Goal: Task Accomplishment & Management: Manage account settings

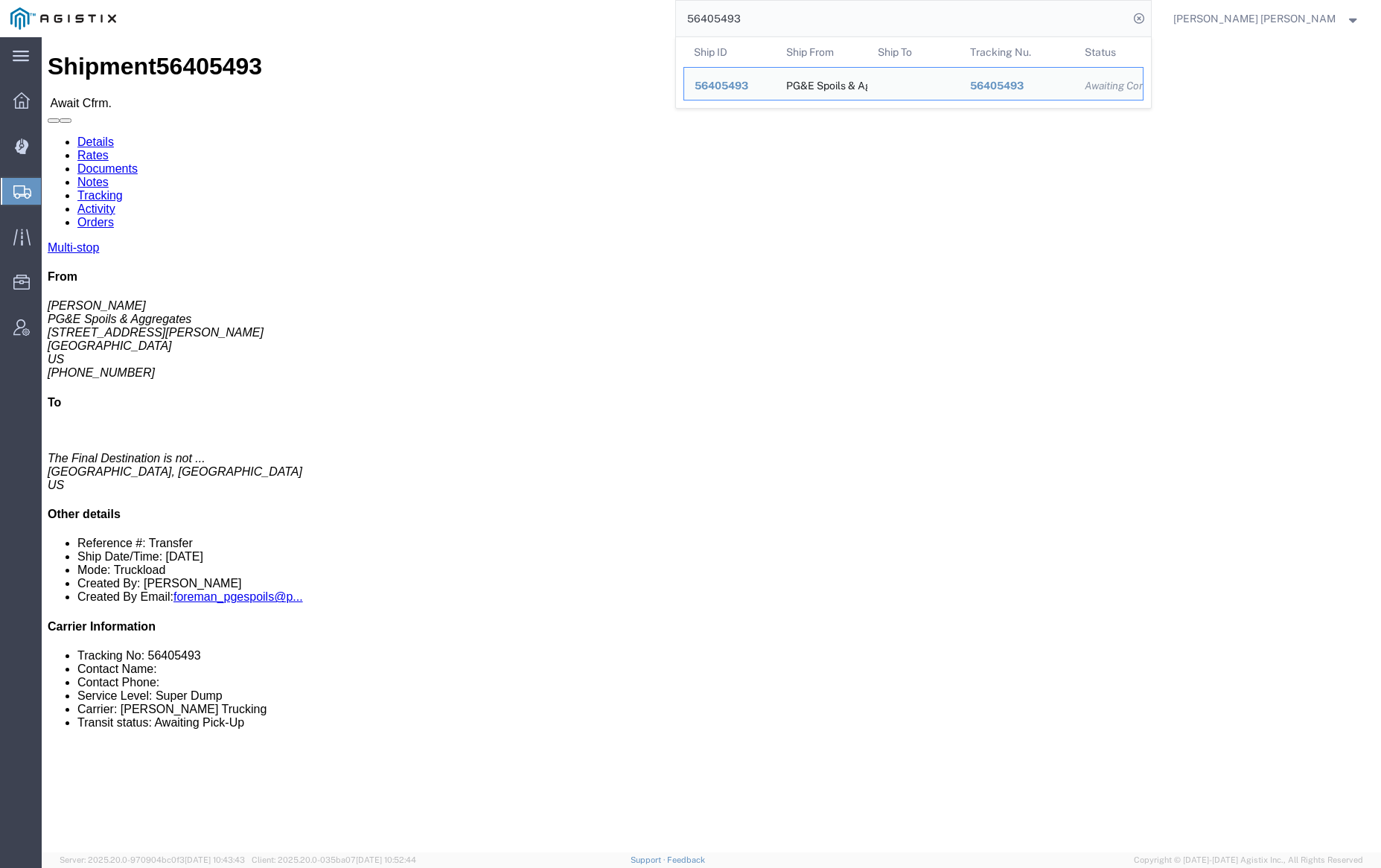
click at [783, 23] on input "56405493" at bounding box center [902, 19] width 453 height 36
click at [784, 23] on input "56405493" at bounding box center [902, 19] width 453 height 36
paste input "898935"
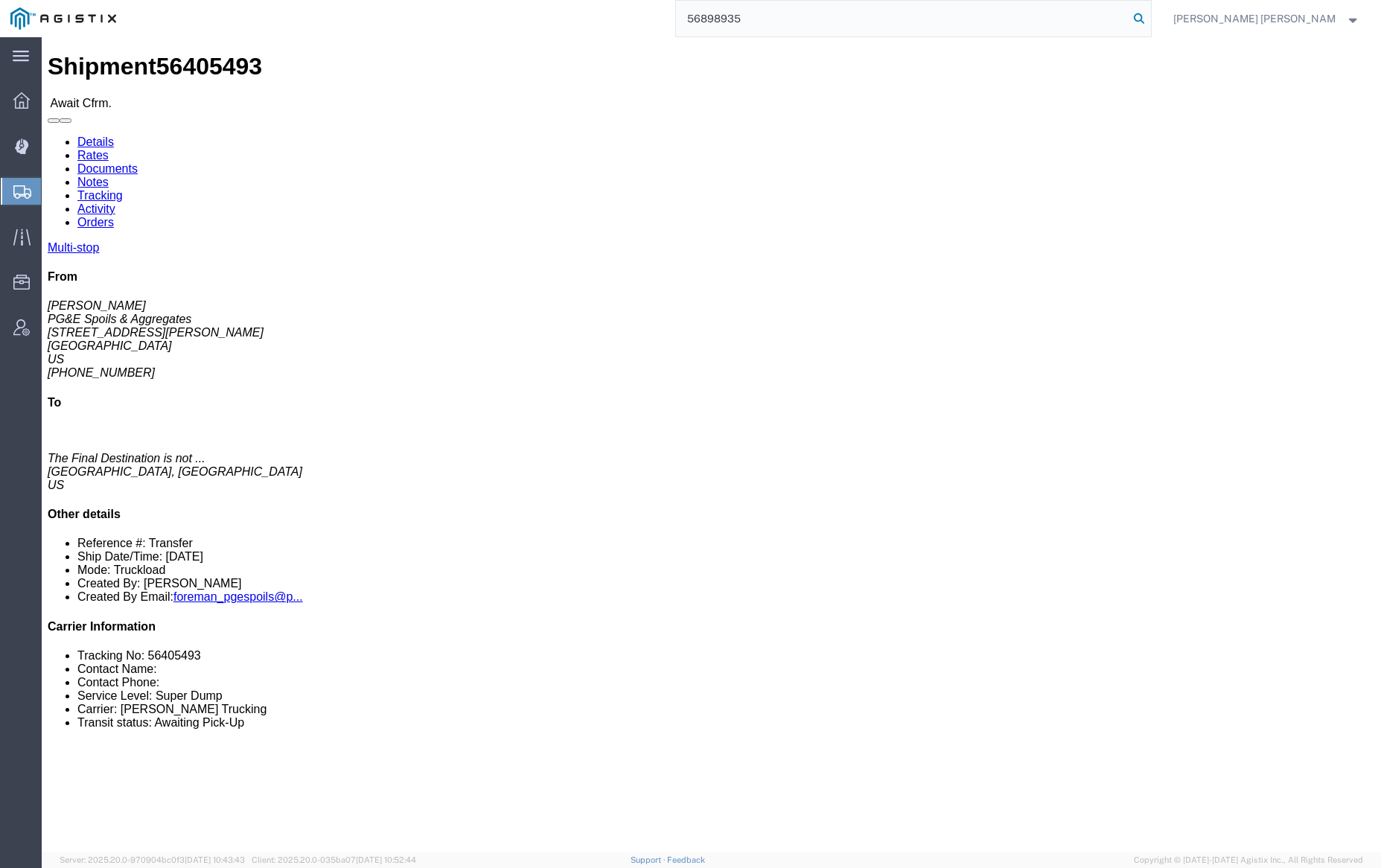
click at [1149, 15] on icon at bounding box center [1139, 18] width 21 height 21
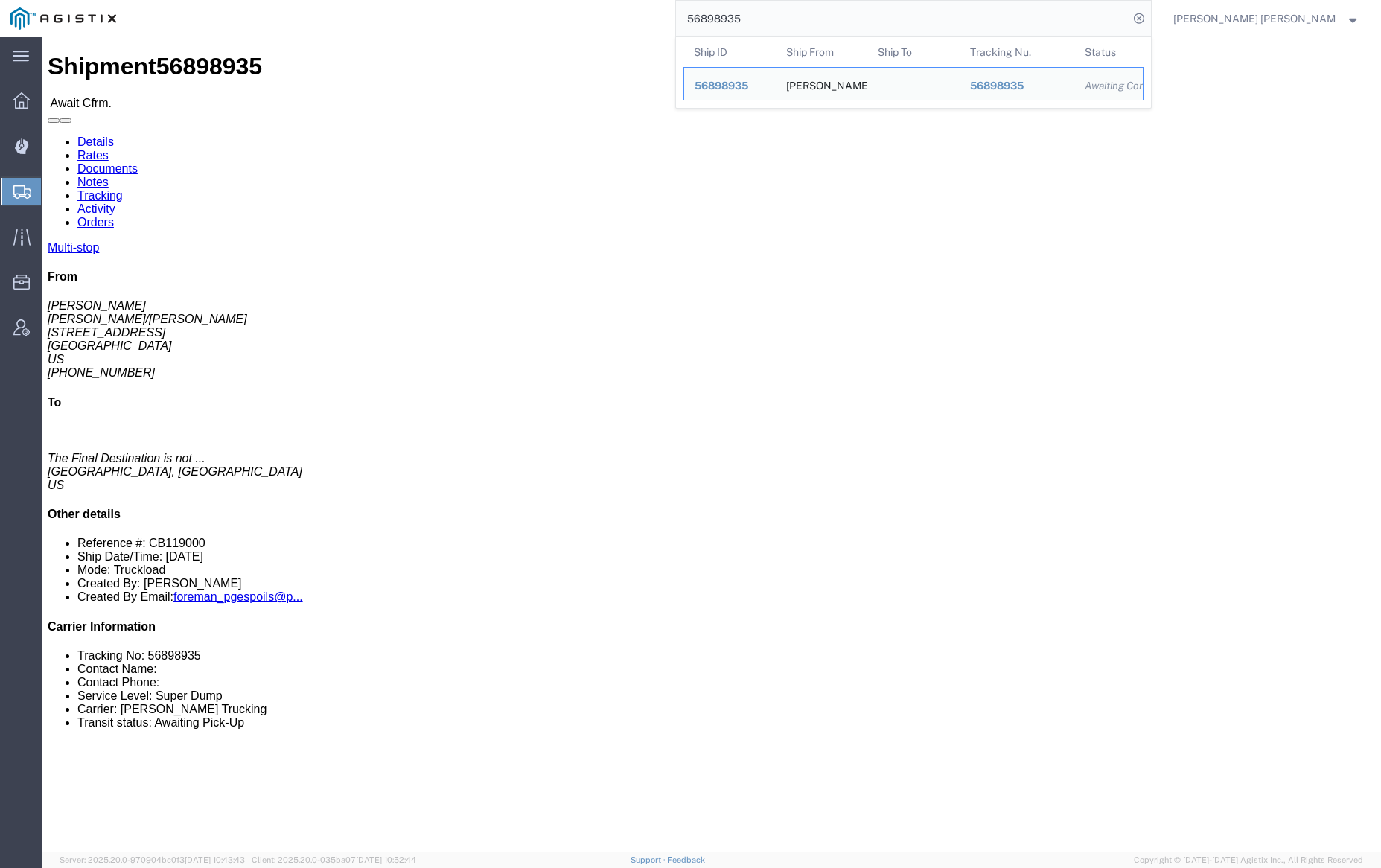
click at [792, 21] on input "56898935" at bounding box center [902, 19] width 453 height 36
paste input "6244"
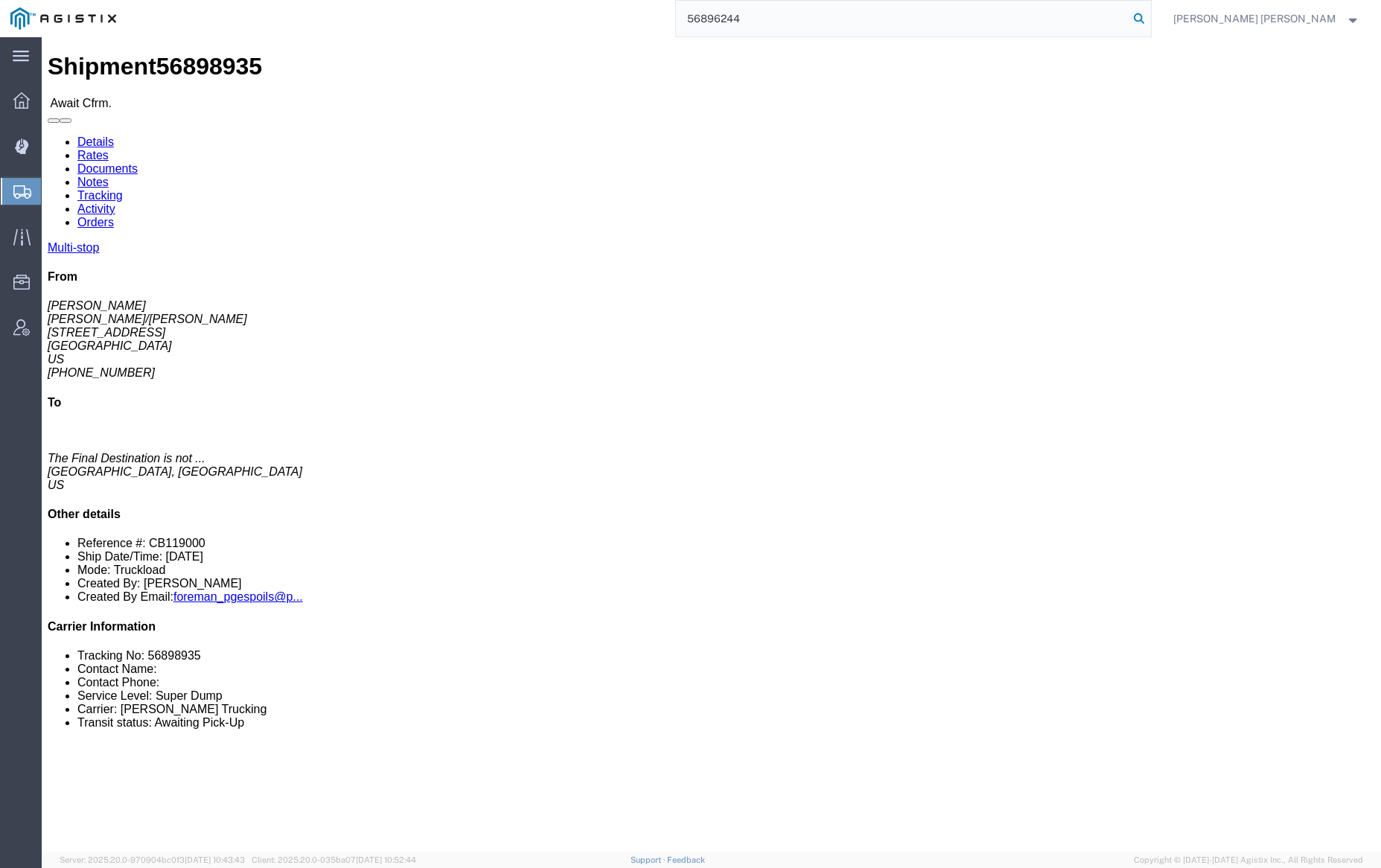
click at [1149, 15] on icon at bounding box center [1139, 18] width 21 height 21
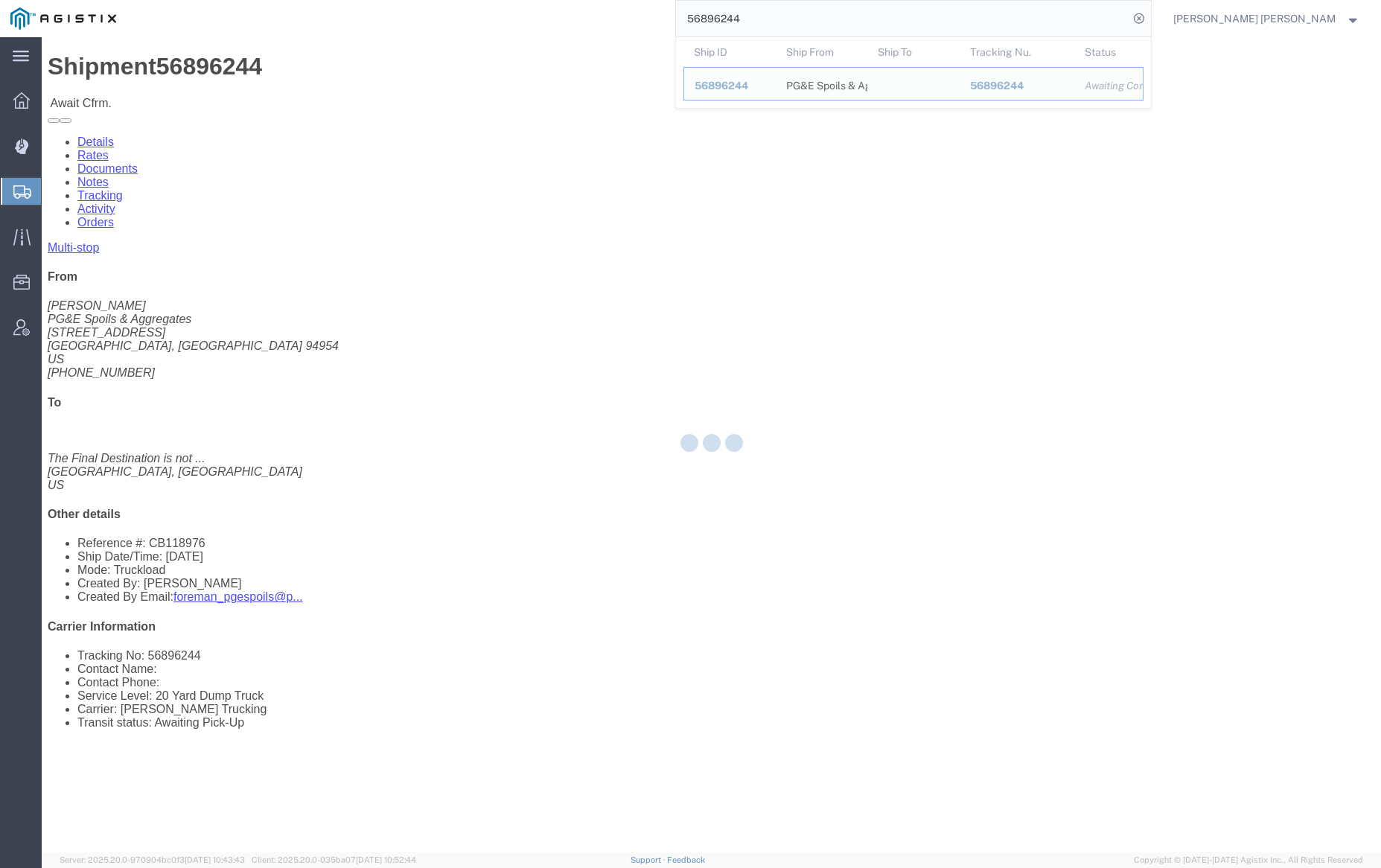
click at [801, 13] on input "56896244" at bounding box center [902, 19] width 453 height 36
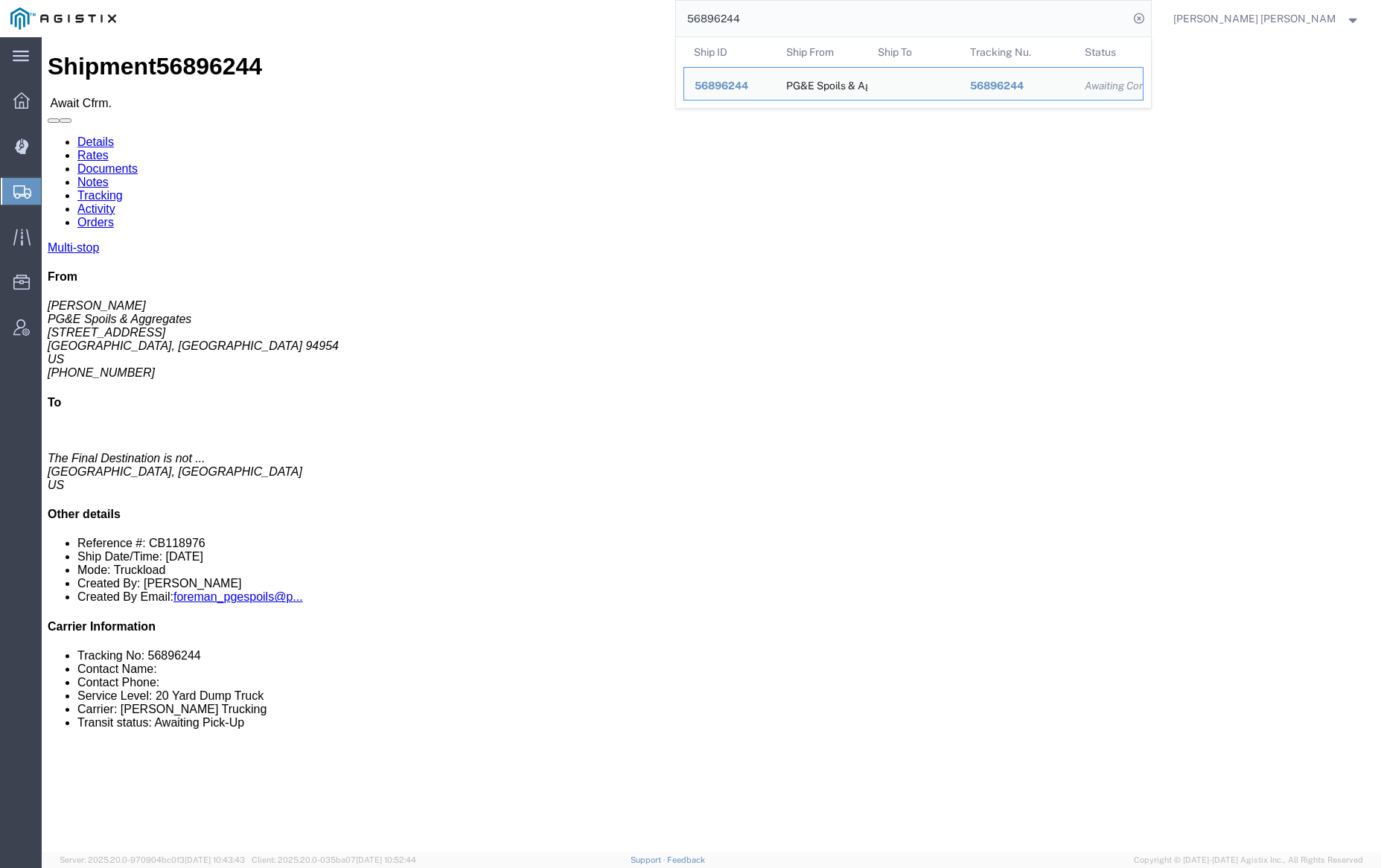
paste input "82616"
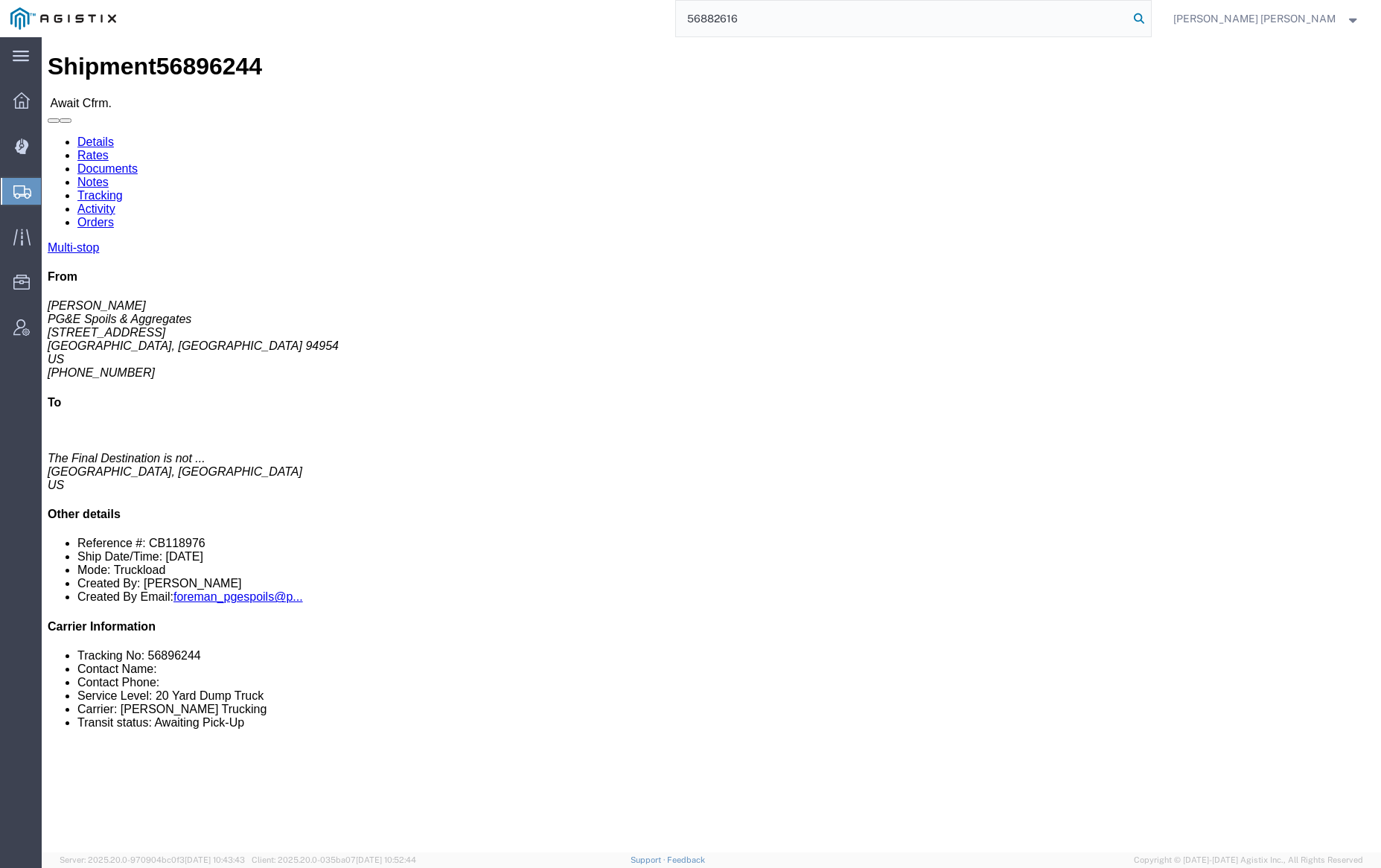
click at [1149, 22] on icon at bounding box center [1139, 18] width 21 height 21
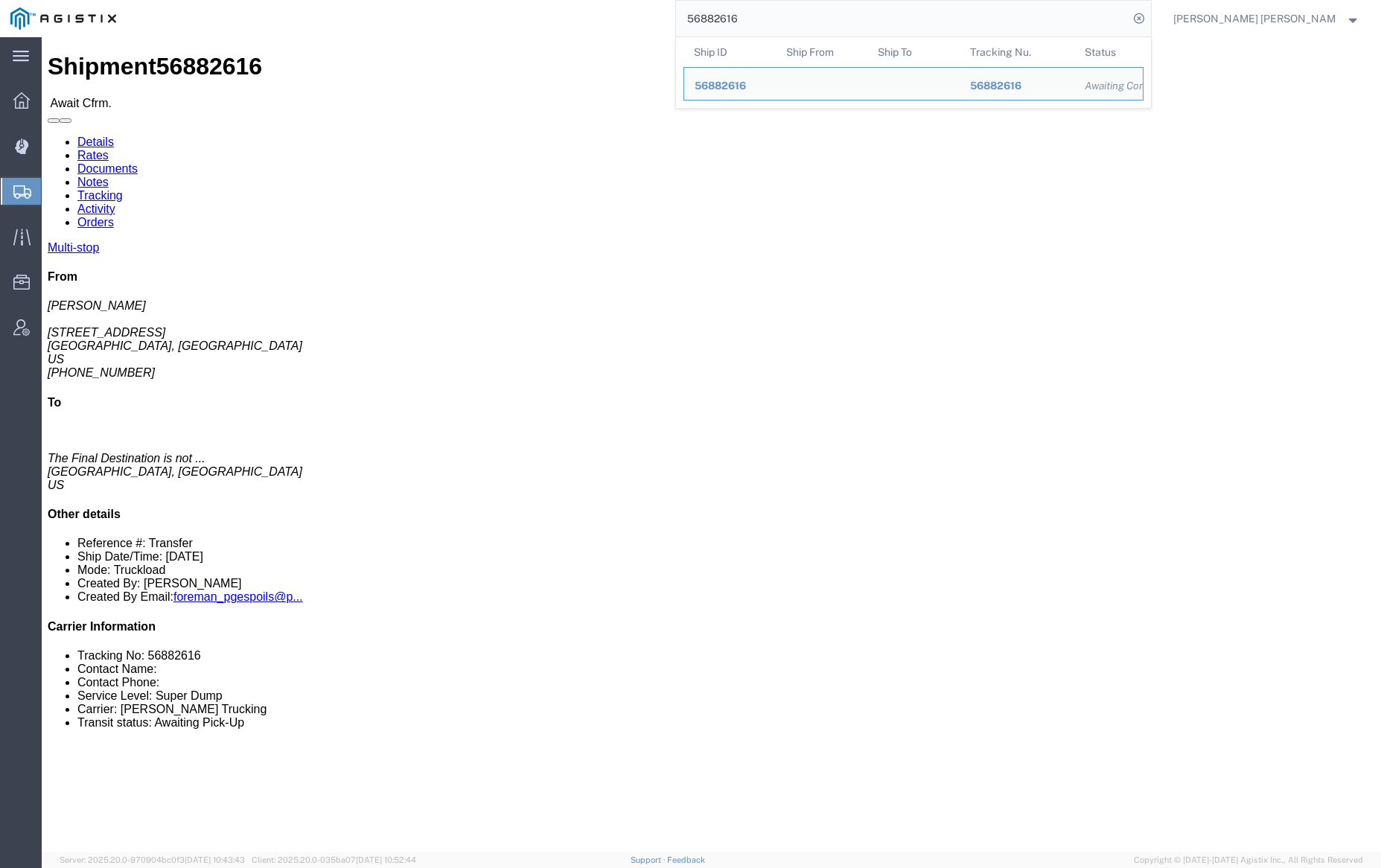
click at [805, 11] on input "56882616" at bounding box center [902, 19] width 453 height 36
paste input "318"
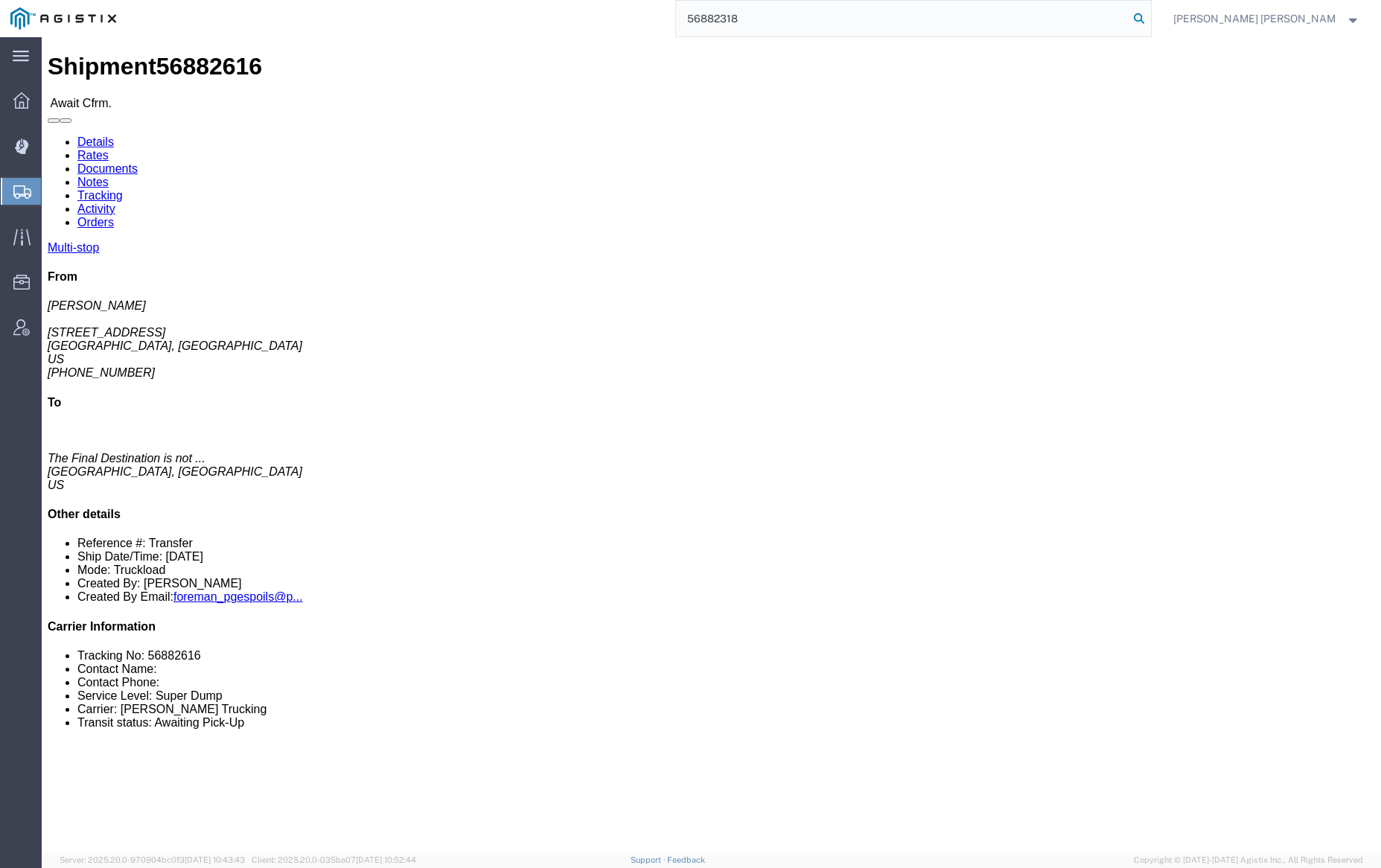
click at [1149, 15] on icon at bounding box center [1139, 18] width 21 height 21
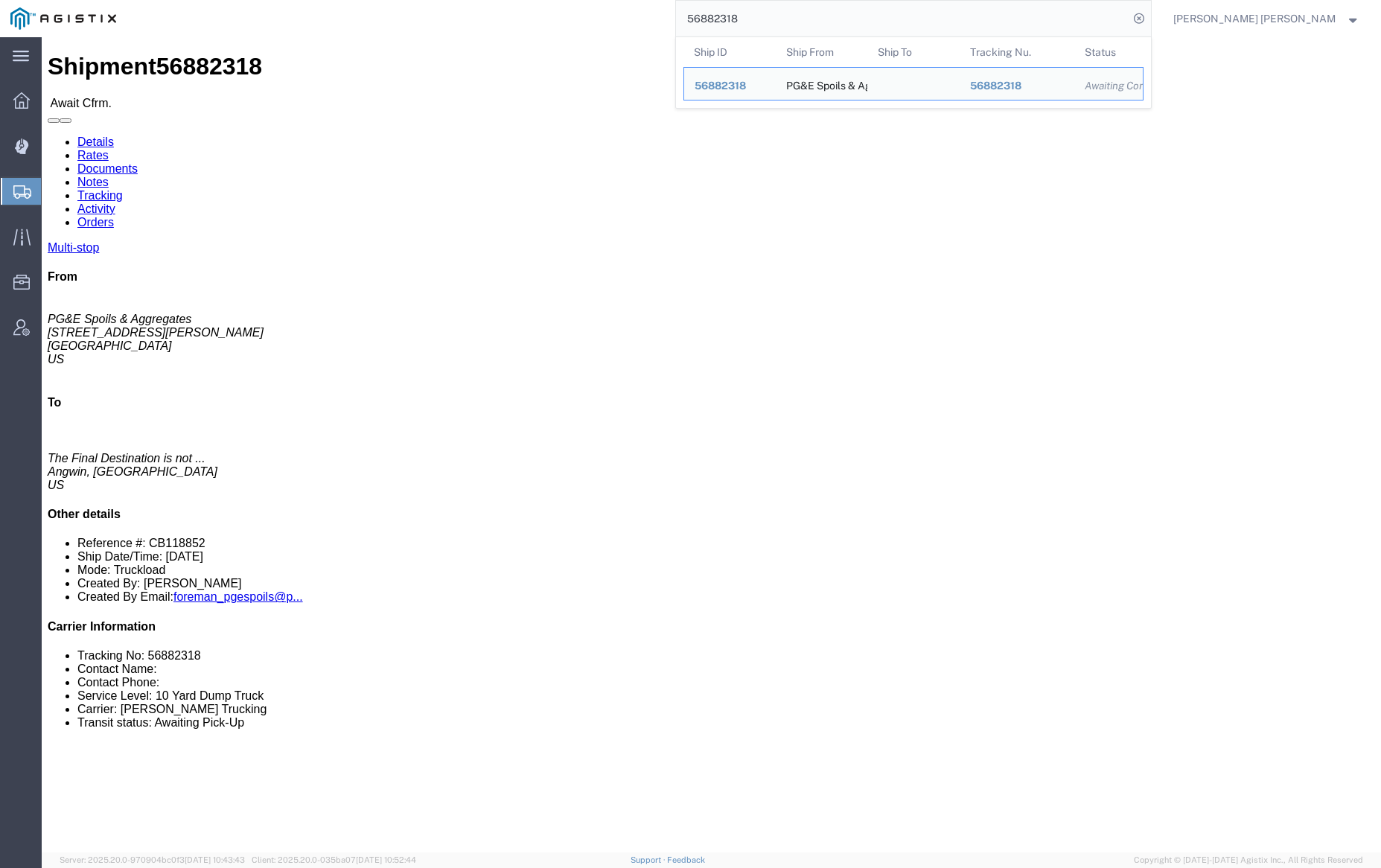
click at [792, 24] on input "56882318" at bounding box center [902, 19] width 453 height 36
paste input "98384"
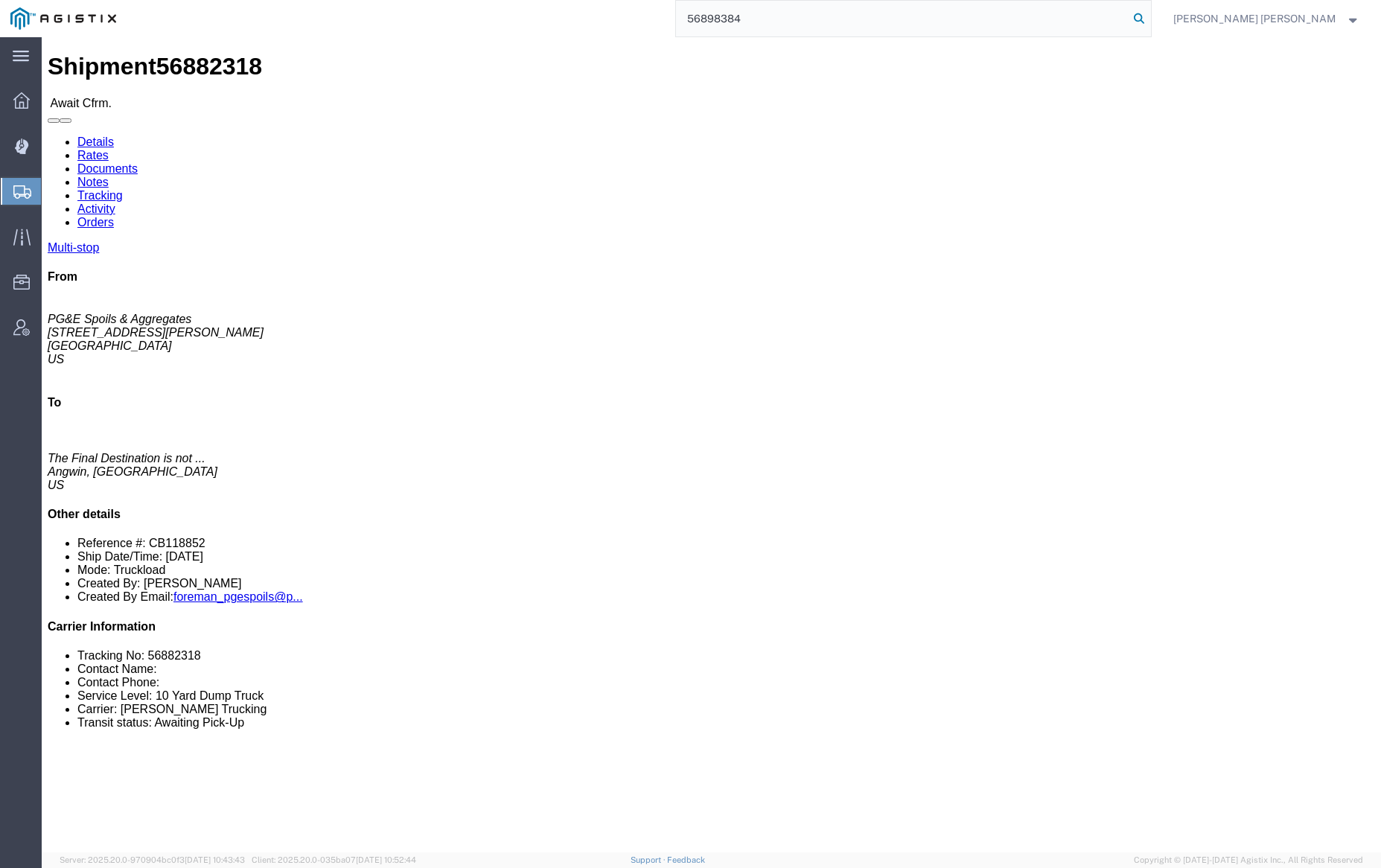
click at [1149, 20] on icon at bounding box center [1139, 18] width 21 height 21
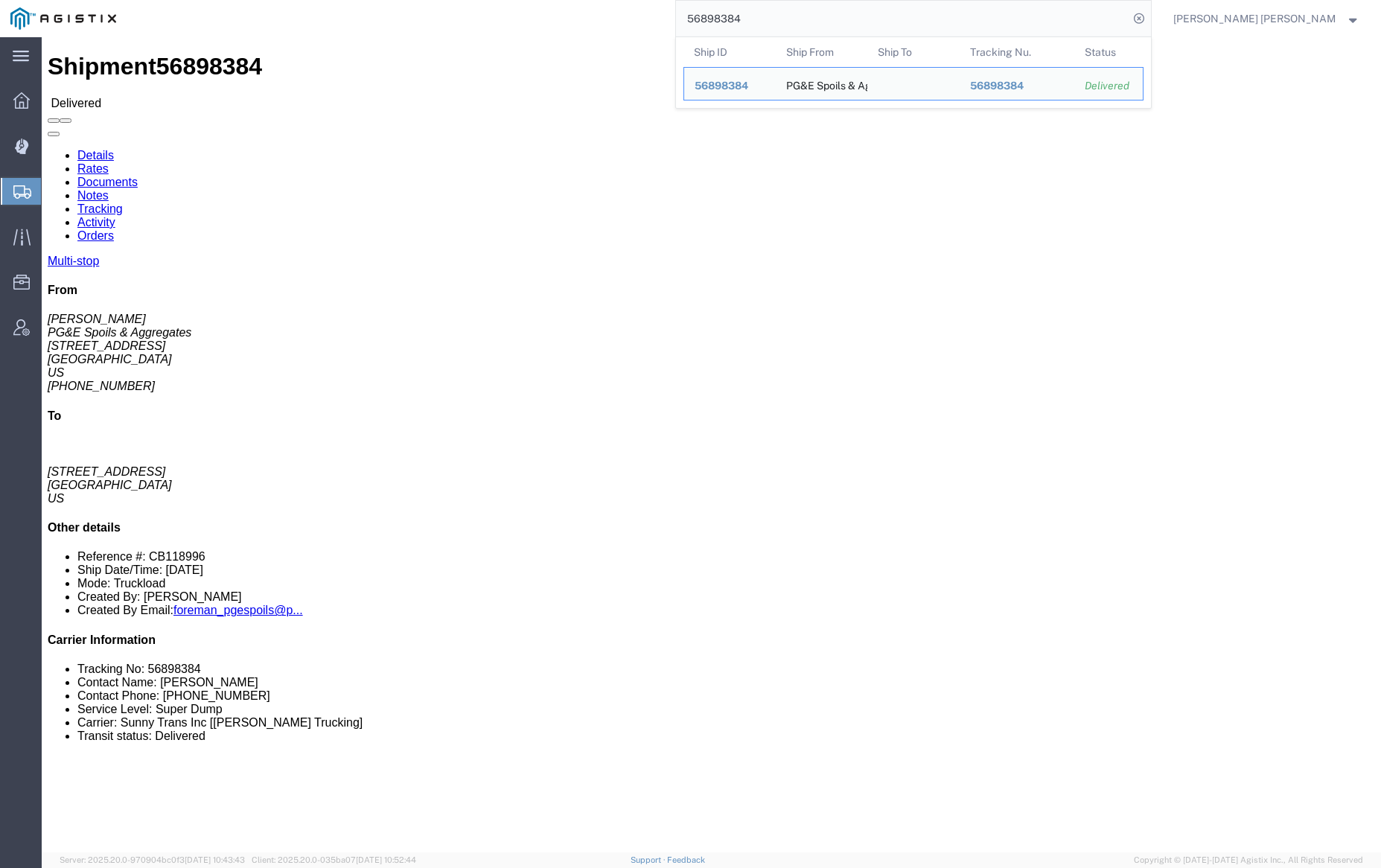
click link "Documents"
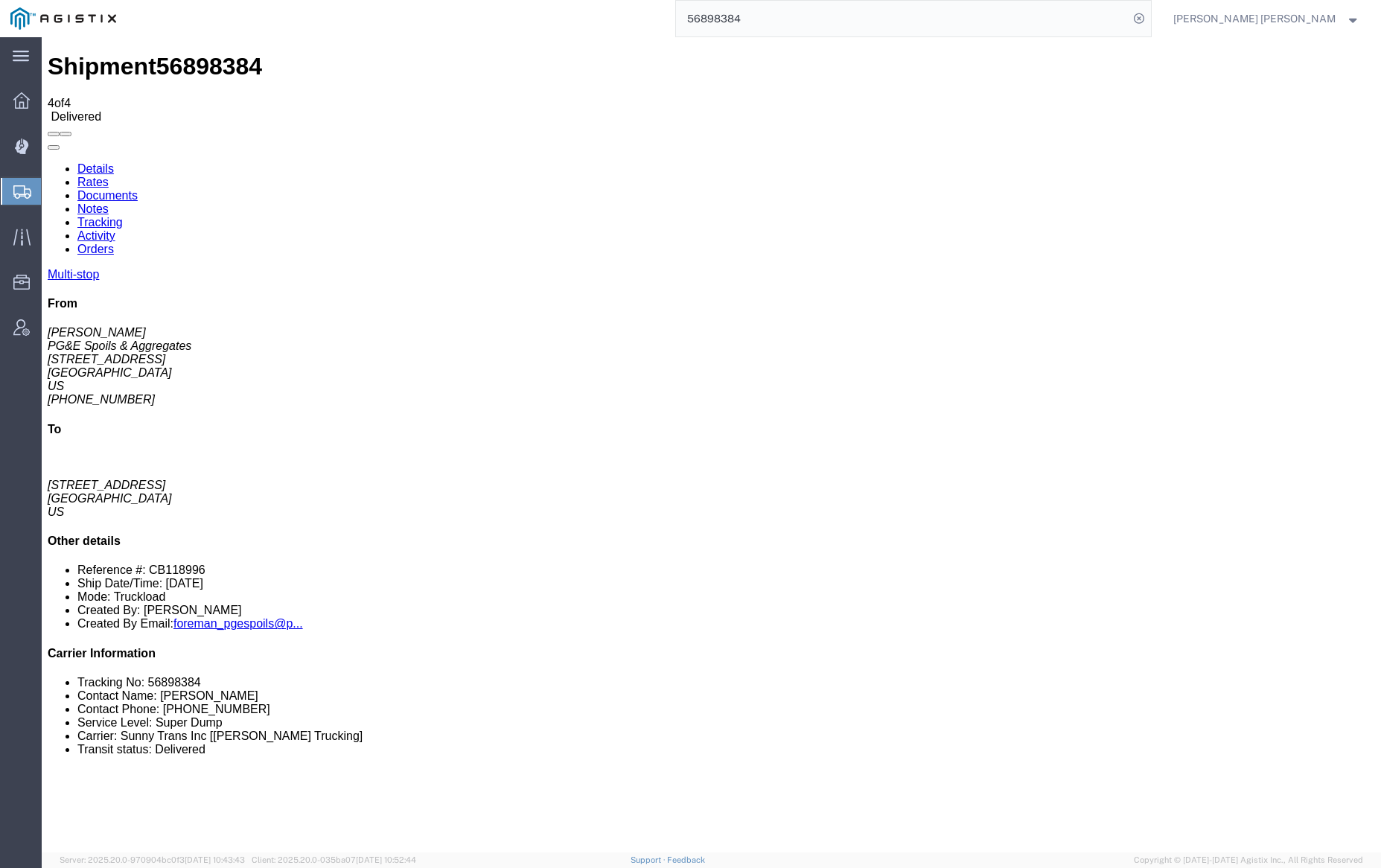
click at [109, 202] on link "Notes" at bounding box center [93, 208] width 31 height 13
click at [777, 18] on input "56898384" at bounding box center [902, 19] width 453 height 36
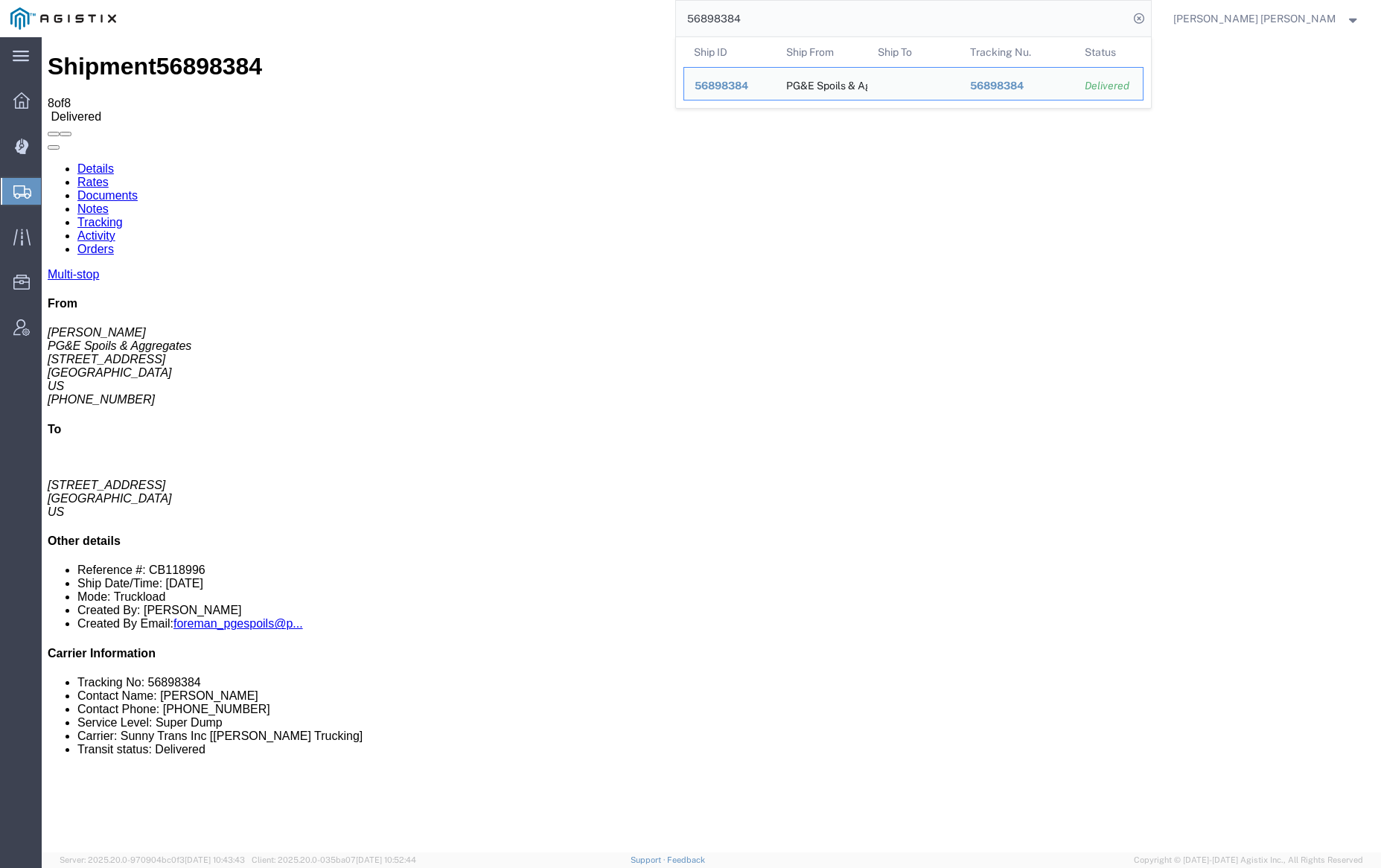
click at [779, 19] on input "56898384" at bounding box center [902, 19] width 453 height 36
paste input "6240"
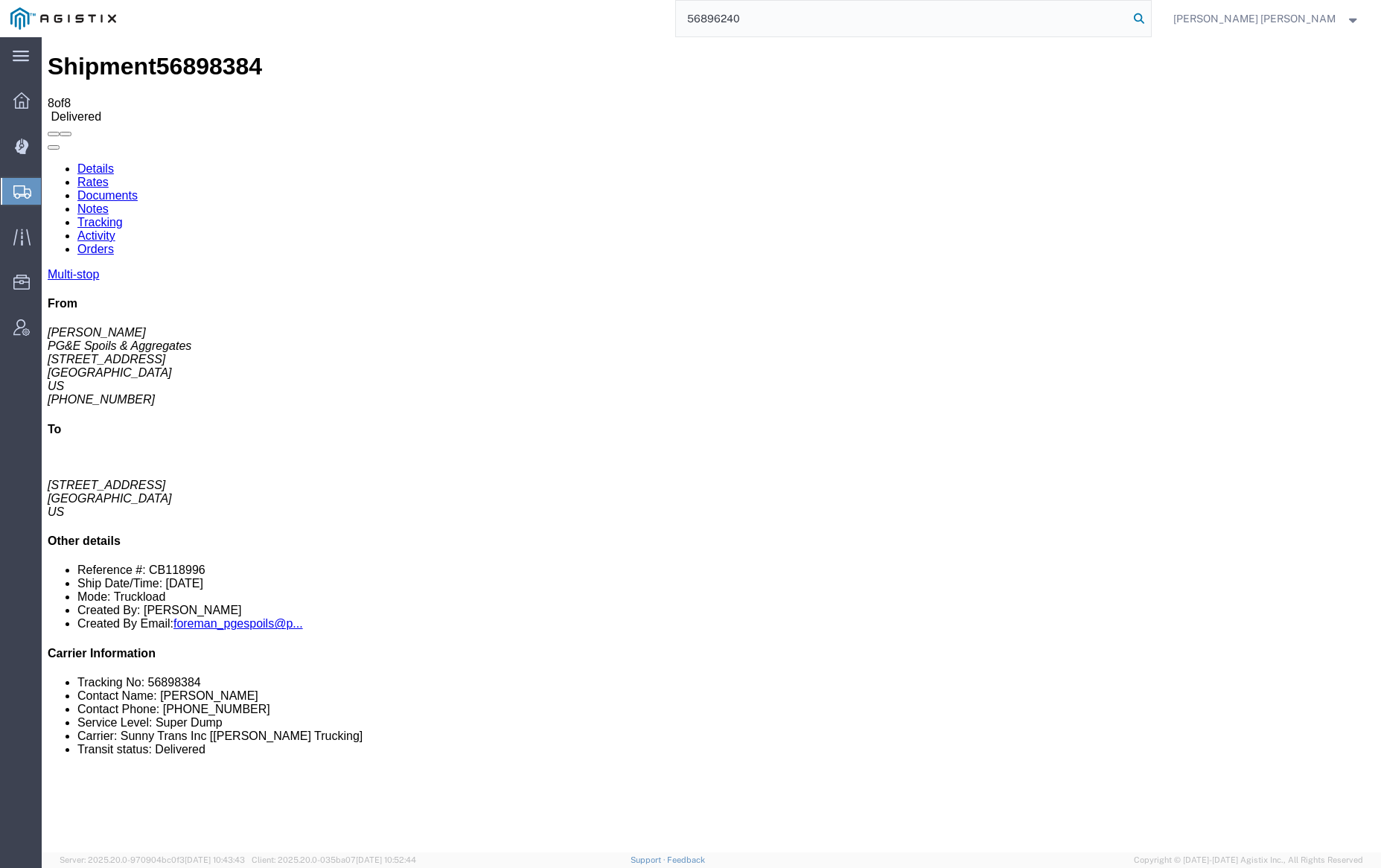
click at [1149, 13] on icon at bounding box center [1139, 18] width 21 height 21
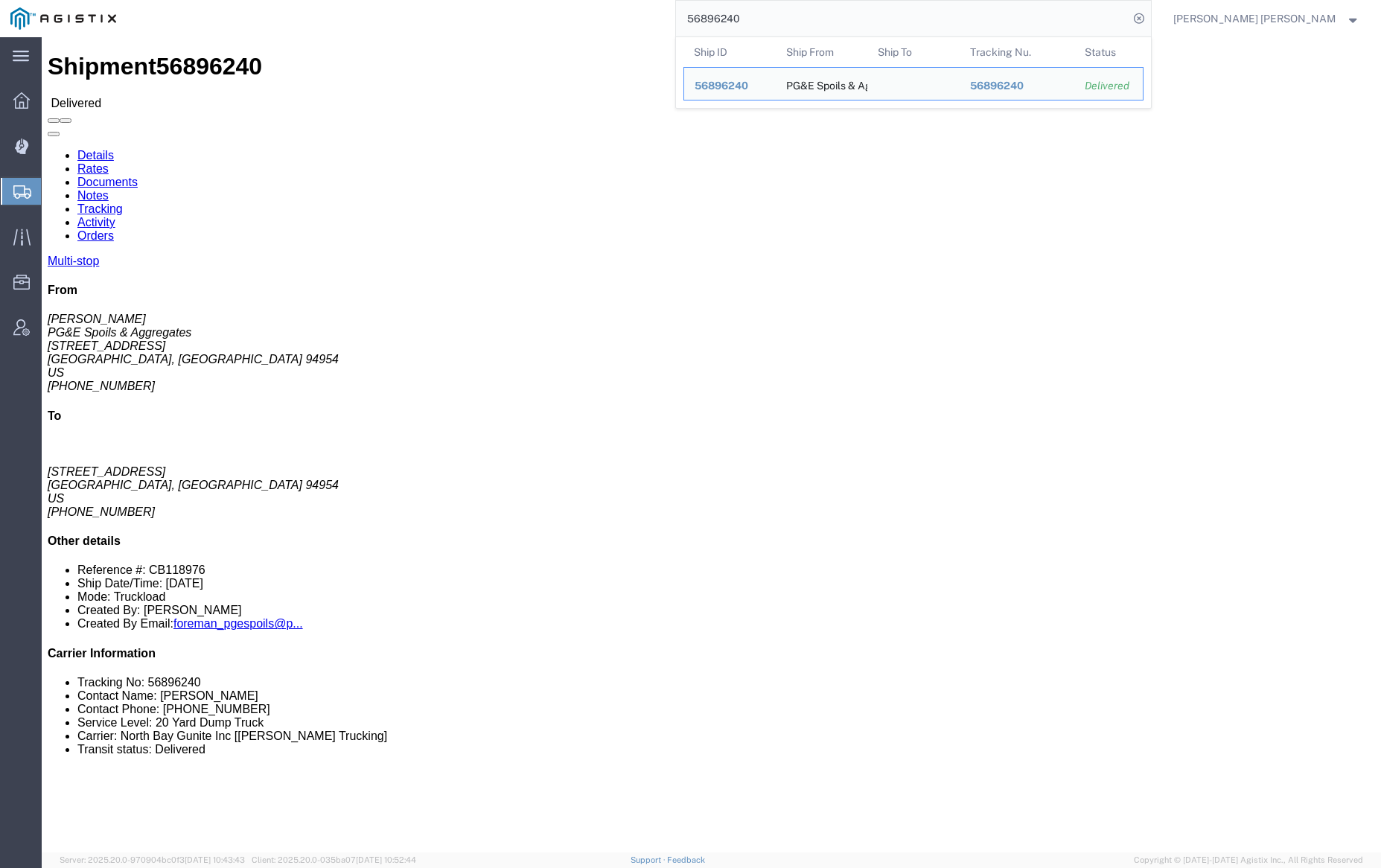
click link "Documents"
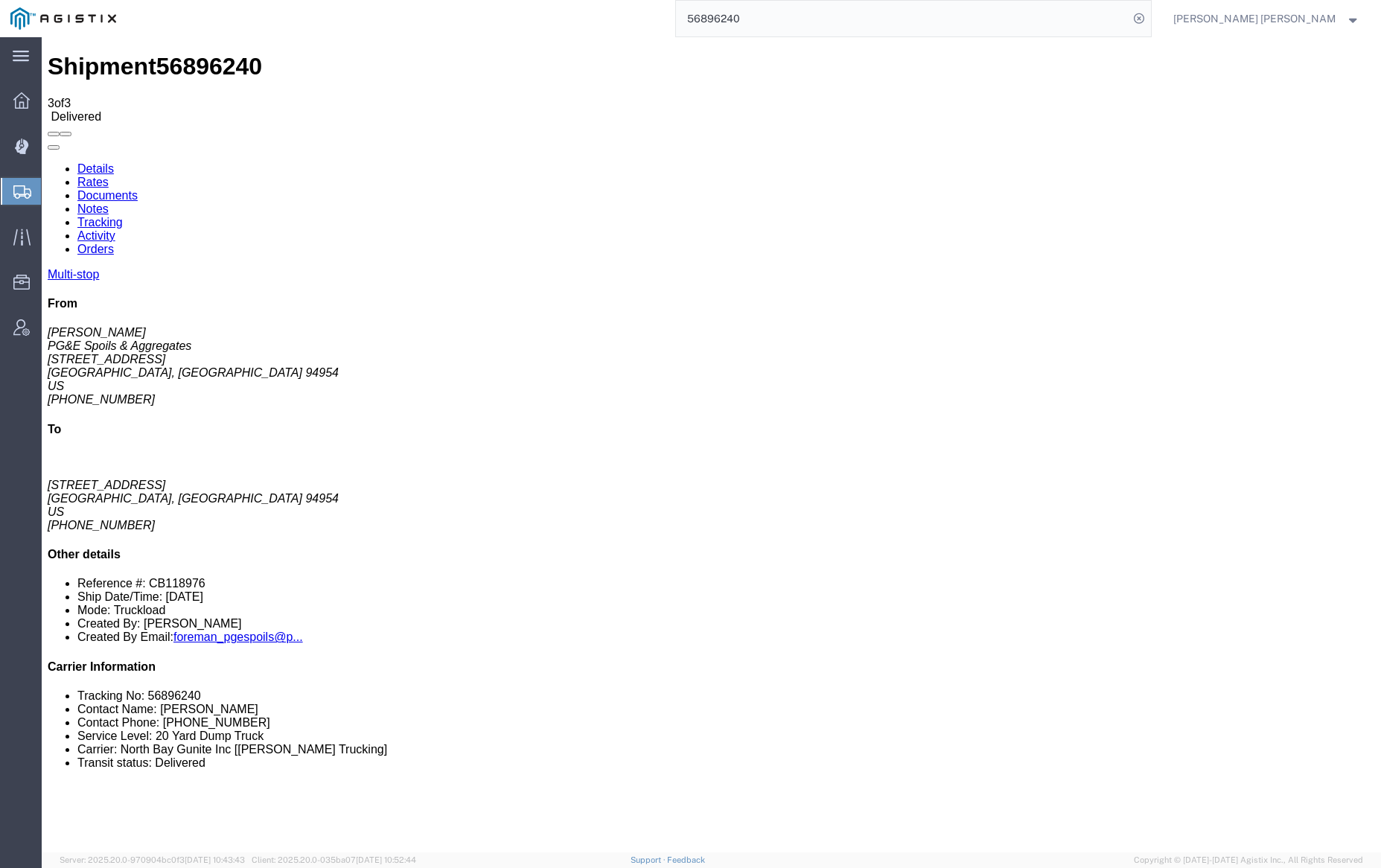
click at [109, 202] on link "Notes" at bounding box center [93, 208] width 31 height 13
click at [788, 21] on input "56896240" at bounding box center [902, 19] width 453 height 36
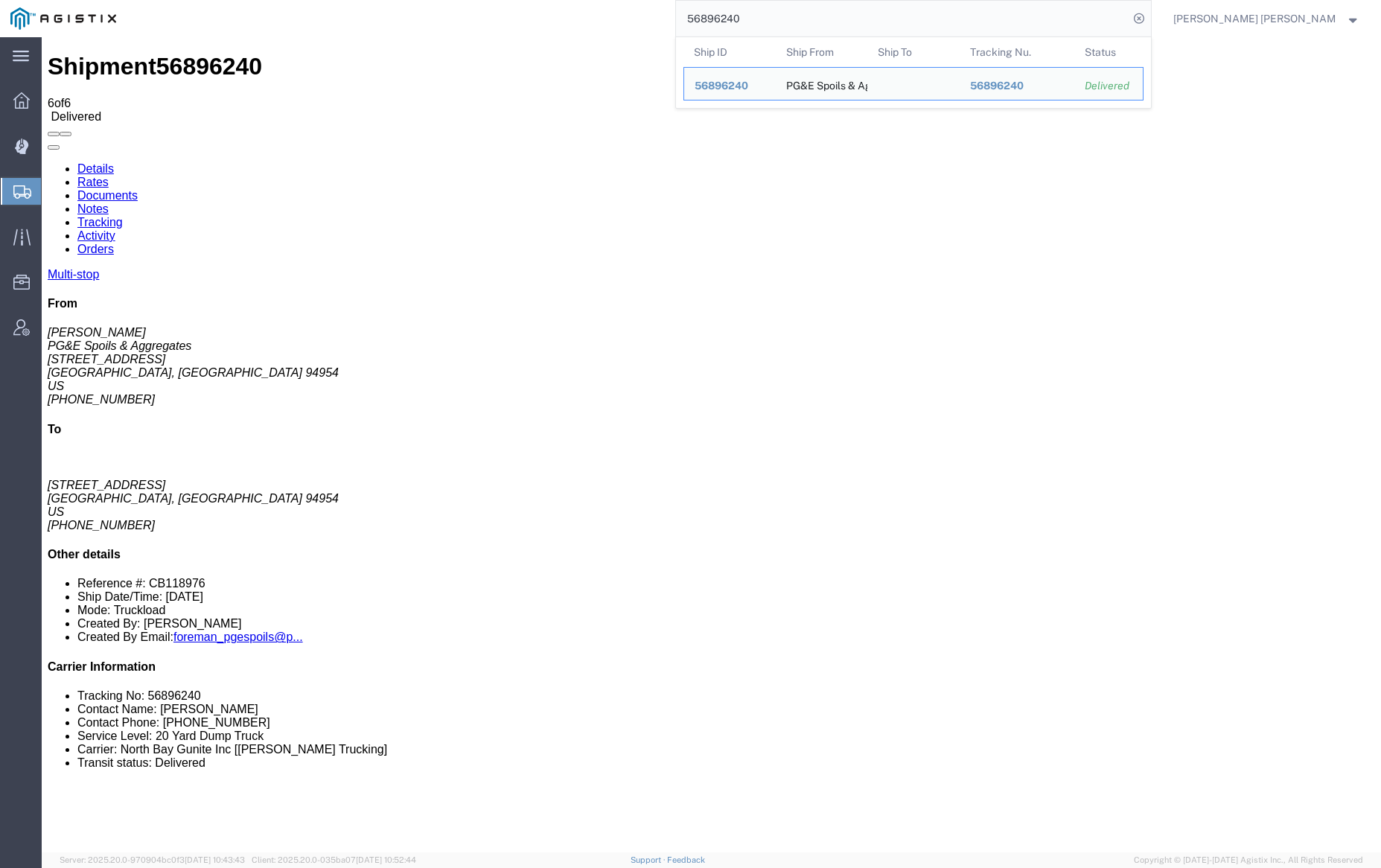
click at [788, 21] on input "56896240" at bounding box center [902, 19] width 453 height 36
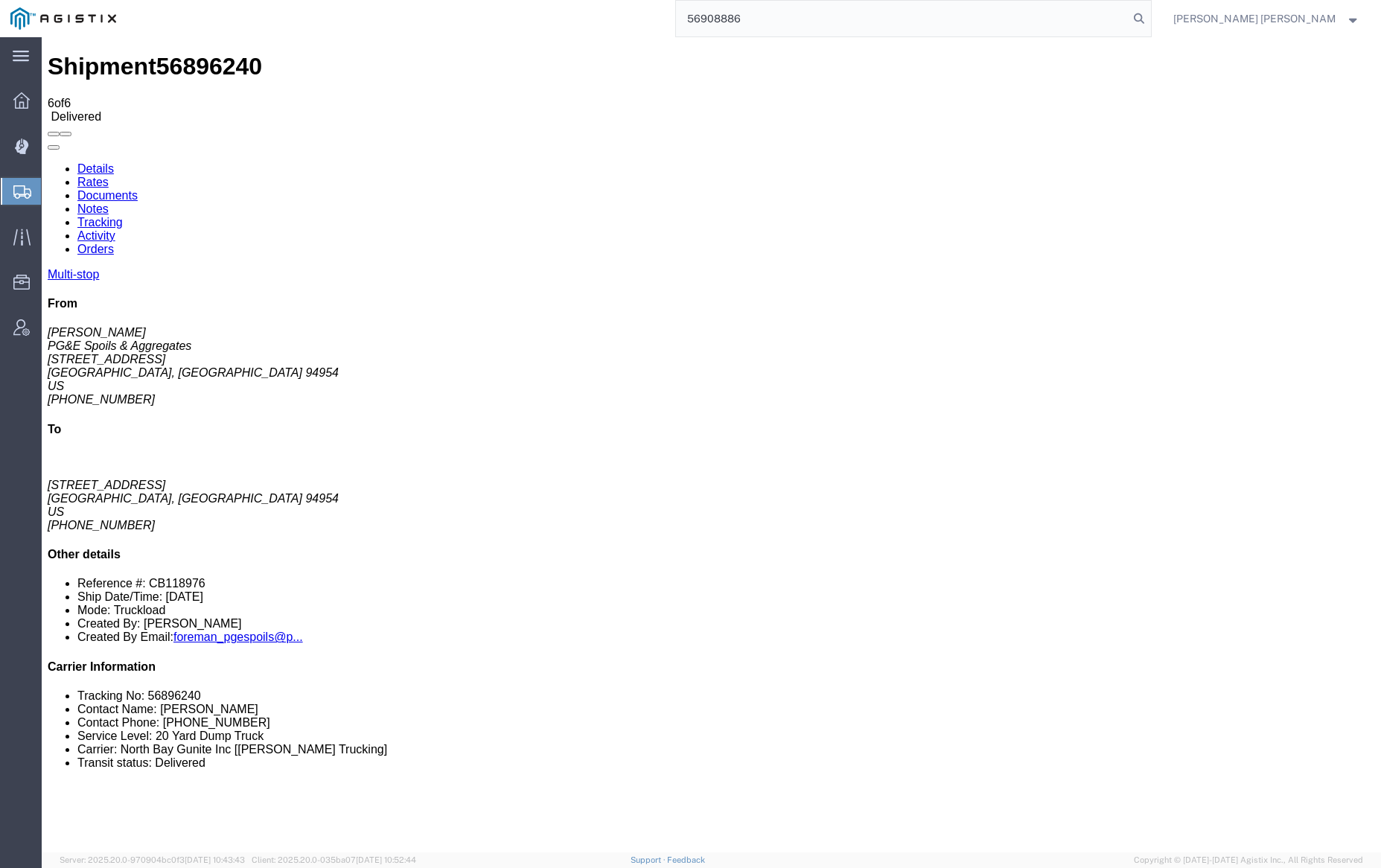
drag, startPoint x: 1215, startPoint y: 15, endPoint x: 1201, endPoint y: 14, distance: 14.0
click at [1149, 15] on icon at bounding box center [1139, 18] width 21 height 21
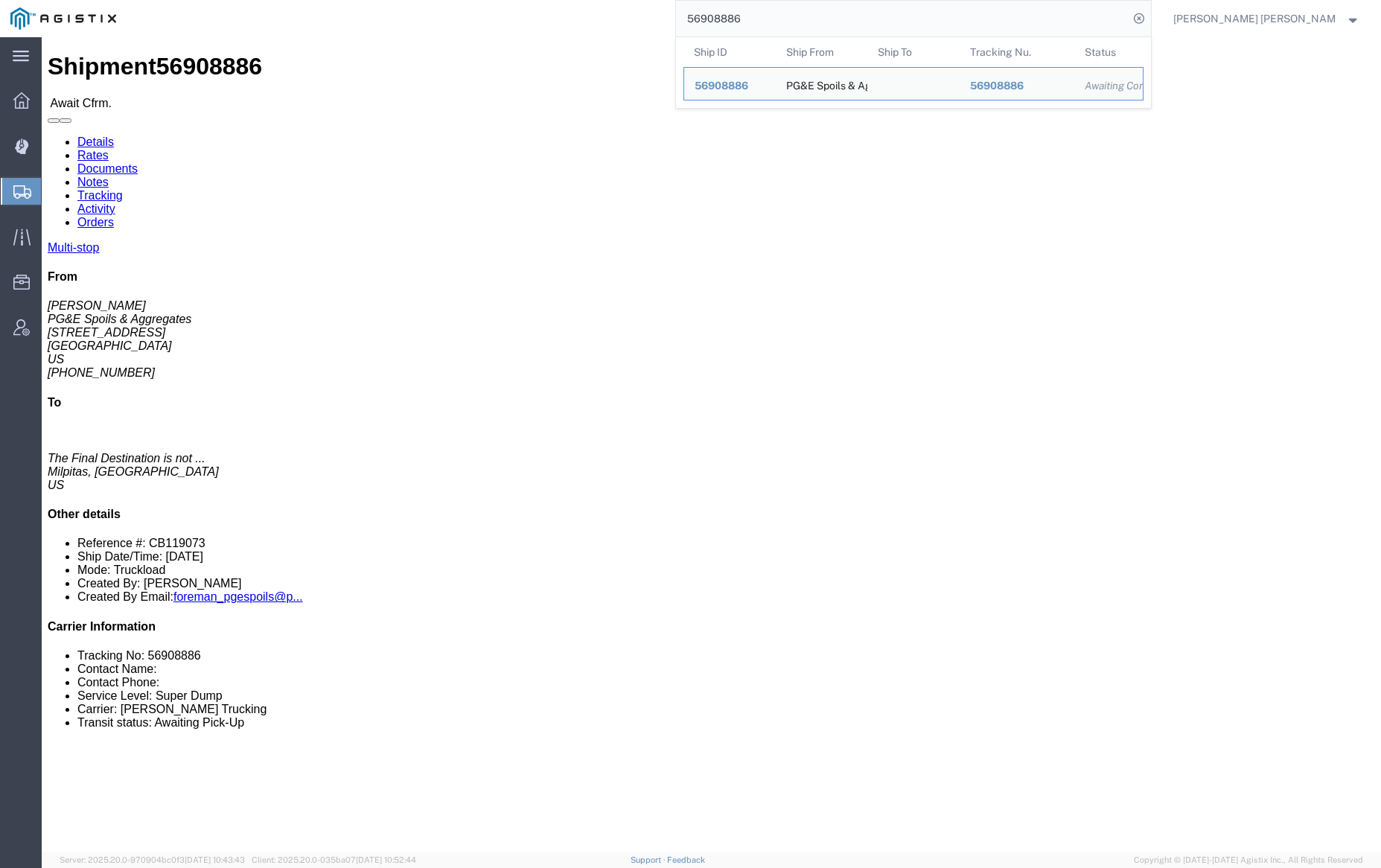
click at [786, 17] on input "56908886" at bounding box center [902, 19] width 453 height 36
paste input "13172"
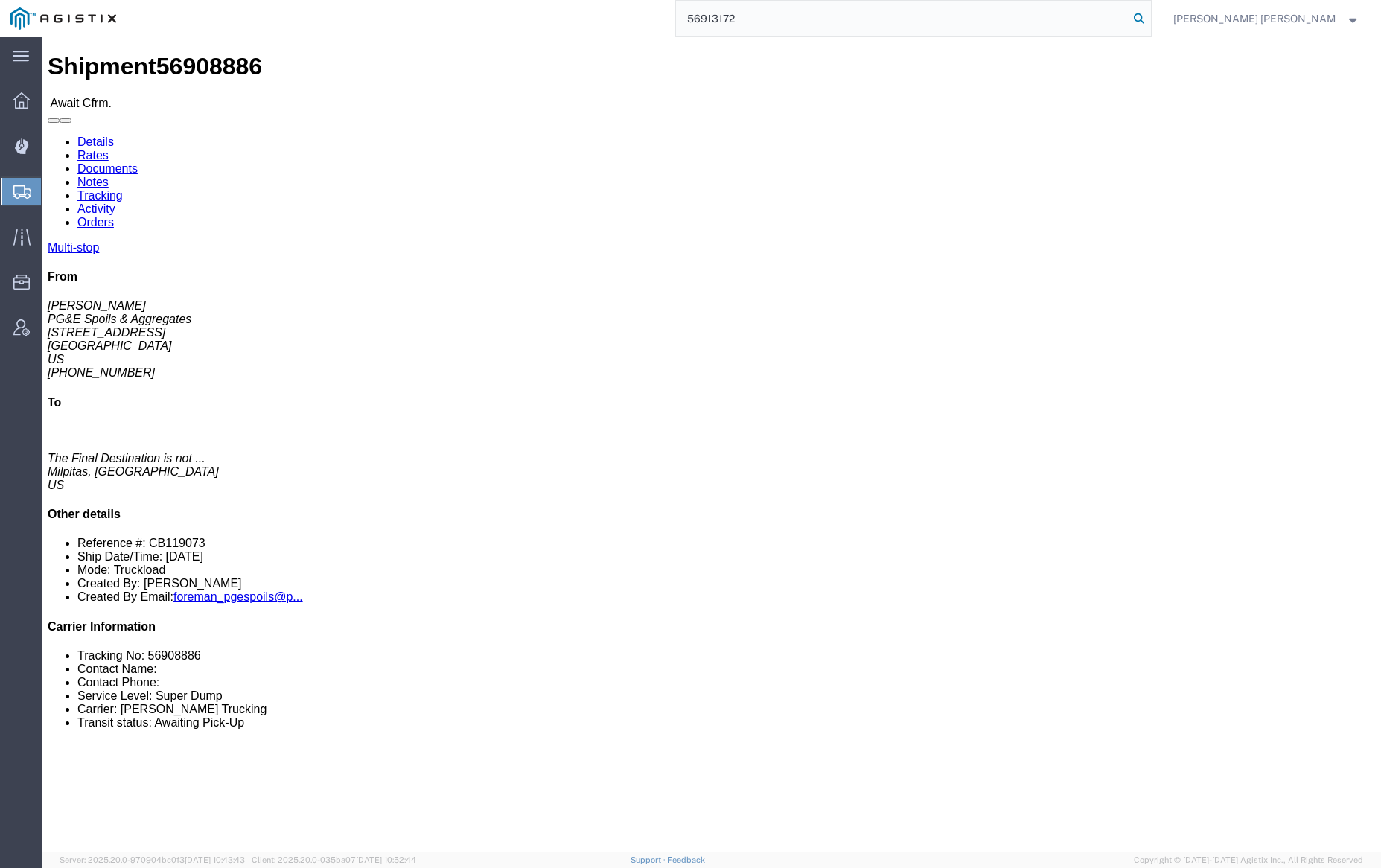
click at [1149, 17] on icon at bounding box center [1139, 18] width 21 height 21
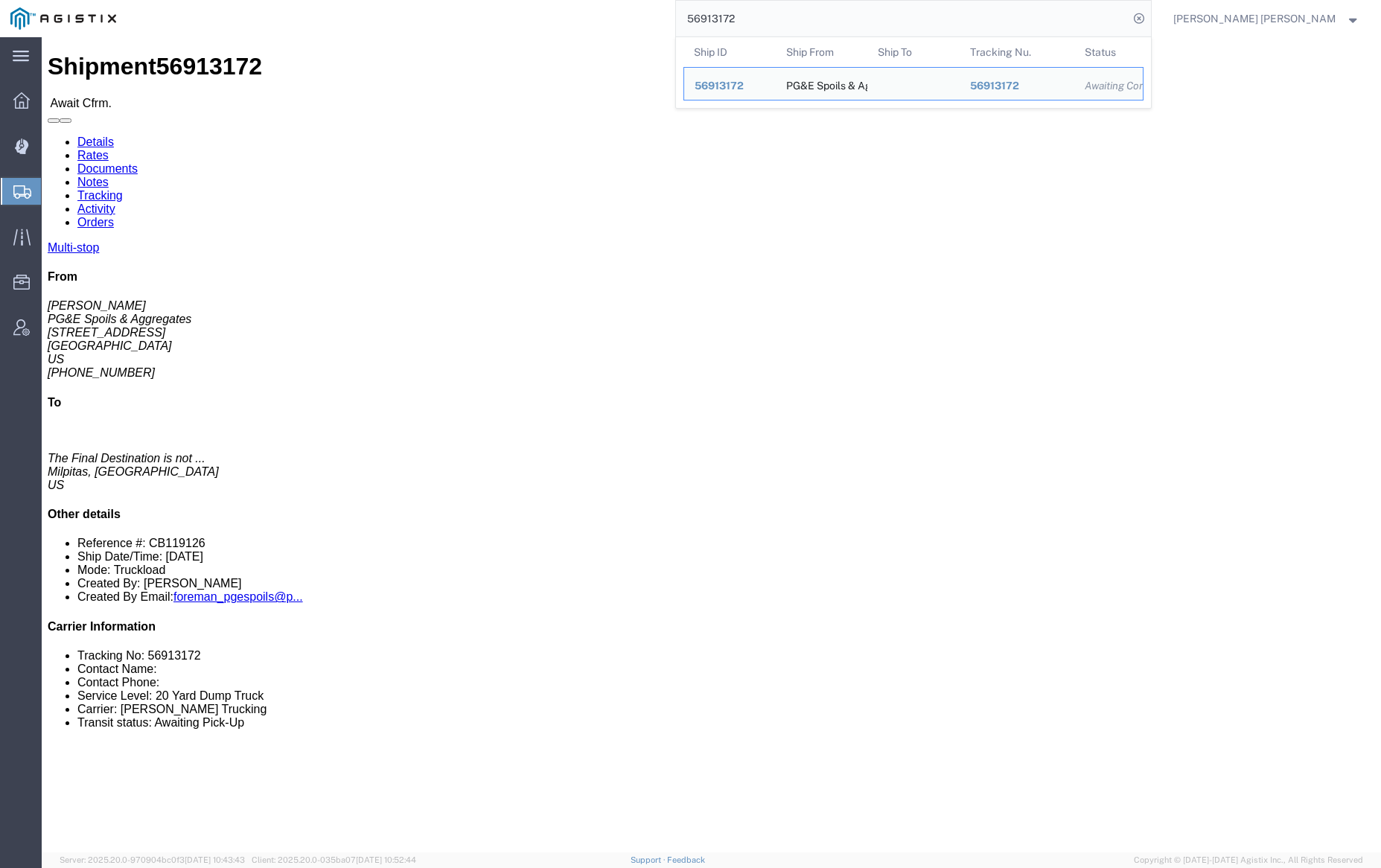
click at [773, 10] on input "56913172" at bounding box center [902, 19] width 453 height 36
paste input "945"
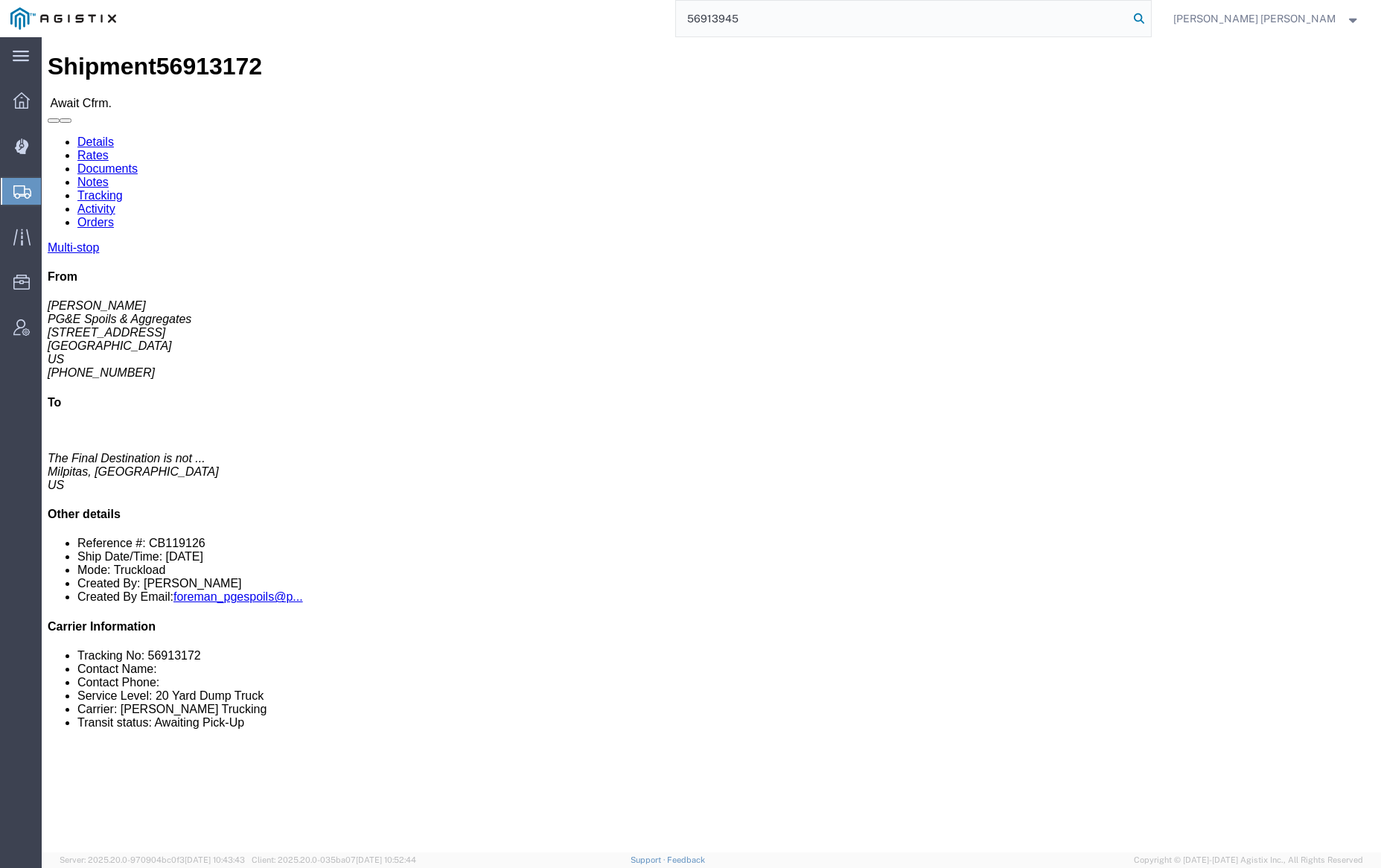
click at [1149, 18] on icon at bounding box center [1139, 18] width 21 height 21
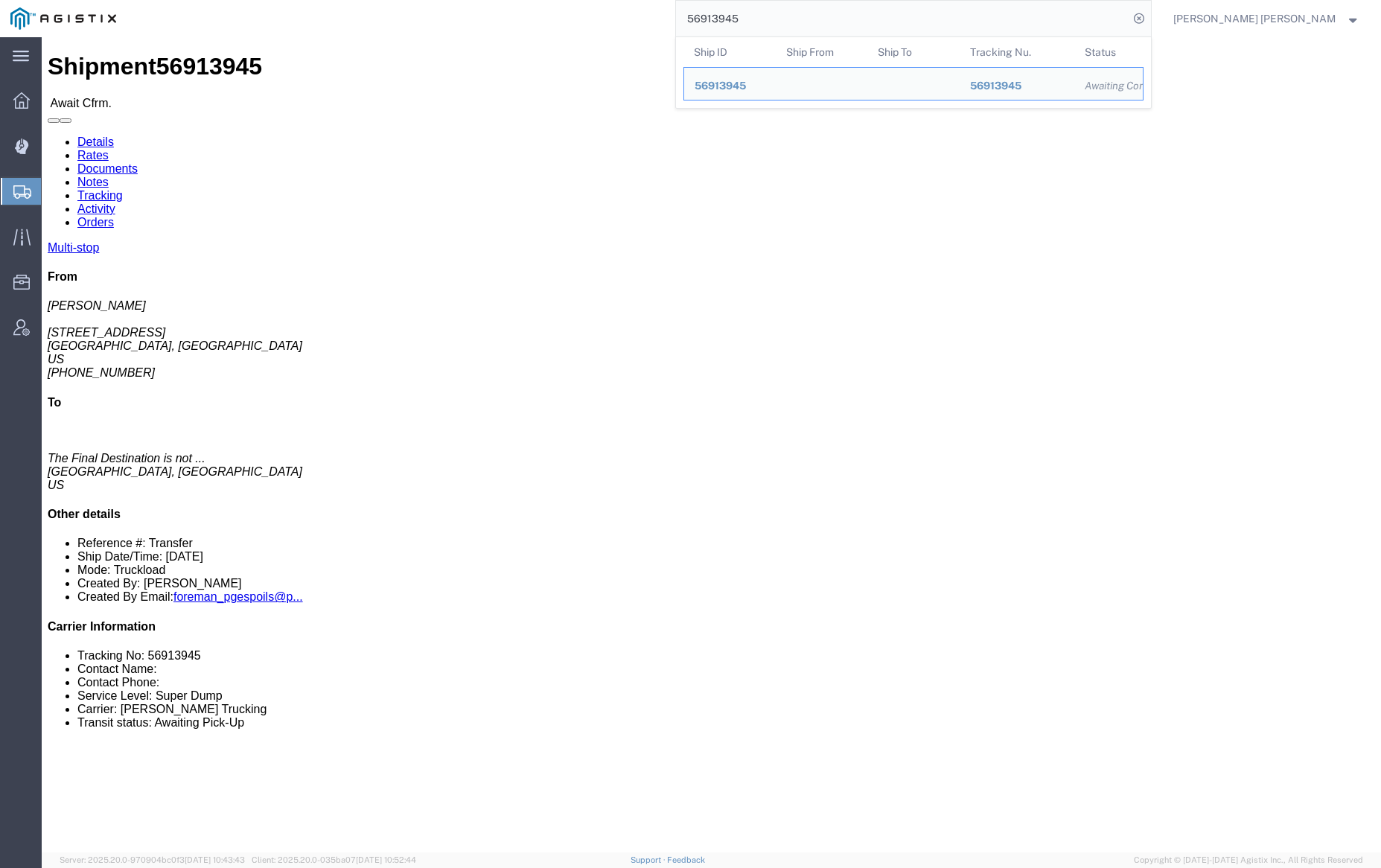
click at [802, 18] on input "56913945" at bounding box center [902, 19] width 453 height 36
paste input "1"
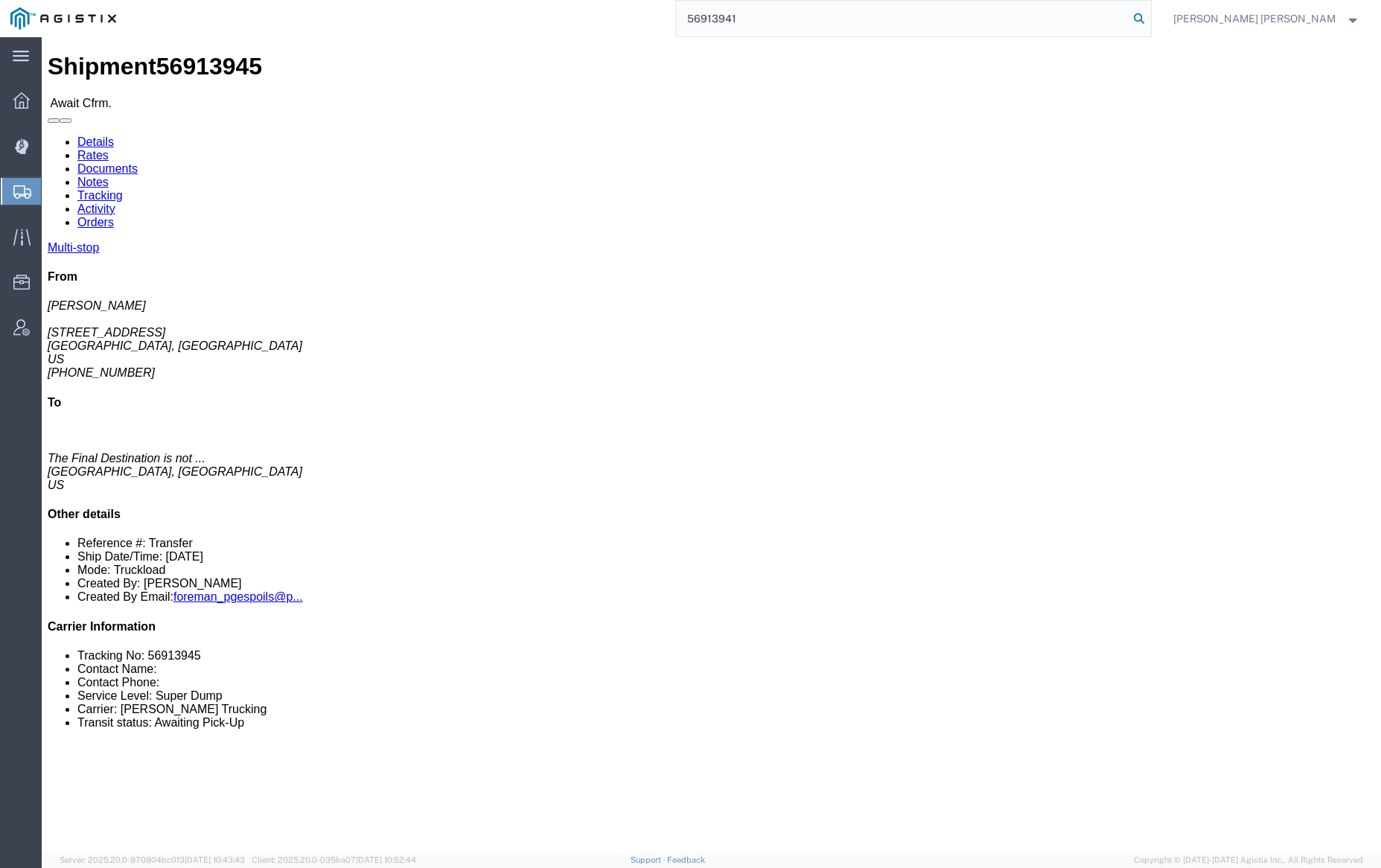
click at [1149, 11] on icon at bounding box center [1139, 18] width 21 height 21
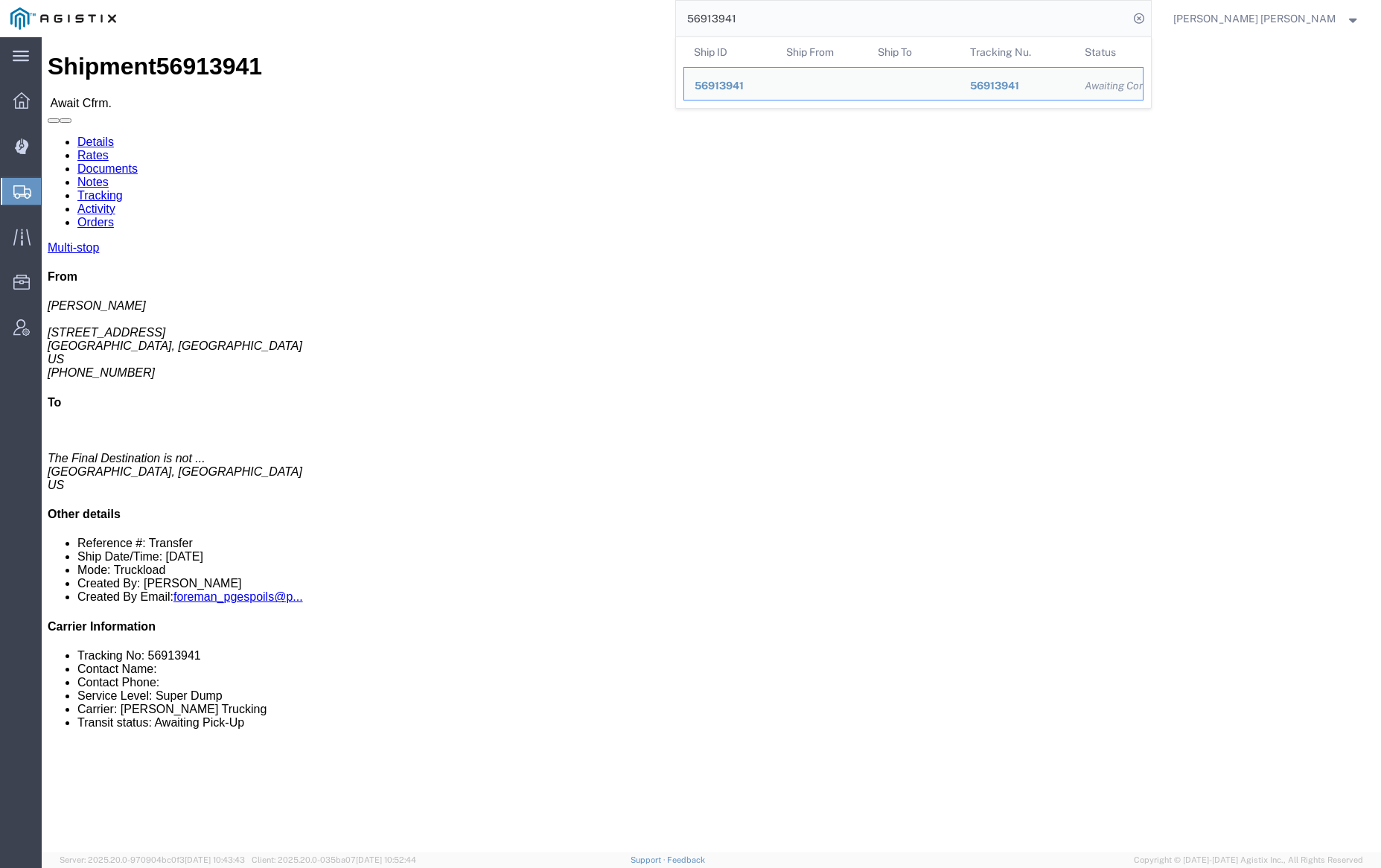
click at [788, 15] on input "56913941" at bounding box center [902, 19] width 453 height 36
paste input "5185"
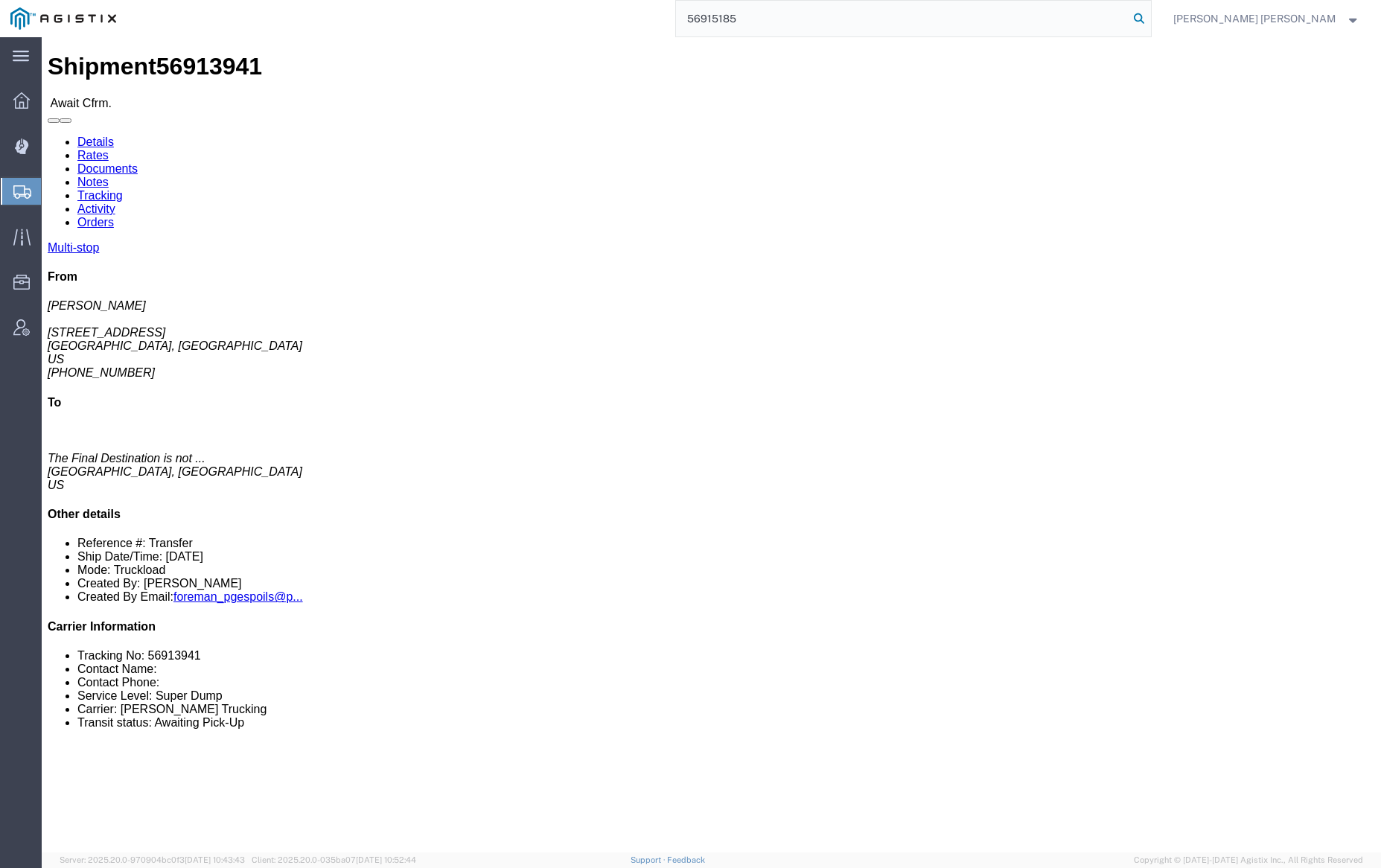
click at [1149, 17] on icon at bounding box center [1139, 18] width 21 height 21
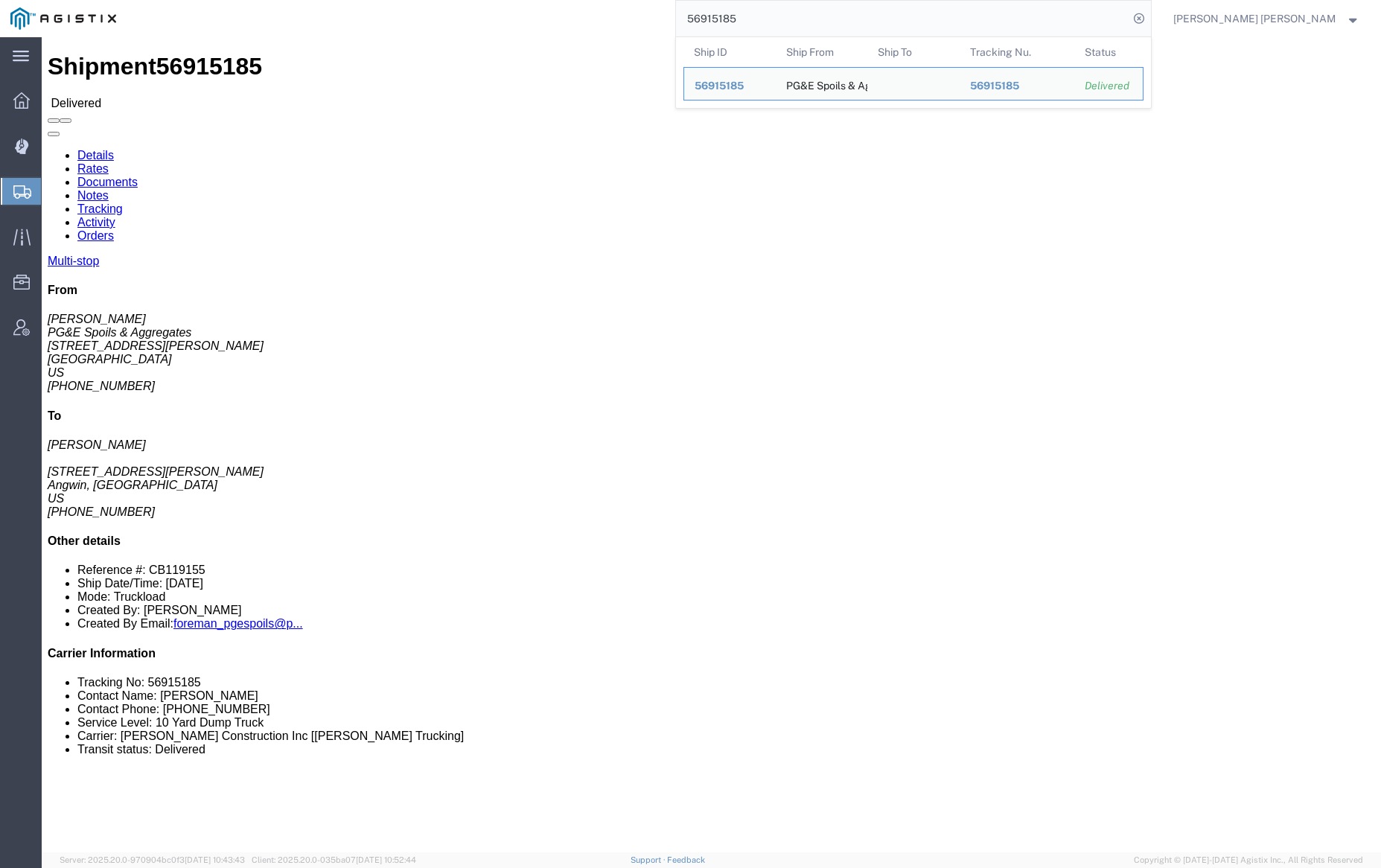
click link "Documents"
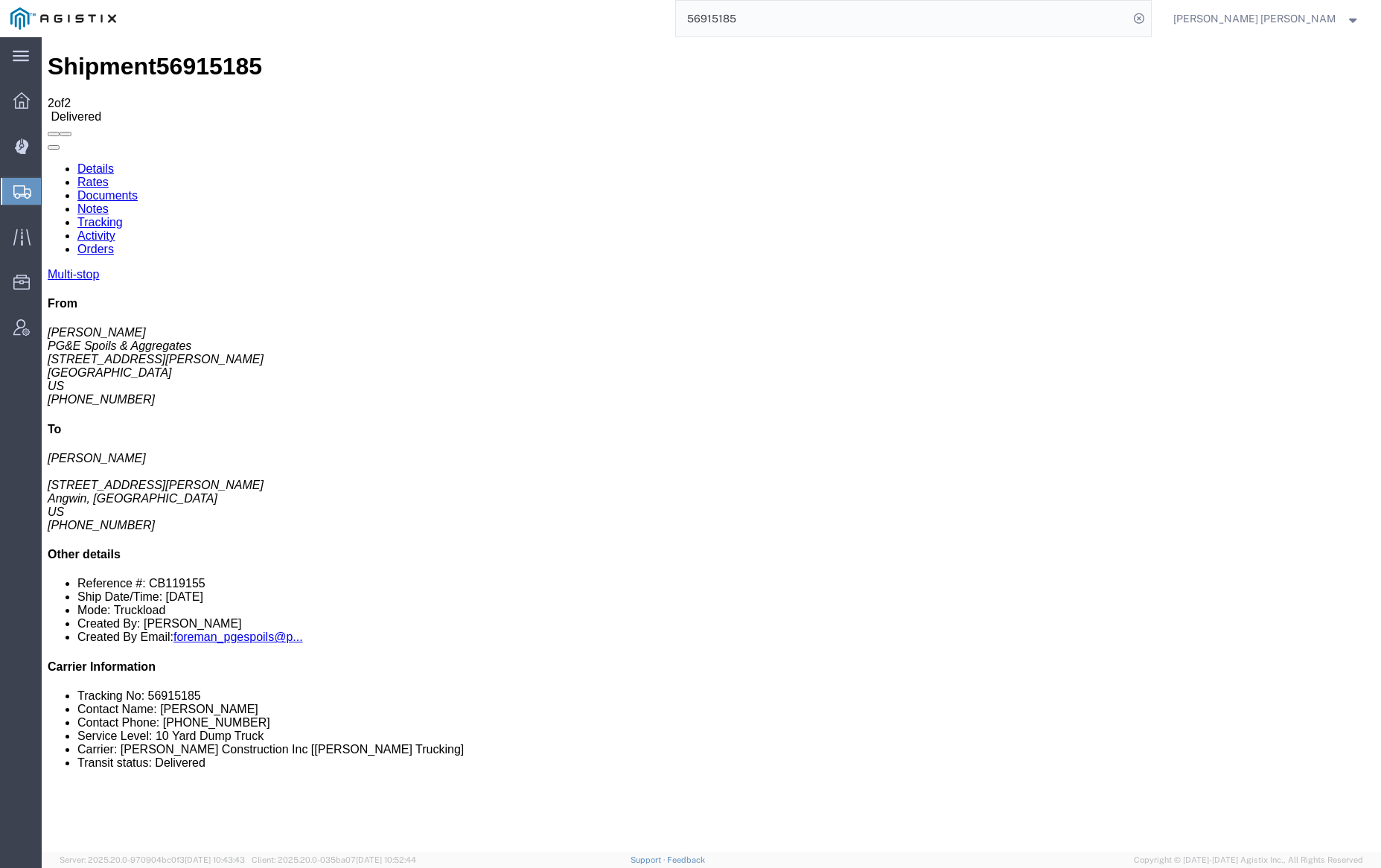
click at [109, 202] on link "Notes" at bounding box center [93, 208] width 31 height 13
click at [787, 25] on input "56915185" at bounding box center [902, 19] width 453 height 36
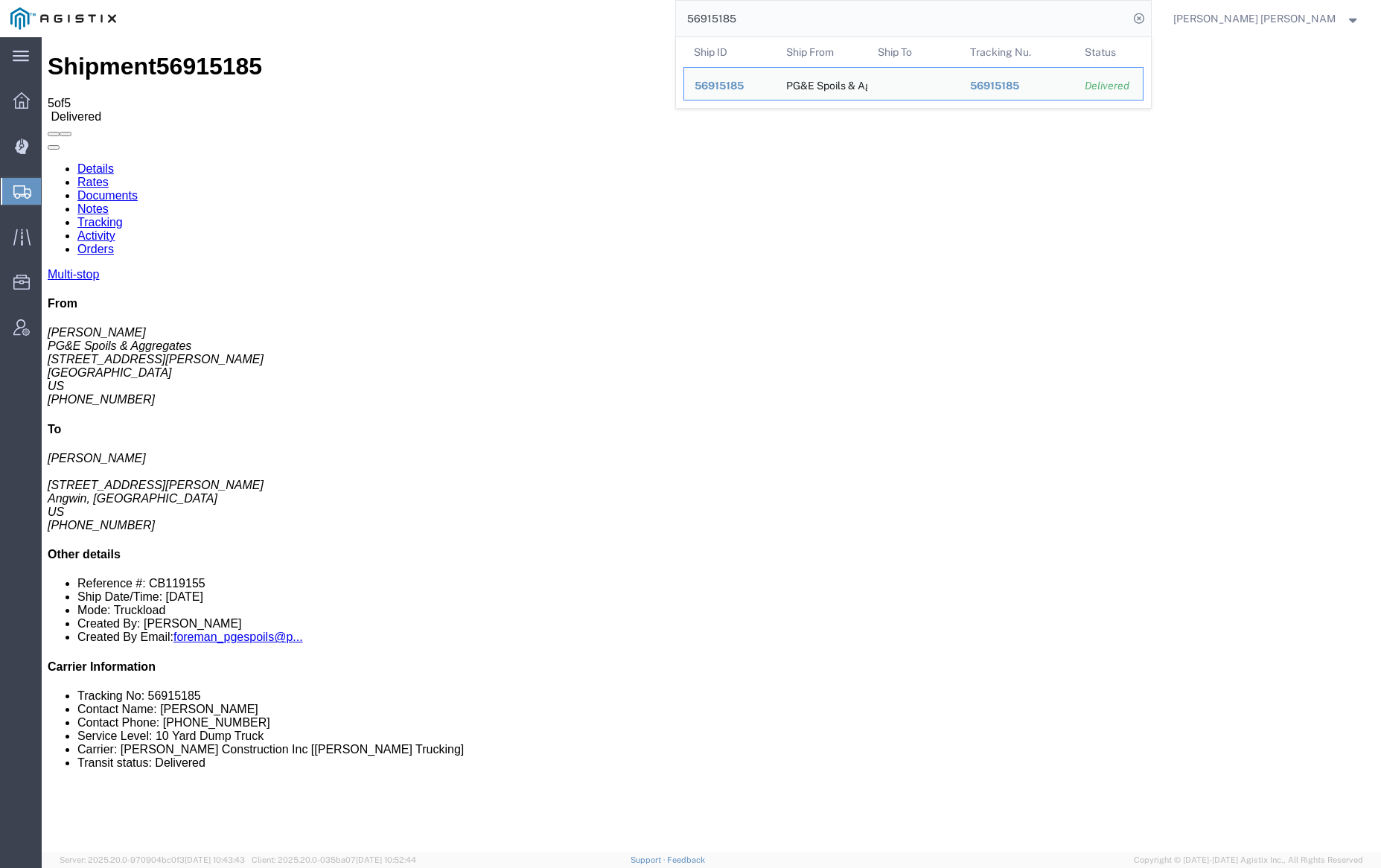
click at [787, 25] on input "56915185" at bounding box center [902, 19] width 453 height 36
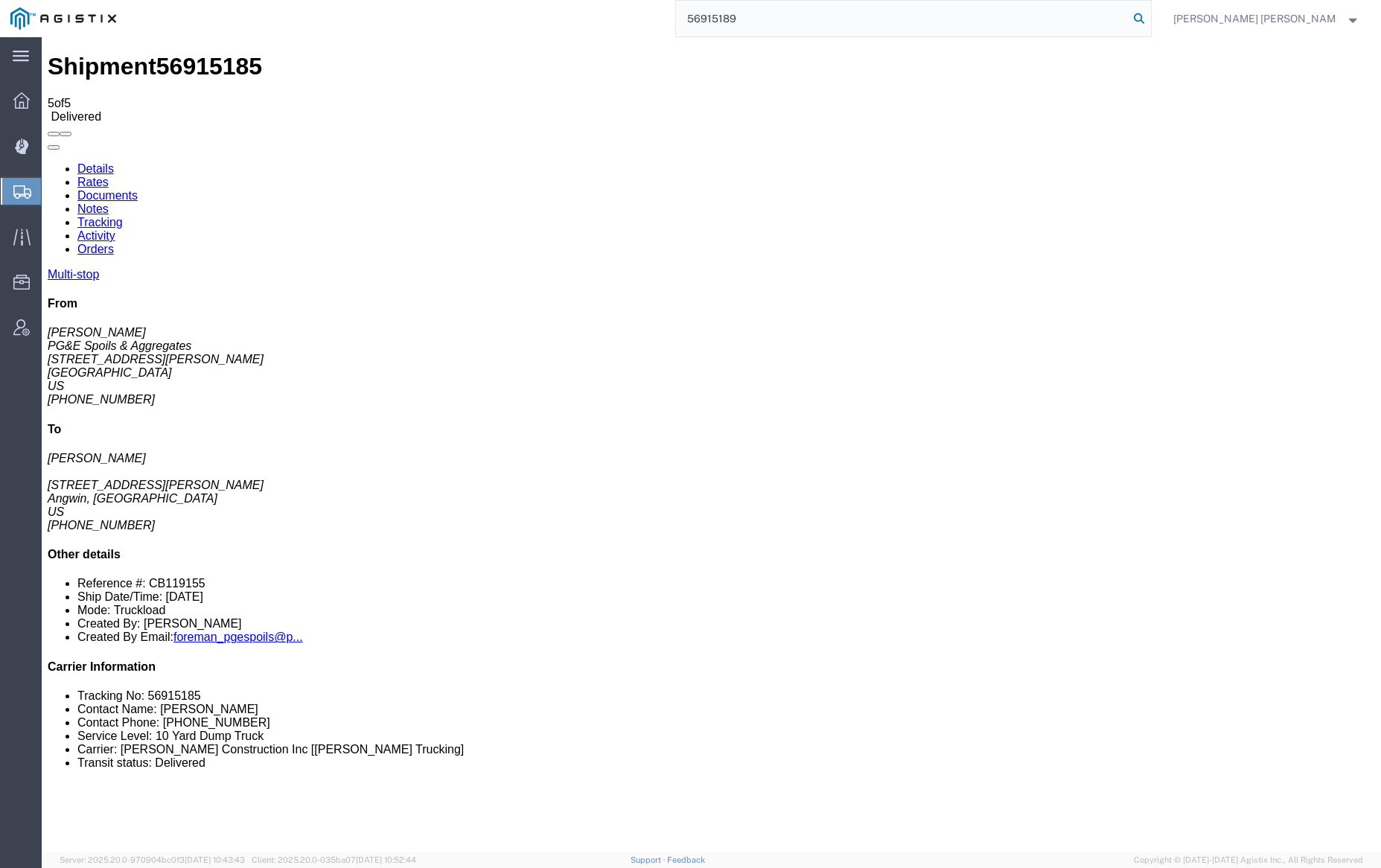
click at [1149, 16] on icon at bounding box center [1139, 18] width 21 height 21
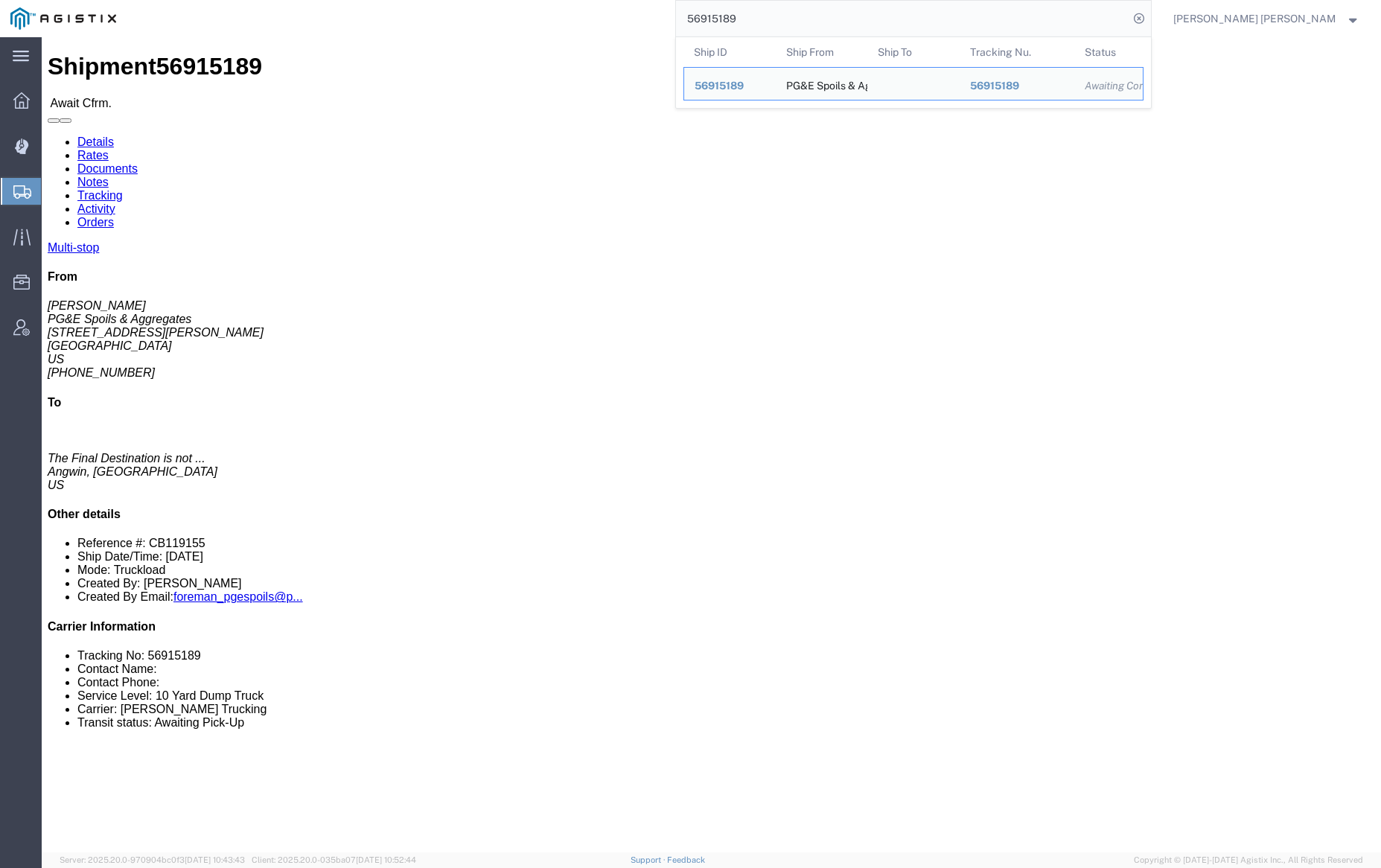
click at [767, 15] on input "56915189" at bounding box center [902, 19] width 453 height 36
paste input "4063"
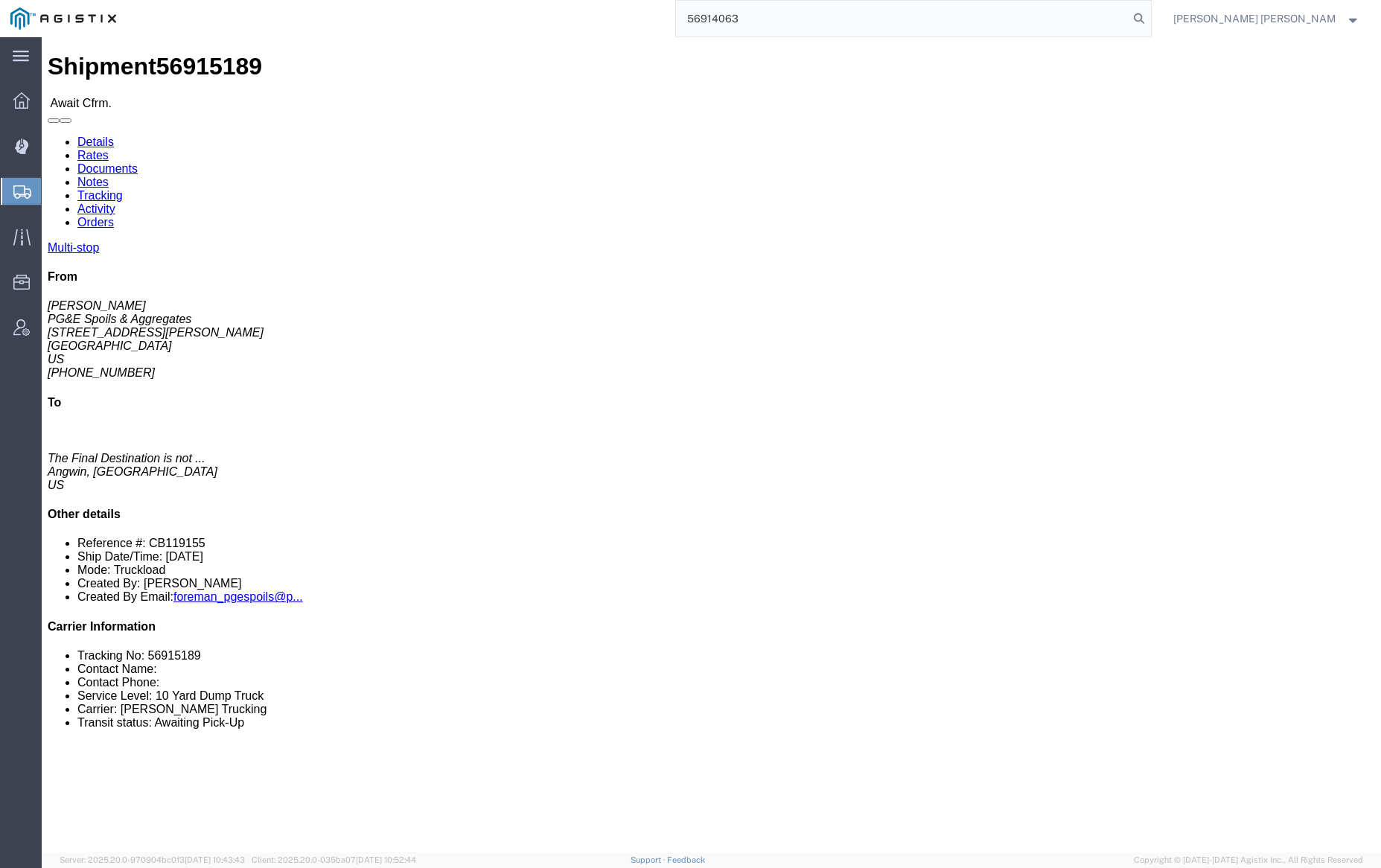
drag, startPoint x: 1217, startPoint y: 19, endPoint x: 1240, endPoint y: 29, distance: 25.1
click at [1149, 19] on icon at bounding box center [1139, 18] width 21 height 21
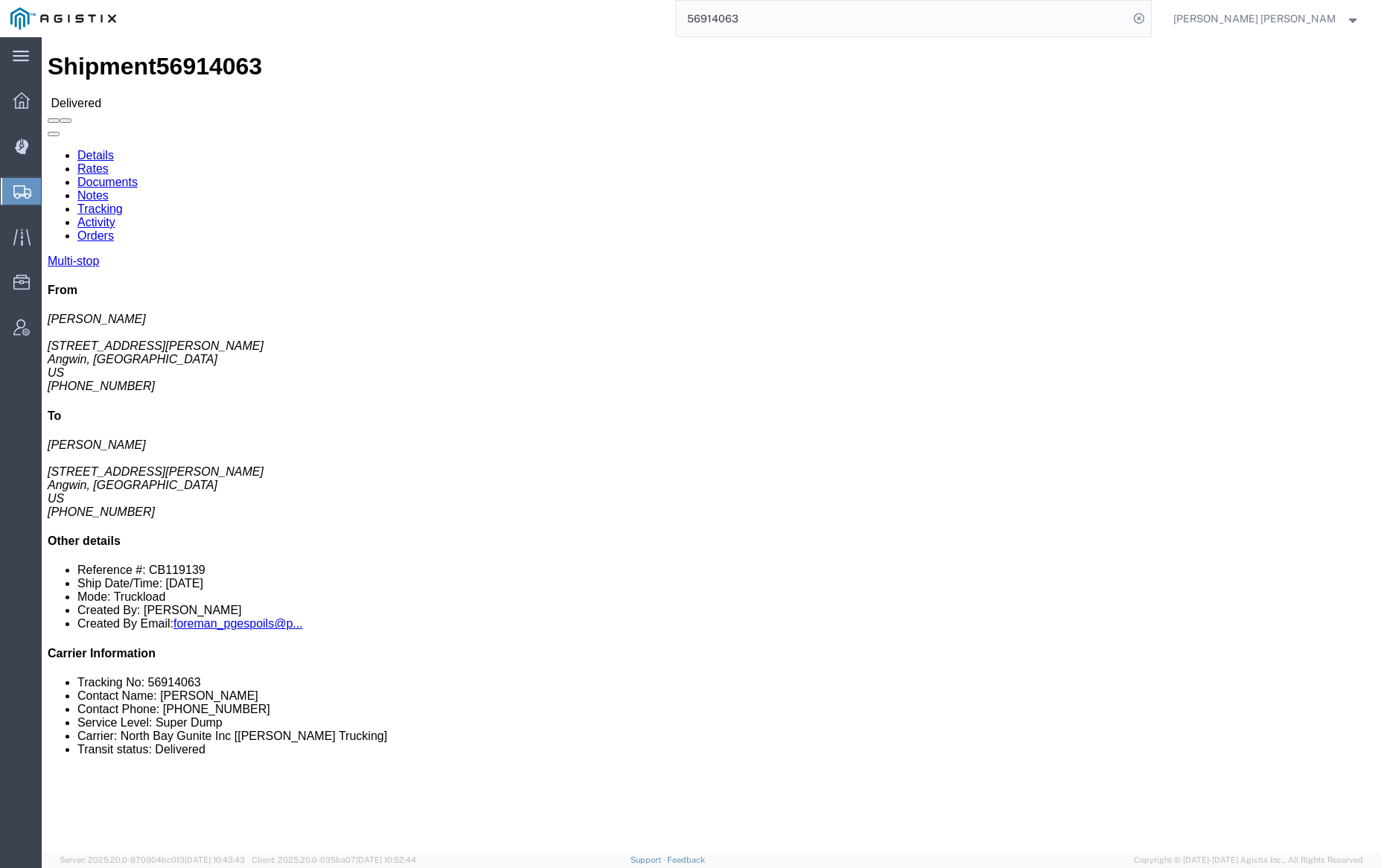
click link "Documents"
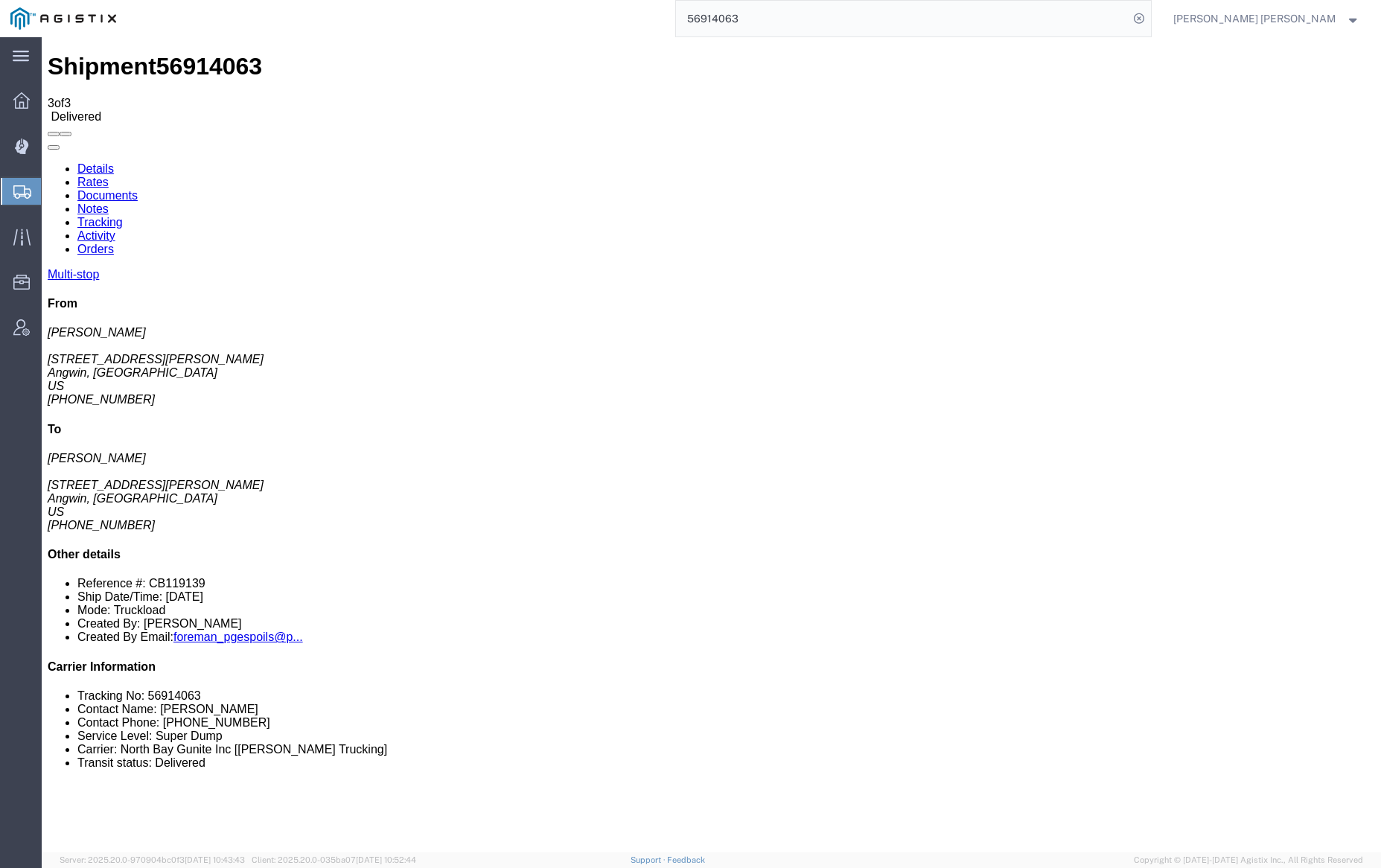
click at [109, 202] on link "Notes" at bounding box center [93, 208] width 31 height 13
click at [783, 18] on input "56914063" at bounding box center [902, 19] width 453 height 36
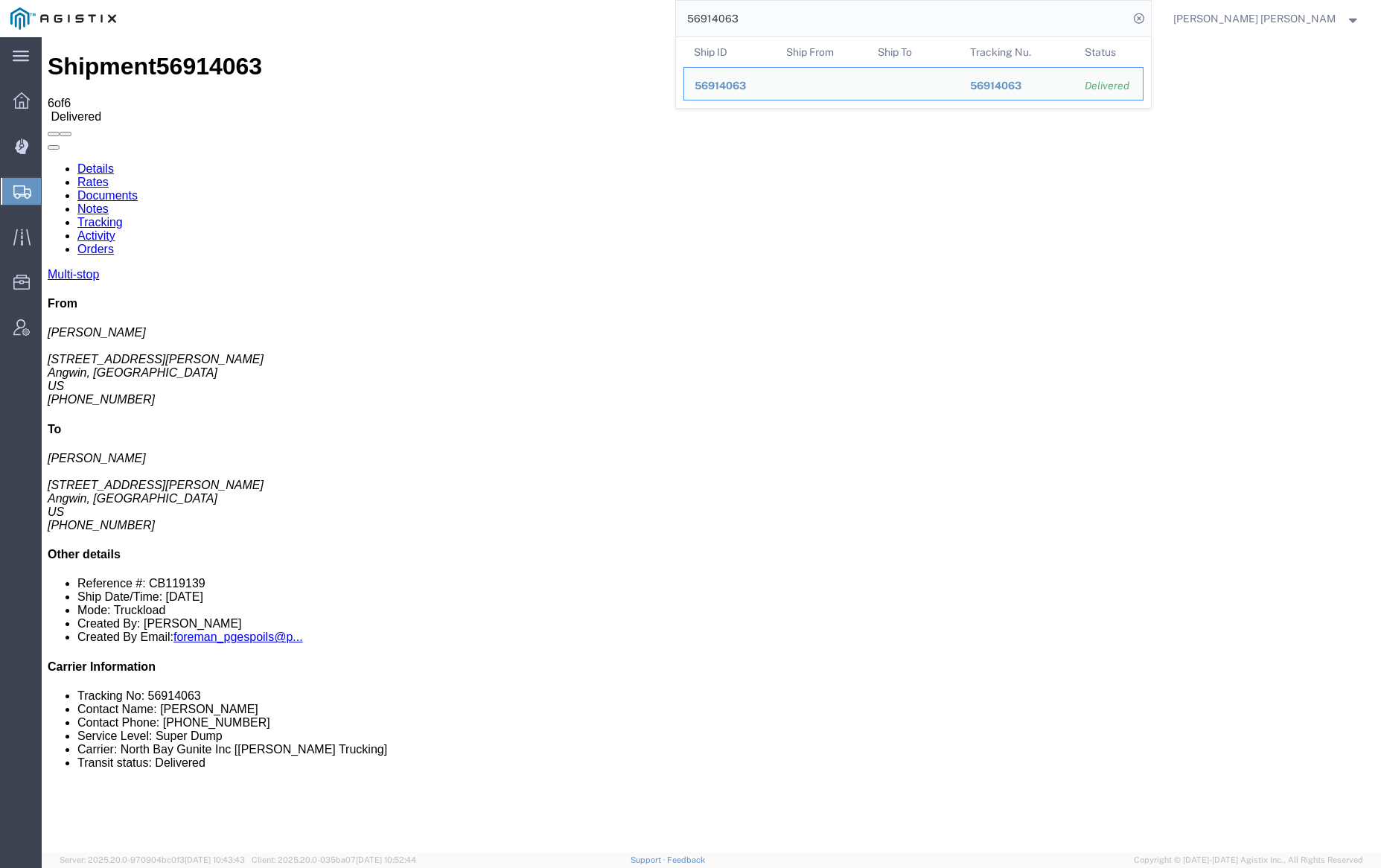
click at [783, 17] on input "56914063" at bounding box center [902, 19] width 453 height 36
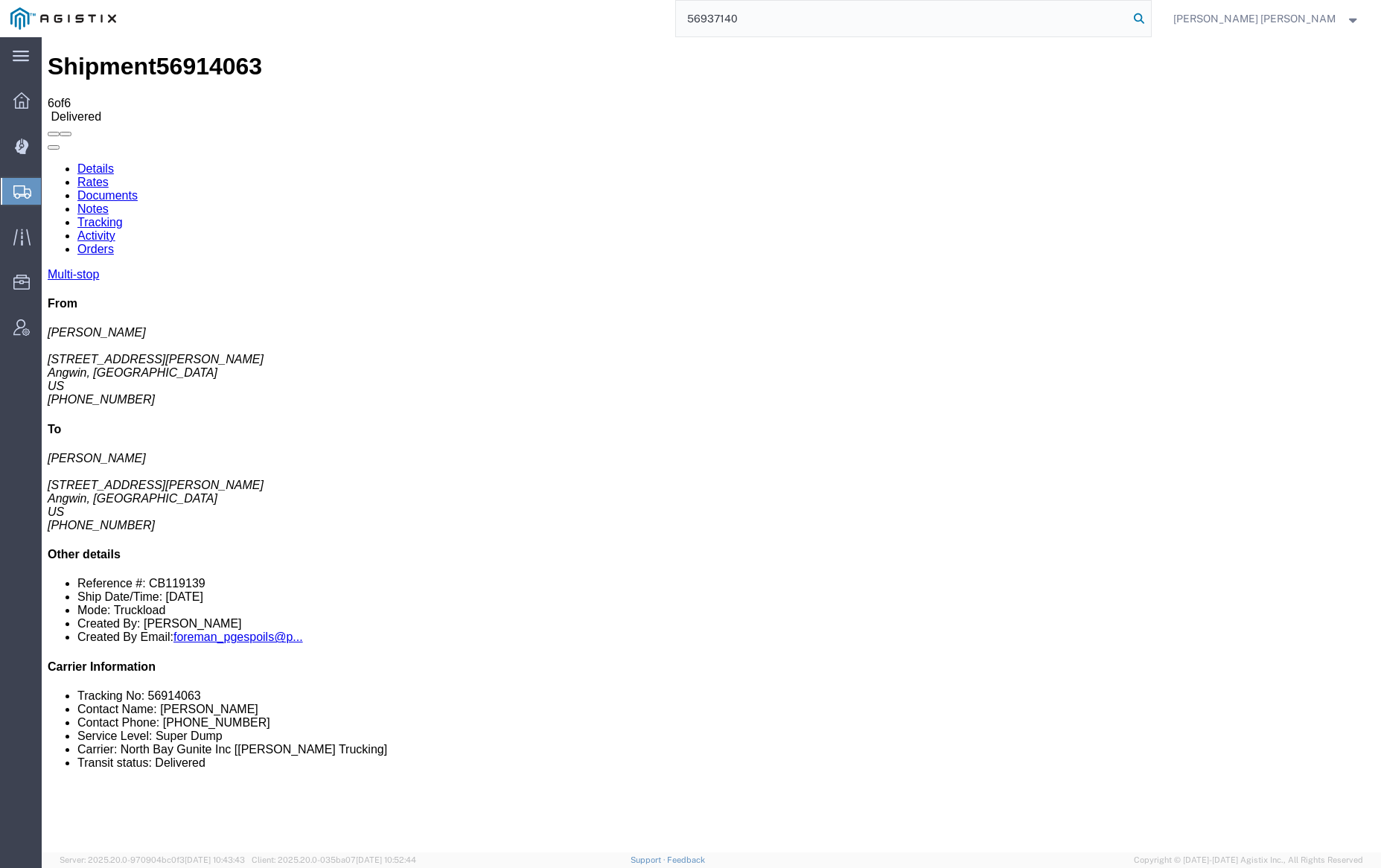
click at [1149, 20] on icon at bounding box center [1139, 18] width 21 height 21
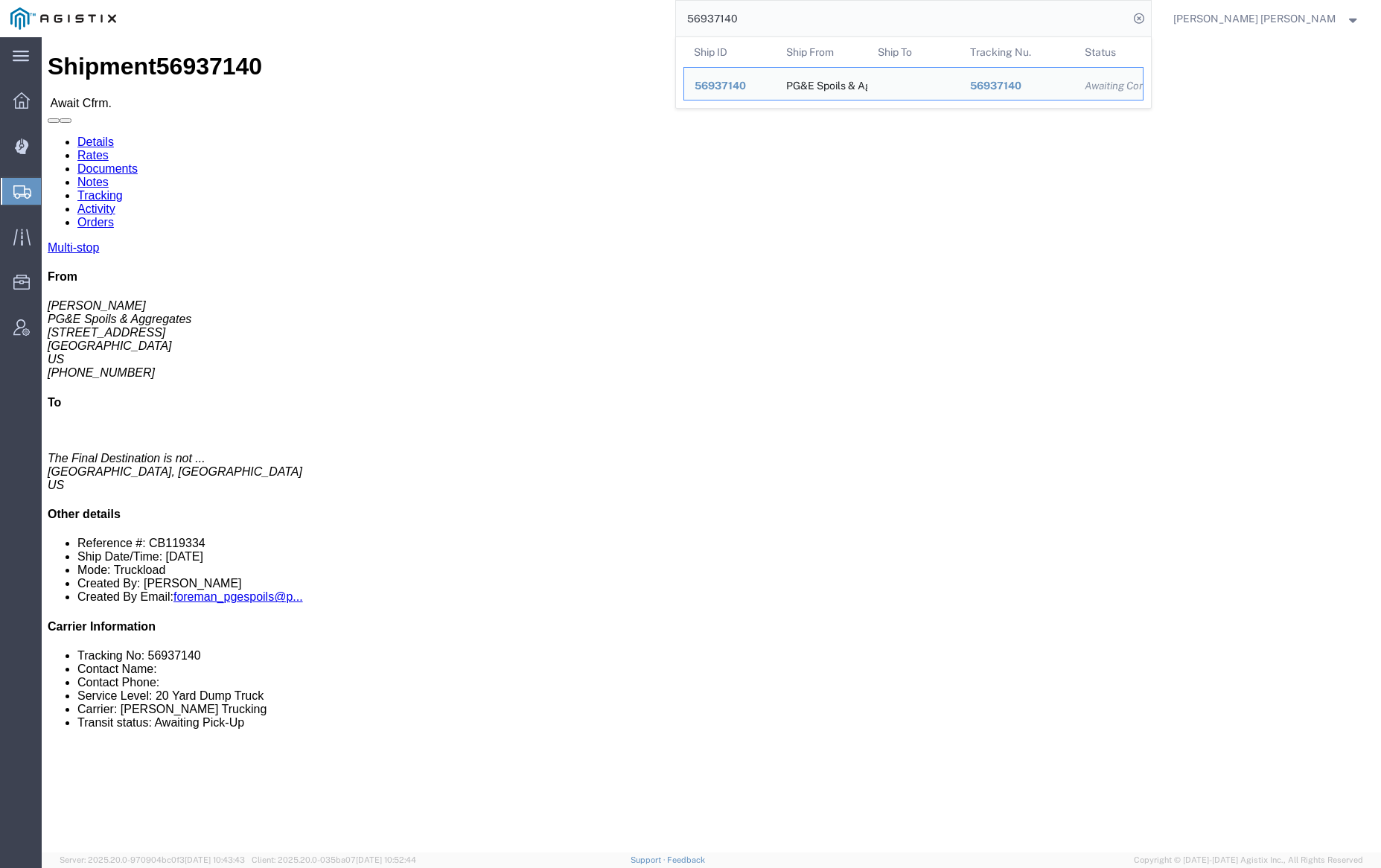
click at [766, 11] on input "56937140" at bounding box center [902, 19] width 453 height 36
paste input "9272"
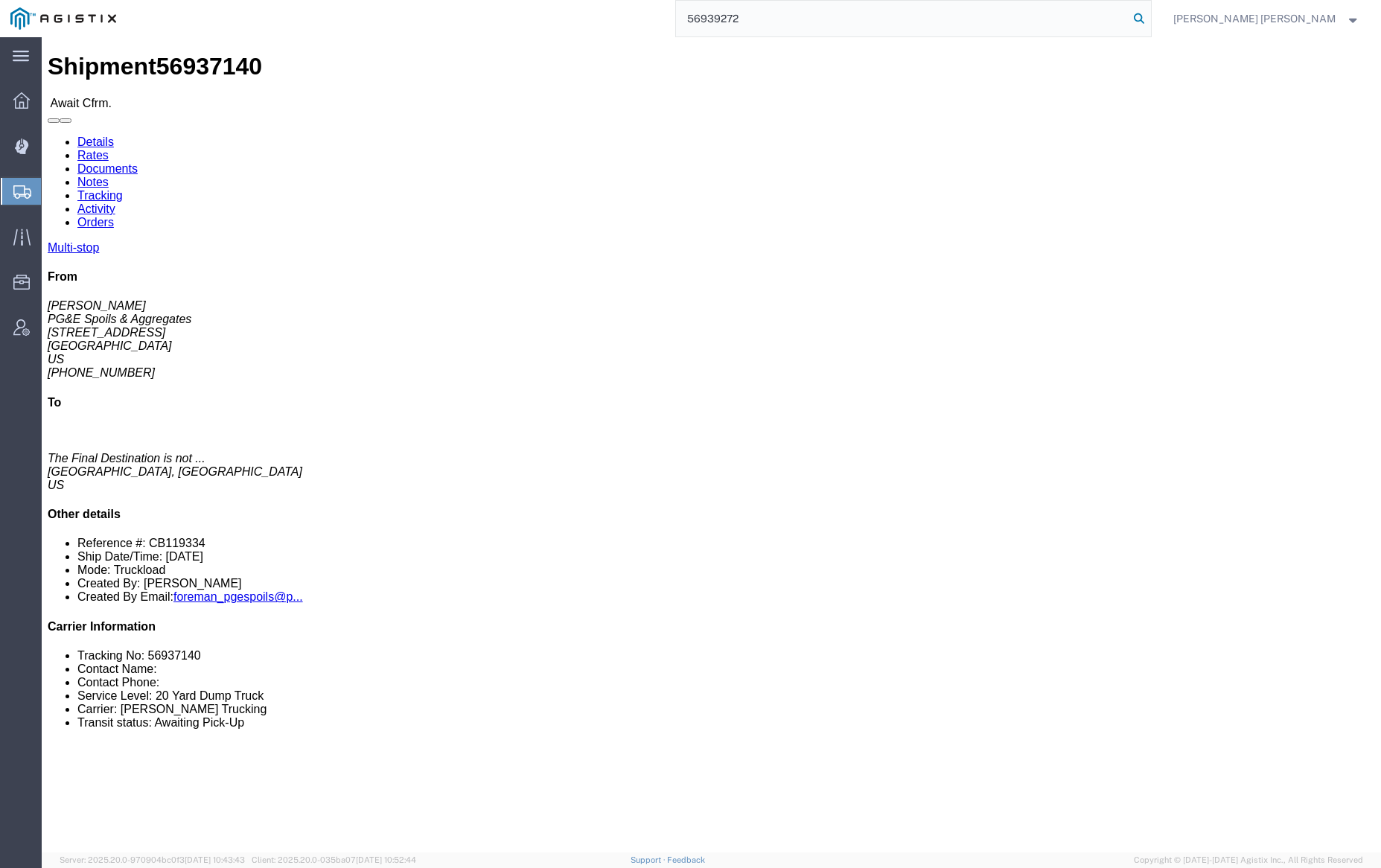
click at [1149, 18] on icon at bounding box center [1139, 18] width 21 height 21
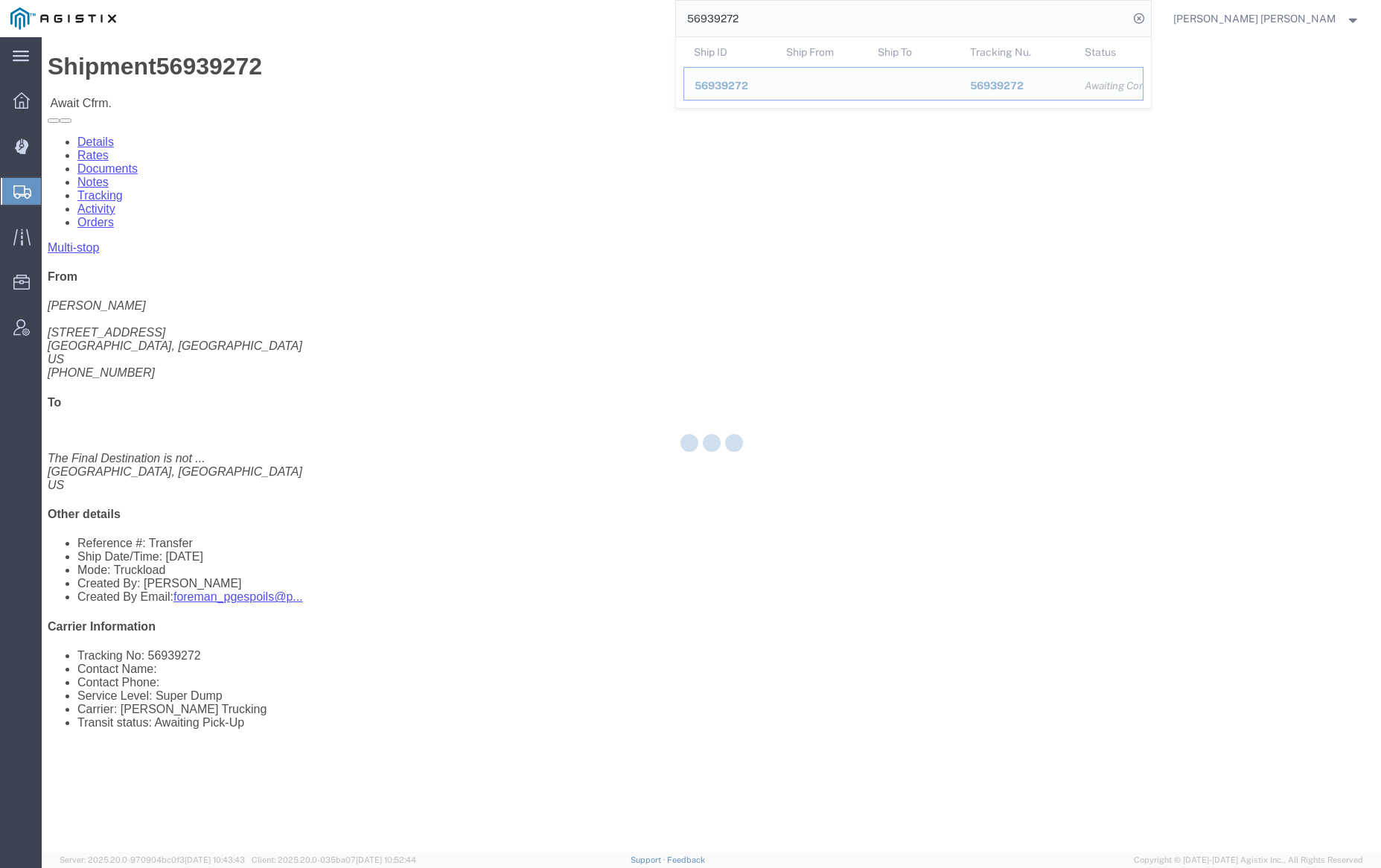
click at [784, 17] on input "56939272" at bounding box center [902, 19] width 453 height 36
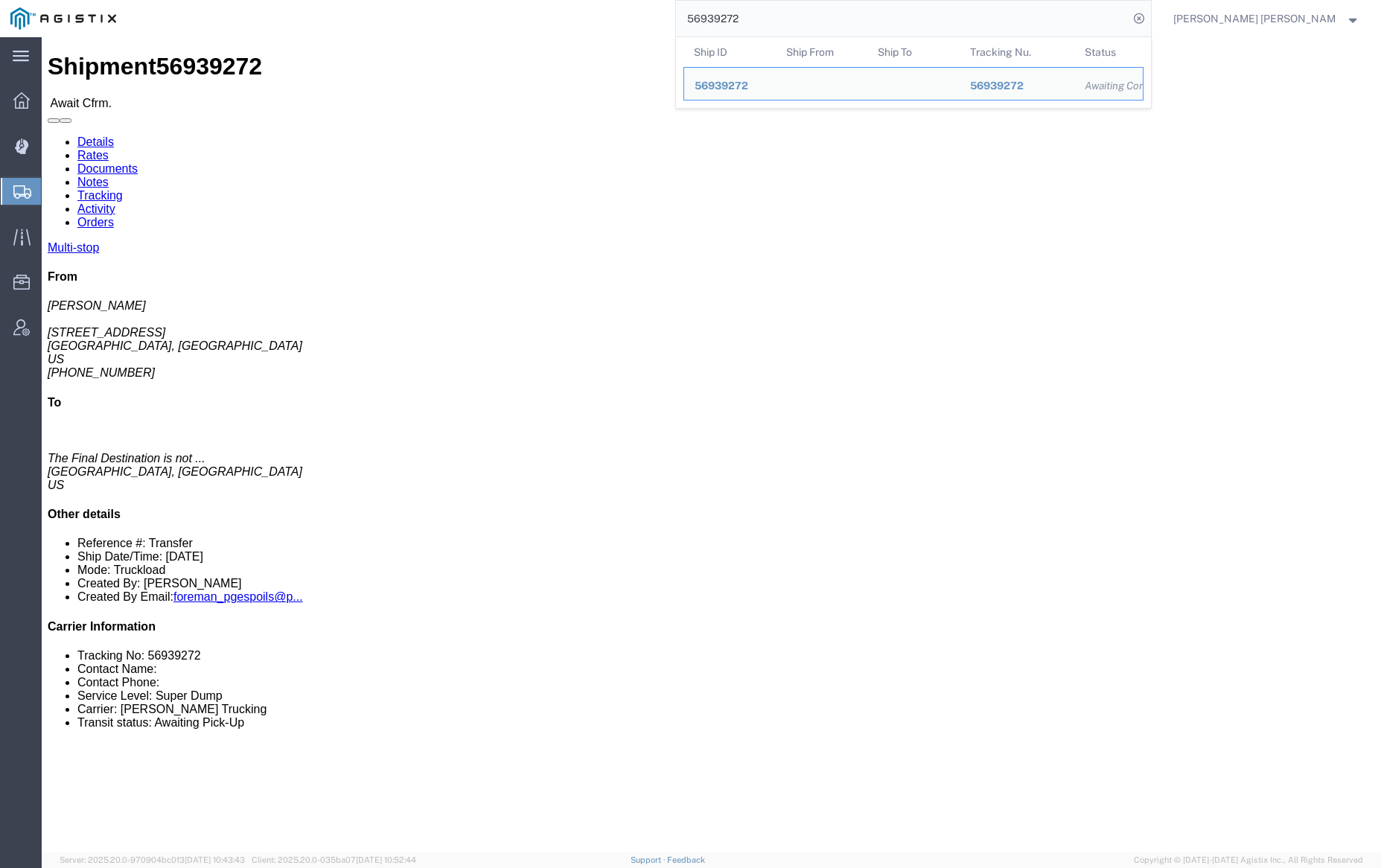
paste input "69"
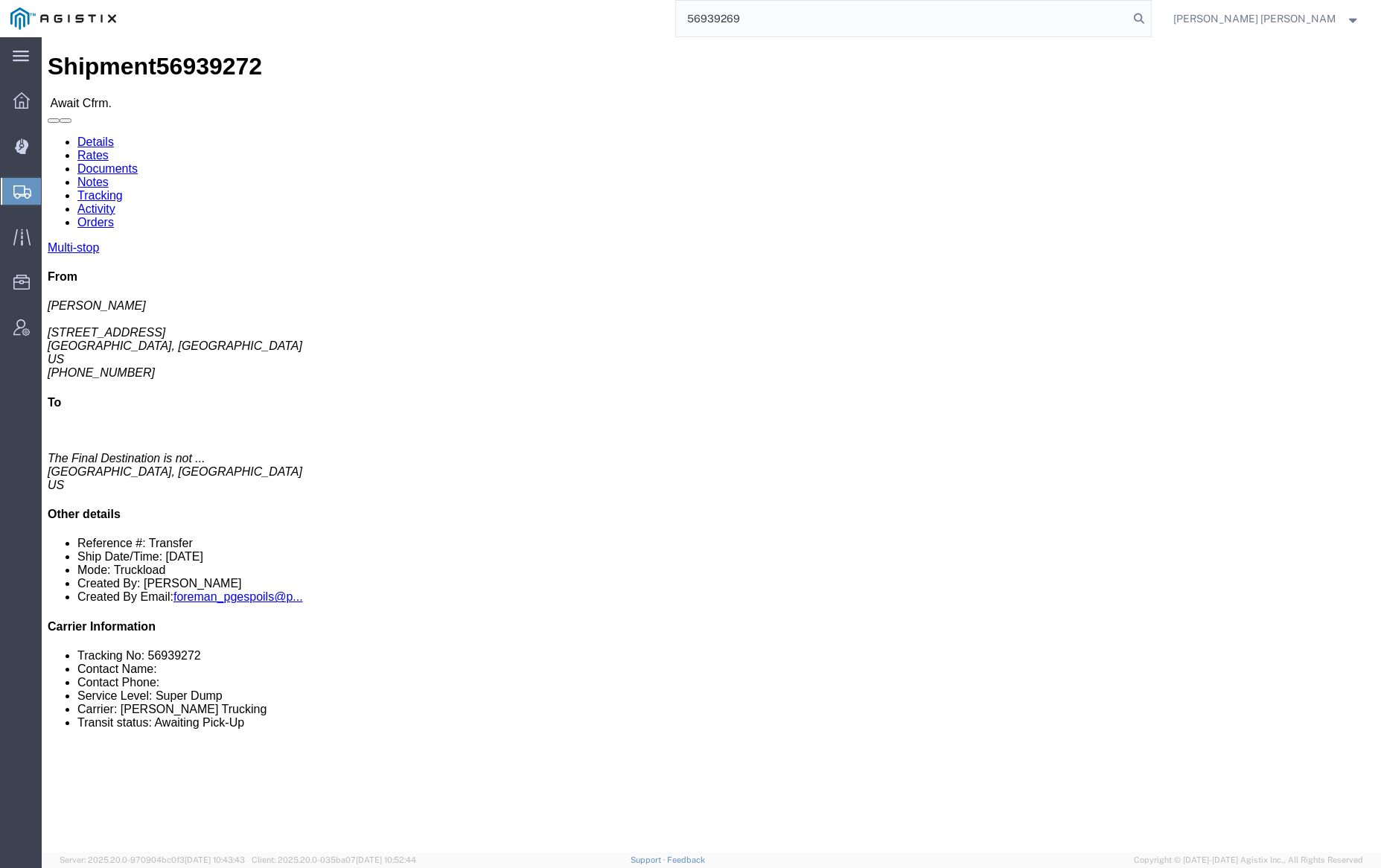
drag, startPoint x: 1215, startPoint y: 13, endPoint x: 1229, endPoint y: 22, distance: 16.6
click at [1149, 13] on icon at bounding box center [1139, 18] width 21 height 21
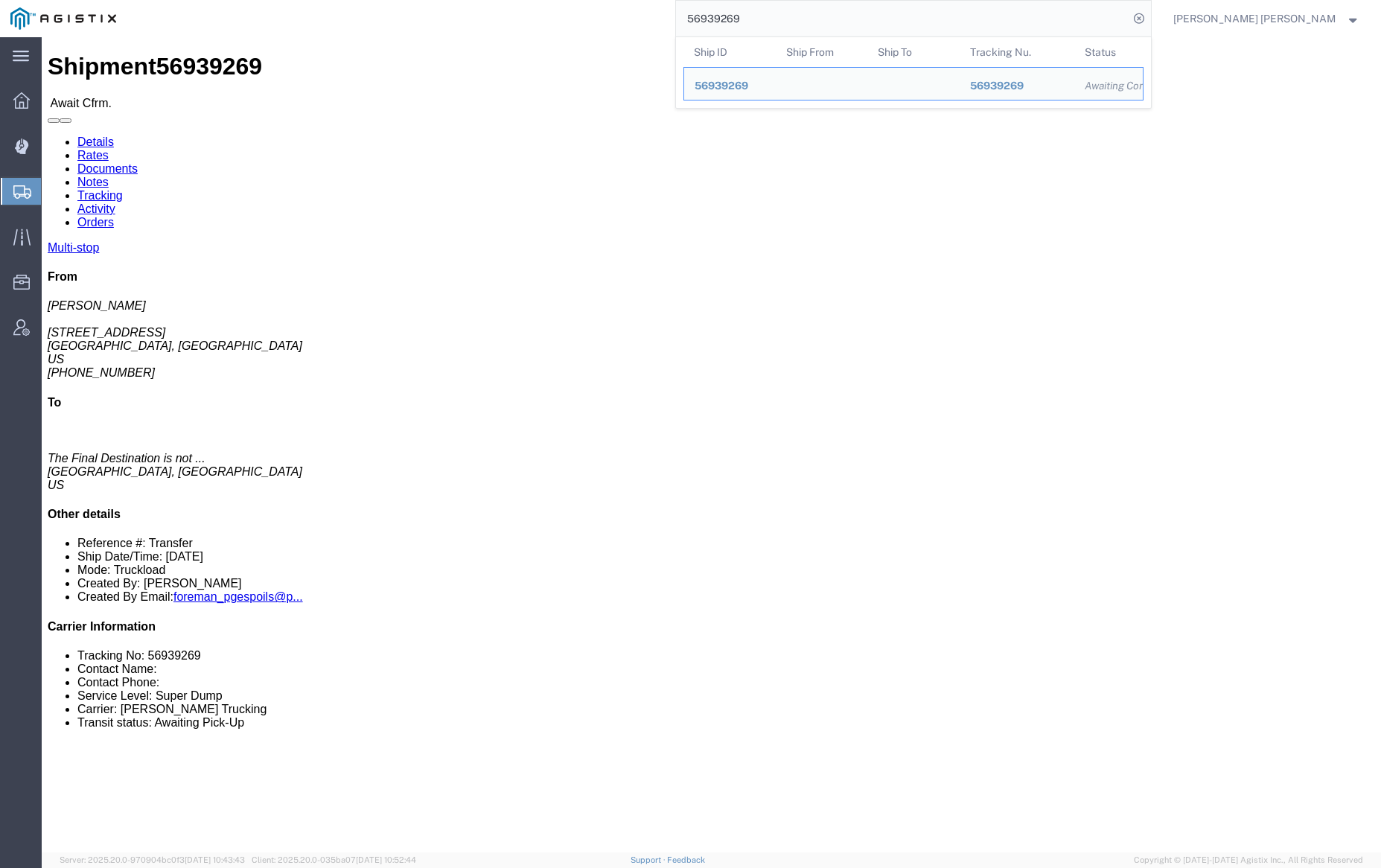
click at [795, 19] on input "56939269" at bounding box center [902, 19] width 453 height 36
paste input "2384"
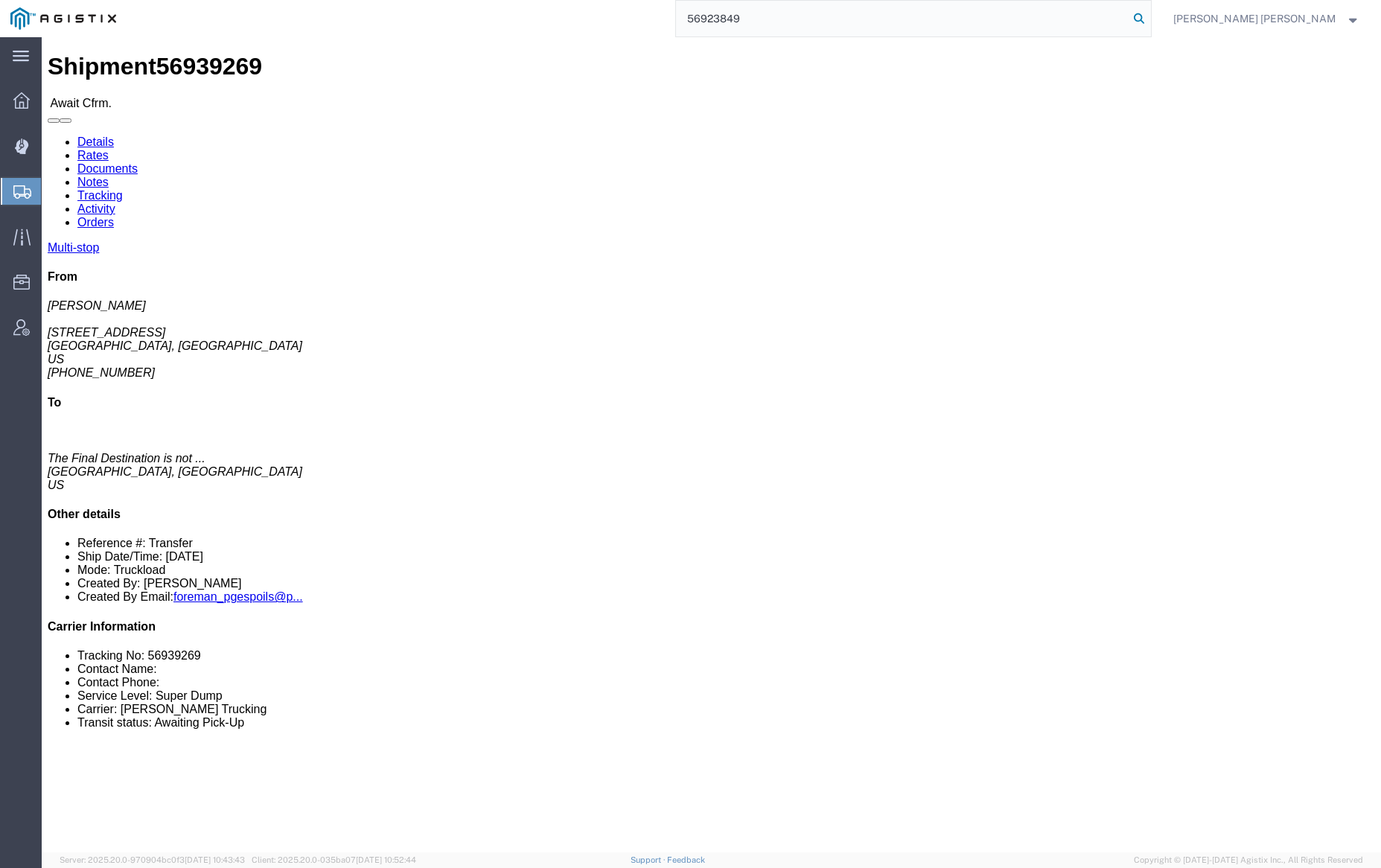
click at [1149, 13] on icon at bounding box center [1139, 18] width 21 height 21
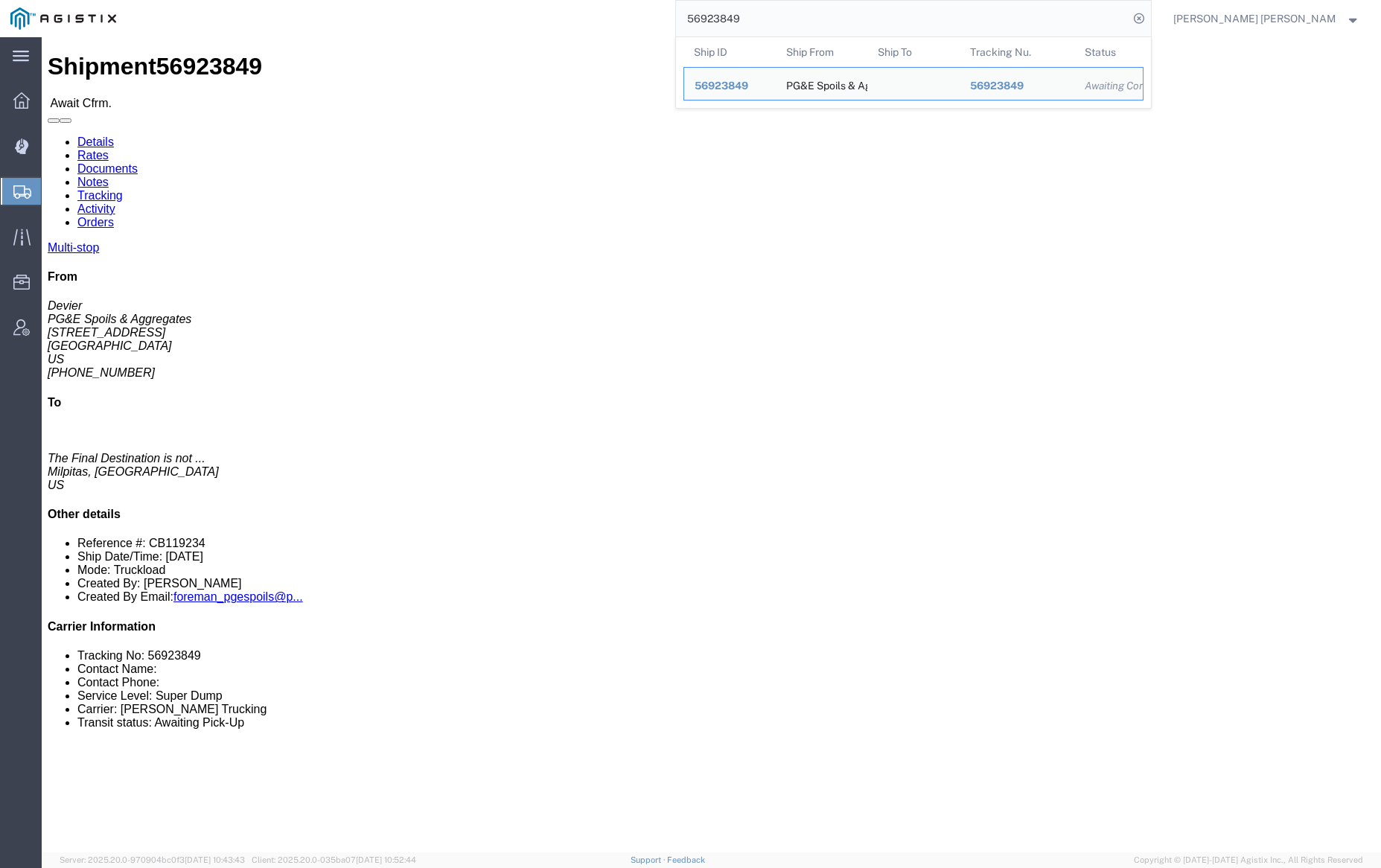
click at [795, 21] on input "56923849" at bounding box center [902, 19] width 453 height 36
paste input "547"
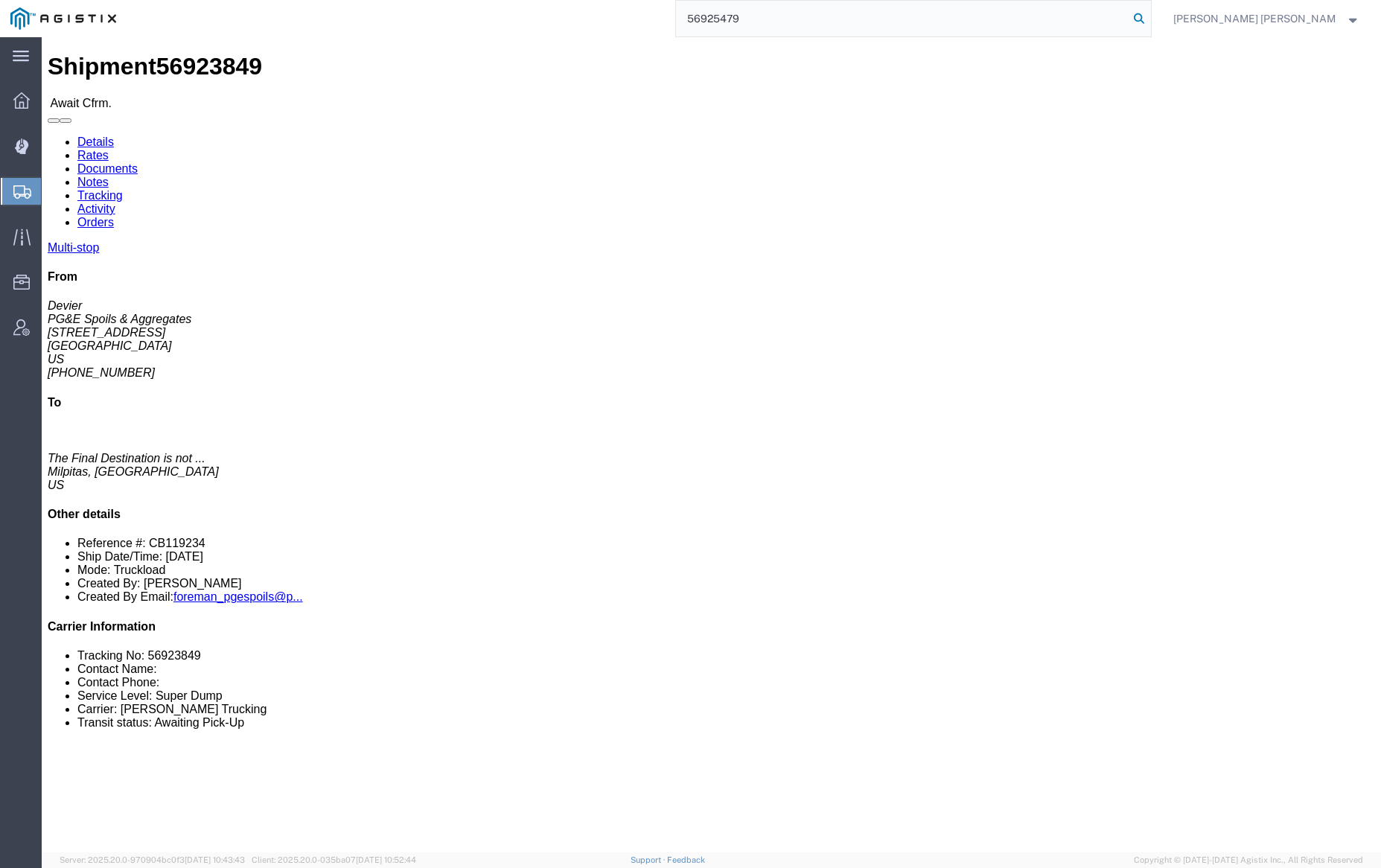
click at [1149, 20] on icon at bounding box center [1139, 18] width 21 height 21
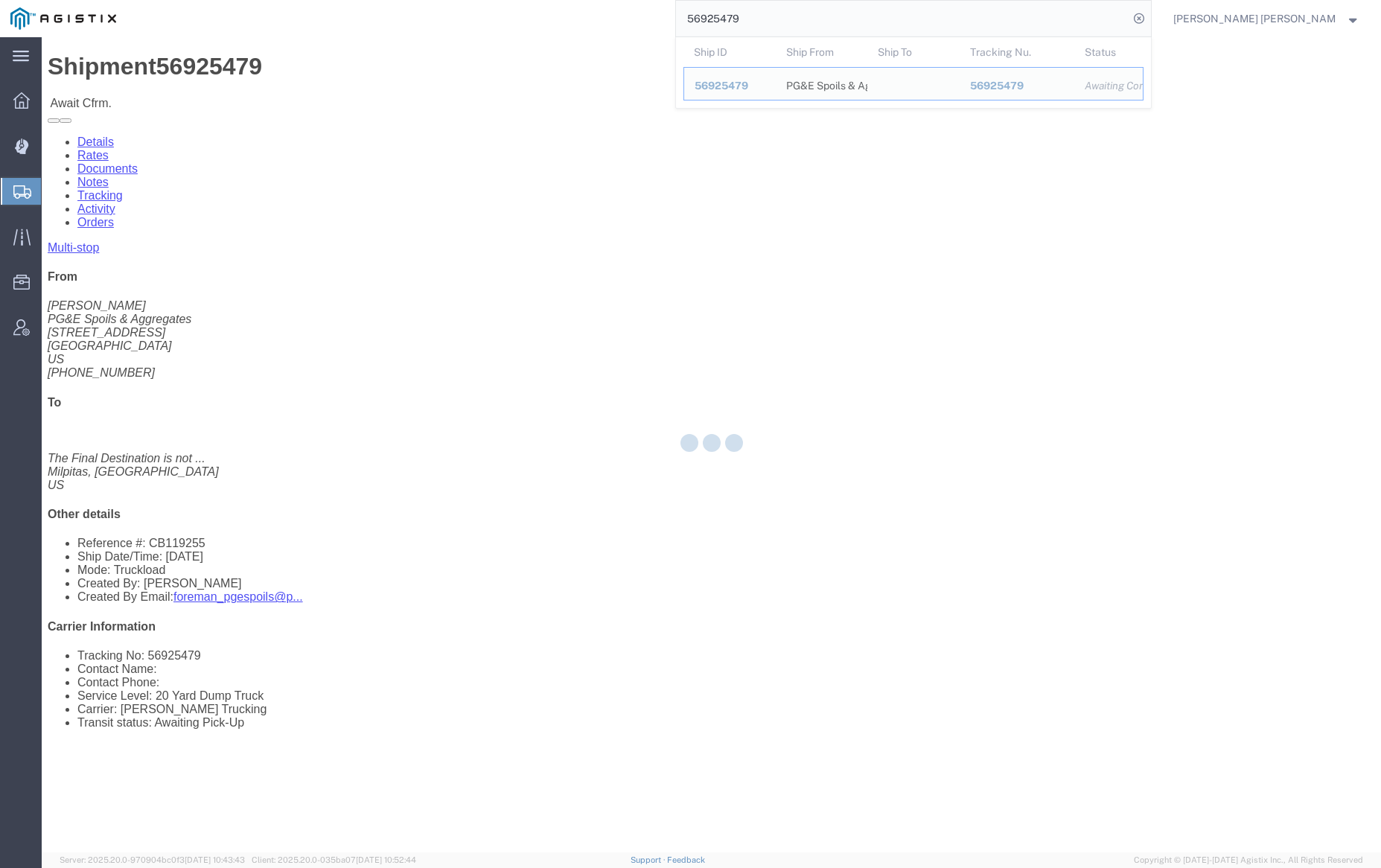
click at [785, 20] on input "56925479" at bounding box center [902, 19] width 453 height 36
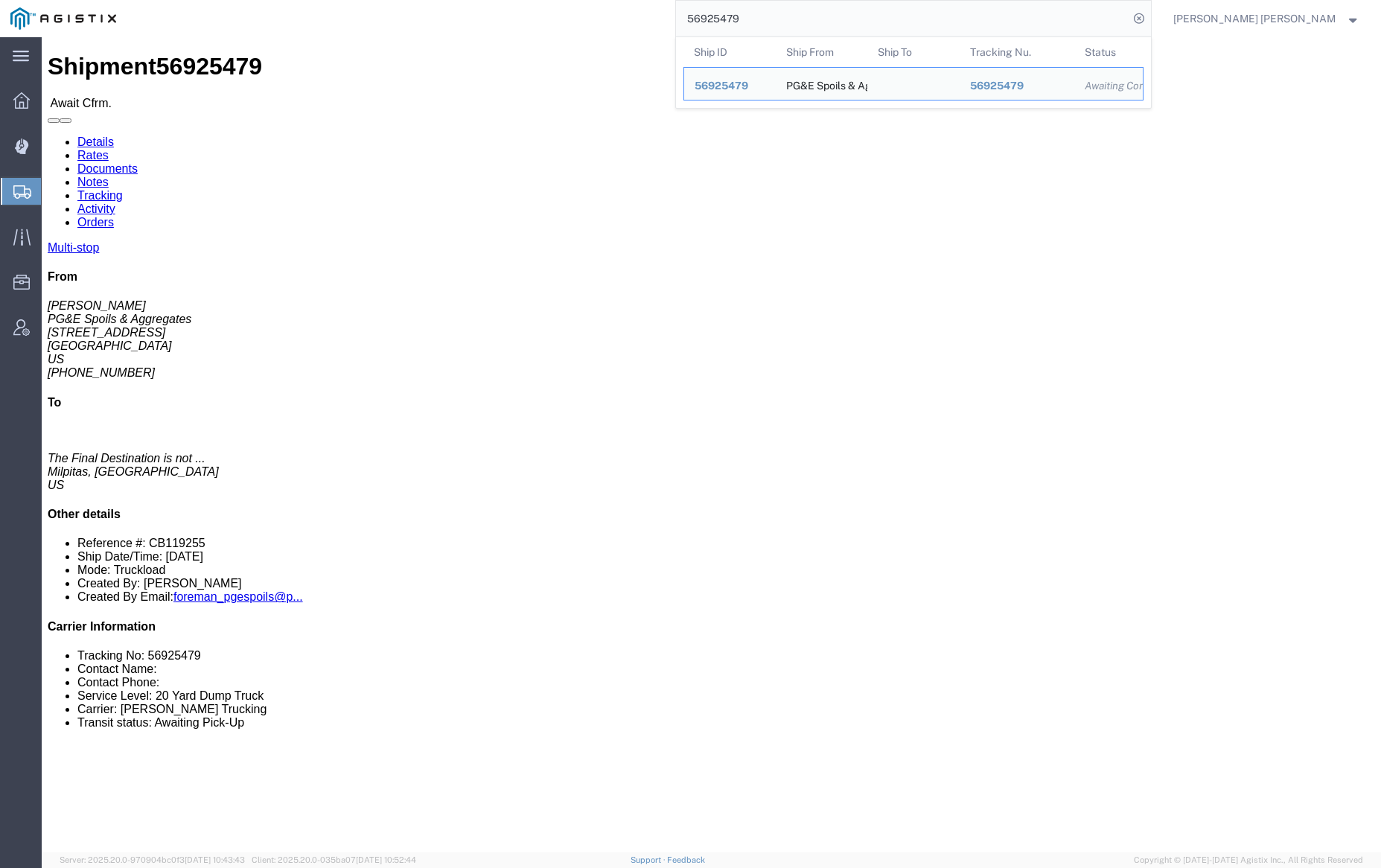
paste input "8914"
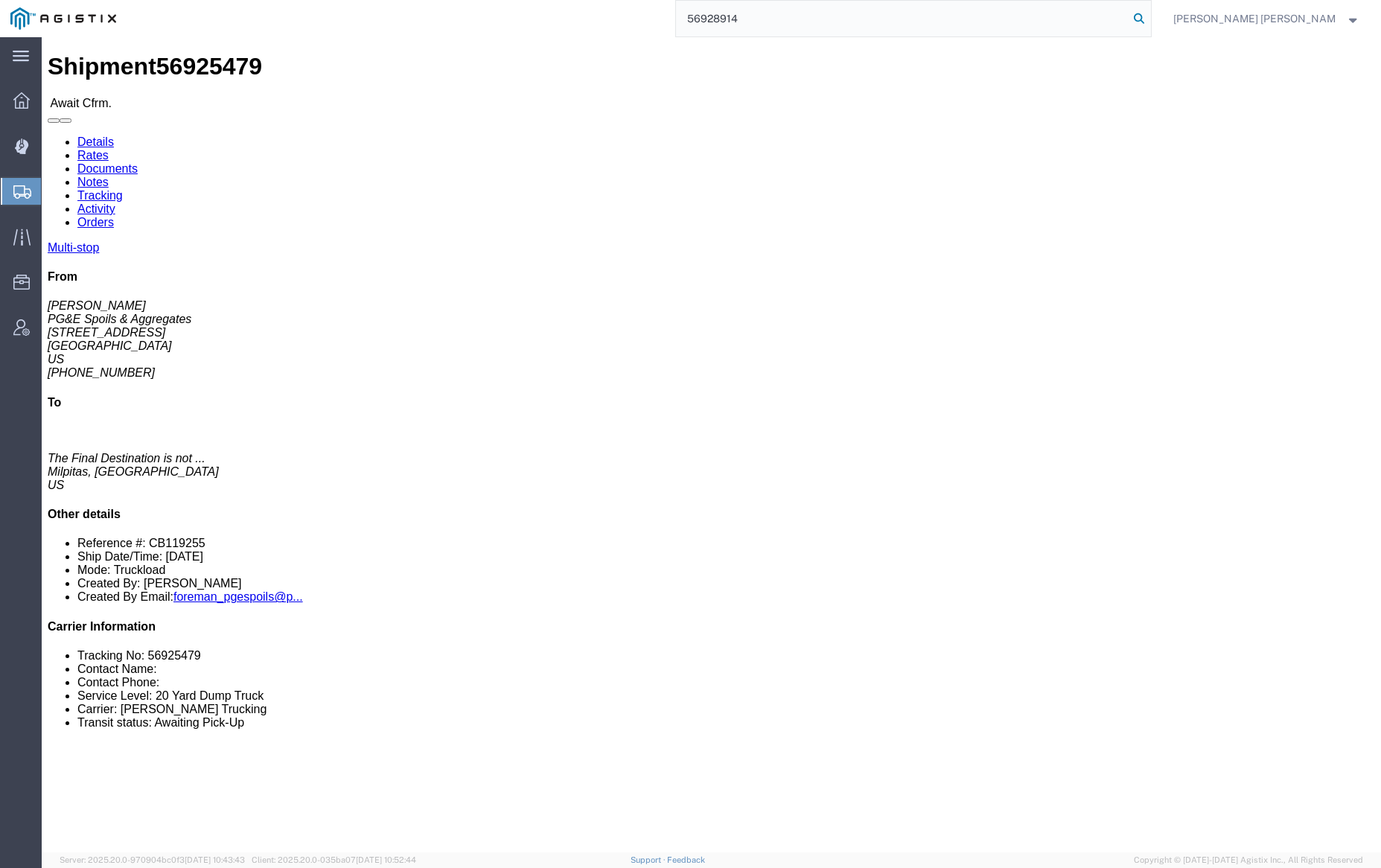
click at [1149, 17] on icon at bounding box center [1139, 18] width 21 height 21
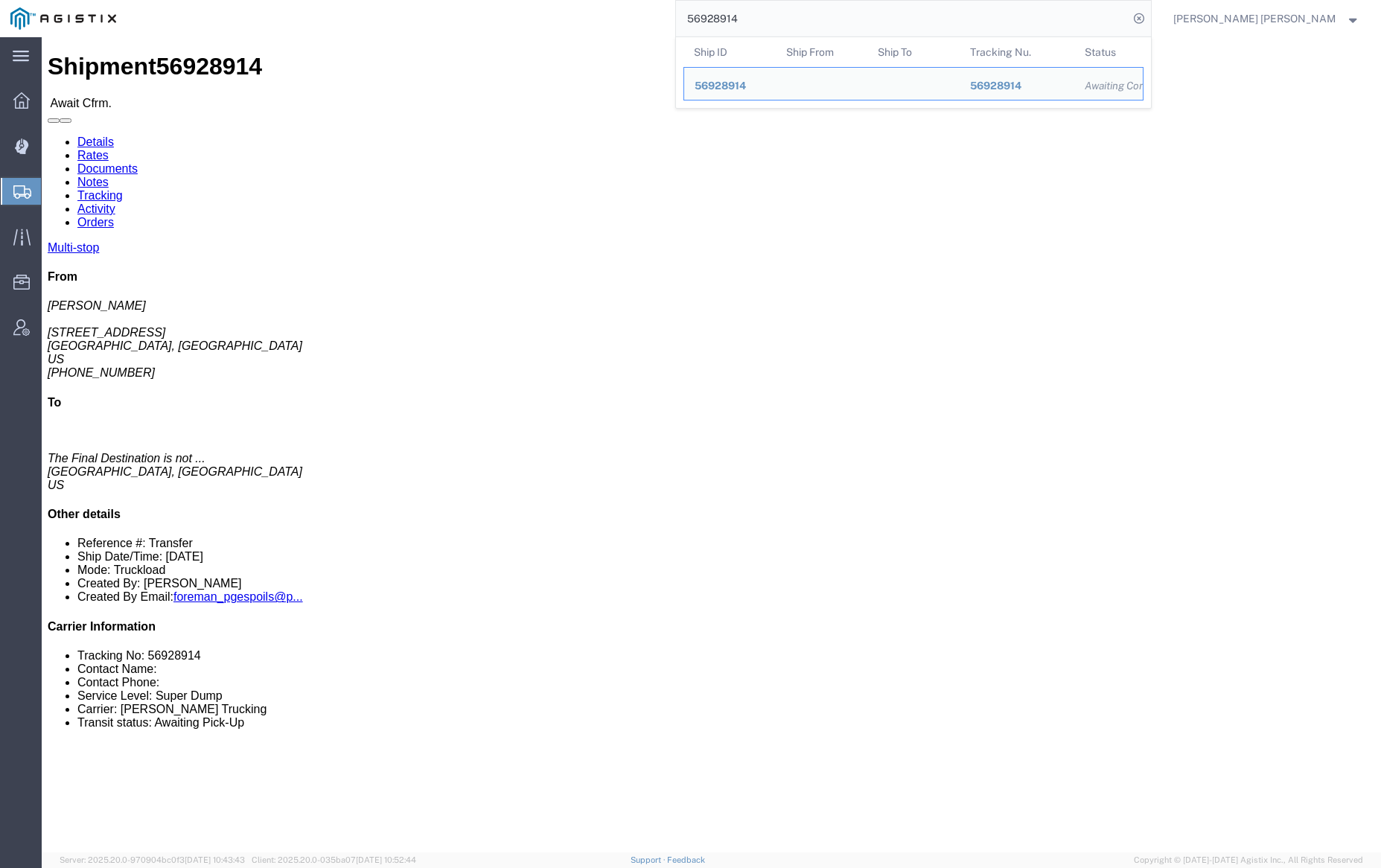
click at [789, 21] on input "56928914" at bounding box center [902, 19] width 453 height 36
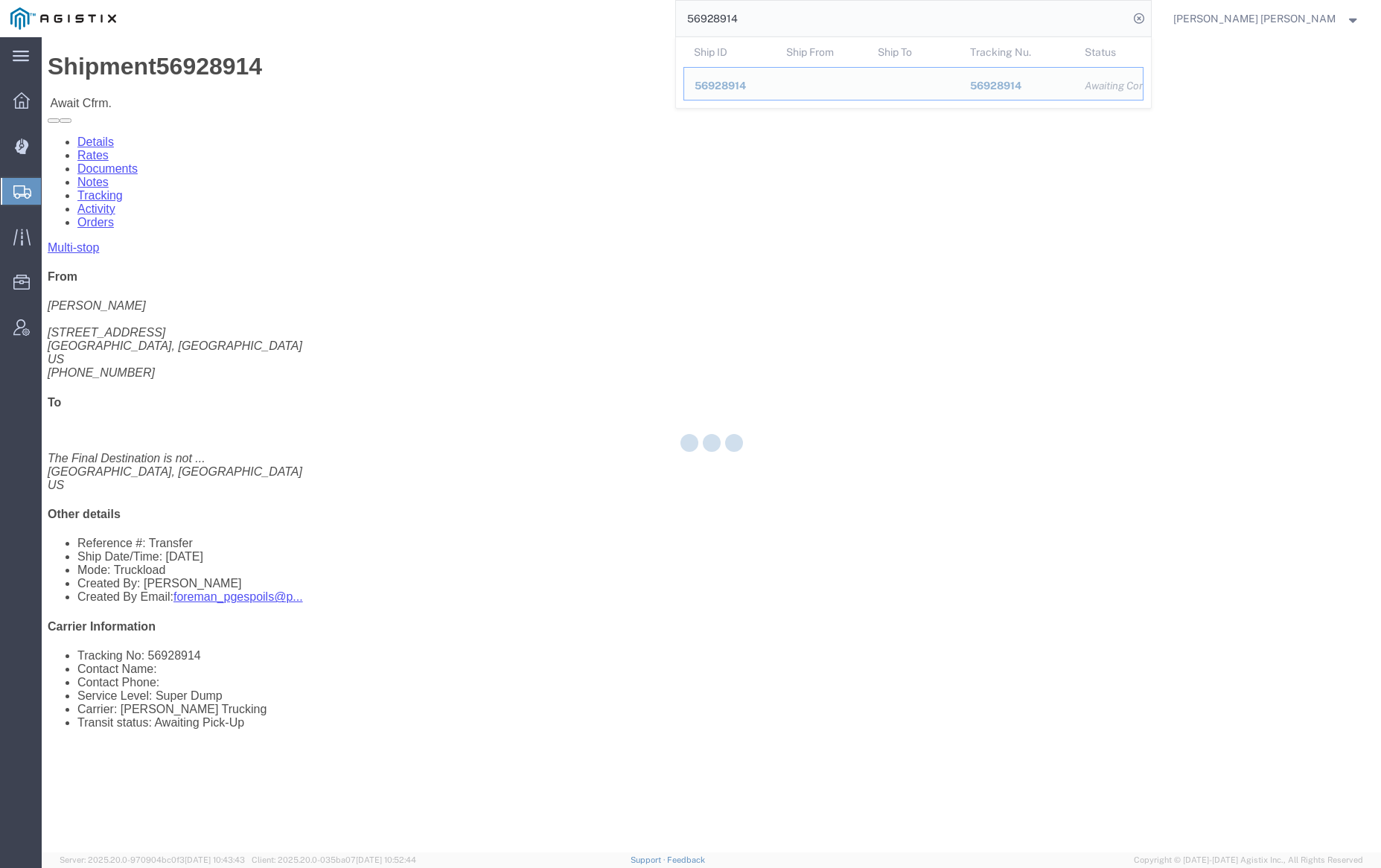
click at [789, 21] on input "56928914" at bounding box center [902, 19] width 453 height 36
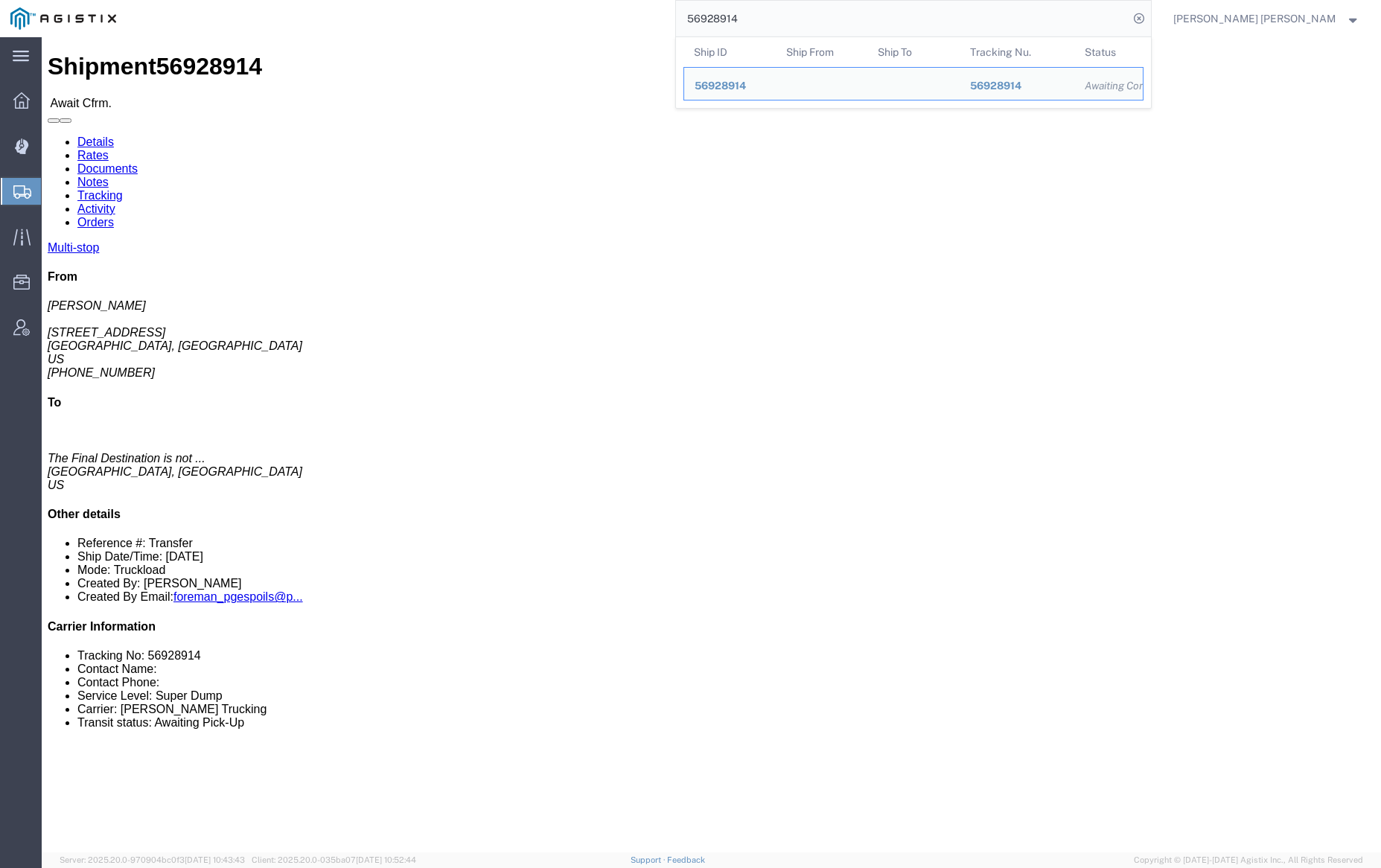
paste input "1"
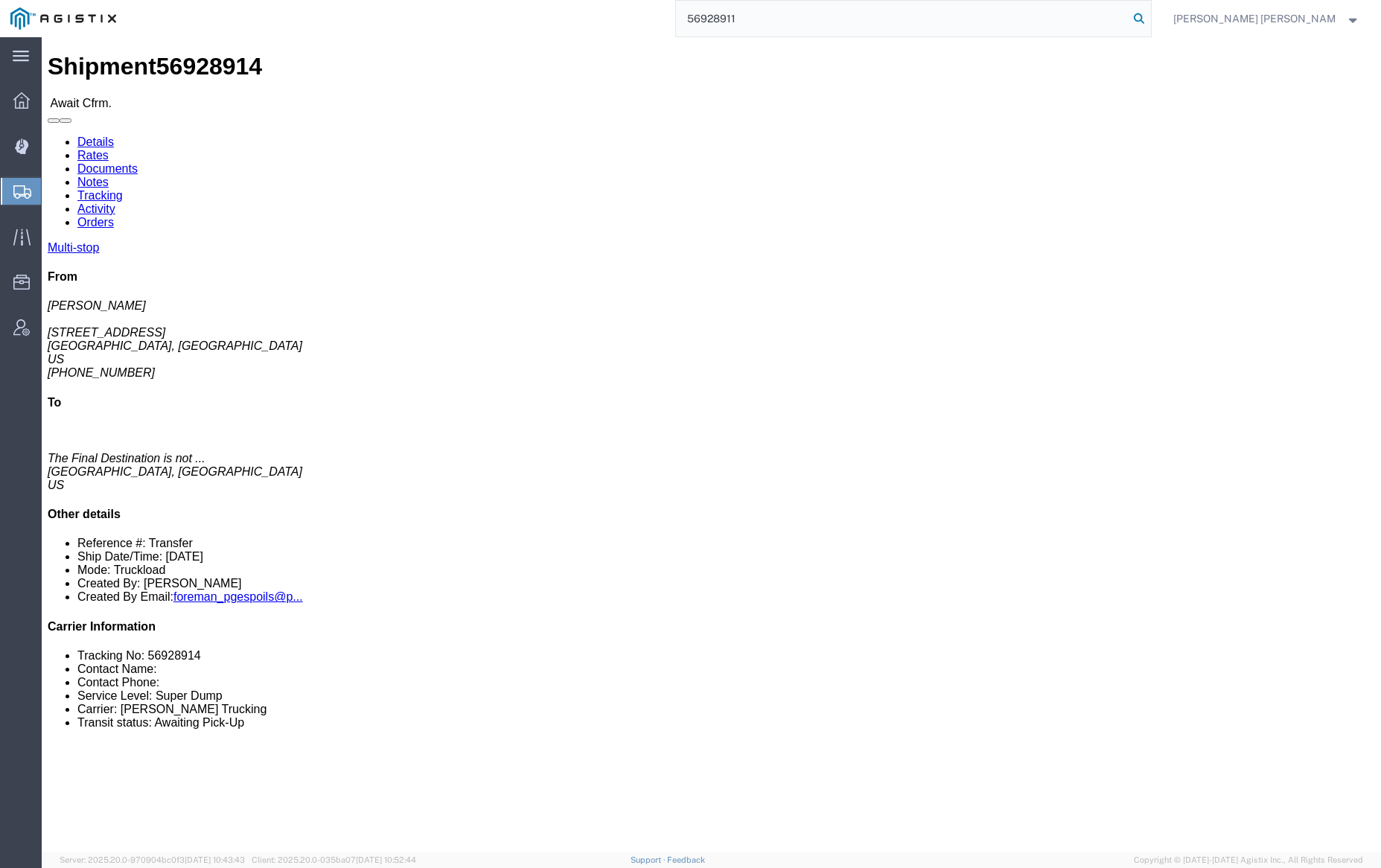
click at [1149, 20] on icon at bounding box center [1139, 18] width 21 height 21
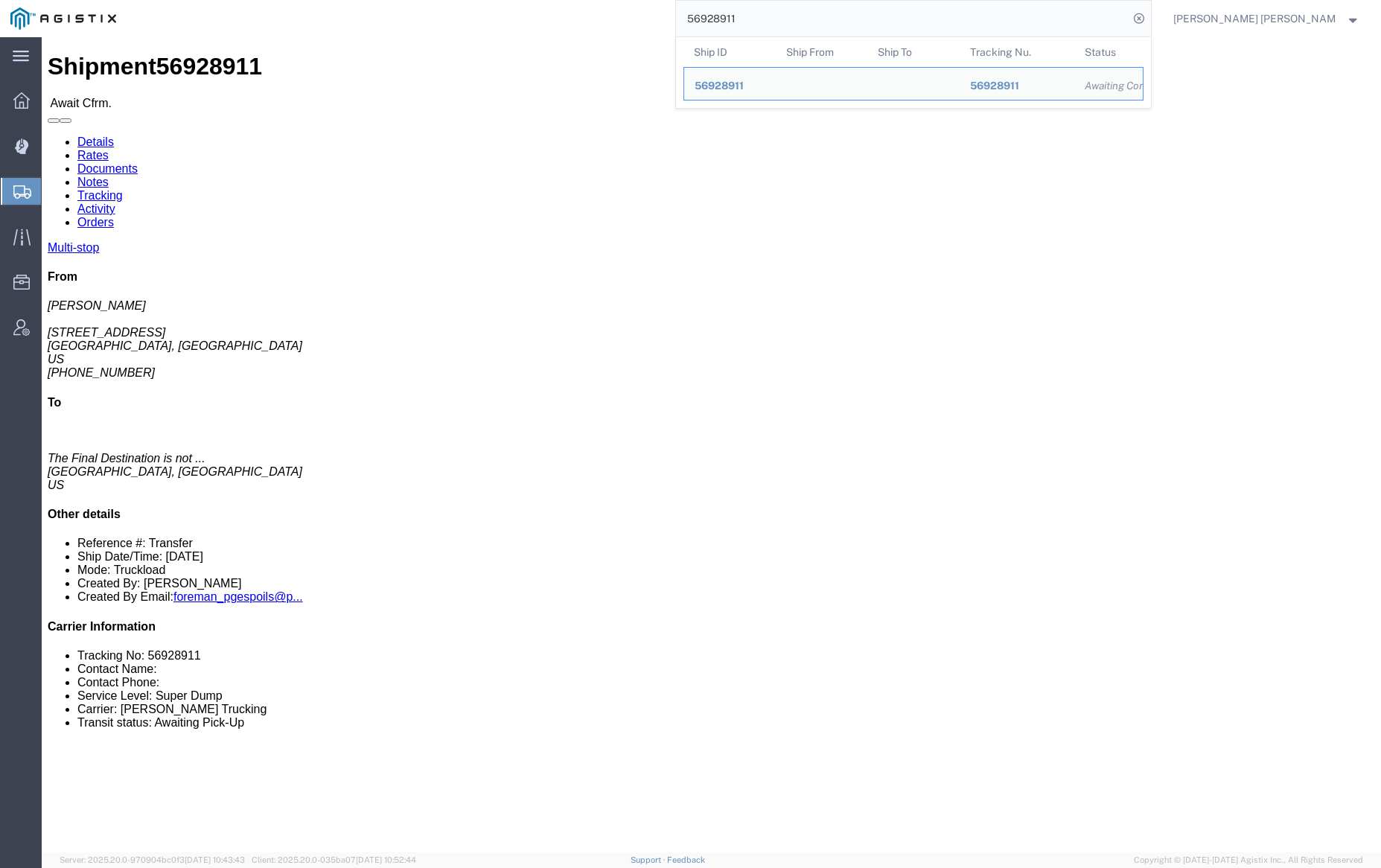
click at [781, 14] on input "56928911" at bounding box center [902, 19] width 453 height 36
paste input "838"
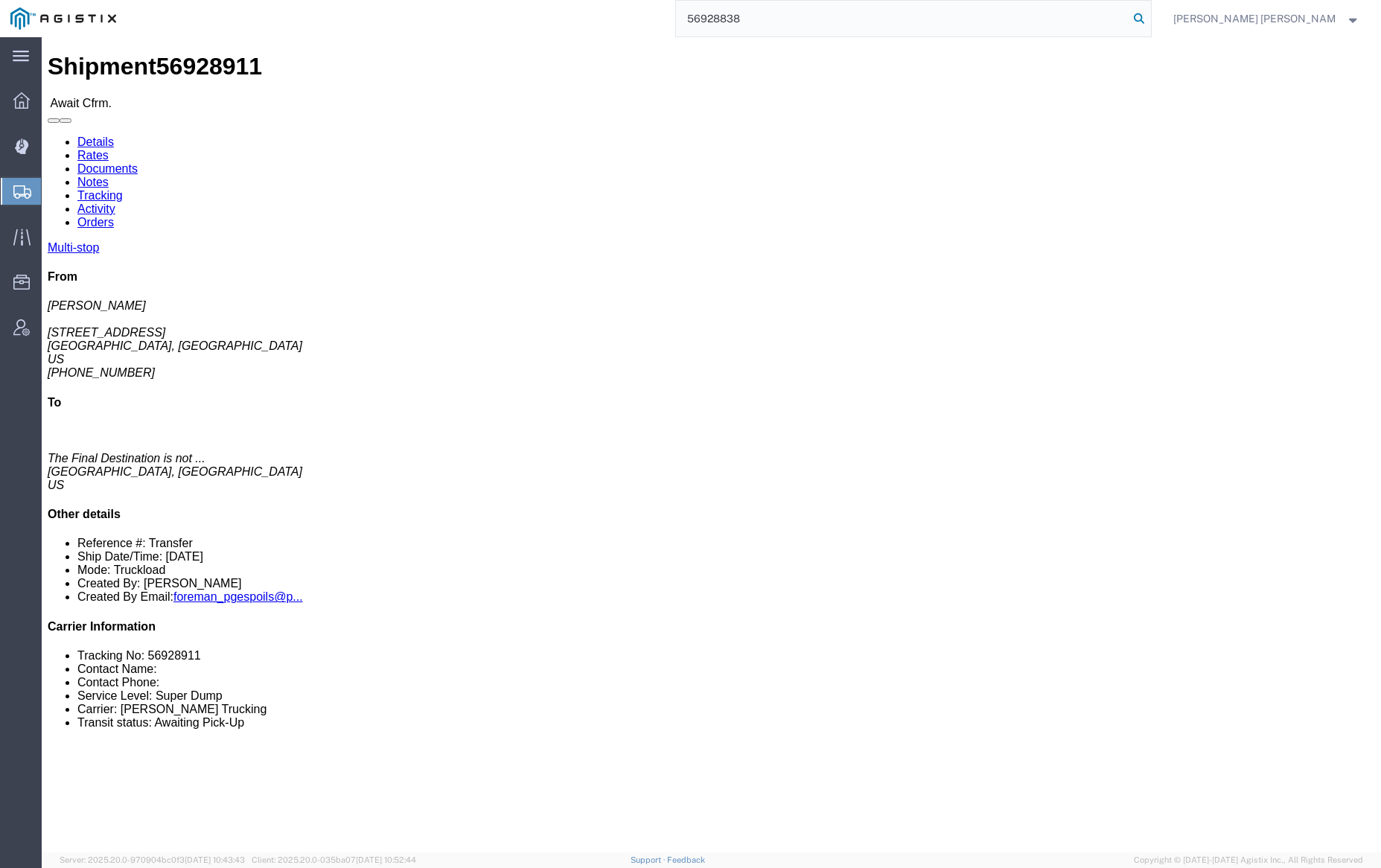
click at [1149, 13] on icon at bounding box center [1139, 18] width 21 height 21
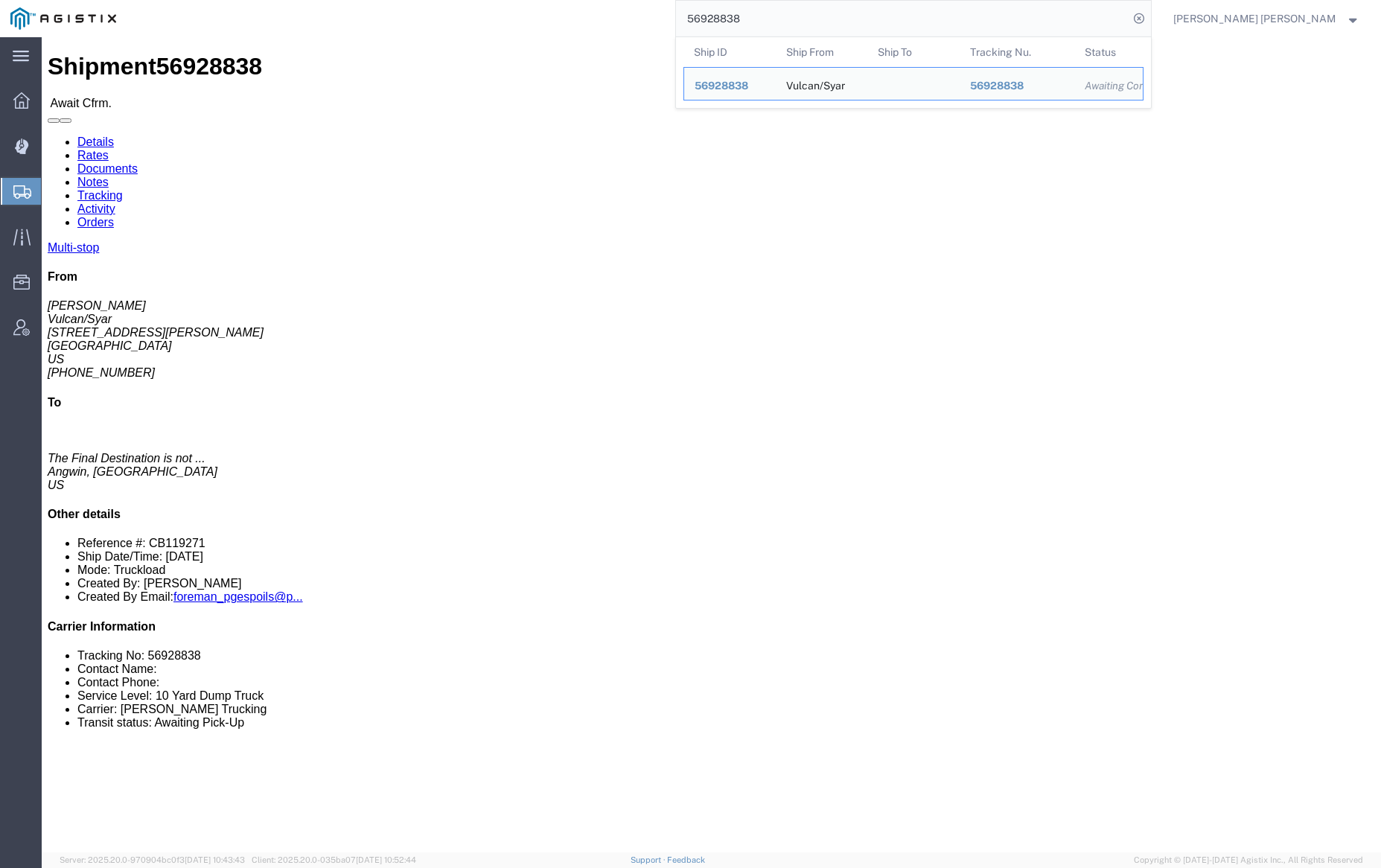
click at [773, 31] on input "56928838" at bounding box center [902, 19] width 453 height 36
click at [774, 29] on input "56928838" at bounding box center [902, 19] width 453 height 36
click at [773, 11] on input "56928838" at bounding box center [902, 19] width 453 height 36
paste input "0"
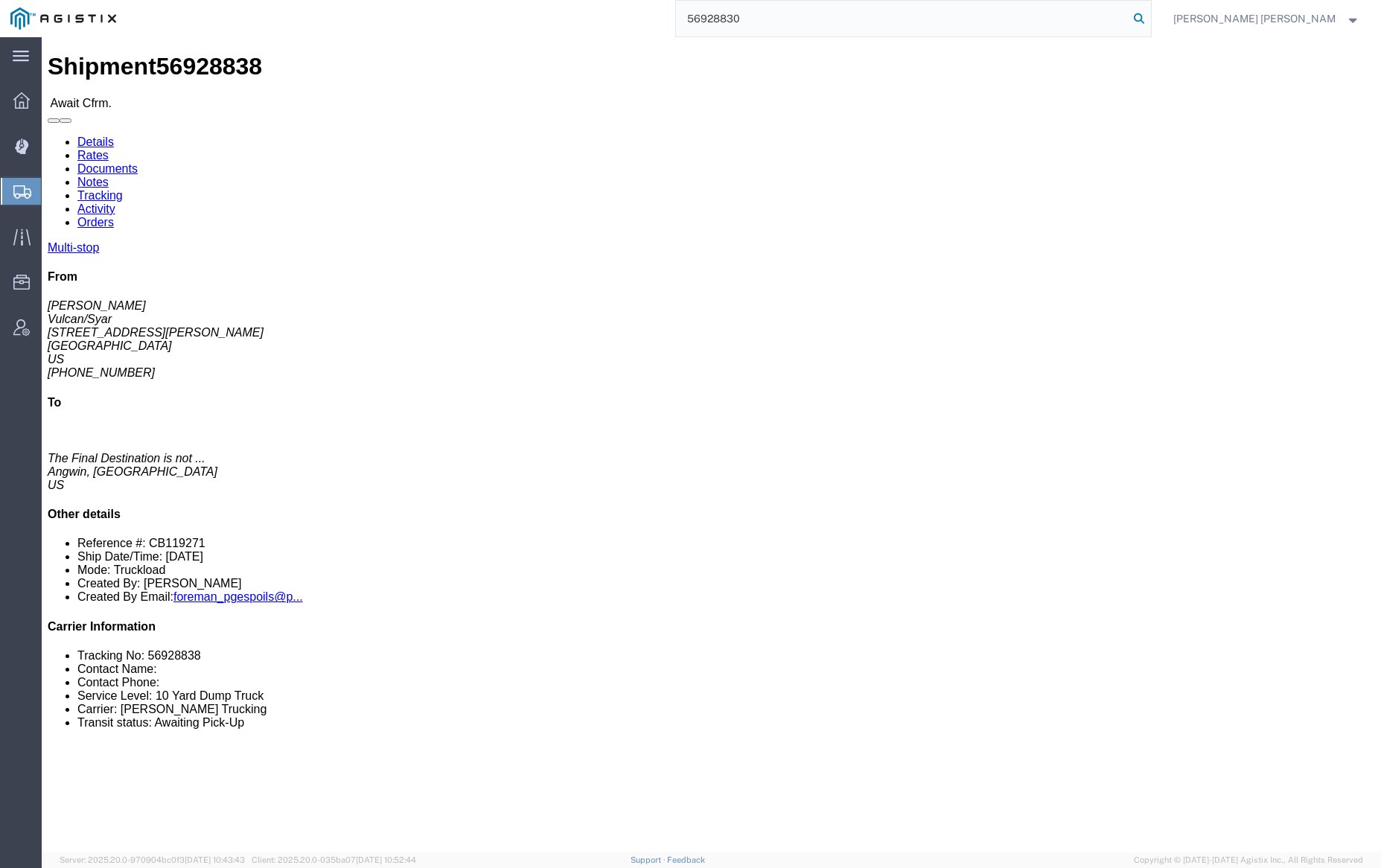
type input "56928830"
click at [1149, 14] on icon at bounding box center [1139, 18] width 21 height 21
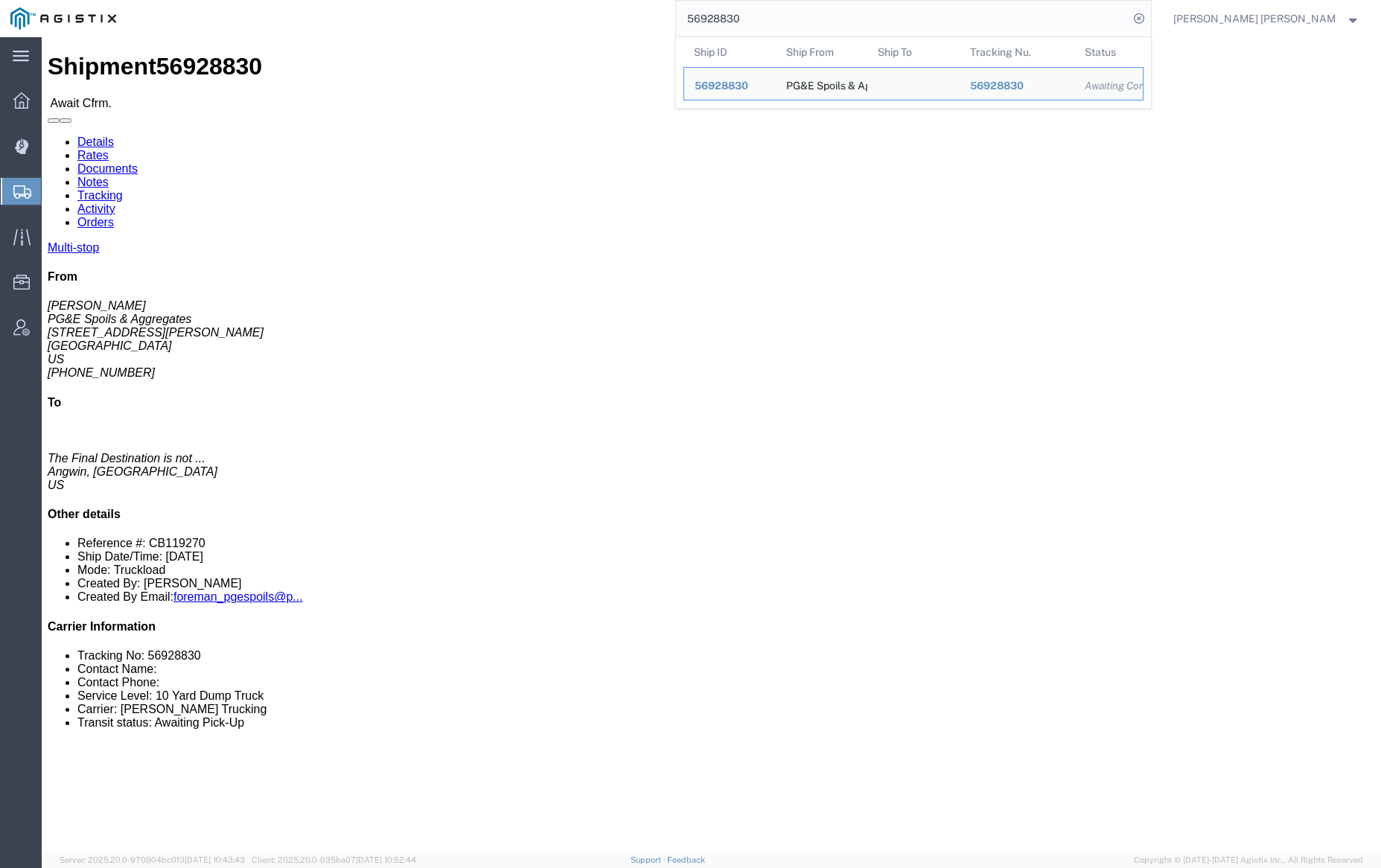
click at [780, 20] on input "56928830" at bounding box center [902, 19] width 453 height 36
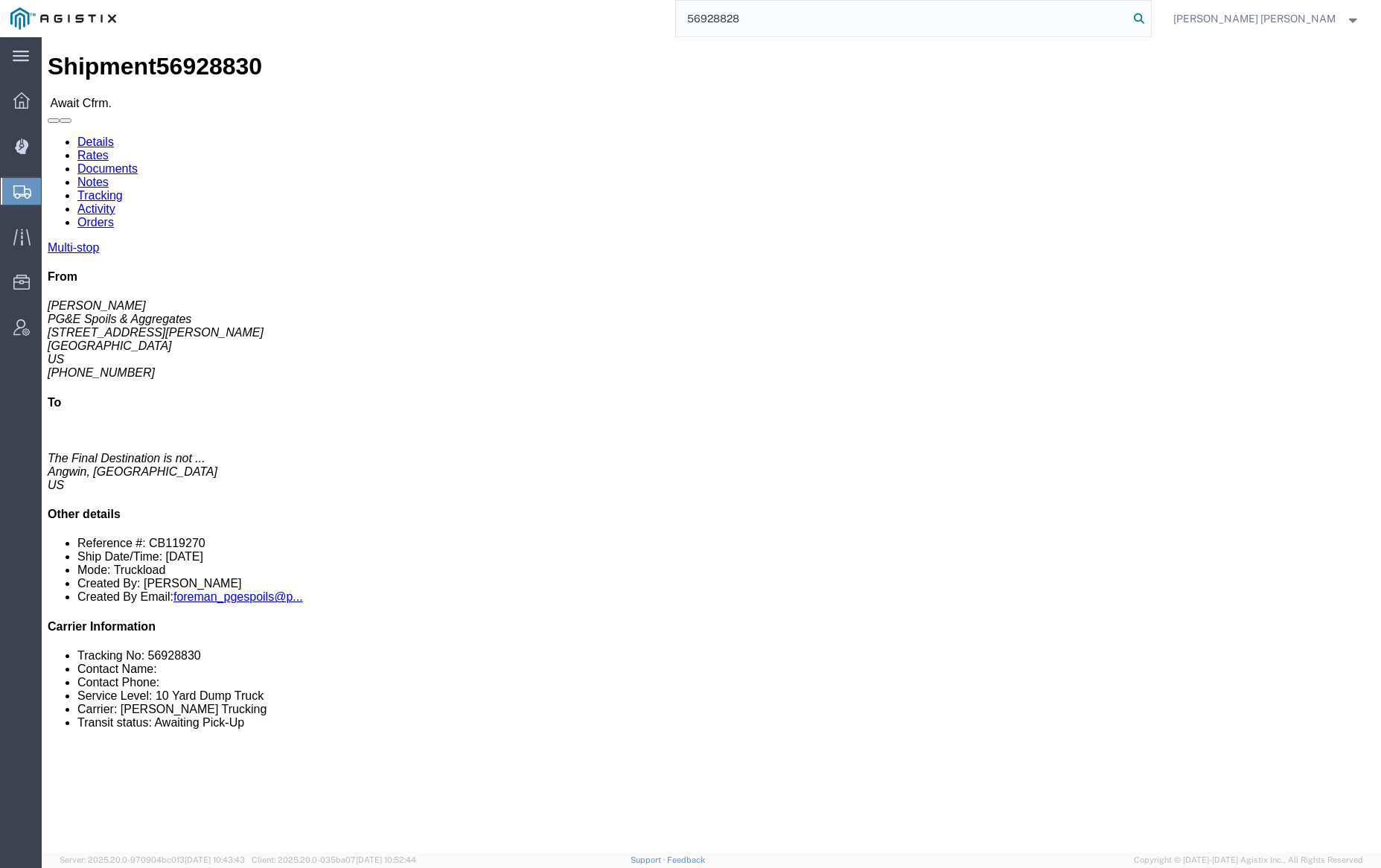
type input "56928828"
click at [1149, 17] on icon at bounding box center [1139, 18] width 21 height 21
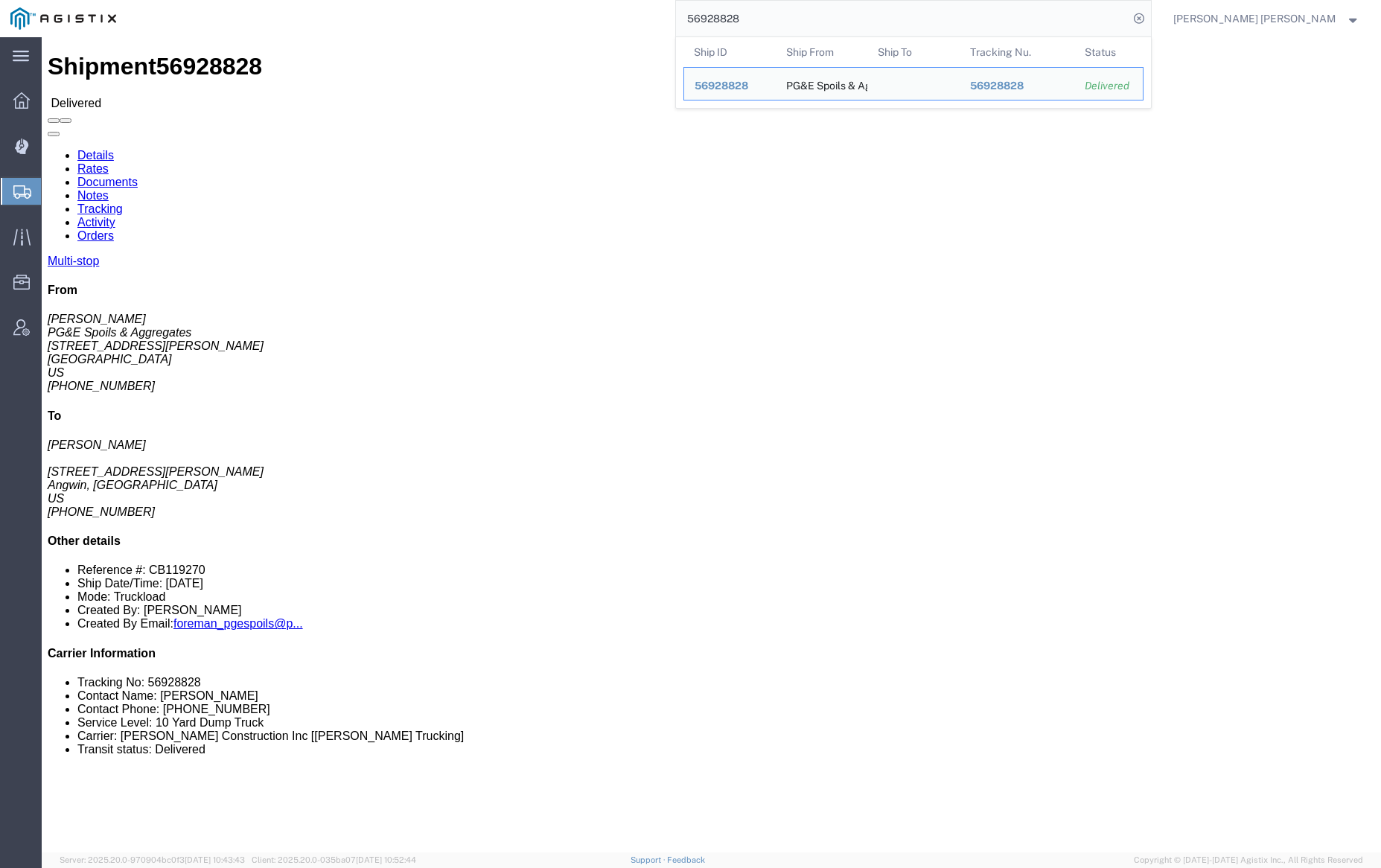
click link "Documents"
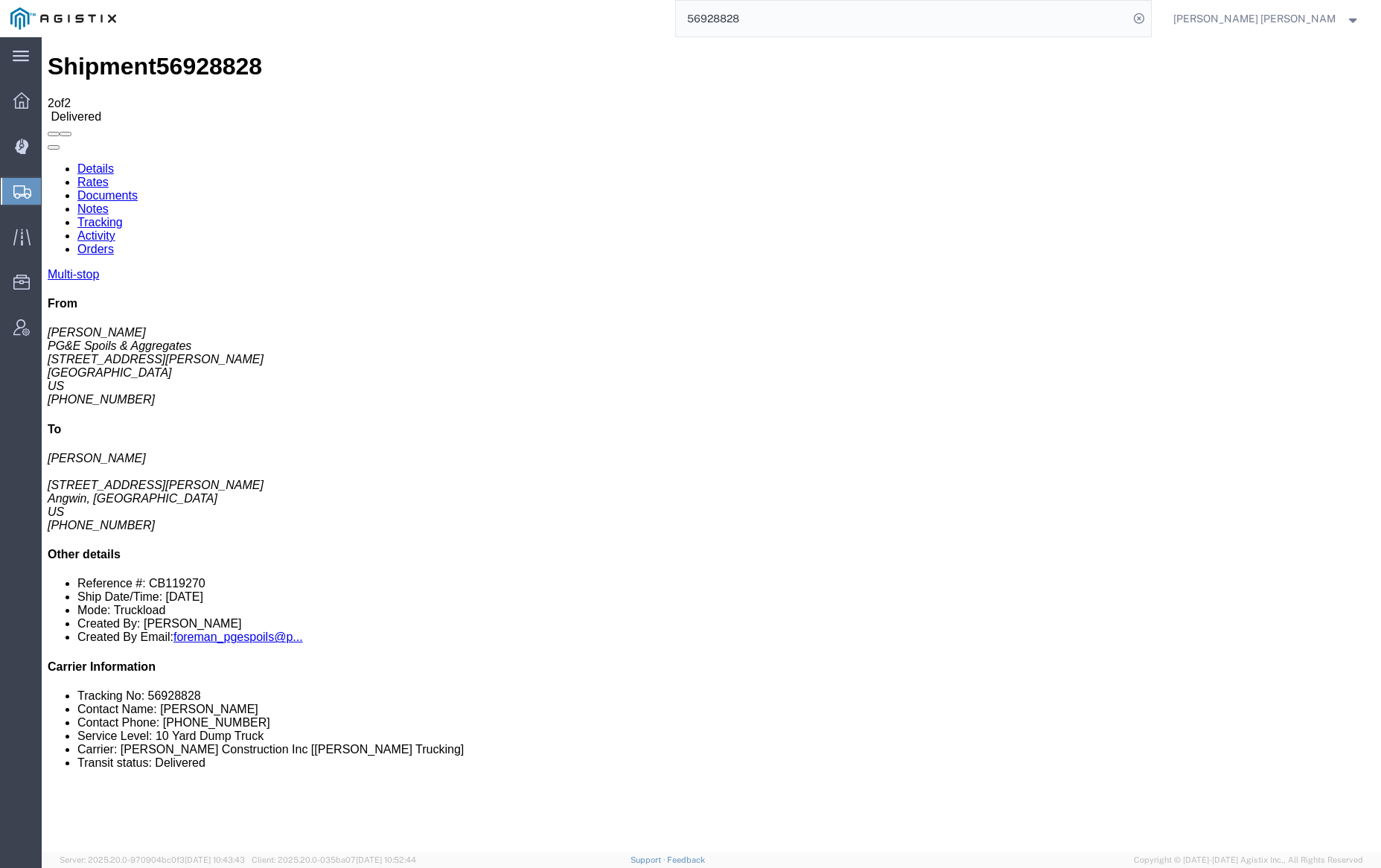
click at [109, 202] on link "Notes" at bounding box center [93, 208] width 31 height 13
click at [123, 215] on link "Tracking" at bounding box center [100, 222] width 46 height 13
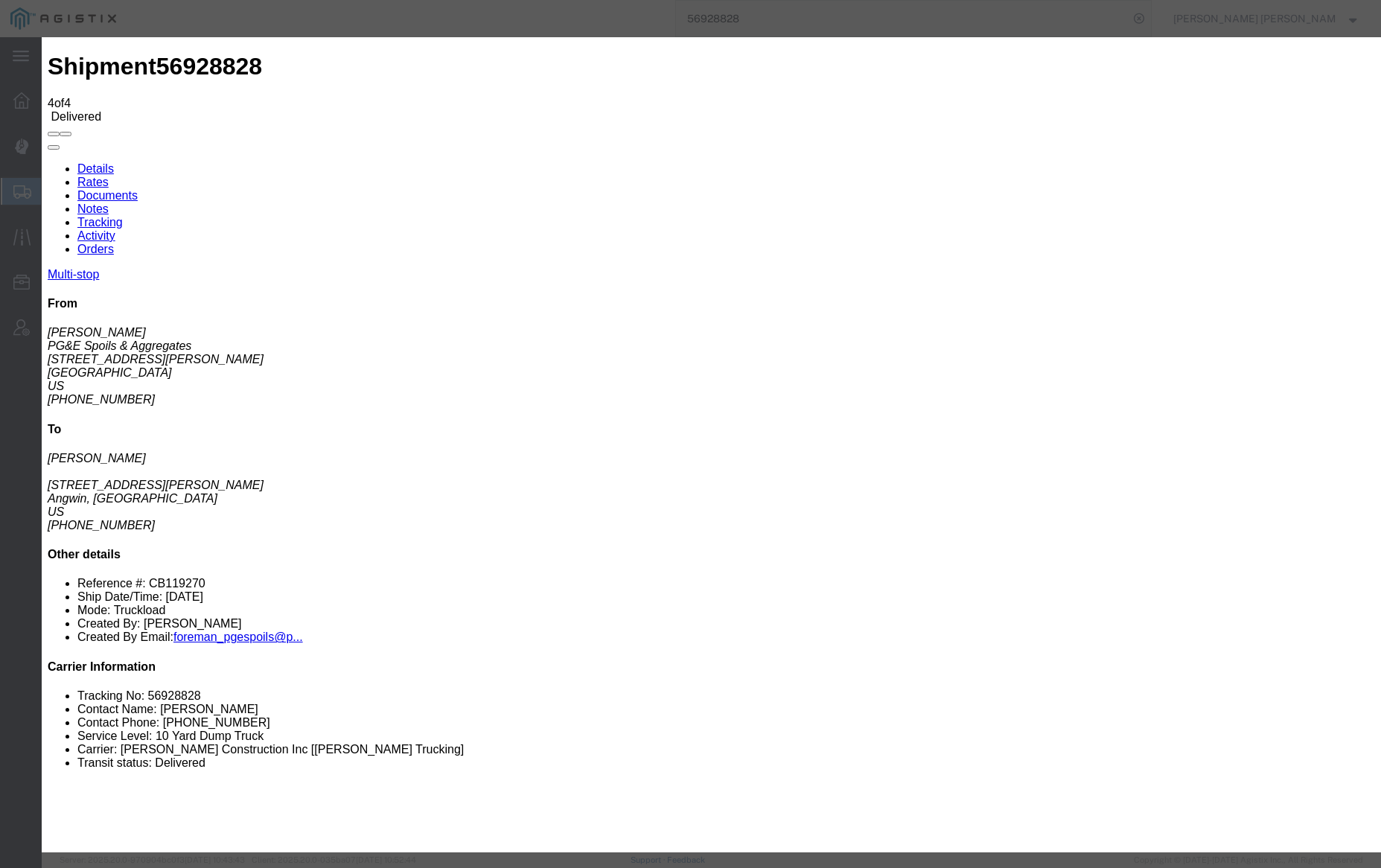
type input "7:11 AM"
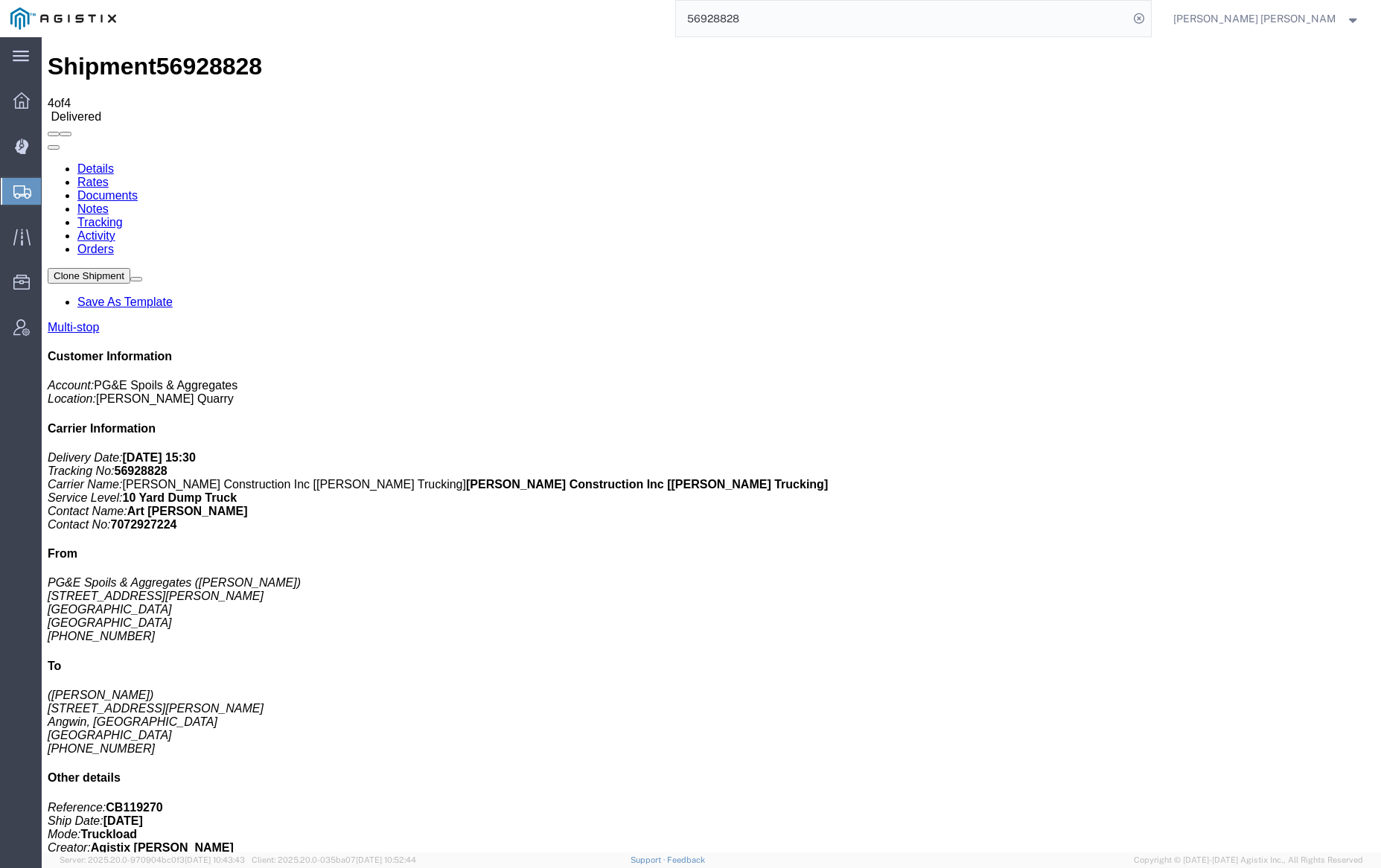
click at [109, 202] on link "Notes" at bounding box center [93, 208] width 31 height 13
click at [775, 20] on input "56928828" at bounding box center [902, 19] width 453 height 36
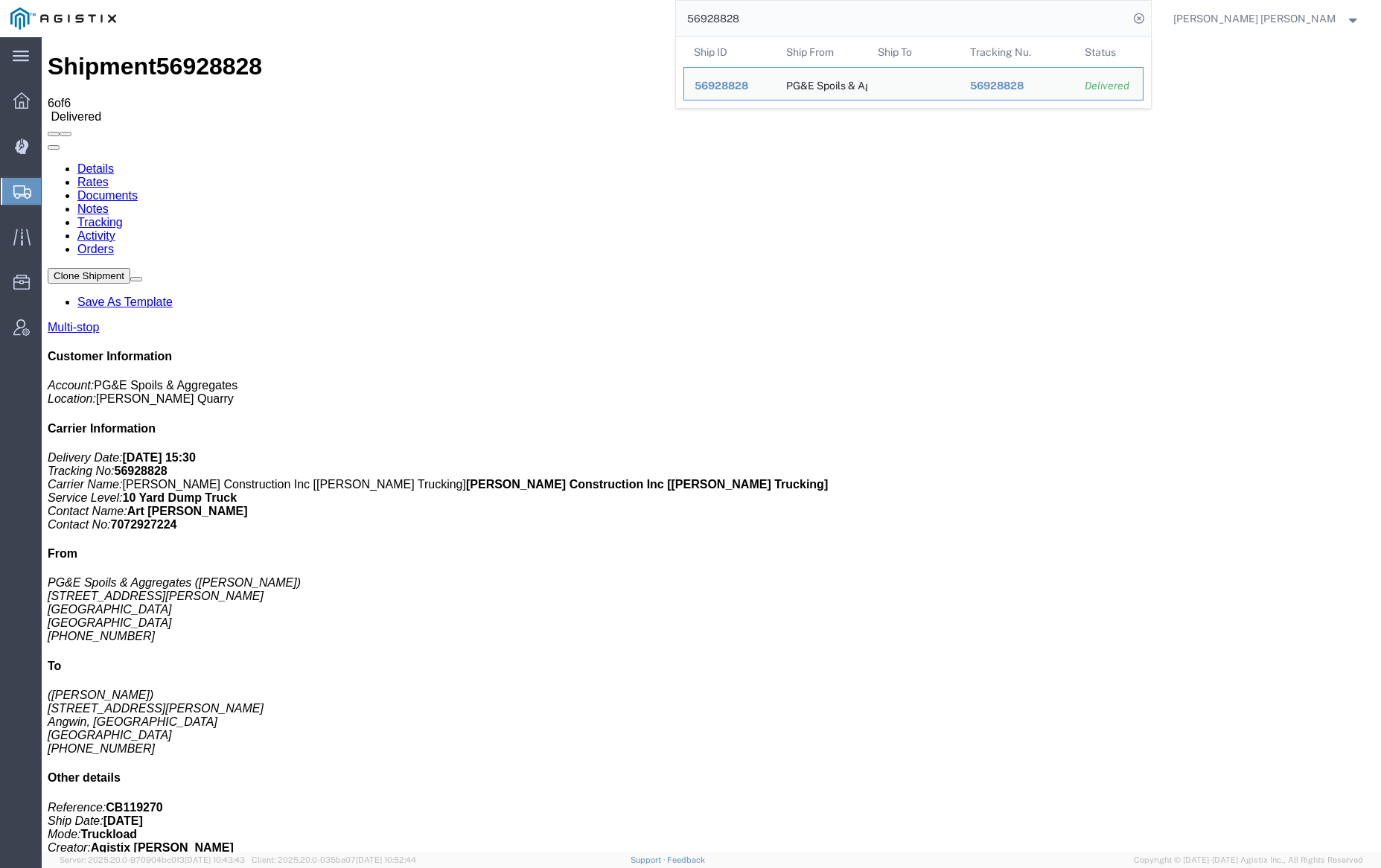
click at [775, 20] on input "56928828" at bounding box center [902, 19] width 453 height 36
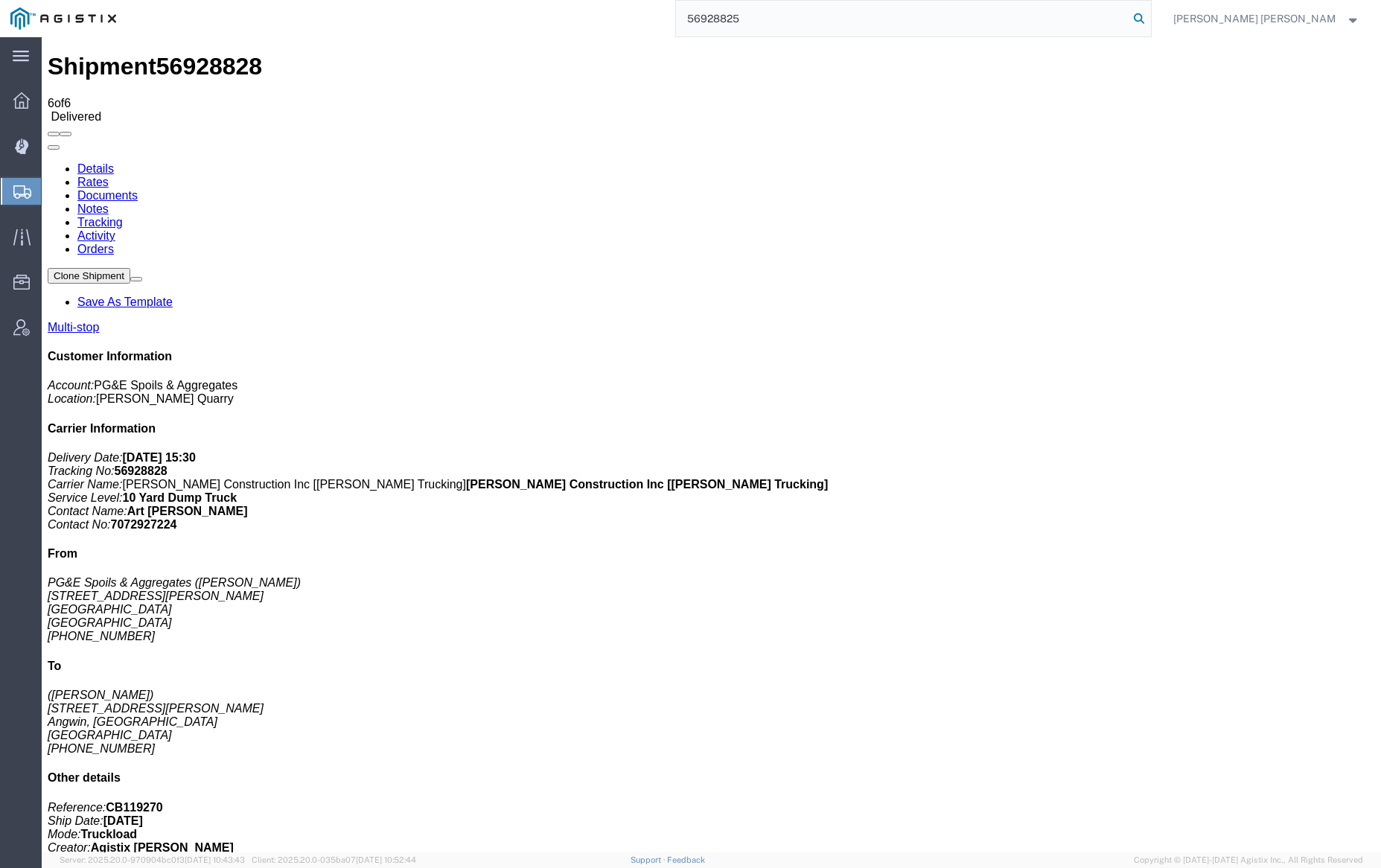
click at [1149, 17] on icon at bounding box center [1139, 18] width 21 height 21
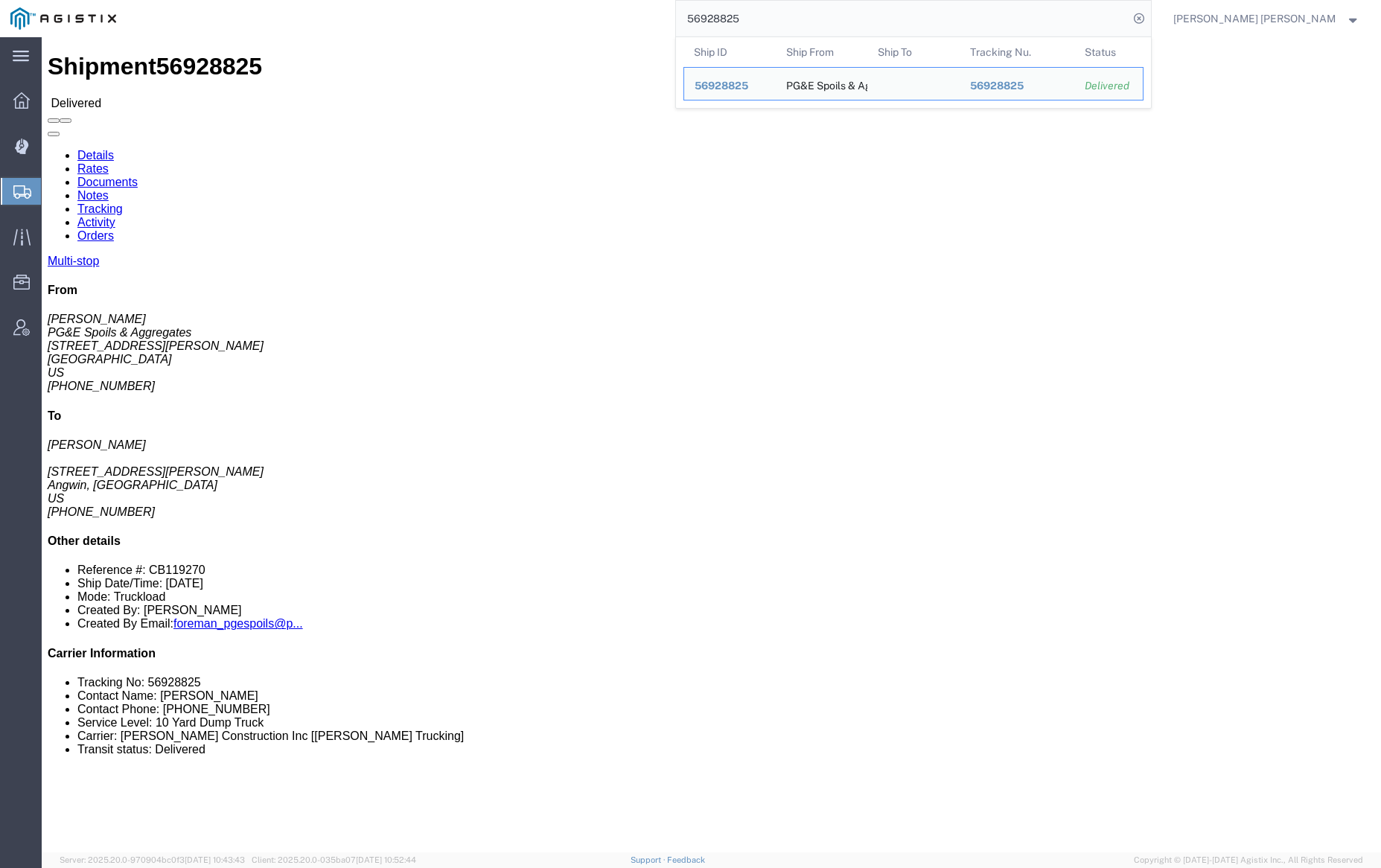
click link "Documents"
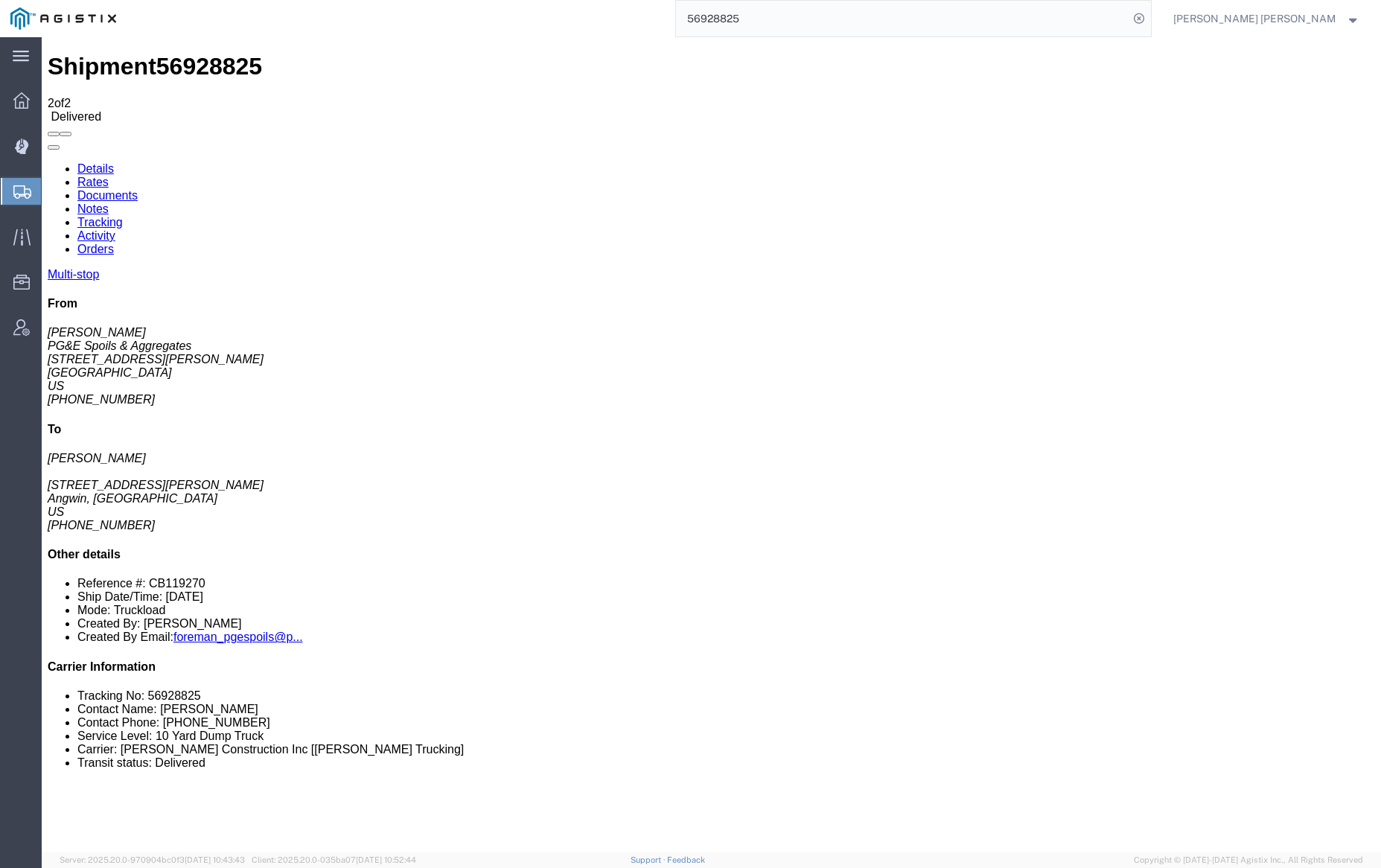
click at [109, 202] on link "Notes" at bounding box center [93, 208] width 31 height 13
click at [785, 11] on input "56928825" at bounding box center [902, 19] width 453 height 36
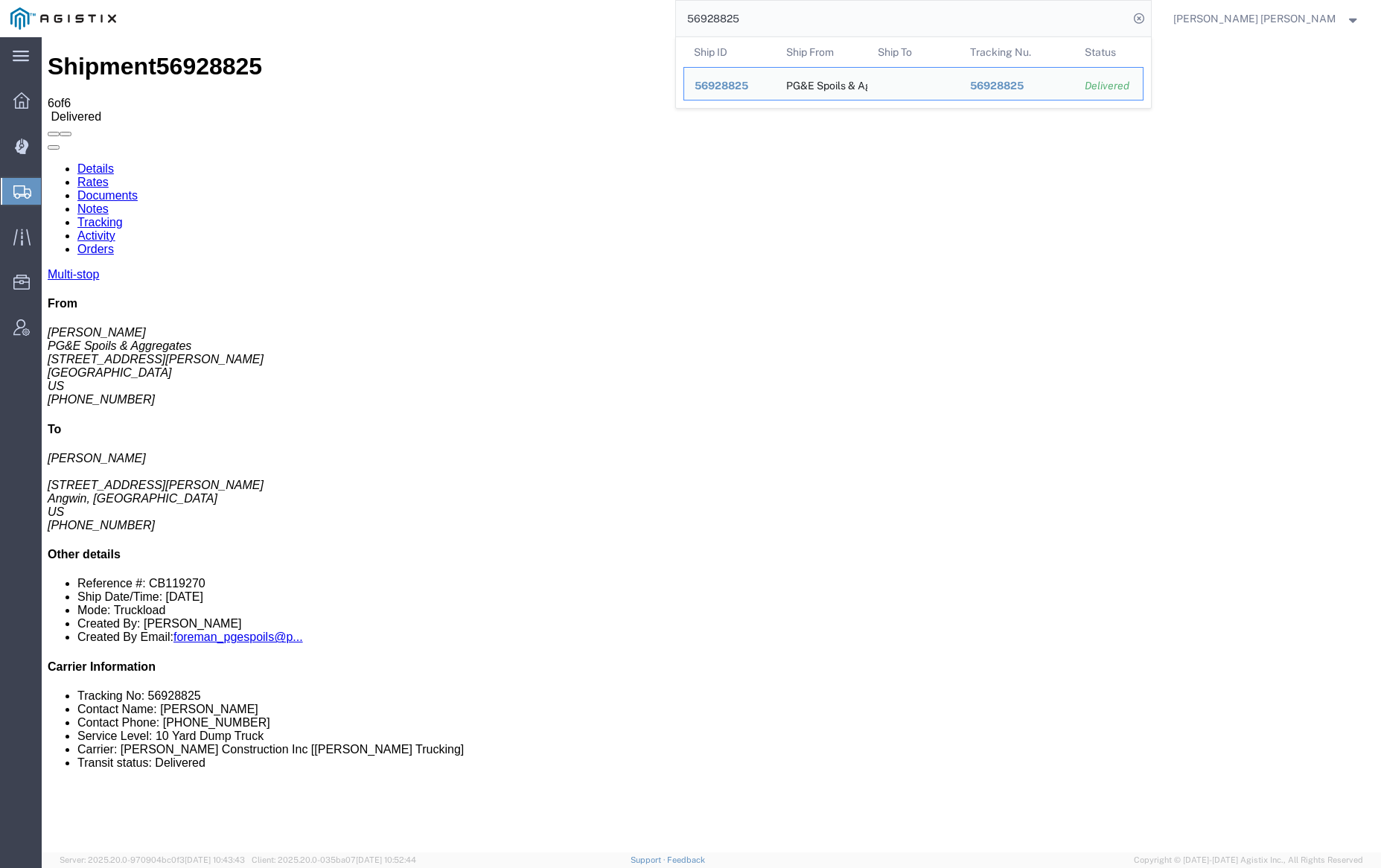
paste input "796"
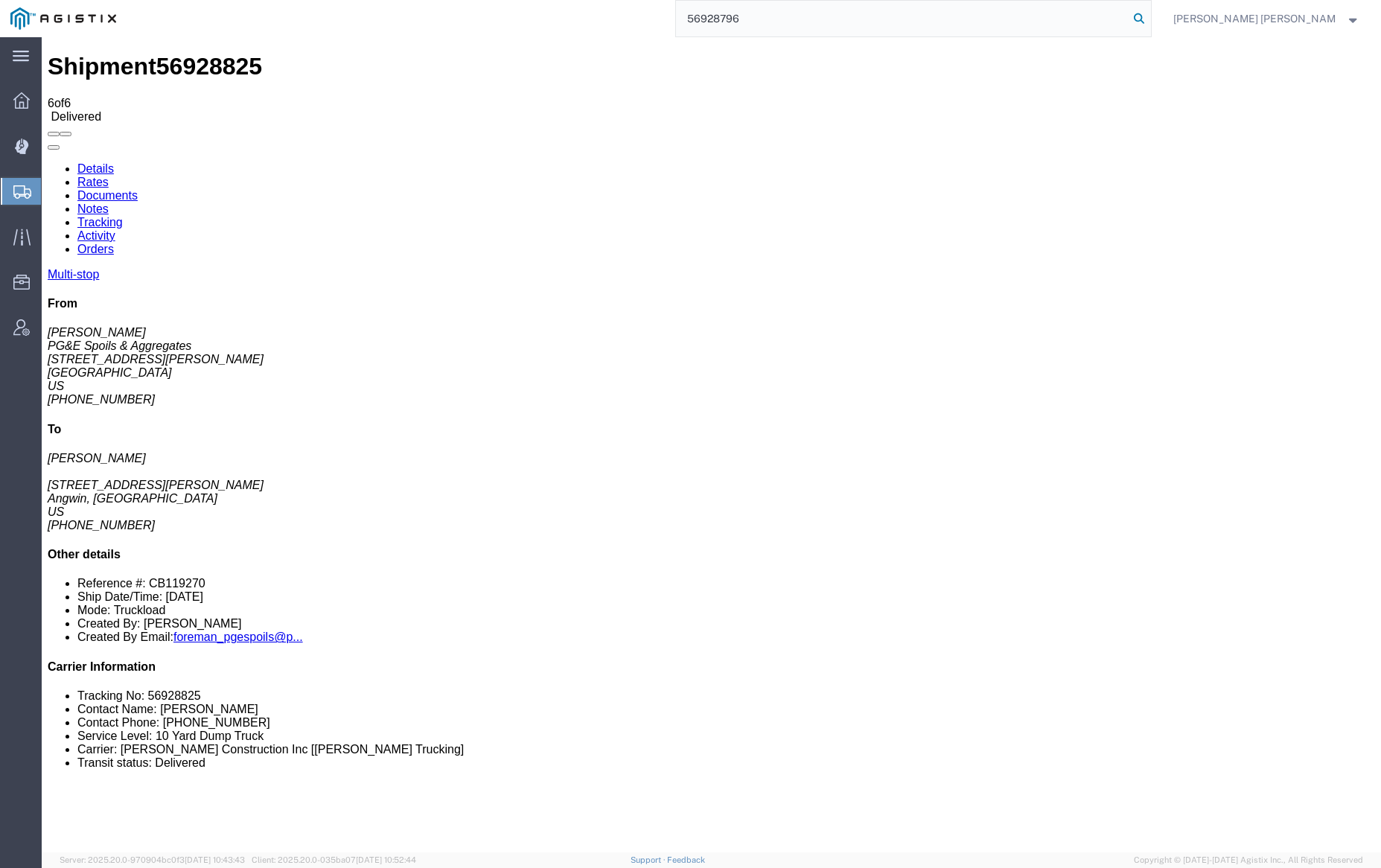
click at [1149, 15] on icon at bounding box center [1139, 18] width 21 height 21
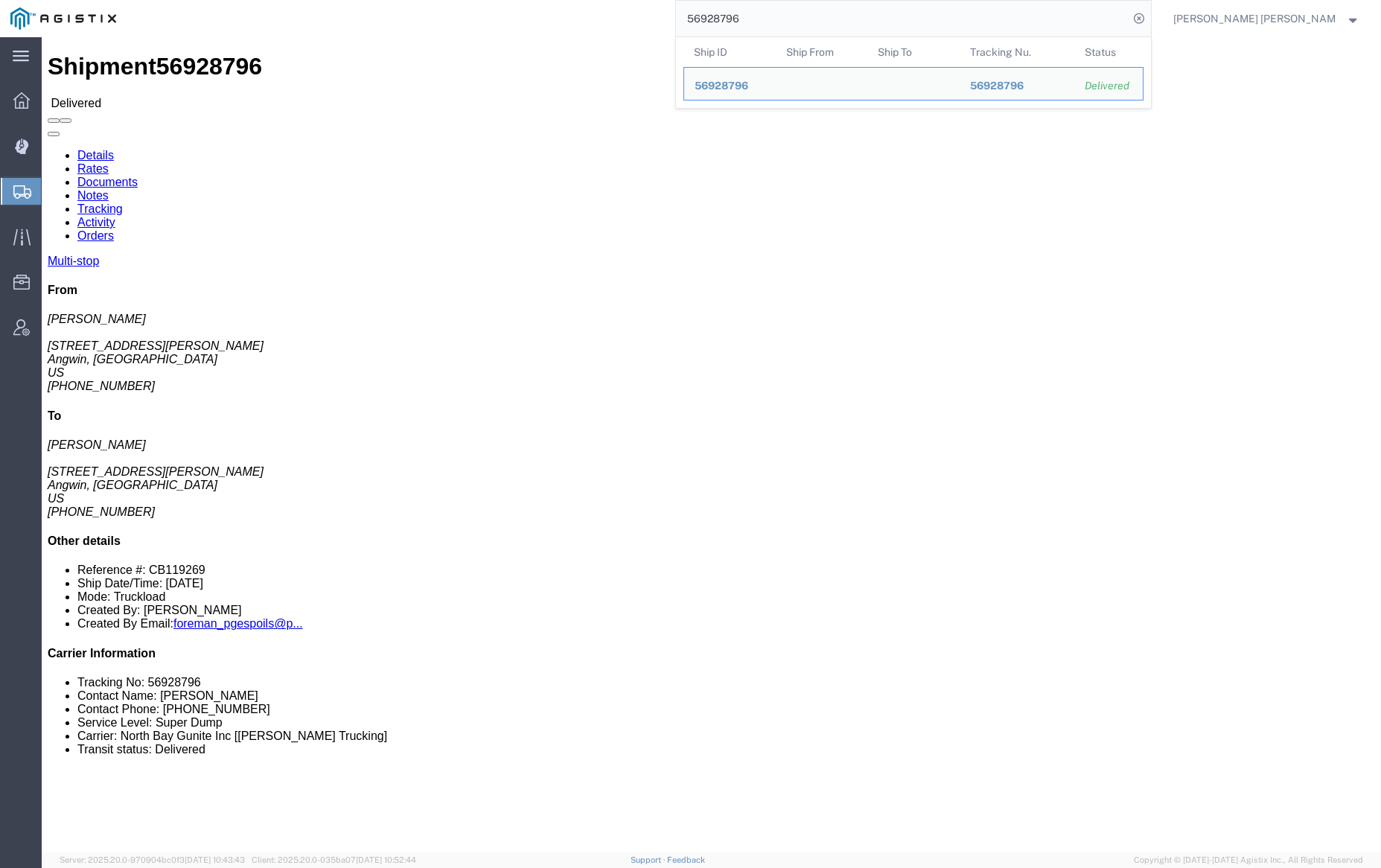
click link "Documents"
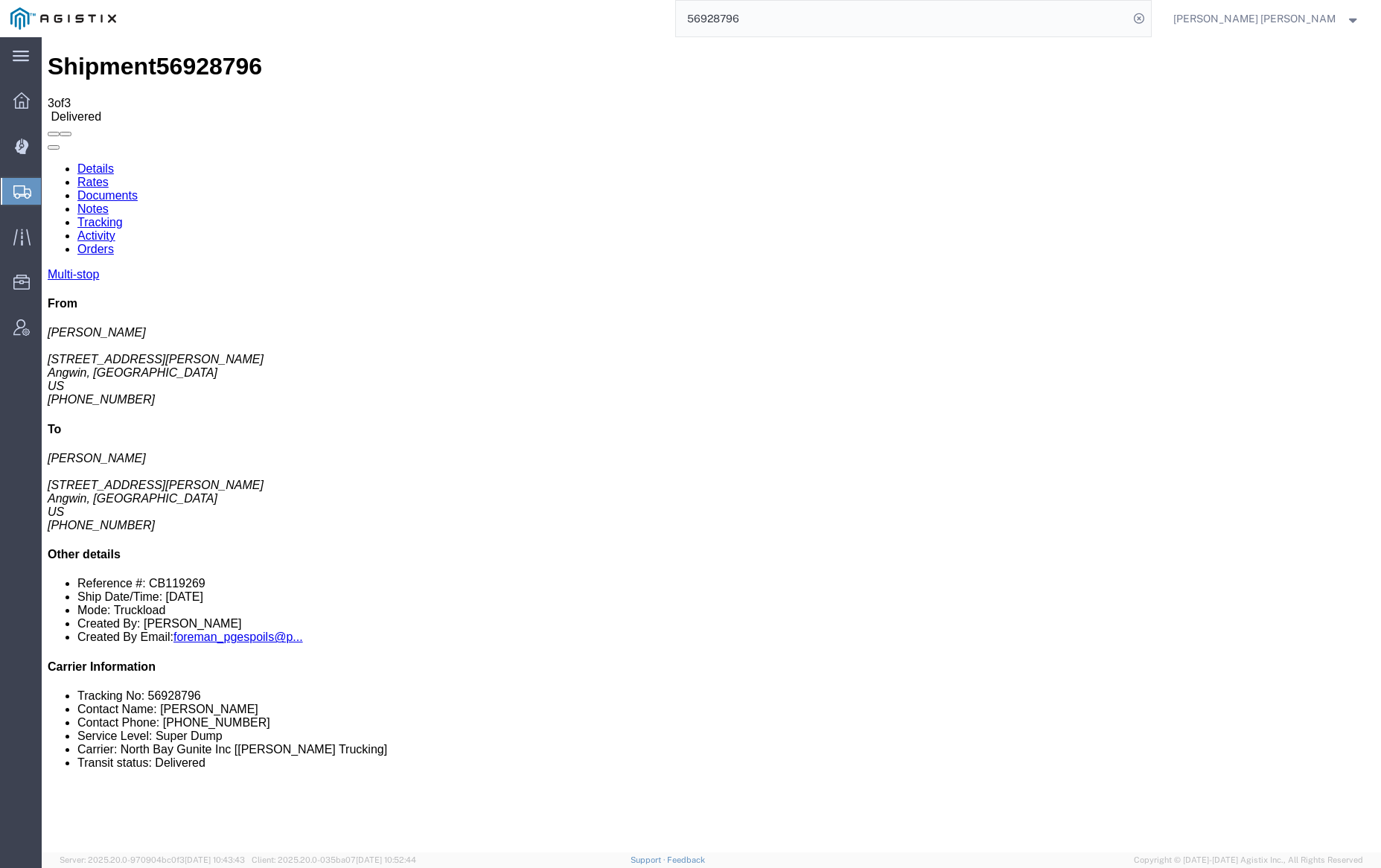
click at [109, 202] on link "Notes" at bounding box center [93, 208] width 31 height 13
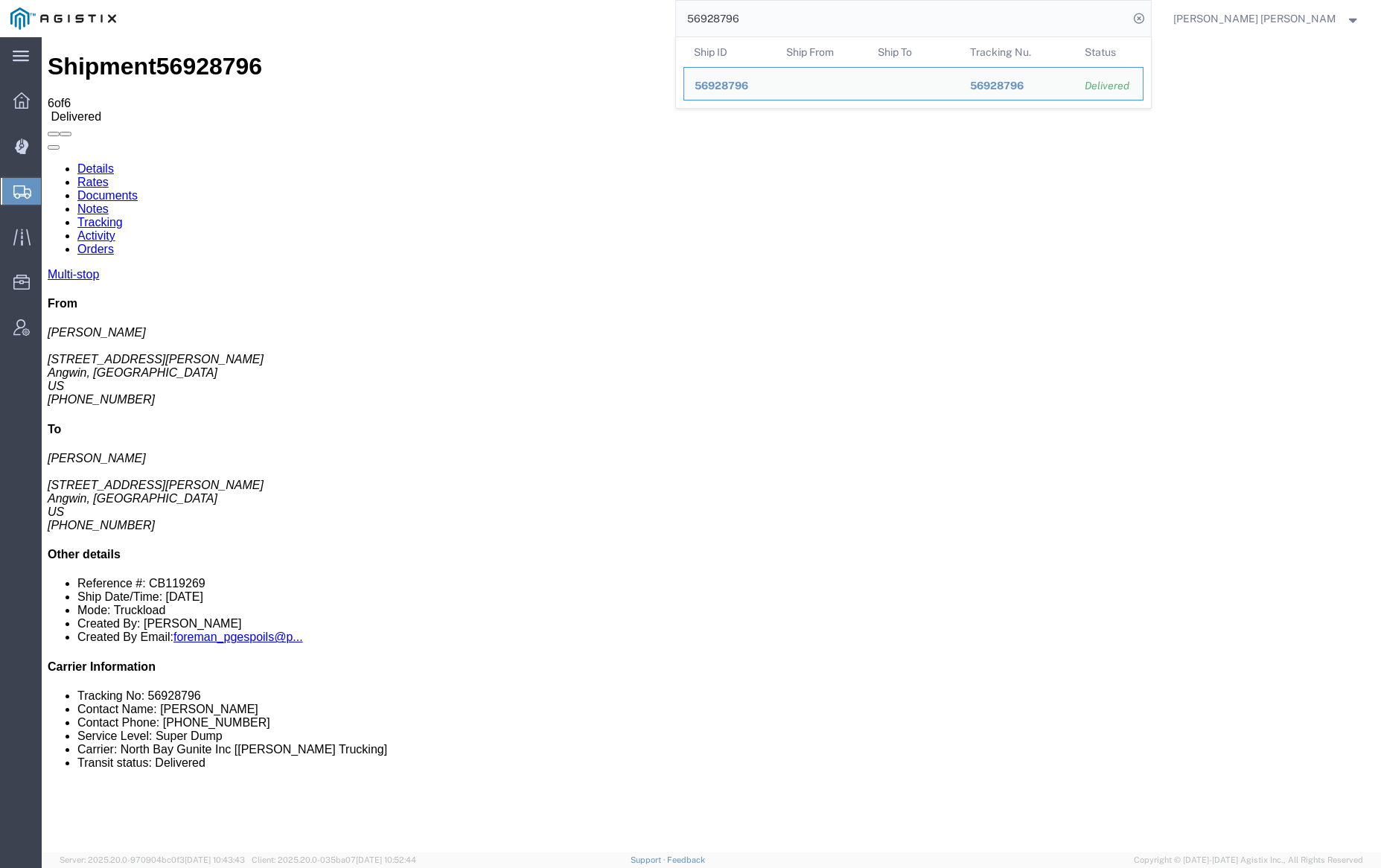
click at [788, 20] on input "56928796" at bounding box center [902, 19] width 453 height 36
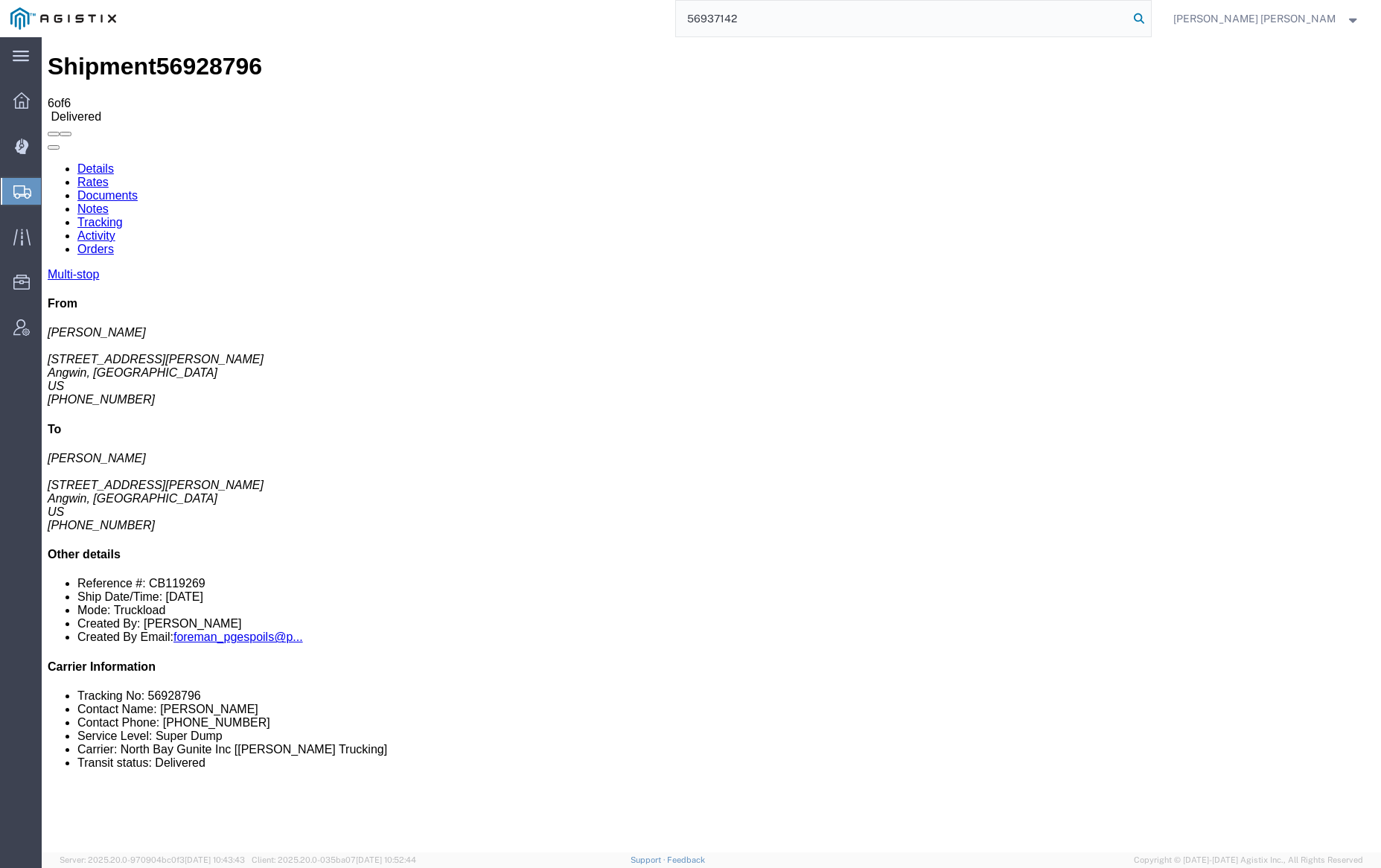
click at [1149, 18] on icon at bounding box center [1139, 18] width 21 height 21
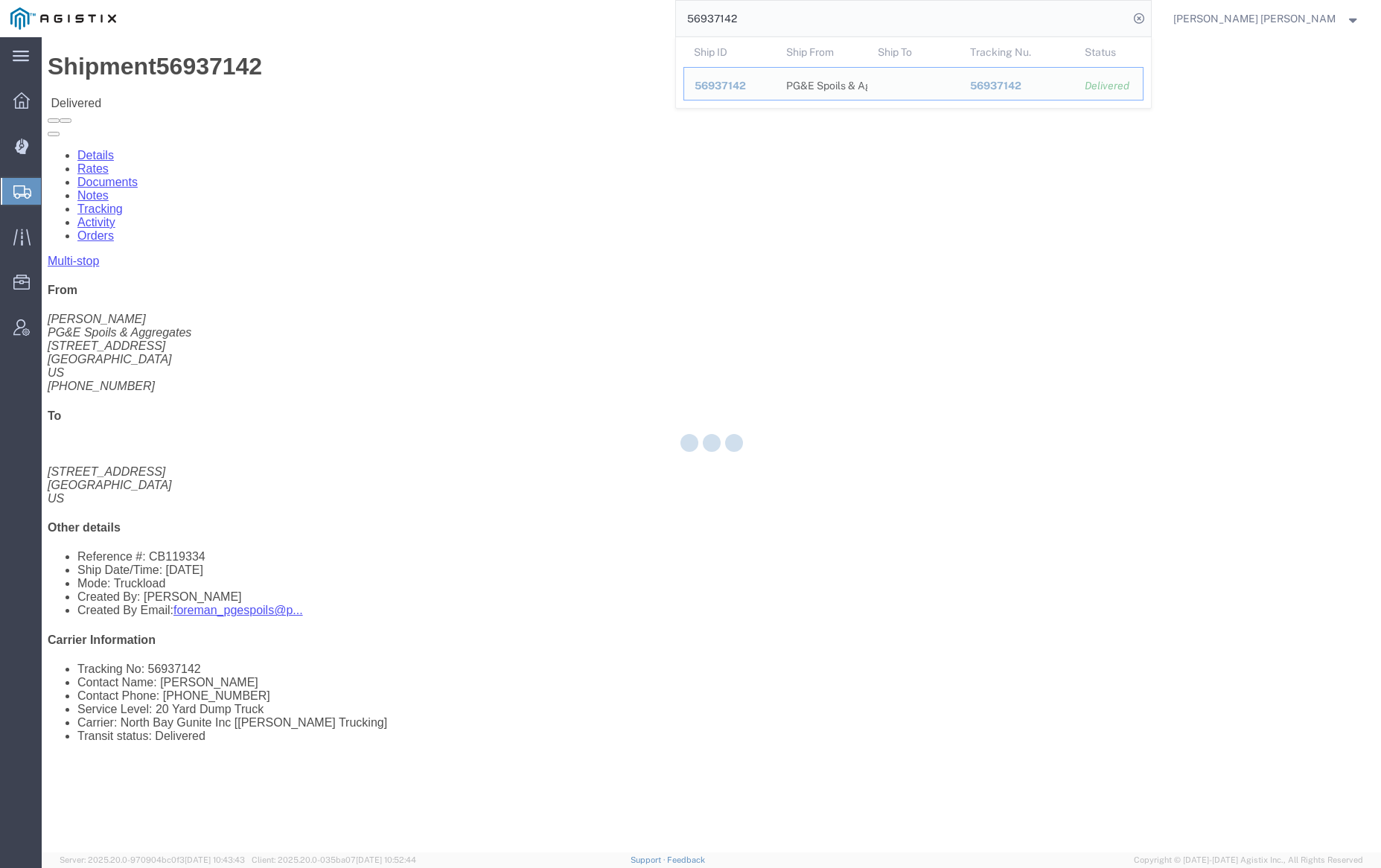
click at [205, 91] on div at bounding box center [711, 444] width 1339 height 814
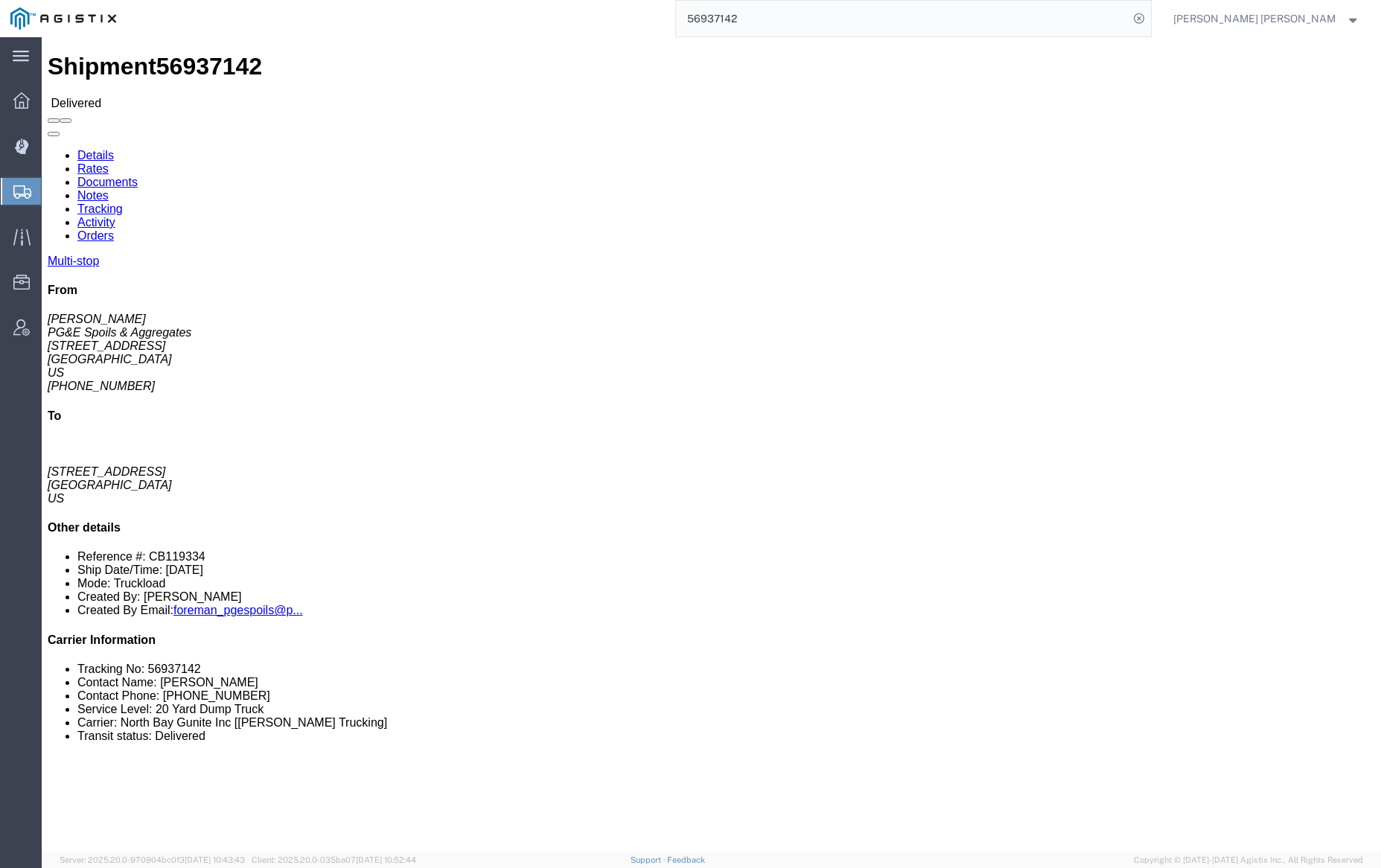
click link "Documents"
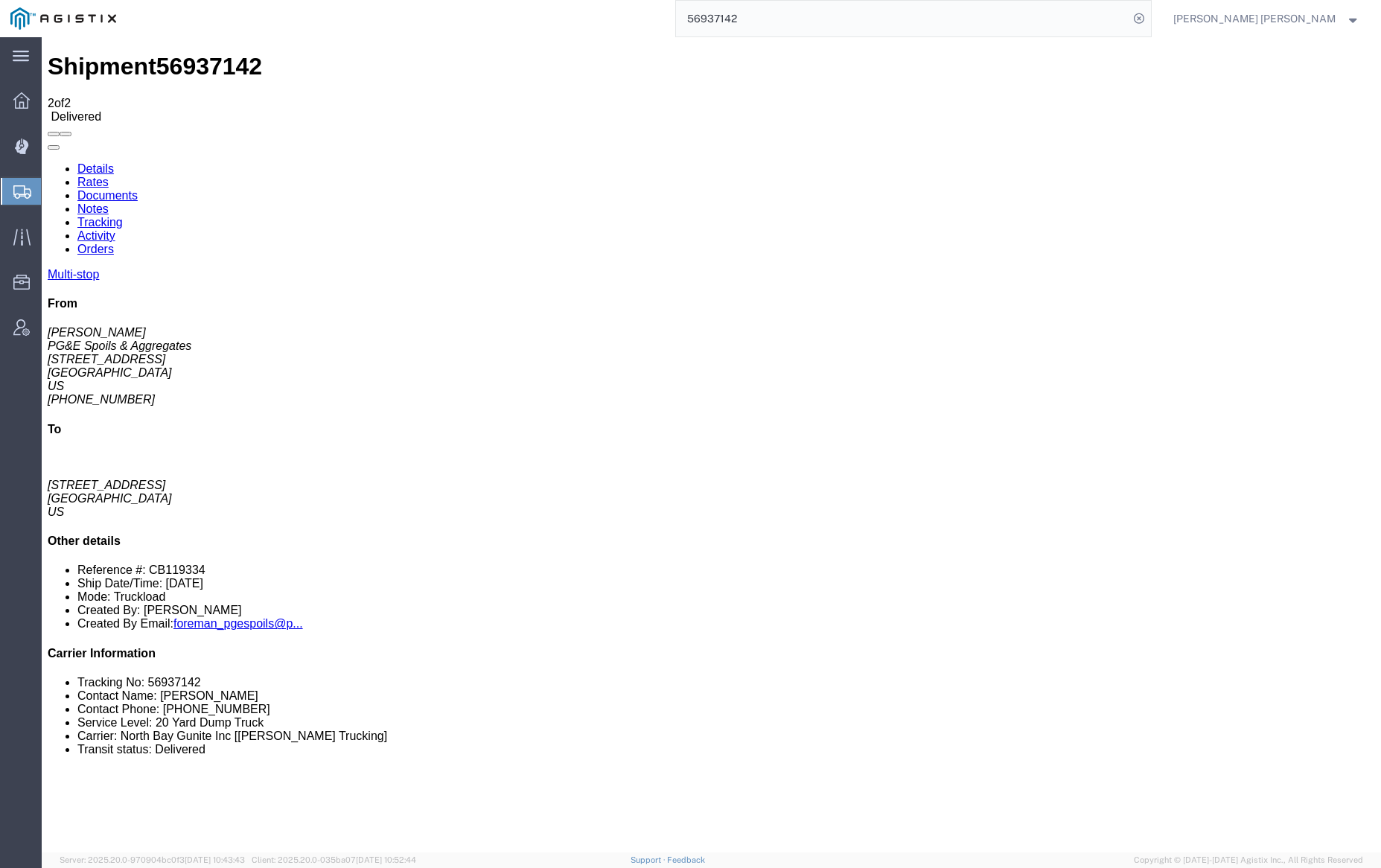
click at [109, 202] on link "Notes" at bounding box center [93, 208] width 31 height 13
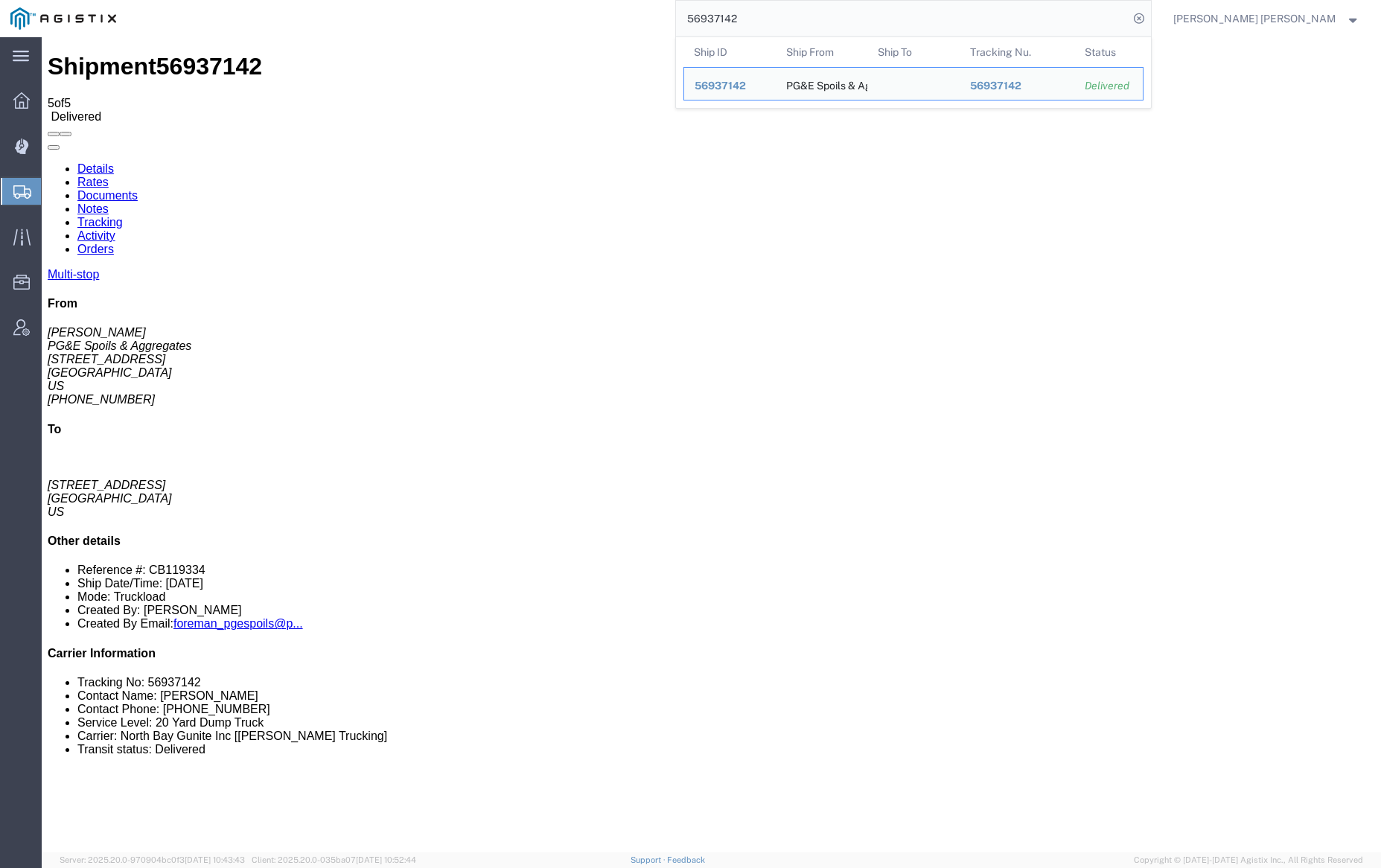
click at [799, 19] on input "56937142" at bounding box center [902, 19] width 453 height 36
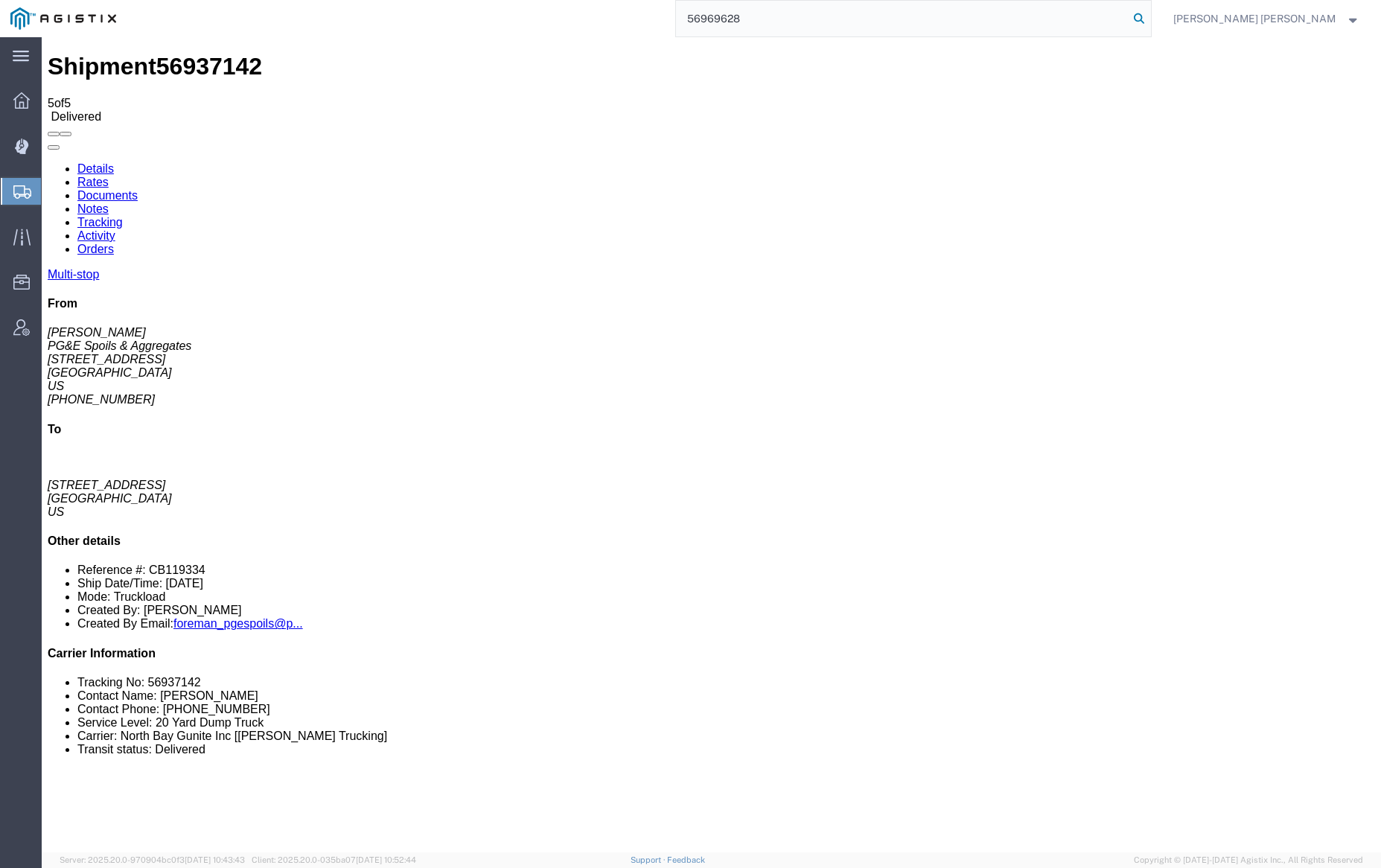
click at [1149, 14] on icon at bounding box center [1139, 18] width 21 height 21
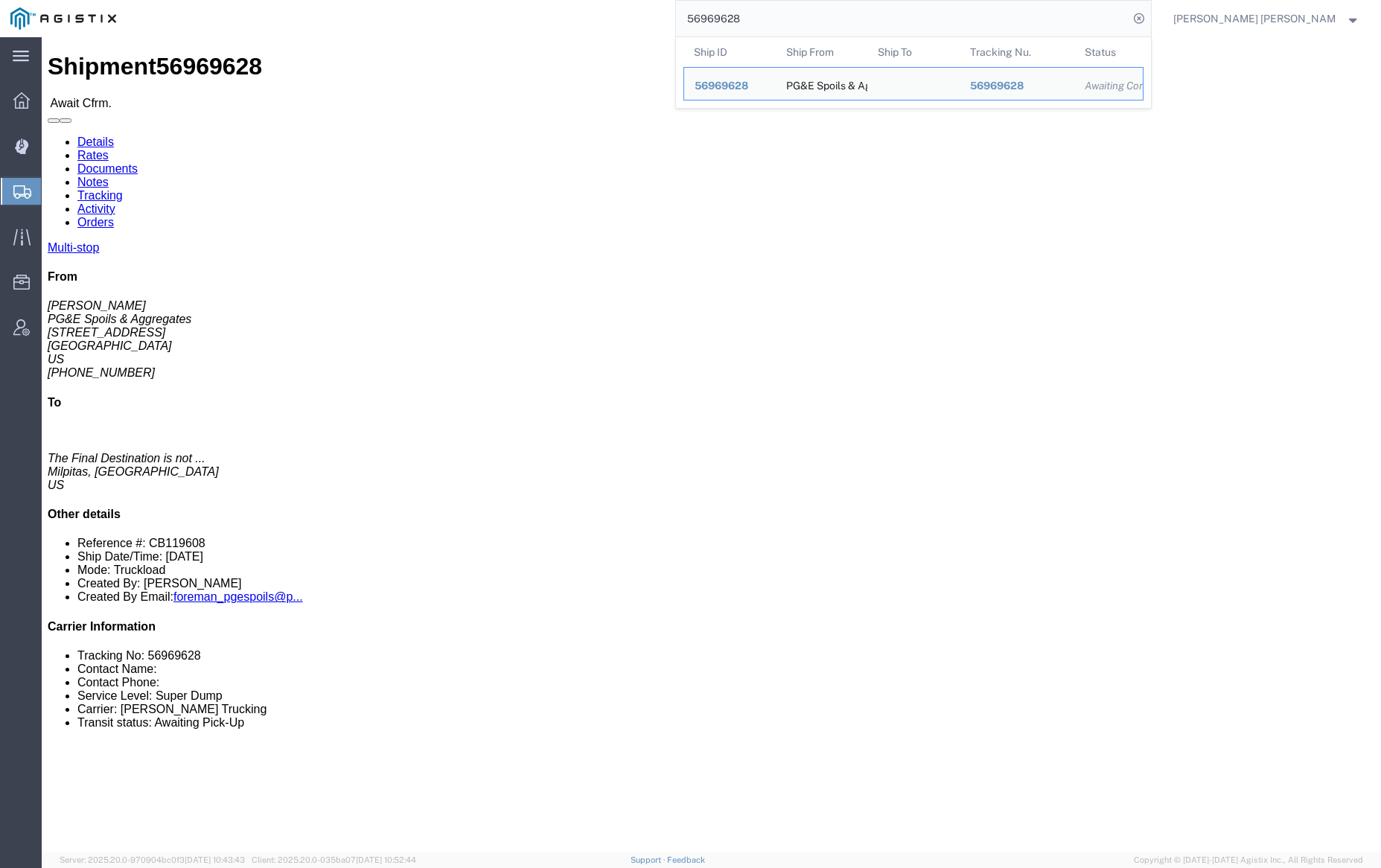
click at [797, 21] on input "56969628" at bounding box center [902, 19] width 453 height 36
paste input "31"
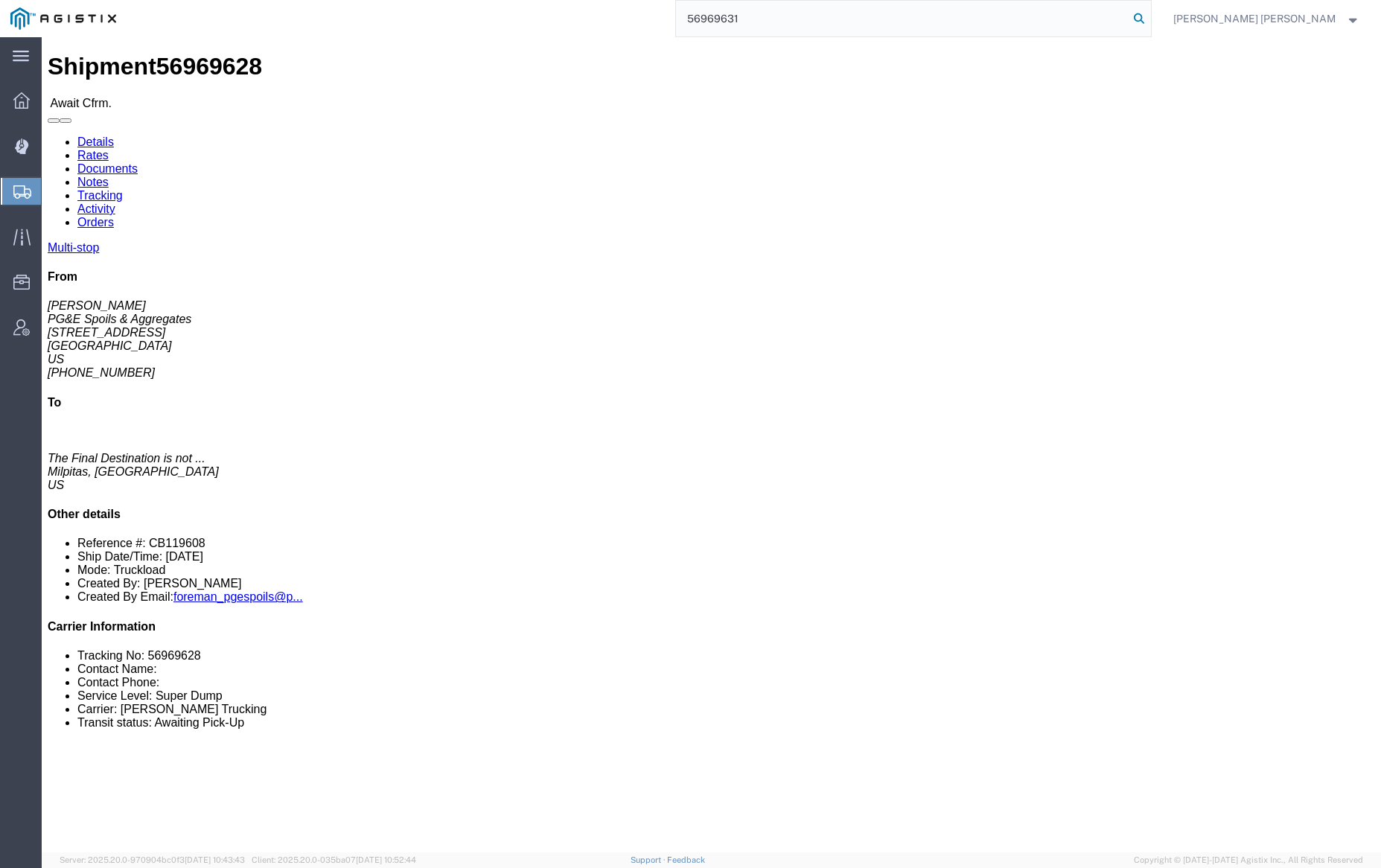
click at [1149, 17] on icon at bounding box center [1139, 18] width 21 height 21
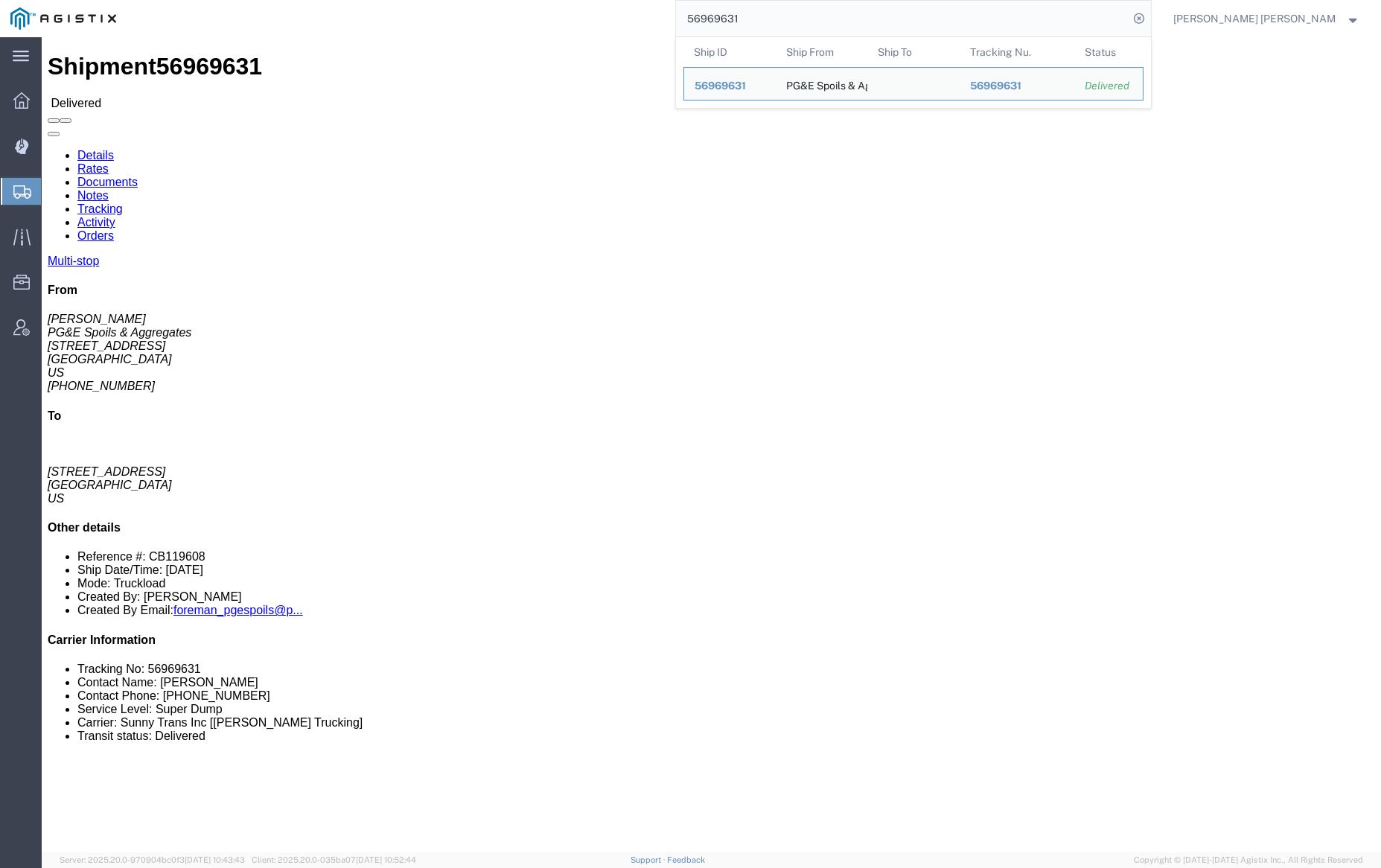
click link "Documents"
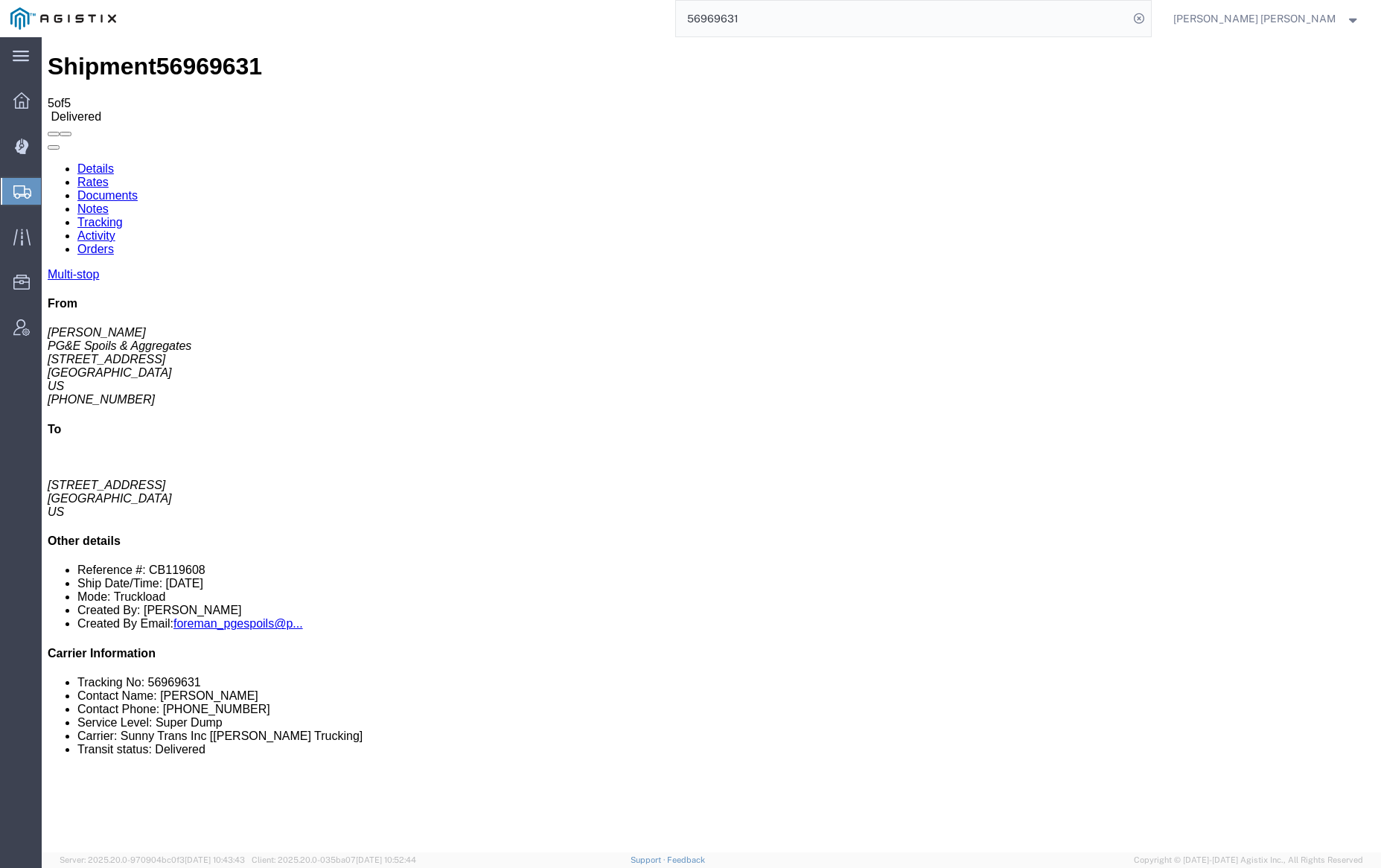
click at [109, 202] on link "Notes" at bounding box center [93, 208] width 31 height 13
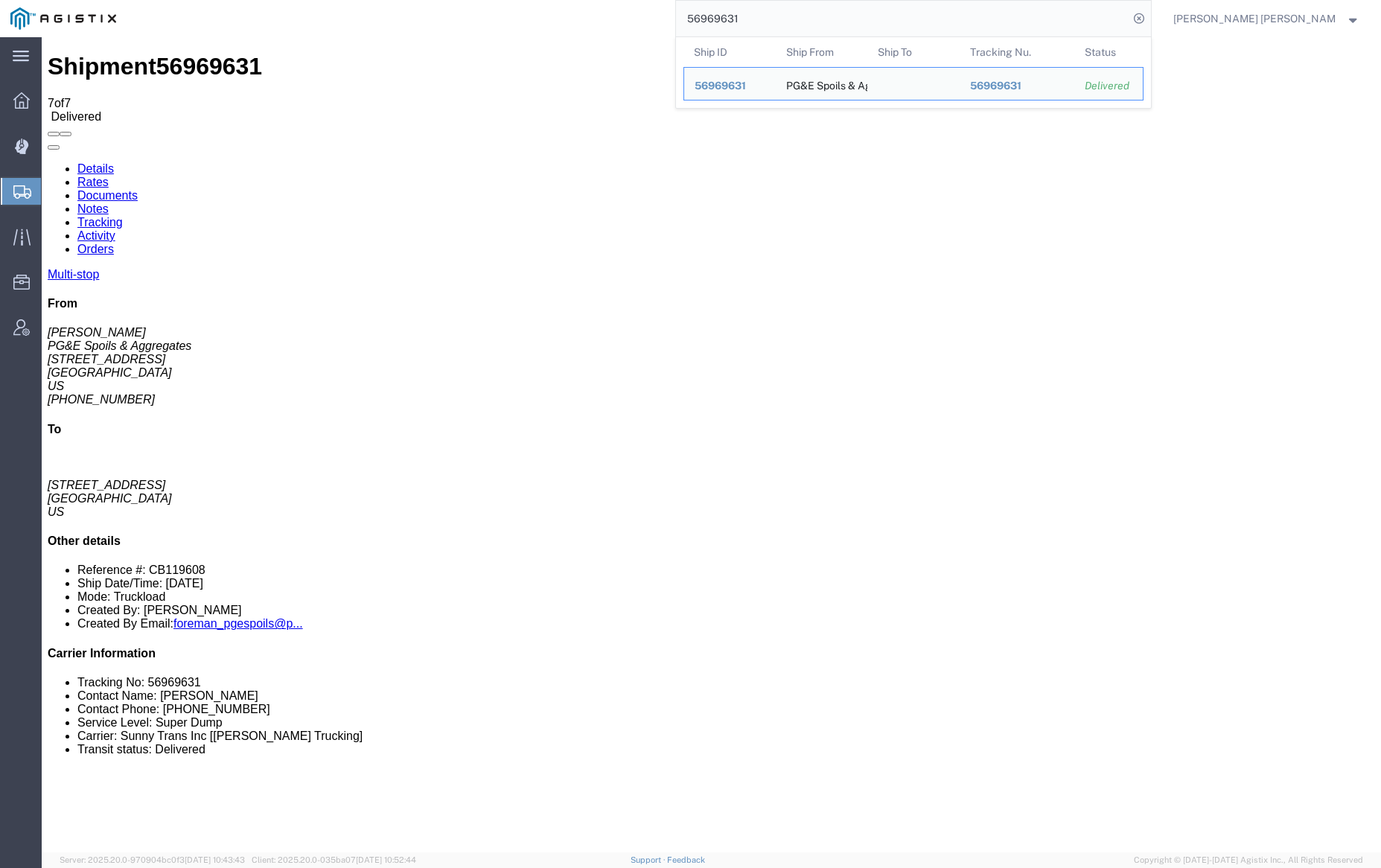
click at [793, 20] on input "56969631" at bounding box center [902, 19] width 453 height 36
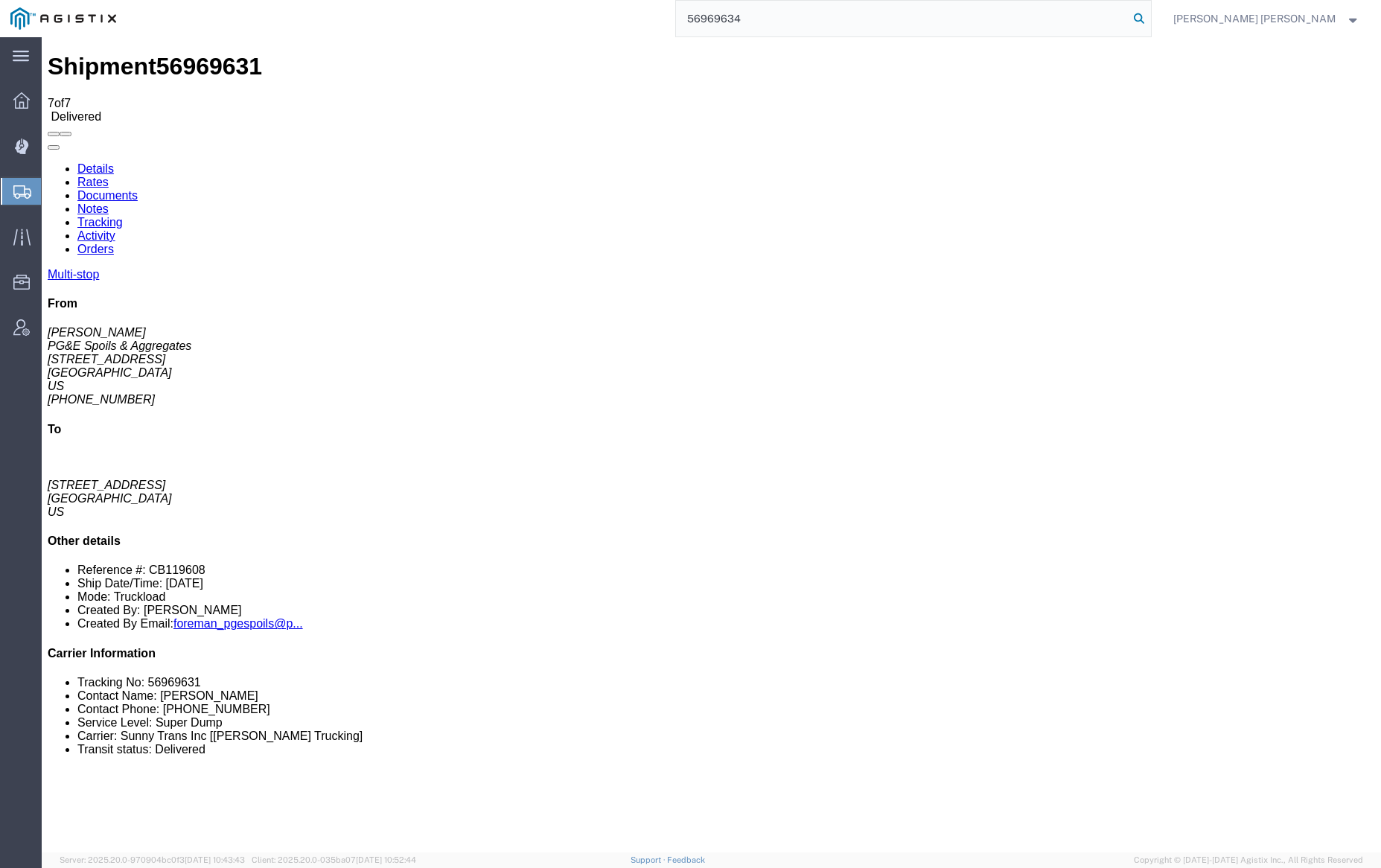
click at [1149, 16] on icon at bounding box center [1139, 18] width 21 height 21
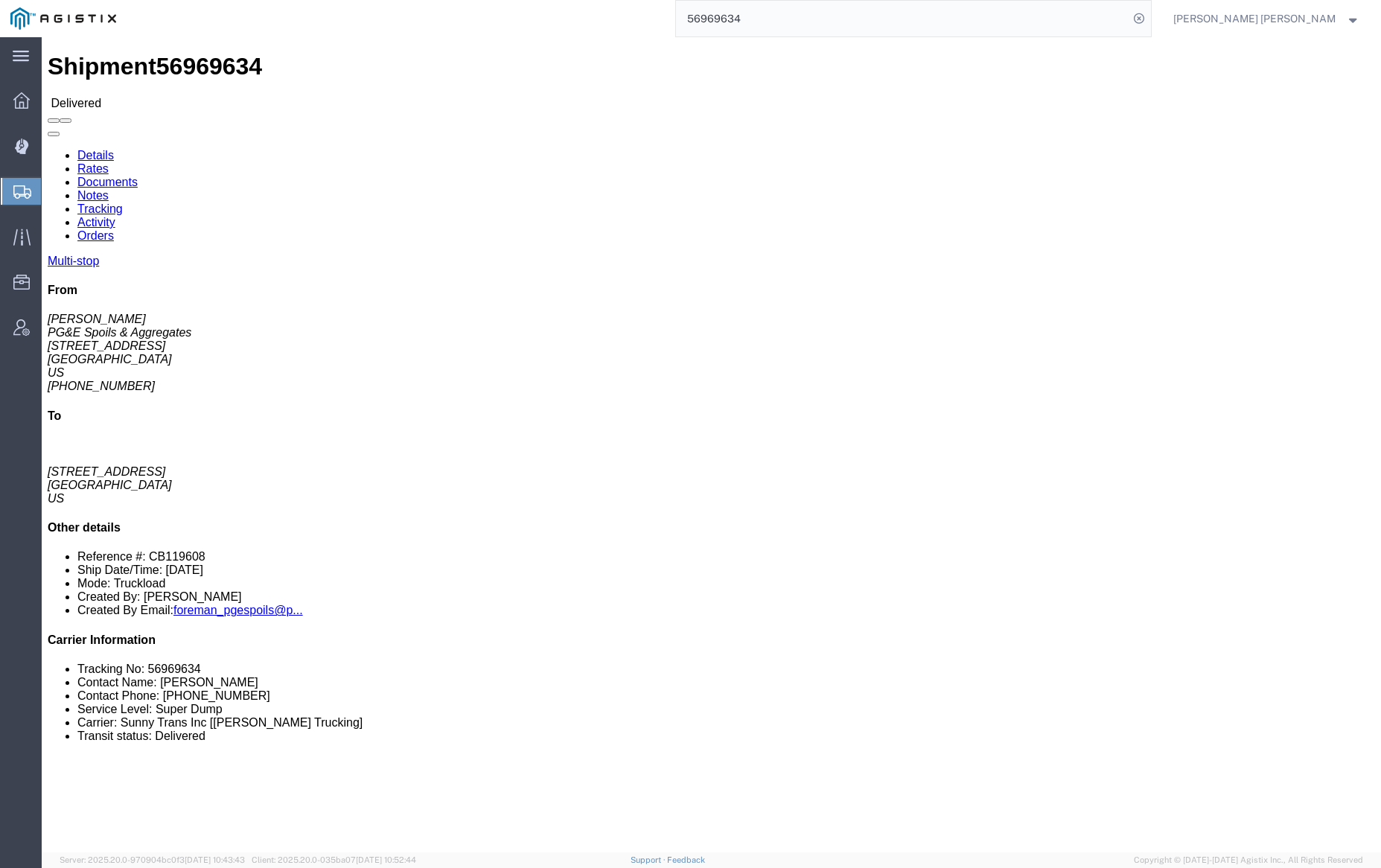
click link "Documents"
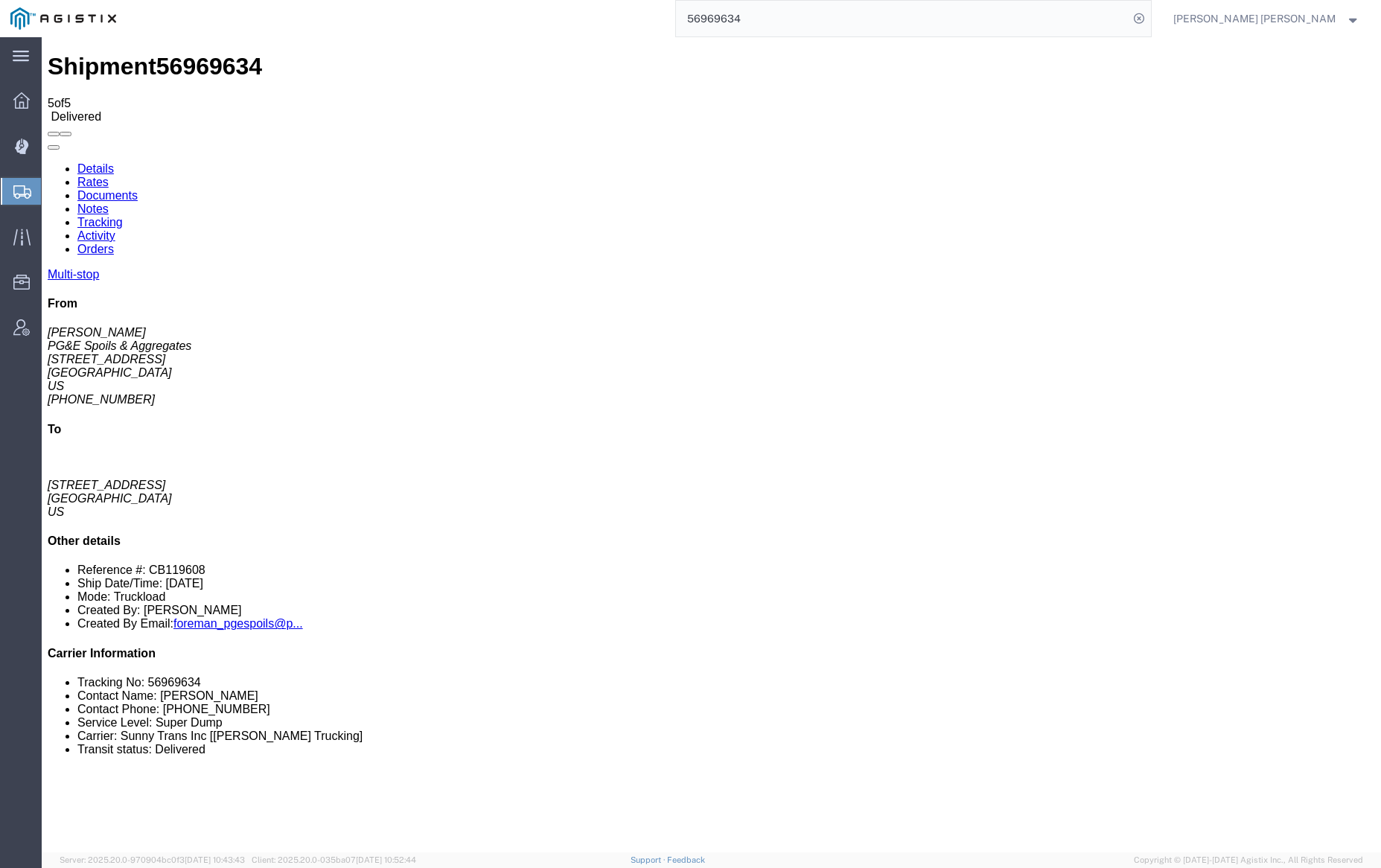
click at [784, 15] on input "56969634" at bounding box center [902, 19] width 453 height 36
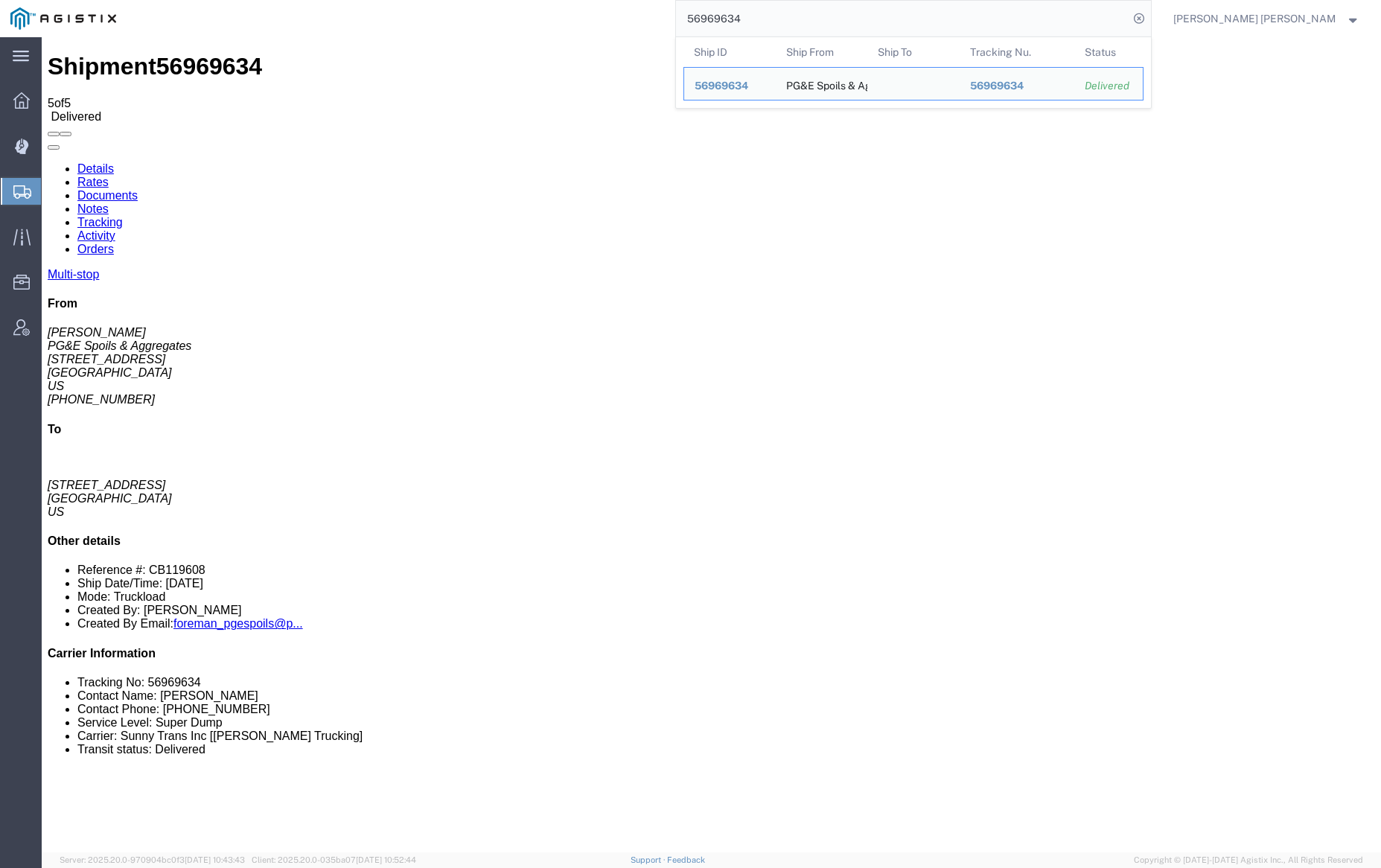
click at [784, 15] on input "56969634" at bounding box center [902, 19] width 453 height 36
paste input "7"
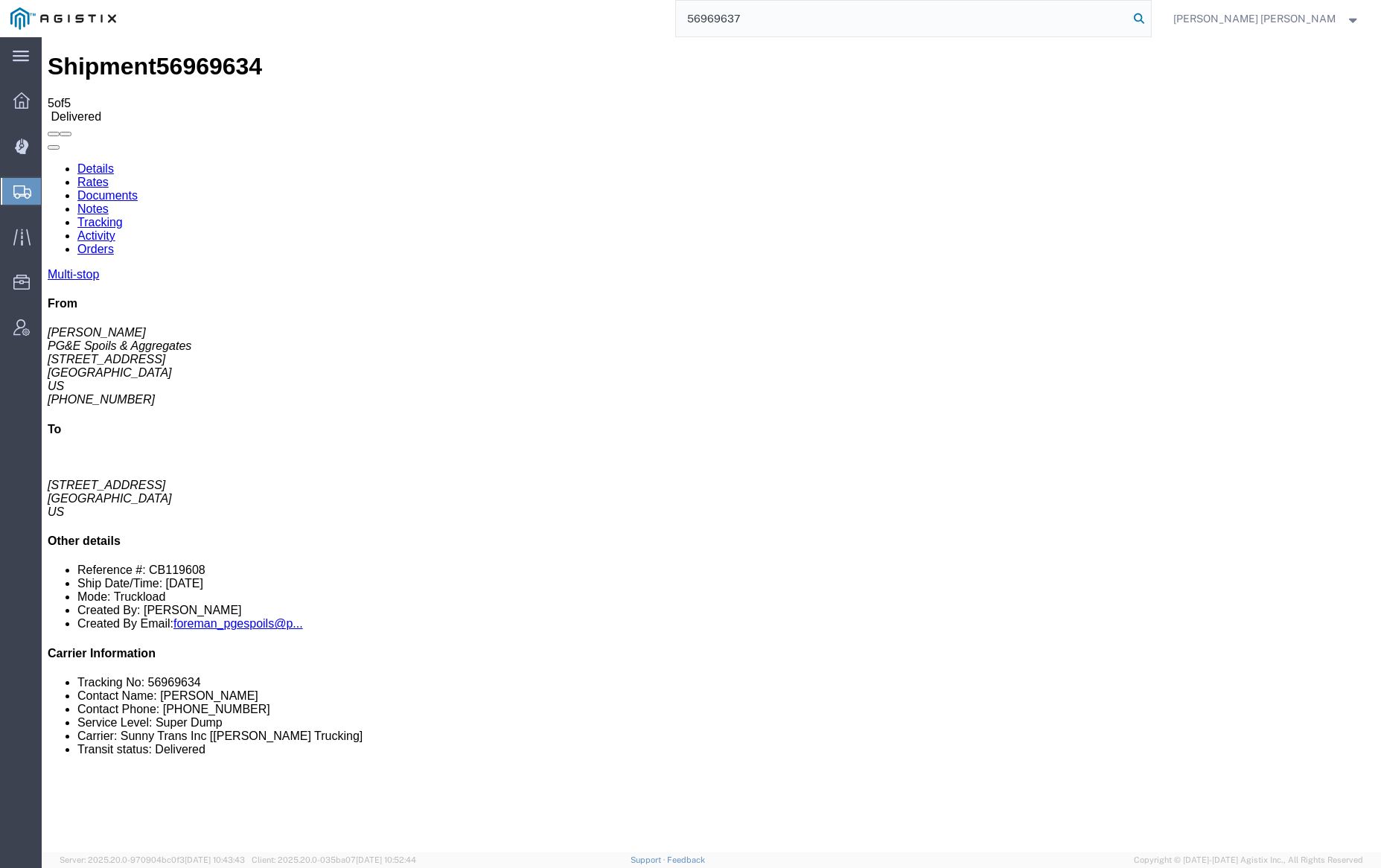
type input "56969637"
click at [1149, 15] on icon at bounding box center [1139, 18] width 21 height 21
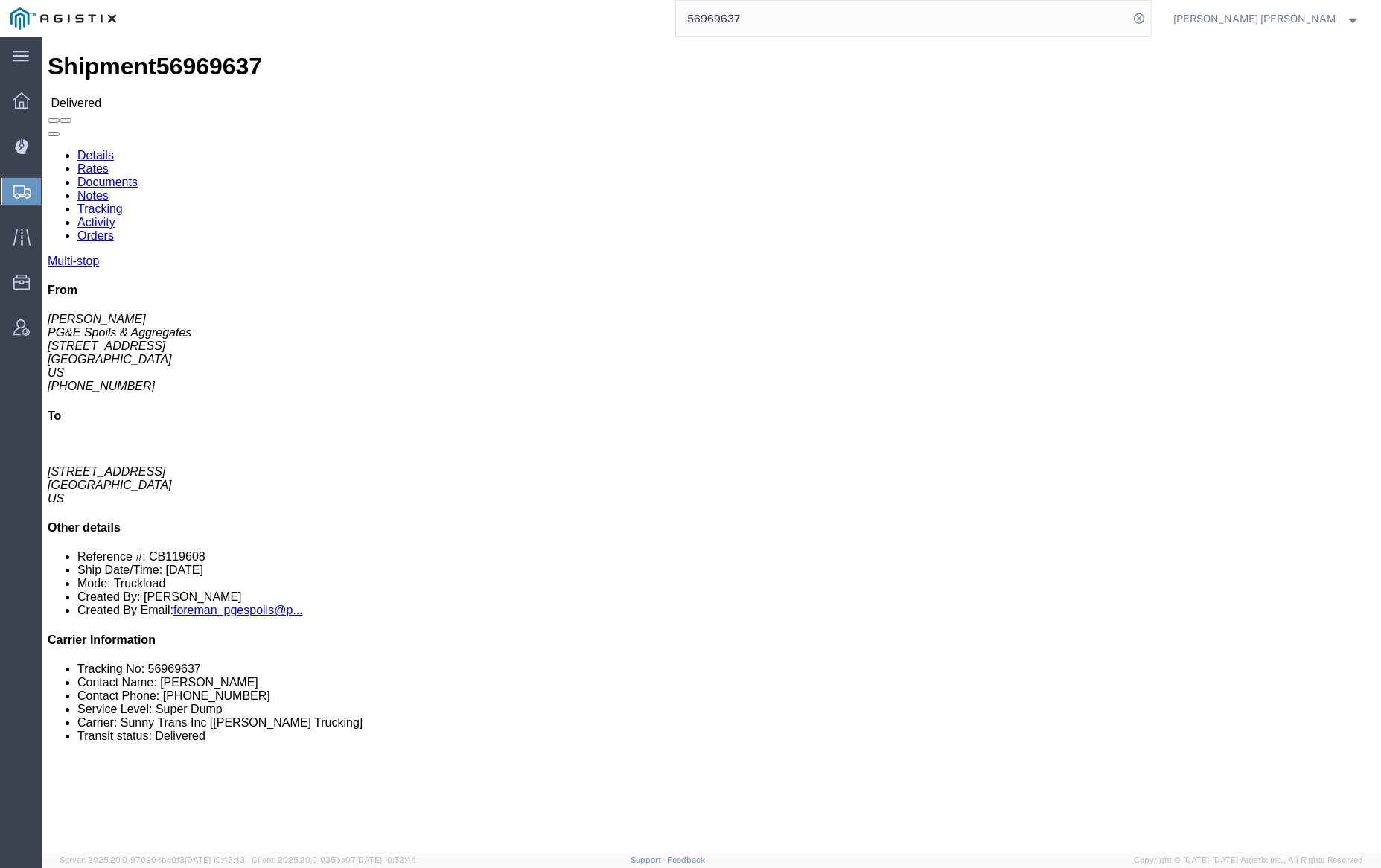
click link "Documents"
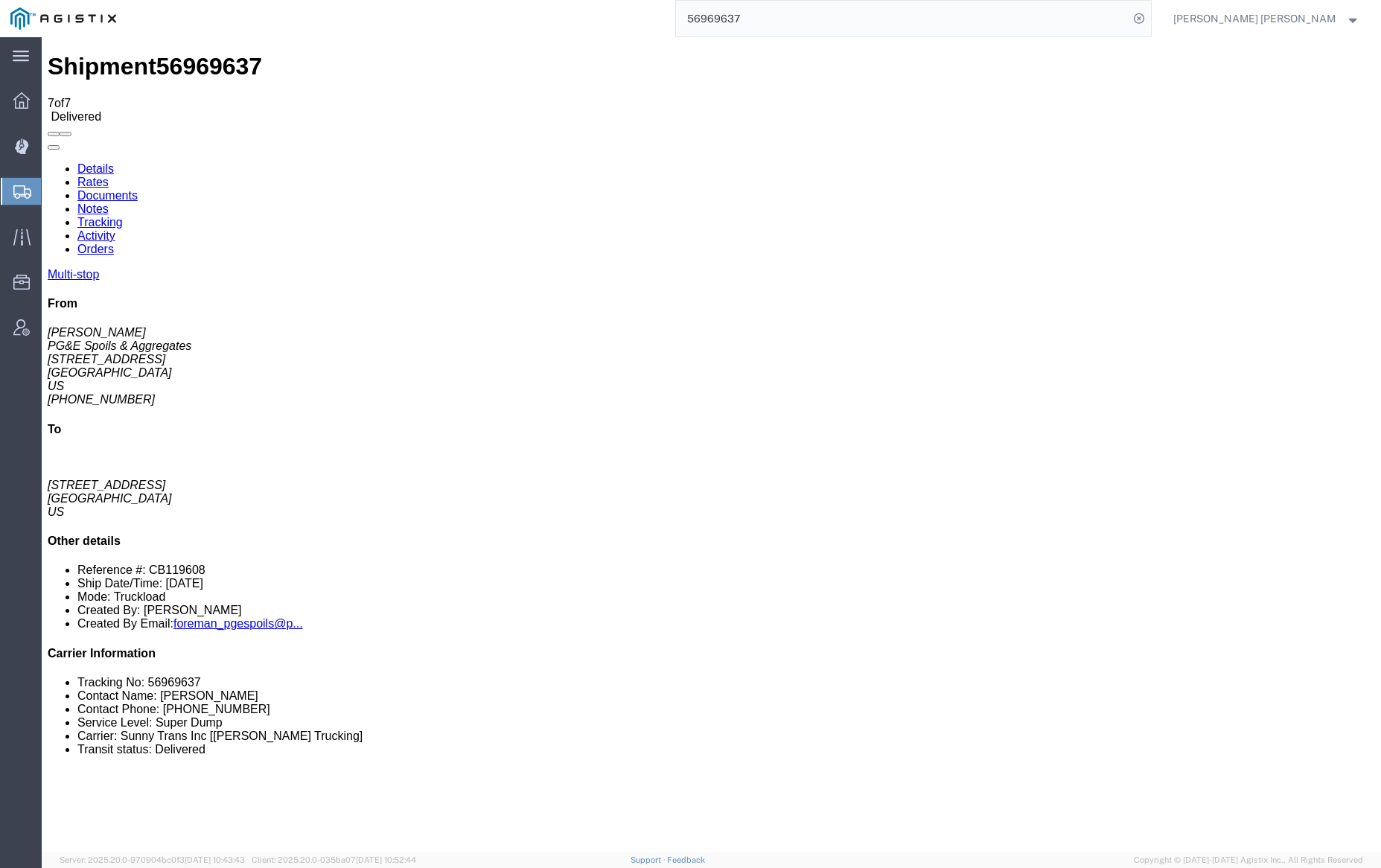
click at [109, 202] on link "Notes" at bounding box center [93, 208] width 31 height 13
click at [123, 215] on link "Tracking" at bounding box center [100, 222] width 46 height 13
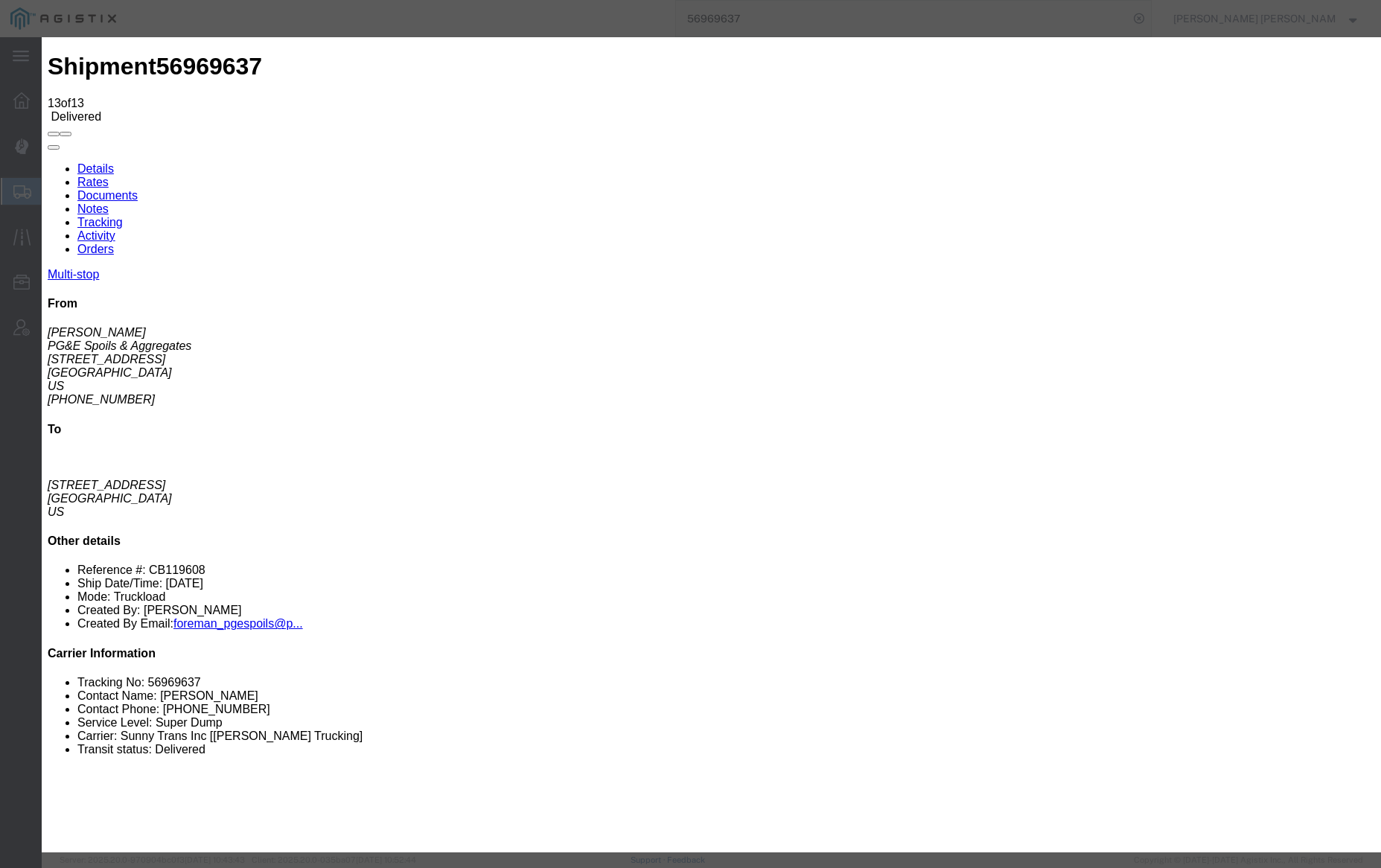
type input "2:56 PM"
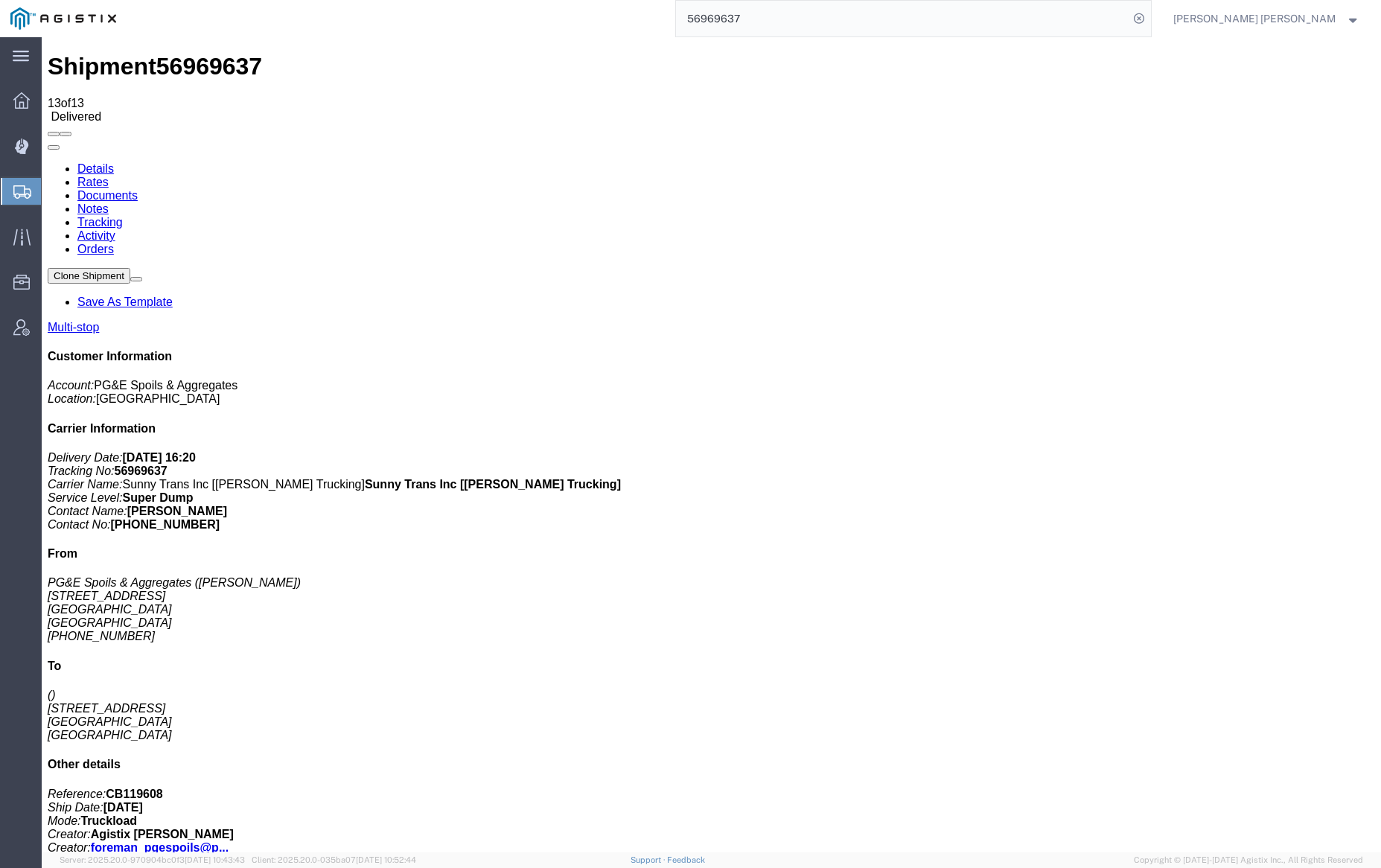
click at [109, 202] on link "Notes" at bounding box center [93, 208] width 31 height 13
click at [767, 16] on input "56969637" at bounding box center [902, 19] width 453 height 36
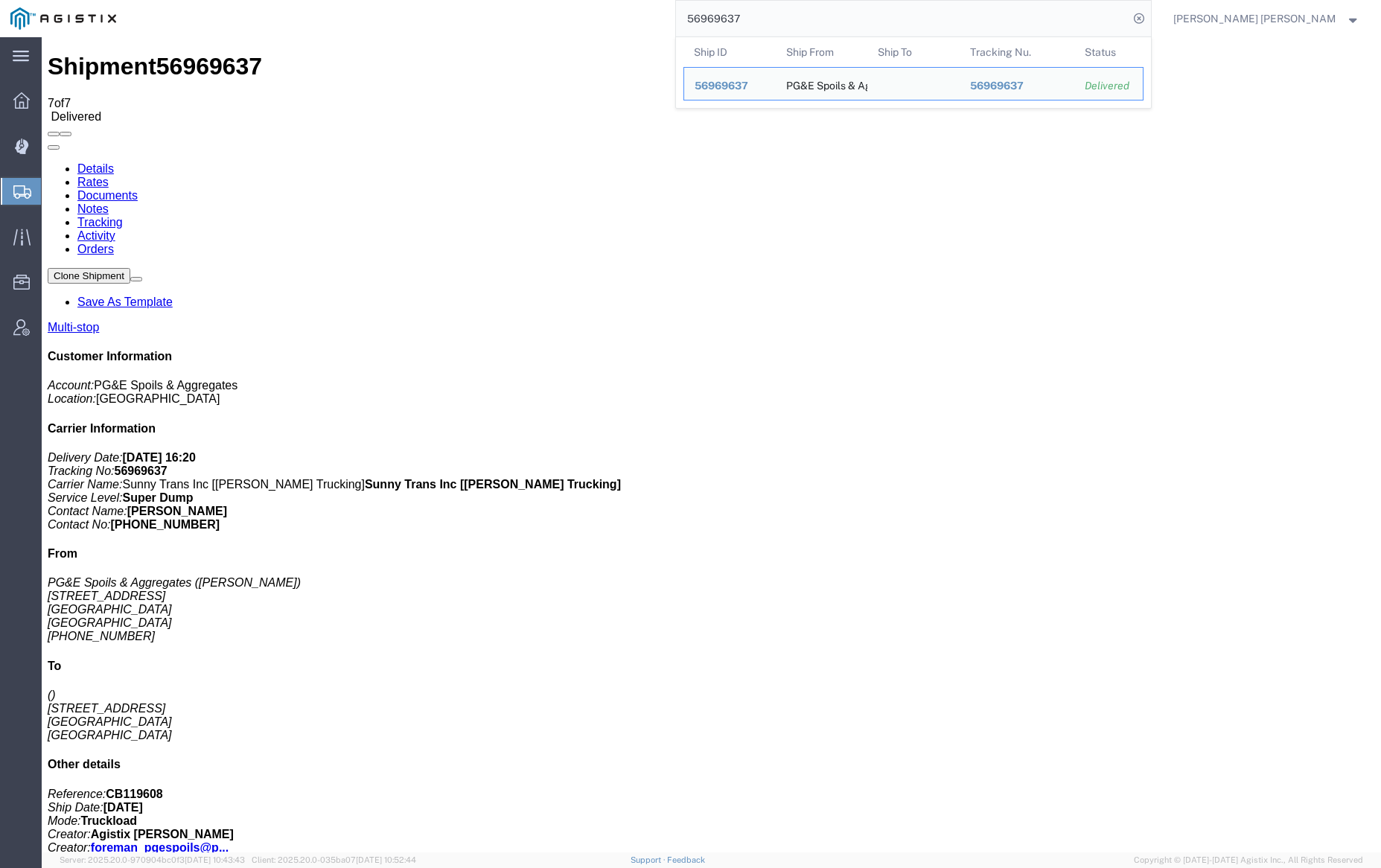
click at [767, 16] on input "56969637" at bounding box center [902, 19] width 453 height 36
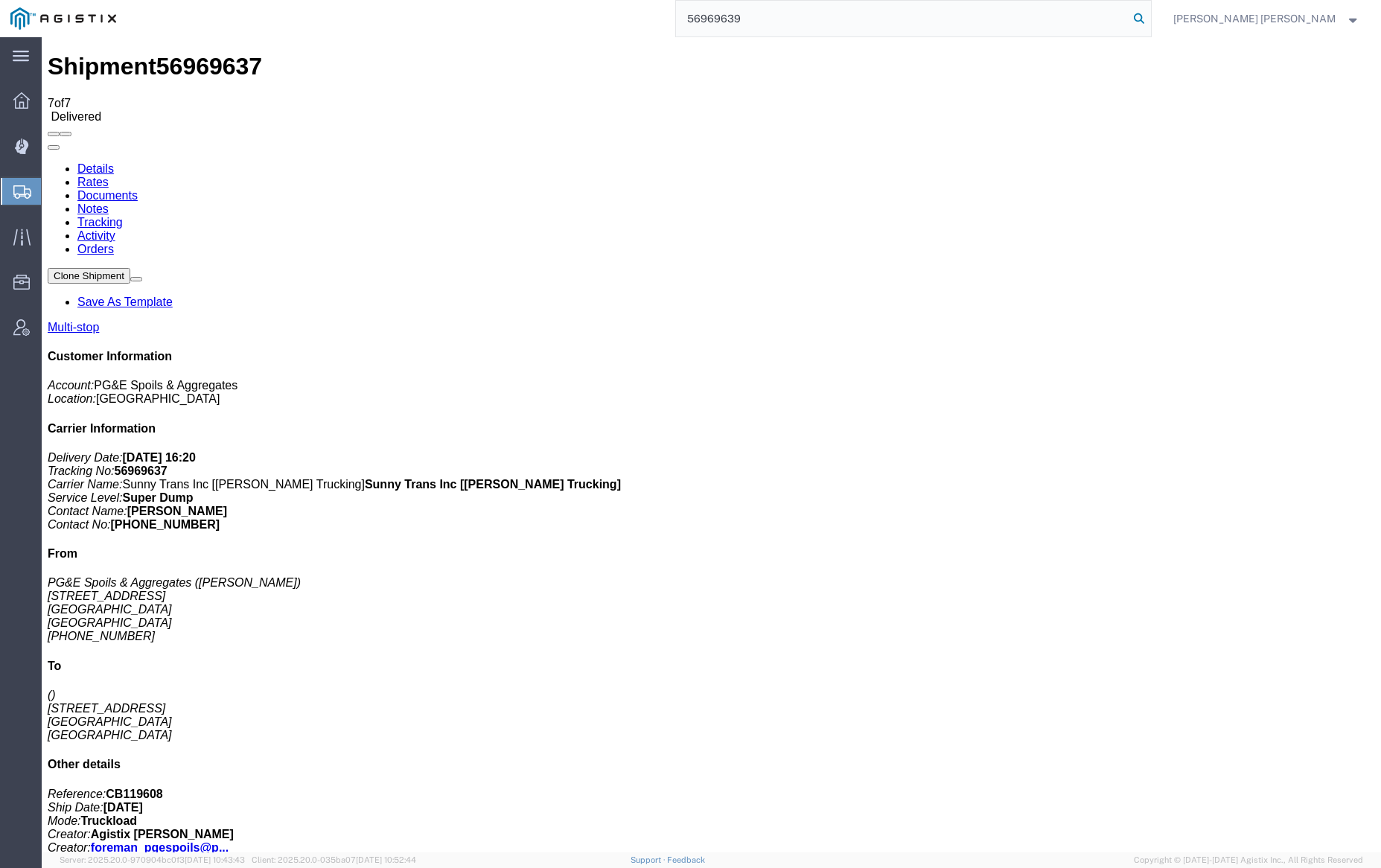
type input "56969639"
click at [1149, 17] on icon at bounding box center [1139, 18] width 21 height 21
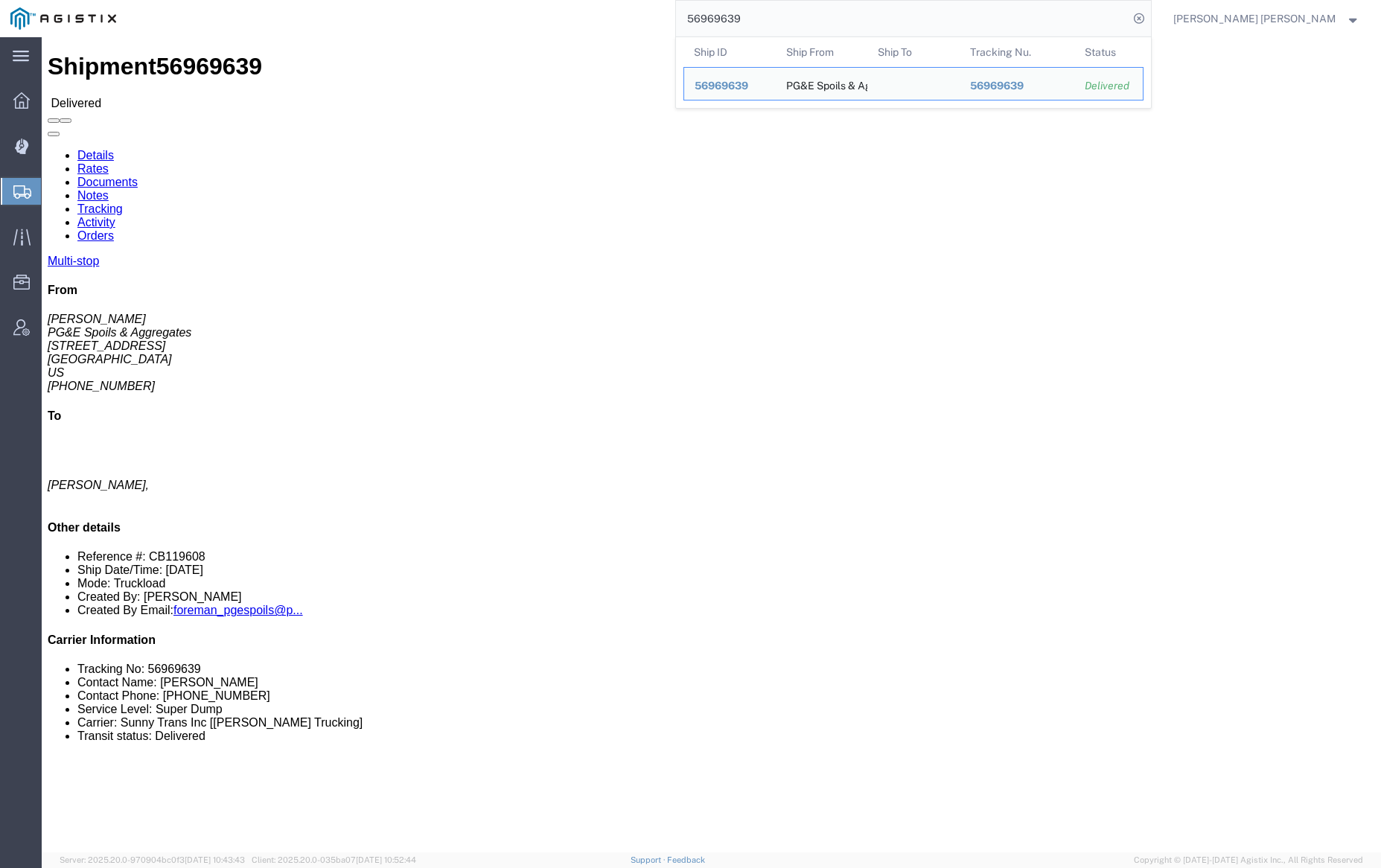
click link "Documents"
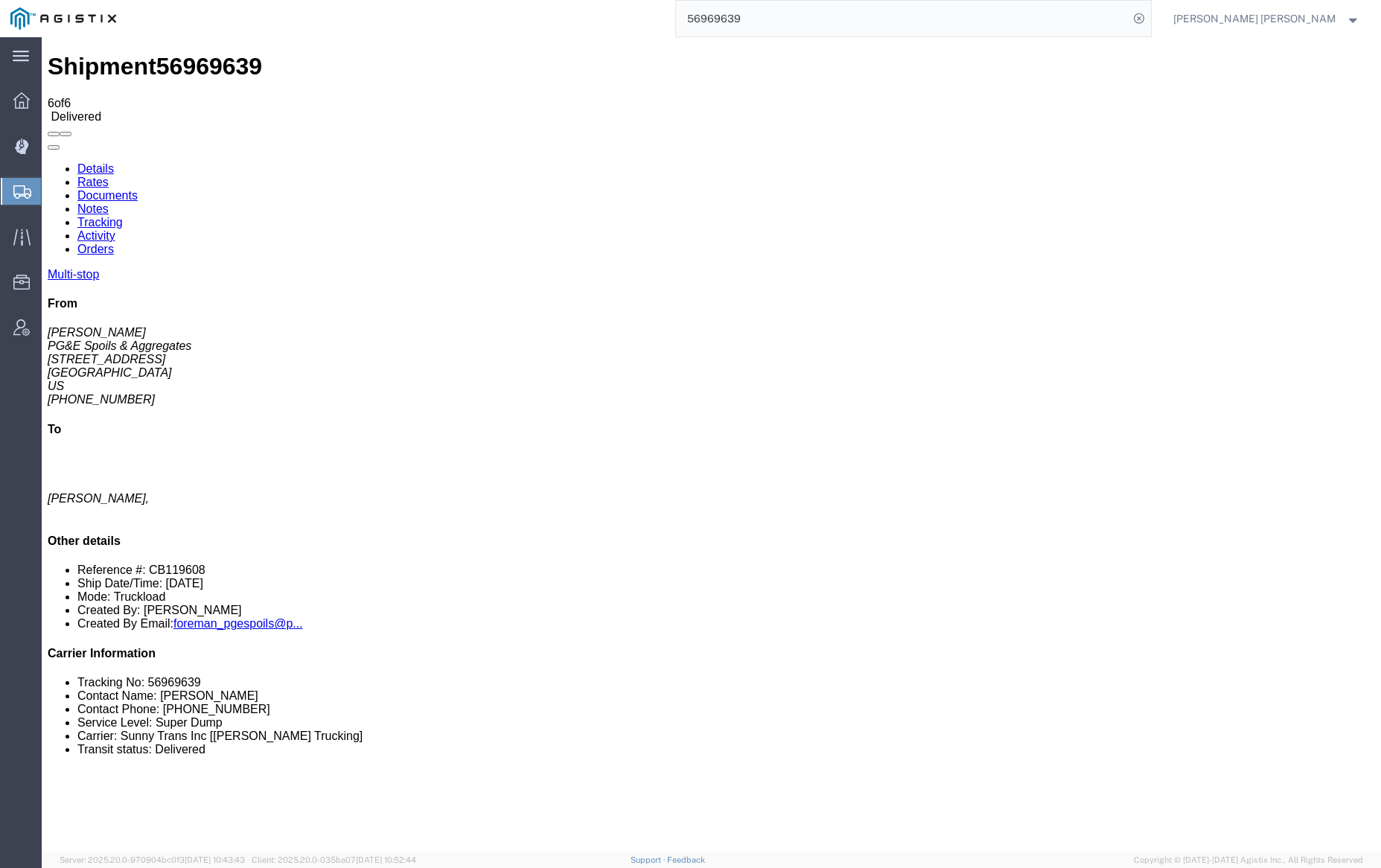
click at [123, 215] on link "Tracking" at bounding box center [100, 222] width 46 height 13
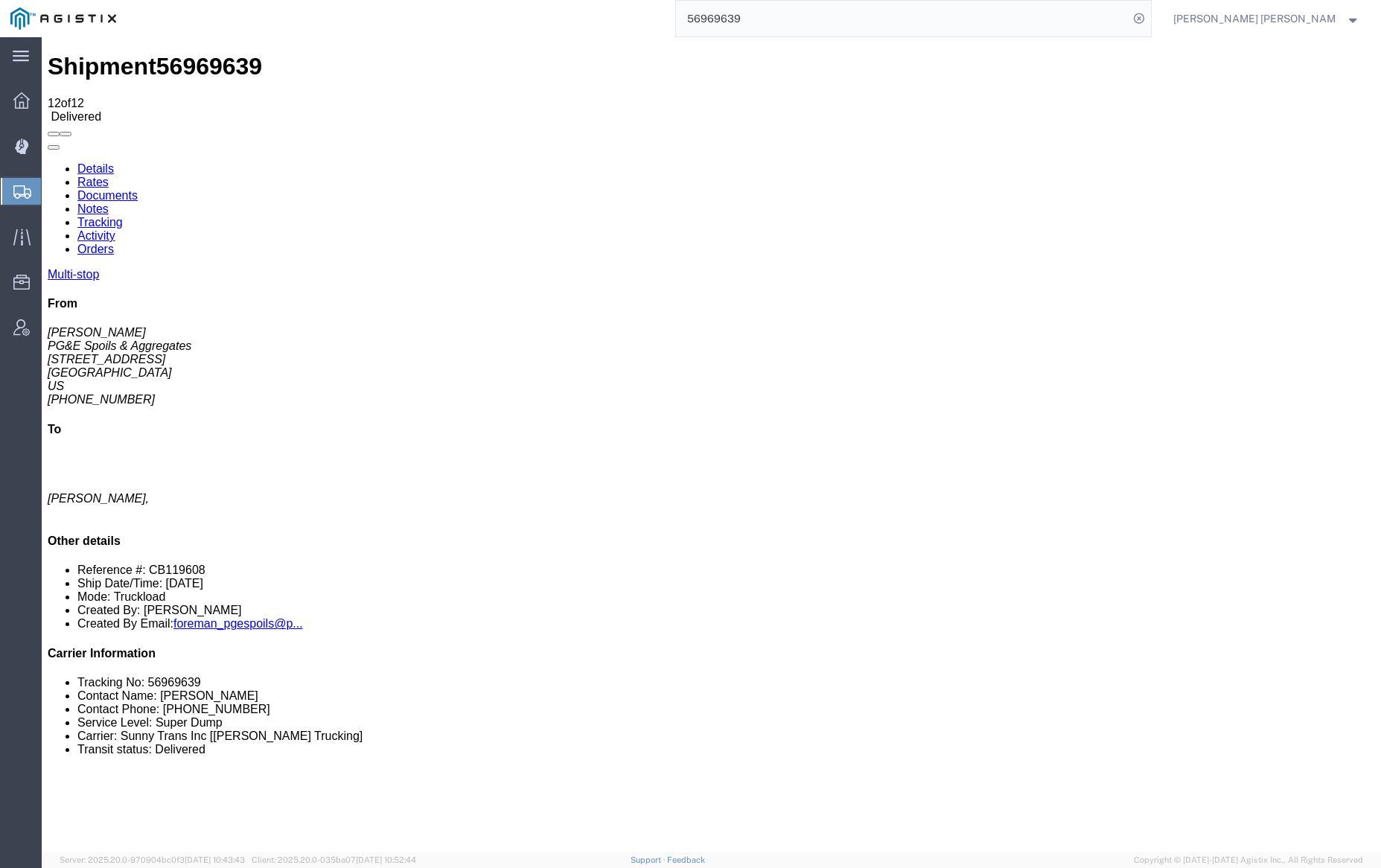
checkbox input "true"
click at [109, 202] on link "Notes" at bounding box center [93, 208] width 31 height 13
click at [790, 11] on input "56969639" at bounding box center [902, 19] width 453 height 36
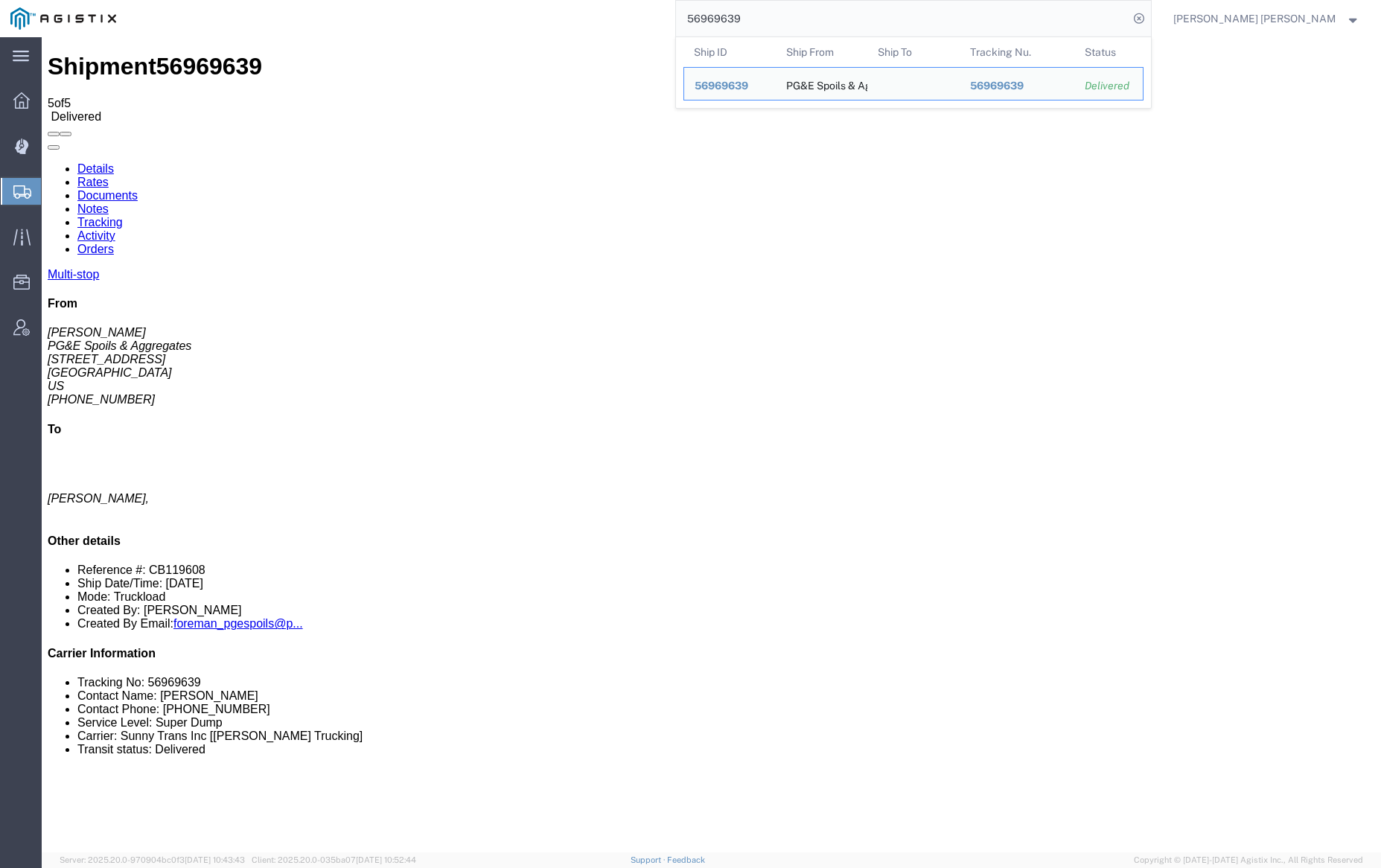
click at [790, 11] on input "56969639" at bounding box center [902, 19] width 453 height 36
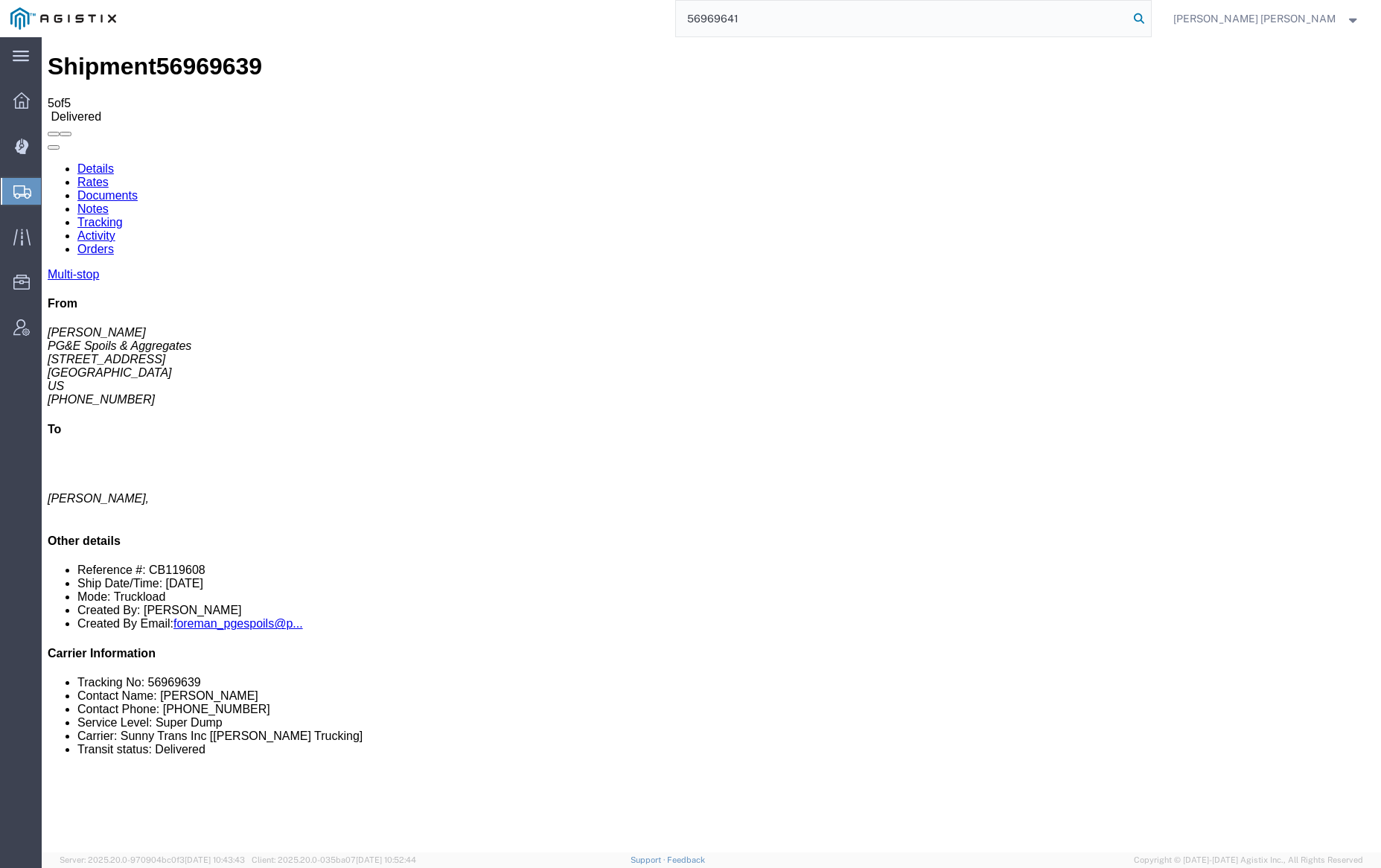
click at [1149, 17] on icon at bounding box center [1139, 18] width 21 height 21
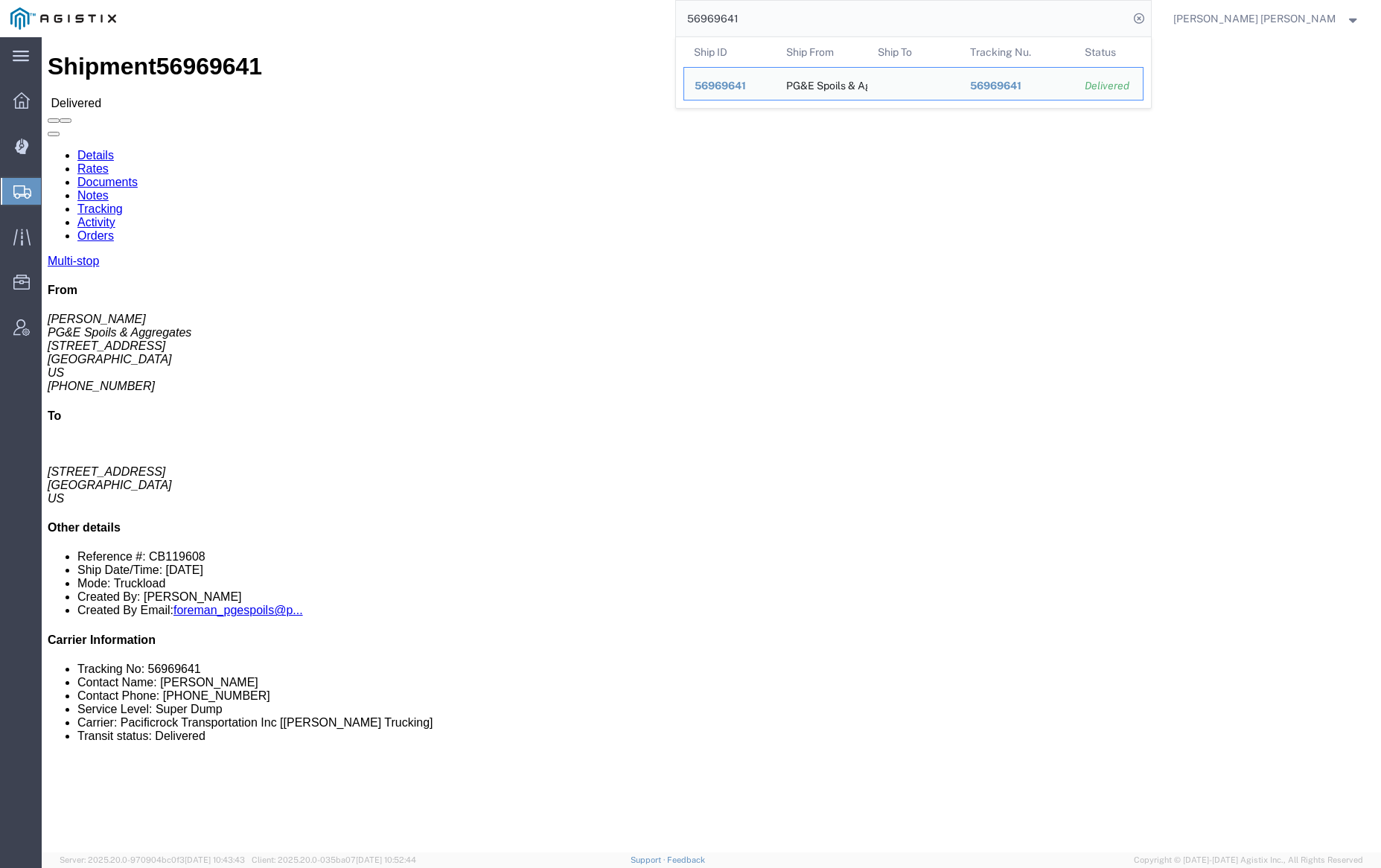
click link "Documents"
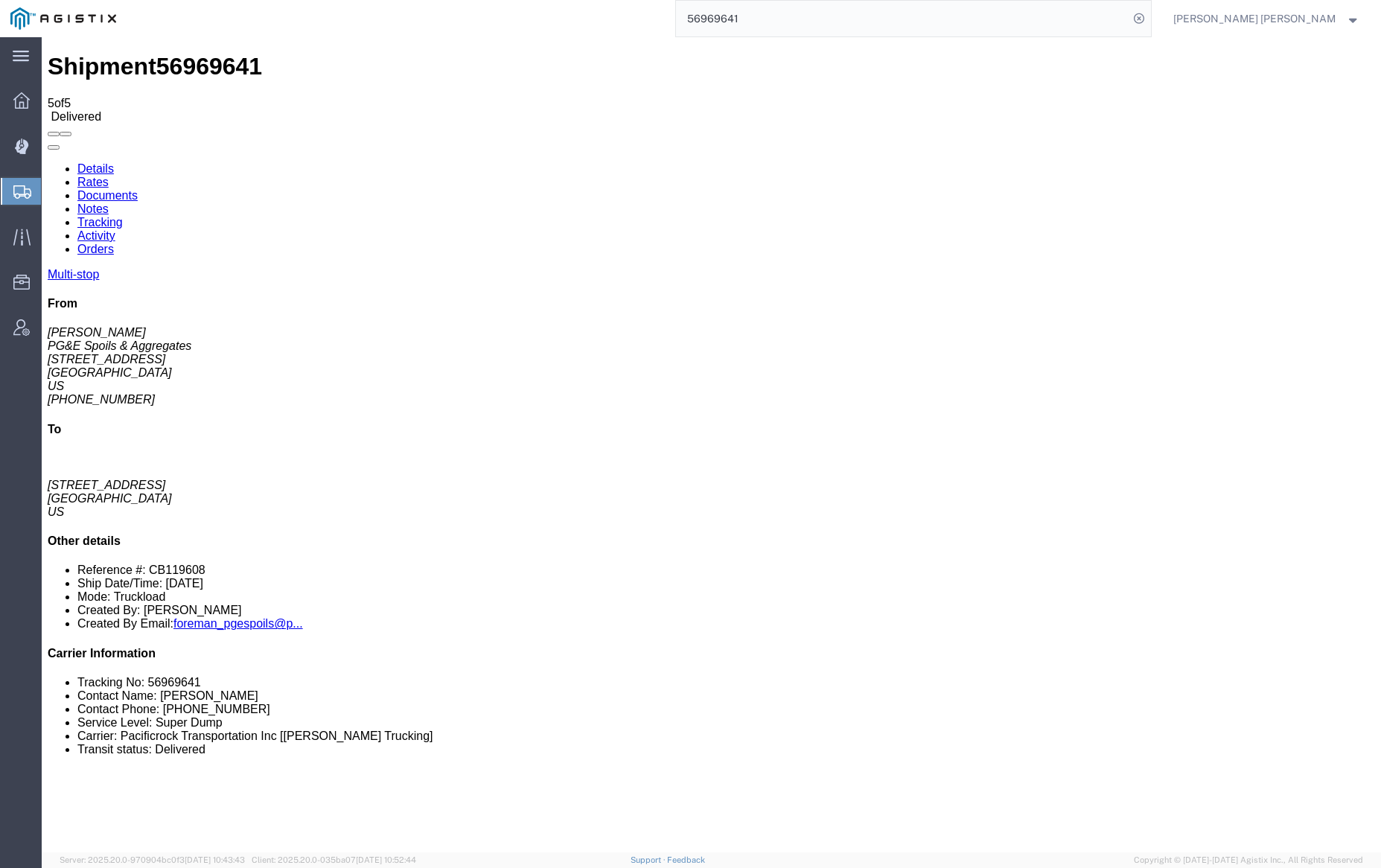
click at [109, 202] on link "Notes" at bounding box center [93, 208] width 31 height 13
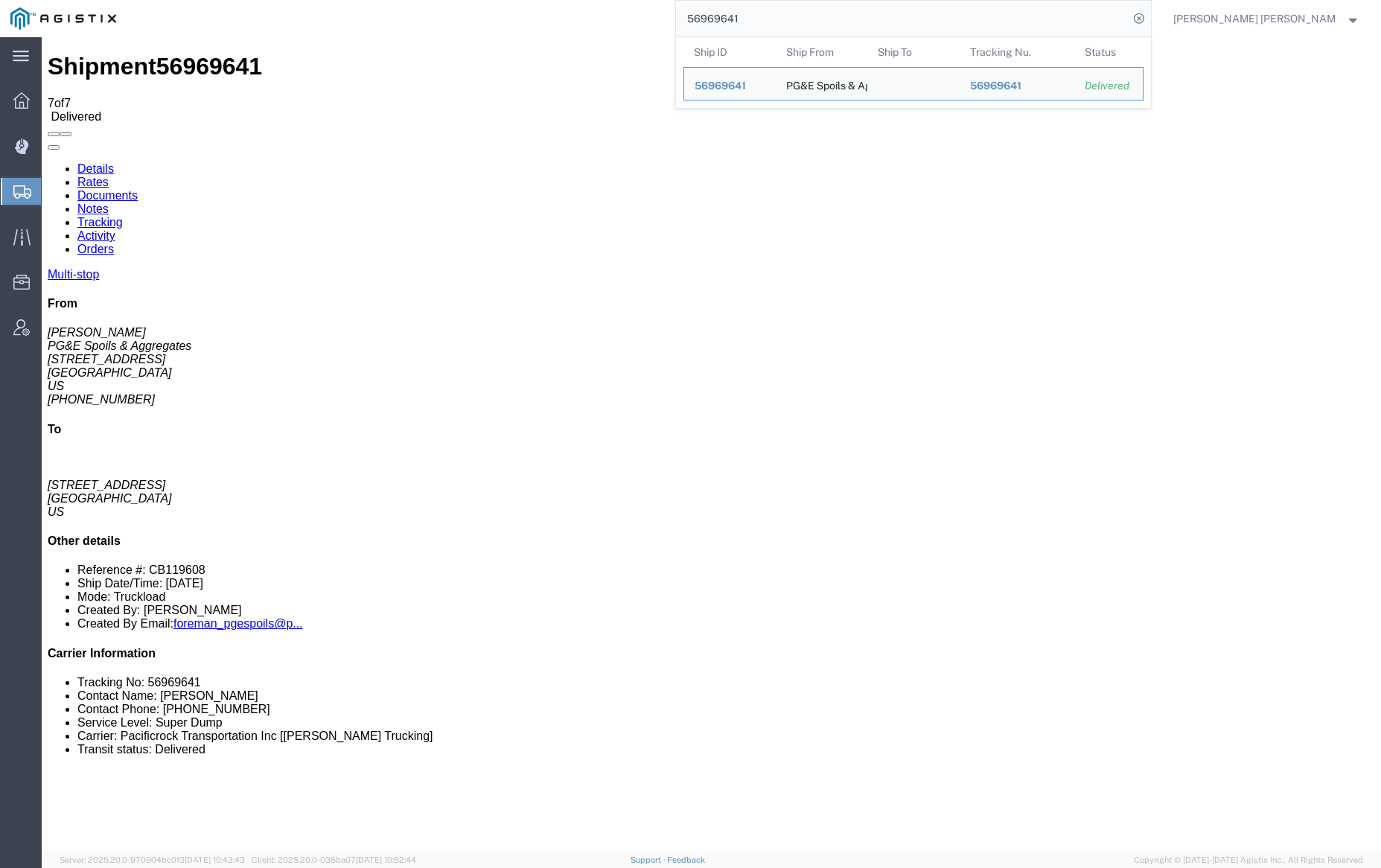
click at [773, 23] on input "56969641" at bounding box center [902, 19] width 453 height 36
click at [773, 22] on input "56969641" at bounding box center [902, 19] width 453 height 36
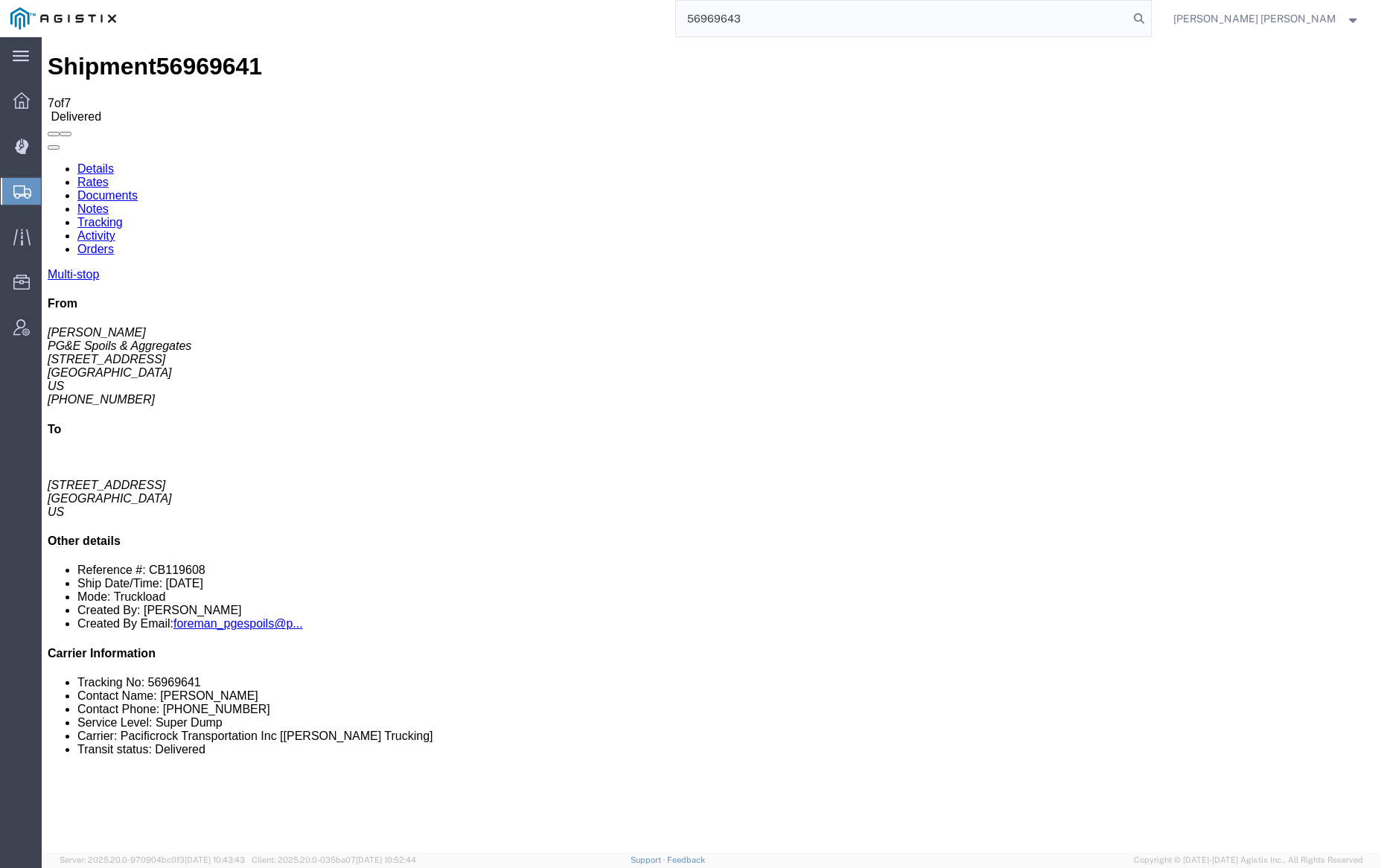
type input "56969643"
click at [1149, 16] on icon at bounding box center [1139, 18] width 21 height 21
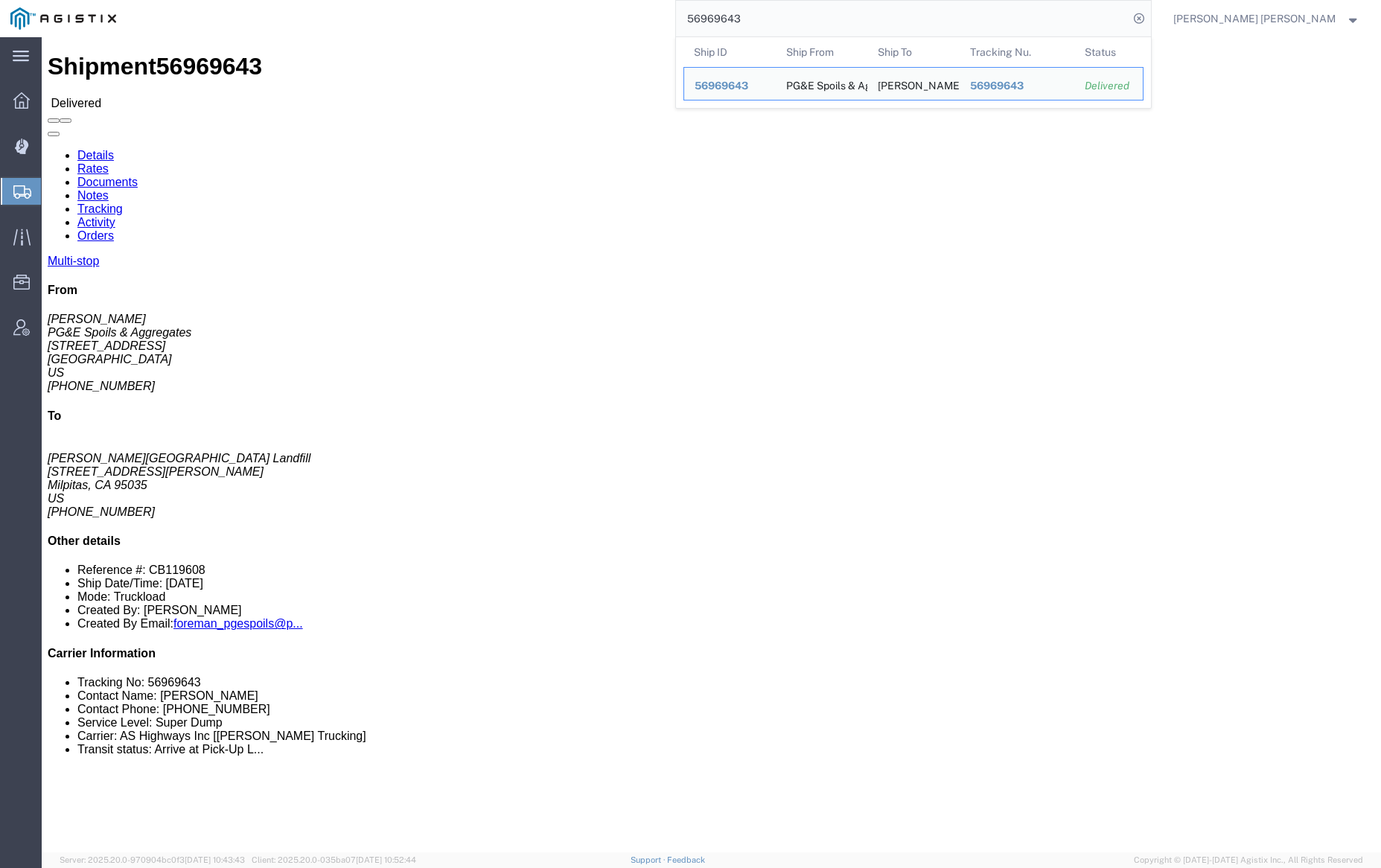
click link "Documents"
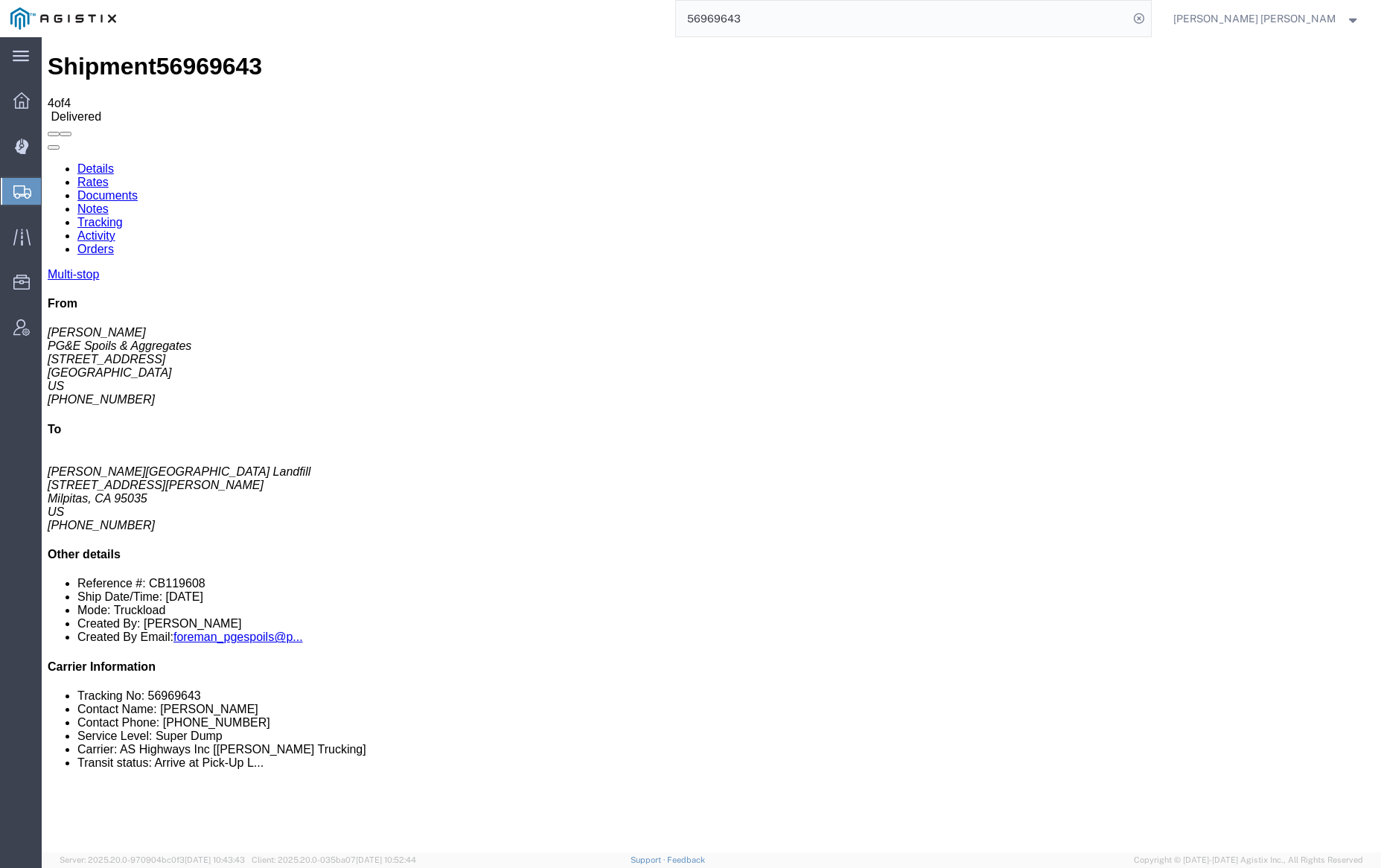
click at [109, 202] on link "Notes" at bounding box center [93, 208] width 31 height 13
click at [123, 215] on link "Tracking" at bounding box center [100, 222] width 46 height 13
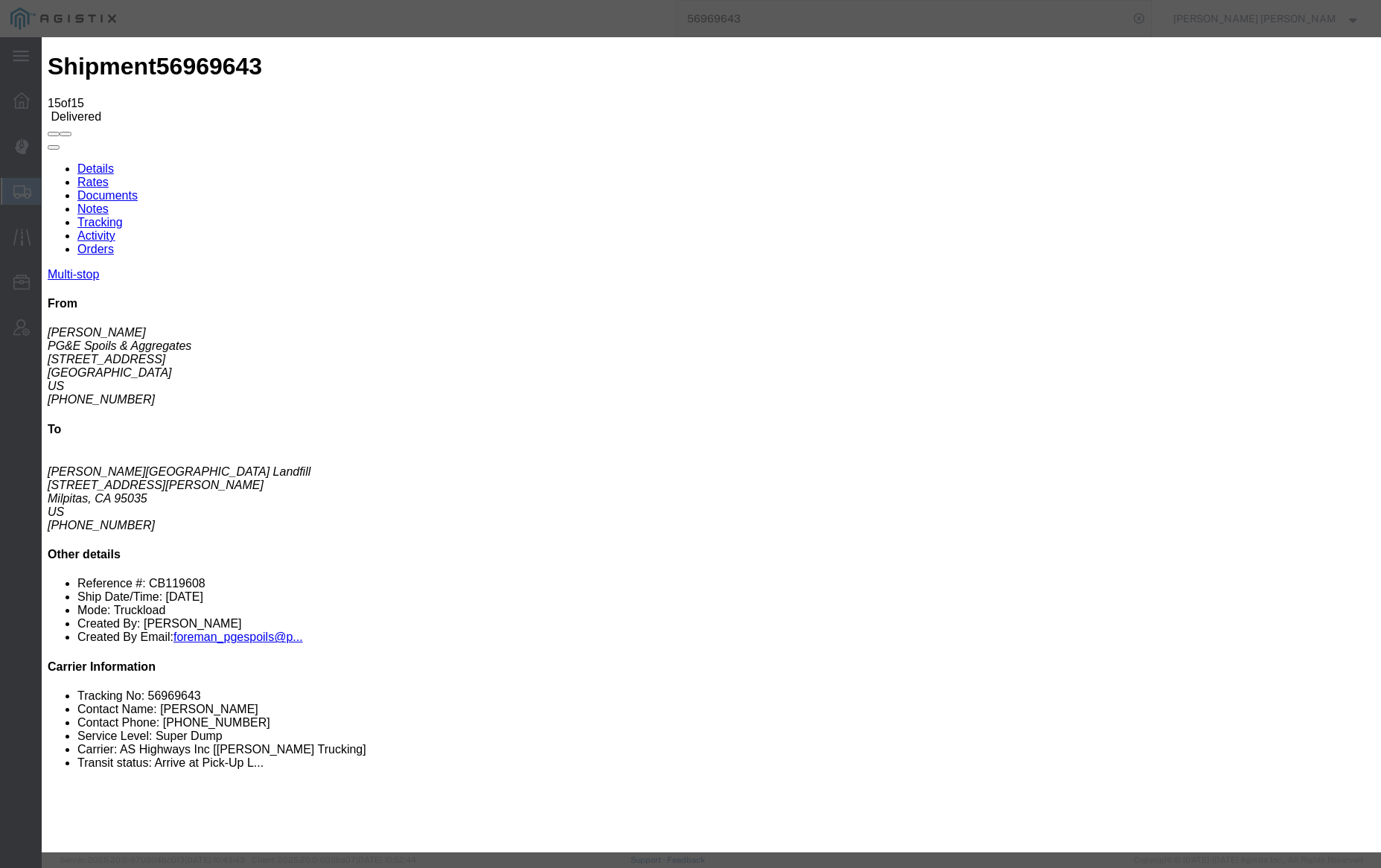
type input "11:11 AM"
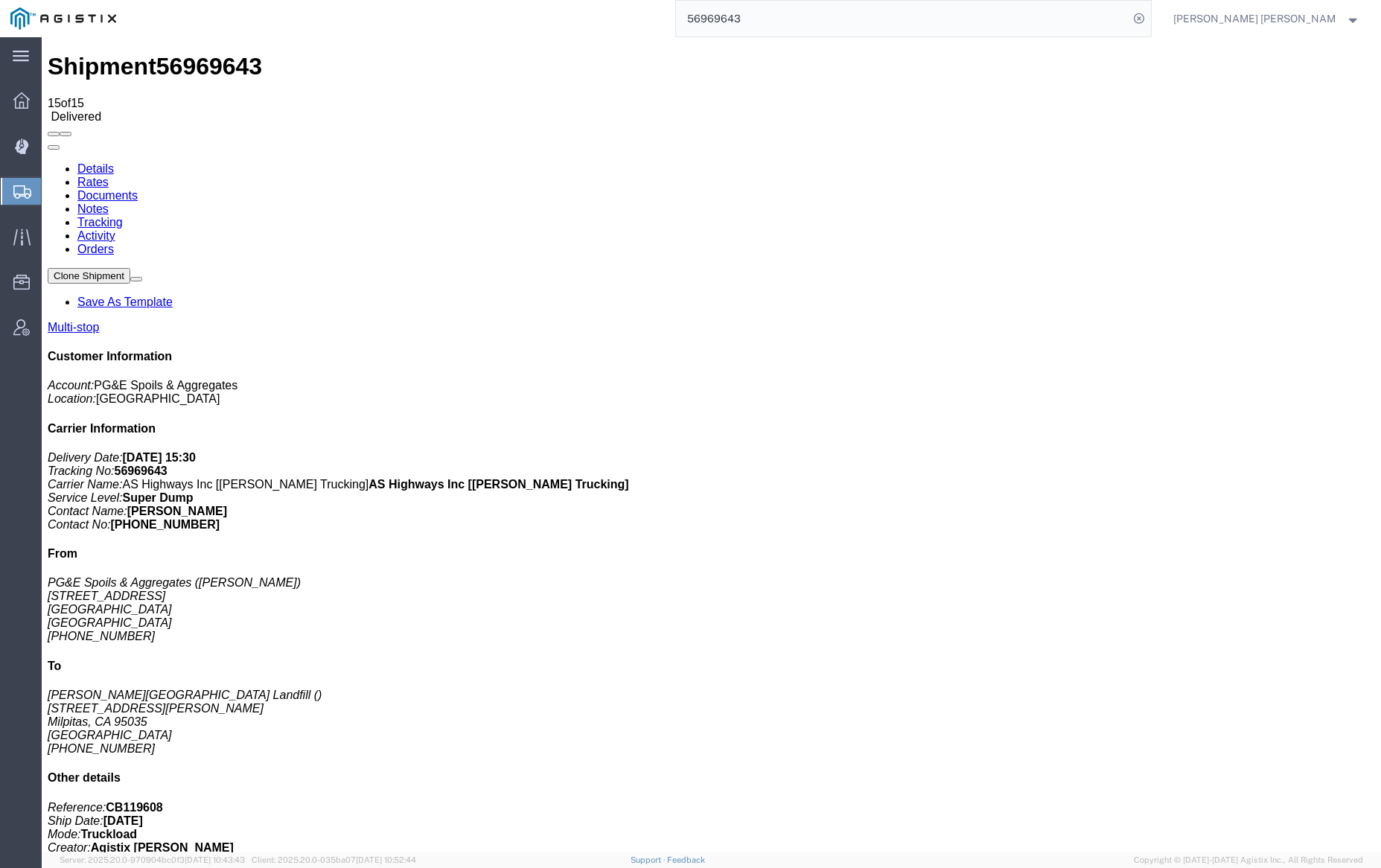
click at [109, 202] on link "Notes" at bounding box center [93, 208] width 31 height 13
click at [784, 12] on input "56969643" at bounding box center [902, 19] width 453 height 36
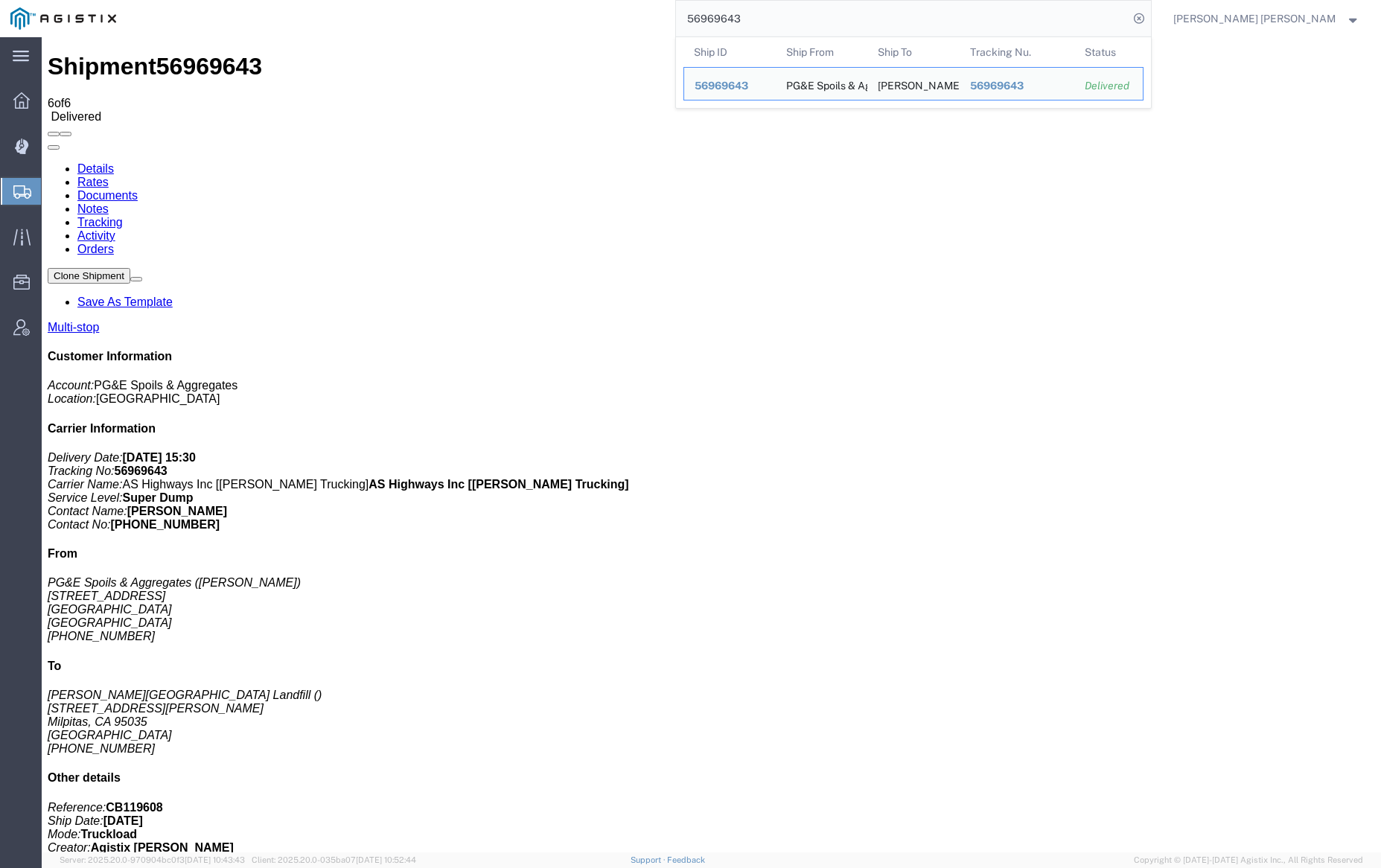
click at [784, 12] on input "56969643" at bounding box center [902, 19] width 453 height 36
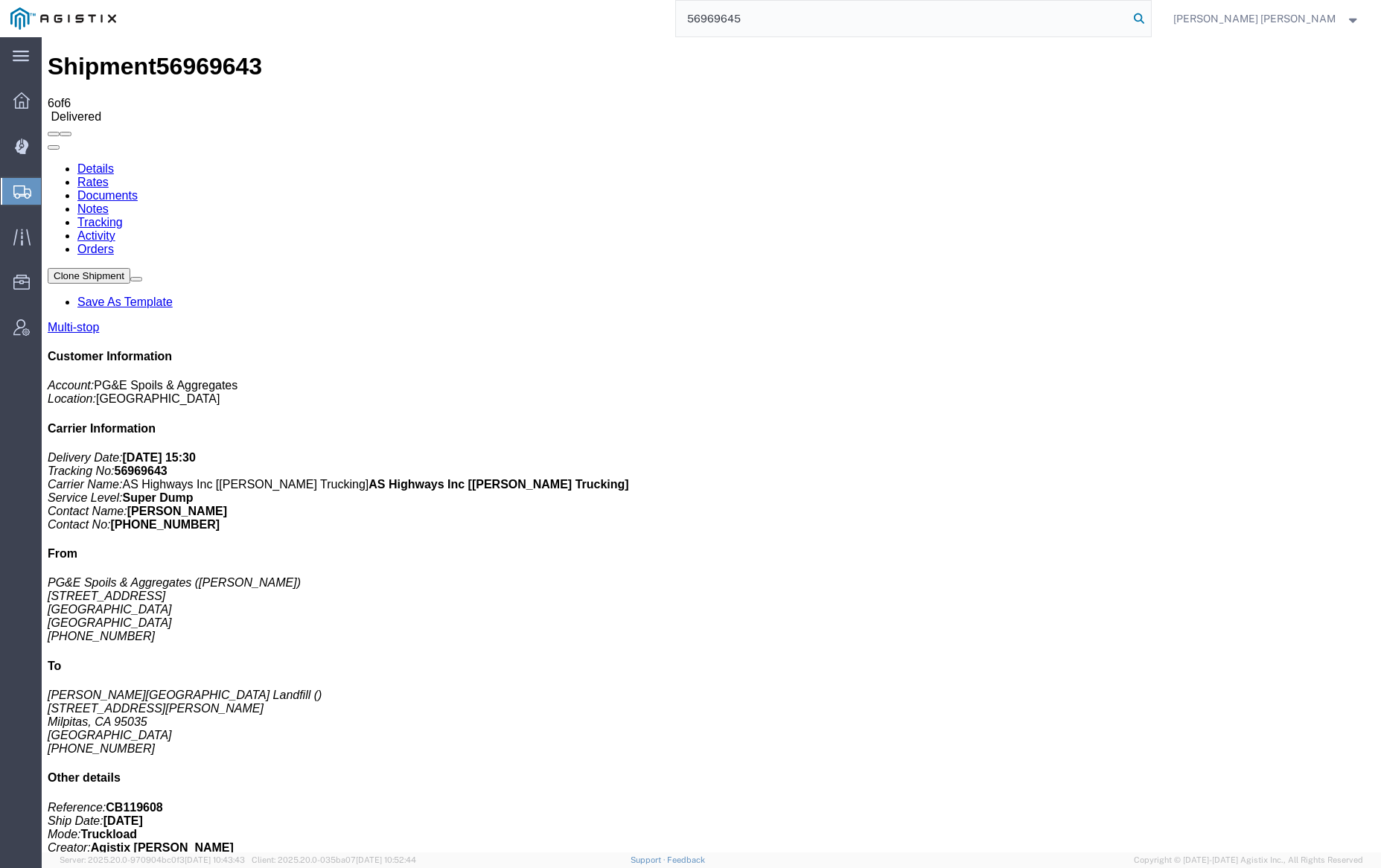
click at [1149, 19] on icon at bounding box center [1139, 18] width 21 height 21
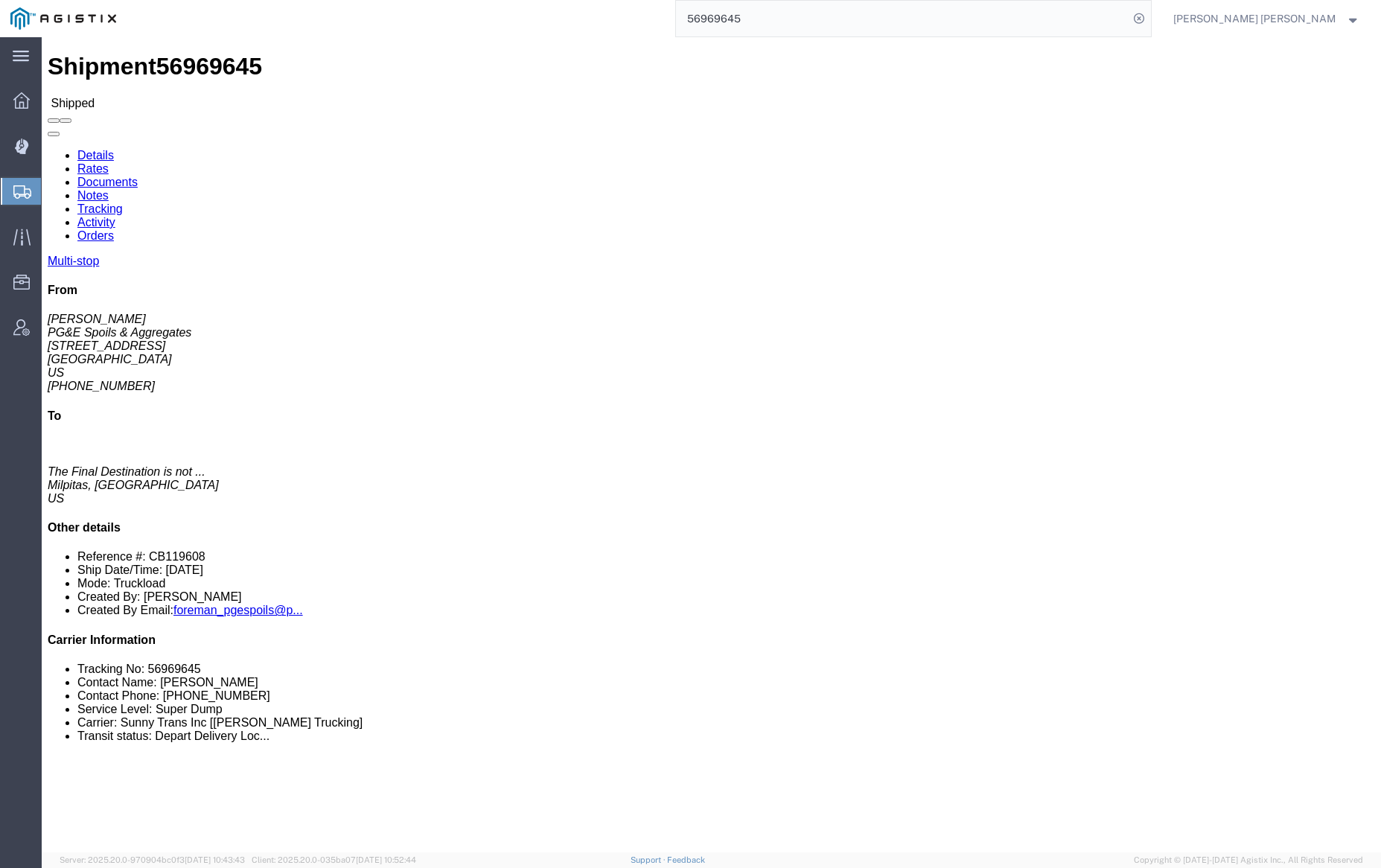
click link "Documents"
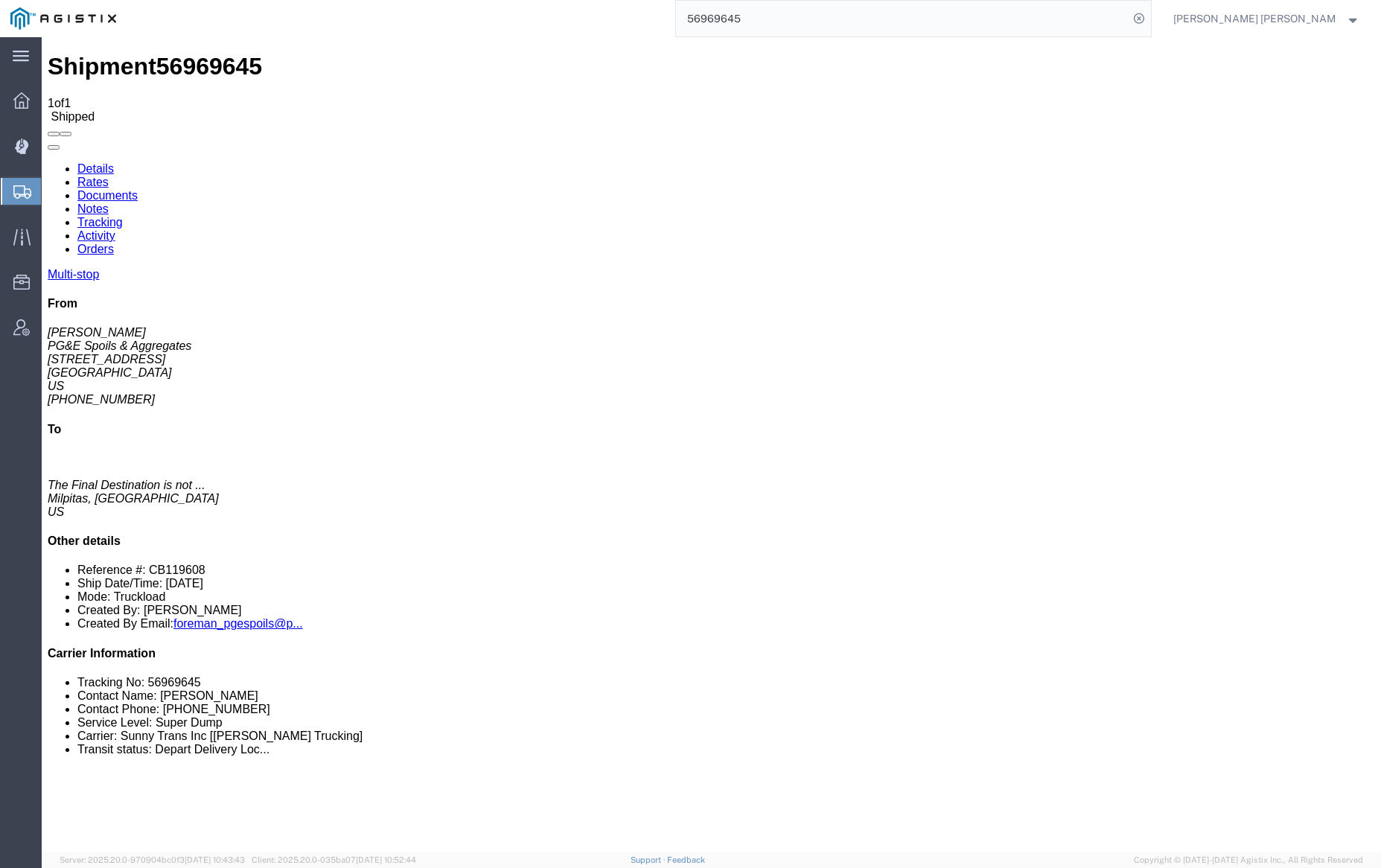
click at [797, 28] on input "56969645" at bounding box center [902, 19] width 453 height 36
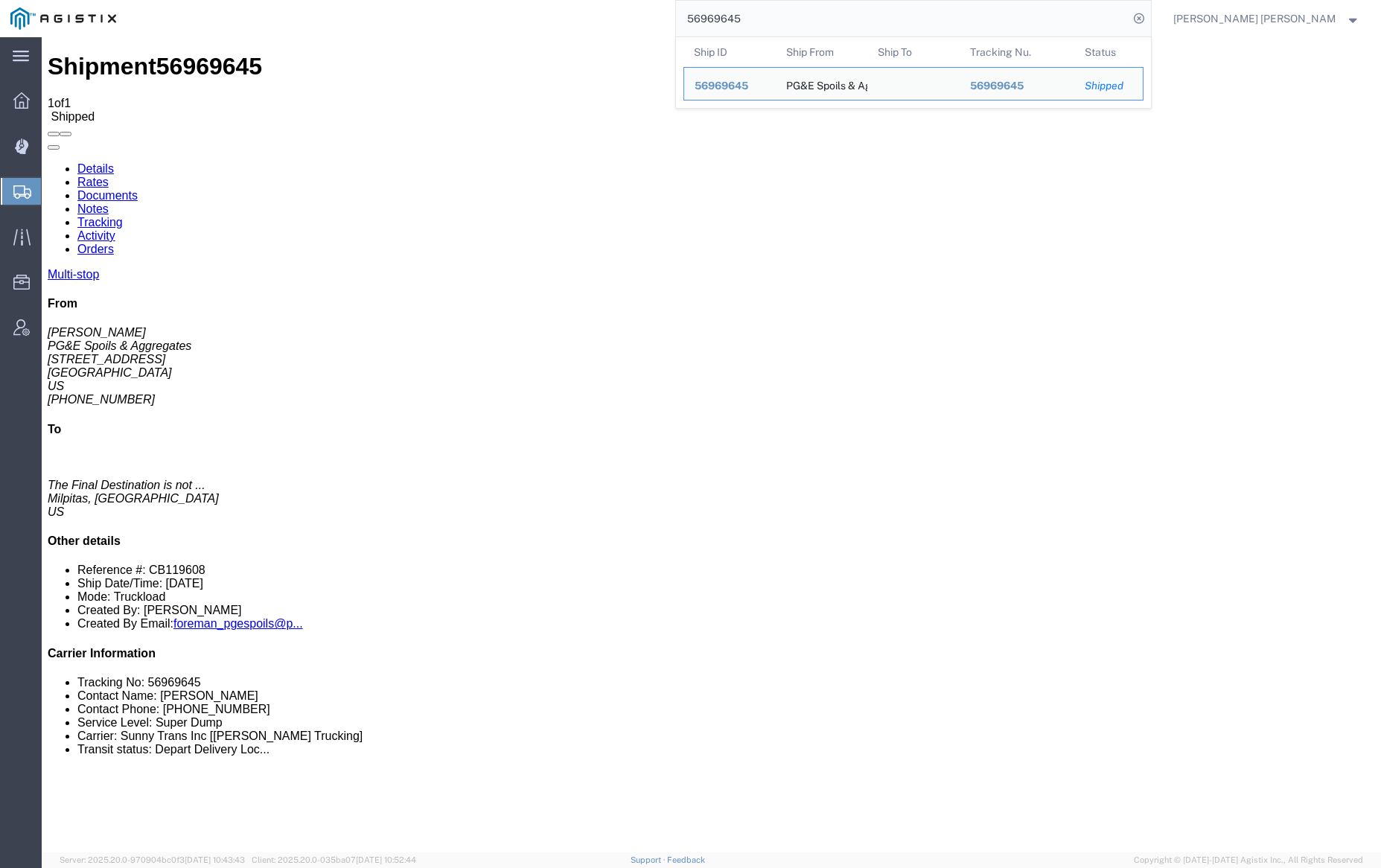
click at [797, 28] on input "56969645" at bounding box center [902, 19] width 453 height 36
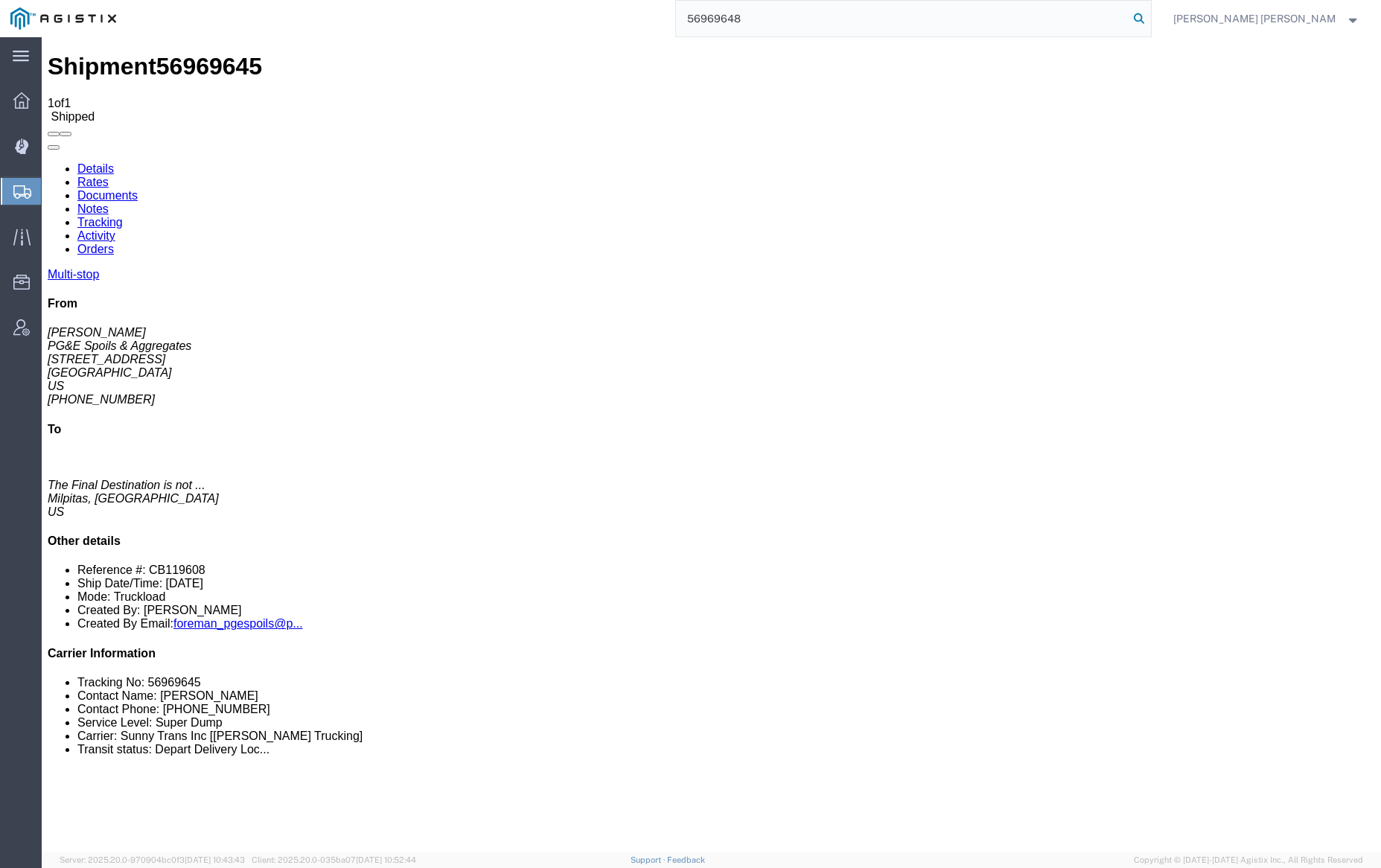
click at [1149, 20] on icon at bounding box center [1139, 18] width 21 height 21
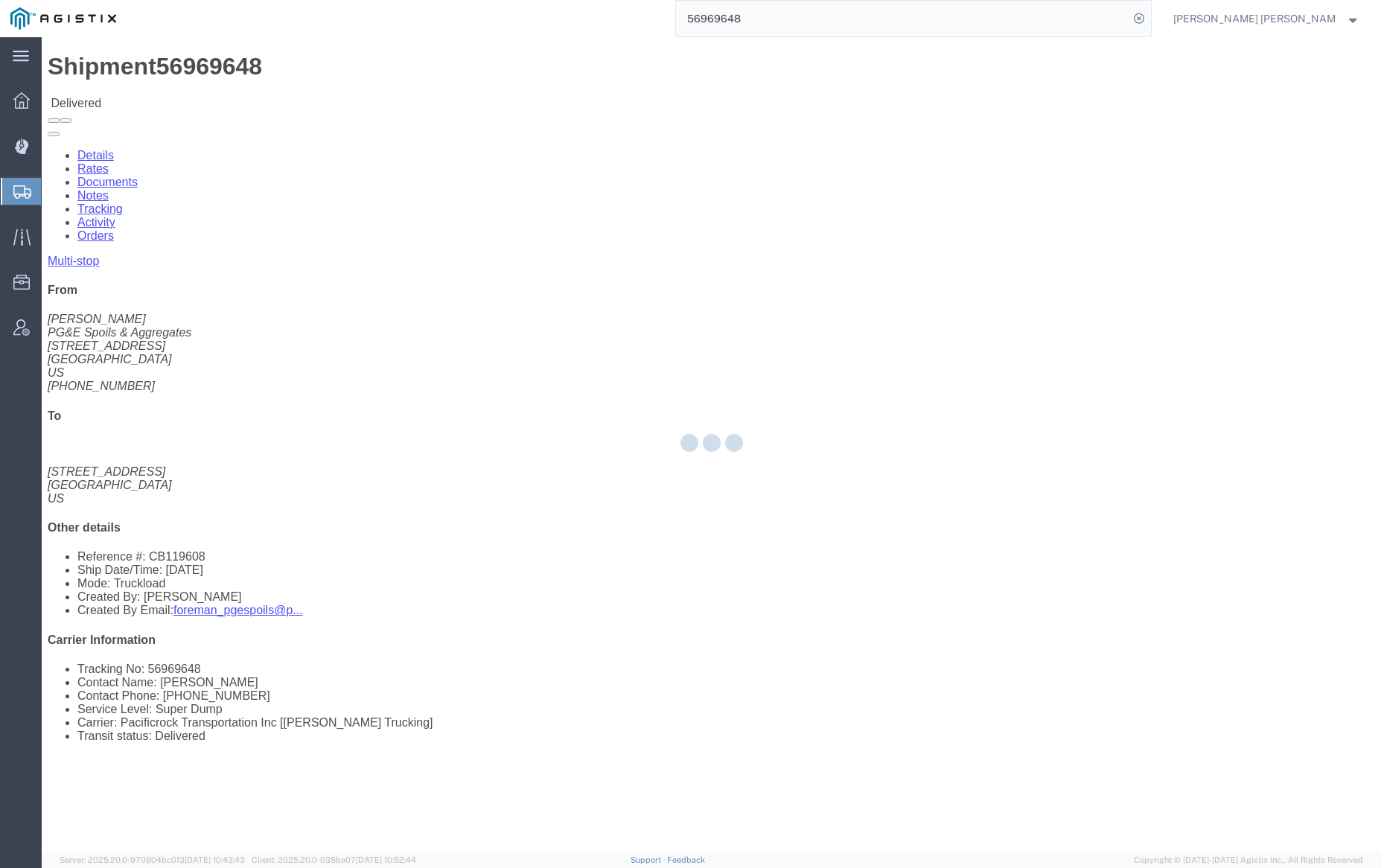
click div
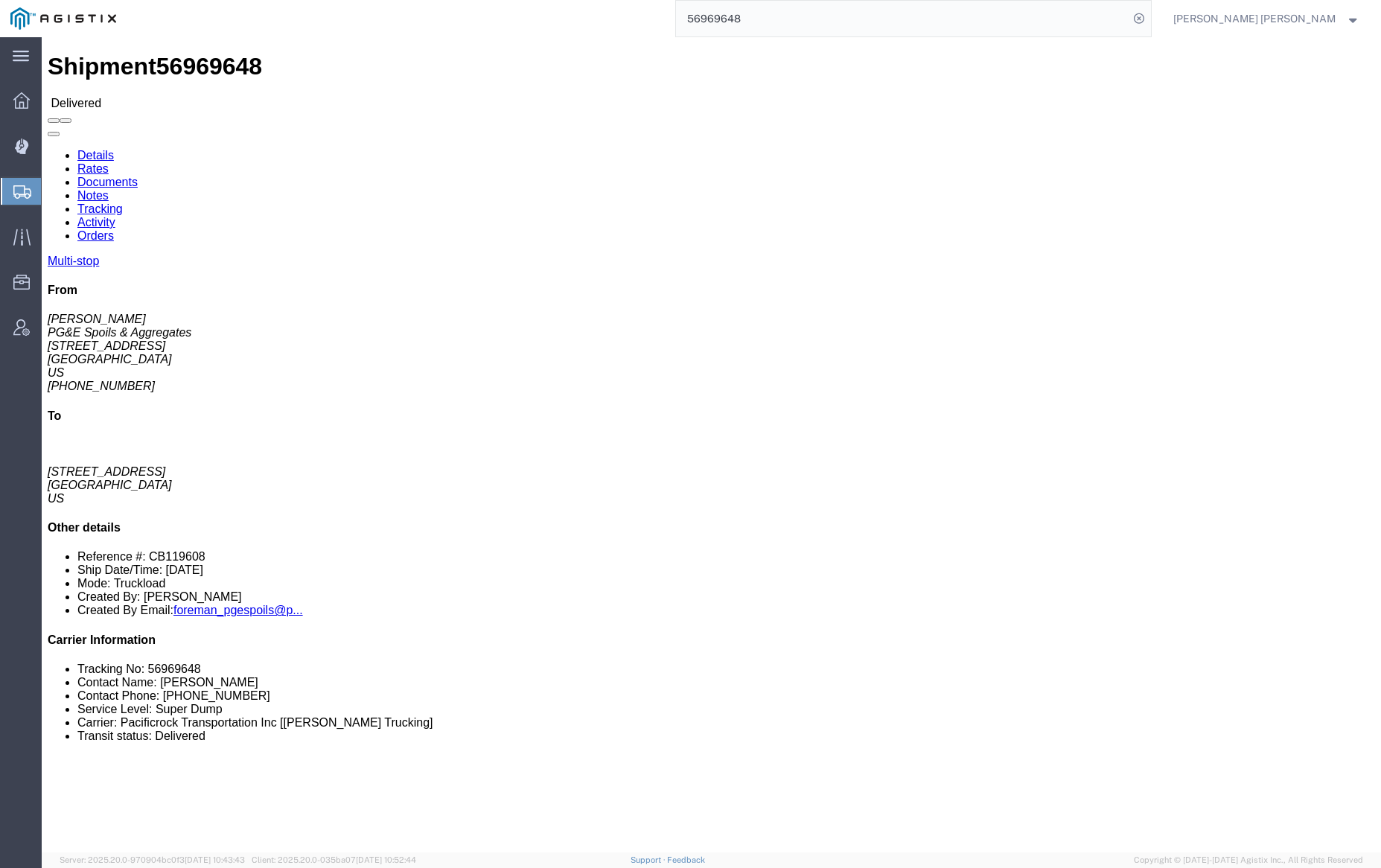
click link "Documents"
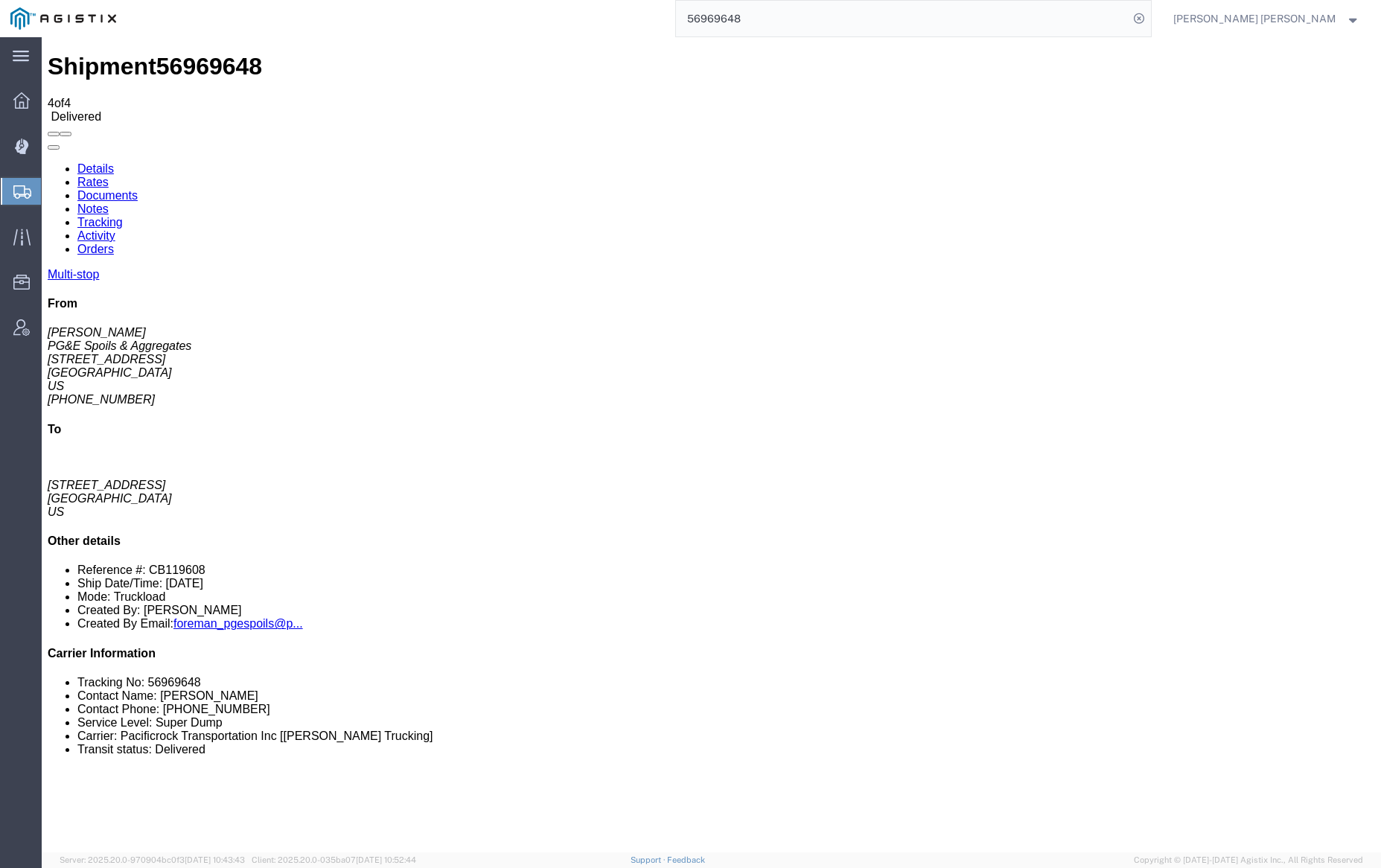
click at [109, 202] on link "Notes" at bounding box center [93, 208] width 31 height 13
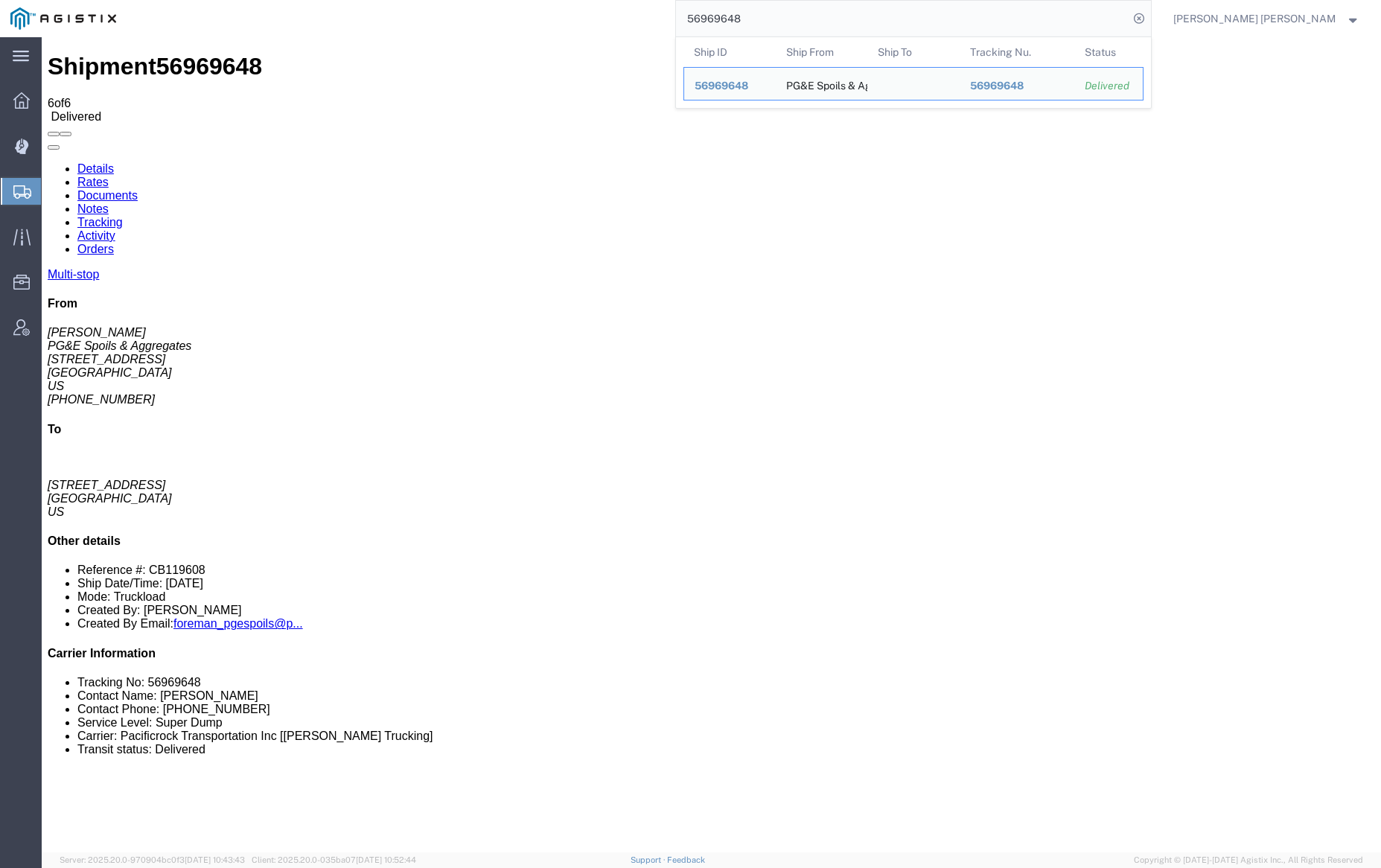
click at [790, 10] on input "56969648" at bounding box center [902, 19] width 453 height 36
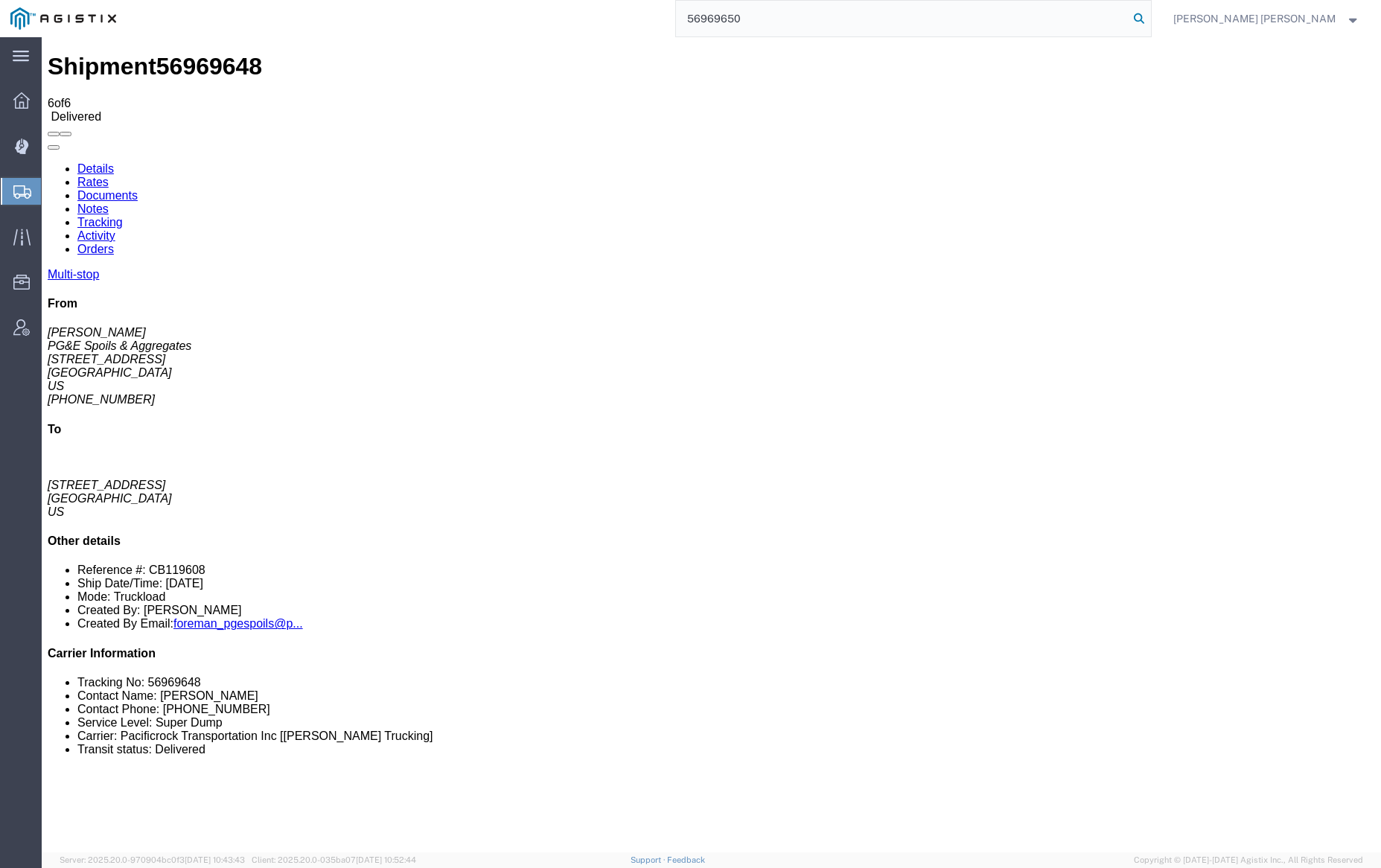
click at [1149, 20] on icon at bounding box center [1139, 18] width 21 height 21
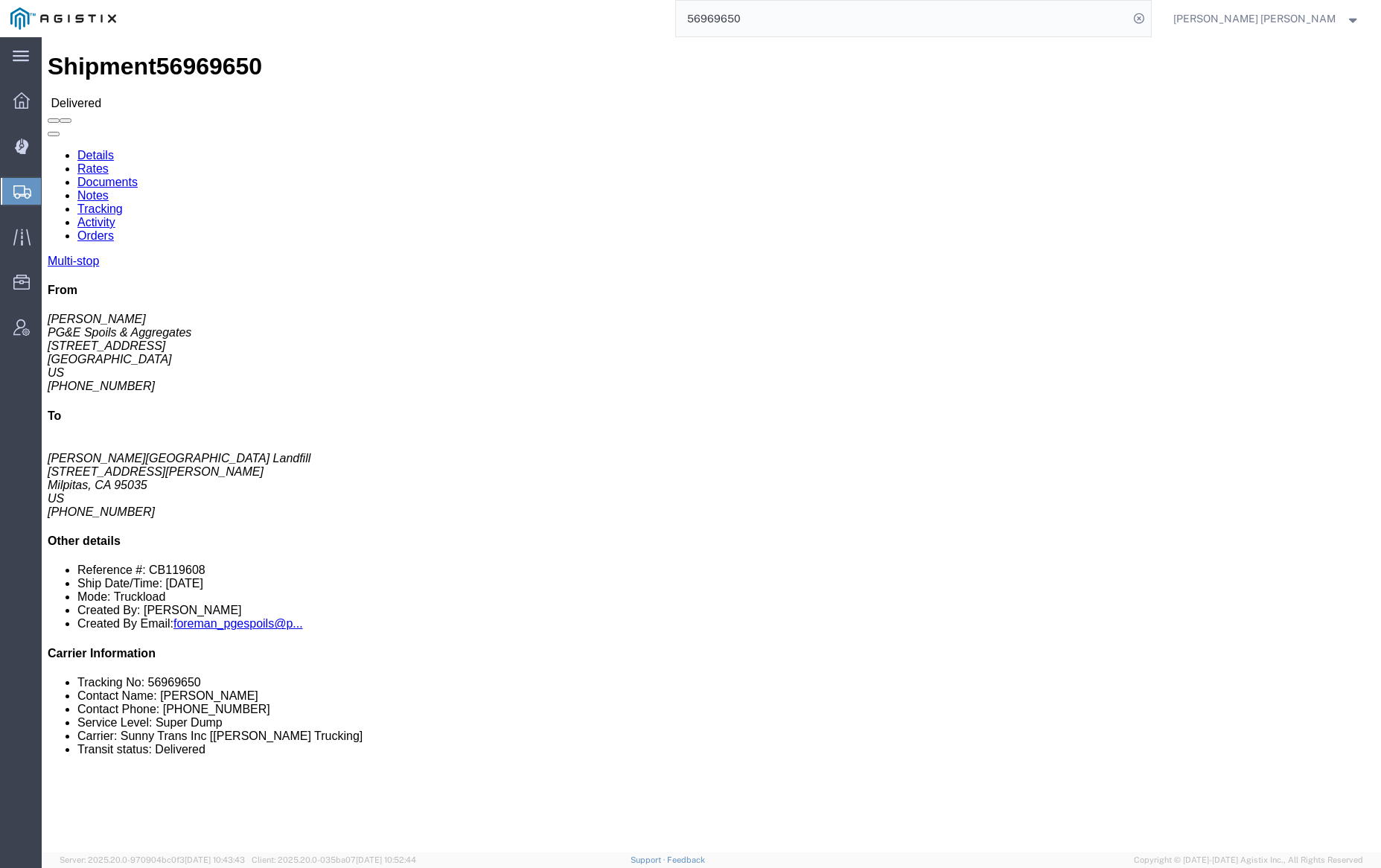
click link "Documents"
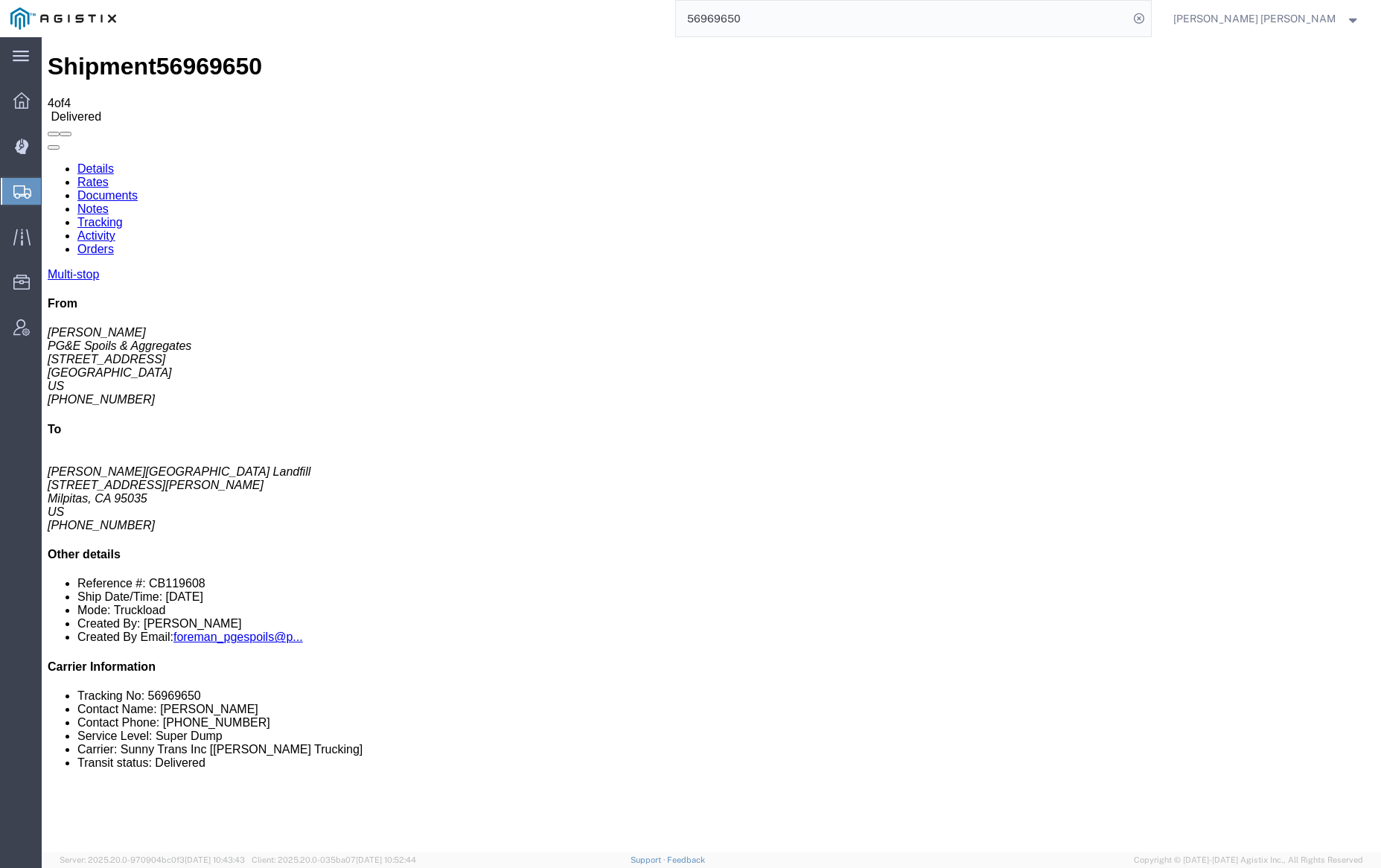
click at [109, 202] on link "Notes" at bounding box center [93, 208] width 31 height 13
click at [123, 215] on link "Tracking" at bounding box center [100, 222] width 46 height 13
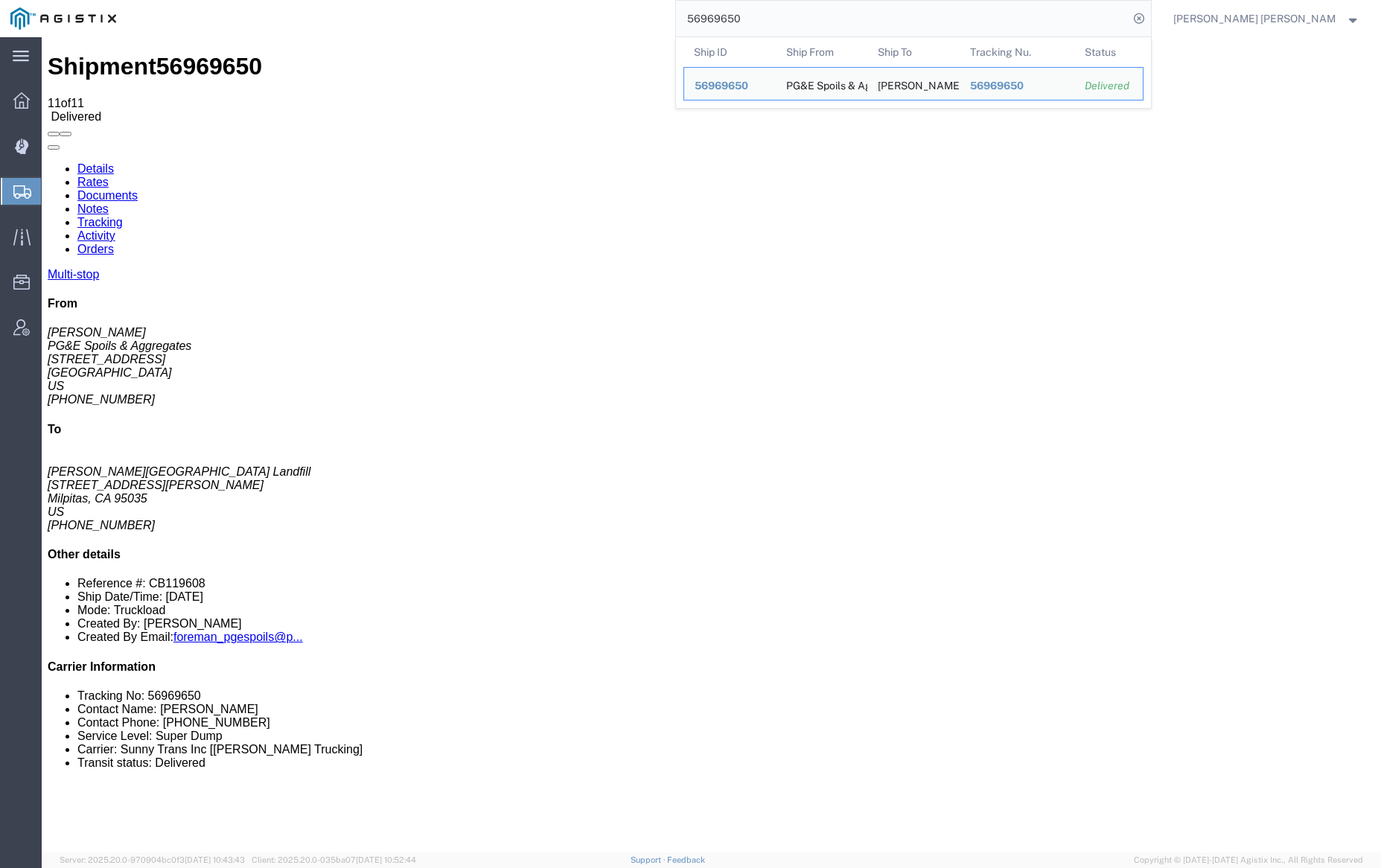
click at [791, 13] on input "56969650" at bounding box center [902, 19] width 453 height 36
click at [792, 13] on input "56969650" at bounding box center [902, 19] width 453 height 36
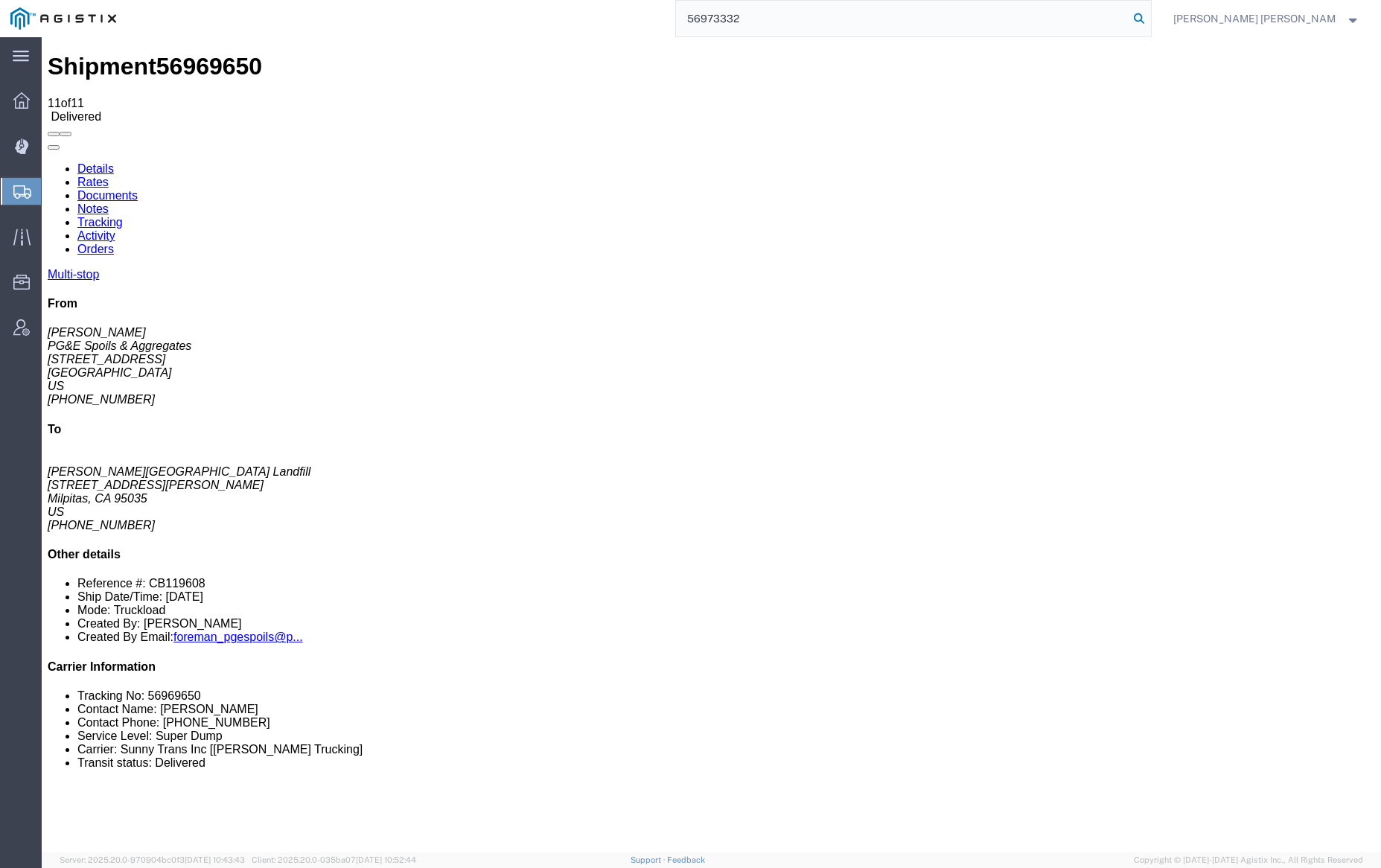
click at [1149, 14] on icon at bounding box center [1139, 18] width 21 height 21
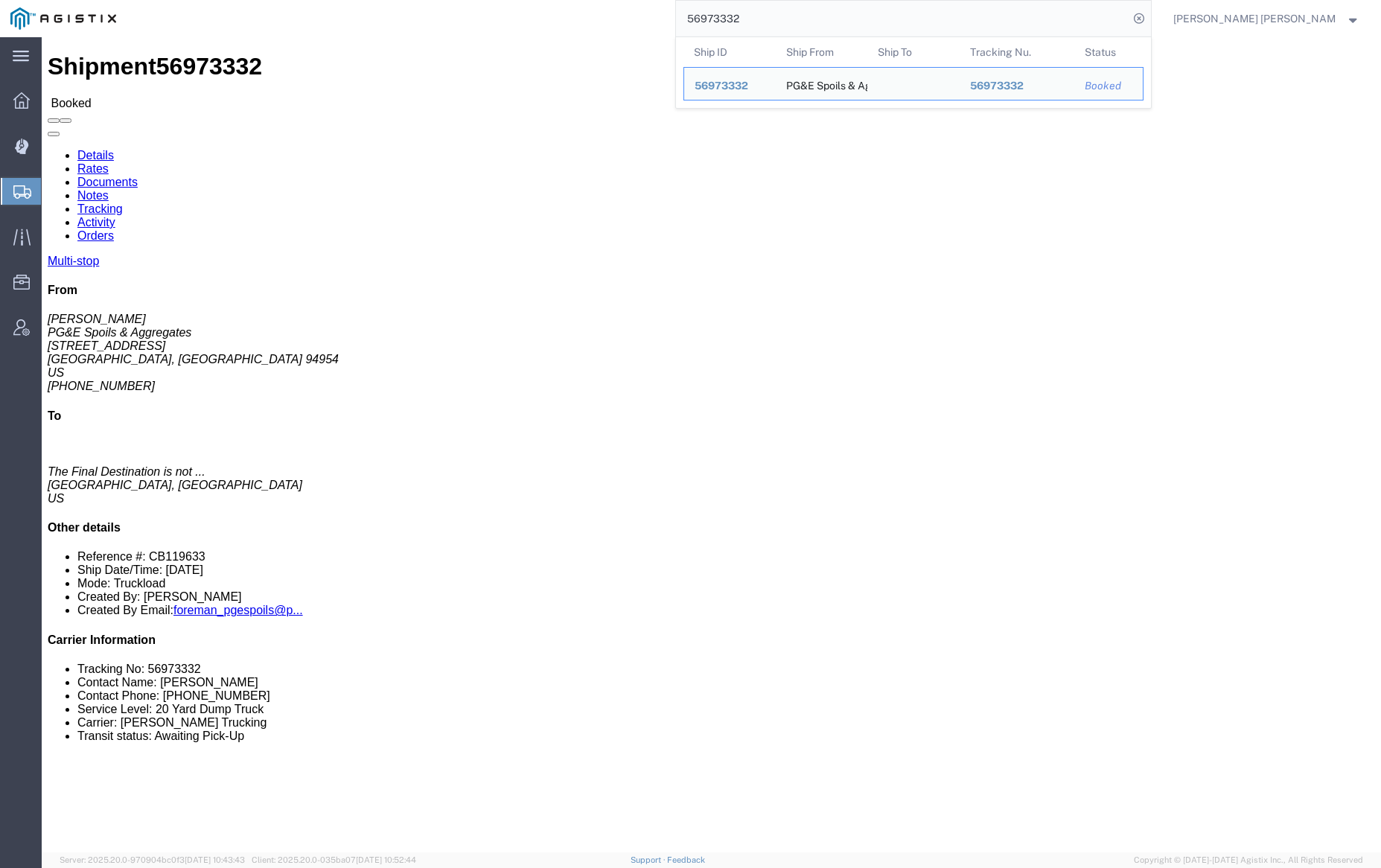
click link "Documents"
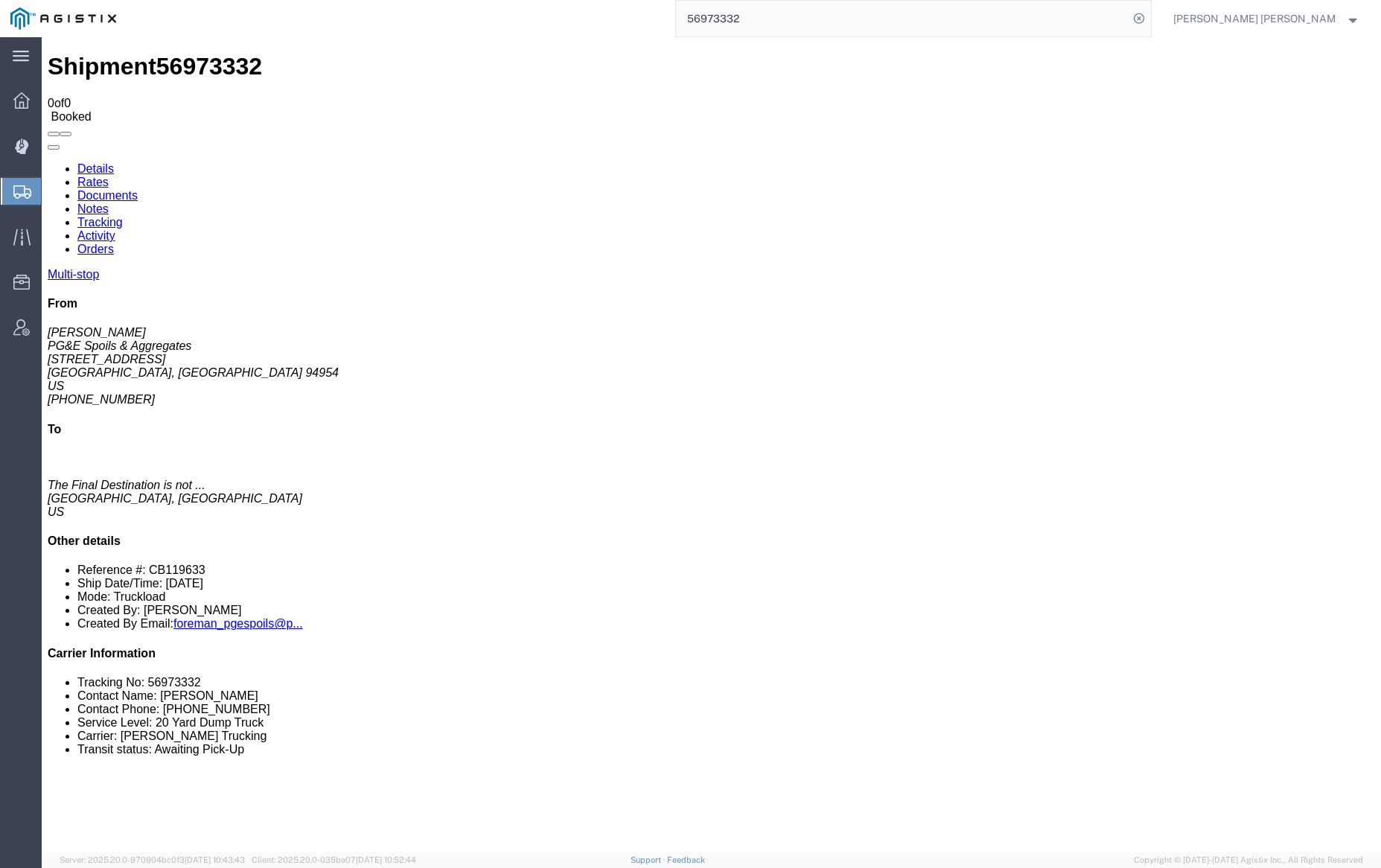
click at [787, 17] on input "56973332" at bounding box center [902, 19] width 453 height 36
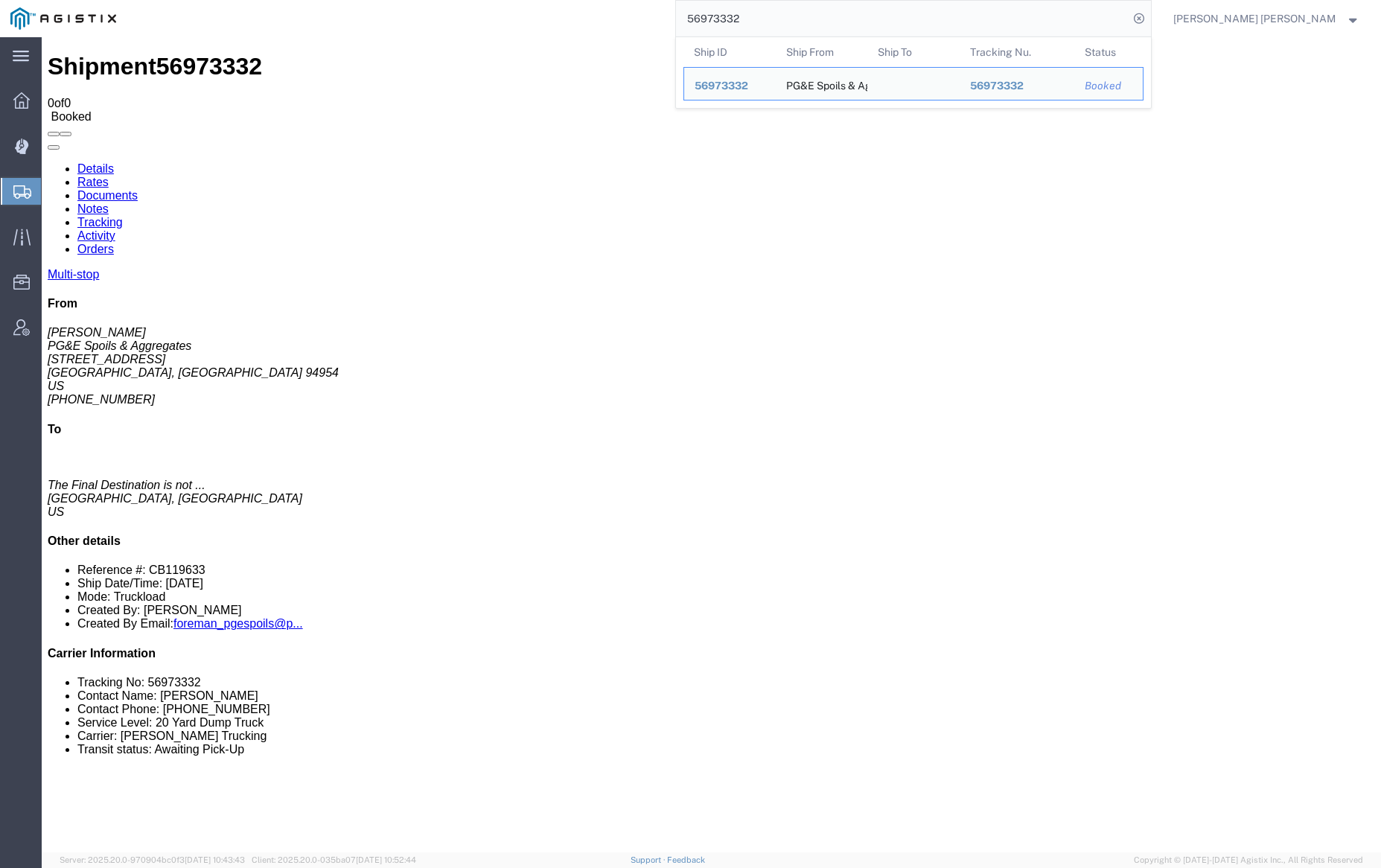
click at [787, 17] on input "56973332" at bounding box center [902, 19] width 453 height 36
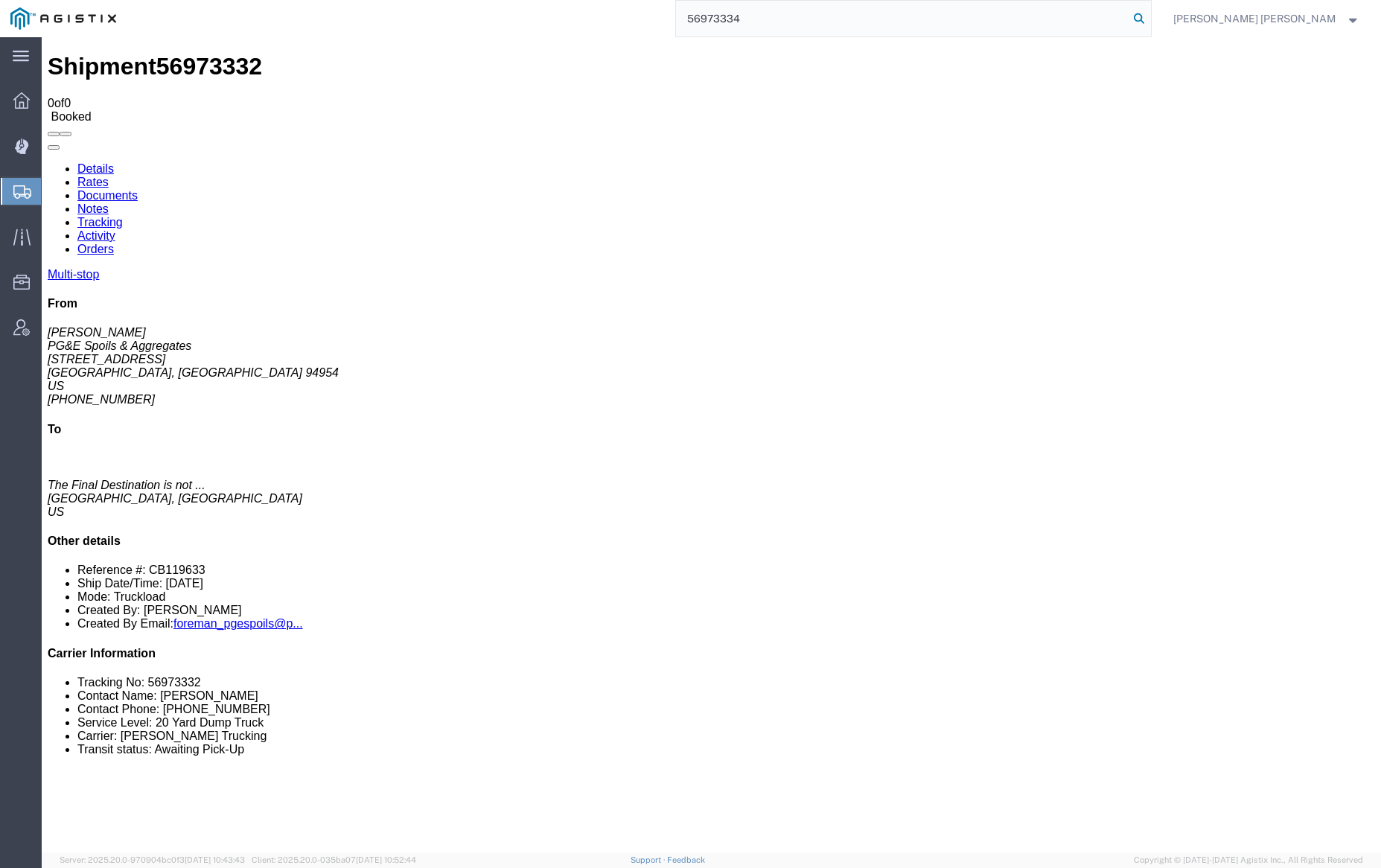
click at [1149, 15] on icon at bounding box center [1139, 18] width 21 height 21
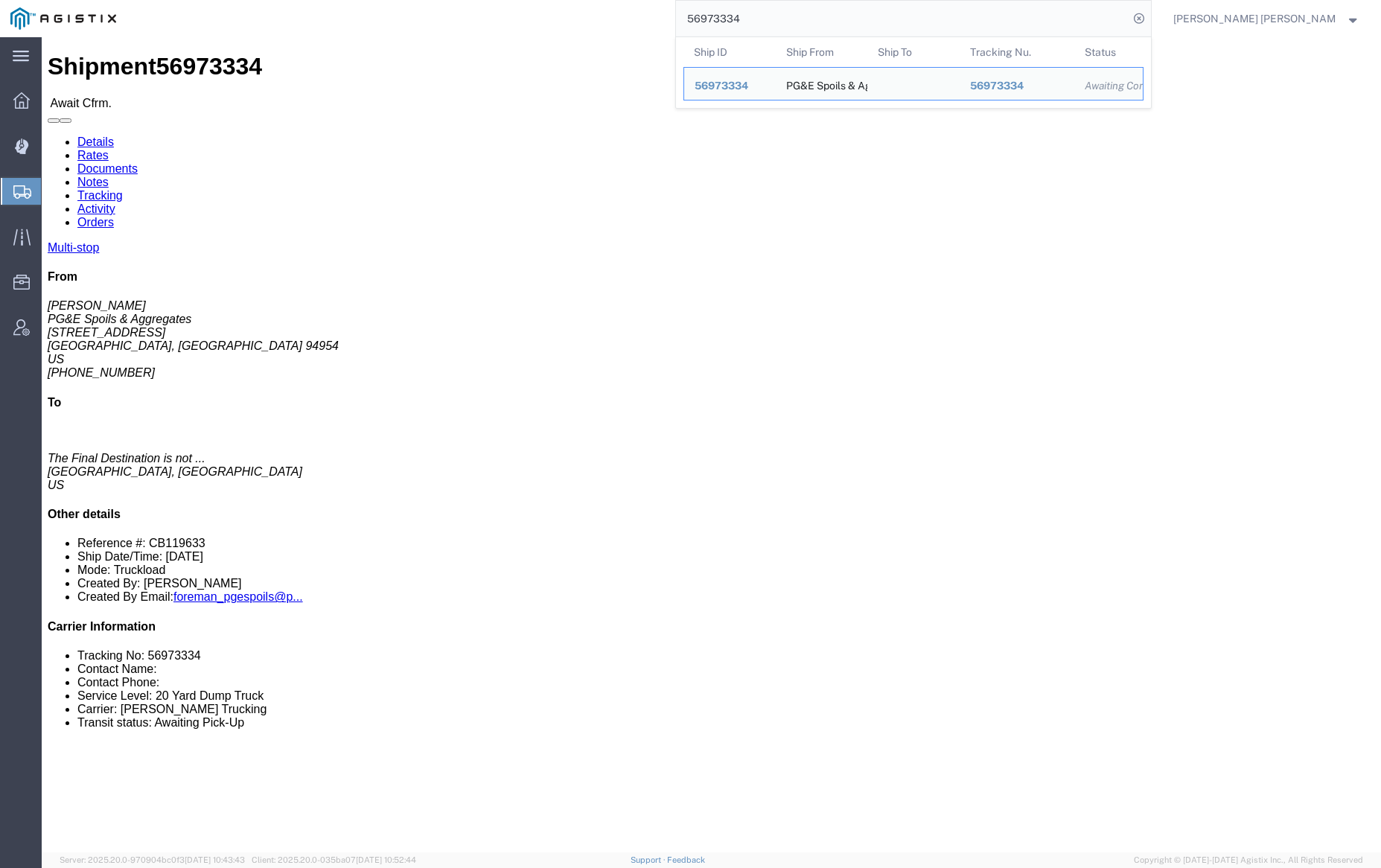
click at [792, 21] on input "56973334" at bounding box center [902, 19] width 453 height 36
paste input "4"
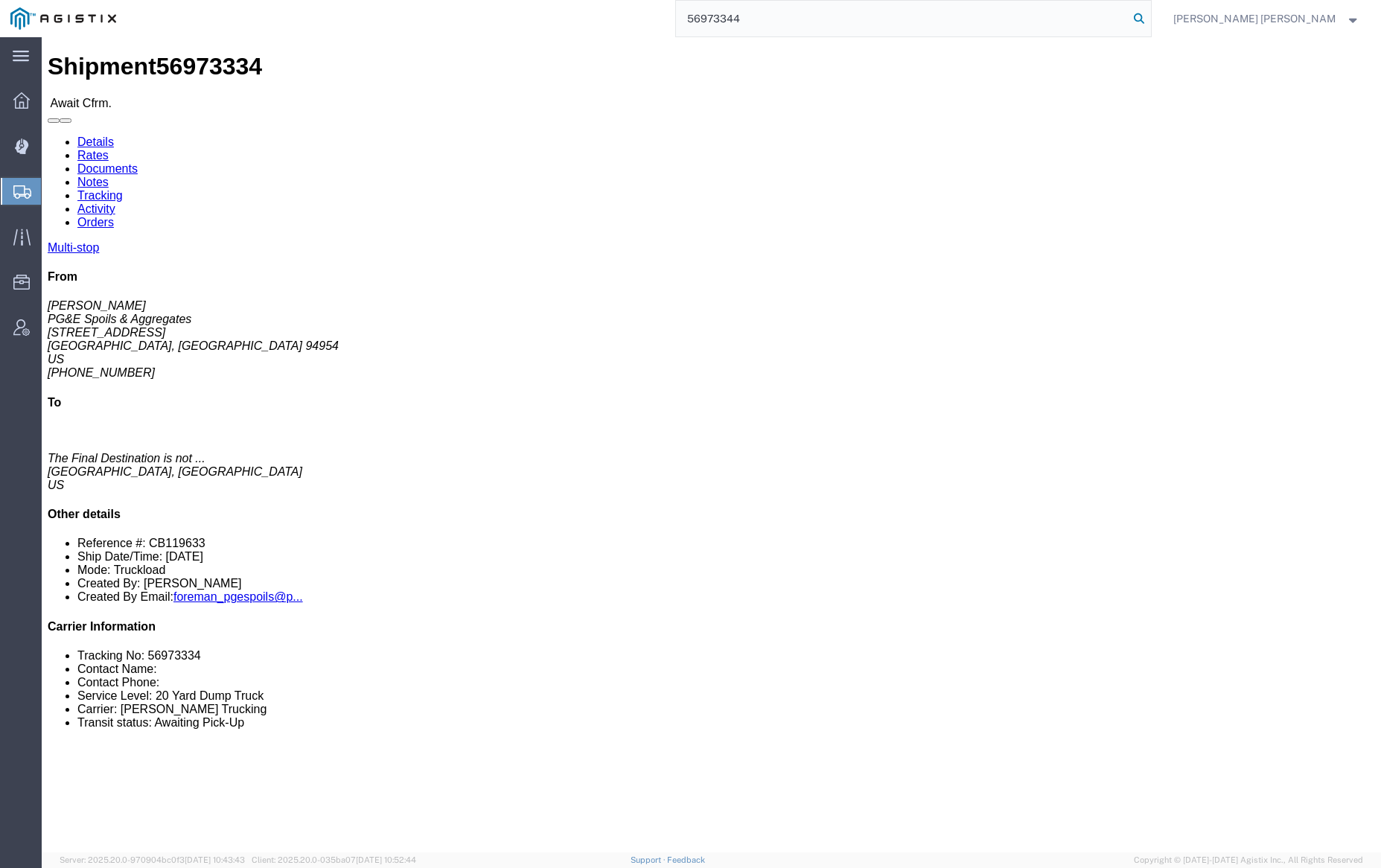
click at [1149, 20] on icon at bounding box center [1139, 18] width 21 height 21
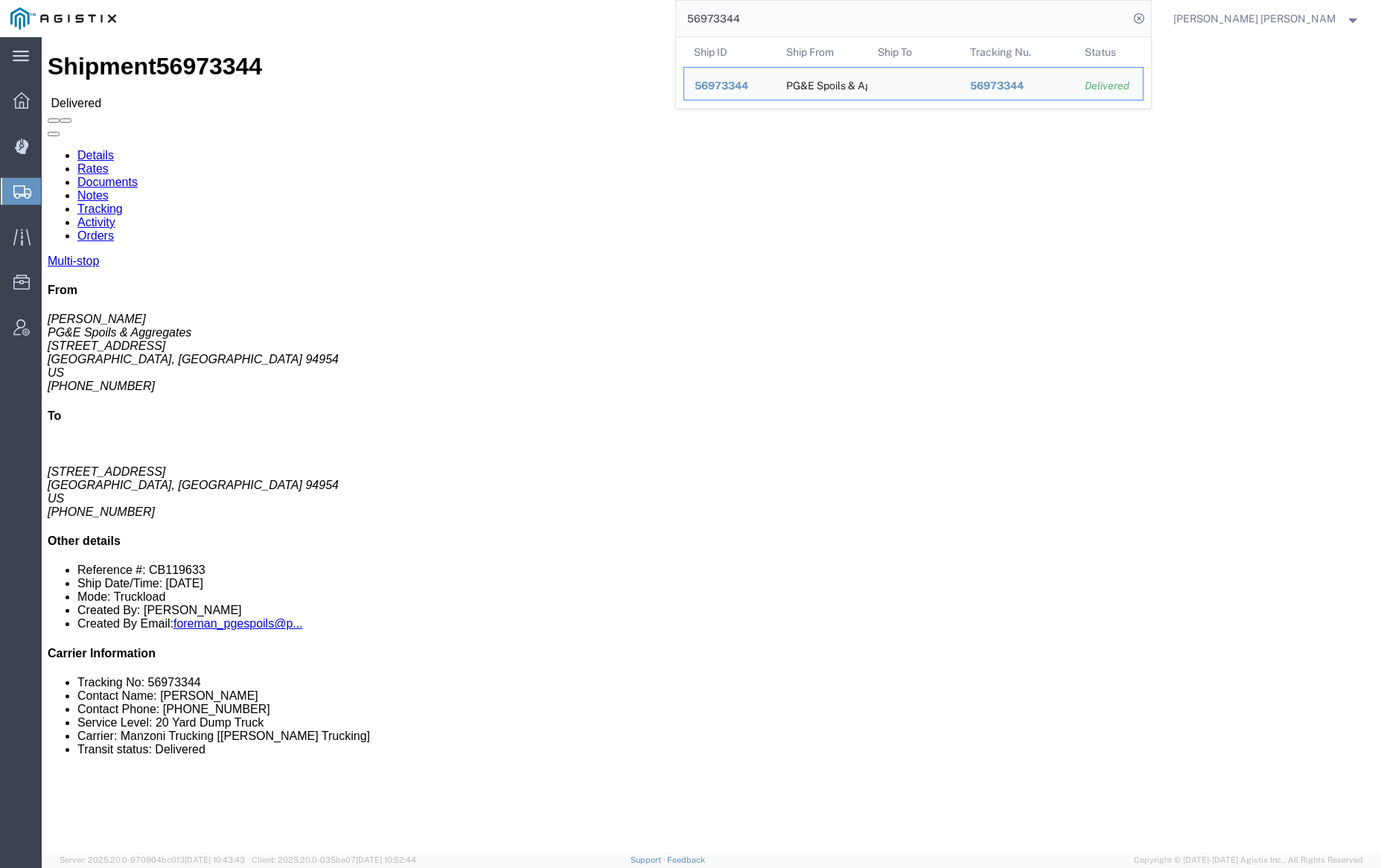
click link "Documents"
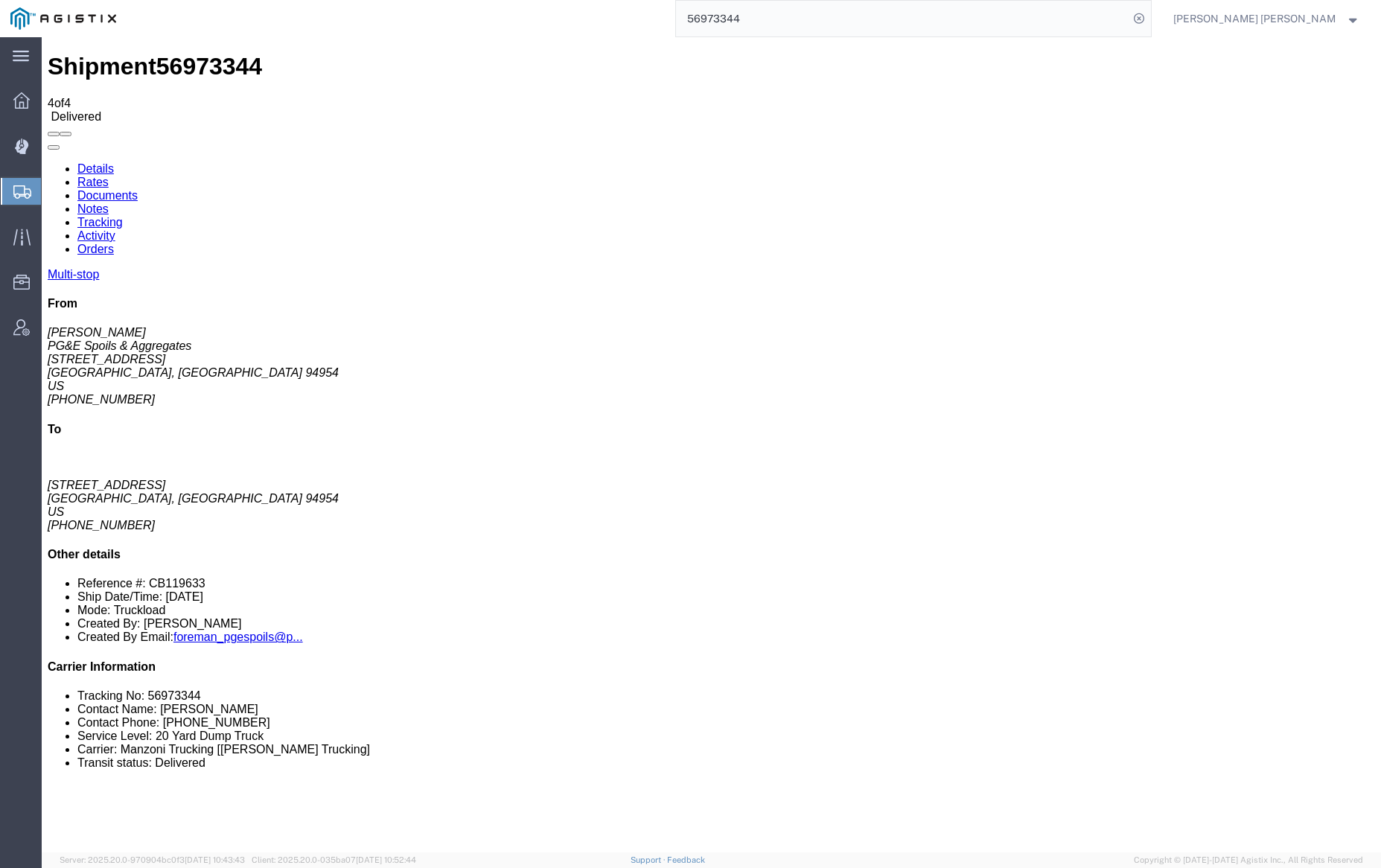
click at [109, 202] on link "Notes" at bounding box center [93, 208] width 31 height 13
click at [782, 15] on input "56973344" at bounding box center [902, 19] width 453 height 36
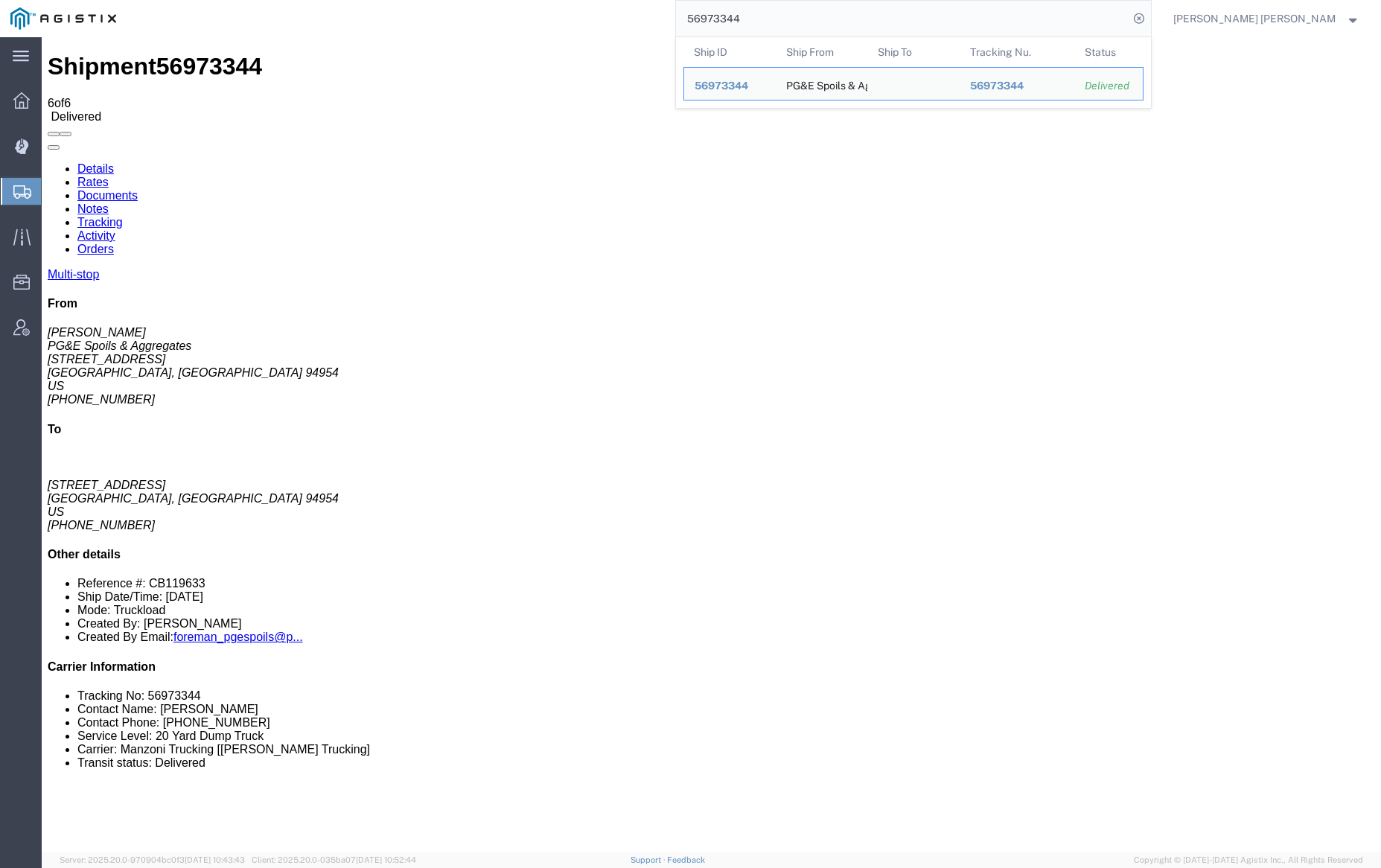
click at [782, 15] on input "56973344" at bounding box center [902, 19] width 453 height 36
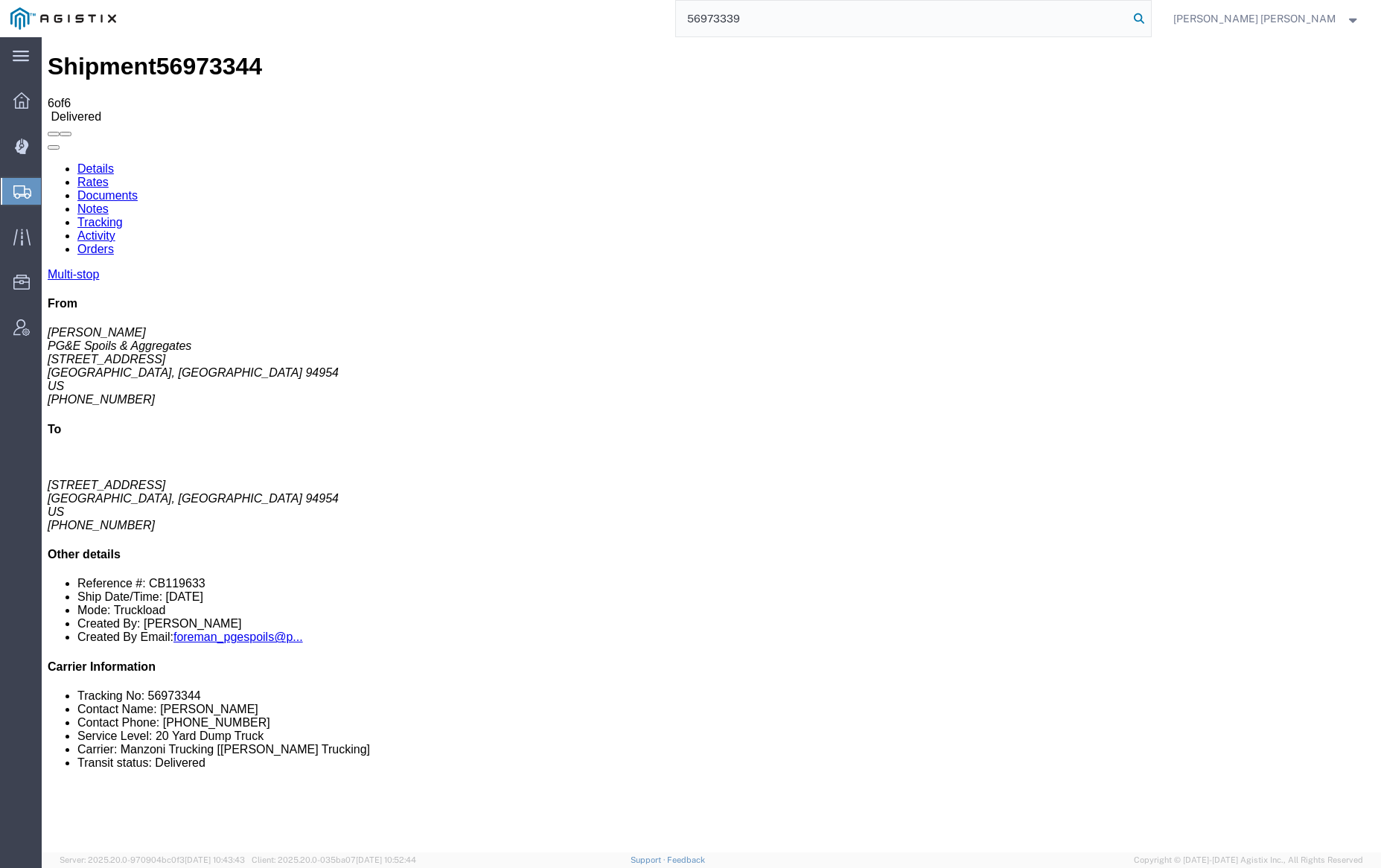
type input "56973339"
click at [1149, 16] on icon at bounding box center [1139, 18] width 21 height 21
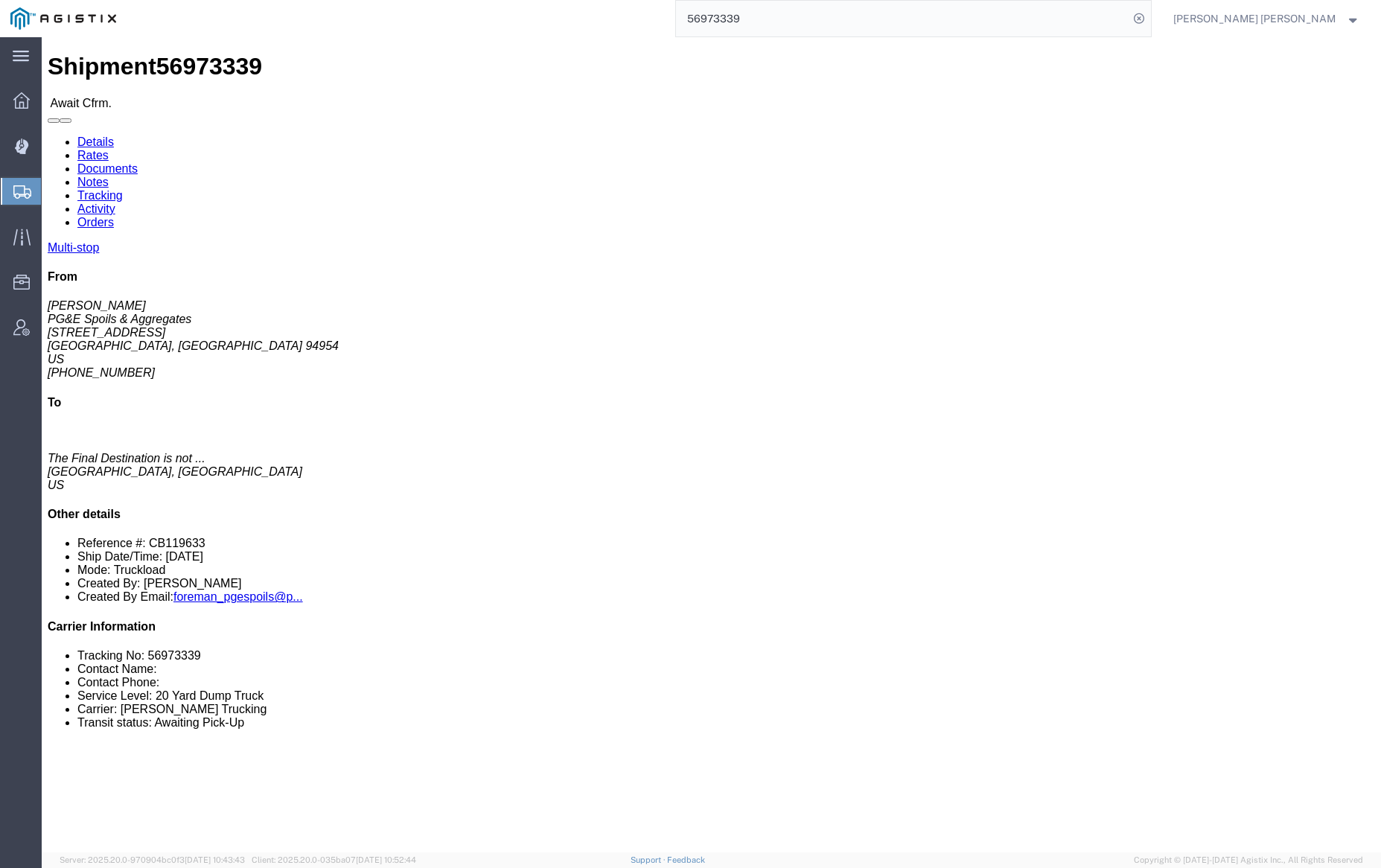
click link "Documents"
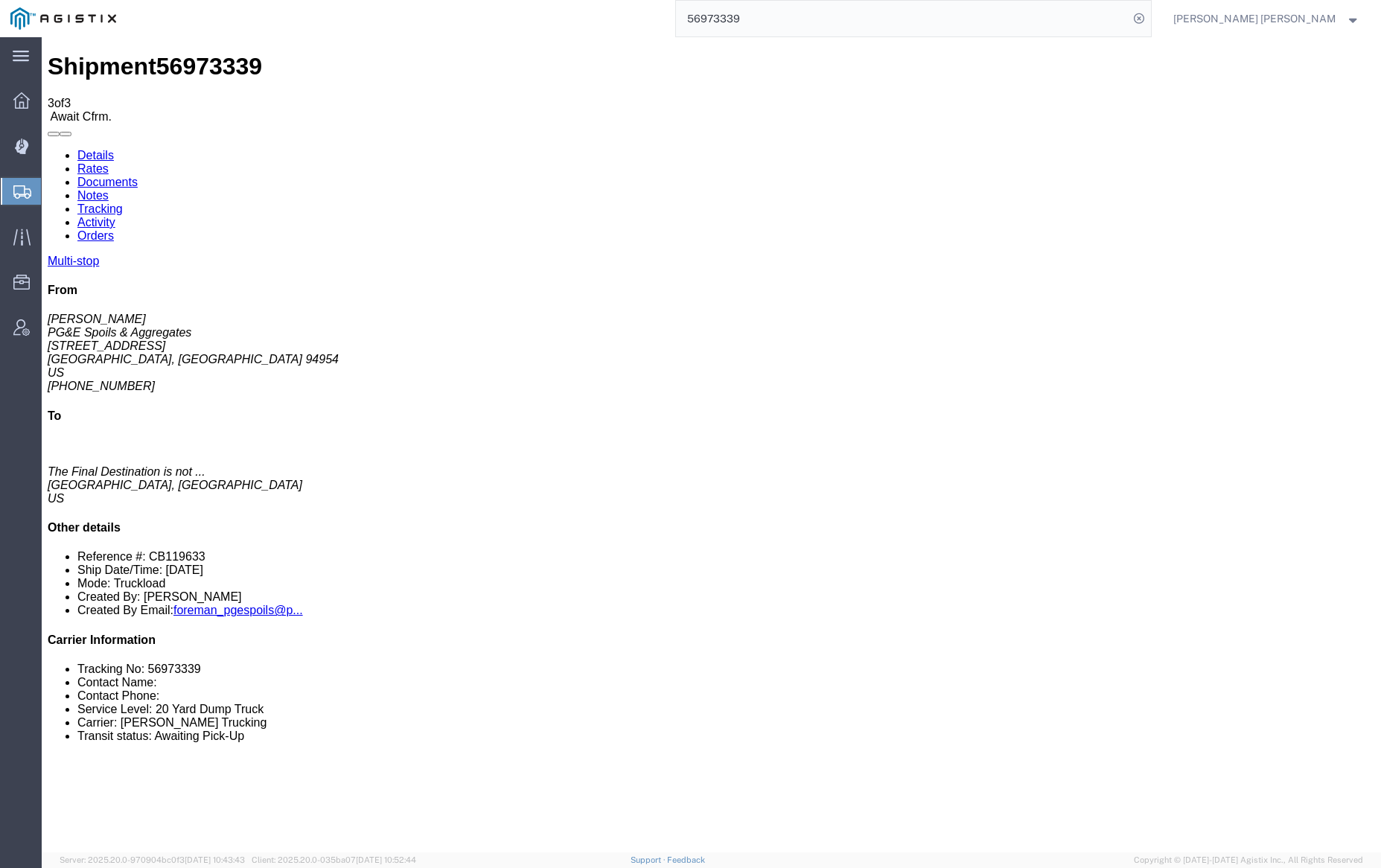
click at [109, 189] on link "Notes" at bounding box center [93, 195] width 31 height 13
click at [123, 202] on link "Tracking" at bounding box center [100, 208] width 46 height 13
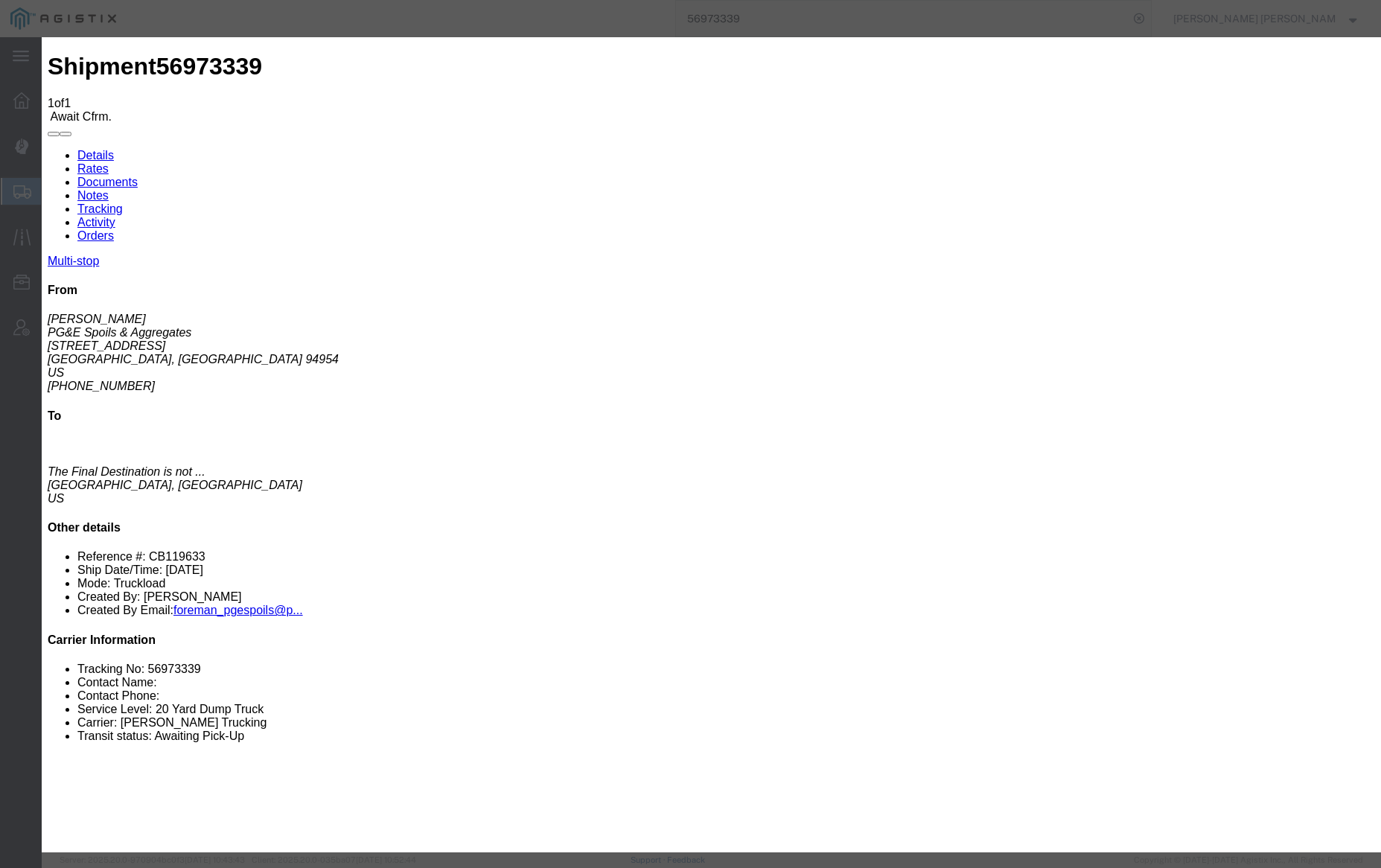
type input "[DATE]"
type input "5:00 PM"
type input "[DATE]"
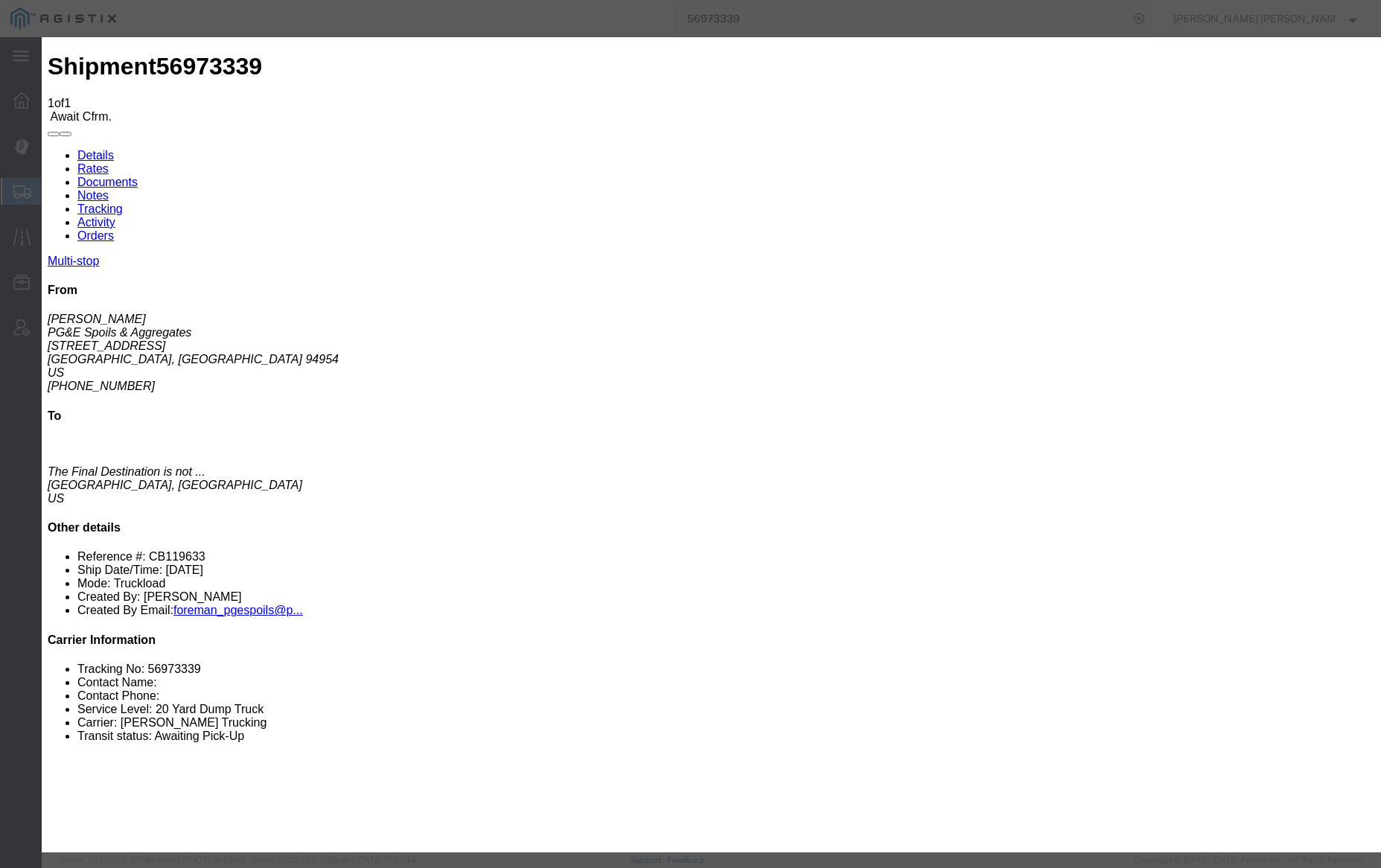
type input "6:30 AM"
select select "ARVPULOC"
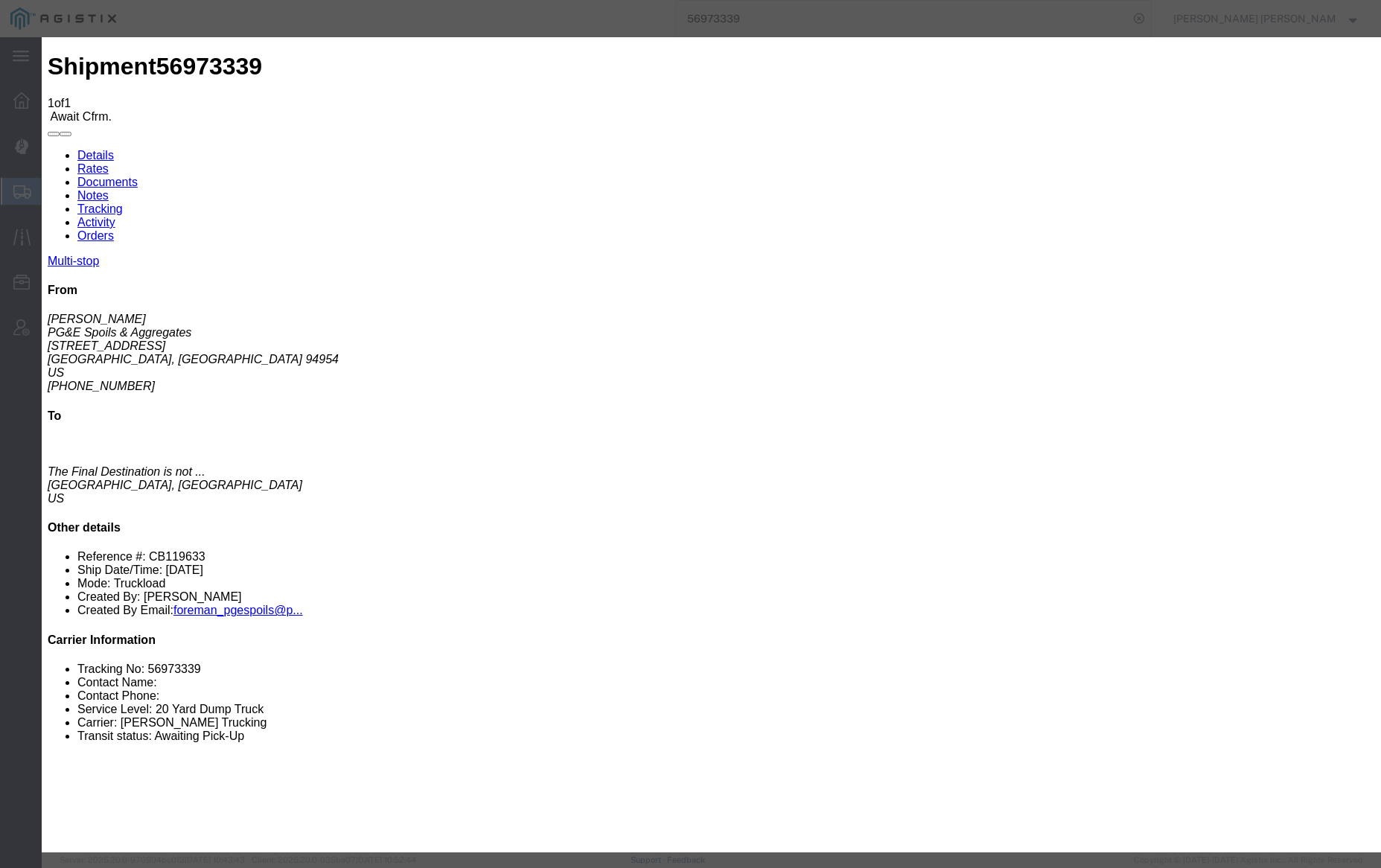
select select "{"pickupDeliveryInfoId": "123249310","pickupOrDelivery": "P","stopNum": "1","lo…"
select select "CA"
type input "Petaluma"
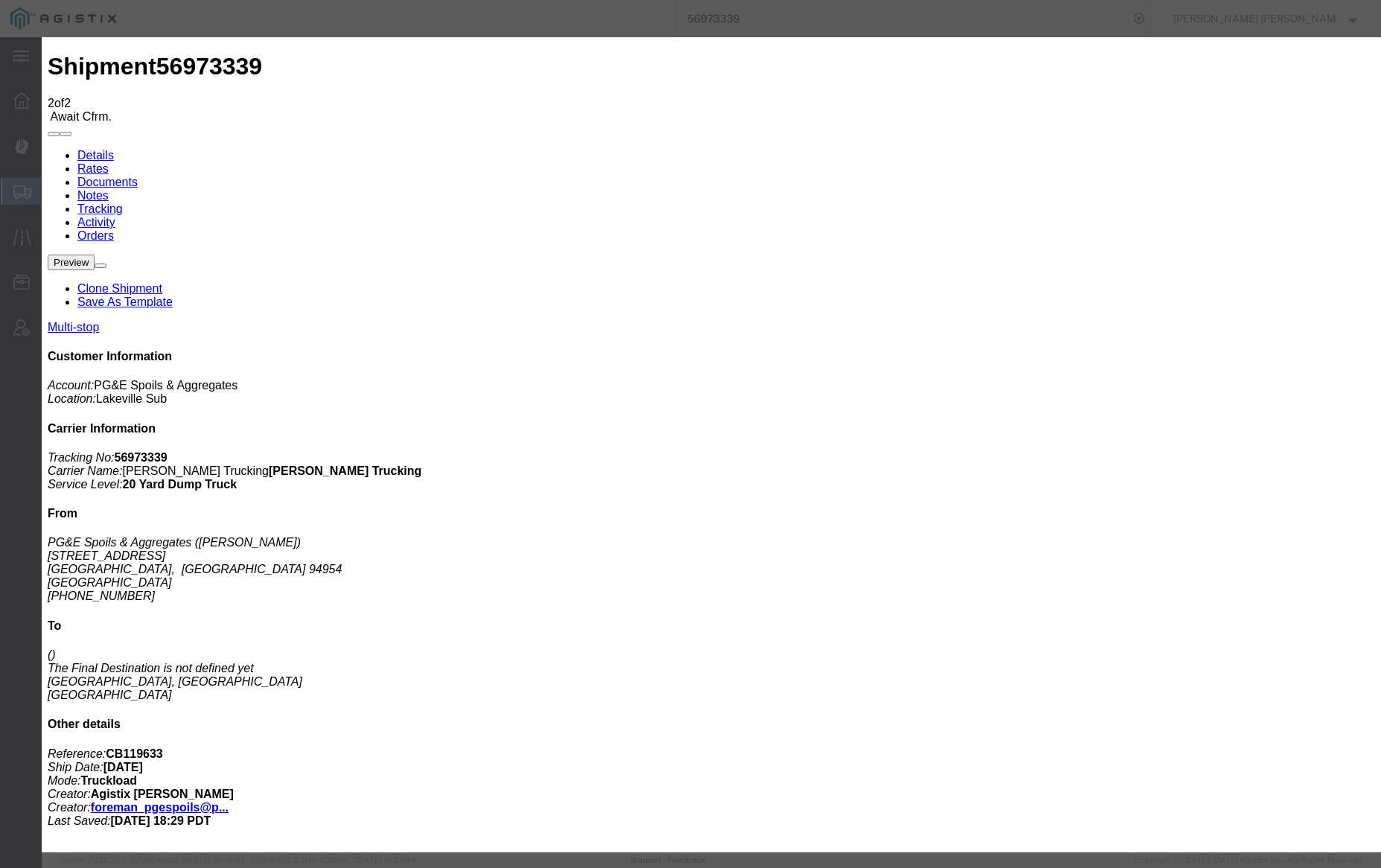
type input "[DATE]"
type input "5:00 PM"
type input "[DATE]"
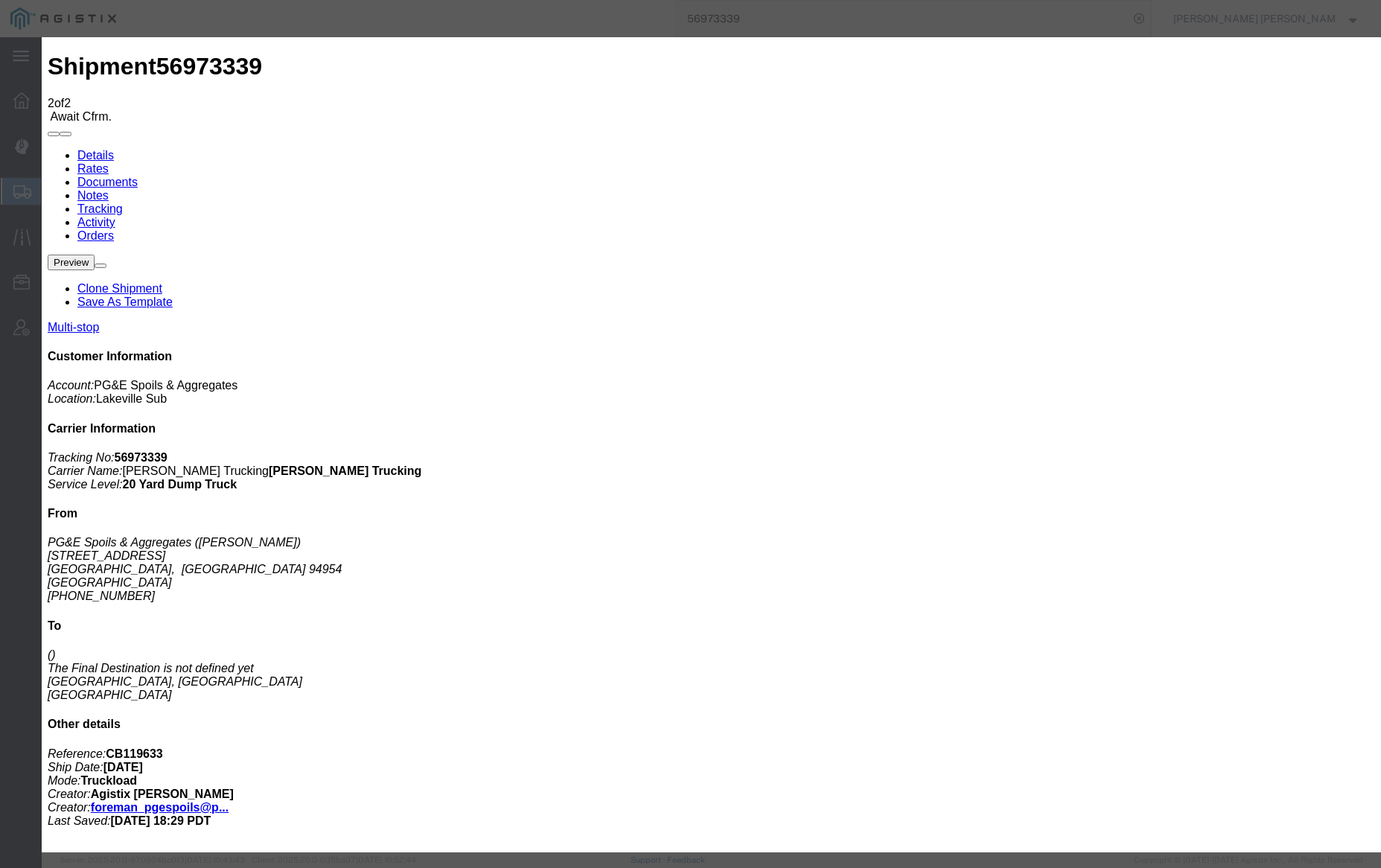
type input "3:00 PM"
select select "DELIVRED"
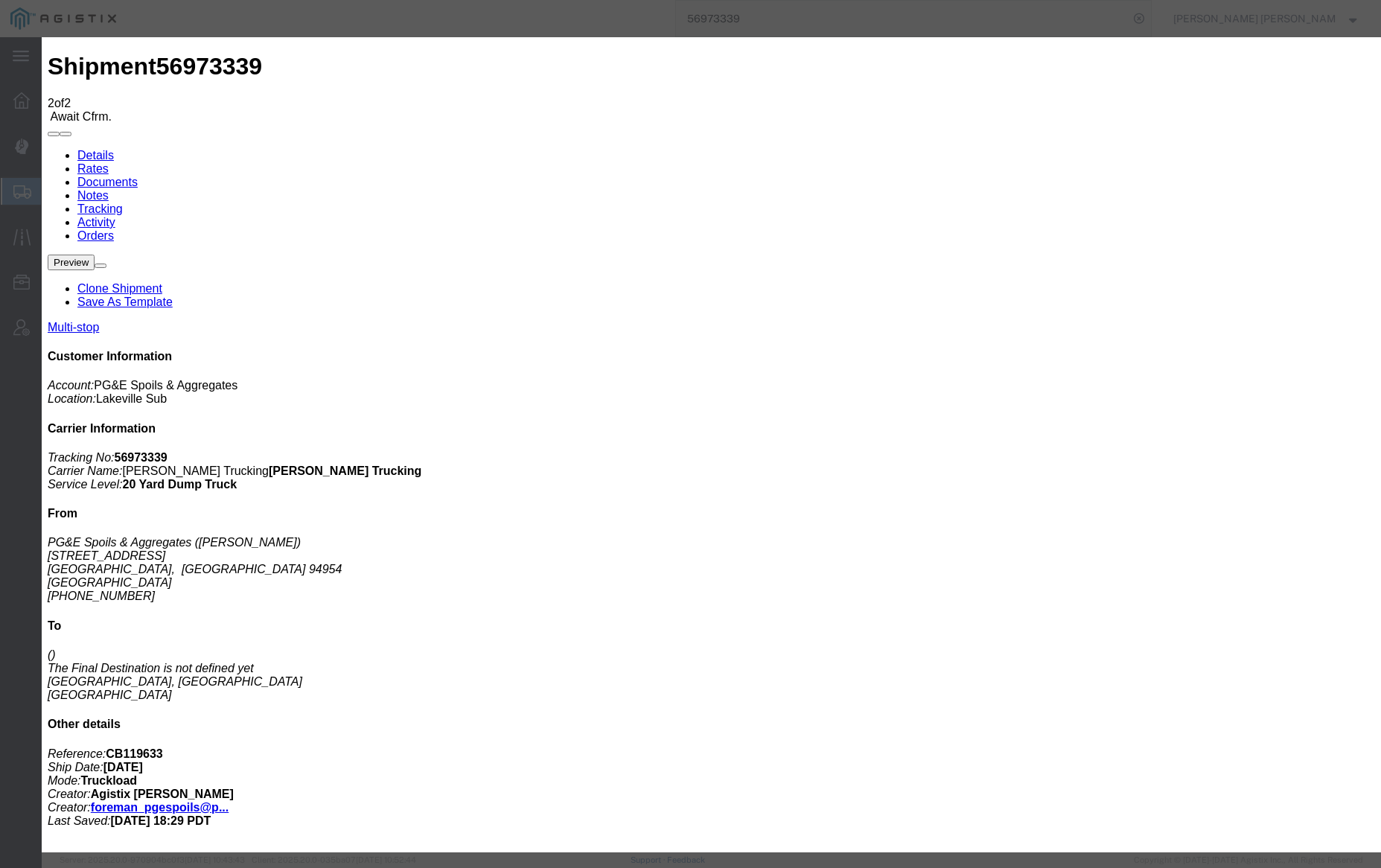
select select "{"pickupDeliveryInfoId": "123249310","pickupOrDelivery": "P","stopNum": "1","lo…"
select select "CA"
type input "Petaluma"
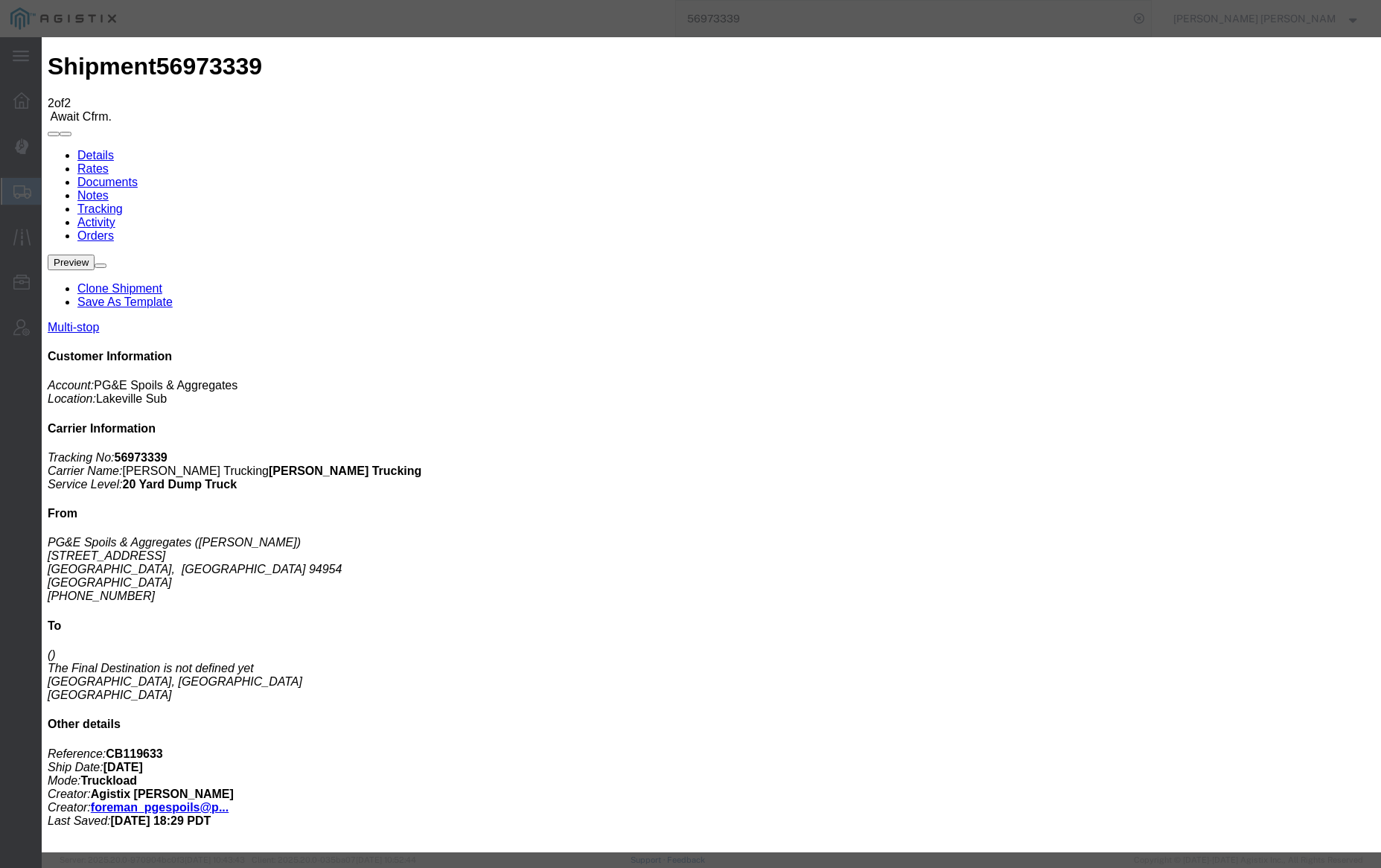
drag, startPoint x: 1028, startPoint y: 532, endPoint x: 1033, endPoint y: 517, distance: 15.8
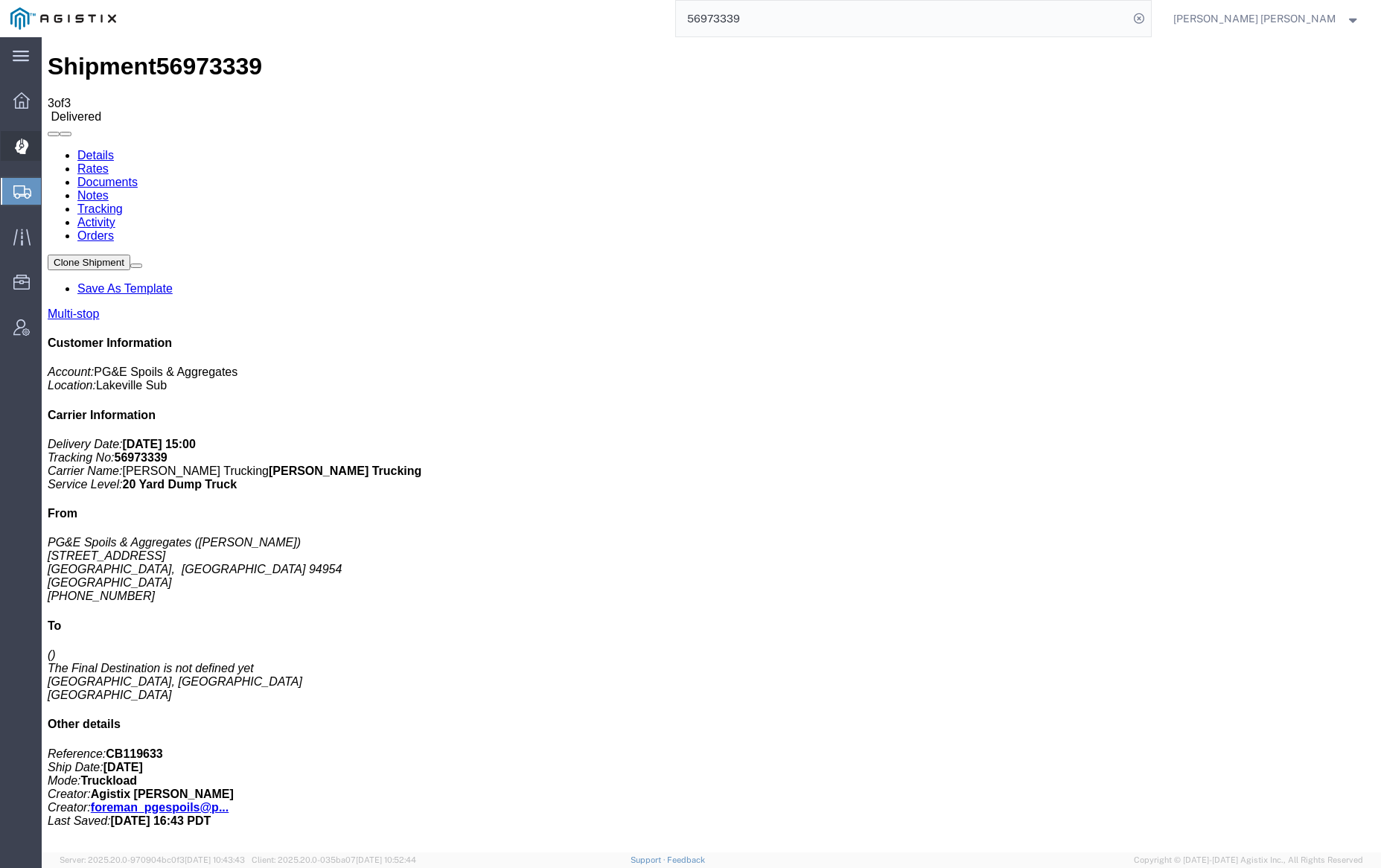
click at [51, 137] on span "Dispatch Manager" at bounding box center [47, 145] width 11 height 29
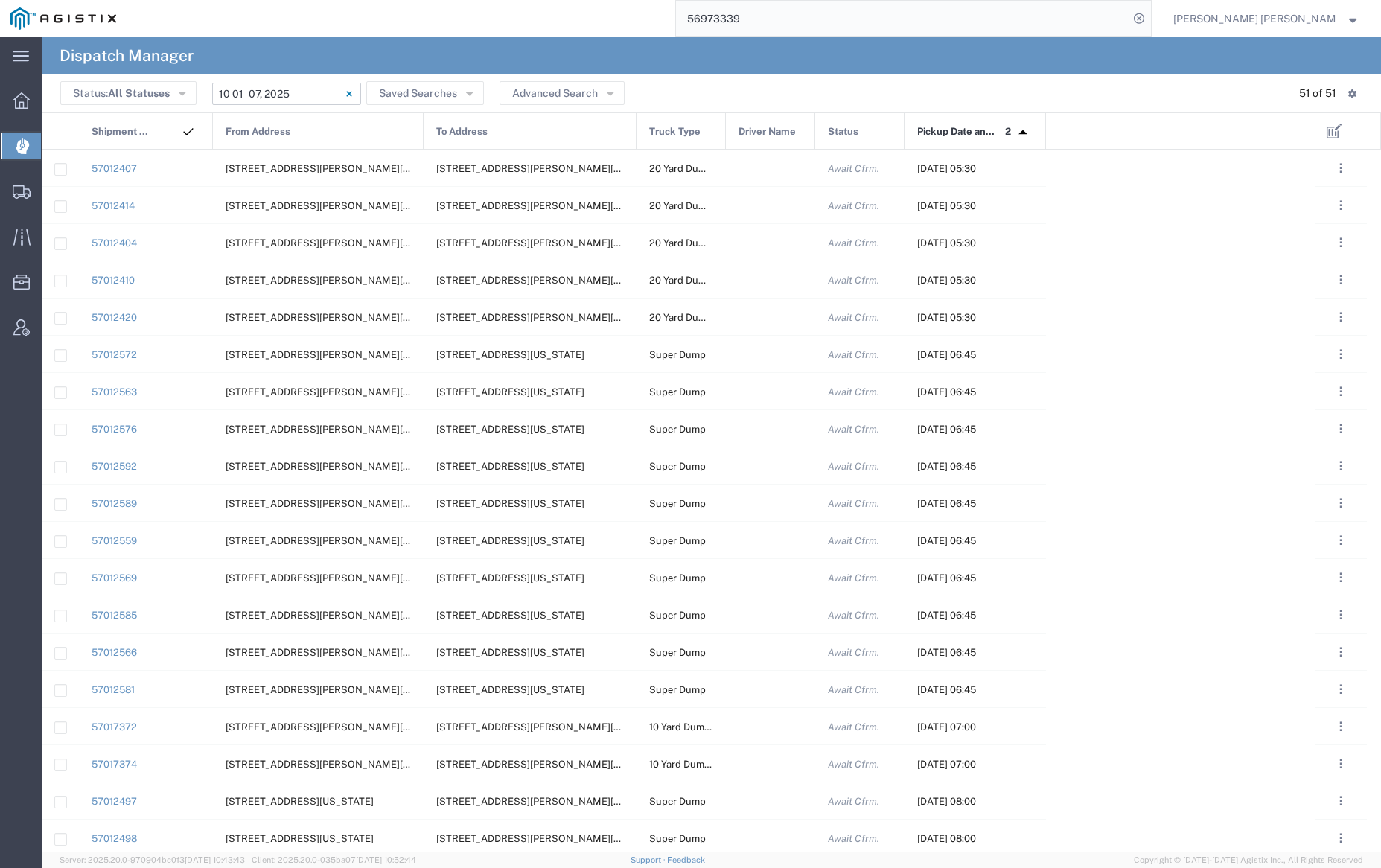
click at [297, 89] on input "[DATE] - [DATE]" at bounding box center [286, 93] width 148 height 22
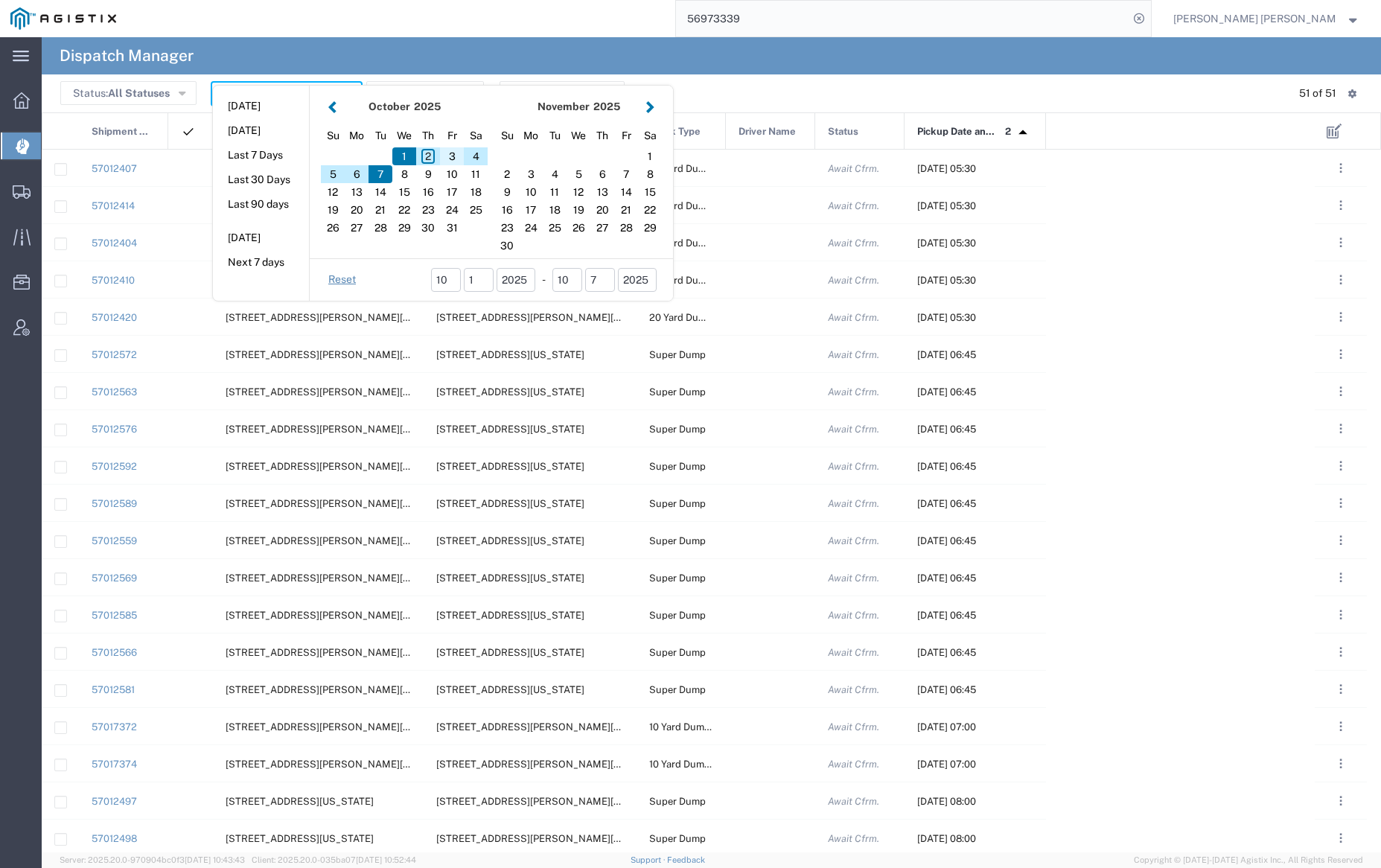
click at [453, 152] on div "3" at bounding box center [452, 156] width 24 height 18
type input "[DATE]"
type input "[DATE] - [DATE]"
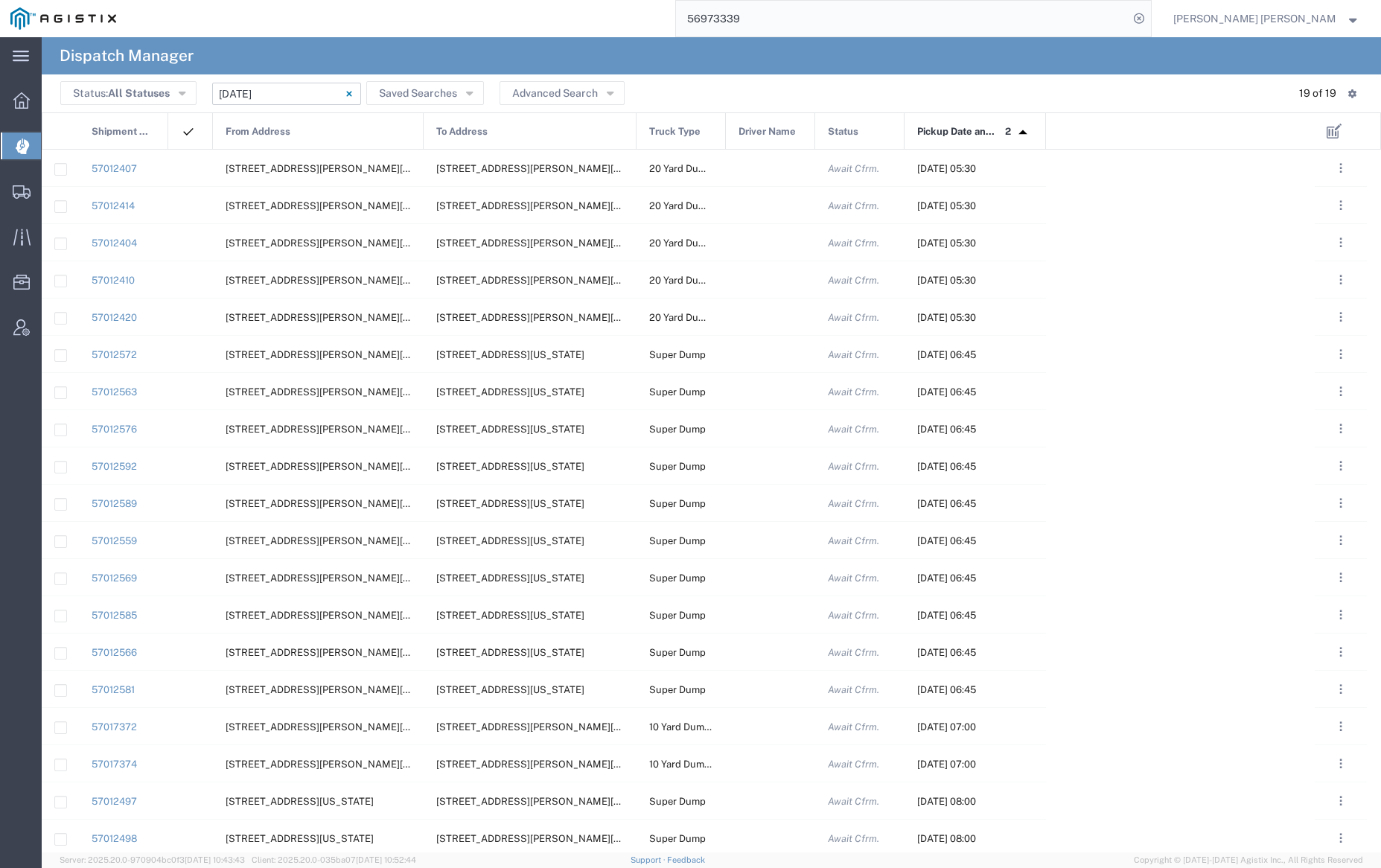
click at [300, 132] on div "From Address" at bounding box center [319, 132] width 211 height 38
click at [753, 164] on div at bounding box center [771, 167] width 89 height 37
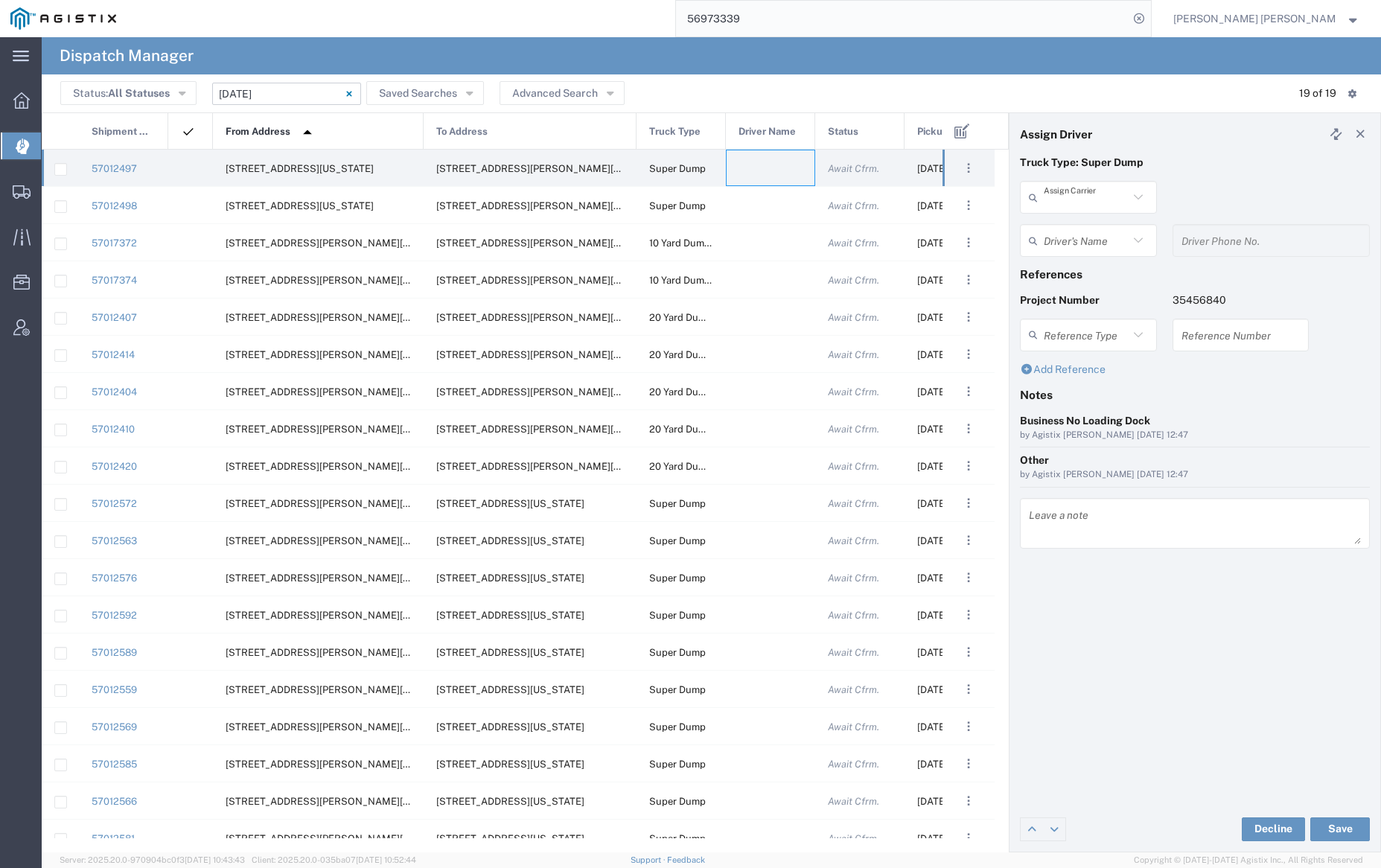
click at [1096, 184] on input "text" at bounding box center [1086, 197] width 85 height 26
click at [1101, 224] on span "Neles Trucking" at bounding box center [1088, 230] width 133 height 23
type input "Neles Trucking"
click at [1100, 231] on input "text" at bounding box center [1090, 240] width 94 height 26
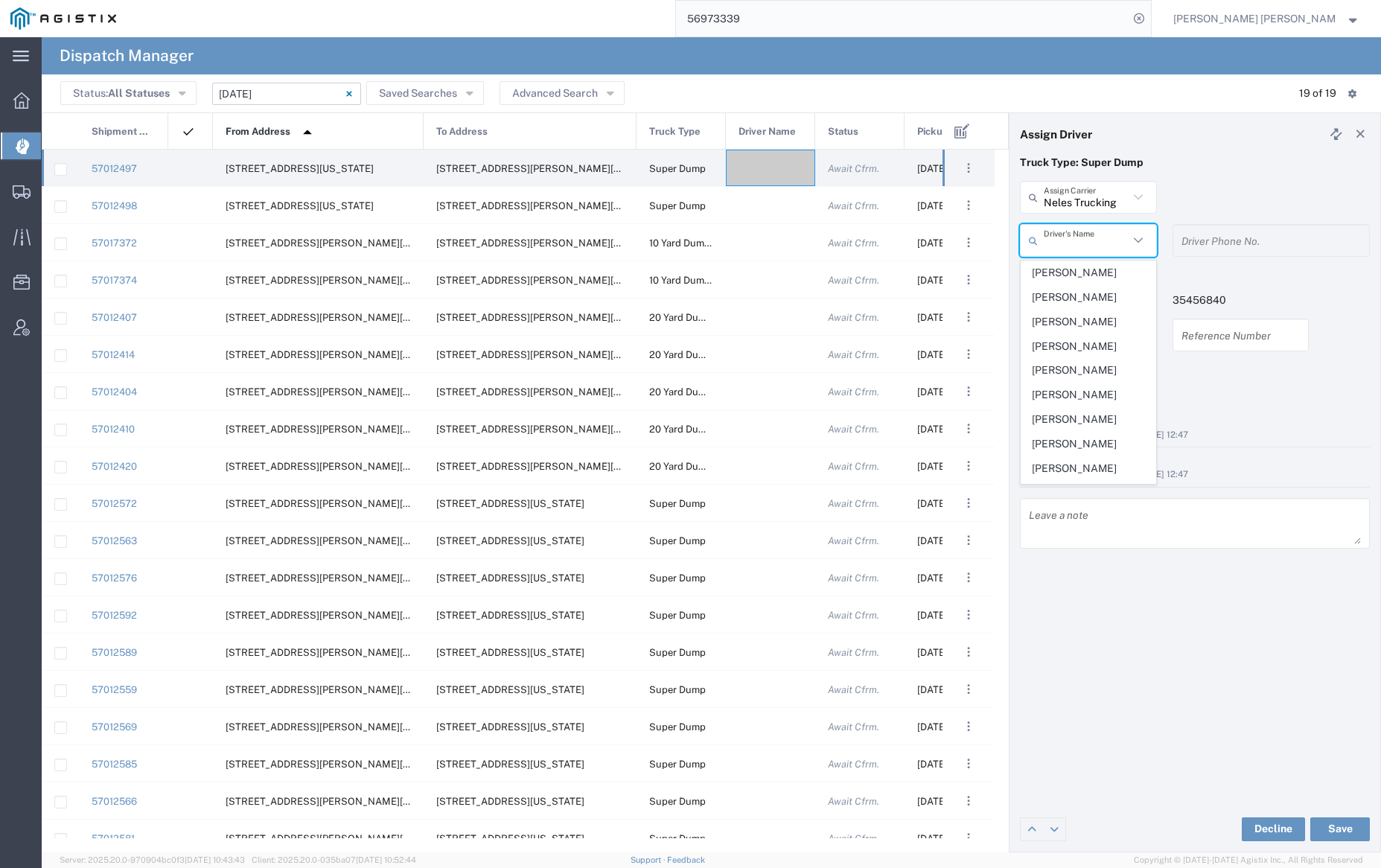
click at [1100, 270] on span "[PERSON_NAME]" at bounding box center [1088, 273] width 133 height 23
type input "[PERSON_NAME]"
type input "7075962293"
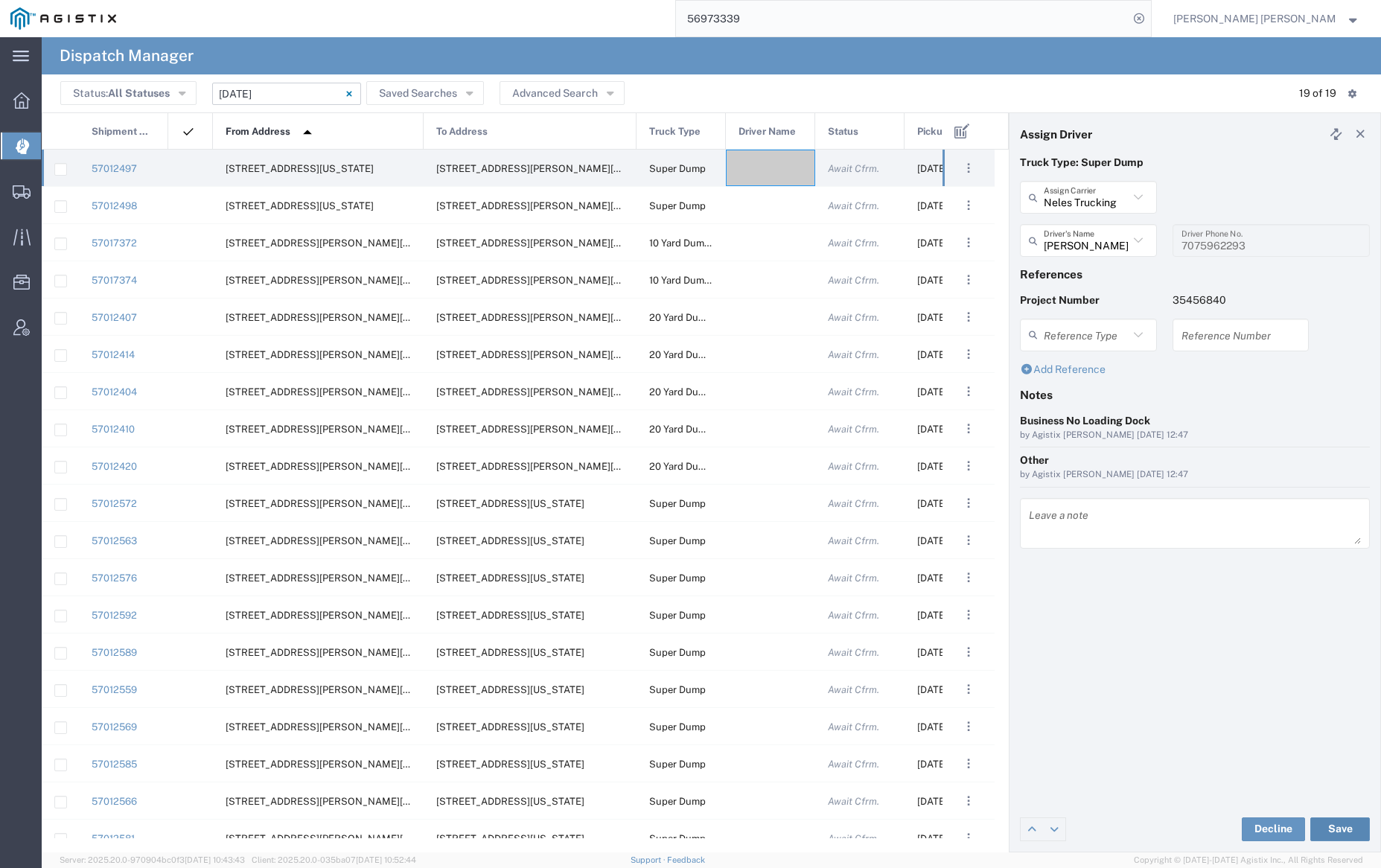
click at [1341, 828] on button "Save" at bounding box center [1340, 829] width 60 height 24
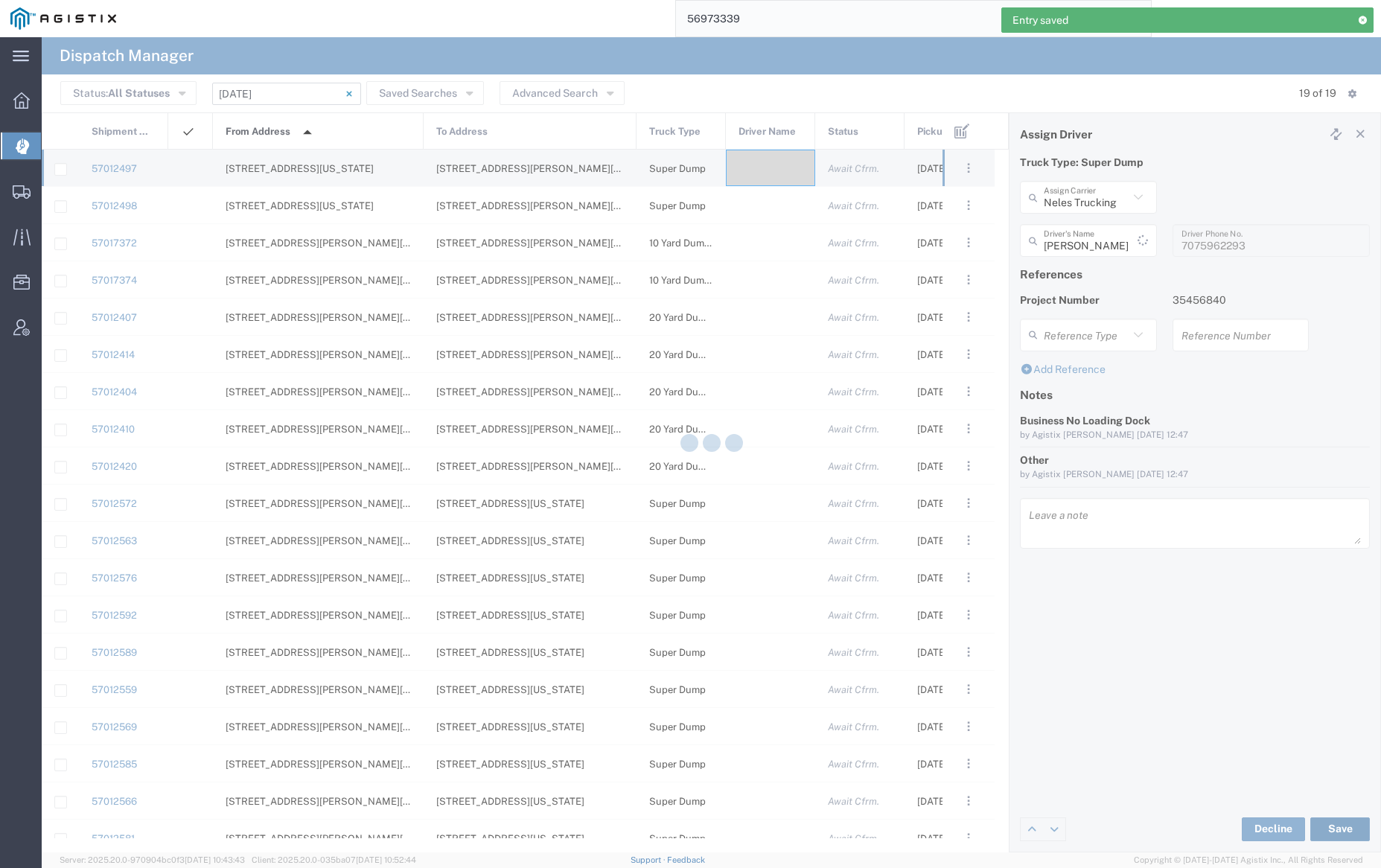
type input "[PERSON_NAME]"
type input "Neles Trucking"
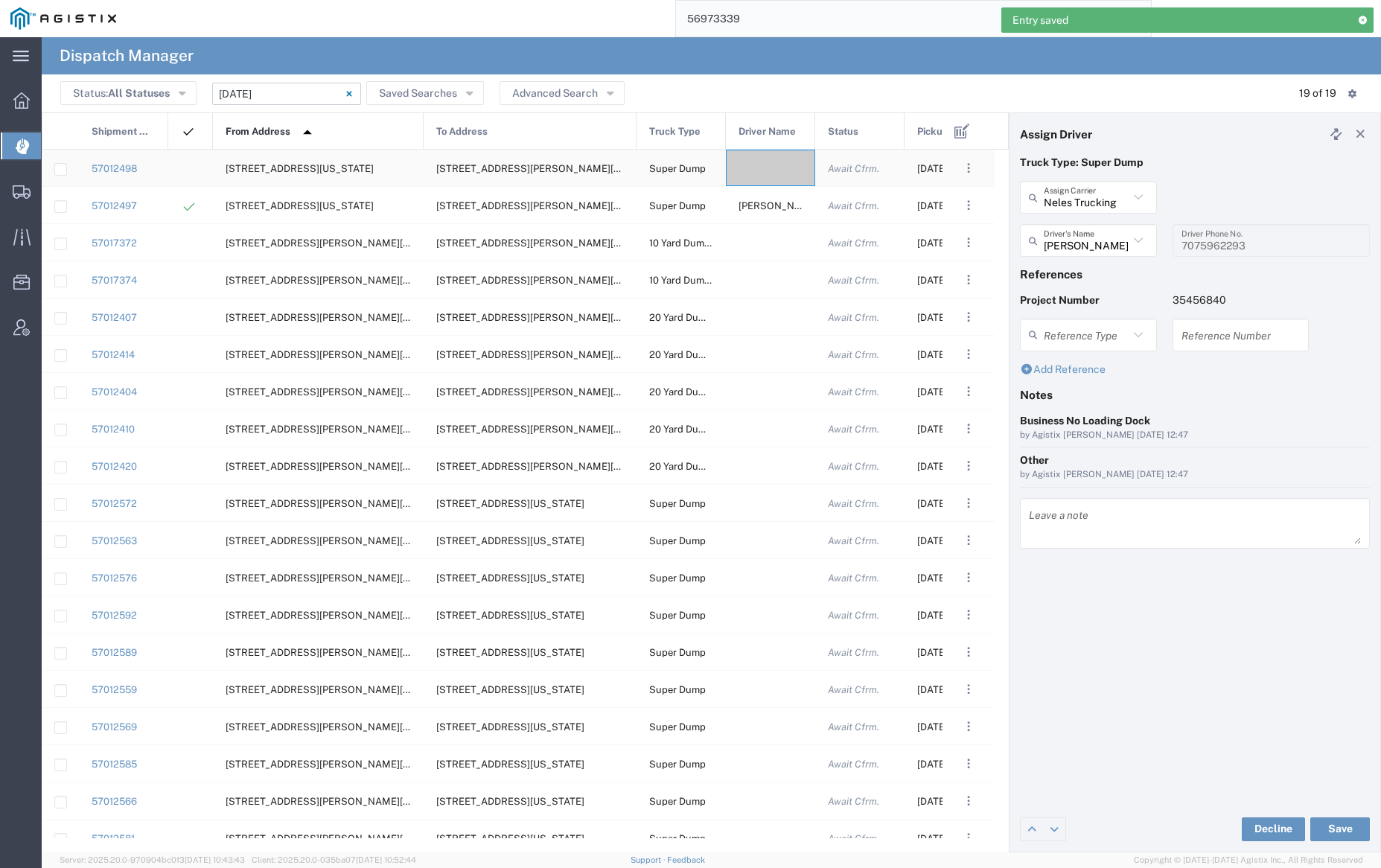
click at [760, 156] on div at bounding box center [771, 167] width 89 height 37
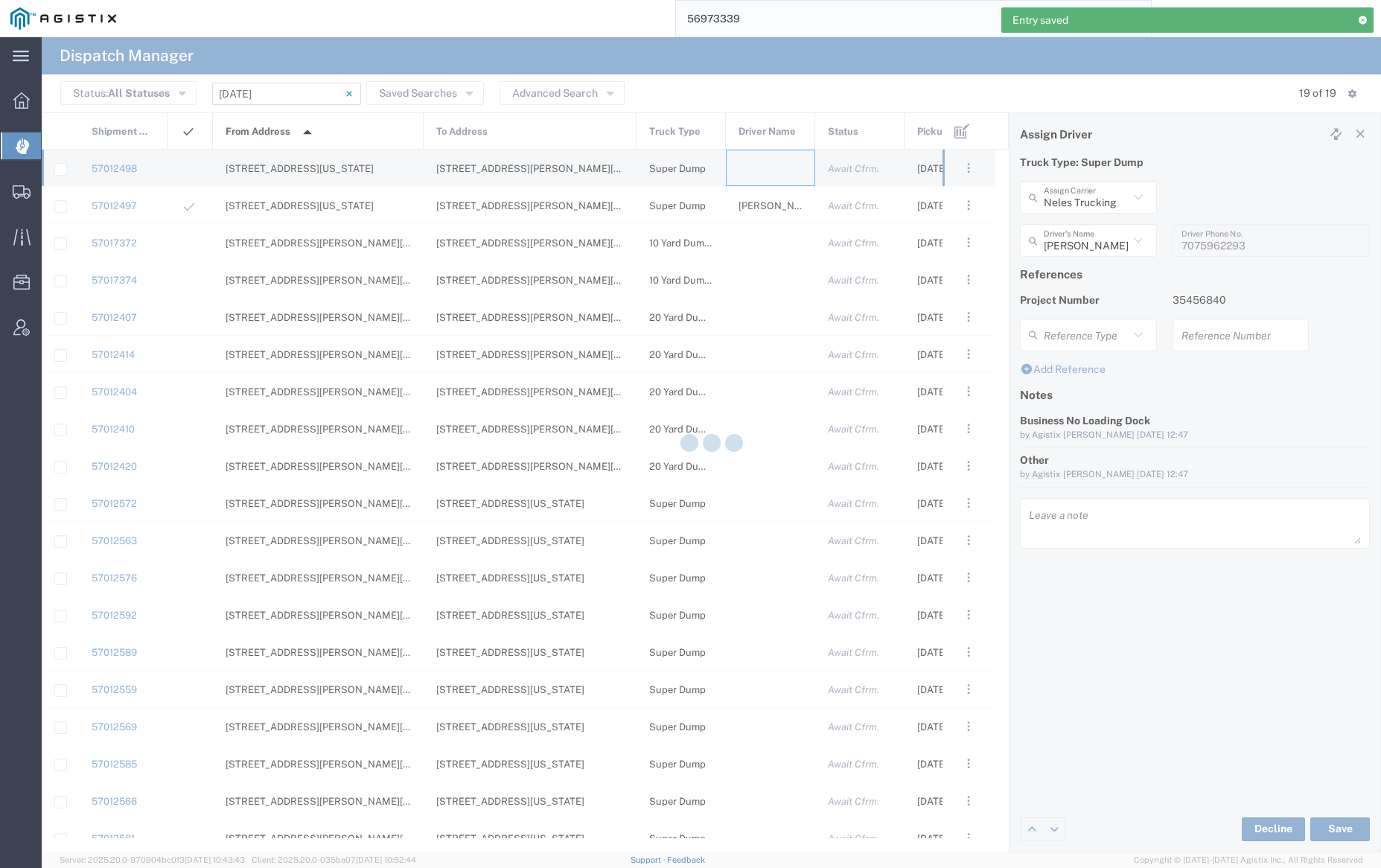
type input "[PERSON_NAME] Trucking"
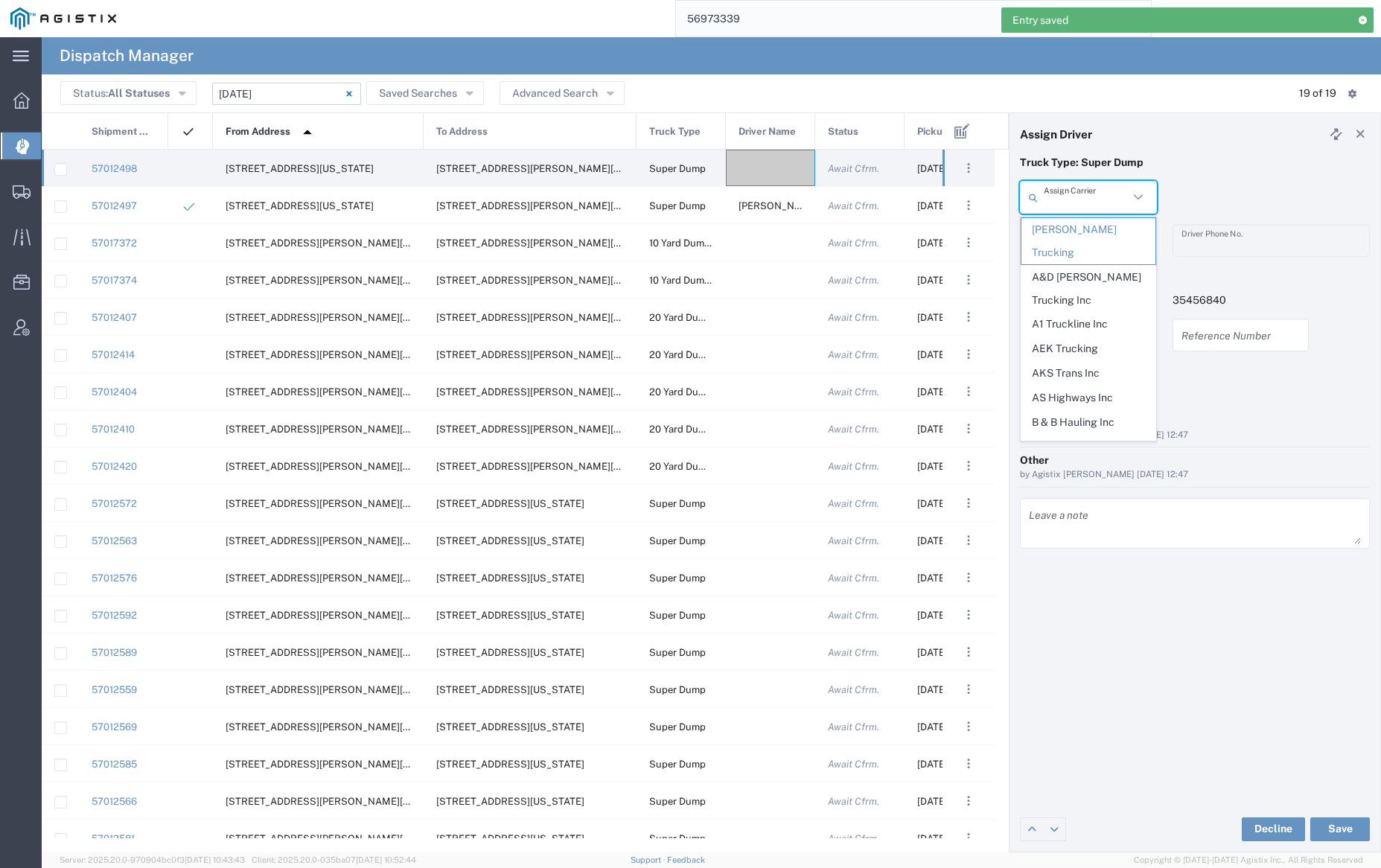
click at [1092, 191] on input "text" at bounding box center [1086, 197] width 85 height 26
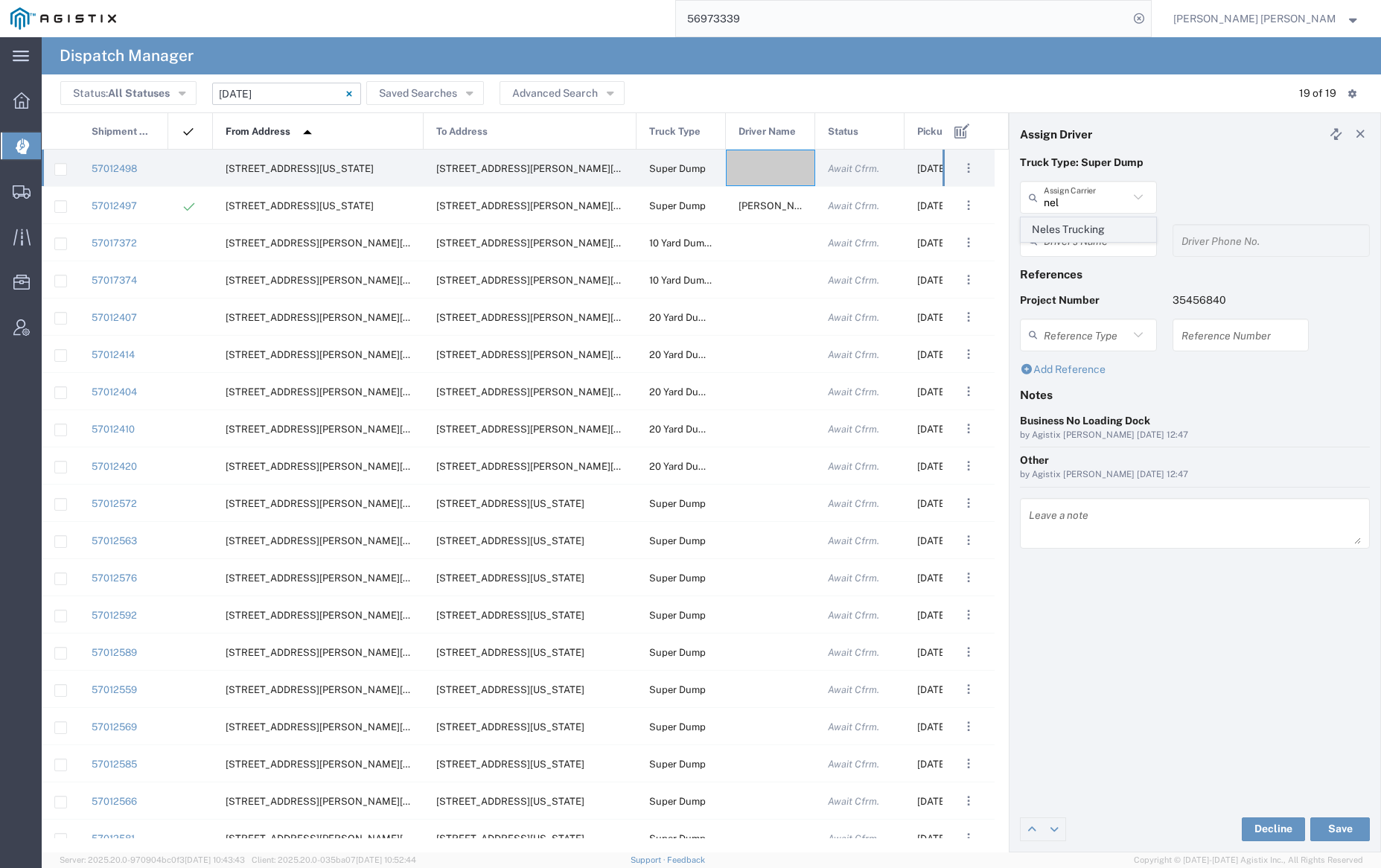
click at [1088, 229] on span "Neles Trucking" at bounding box center [1088, 230] width 133 height 23
type input "Neles Trucking"
click at [1087, 233] on input "text" at bounding box center [1090, 240] width 94 height 26
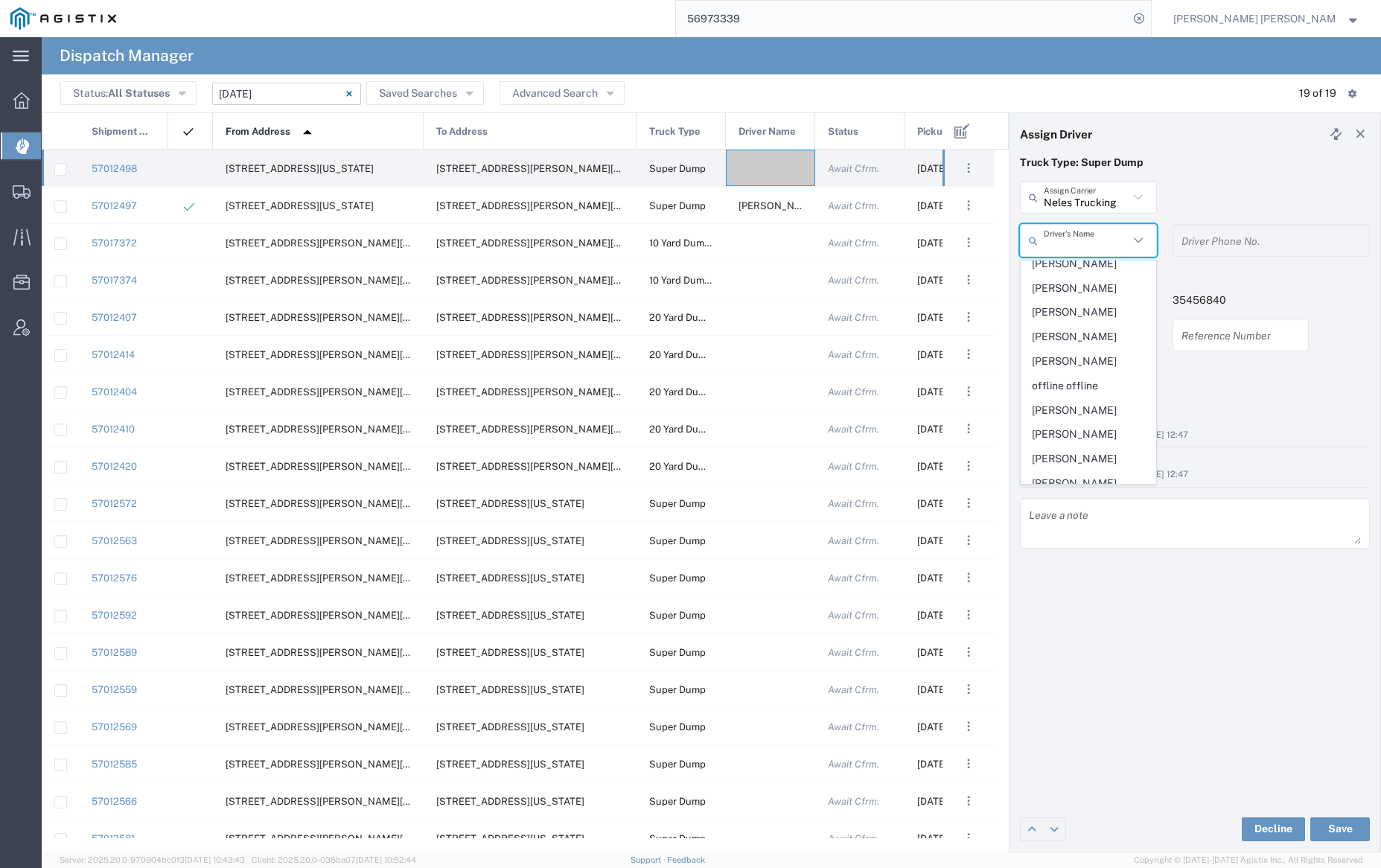
scroll to position [673, 0]
click at [1069, 246] on span "[PERSON_NAME]" at bounding box center [1088, 234] width 133 height 23
type input "[PERSON_NAME]"
type input "[PHONE_NUMBER]"
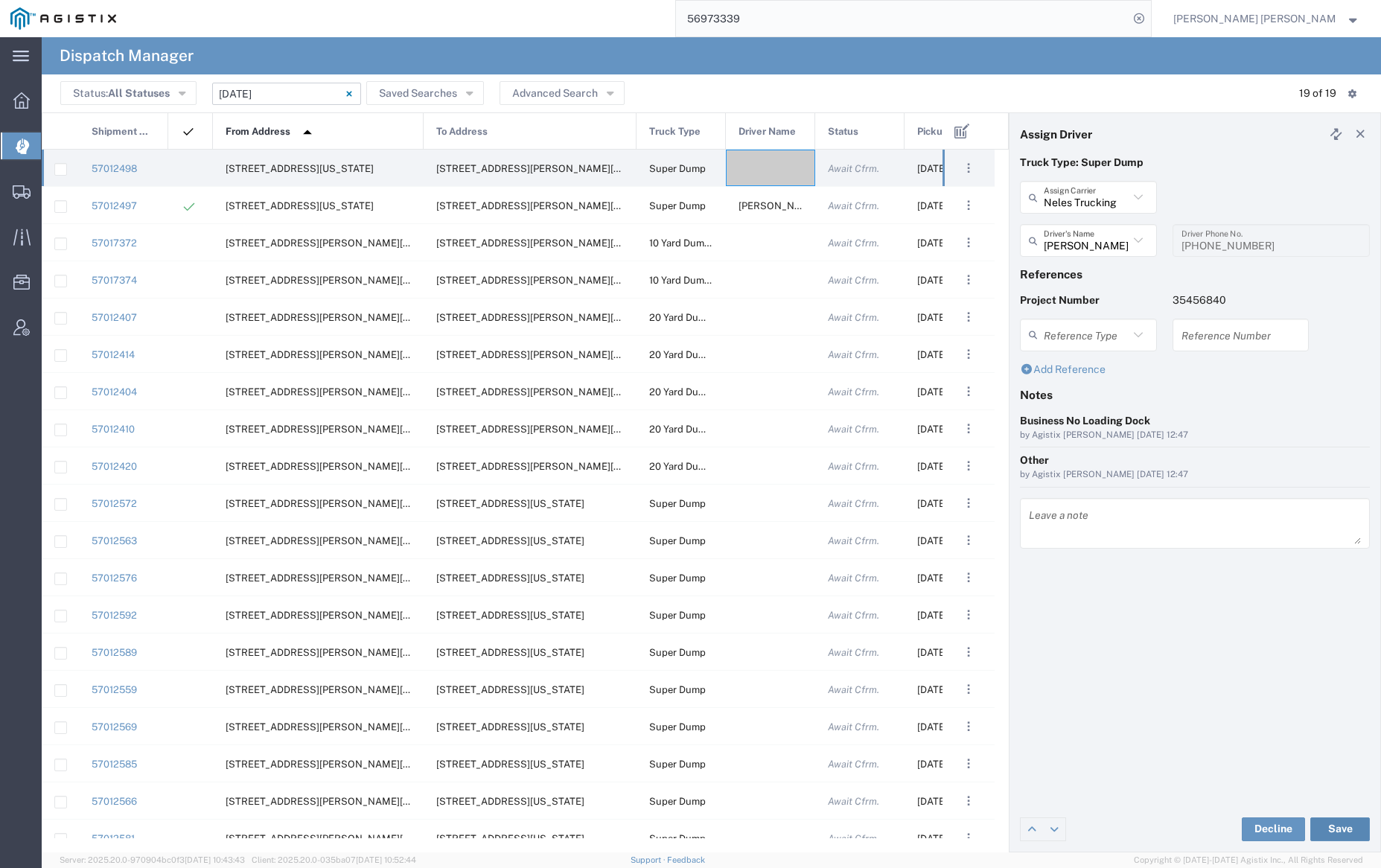
click at [1335, 824] on button "Save" at bounding box center [1340, 829] width 60 height 24
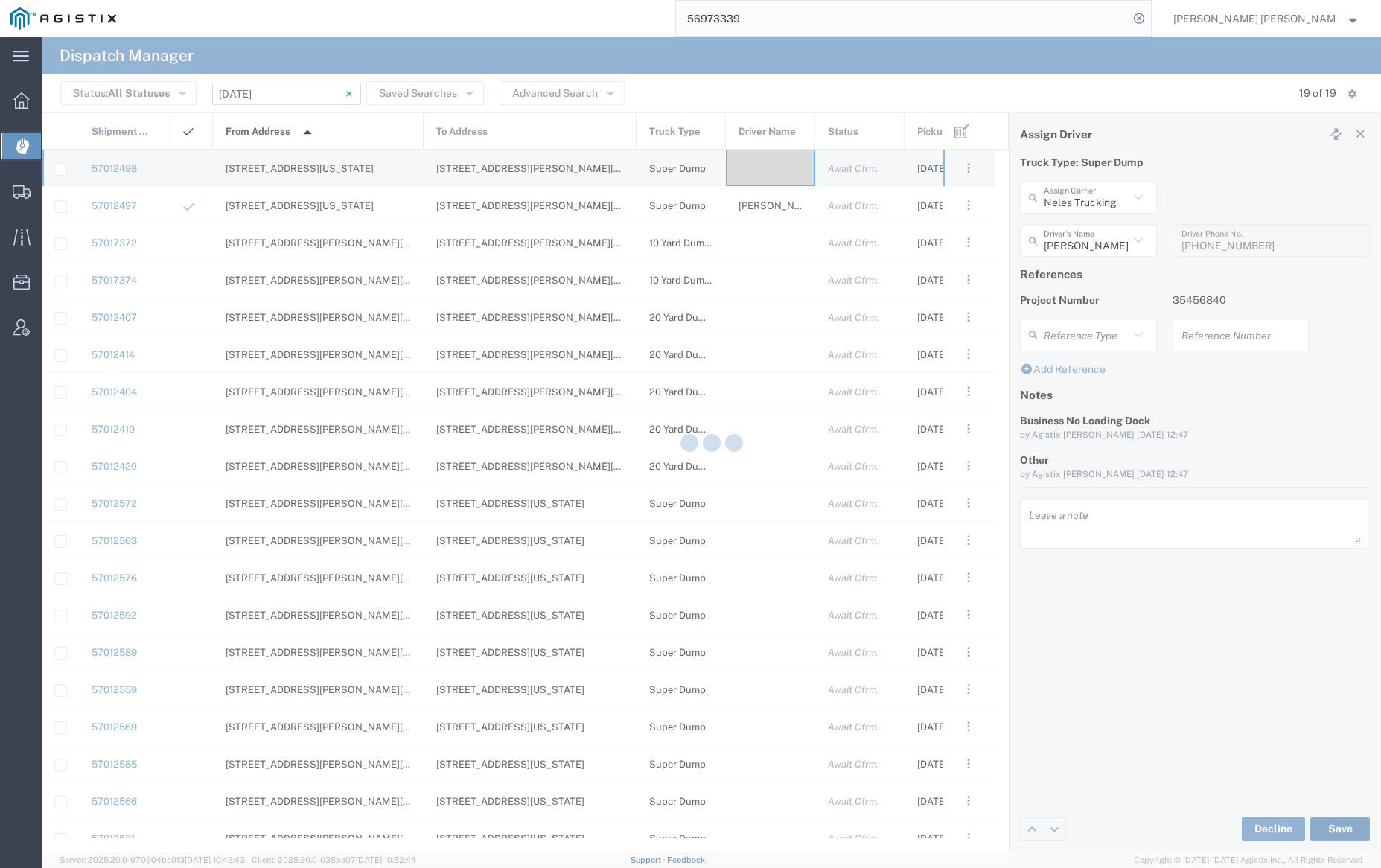
type input "[PERSON_NAME]"
type input "Neles Trucking"
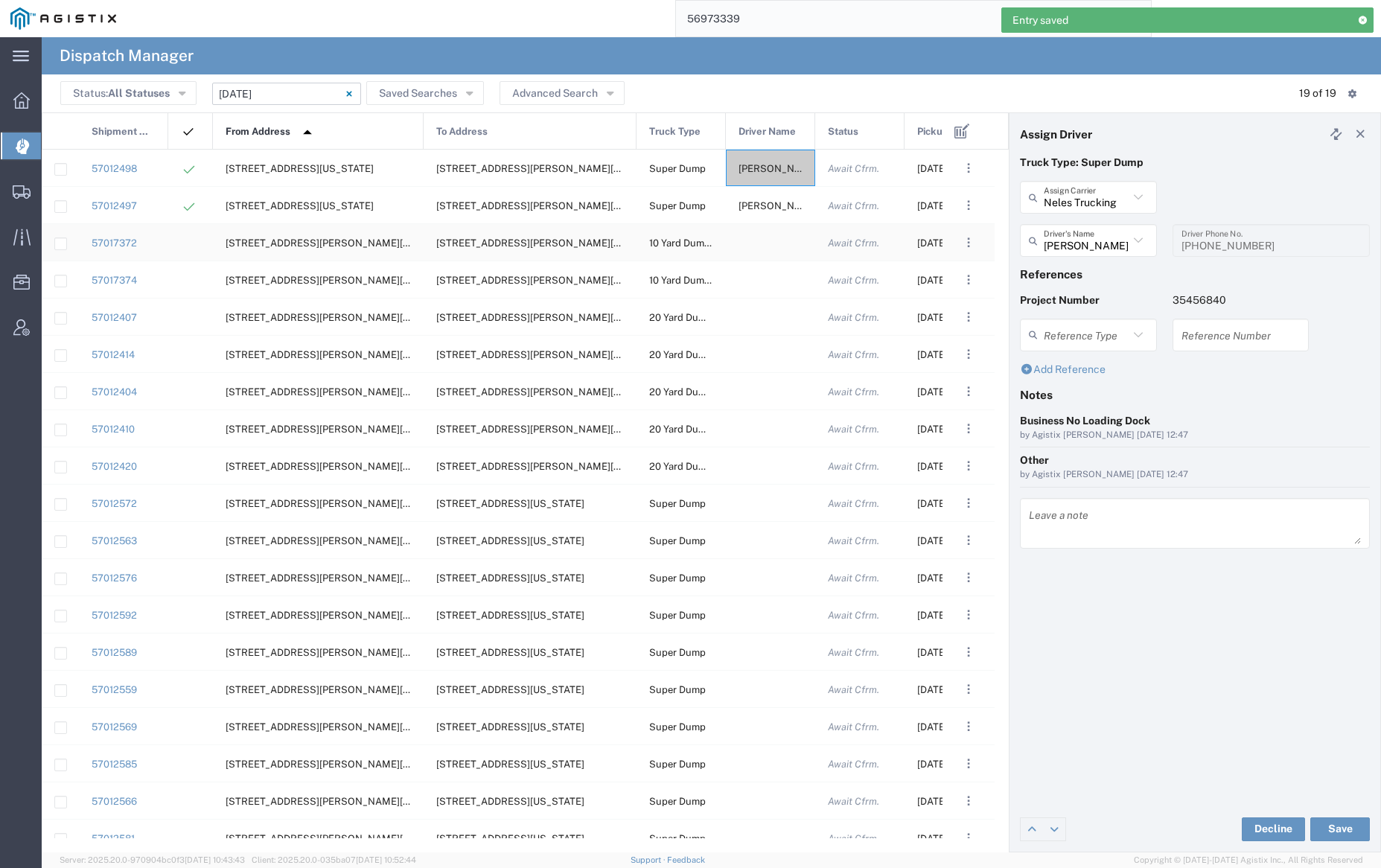
click at [767, 242] on div at bounding box center [771, 242] width 89 height 37
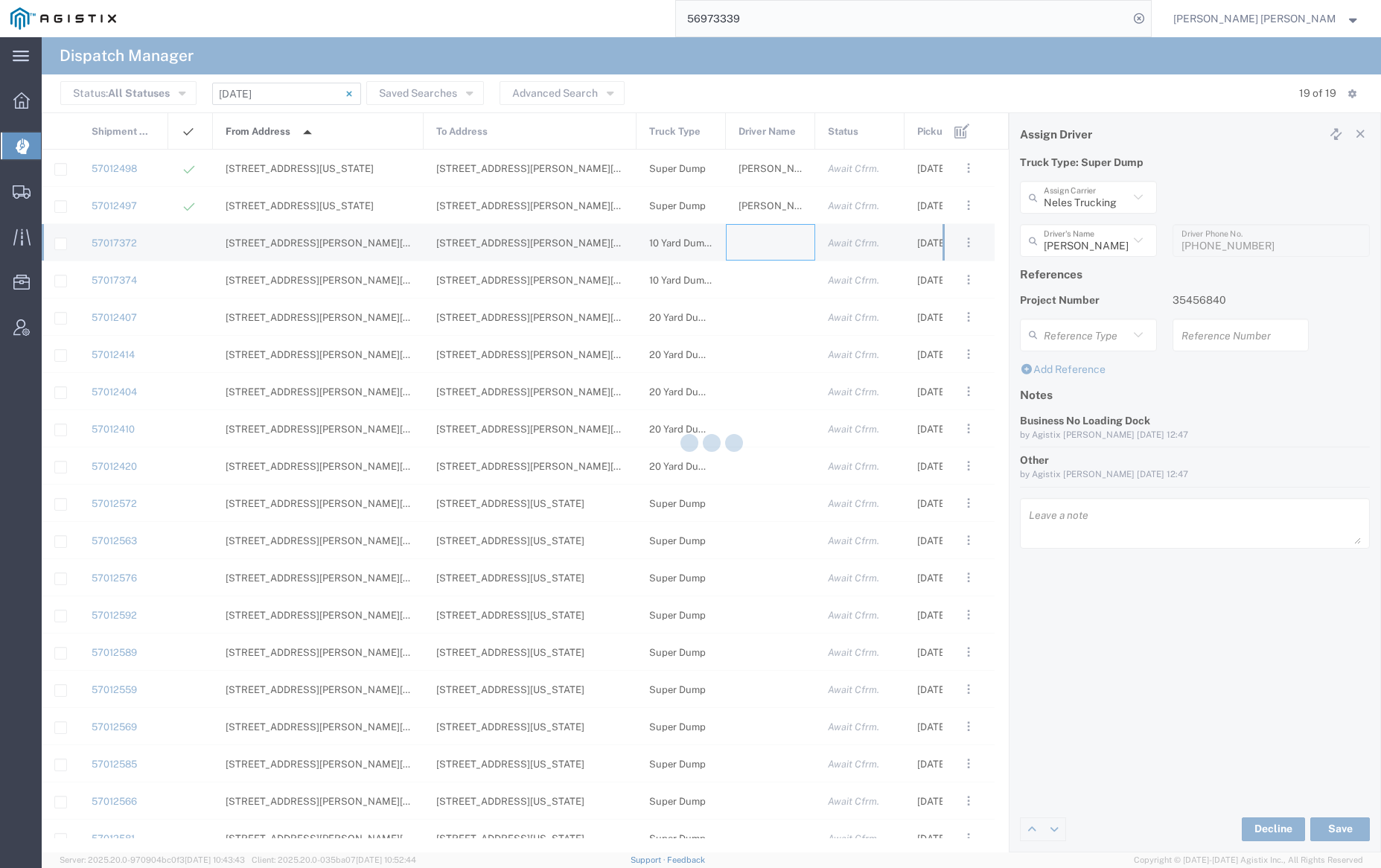
type input "[PERSON_NAME] Trucking"
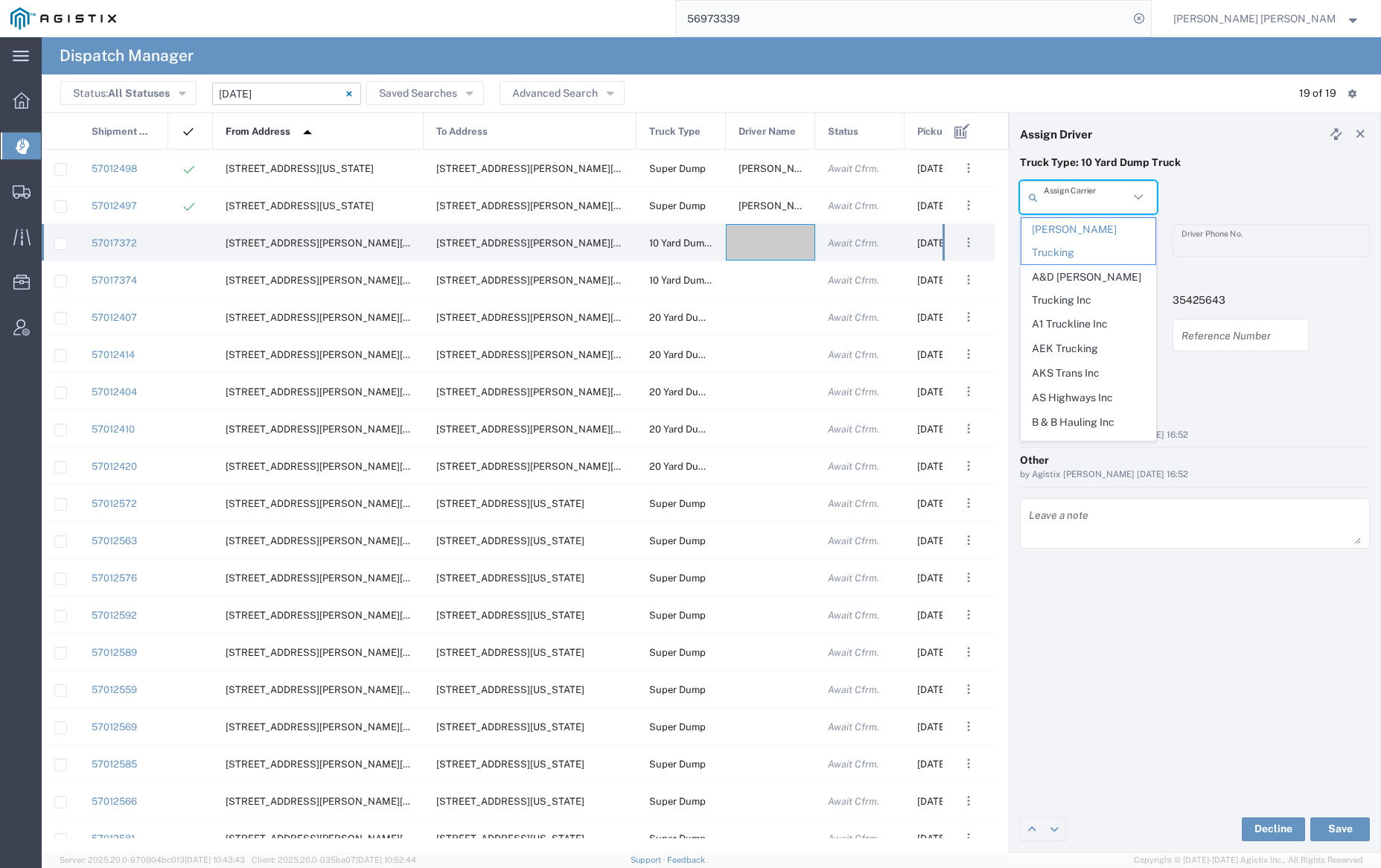
click at [1065, 191] on input "text" at bounding box center [1086, 197] width 85 height 26
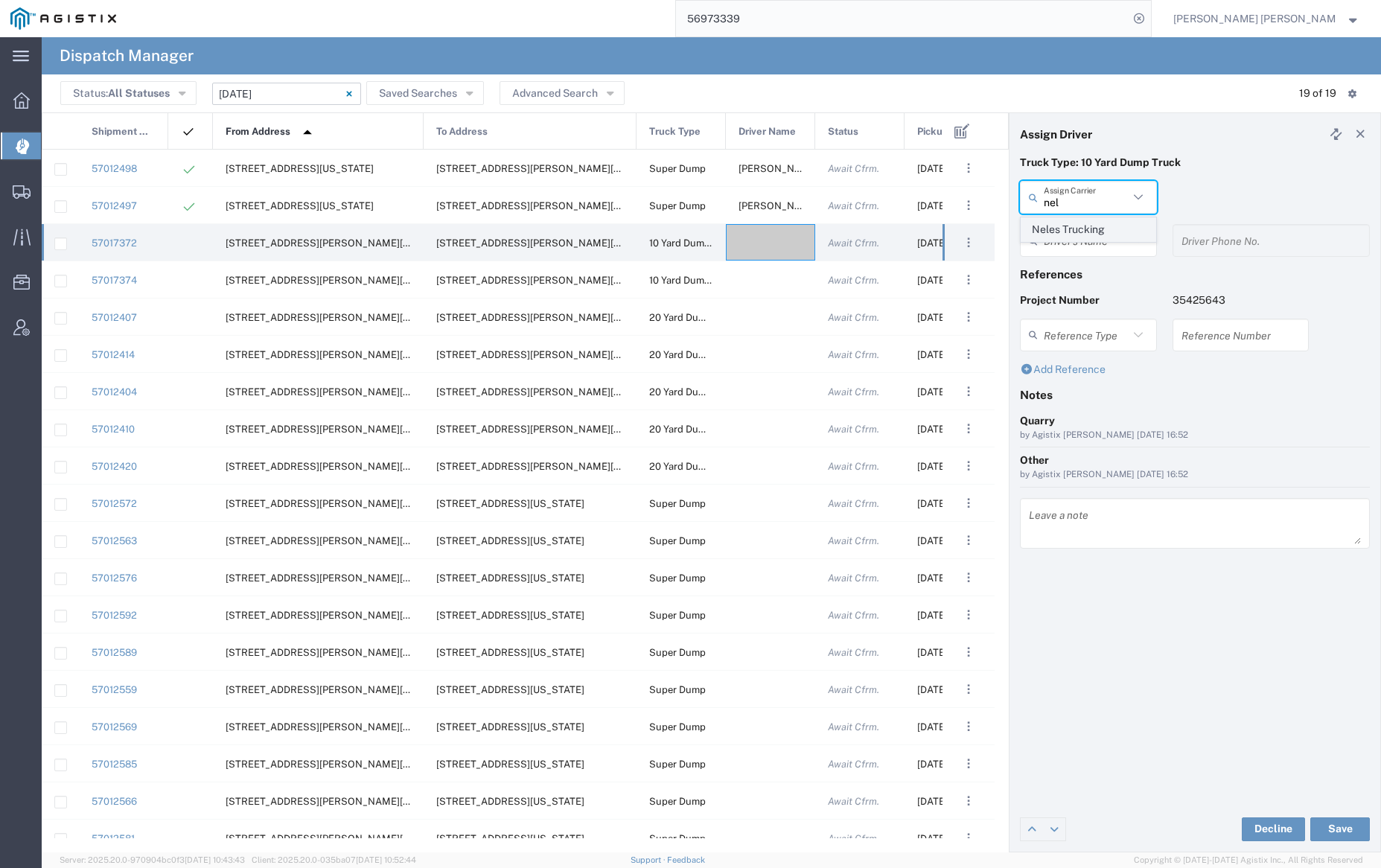
click at [1067, 223] on span "Neles Trucking" at bounding box center [1088, 230] width 133 height 23
type input "Neles Trucking"
click at [1072, 241] on input "text" at bounding box center [1090, 240] width 94 height 26
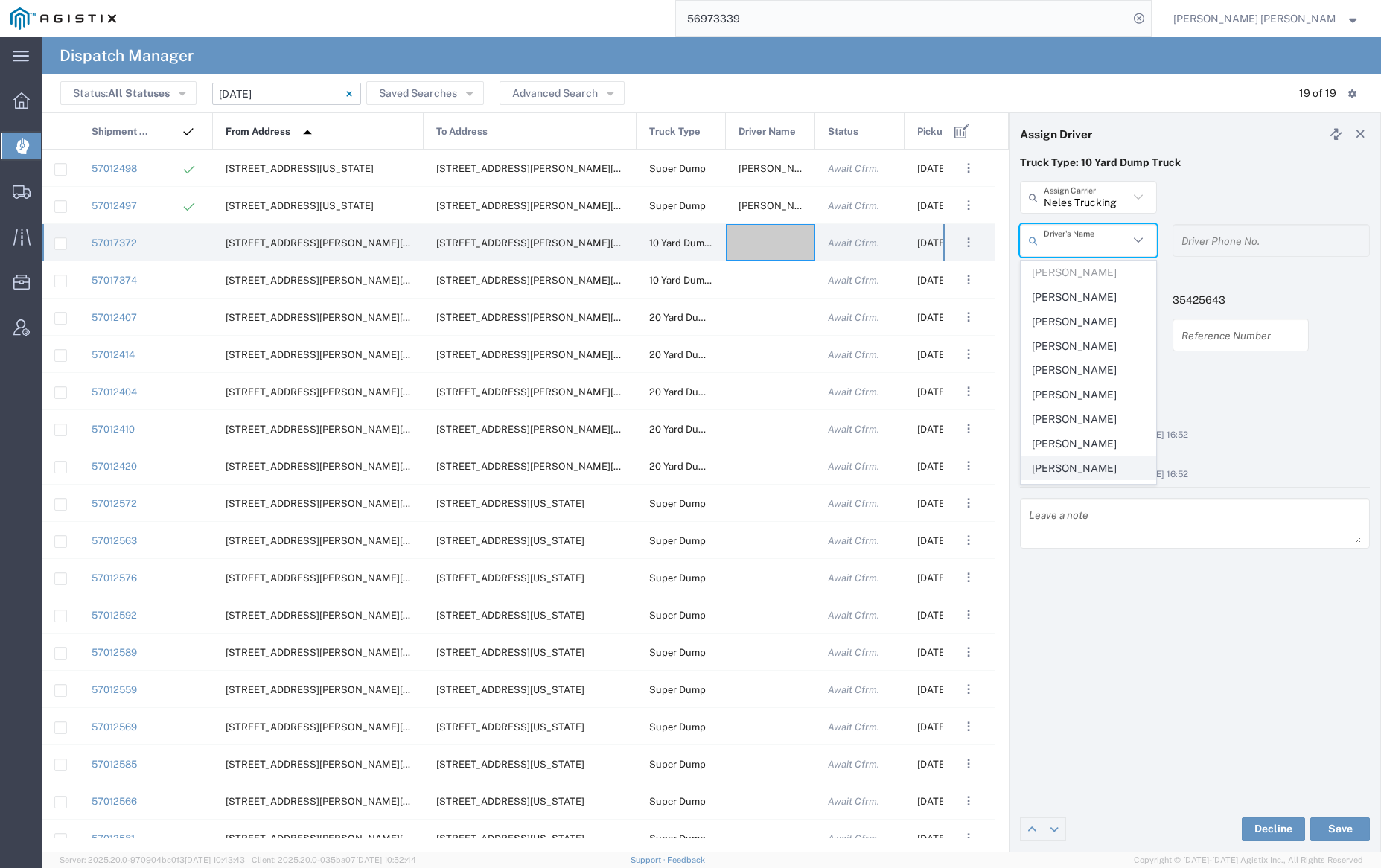
click at [1097, 477] on span "[PERSON_NAME]" at bounding box center [1088, 468] width 133 height 23
type input "[PERSON_NAME]"
type input "[PHONE_NUMBER]"
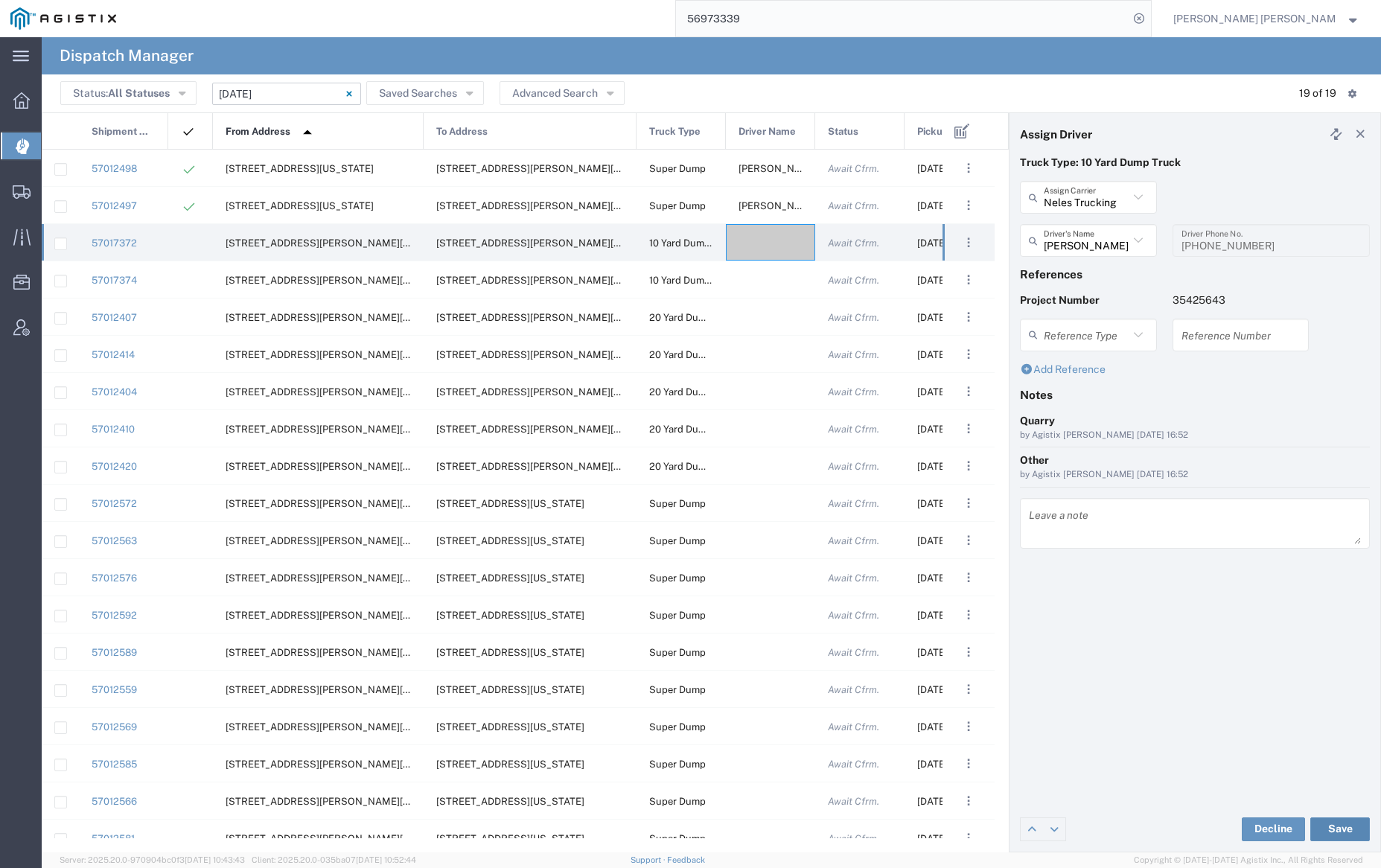
click at [1339, 822] on button "Save" at bounding box center [1340, 829] width 60 height 24
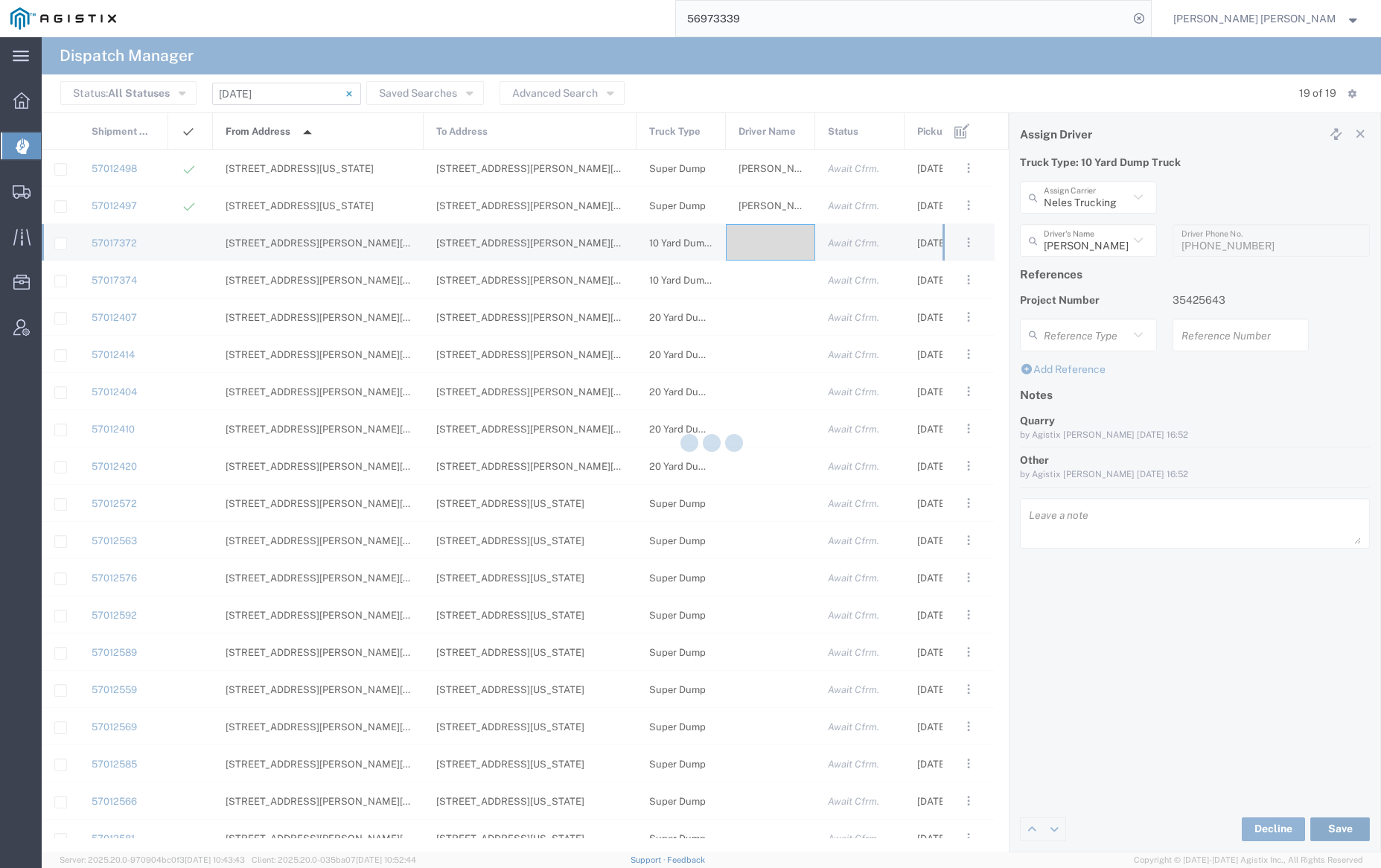
type input "[PERSON_NAME]"
type input "Neles Trucking"
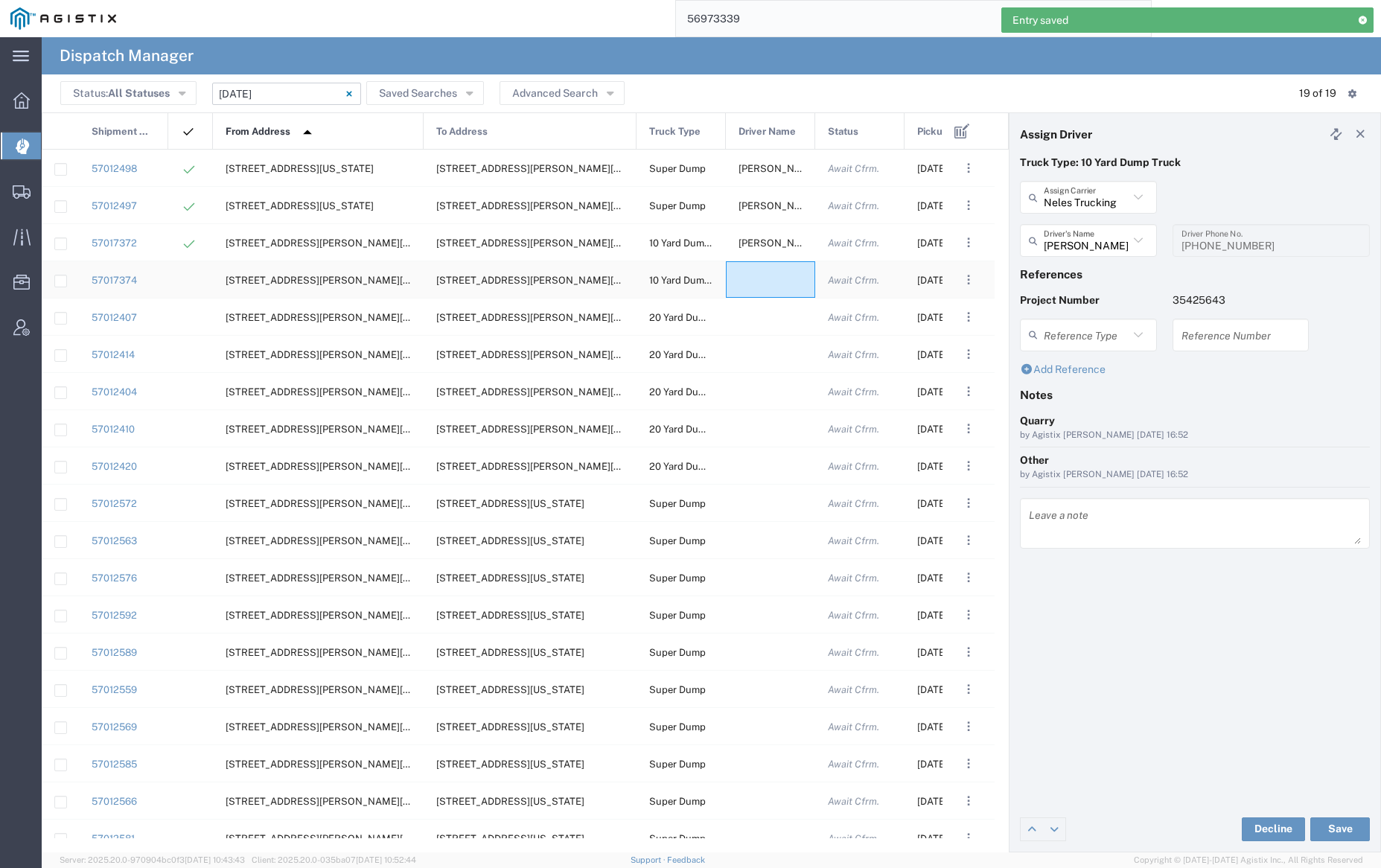
click at [764, 282] on div at bounding box center [771, 279] width 89 height 37
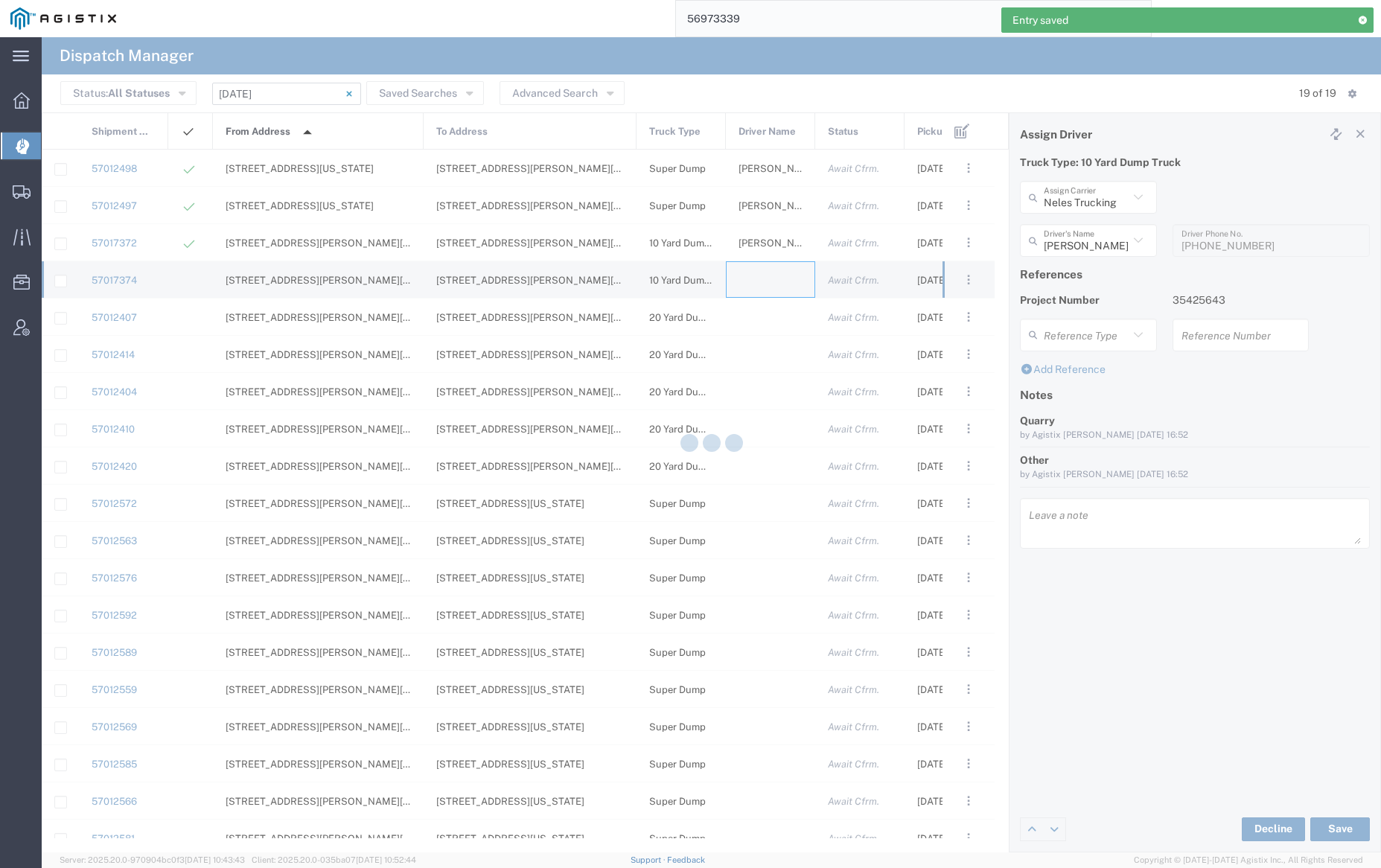
type input "[PERSON_NAME] Trucking"
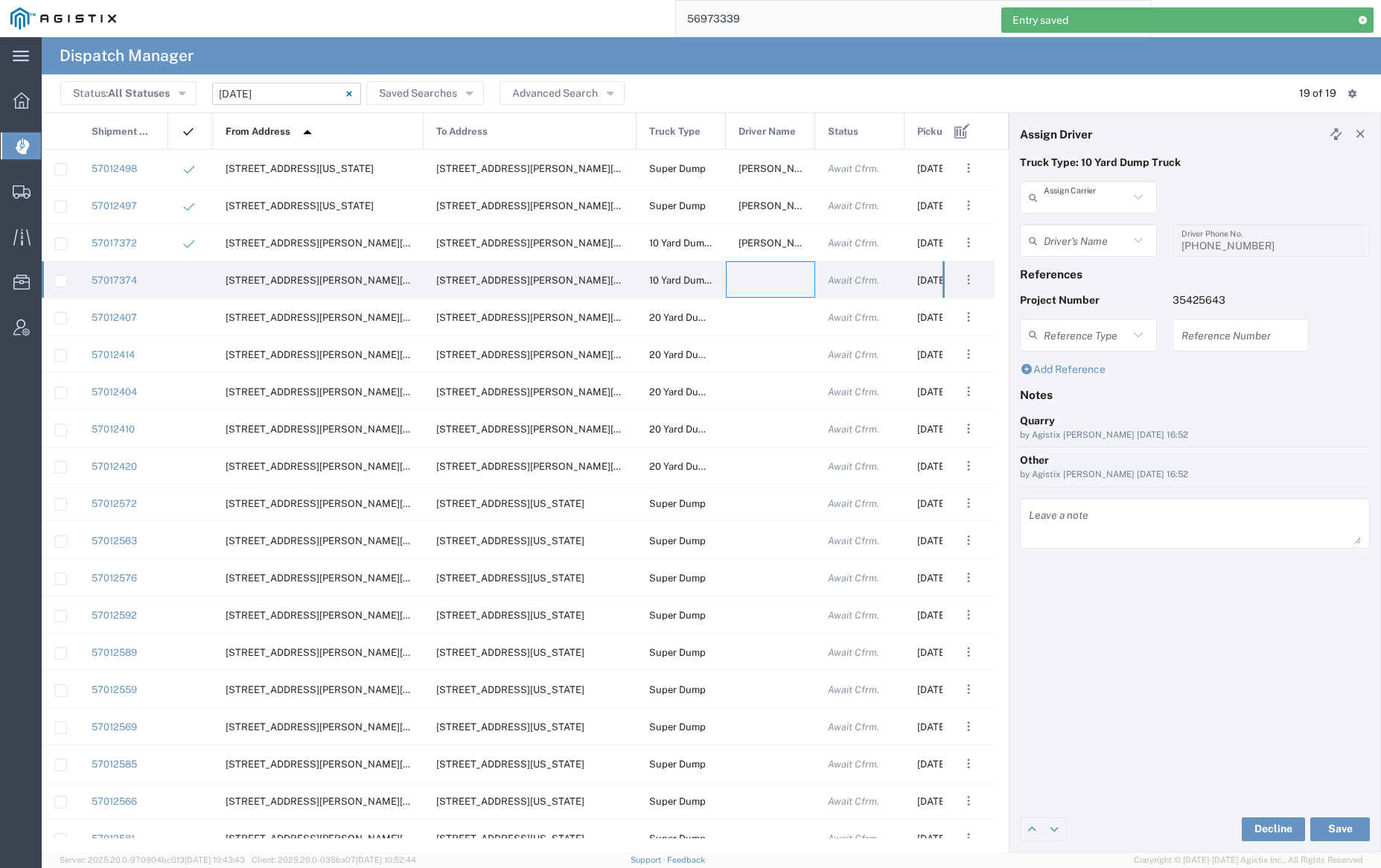
click at [1072, 192] on input "text" at bounding box center [1086, 197] width 85 height 26
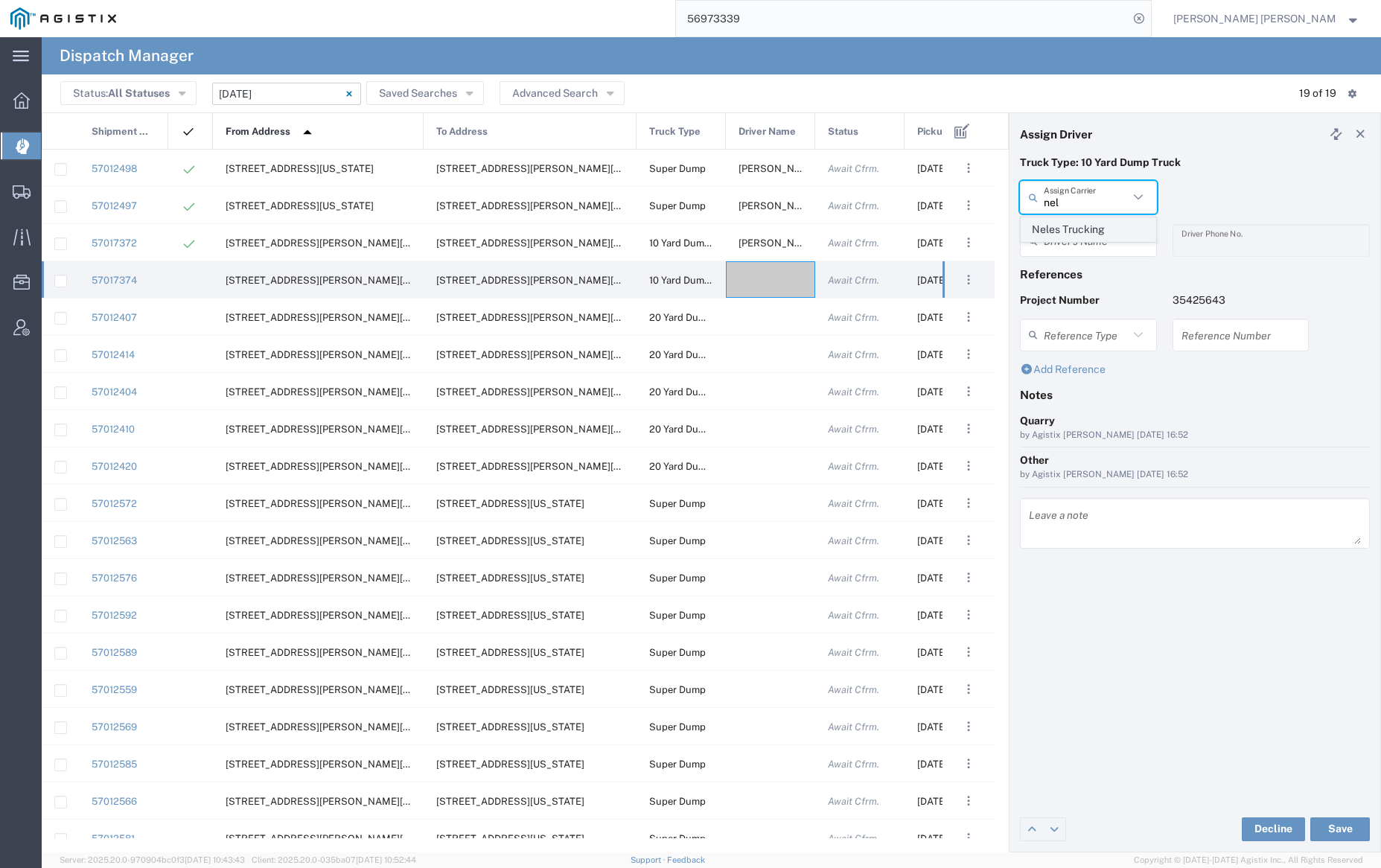
click at [1077, 226] on span "Neles Trucking" at bounding box center [1088, 230] width 133 height 23
type input "Neles Trucking"
click at [1079, 232] on input "text" at bounding box center [1090, 240] width 94 height 26
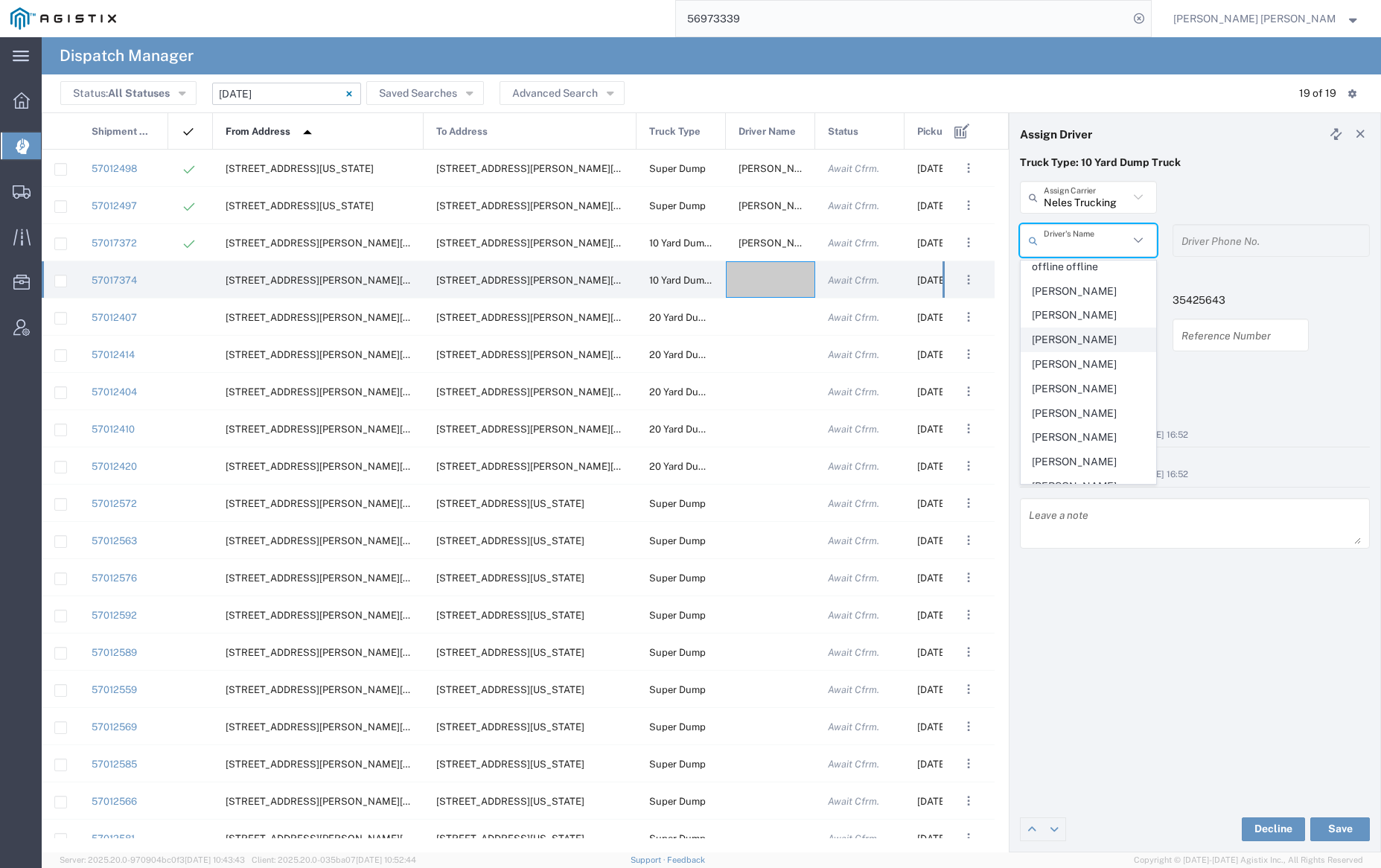
scroll to position [735, 0]
click at [1089, 331] on span "[PERSON_NAME]" at bounding box center [1088, 320] width 133 height 23
type input "[PERSON_NAME]"
type input "[PHONE_NUMBER]"
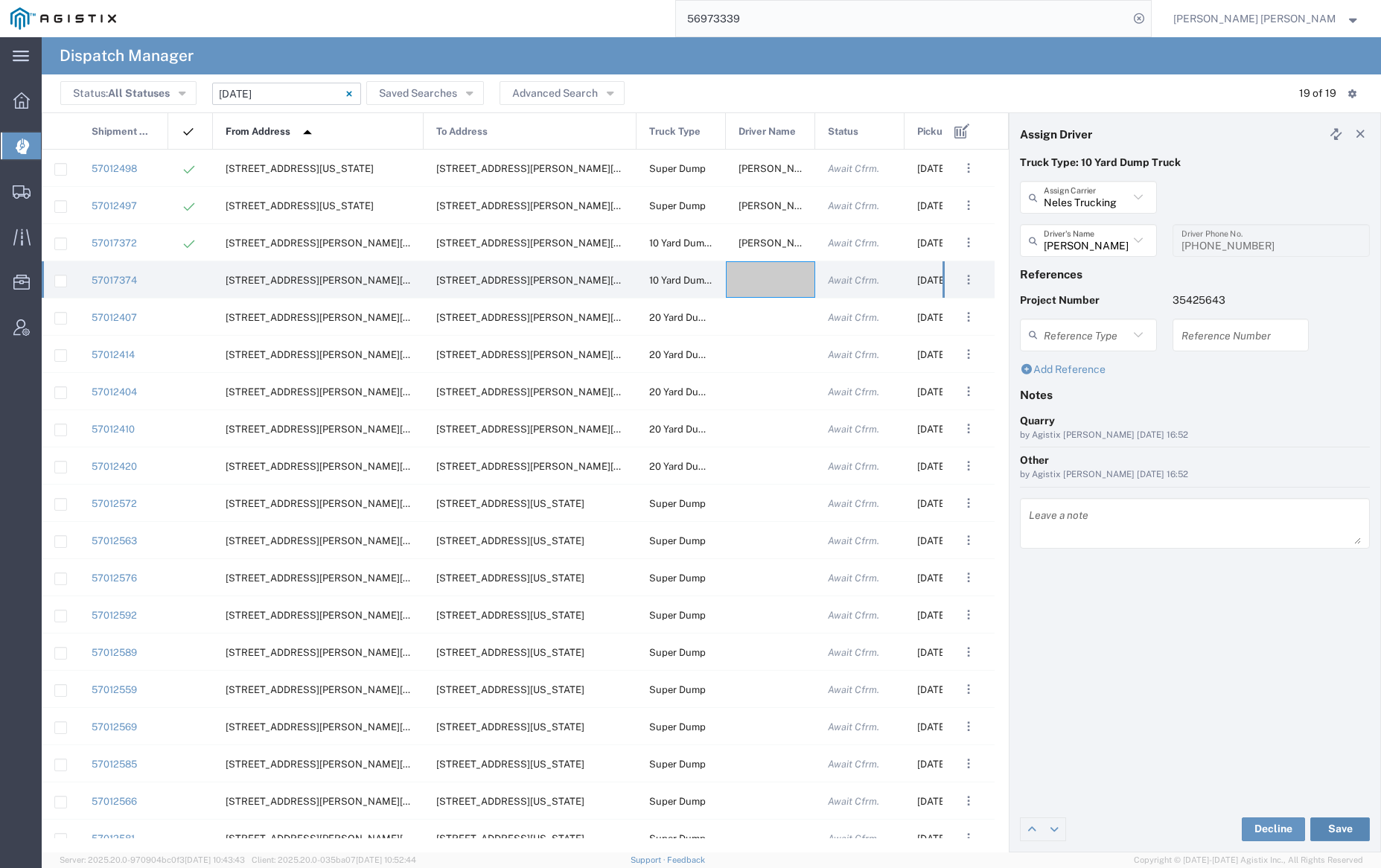
click at [1341, 825] on button "Save" at bounding box center [1340, 829] width 60 height 24
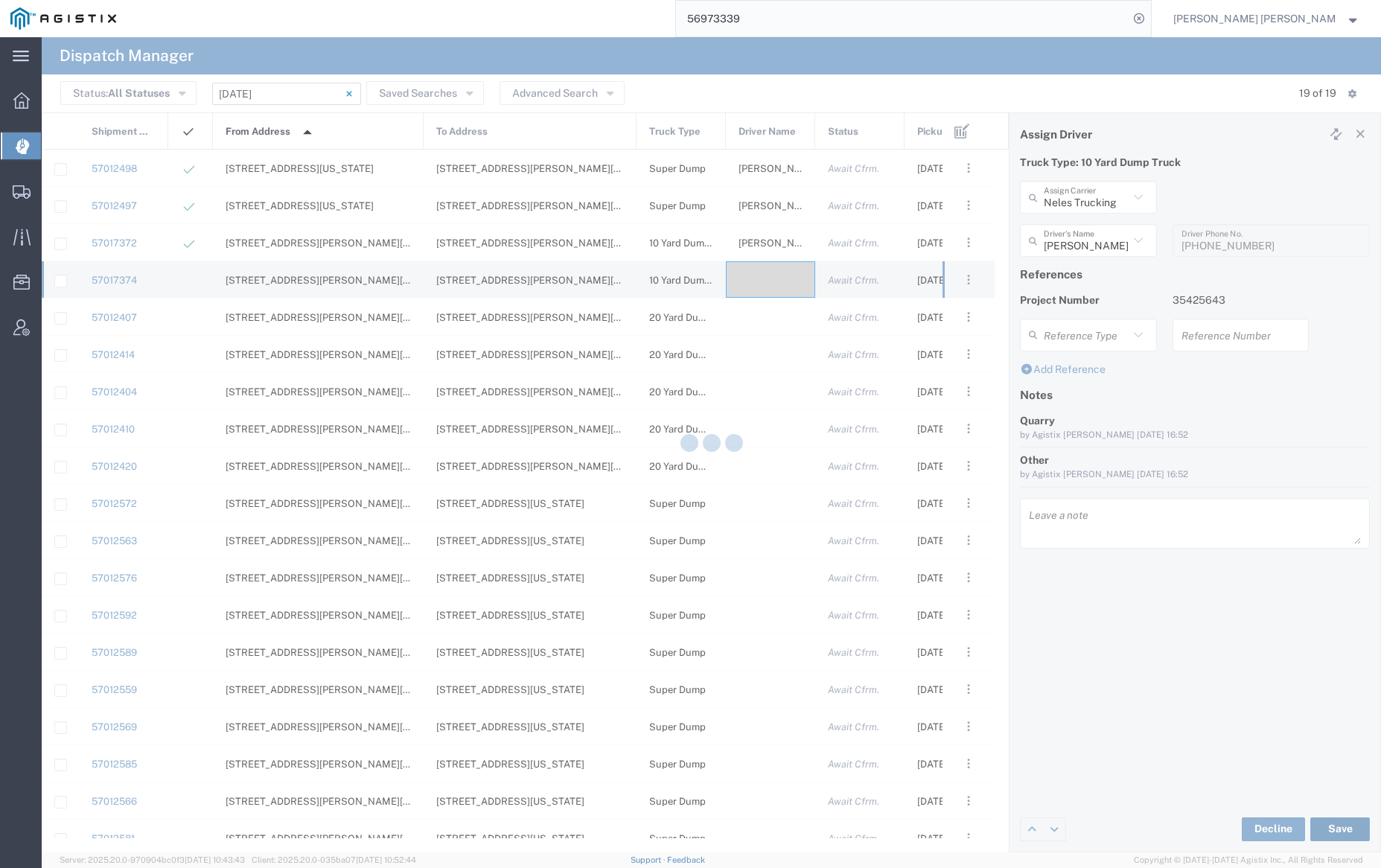
type input "[PERSON_NAME]"
type input "Neles Trucking"
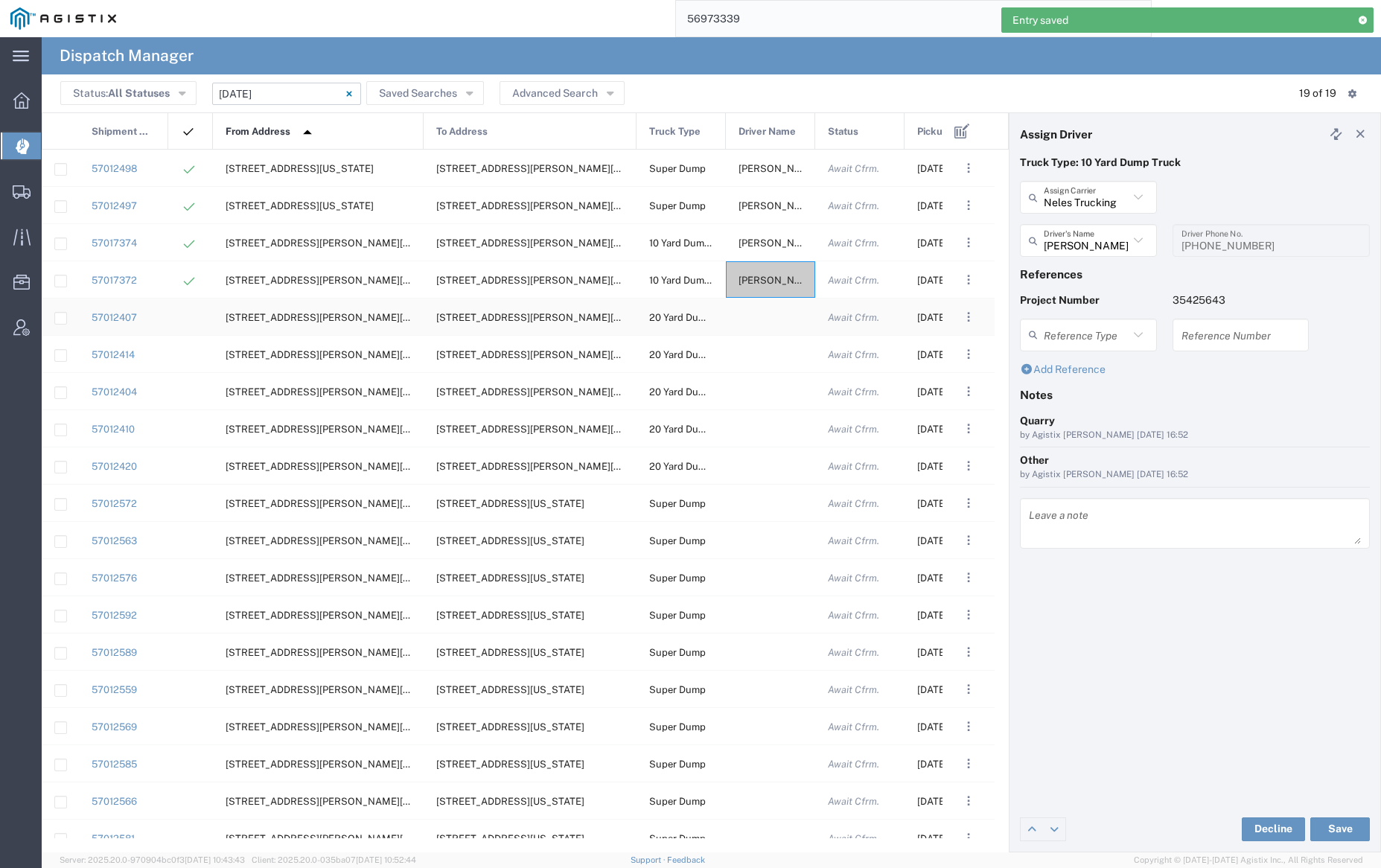
click at [765, 320] on div at bounding box center [771, 316] width 89 height 37
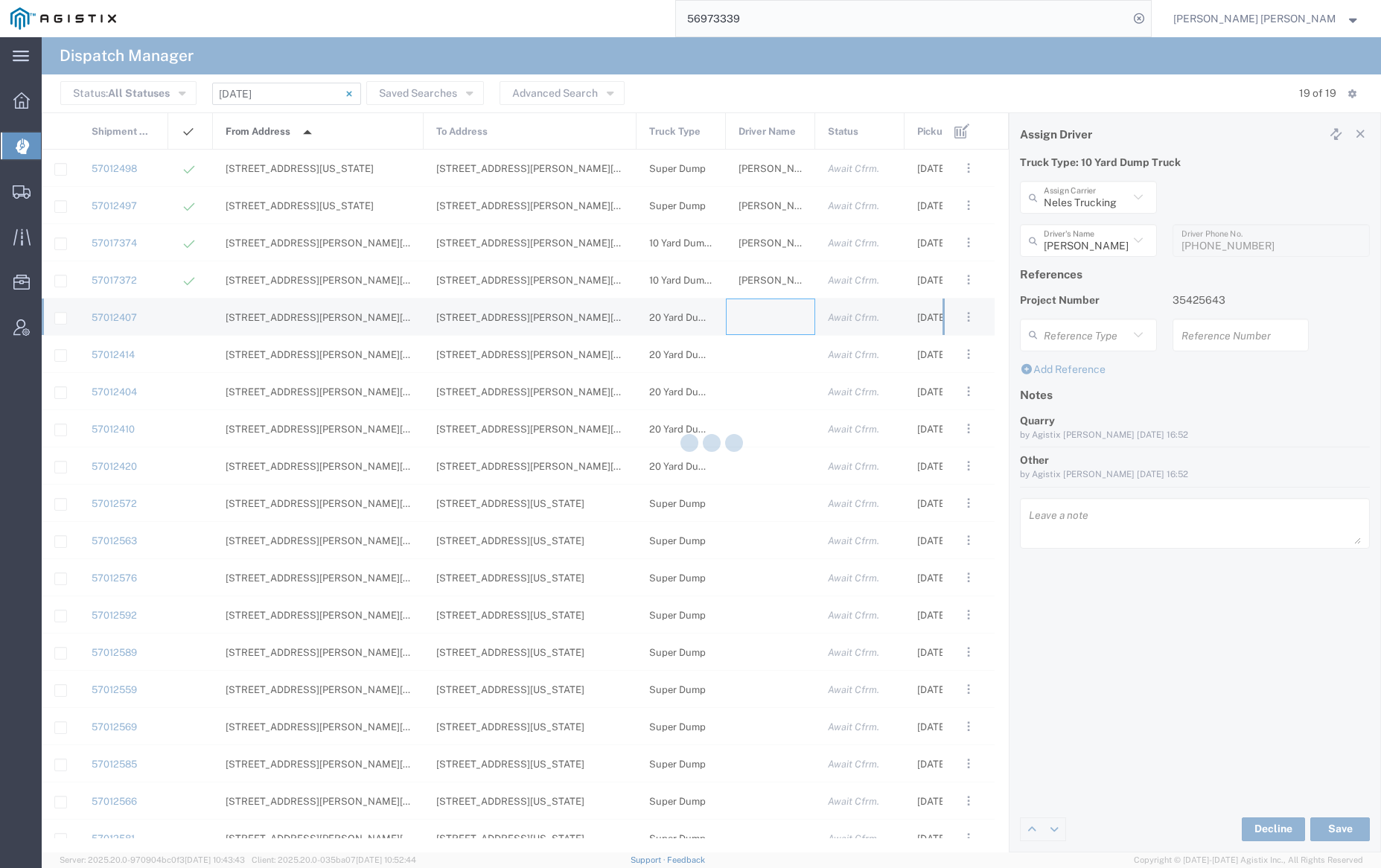
type input "[PERSON_NAME] Trucking"
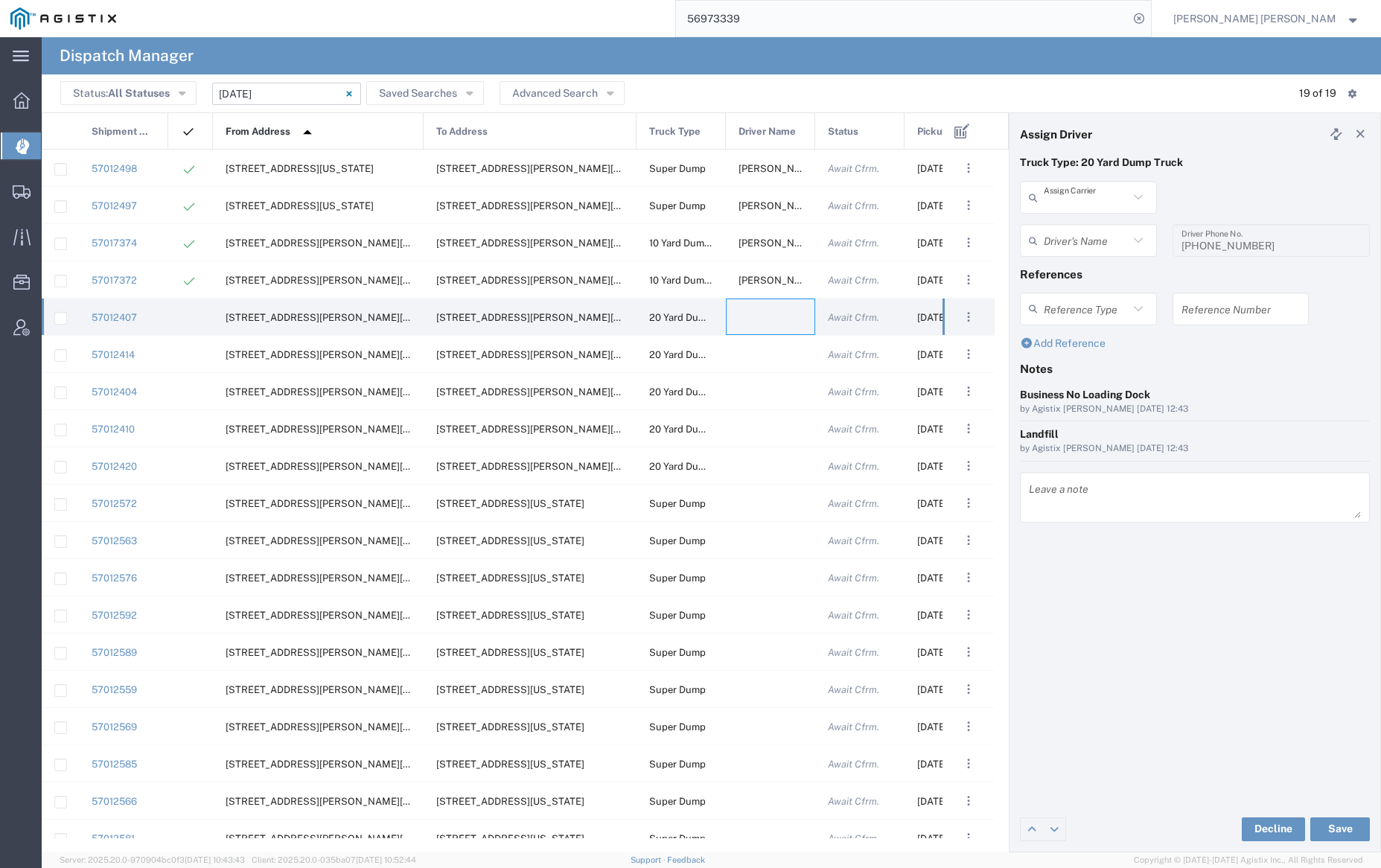
click at [1081, 193] on input "text" at bounding box center [1086, 197] width 85 height 26
click at [1091, 272] on span "[PERSON_NAME] Trucking" at bounding box center [1088, 289] width 133 height 46
type input "[PERSON_NAME] Trucking"
click at [1092, 241] on input "text" at bounding box center [1086, 240] width 85 height 26
click at [1090, 268] on span "[PERSON_NAME]" at bounding box center [1088, 273] width 133 height 23
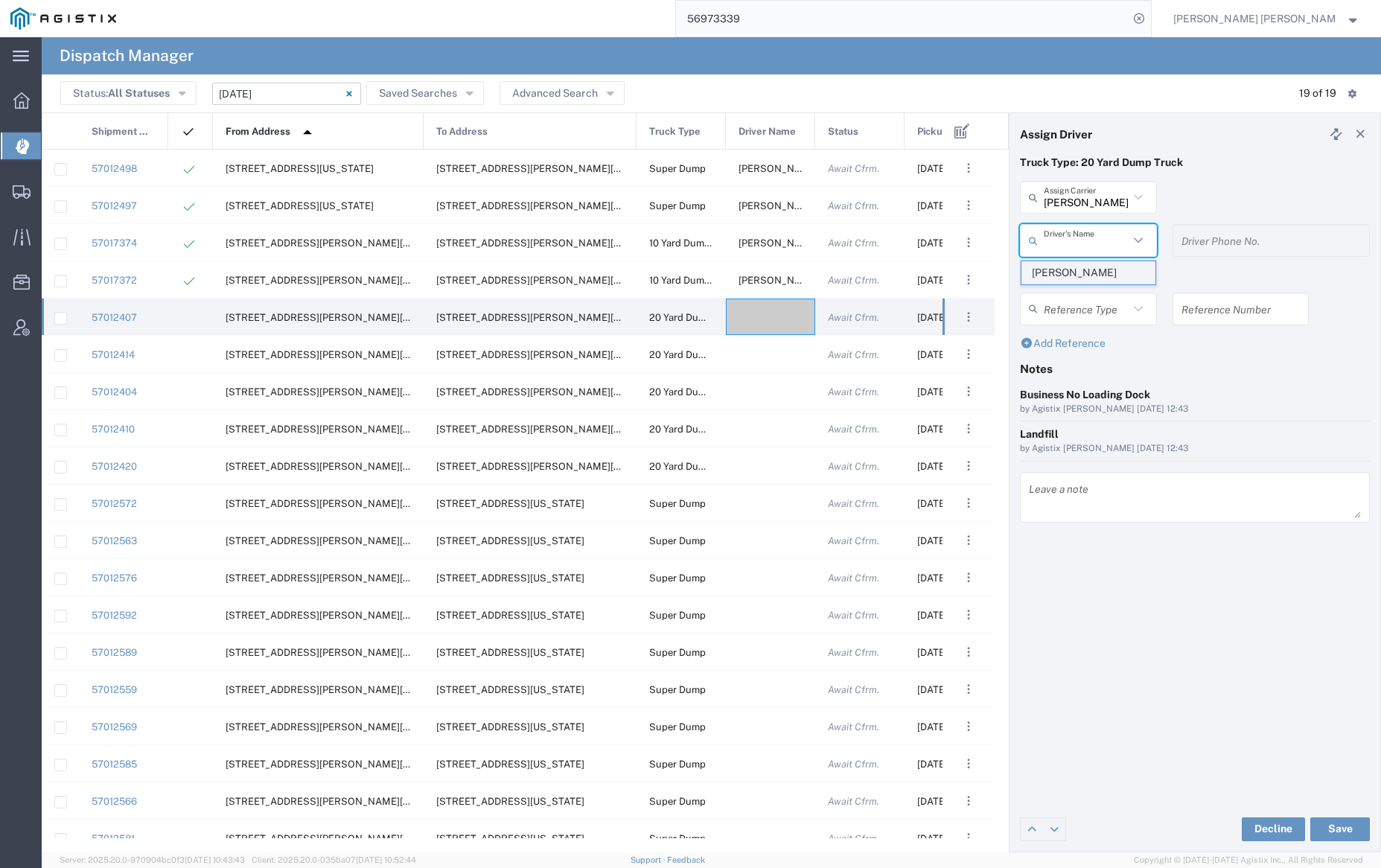
type input "[PERSON_NAME]"
type input "9253838798"
click at [1335, 826] on button "Save" at bounding box center [1340, 829] width 60 height 24
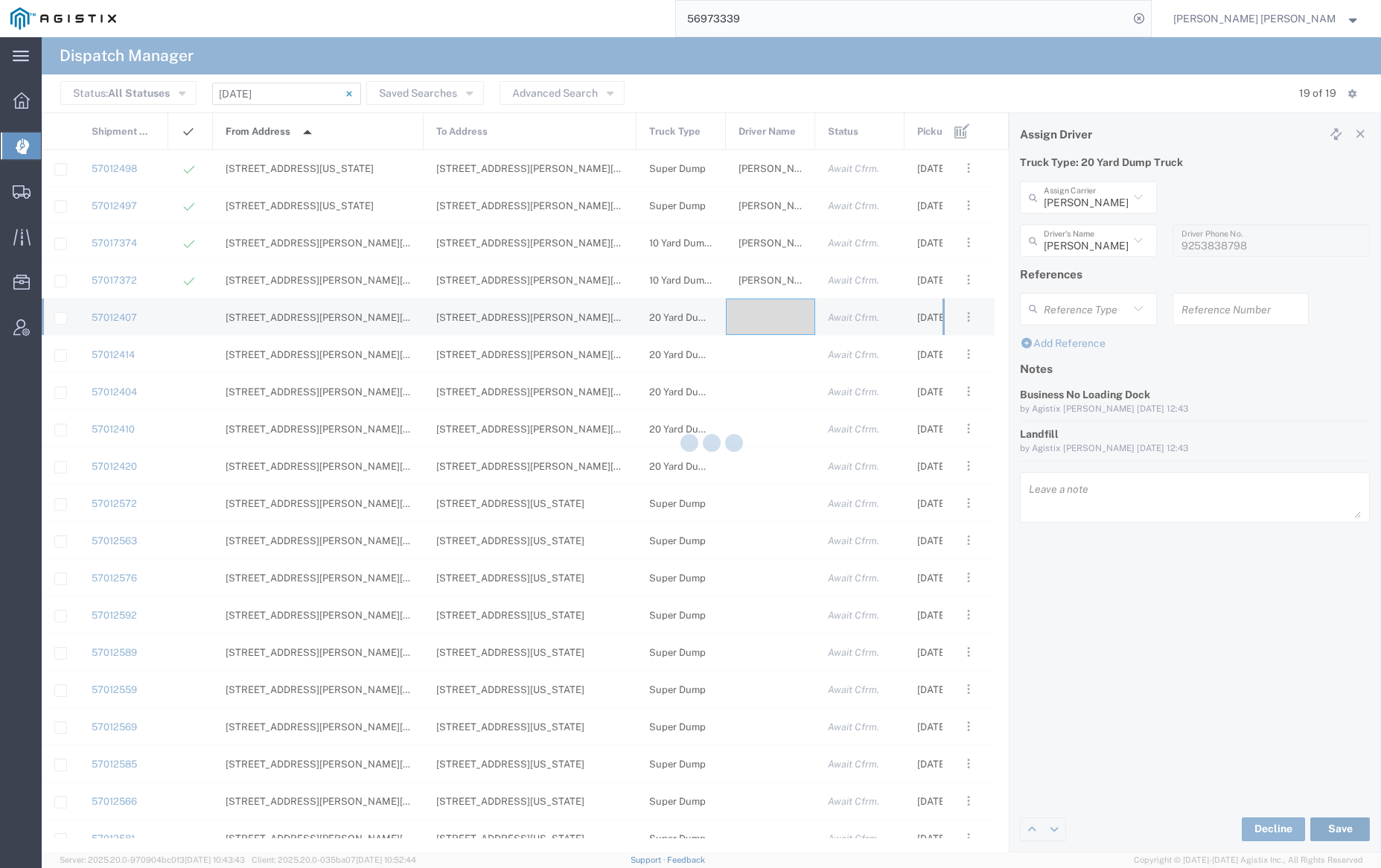
type input "[PERSON_NAME]"
type input "[PERSON_NAME] Trucking"
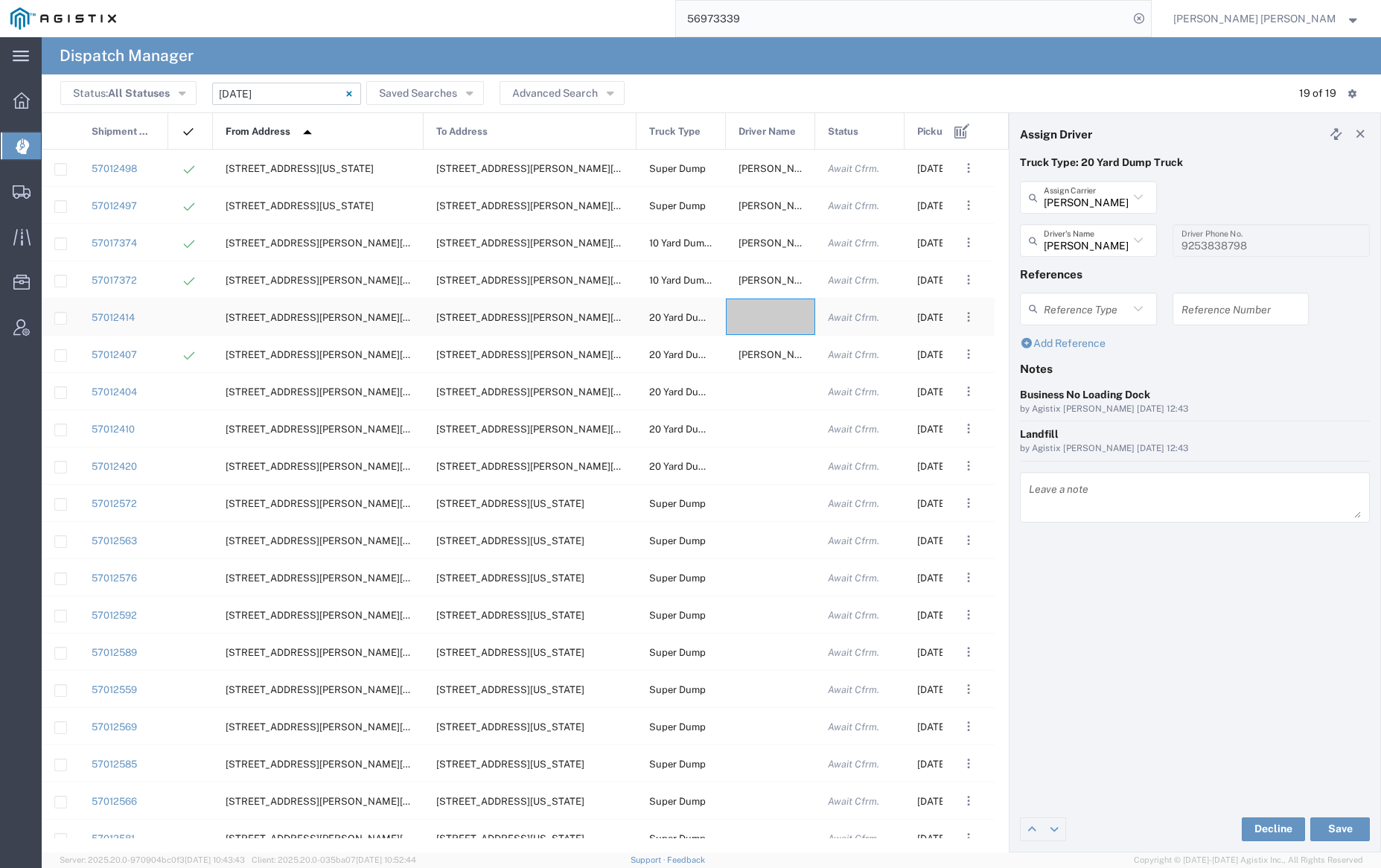
click at [763, 313] on div at bounding box center [771, 316] width 89 height 37
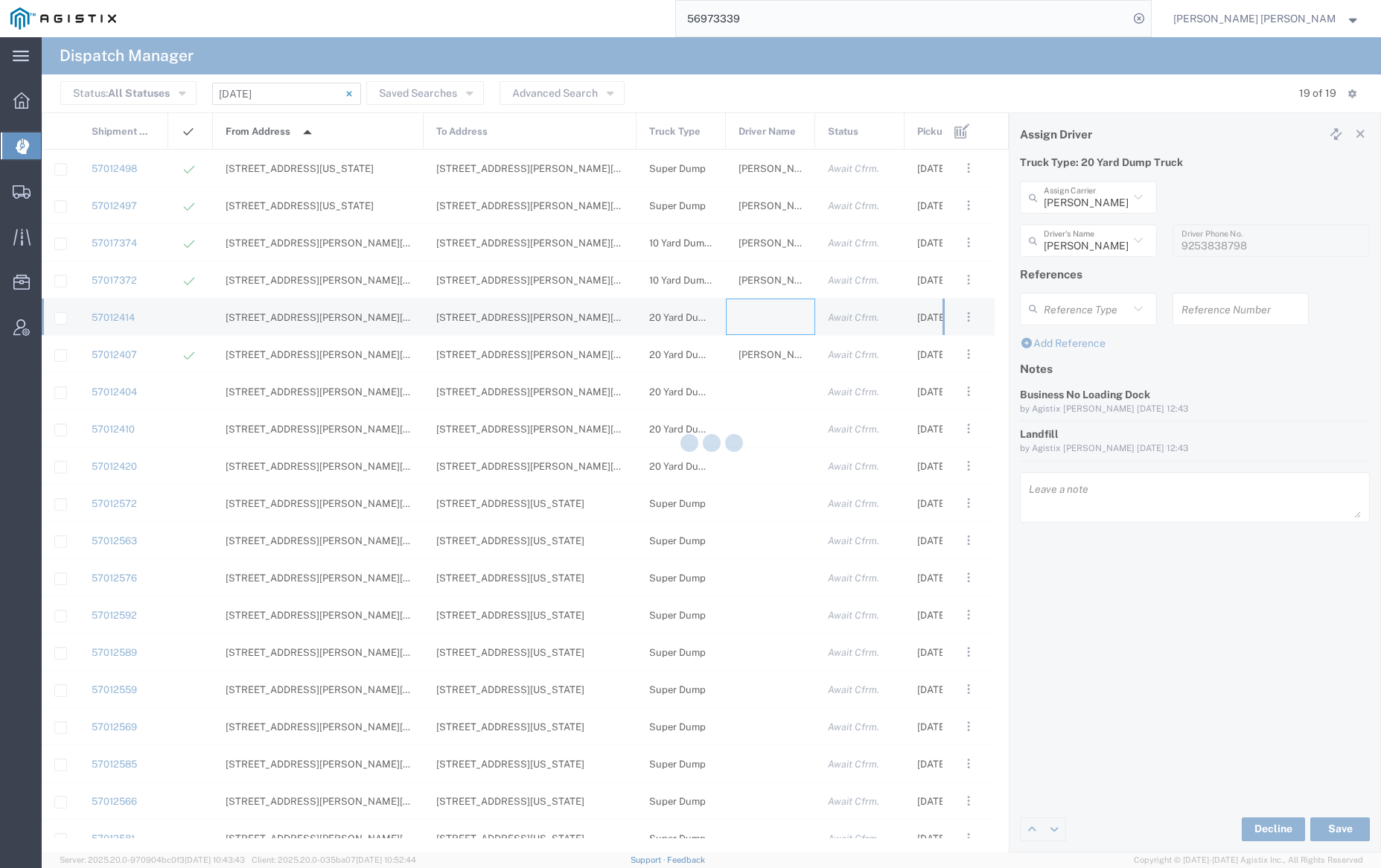
type input "[PERSON_NAME] Trucking"
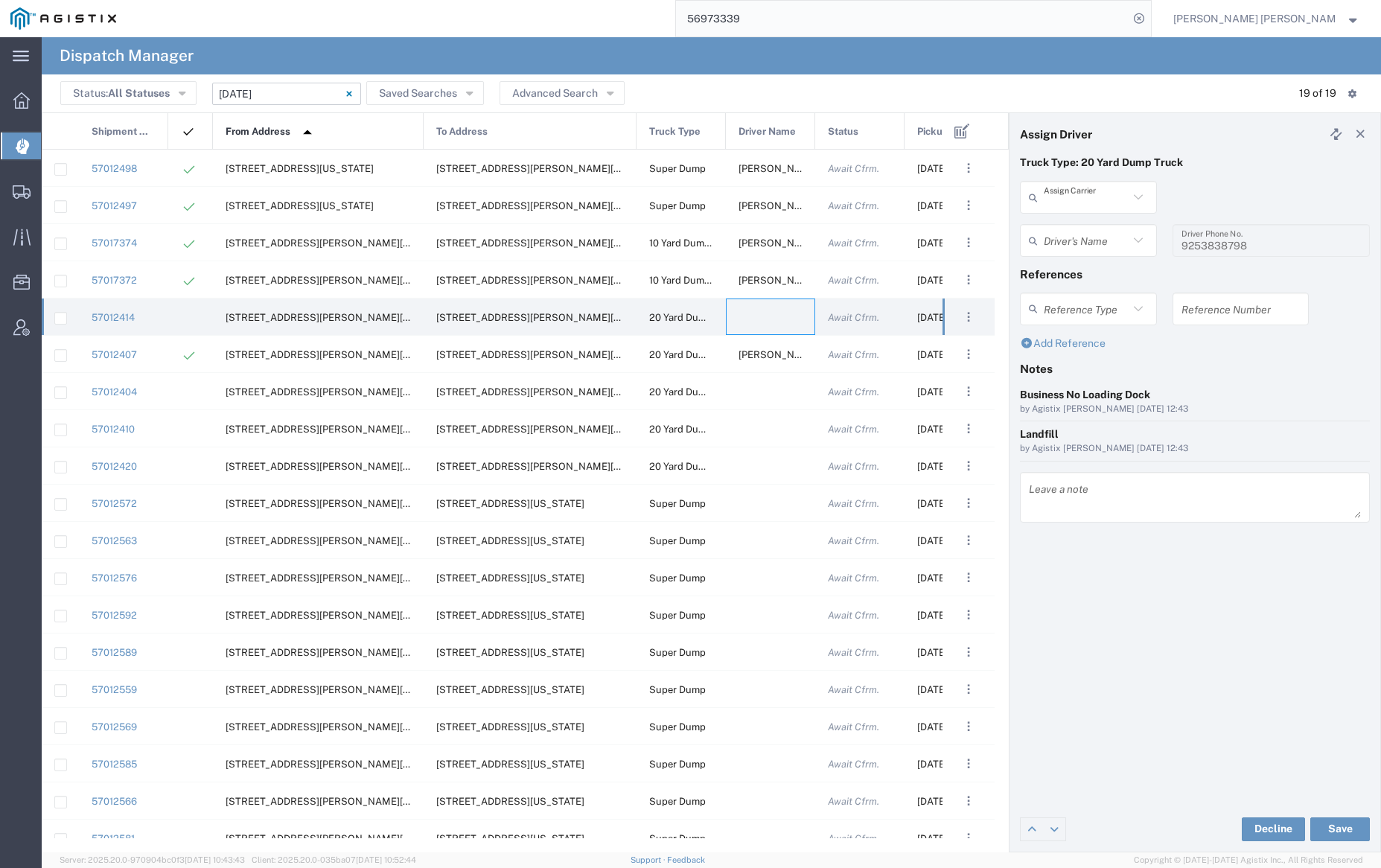
click at [1093, 201] on input "text" at bounding box center [1086, 197] width 85 height 26
click at [1090, 230] on span "GSH Transport" at bounding box center [1088, 230] width 133 height 23
type input "GSH Transport"
click at [1089, 232] on input "text" at bounding box center [1090, 240] width 94 height 26
click at [1089, 270] on span "[PERSON_NAME]" at bounding box center [1088, 273] width 133 height 23
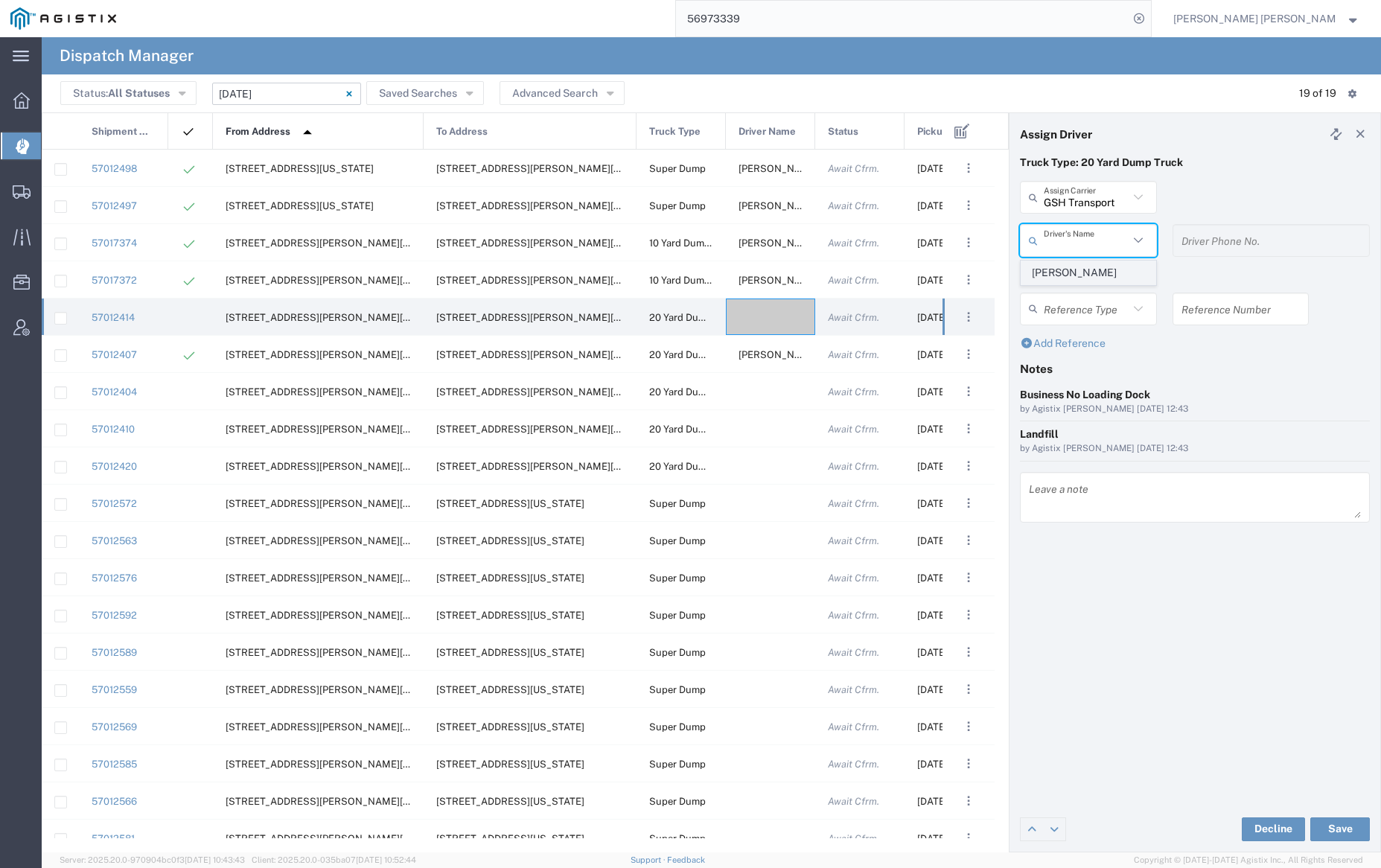
type input "[PERSON_NAME]"
type input "4086873968"
click at [1338, 826] on button "Save" at bounding box center [1340, 829] width 60 height 24
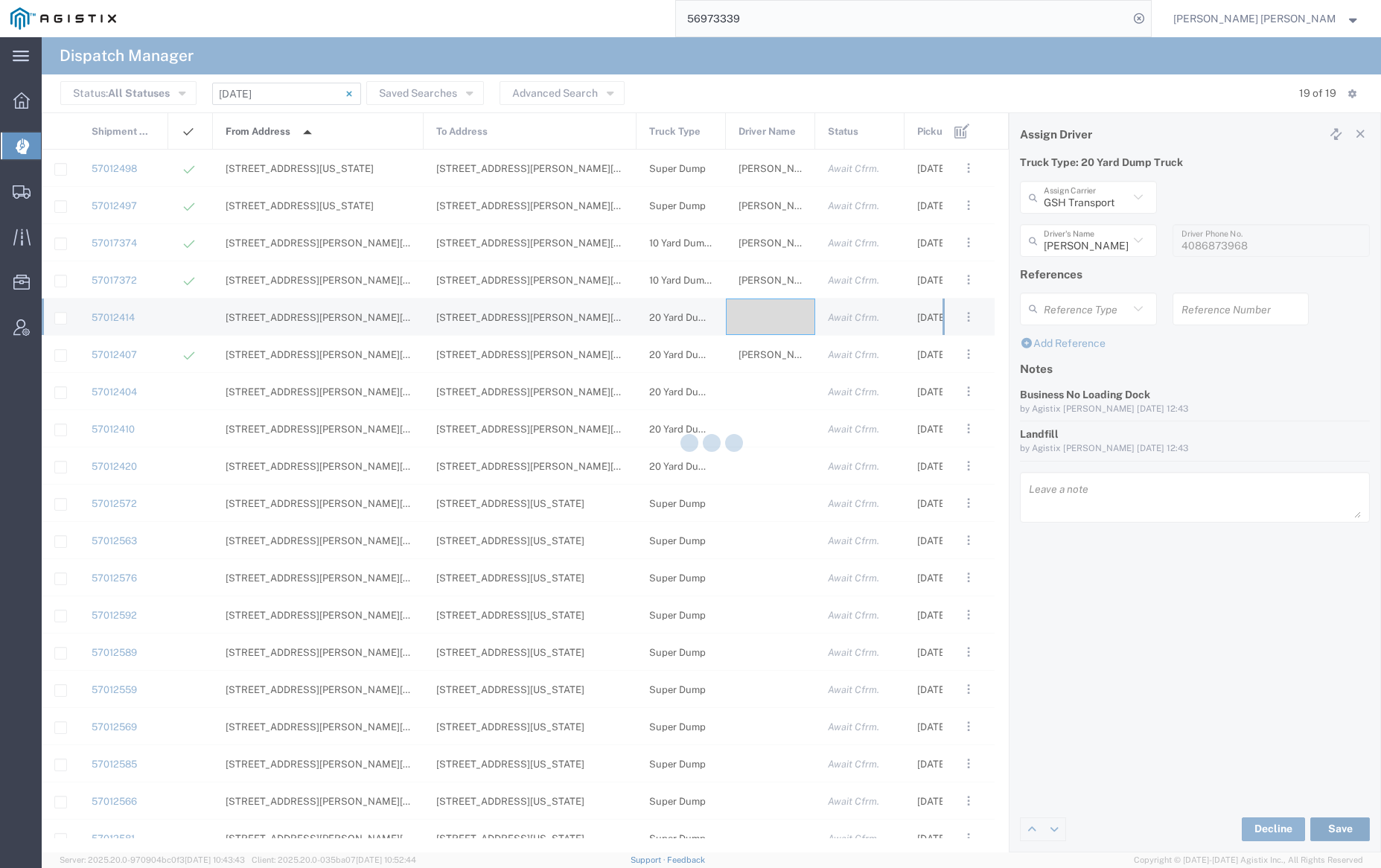
type input "[PERSON_NAME]"
type input "GSH Transport"
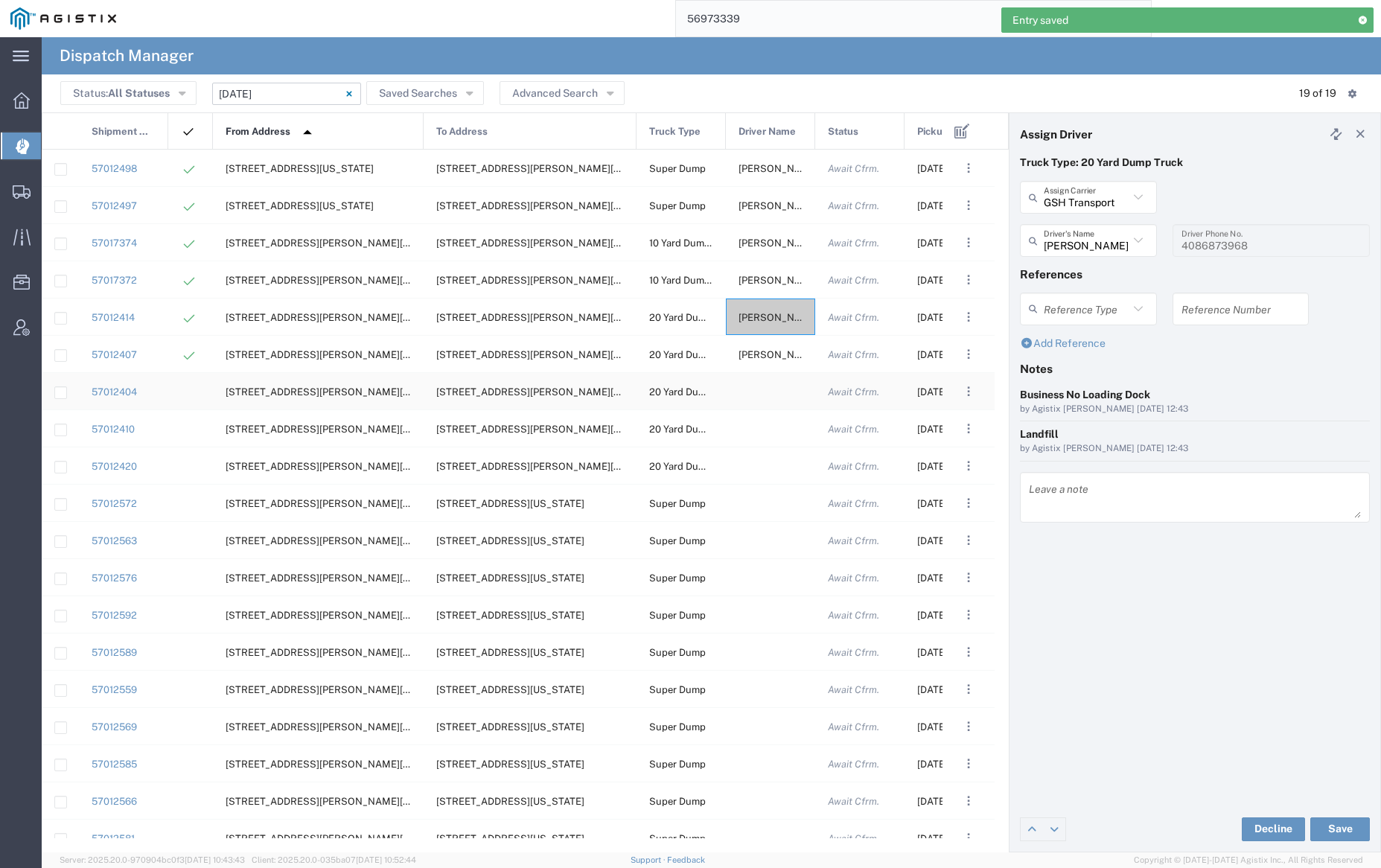
click at [761, 386] on div at bounding box center [771, 391] width 89 height 37
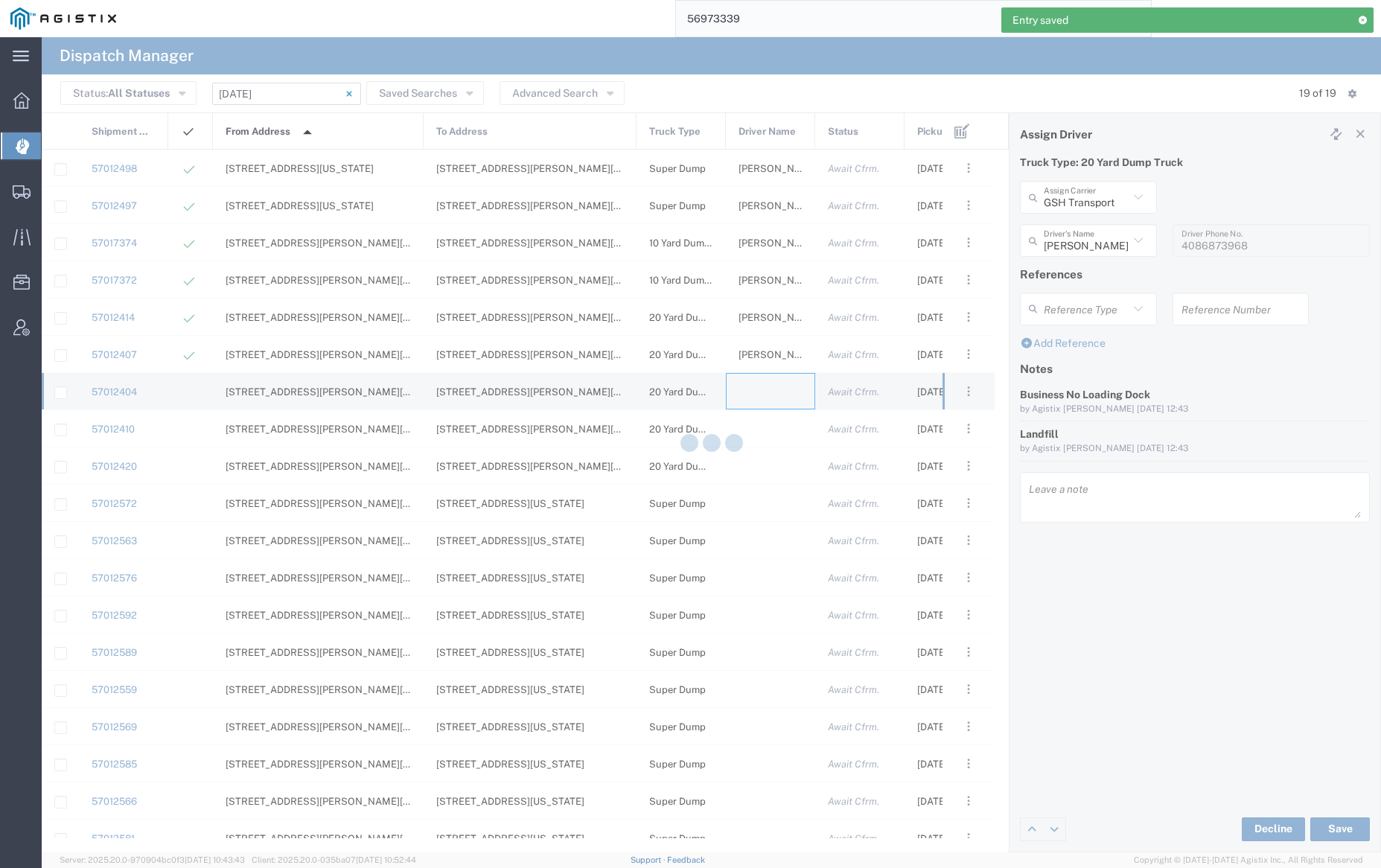
type input "[PERSON_NAME] Trucking"
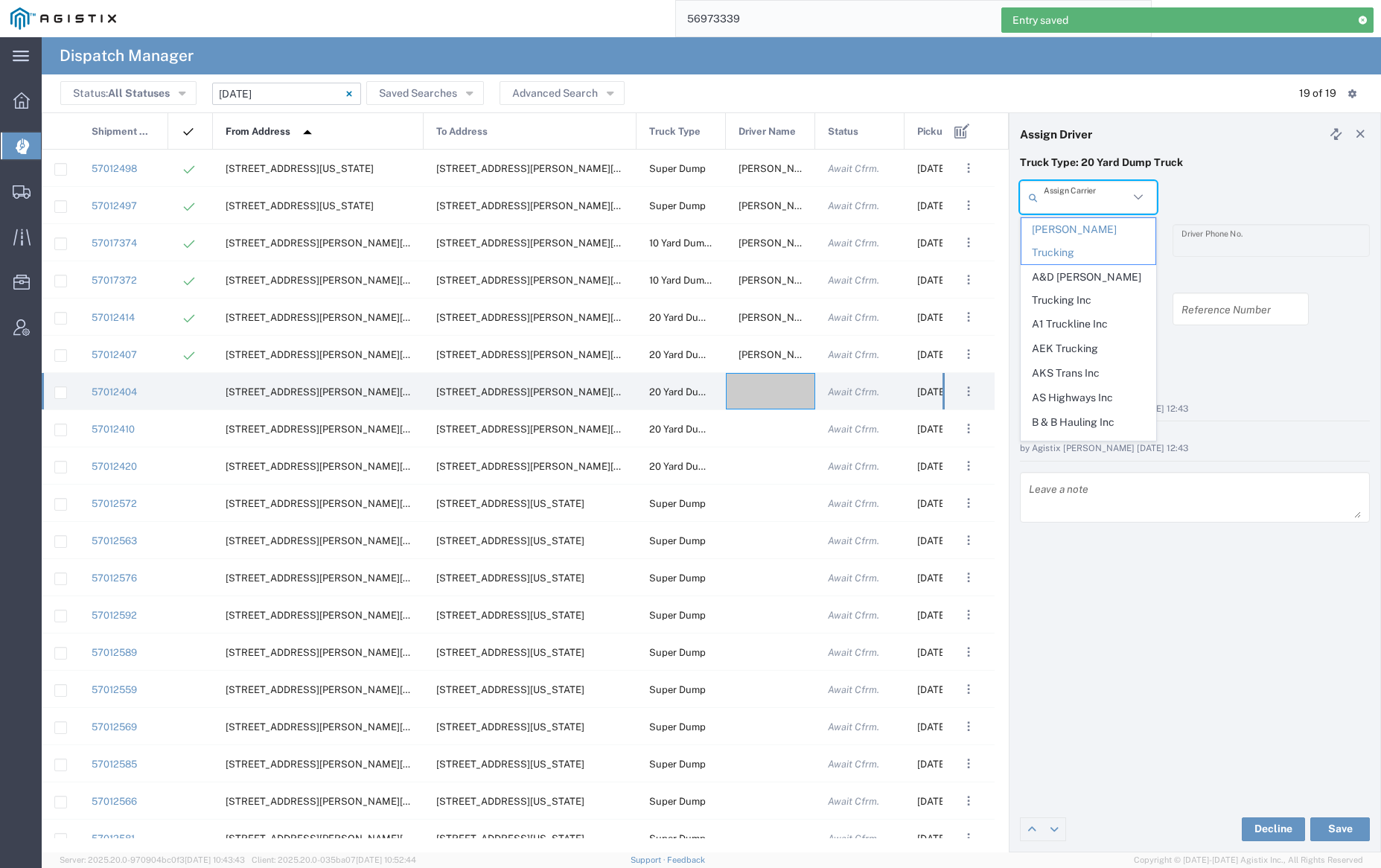
click at [1090, 200] on input "text" at bounding box center [1086, 197] width 85 height 26
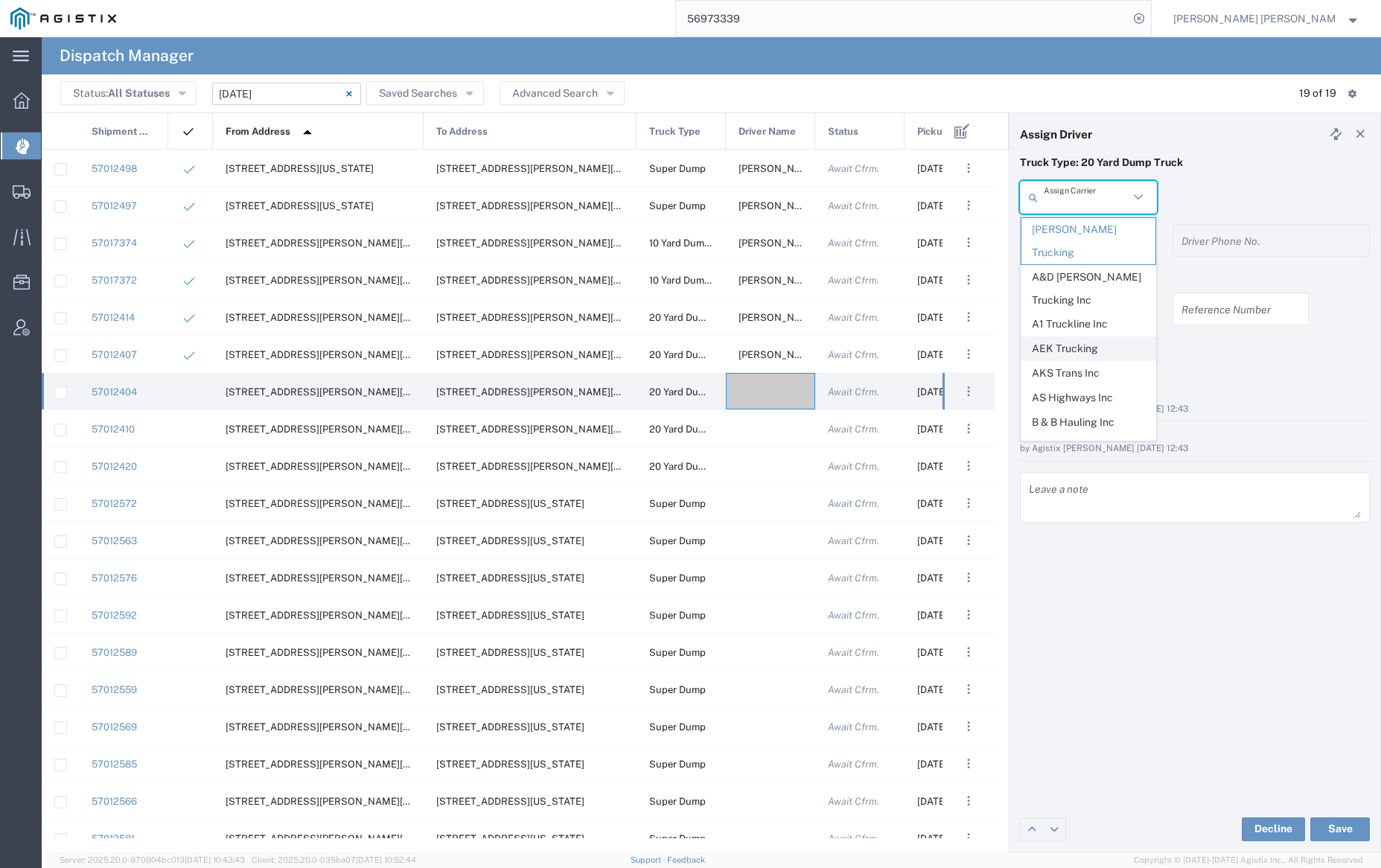
click at [1081, 337] on span "AEK Trucking" at bounding box center [1088, 349] width 133 height 23
type input "AEK Trucking"
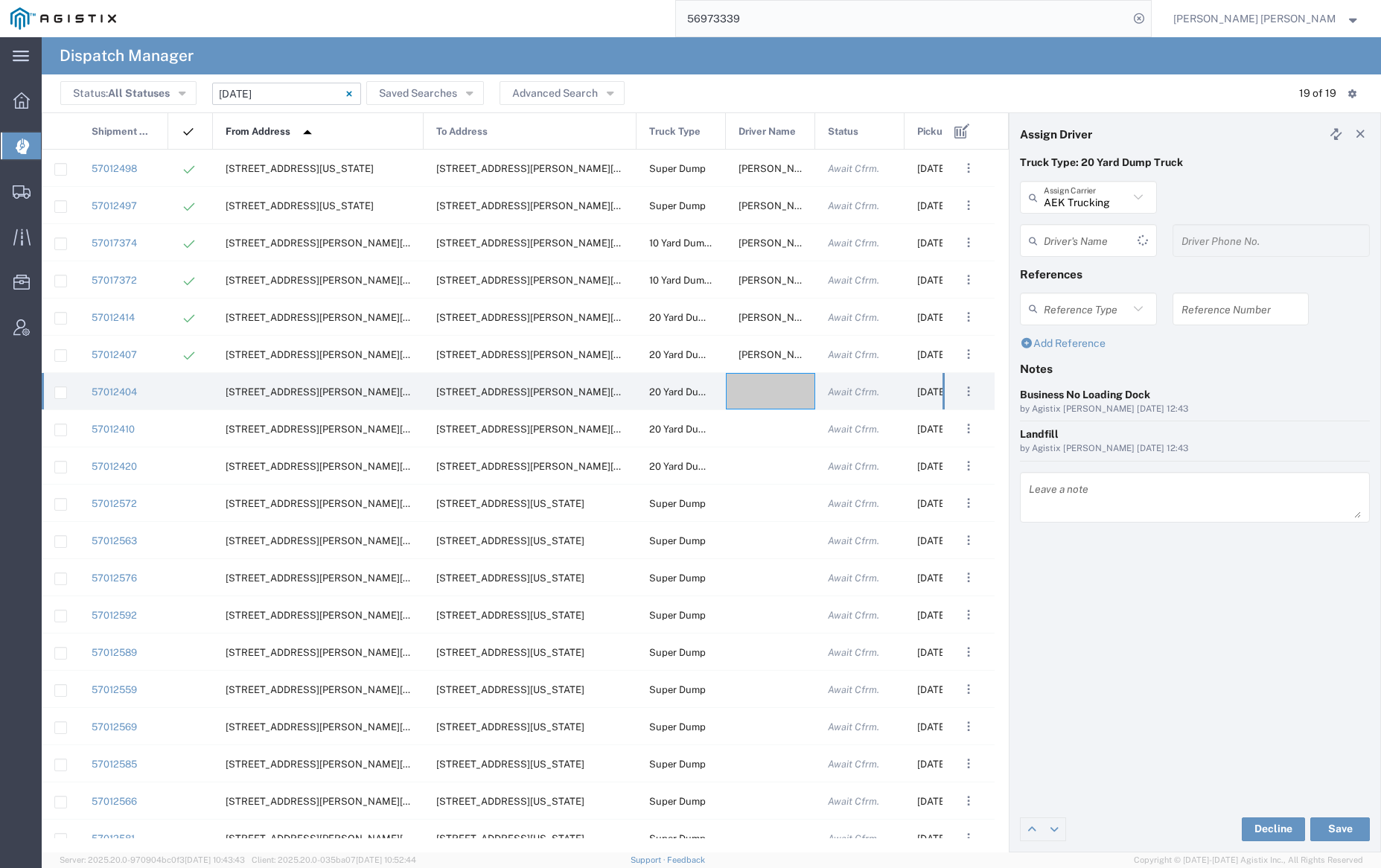
click at [1084, 238] on input "text" at bounding box center [1090, 240] width 94 height 26
click at [1086, 274] on span "[PERSON_NAME]" at bounding box center [1088, 273] width 133 height 23
type input "[PERSON_NAME]"
type input "7075800290"
click at [1340, 823] on button "Save" at bounding box center [1340, 829] width 60 height 24
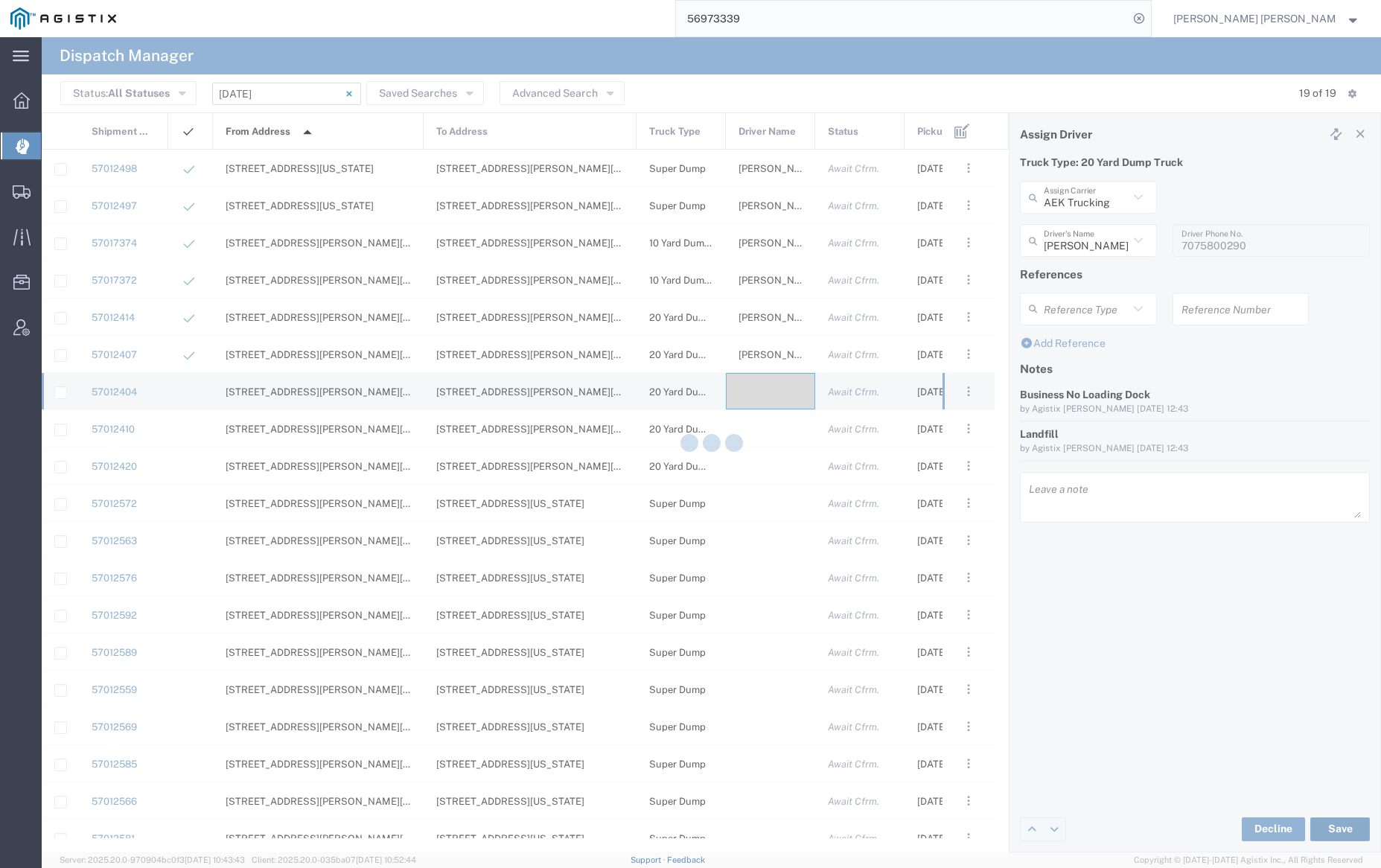
type input "[PERSON_NAME]"
type input "AEK Trucking"
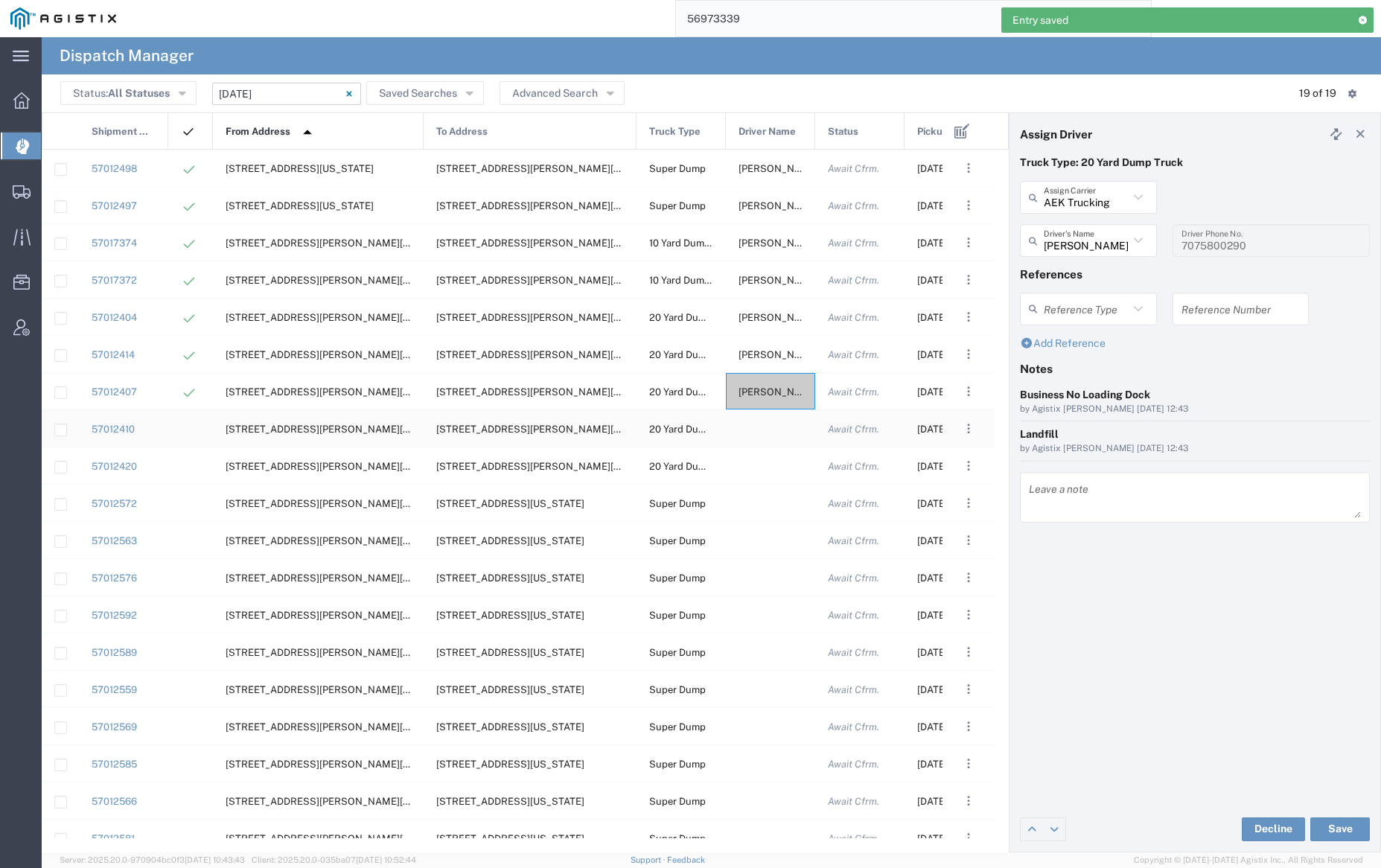
click at [779, 433] on div at bounding box center [771, 428] width 89 height 37
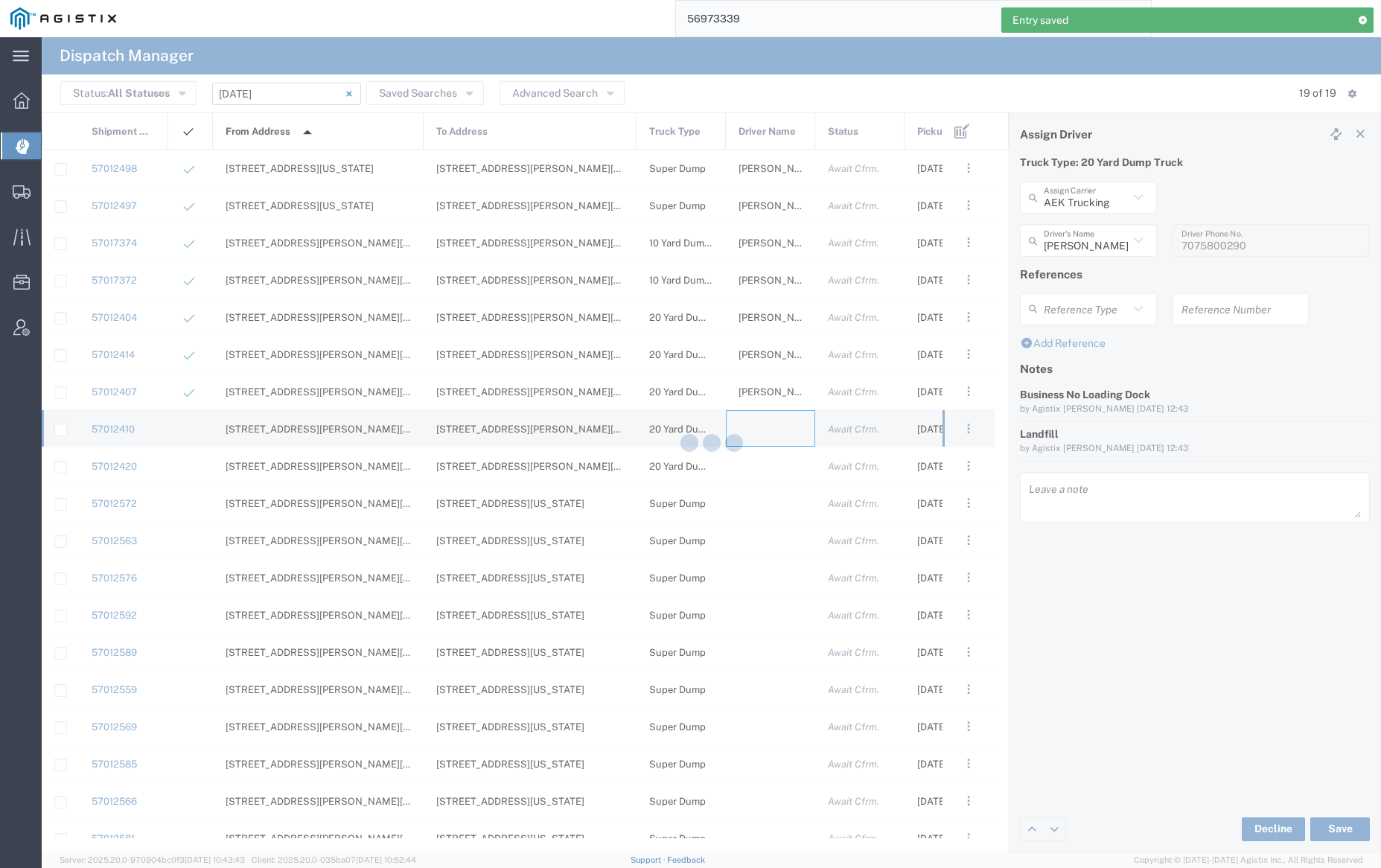
type input "[PERSON_NAME] Trucking"
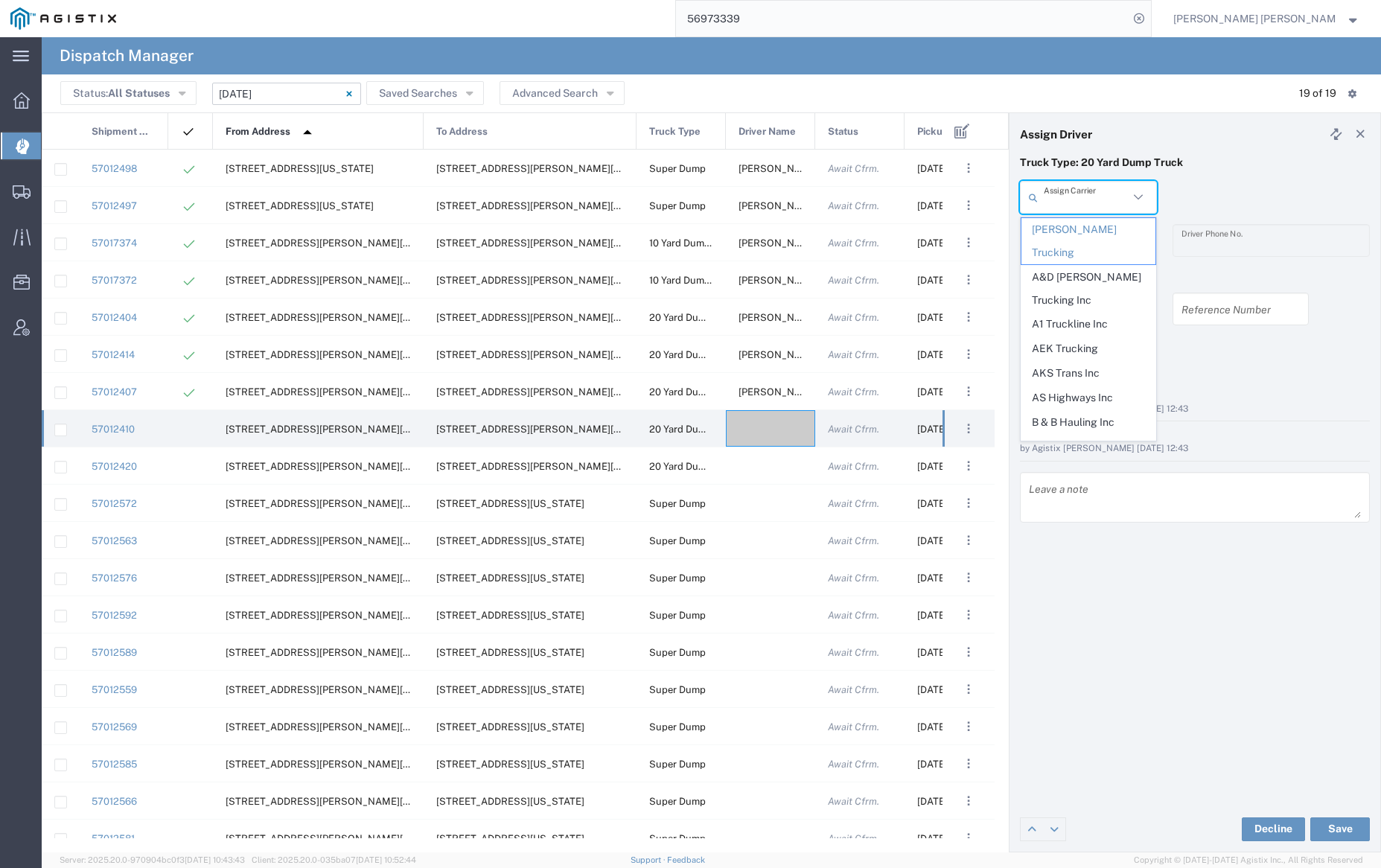
click at [1093, 194] on input "text" at bounding box center [1086, 197] width 85 height 26
click at [1092, 362] on span "AKS Trans Inc" at bounding box center [1088, 374] width 133 height 23
type input "AKS Trans Inc"
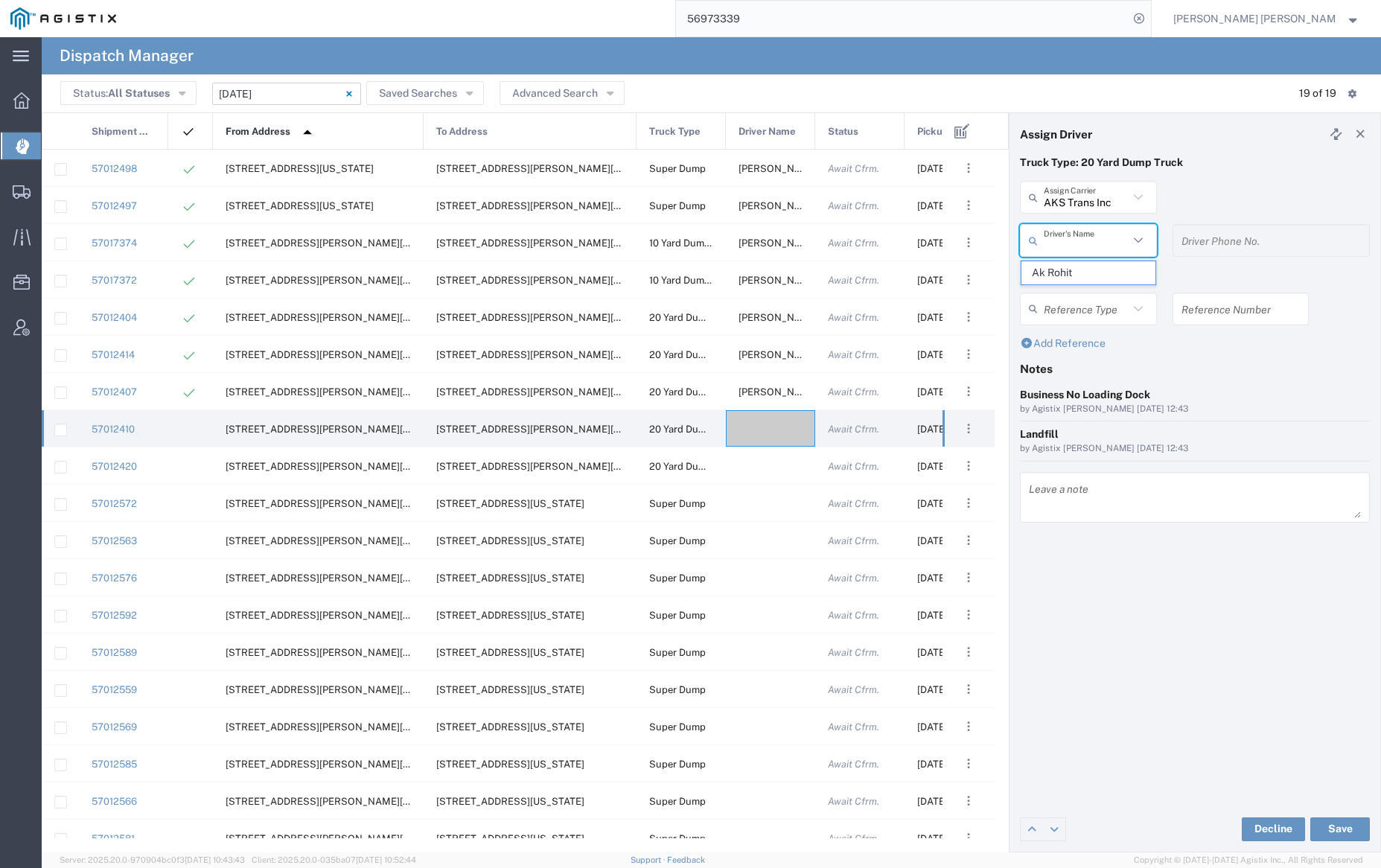
click at [1089, 238] on input "text" at bounding box center [1086, 240] width 85 height 26
click at [1091, 271] on span "Ak Rohit" at bounding box center [1088, 273] width 133 height 23
type input "Ak Rohit"
type input "7077313133"
click at [1341, 830] on button "Save" at bounding box center [1340, 829] width 60 height 24
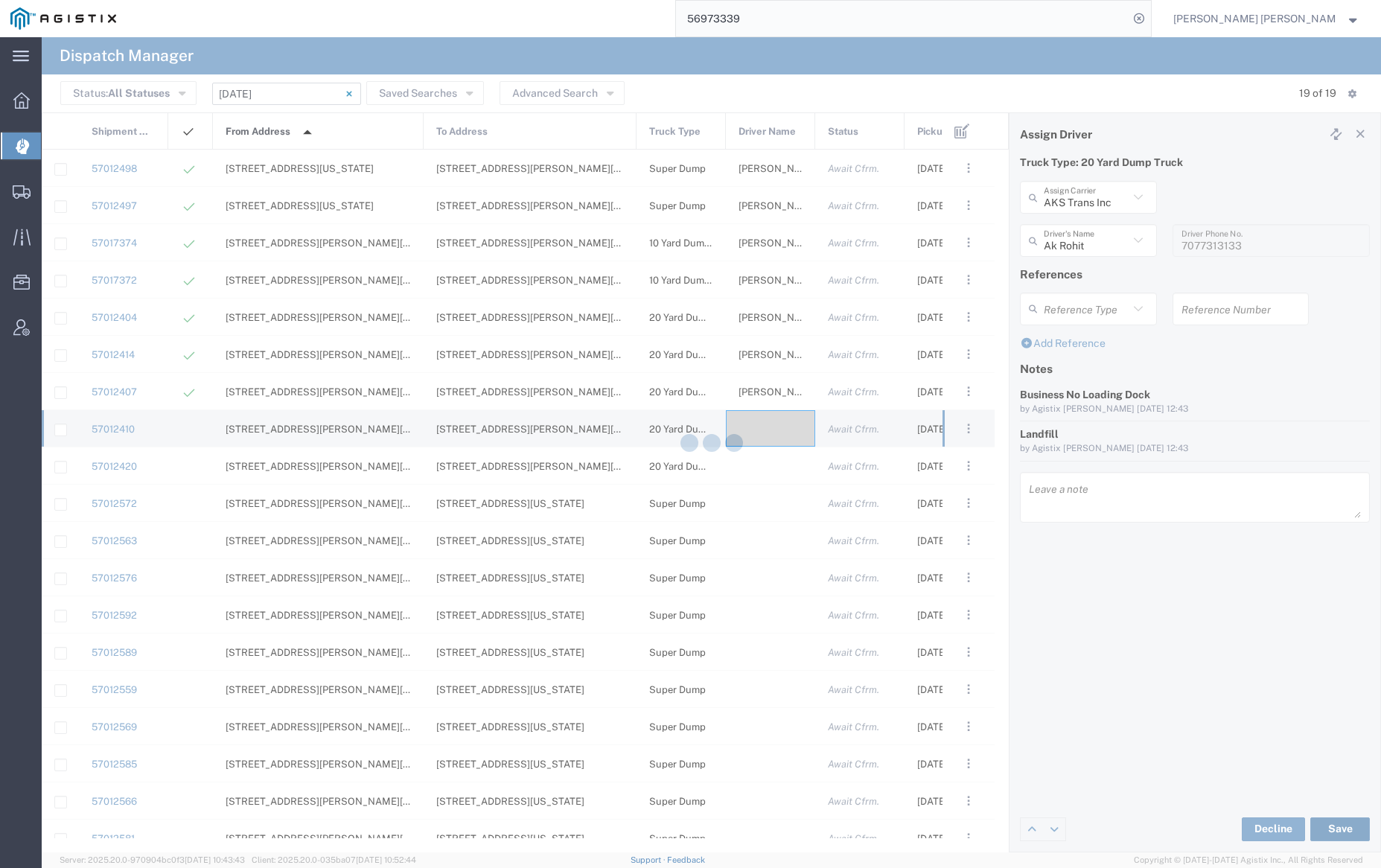
type input "Ak Rohit"
type input "AKS Trans Inc"
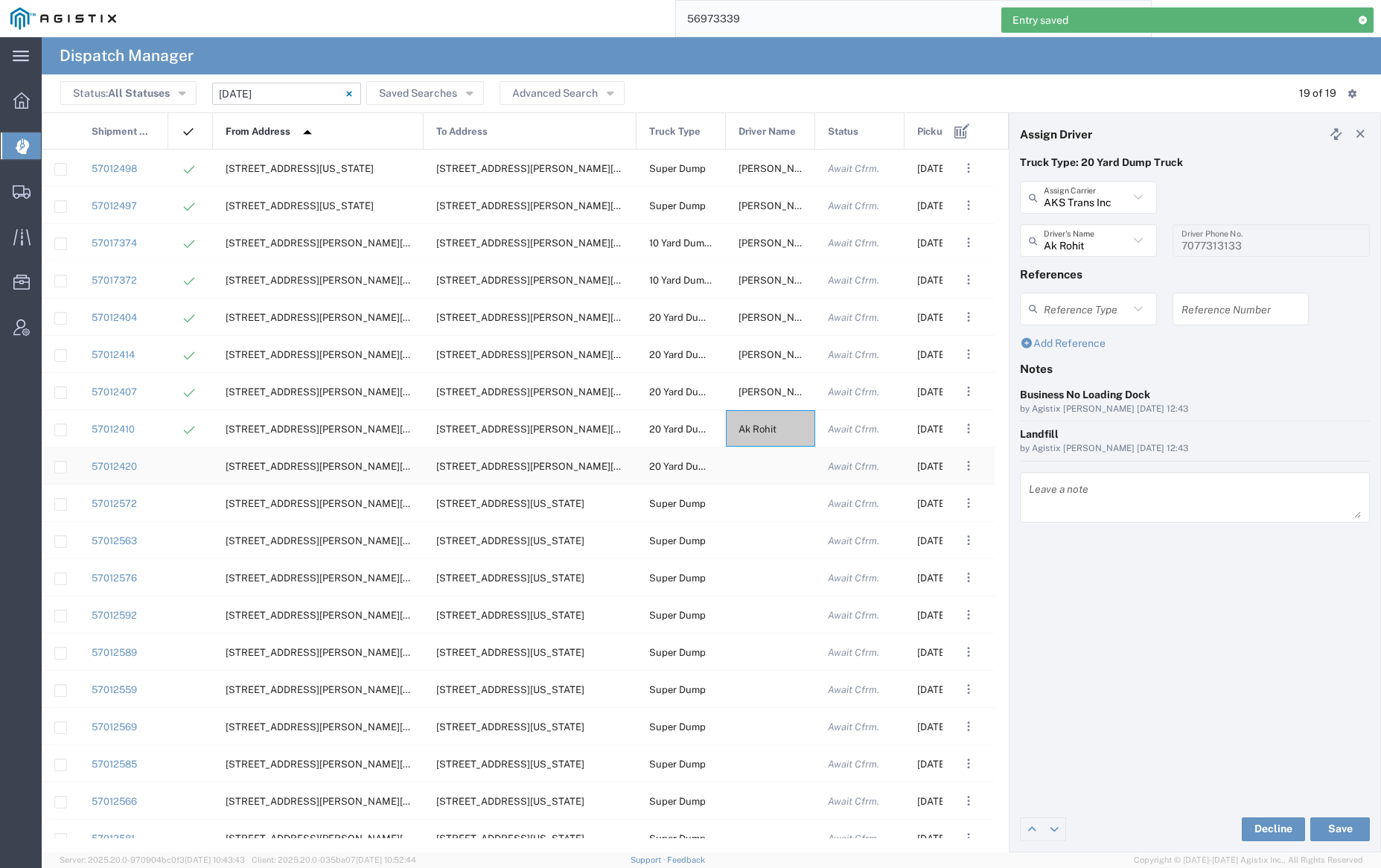
click at [758, 464] on div at bounding box center [771, 465] width 89 height 37
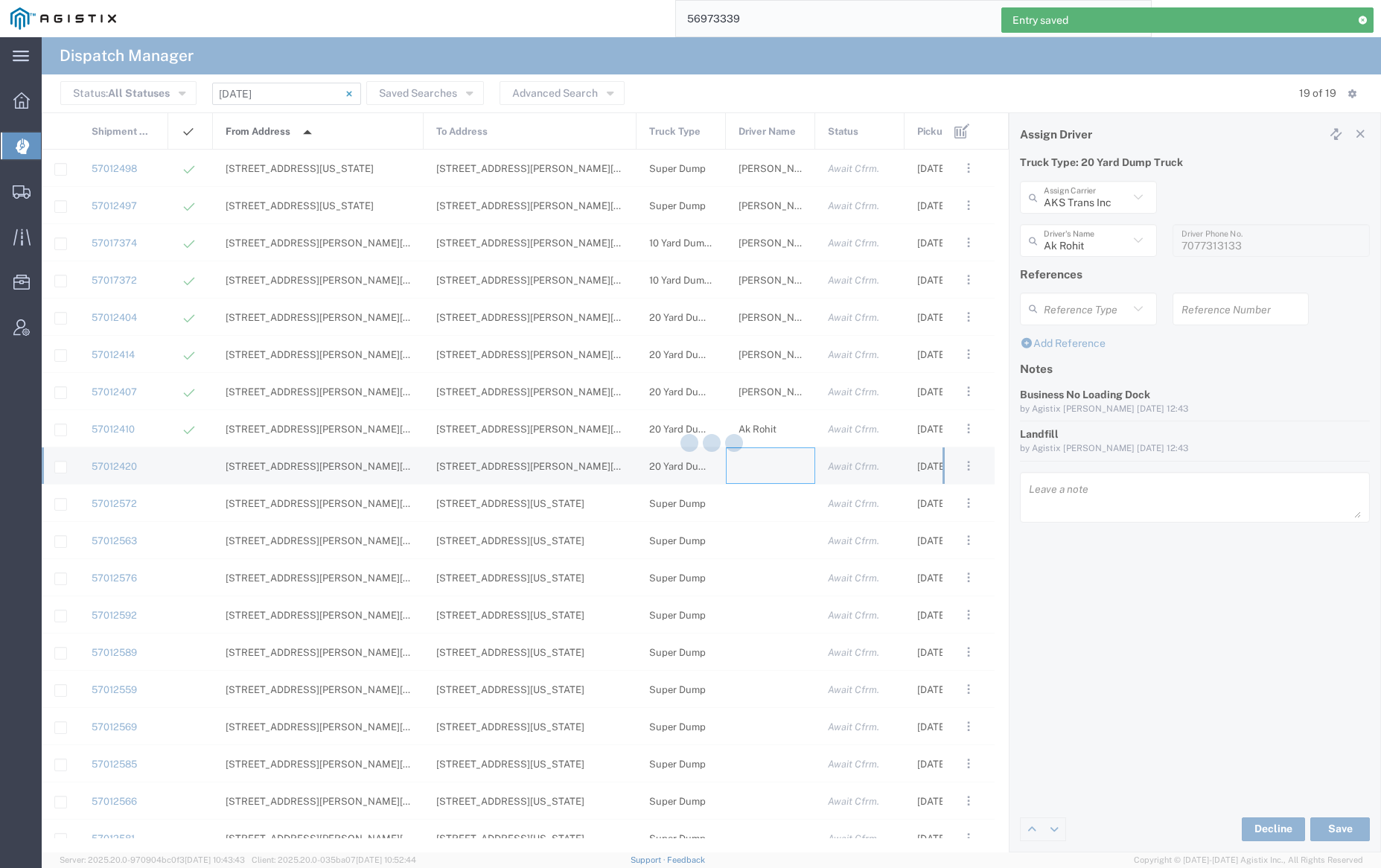
type input "[PERSON_NAME] Trucking"
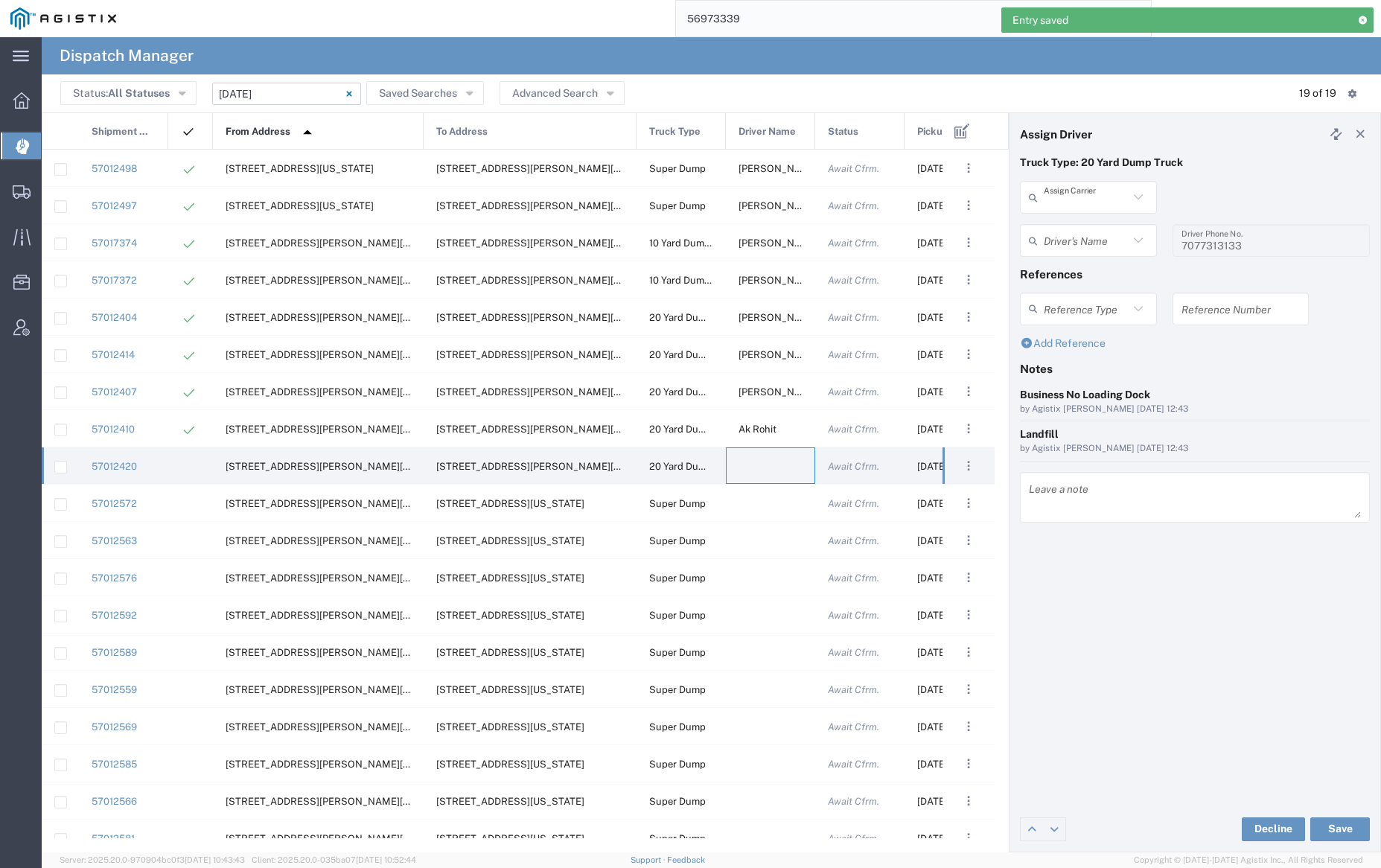
click at [1069, 208] on input "text" at bounding box center [1086, 197] width 85 height 26
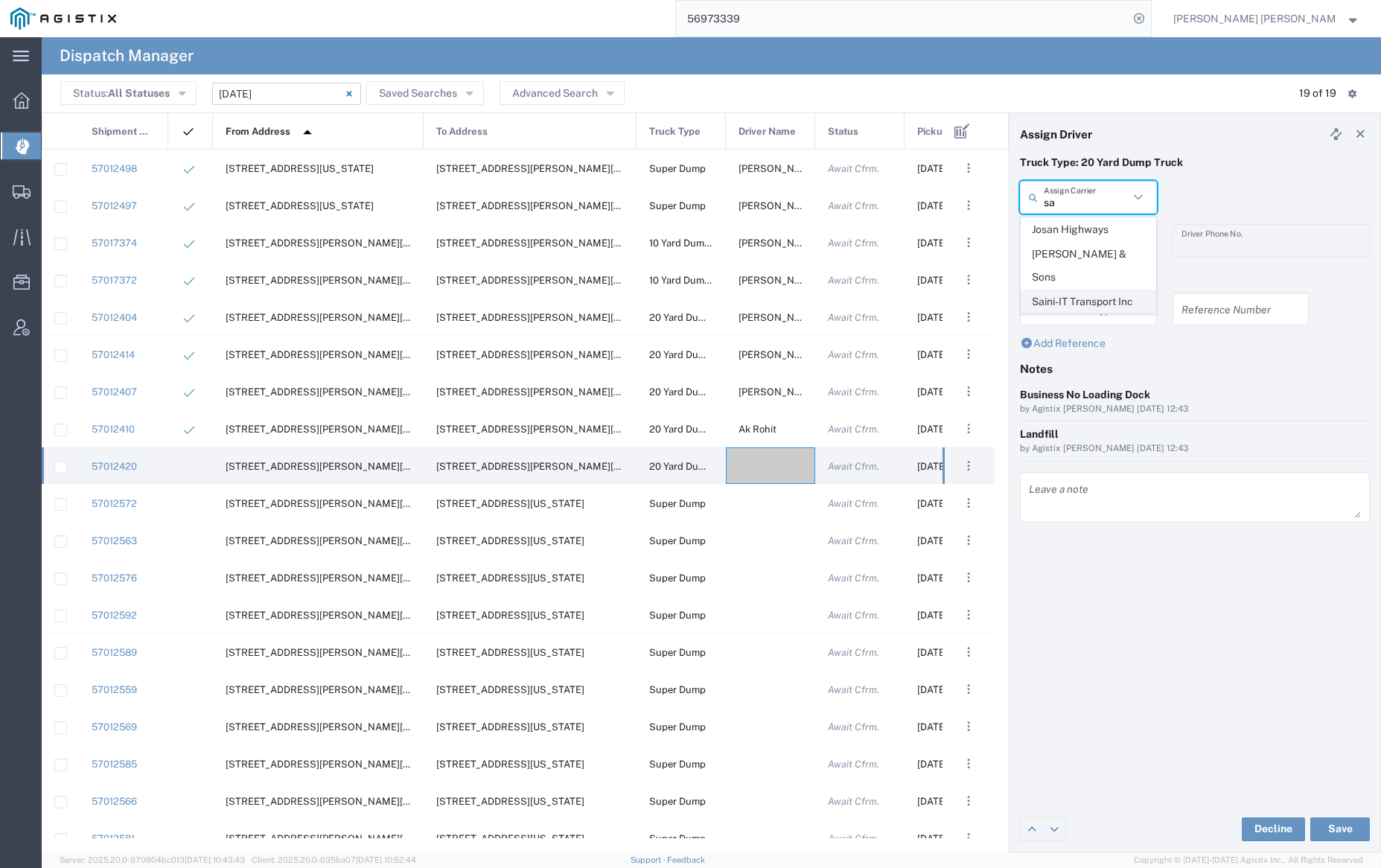
click at [1074, 291] on span "Saini-IT Transport Inc" at bounding box center [1088, 302] width 133 height 23
type input "Saini-IT Transport Inc"
click at [1076, 240] on input "text" at bounding box center [1090, 240] width 94 height 26
click at [1076, 268] on span "[PERSON_NAME]" at bounding box center [1088, 273] width 133 height 23
type input "[PERSON_NAME]"
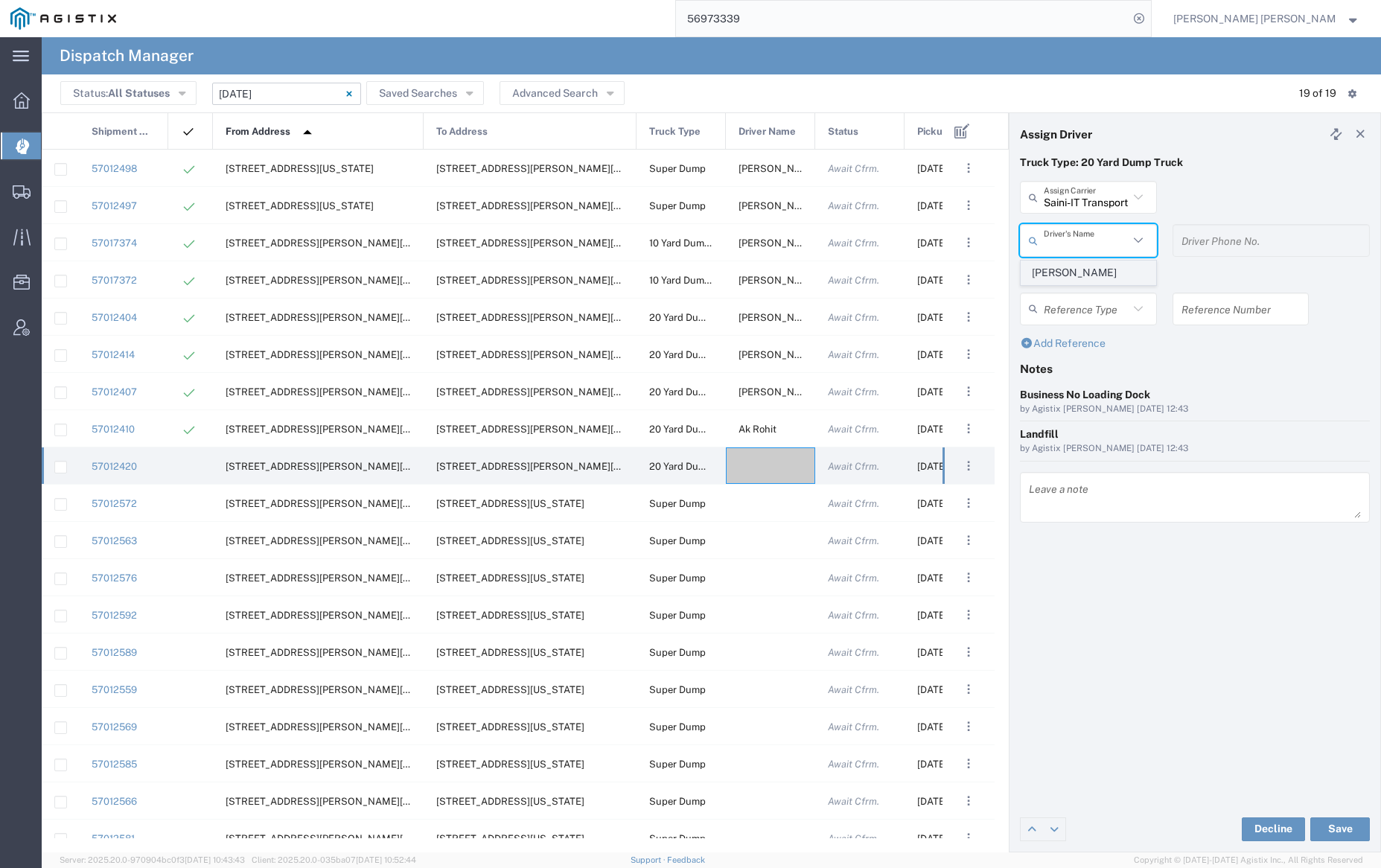
type input "7076486708"
click at [1342, 829] on button "Save" at bounding box center [1340, 829] width 60 height 24
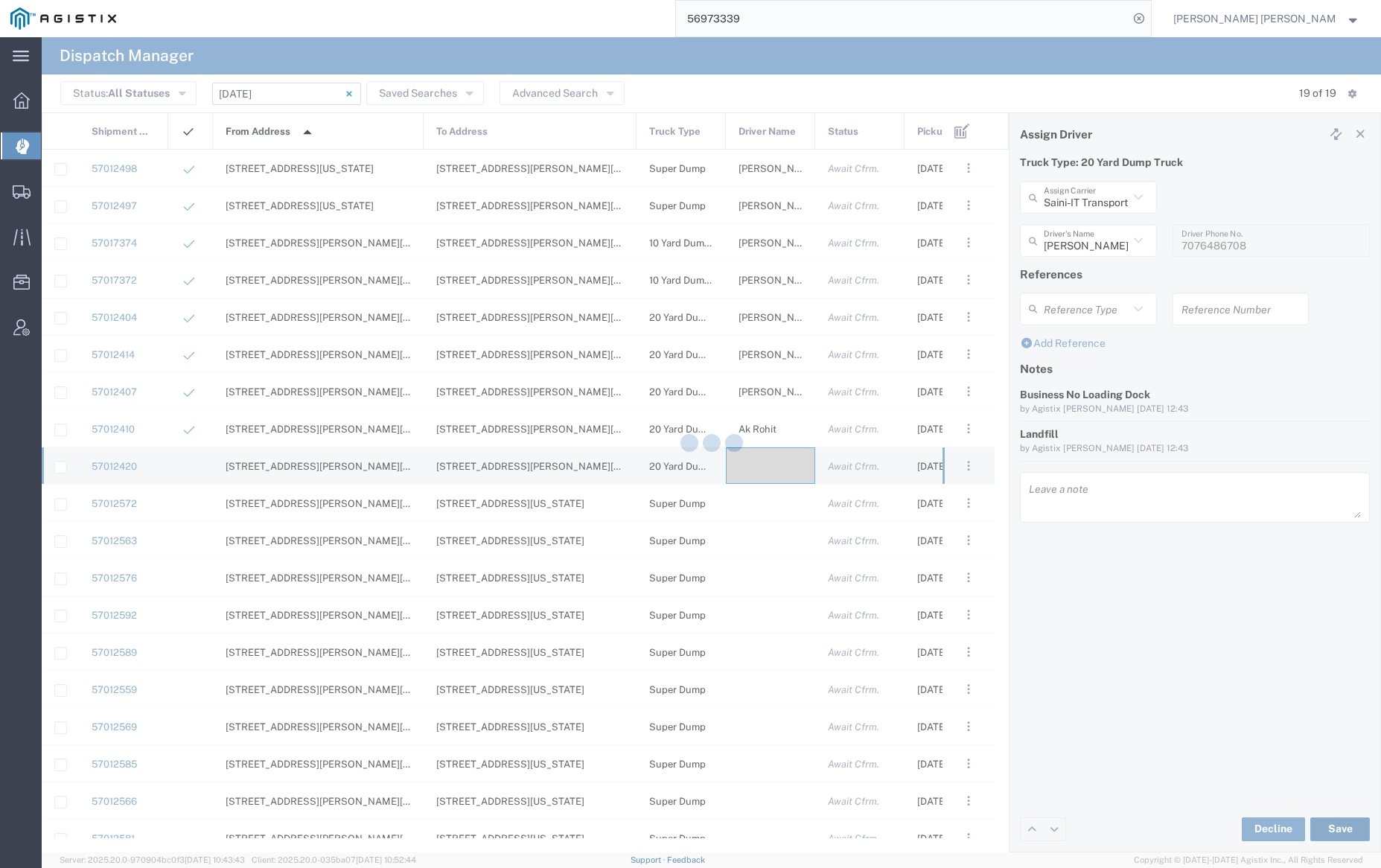
type input "[PERSON_NAME]"
type input "Saini-IT Transport Inc"
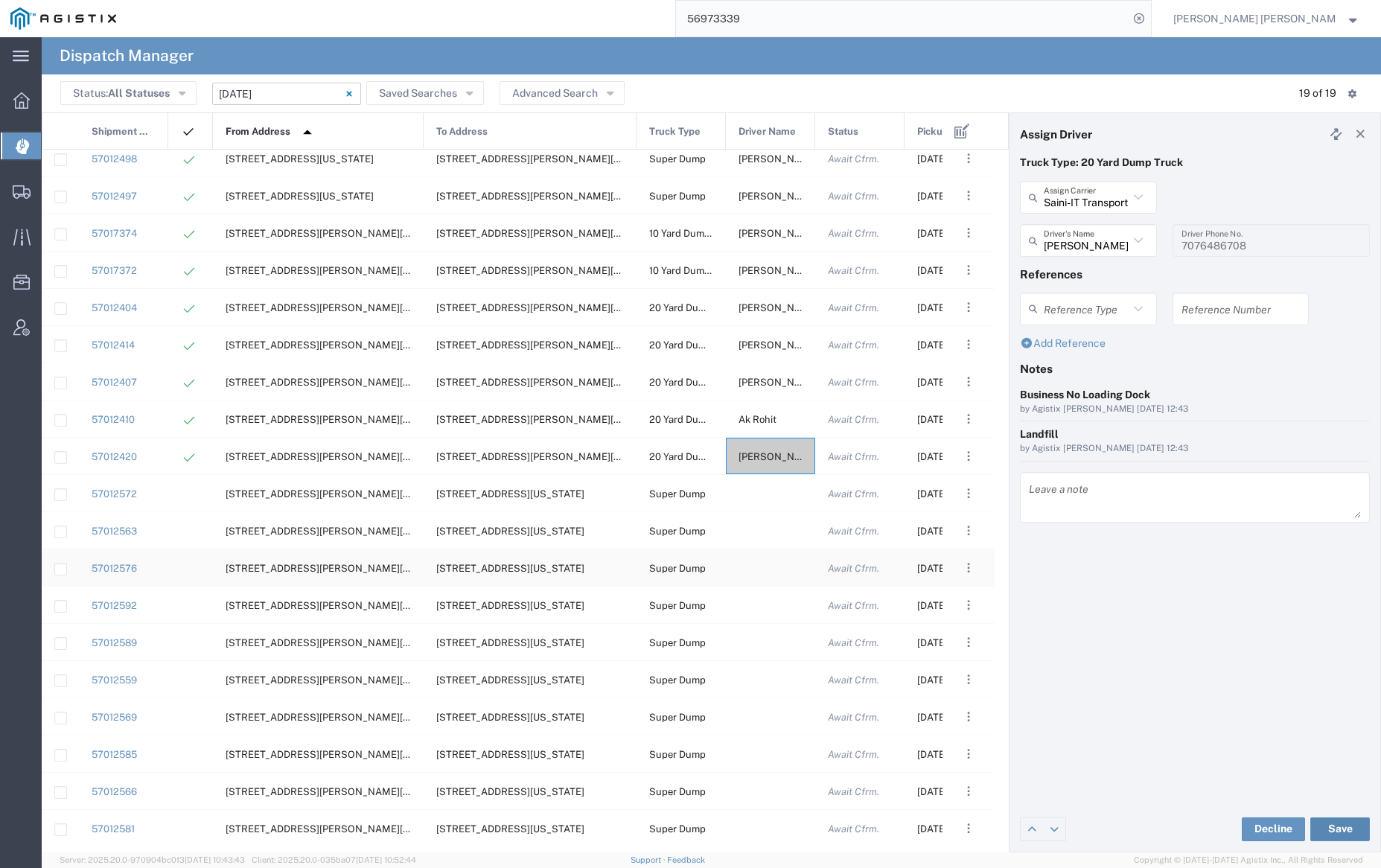
scroll to position [19, 0]
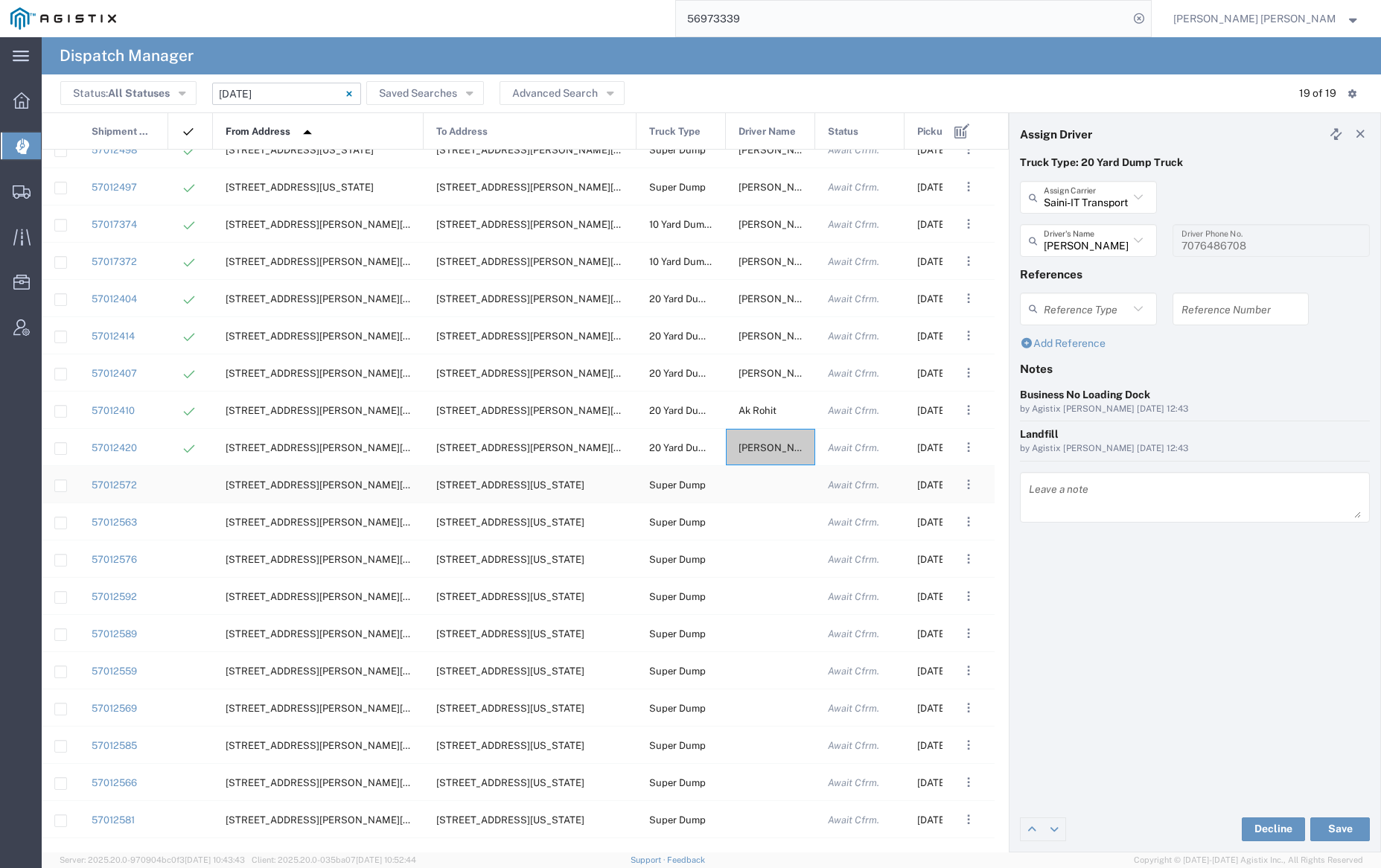
click at [768, 497] on div at bounding box center [771, 484] width 89 height 37
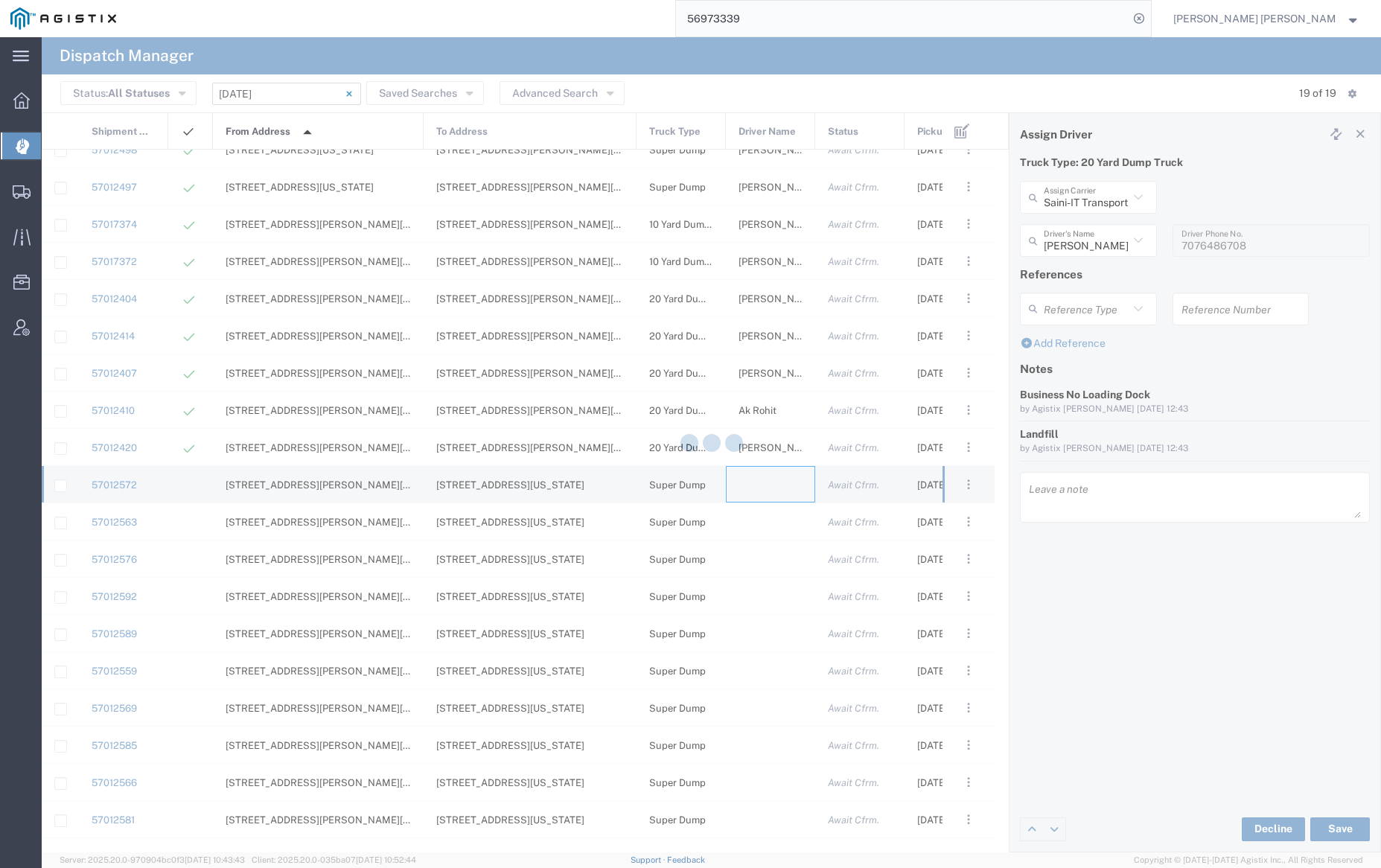
type input "[PERSON_NAME] Trucking"
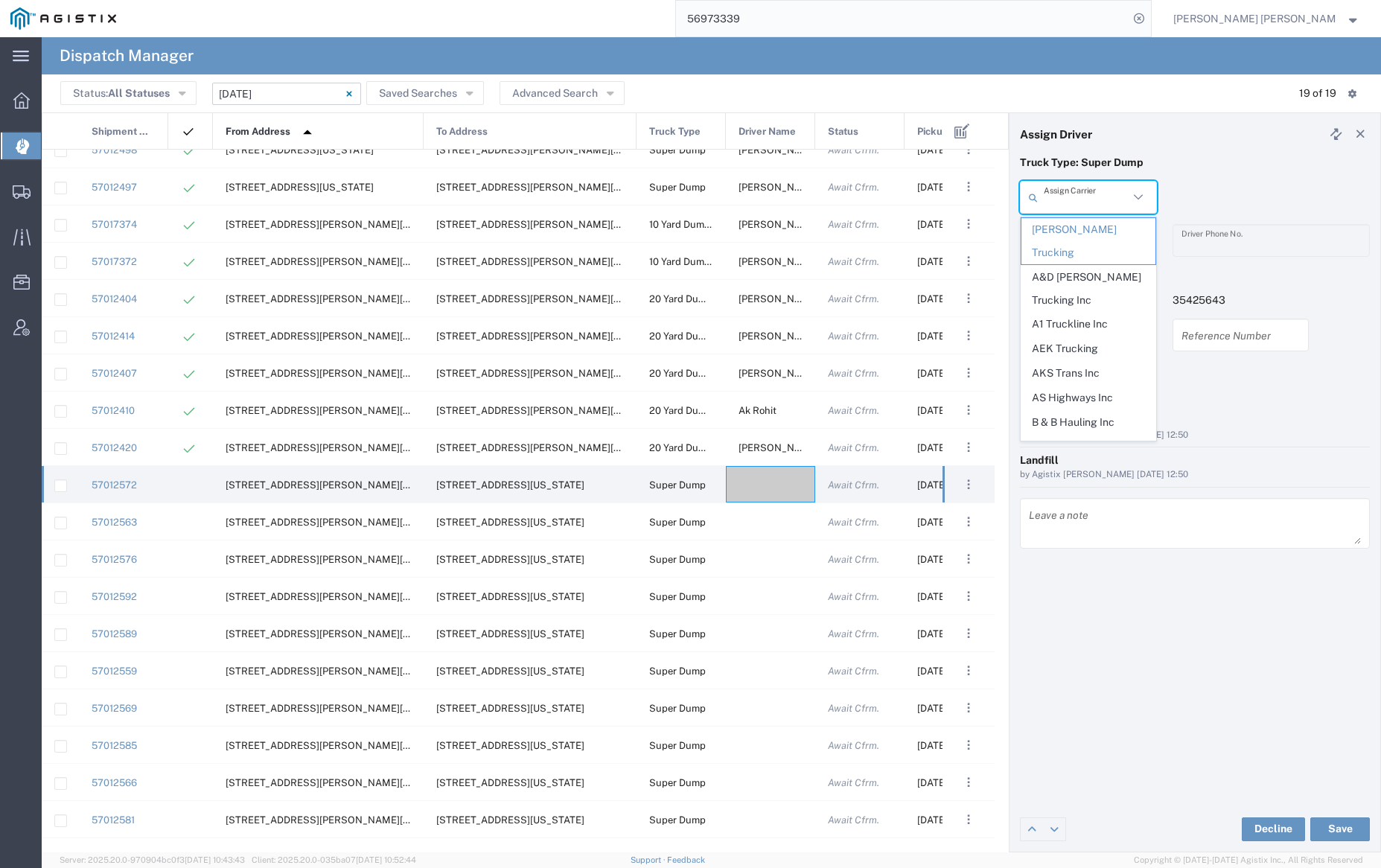
click at [1072, 198] on input "text" at bounding box center [1086, 197] width 85 height 26
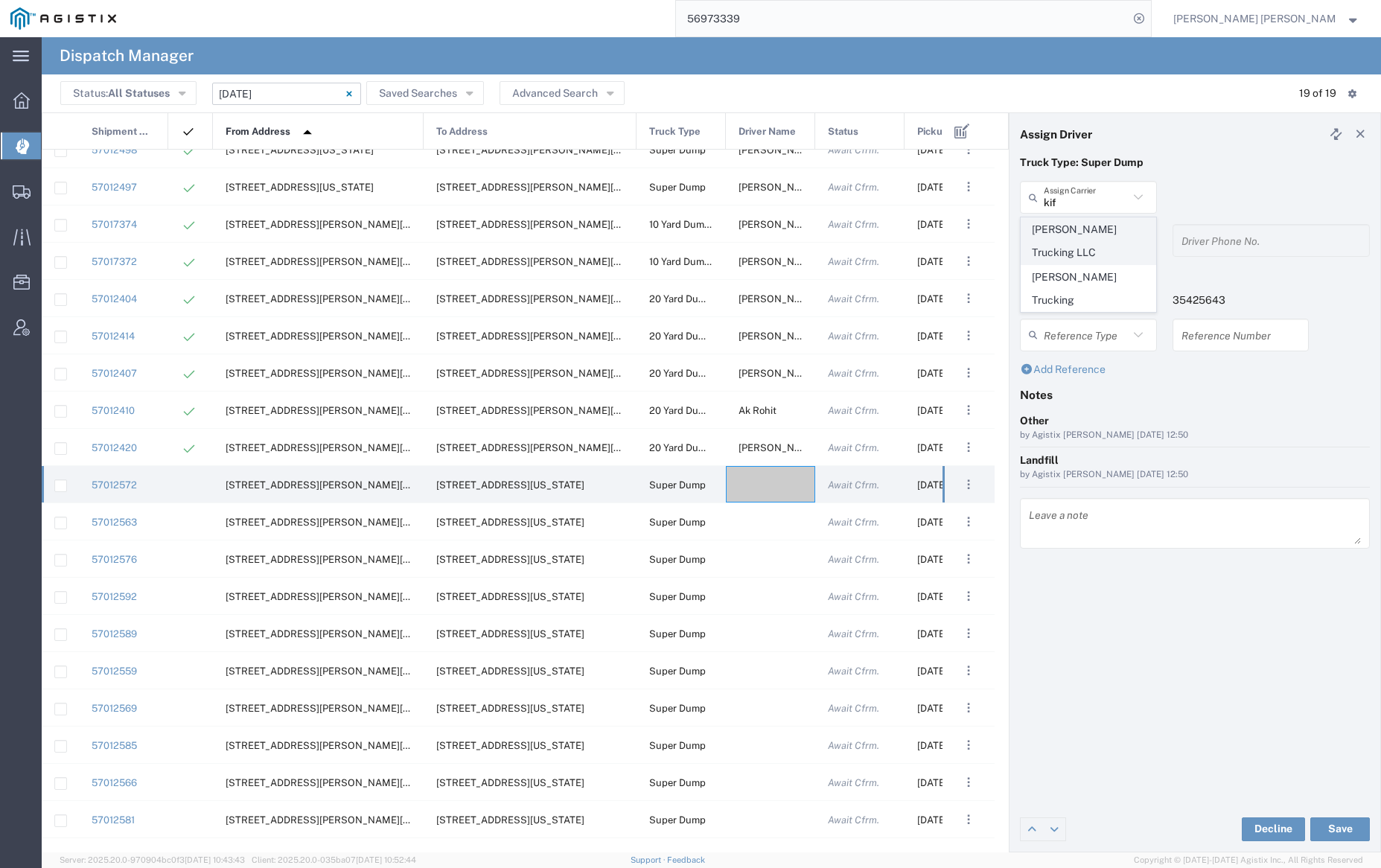
click at [1072, 237] on span "[PERSON_NAME] Trucking LLC" at bounding box center [1088, 241] width 133 height 46
type input "[PERSON_NAME] Trucking LLC"
click at [1072, 239] on input "text" at bounding box center [1090, 240] width 94 height 26
click at [1073, 265] on span "[PERSON_NAME]" at bounding box center [1088, 273] width 133 height 23
type input "[PERSON_NAME]"
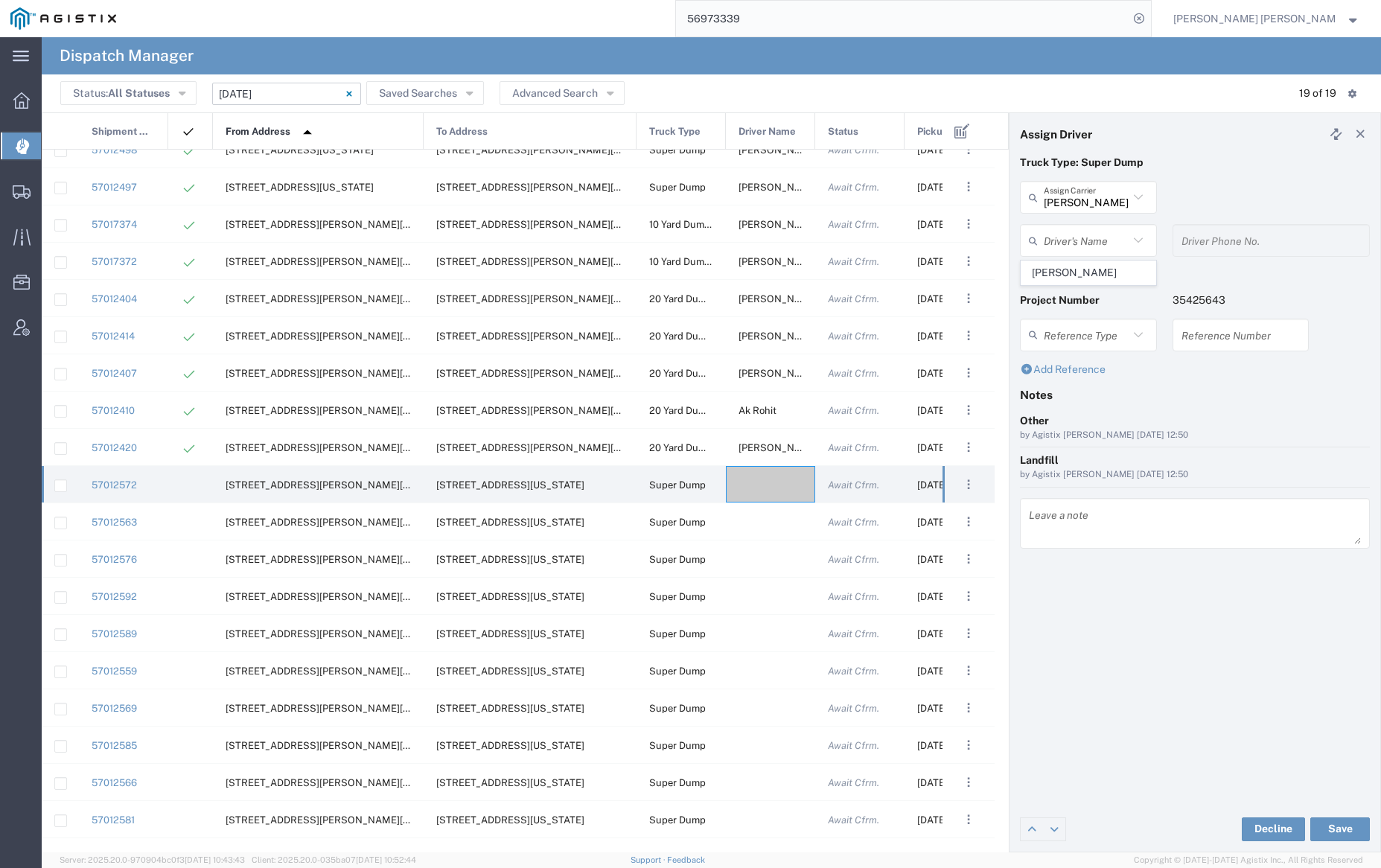
type input "9253838564"
click at [1332, 826] on button "Save" at bounding box center [1340, 829] width 60 height 24
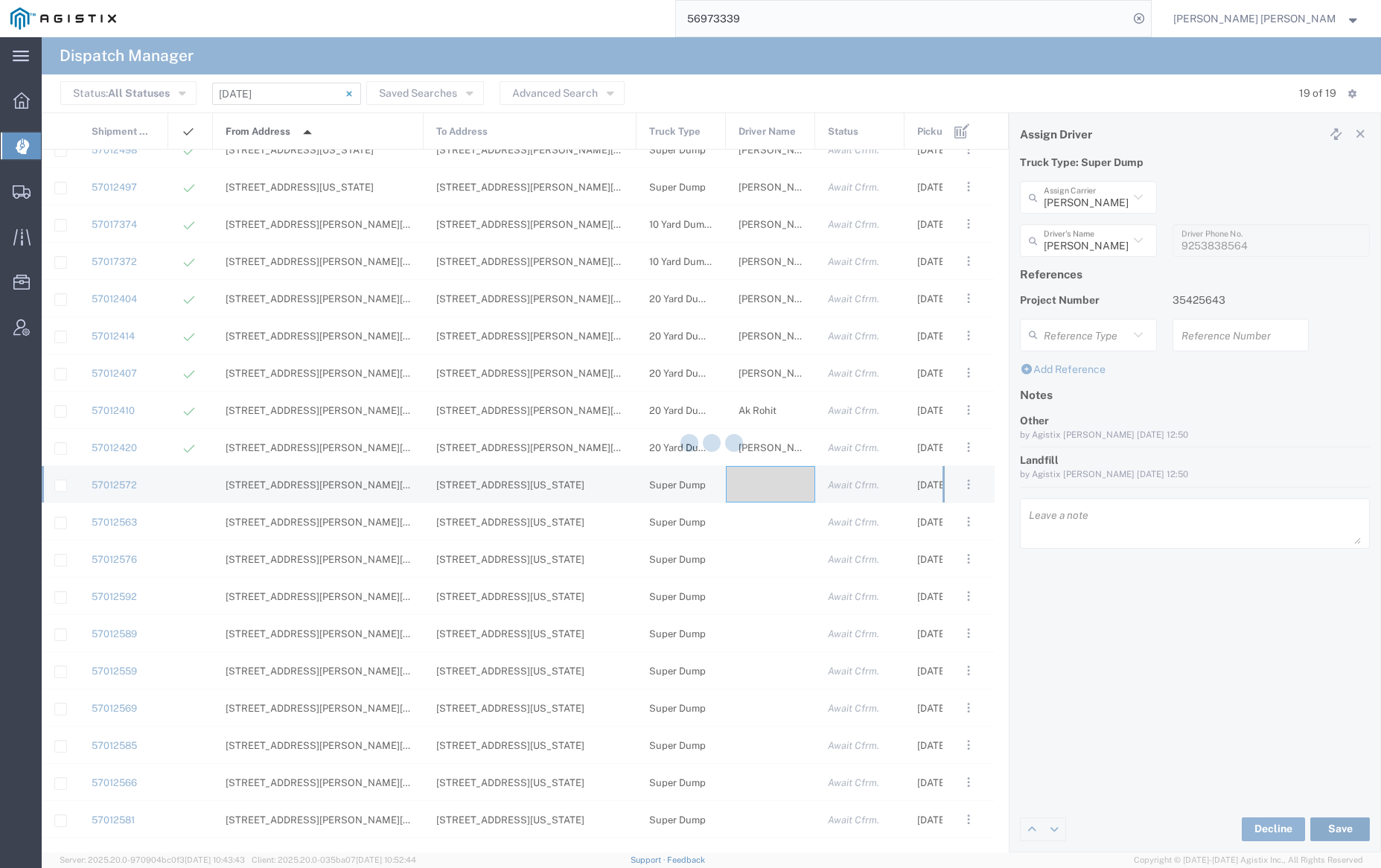
type input "[PERSON_NAME]"
type input "[PERSON_NAME] Trucking LLC"
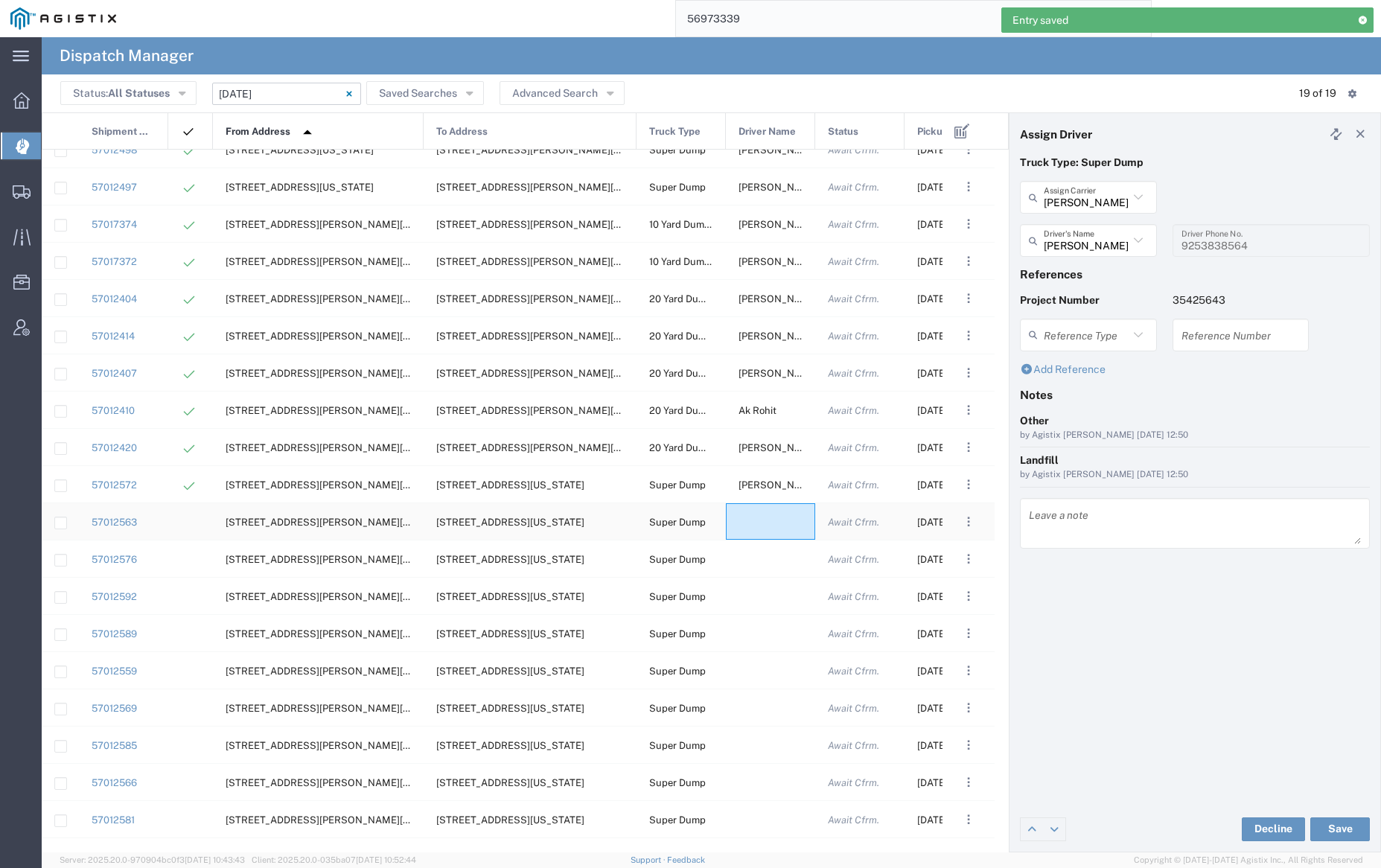
click at [771, 523] on div at bounding box center [771, 521] width 89 height 37
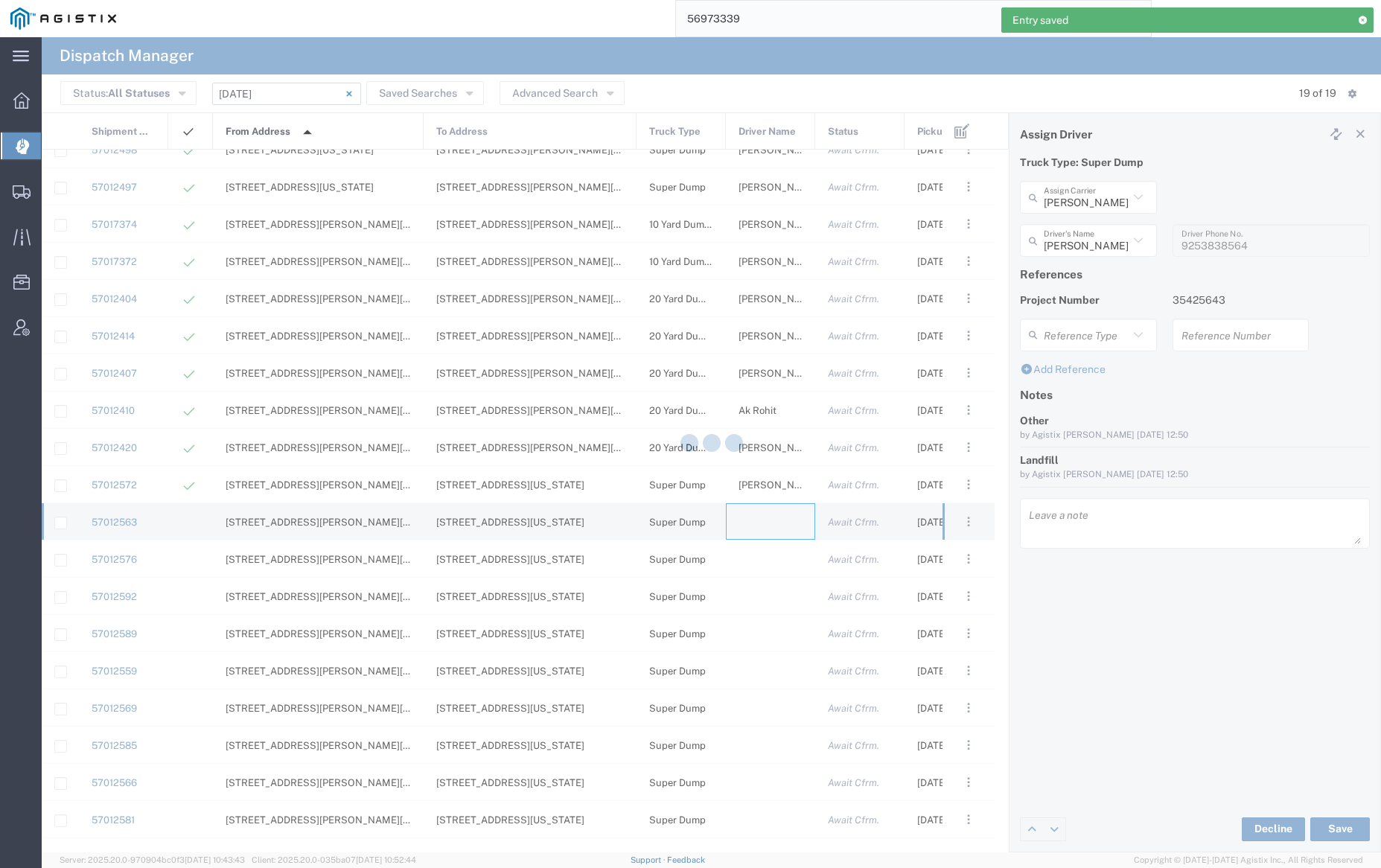
type input "[PERSON_NAME] Trucking"
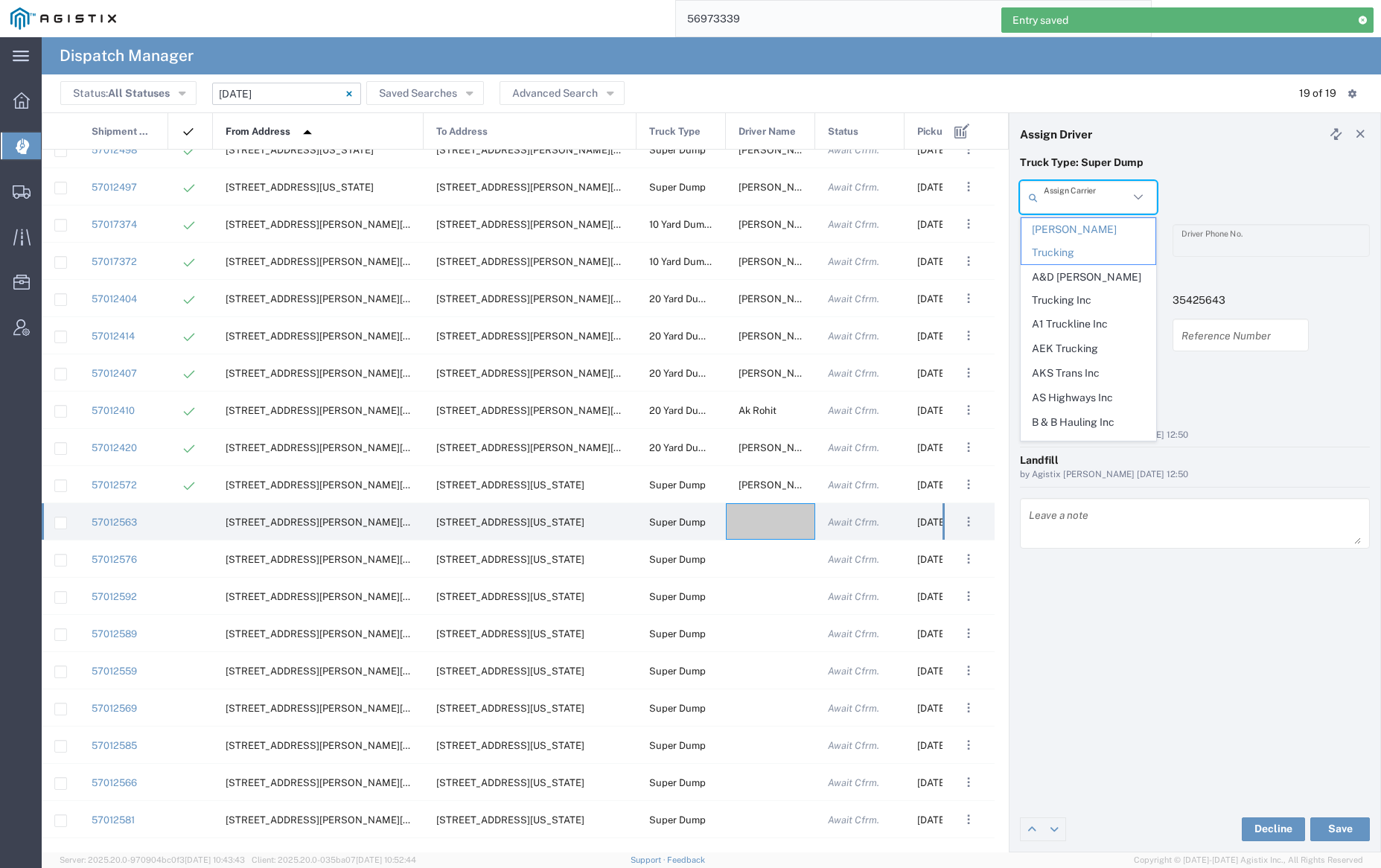
click at [1068, 200] on input "text" at bounding box center [1086, 197] width 85 height 26
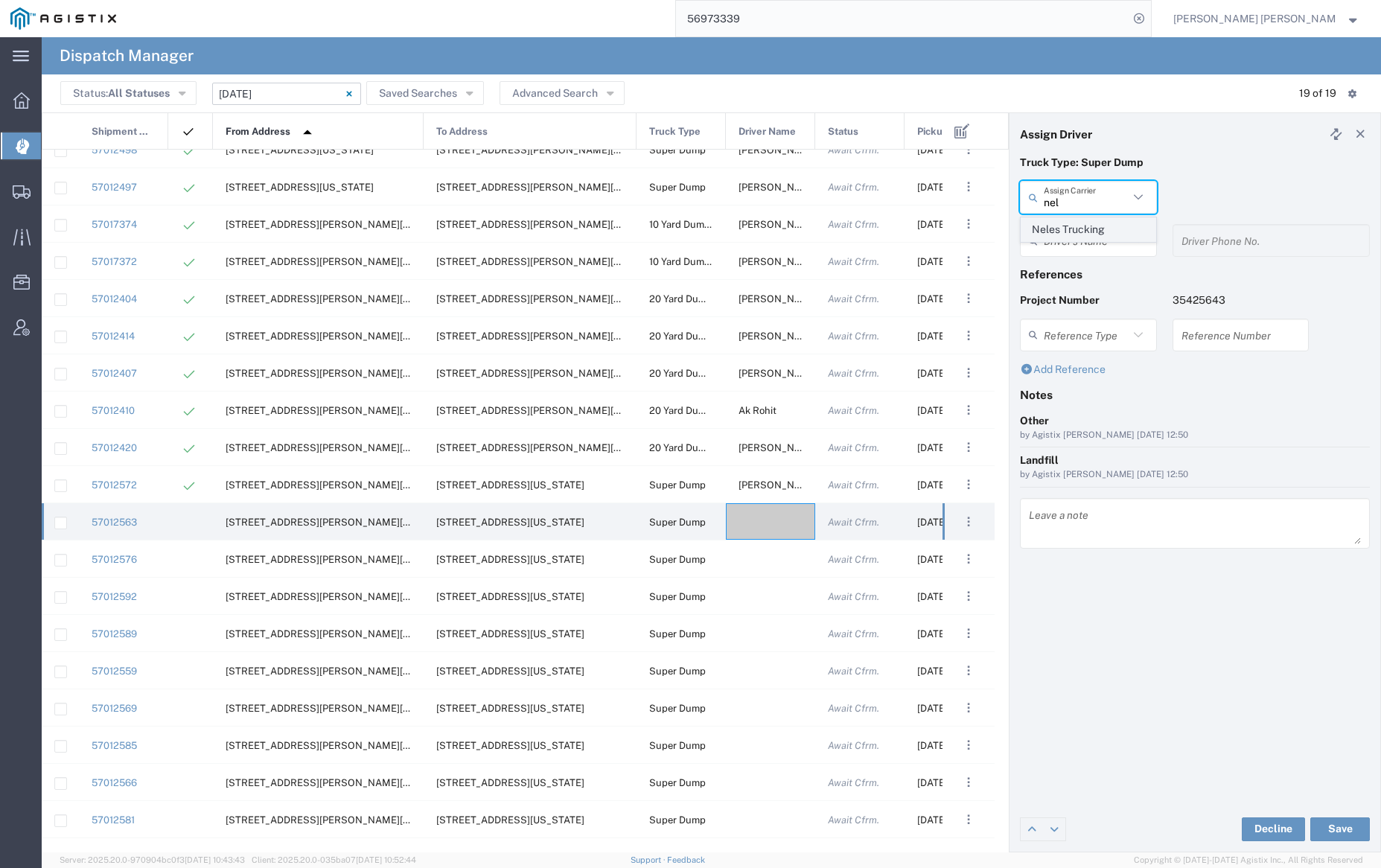
click at [1074, 237] on span "Neles Trucking" at bounding box center [1088, 230] width 133 height 23
type input "Neles Trucking"
click at [1077, 239] on input "text" at bounding box center [1090, 240] width 94 height 26
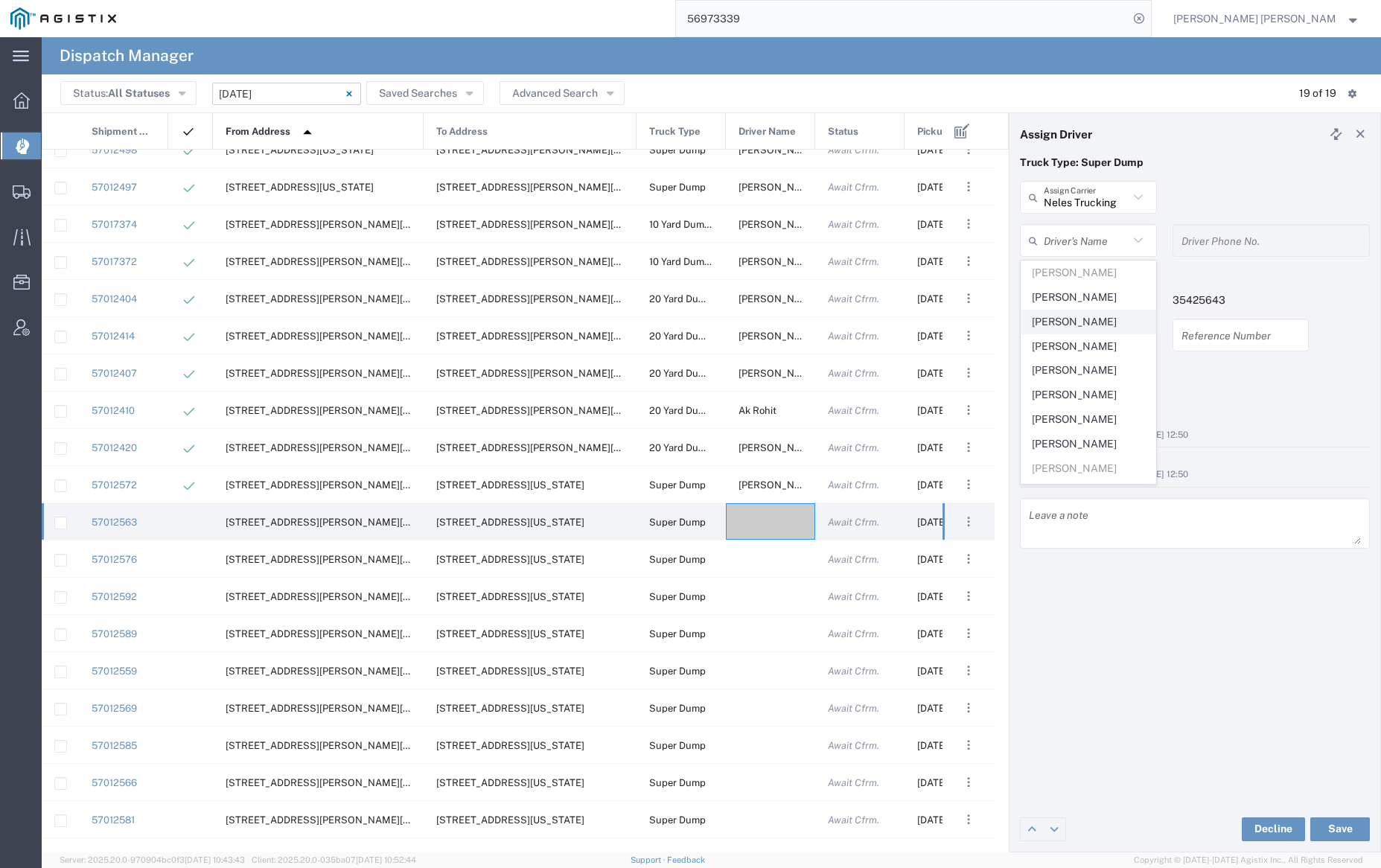
click at [1089, 316] on span "[PERSON_NAME]" at bounding box center [1088, 322] width 133 height 23
type input "[PERSON_NAME]"
type input "[PHONE_NUMBER]"
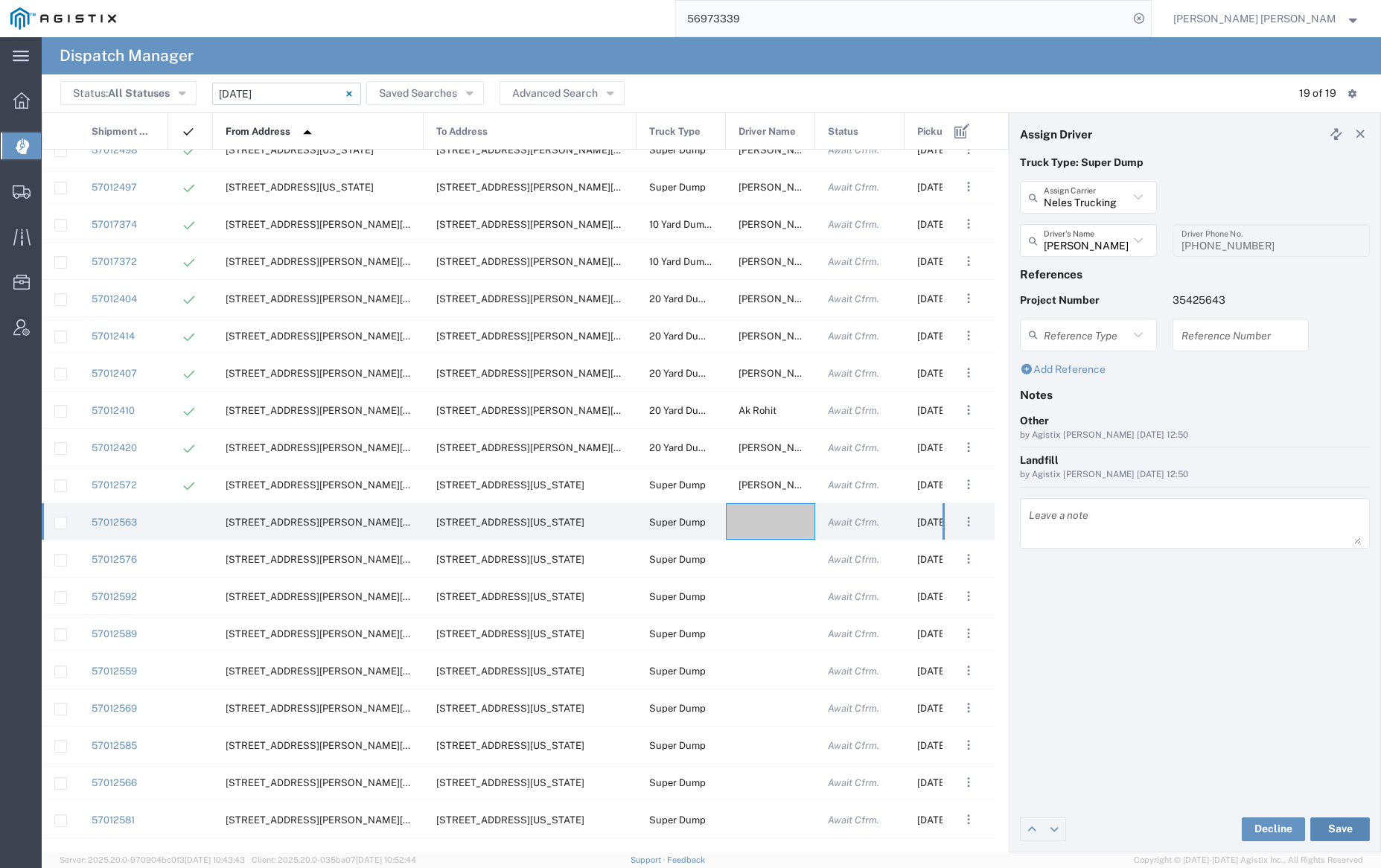
click at [1338, 825] on button "Save" at bounding box center [1340, 829] width 60 height 24
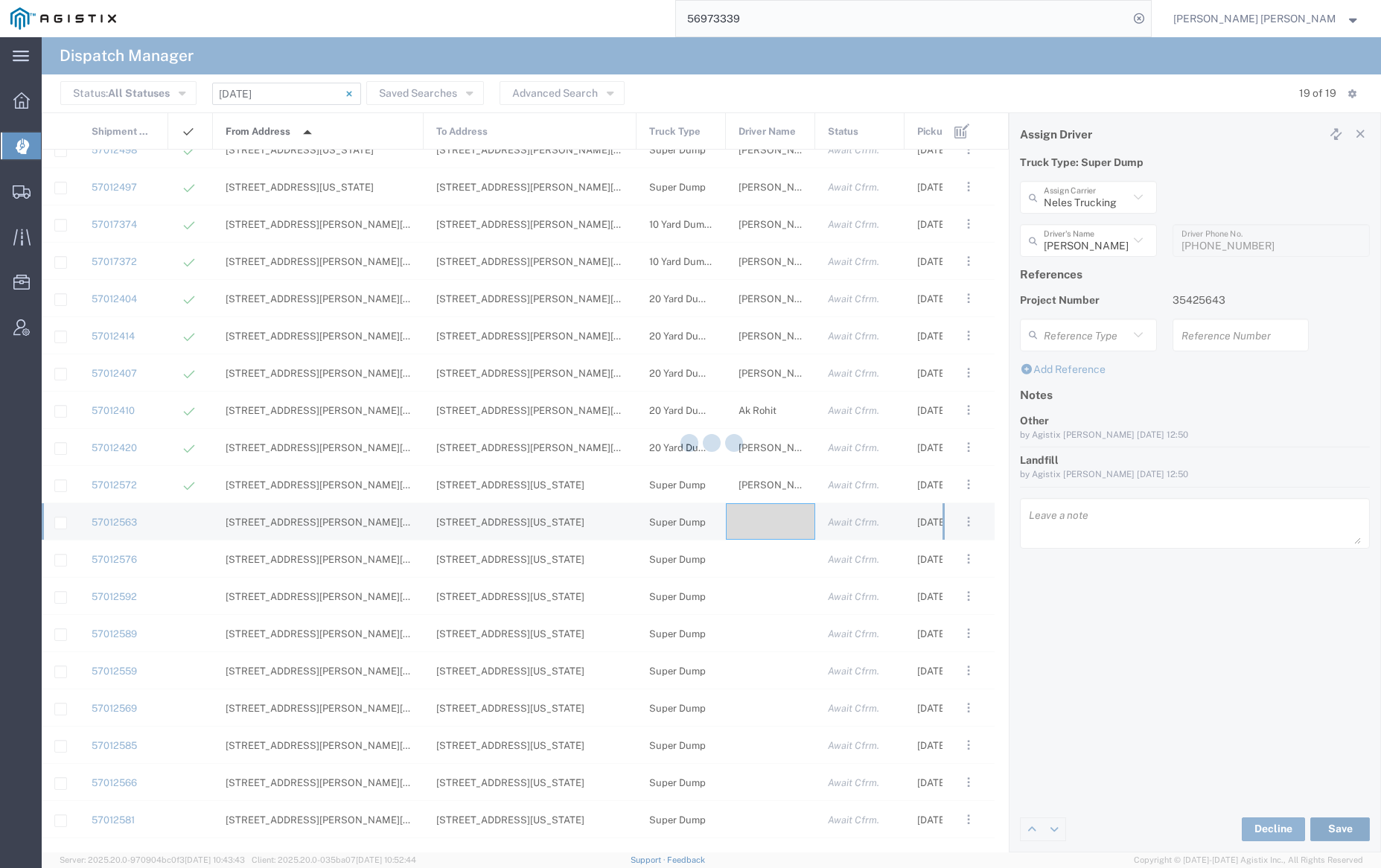
type input "[PERSON_NAME]"
type input "Neles Trucking"
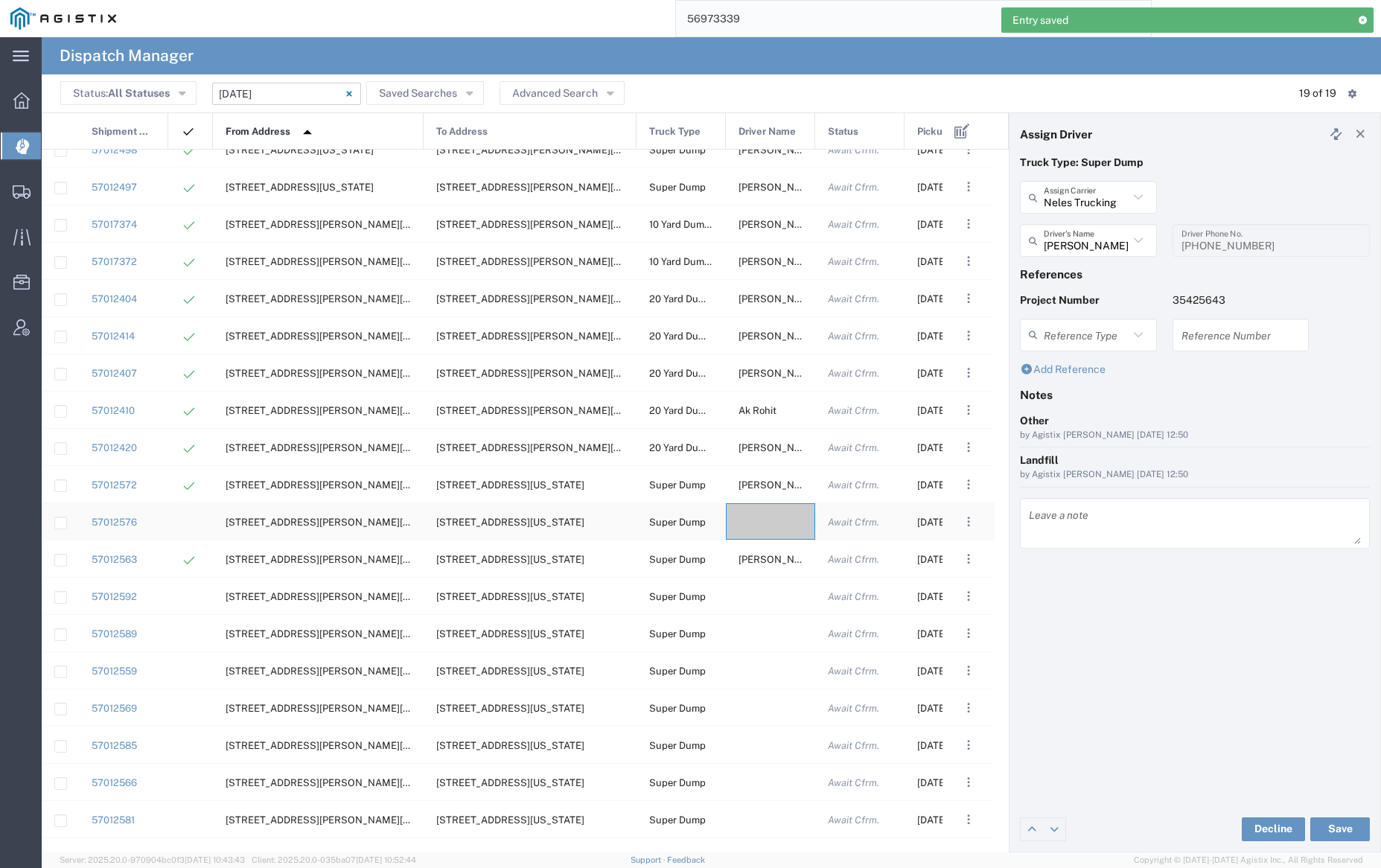
click at [764, 527] on div at bounding box center [771, 521] width 89 height 37
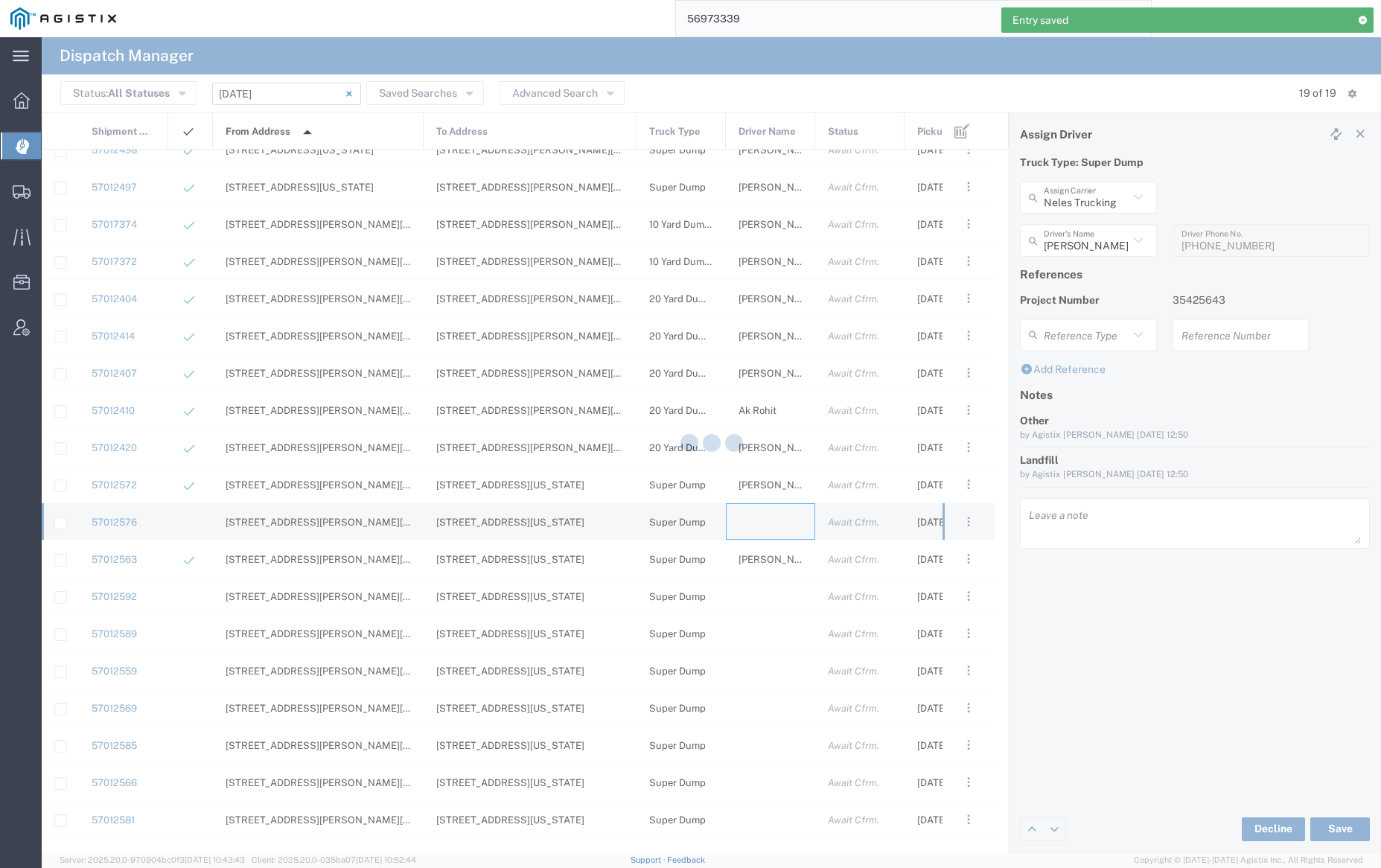
type input "[PERSON_NAME] Trucking"
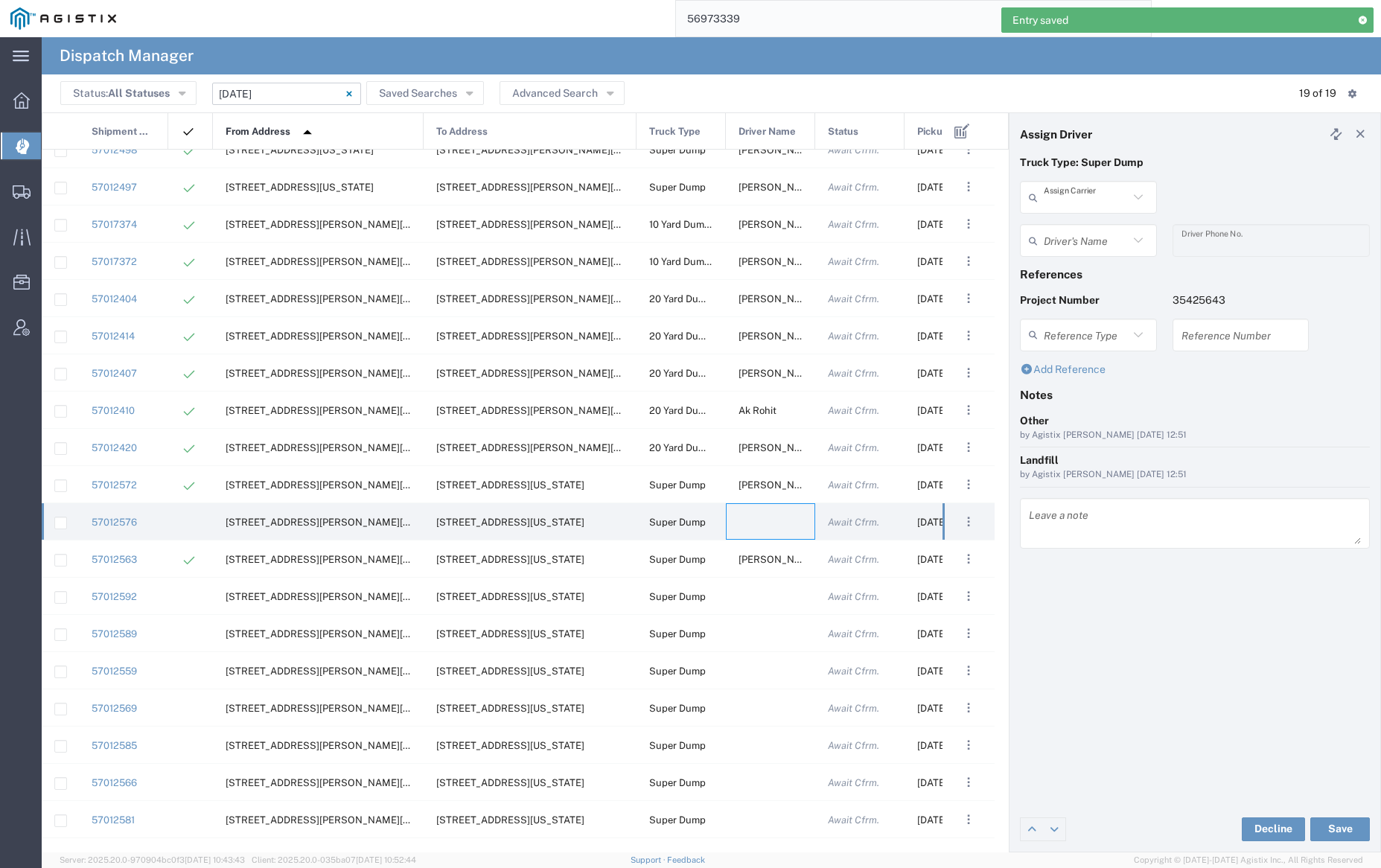
click at [1081, 198] on input "text" at bounding box center [1086, 197] width 85 height 26
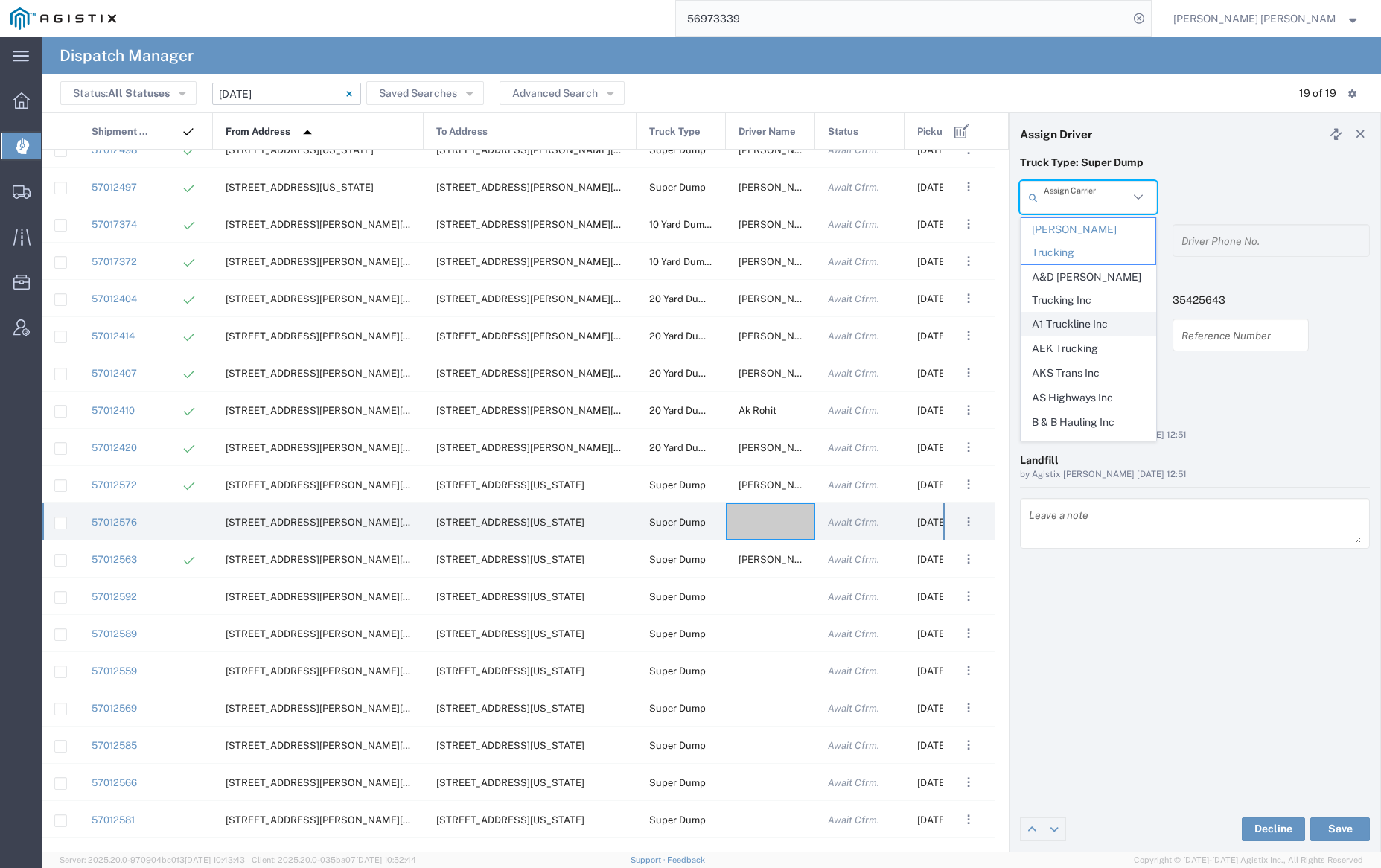
click at [1078, 313] on span "A1 Truckline Inc" at bounding box center [1088, 324] width 133 height 23
type input "A1 Truckline Inc"
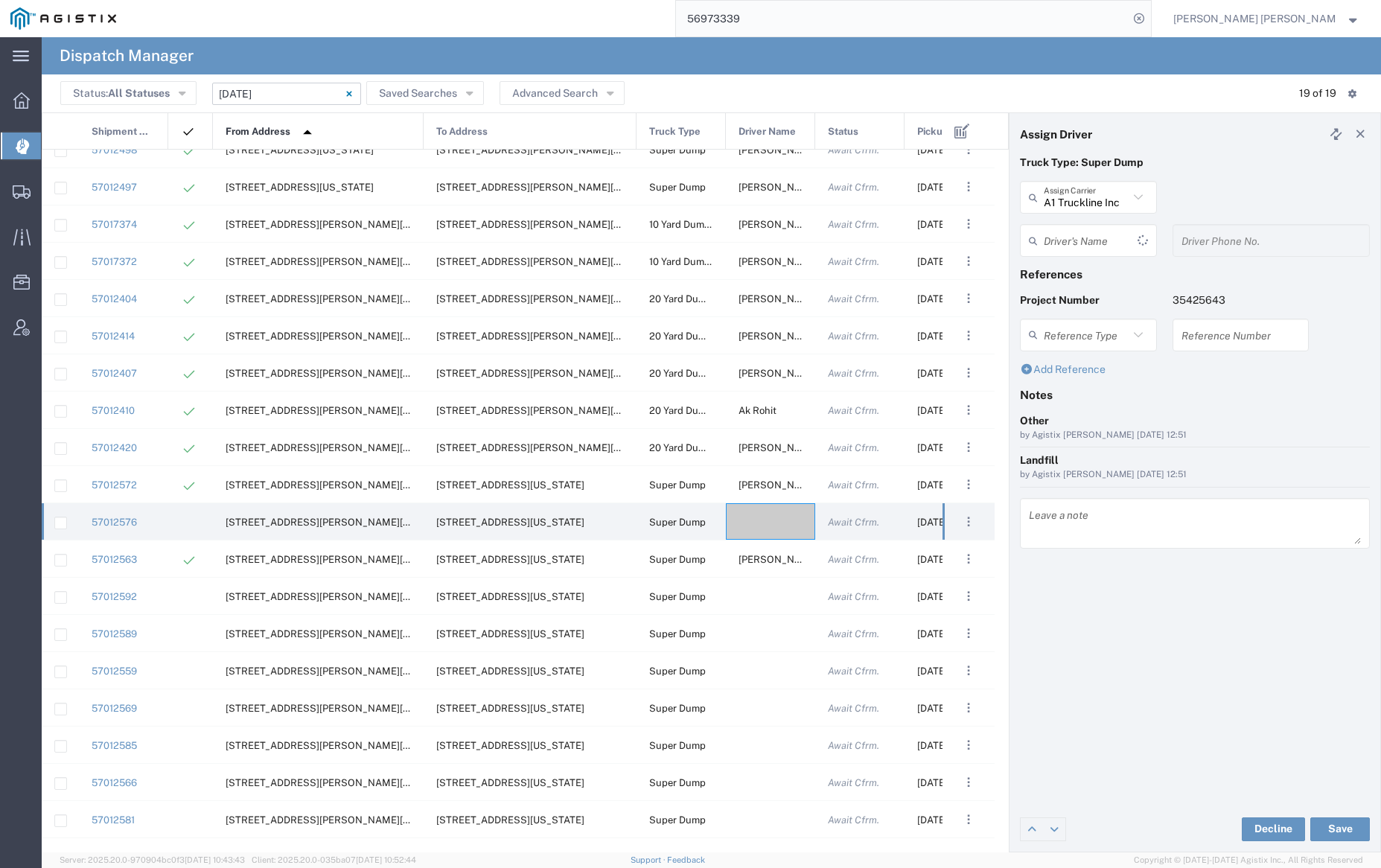
click at [1080, 233] on input "text" at bounding box center [1090, 240] width 94 height 26
click at [1088, 273] on span "[PERSON_NAME]" at bounding box center [1088, 273] width 133 height 23
type input "[PERSON_NAME]"
type input "7076997422"
click at [1338, 830] on button "Save" at bounding box center [1340, 829] width 60 height 24
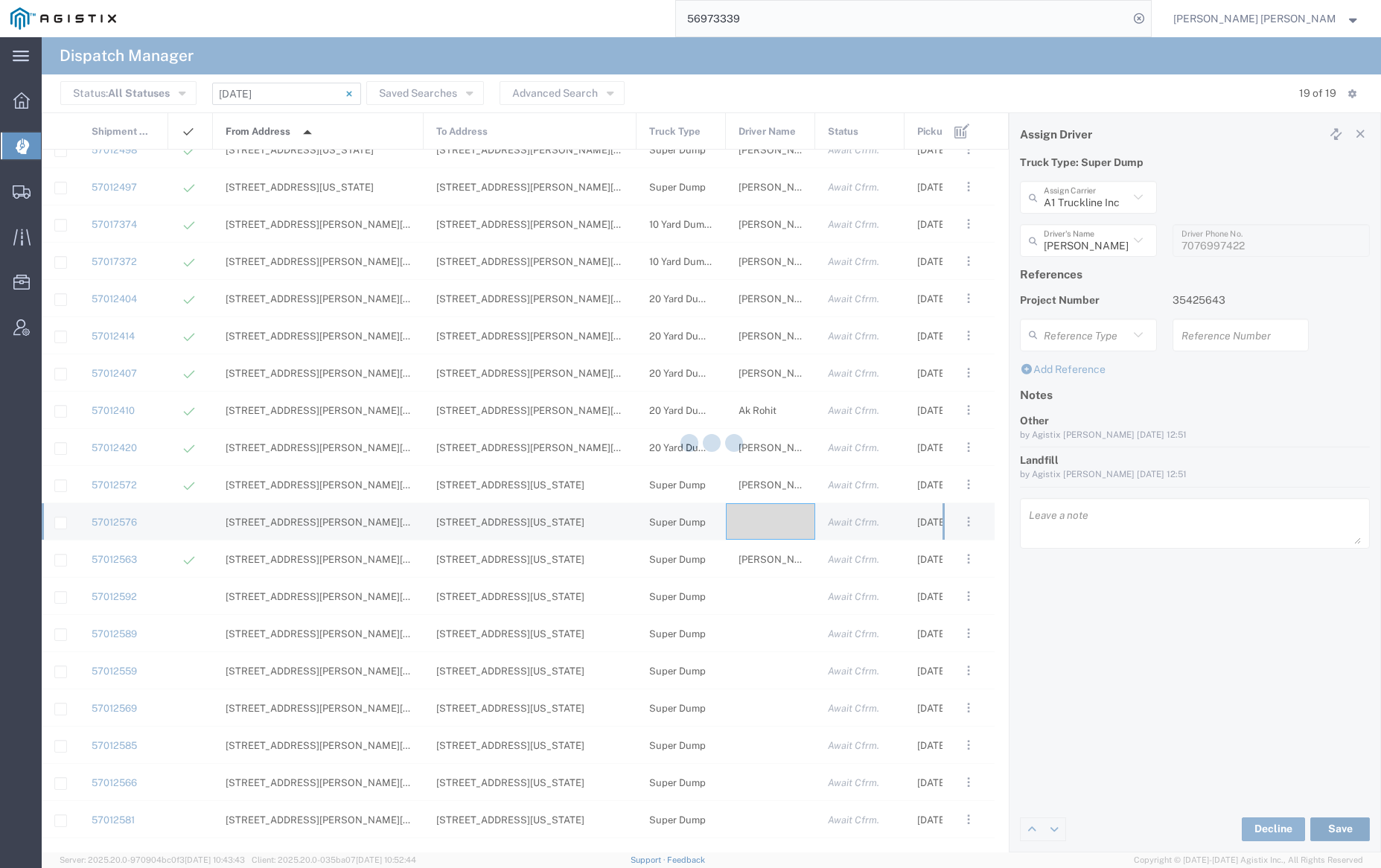
type input "[PERSON_NAME]"
type input "A1 Truckline Inc"
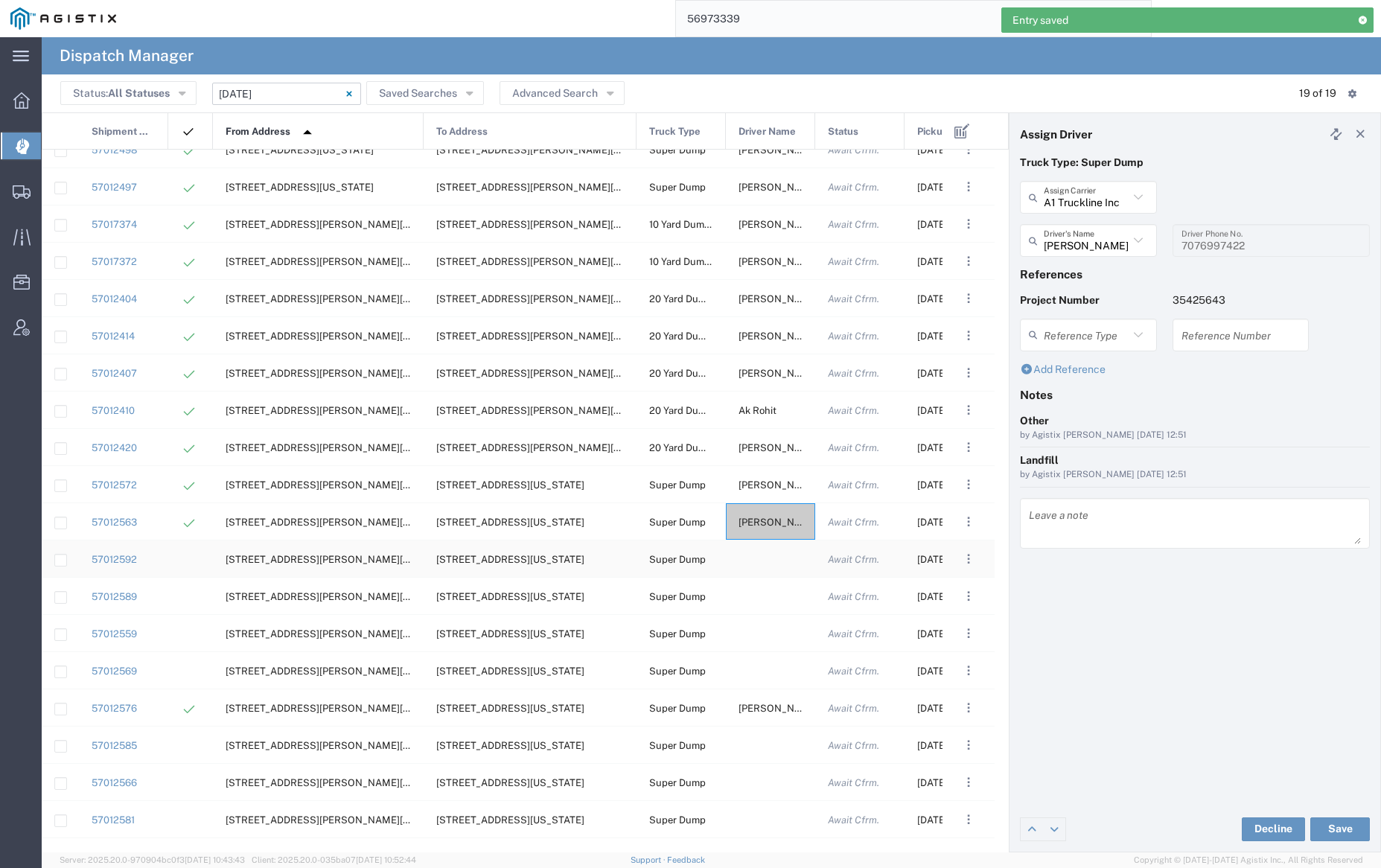
click at [767, 559] on div at bounding box center [771, 558] width 89 height 37
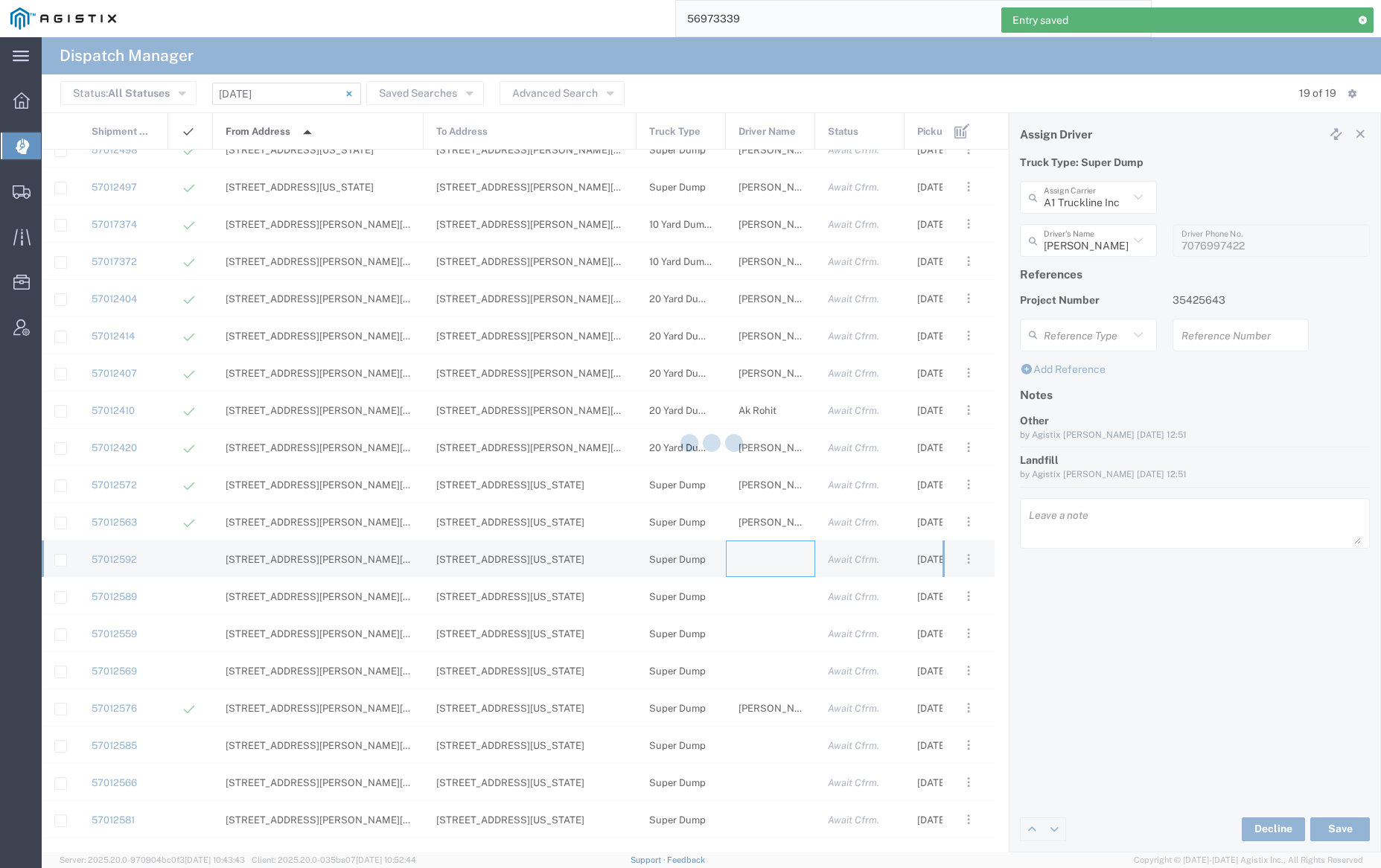
type input "[PERSON_NAME] Trucking"
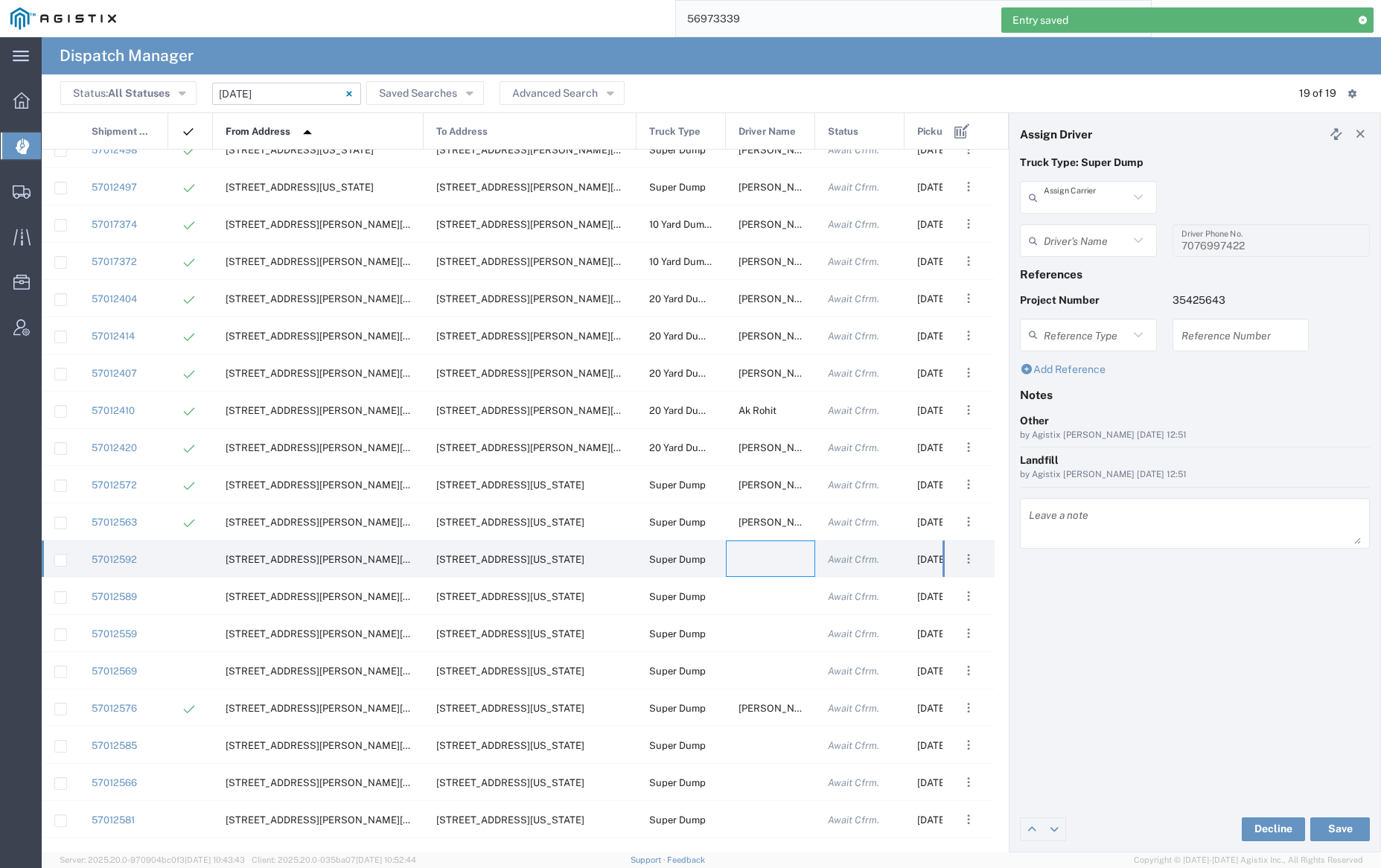
click at [1087, 200] on input "text" at bounding box center [1086, 197] width 85 height 26
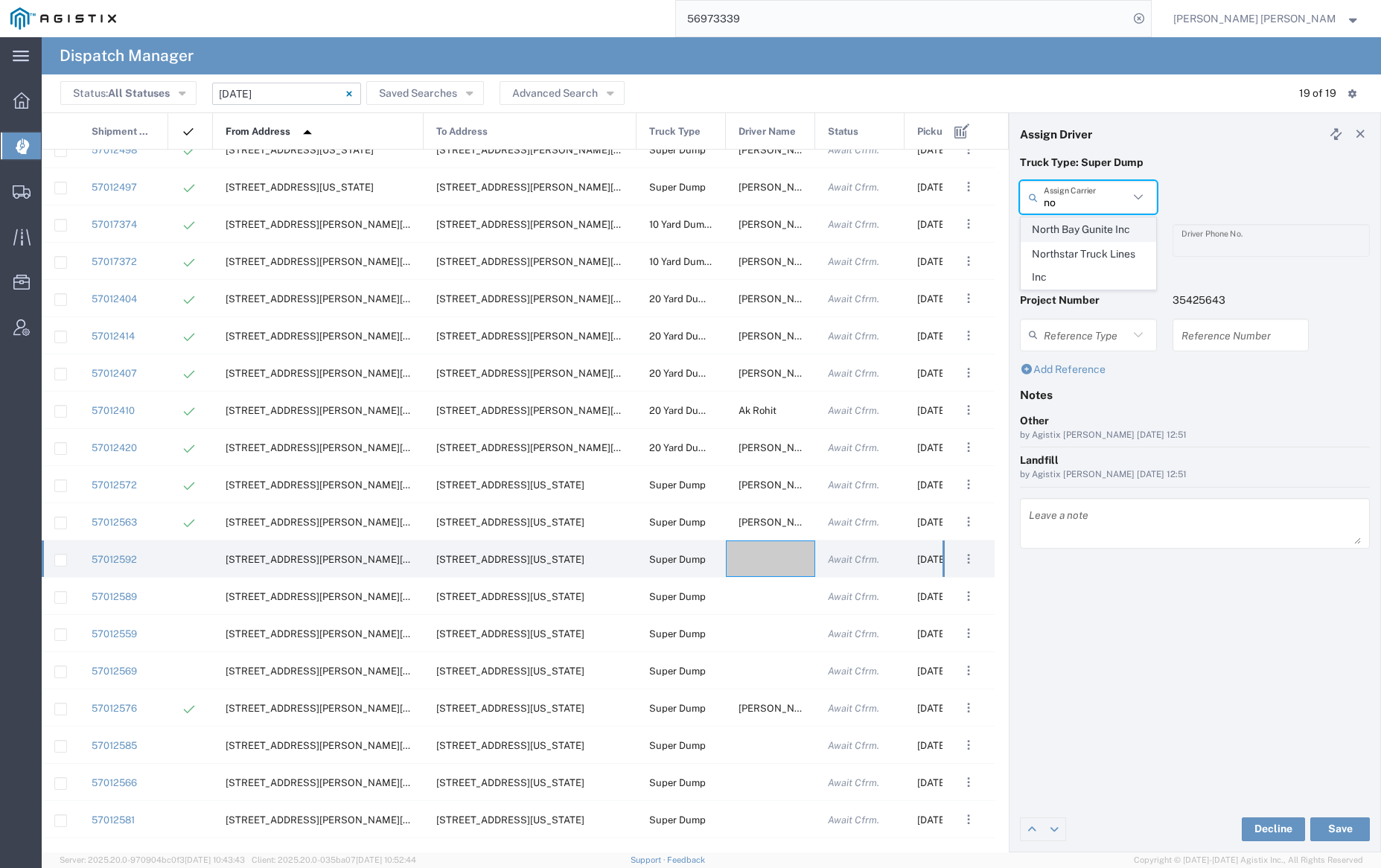
click at [1090, 229] on span "North Bay Gunite Inc" at bounding box center [1088, 230] width 133 height 23
type input "North Bay Gunite Inc"
click at [1087, 234] on input "text" at bounding box center [1090, 240] width 94 height 26
click at [1086, 274] on span "[PERSON_NAME]" at bounding box center [1088, 273] width 133 height 23
type input "[PERSON_NAME]"
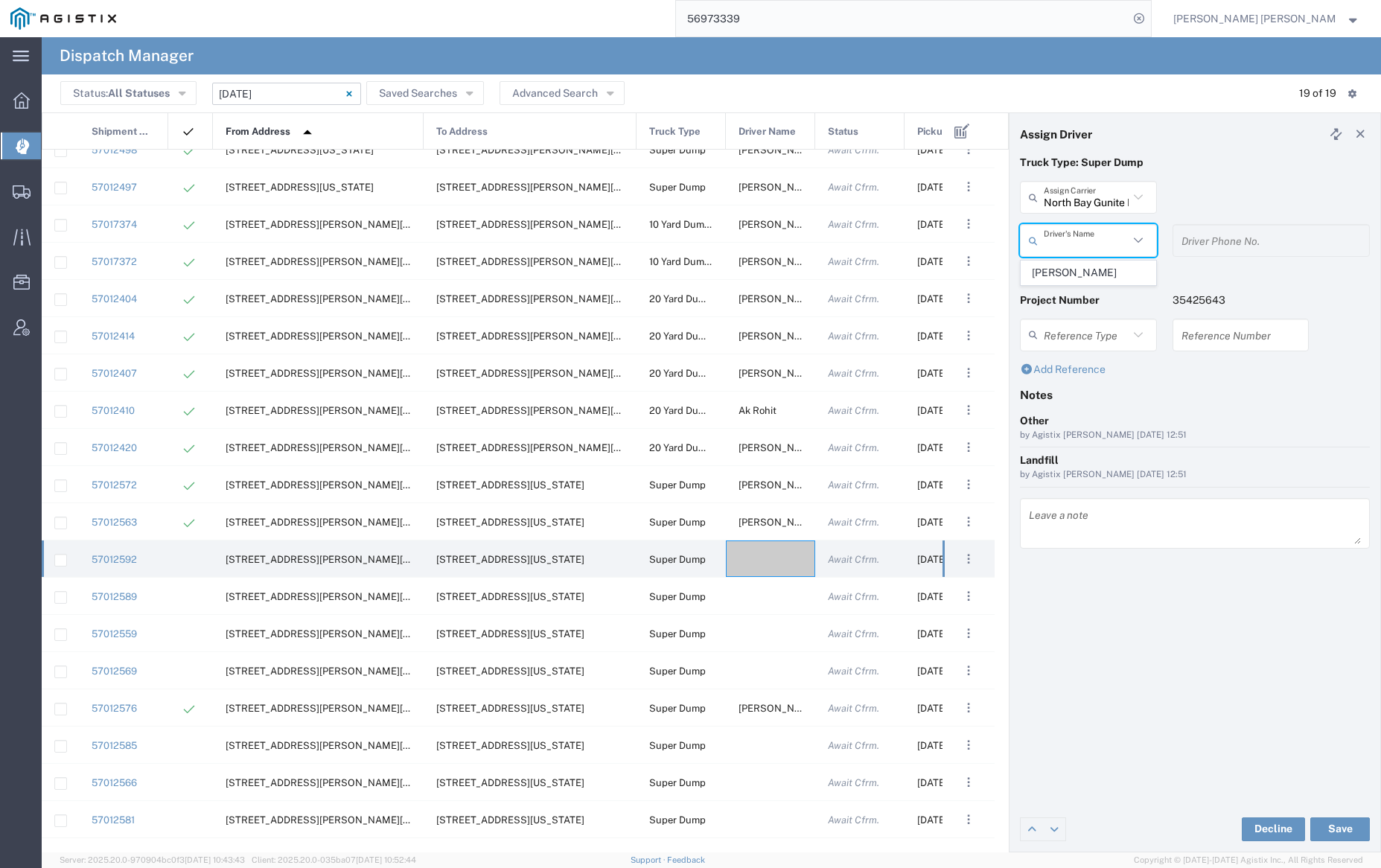
type input "7077584968"
click at [1342, 829] on button "Save" at bounding box center [1340, 829] width 60 height 24
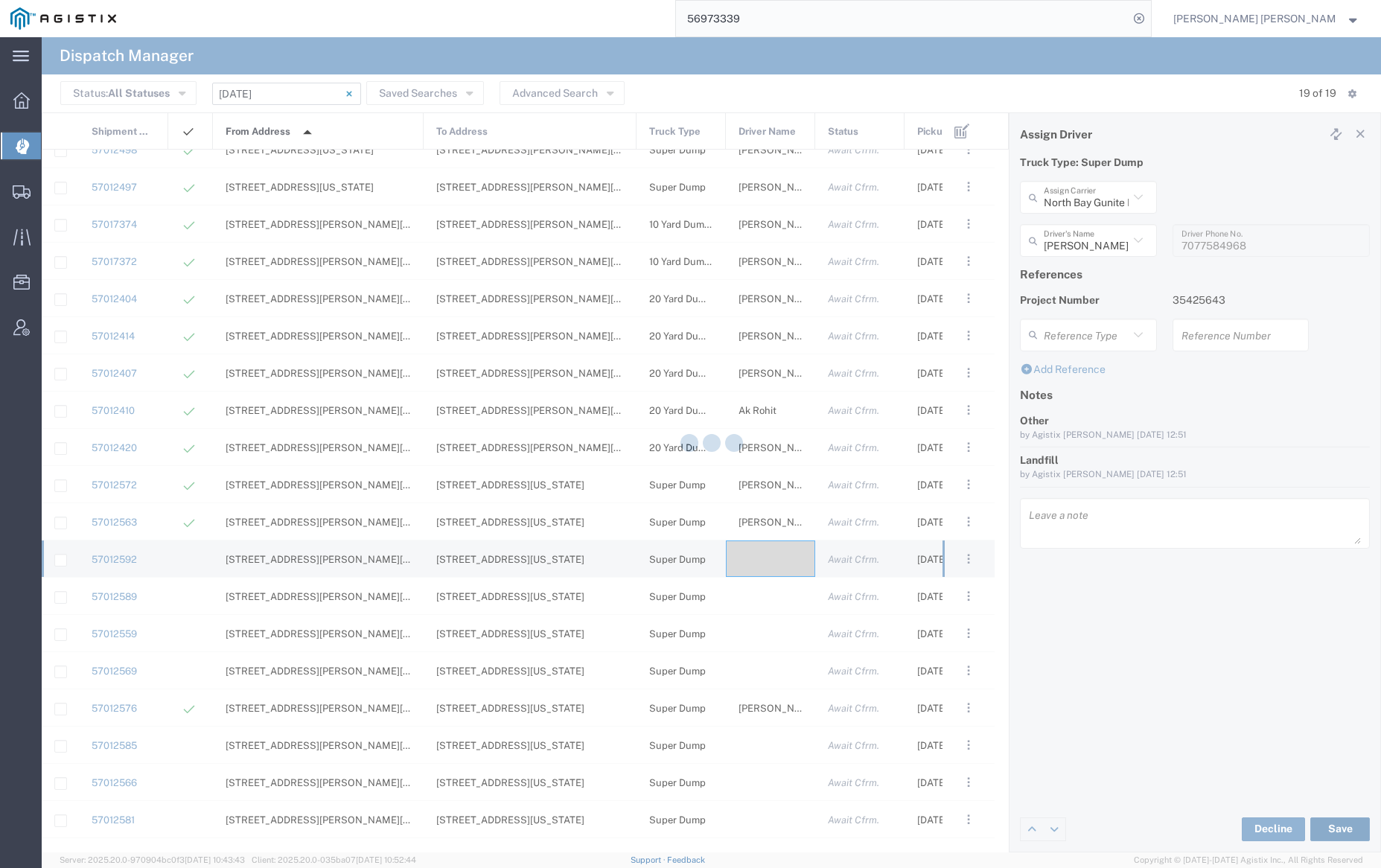
type input "[PERSON_NAME]"
type input "North Bay Gunite Inc"
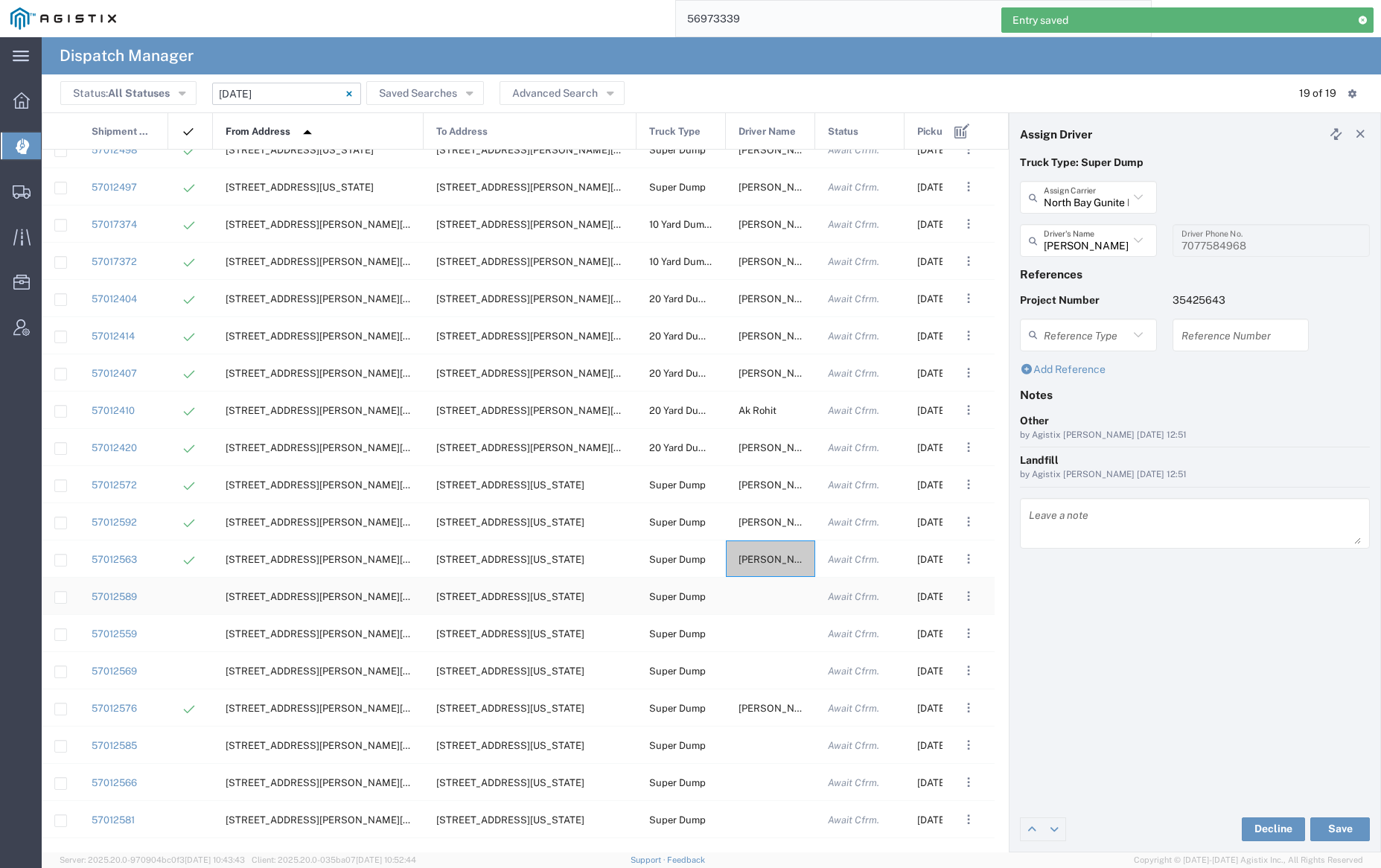
click at [775, 596] on div at bounding box center [771, 595] width 89 height 37
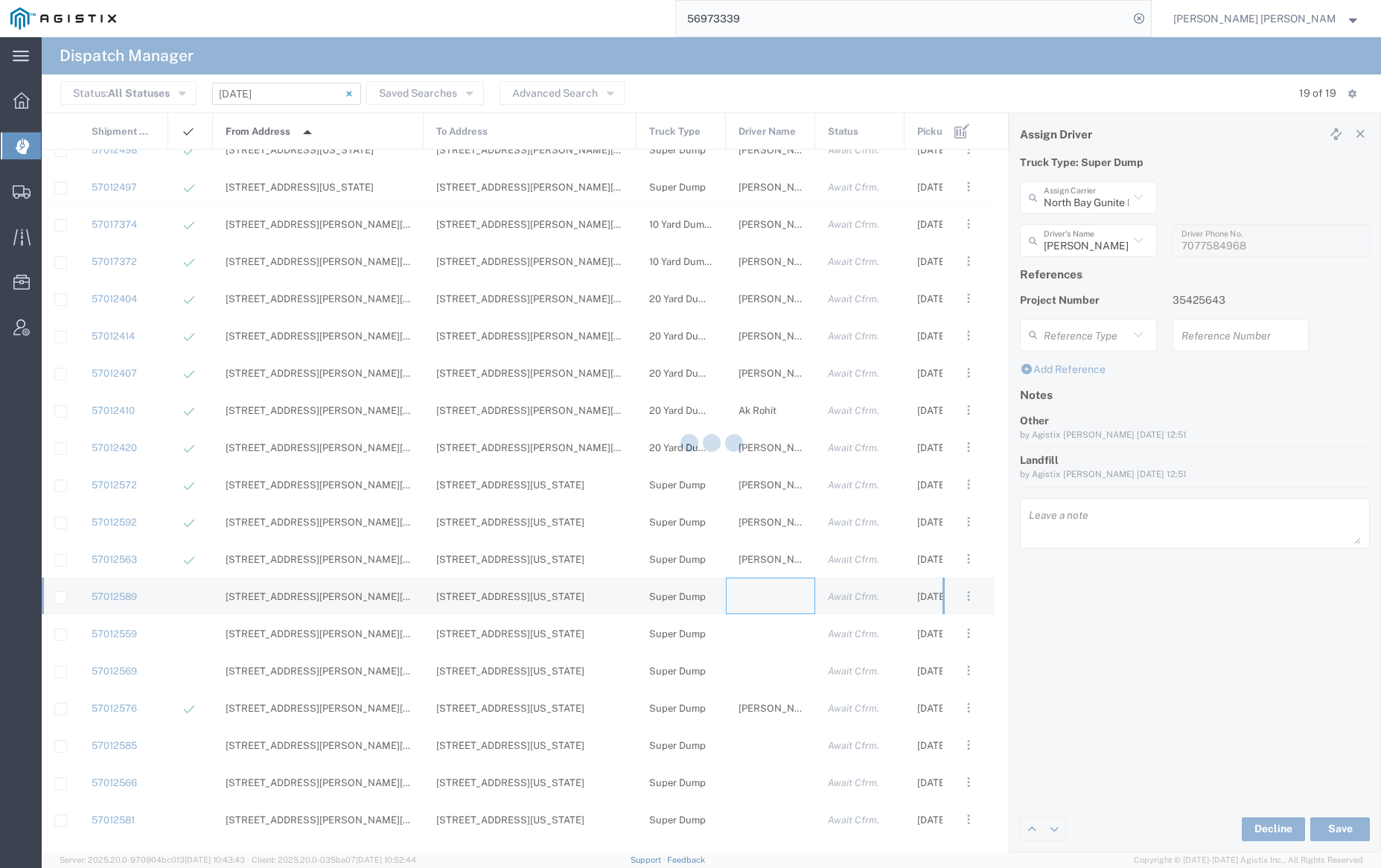
type input "[PERSON_NAME] Trucking"
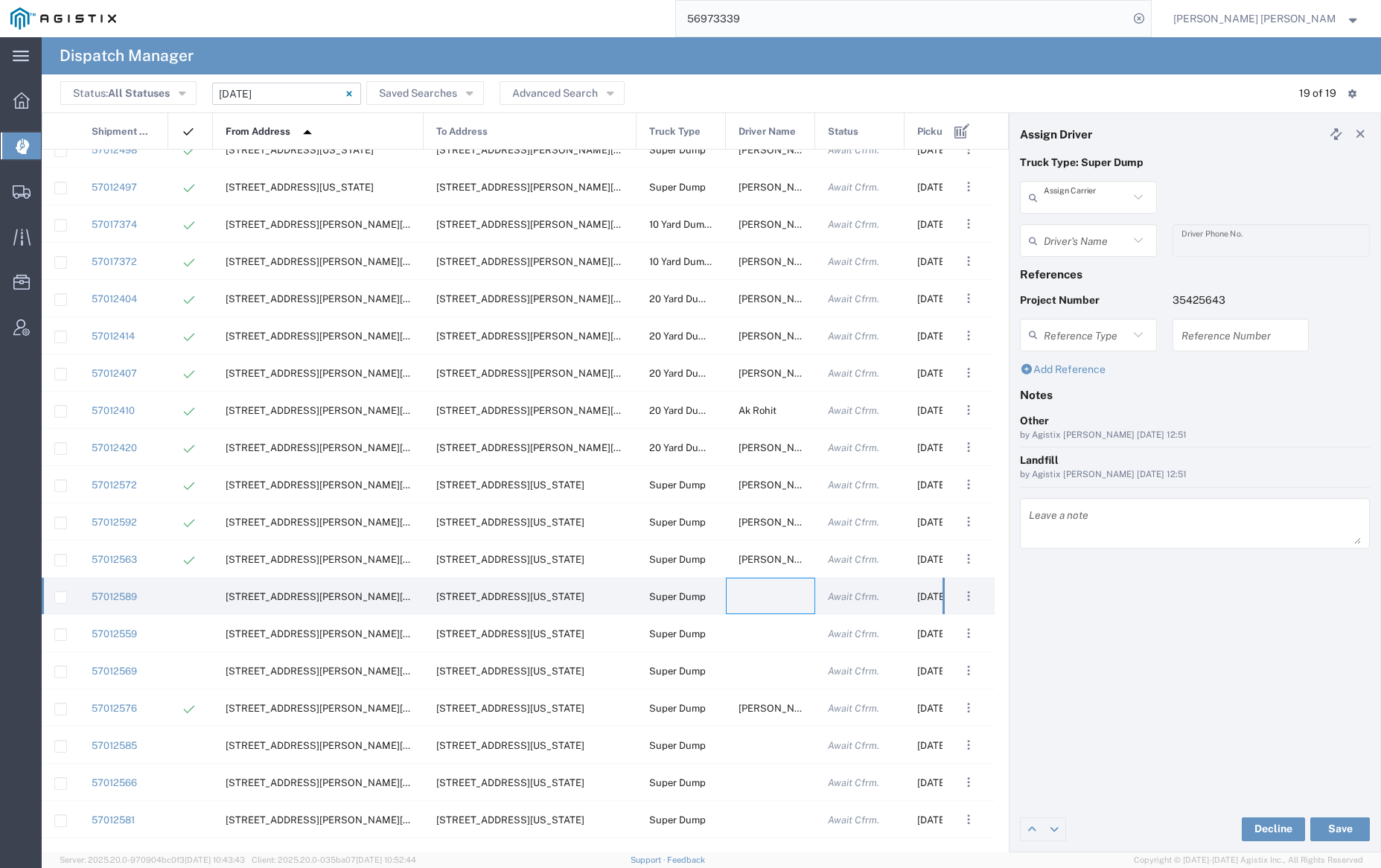
click at [1084, 198] on input "text" at bounding box center [1086, 197] width 85 height 26
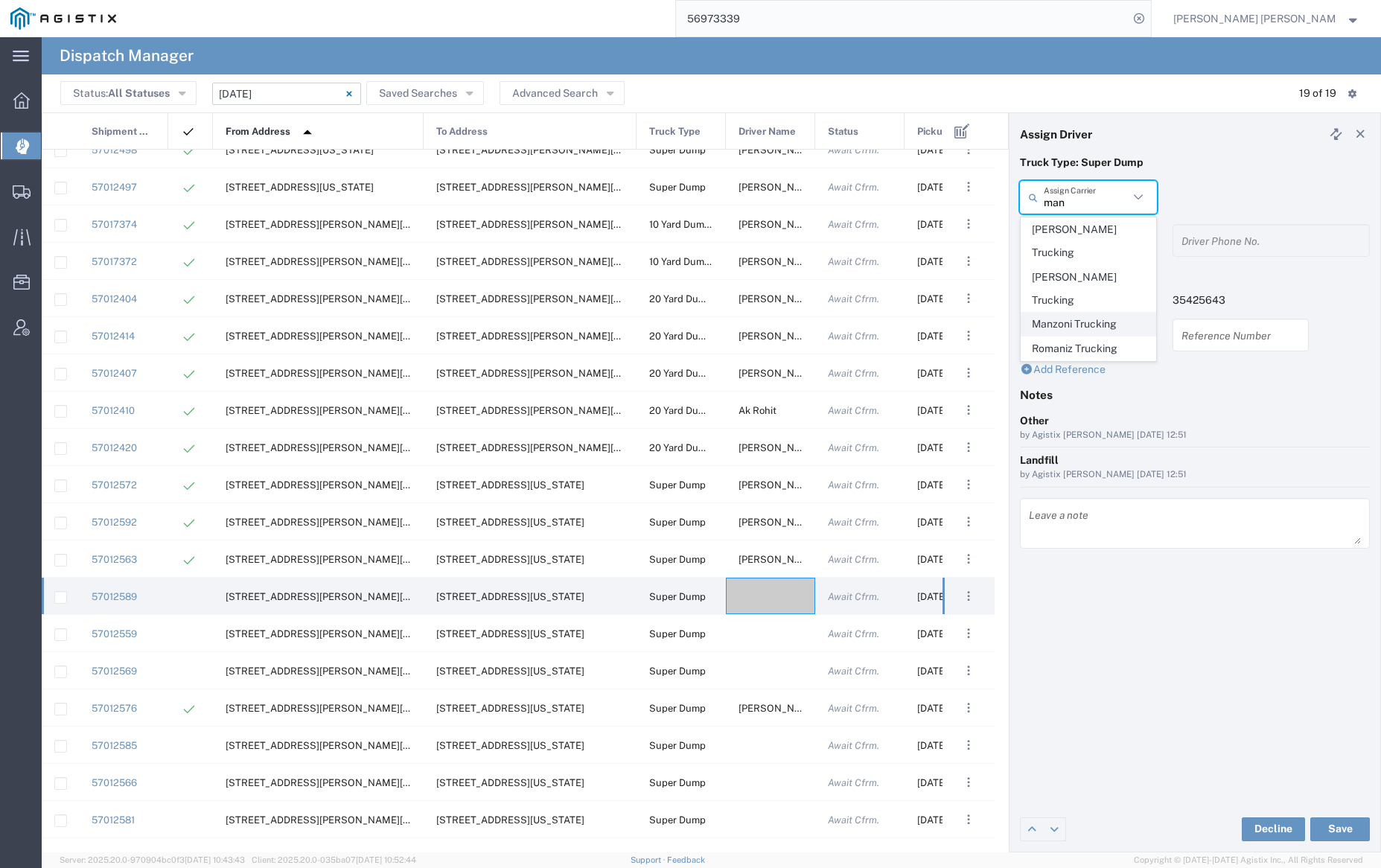
click at [1084, 313] on span "Manzoni Trucking" at bounding box center [1088, 324] width 133 height 23
type input "Manzoni Trucking"
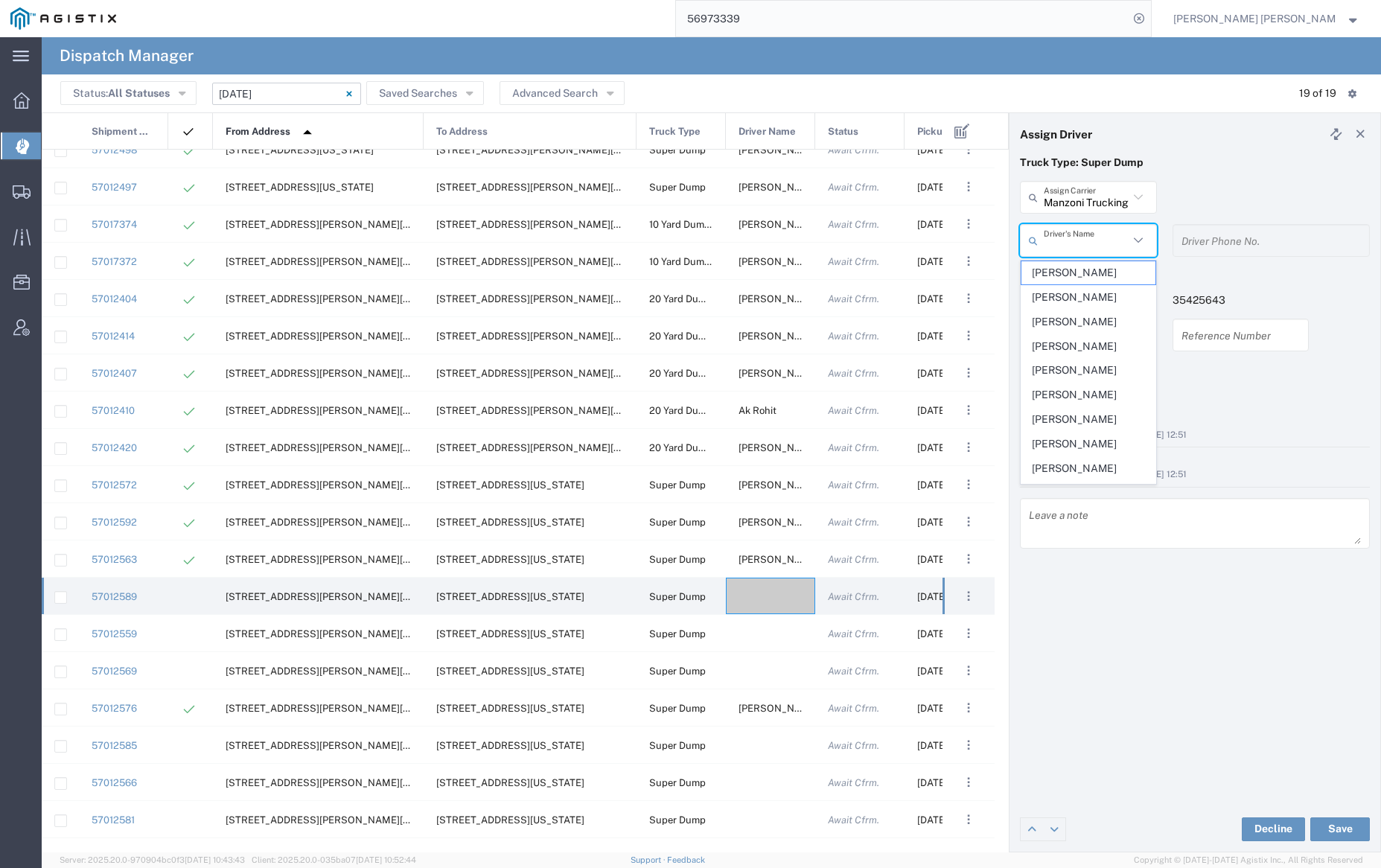
click at [1086, 235] on input "text" at bounding box center [1086, 240] width 85 height 26
click at [1090, 269] on span "[PERSON_NAME]" at bounding box center [1088, 273] width 133 height 23
type input "[PERSON_NAME]"
type input "[PHONE_NUMBER]"
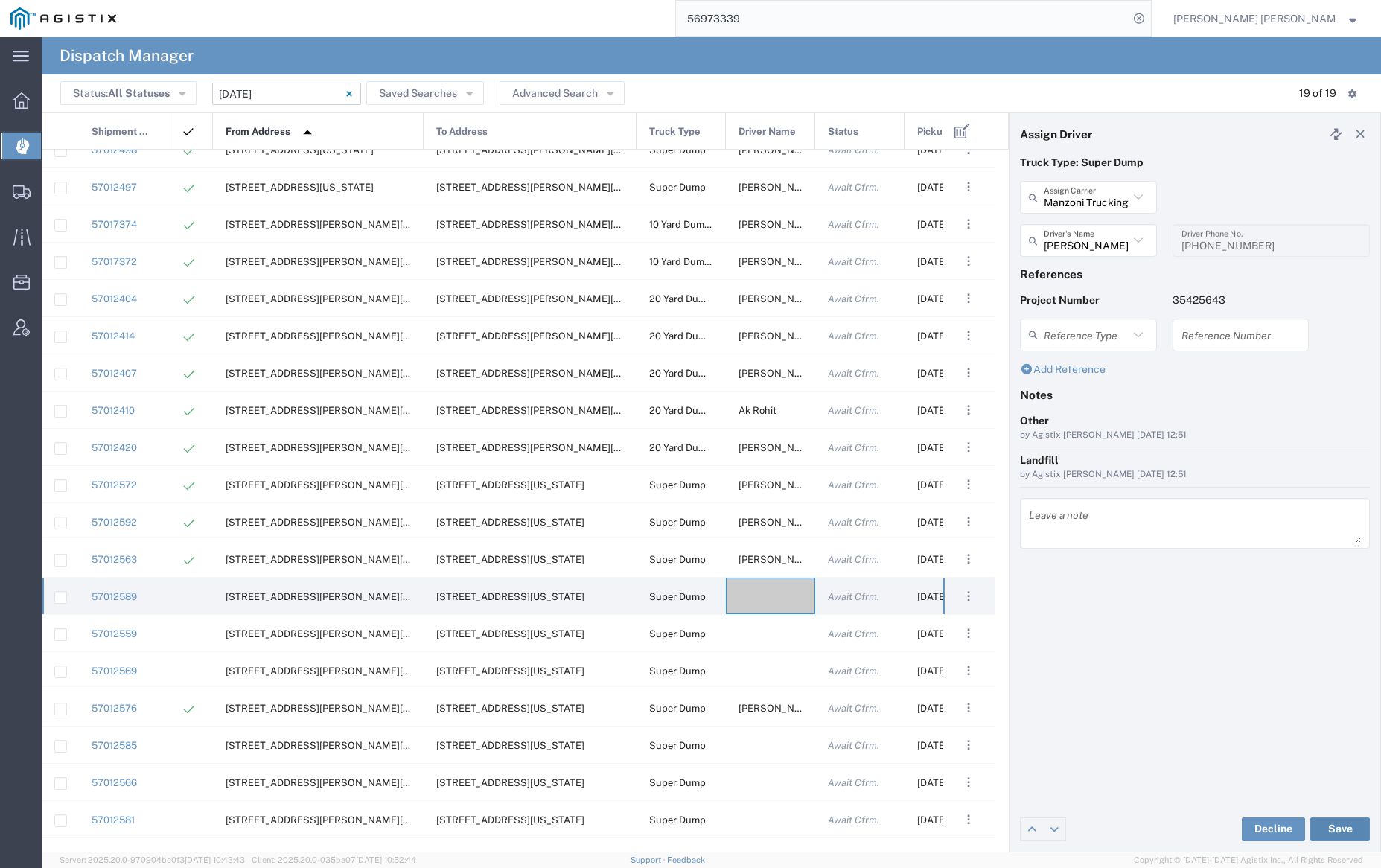
click at [1348, 829] on button "Save" at bounding box center [1340, 829] width 60 height 24
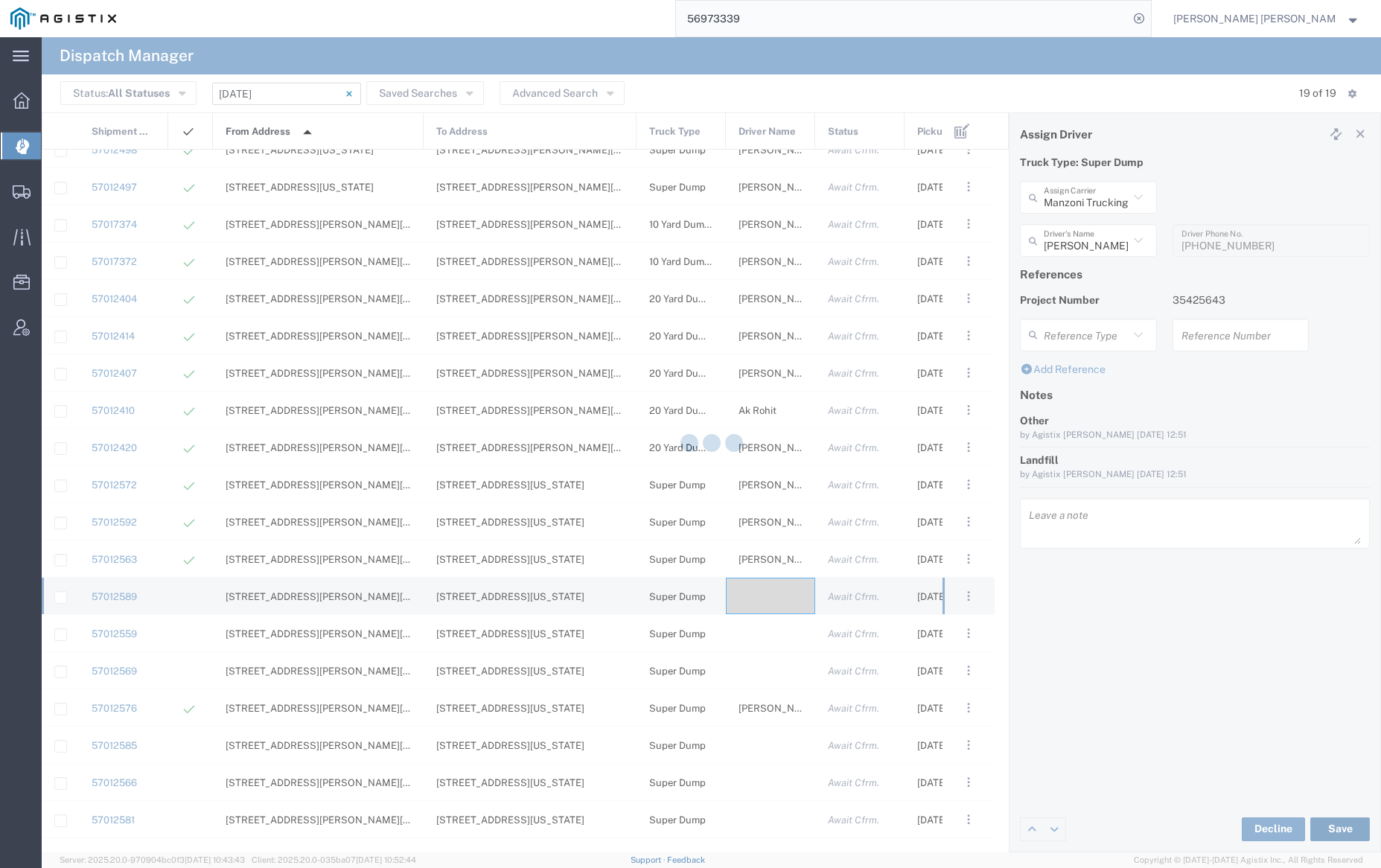
type input "[PERSON_NAME]"
type input "Manzoni Trucking"
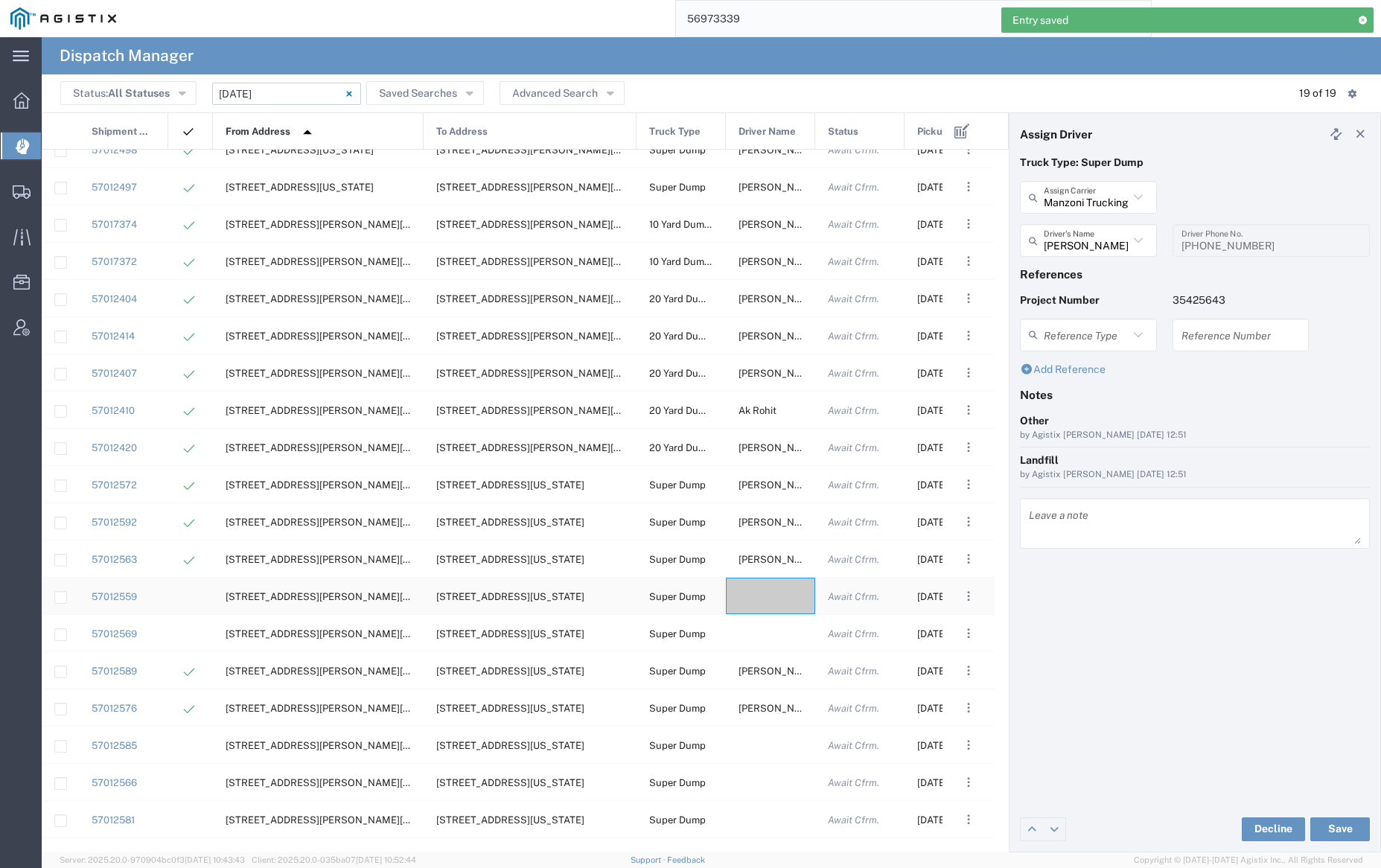
click at [771, 599] on div at bounding box center [771, 595] width 89 height 37
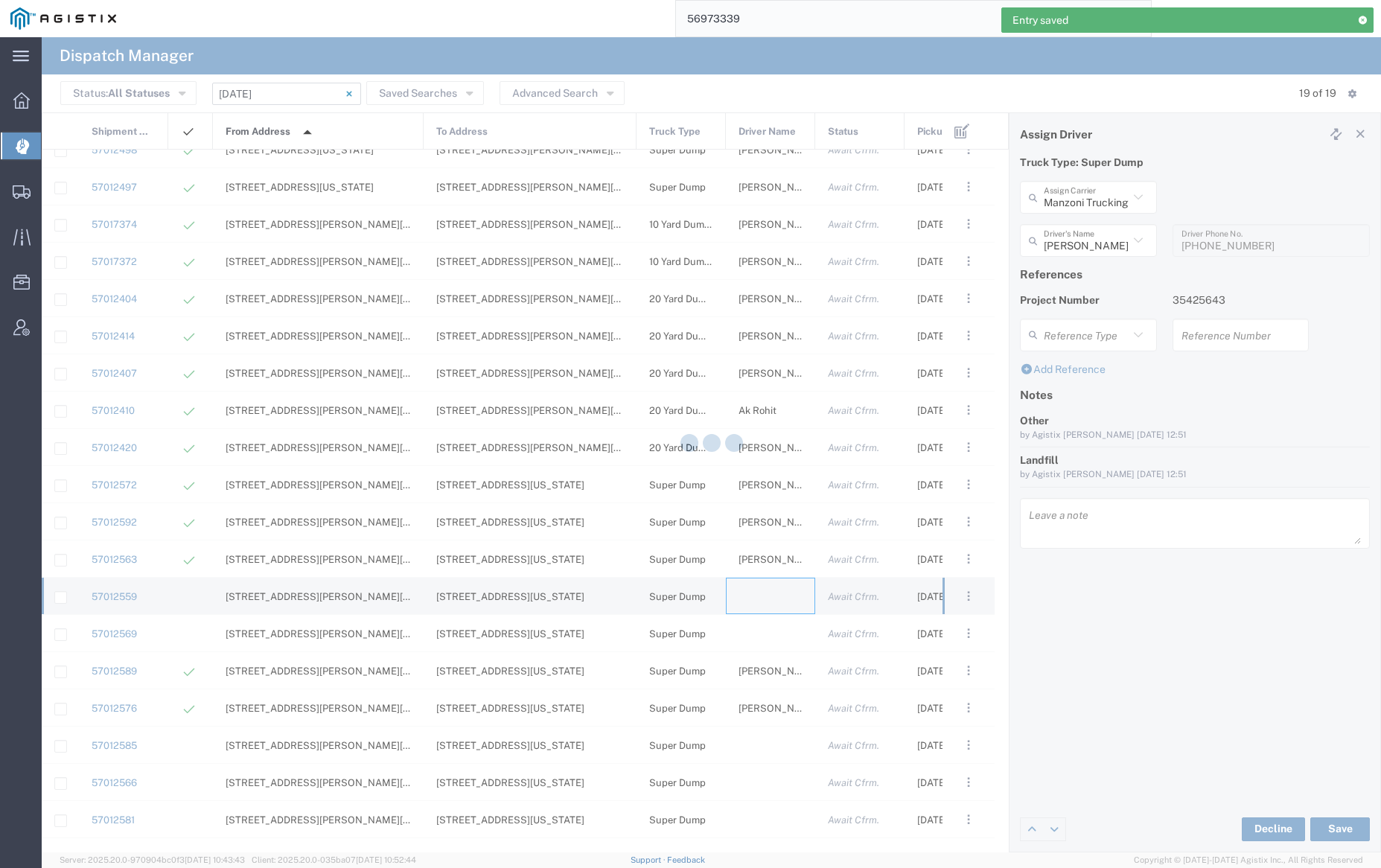
type input "[PERSON_NAME] Trucking"
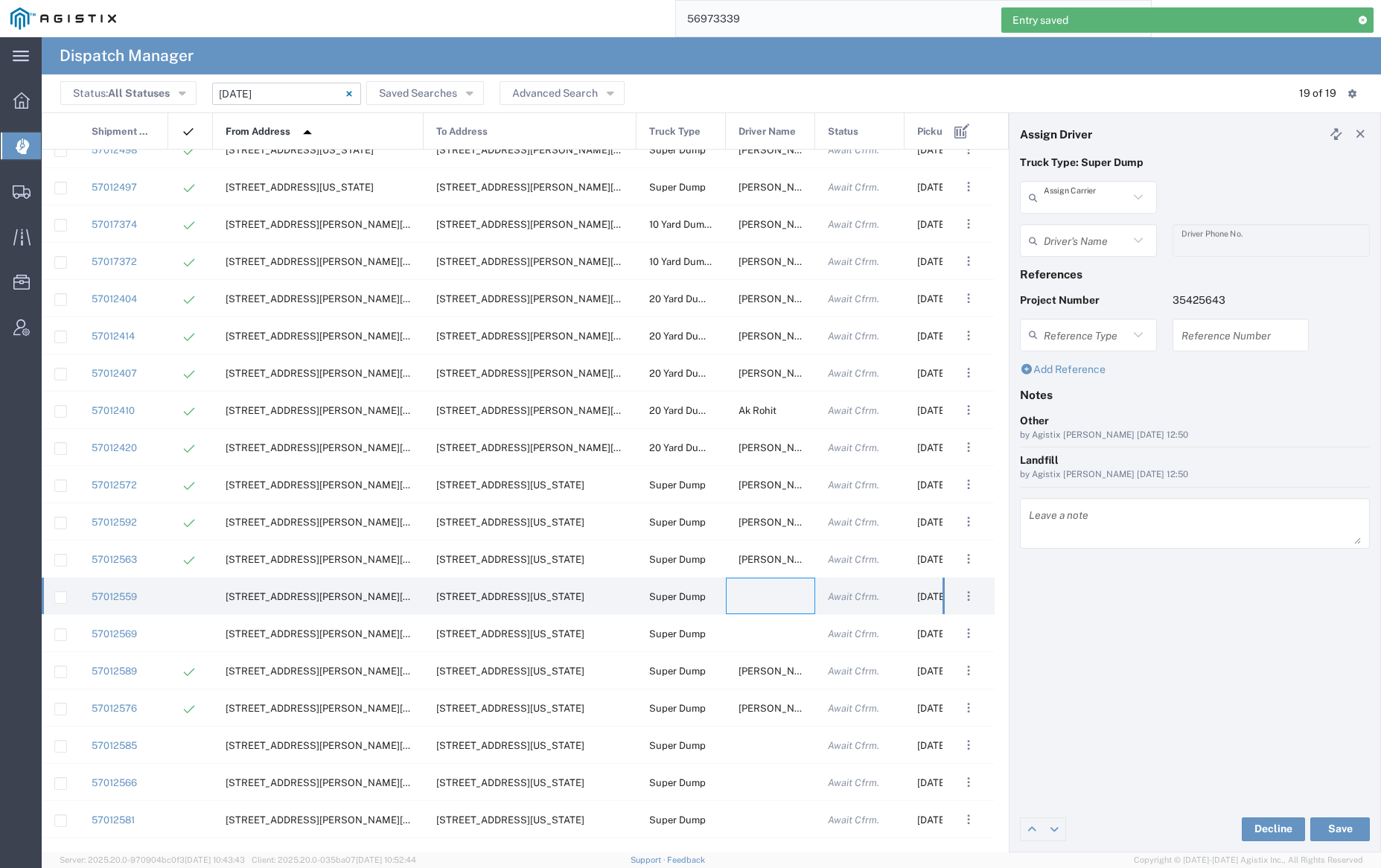
click at [1071, 196] on input "text" at bounding box center [1086, 197] width 85 height 26
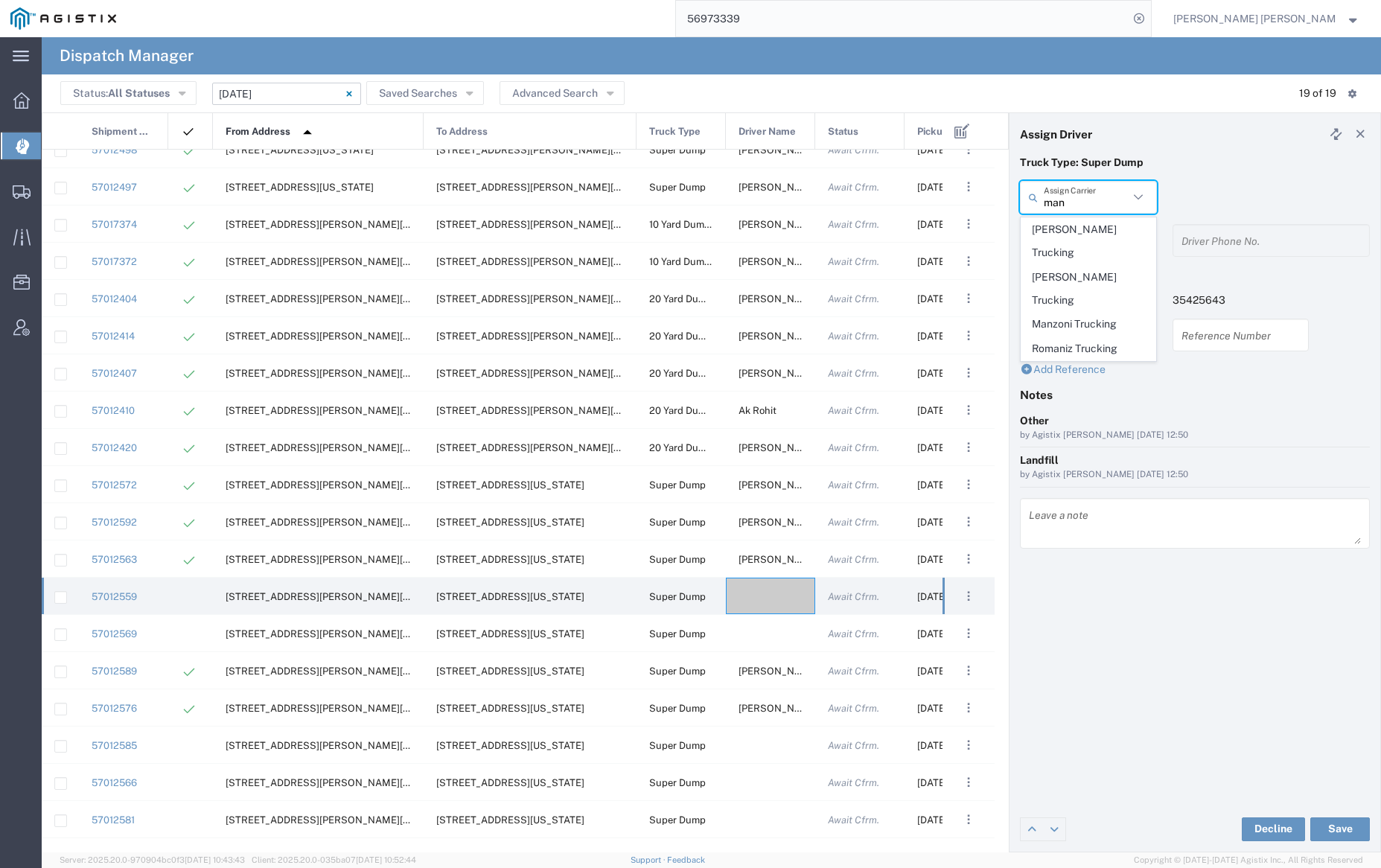
click at [1079, 313] on span "Manzoni Trucking" at bounding box center [1088, 324] width 133 height 23
type input "Manzoni Trucking"
click at [1081, 244] on input "text" at bounding box center [1086, 240] width 85 height 26
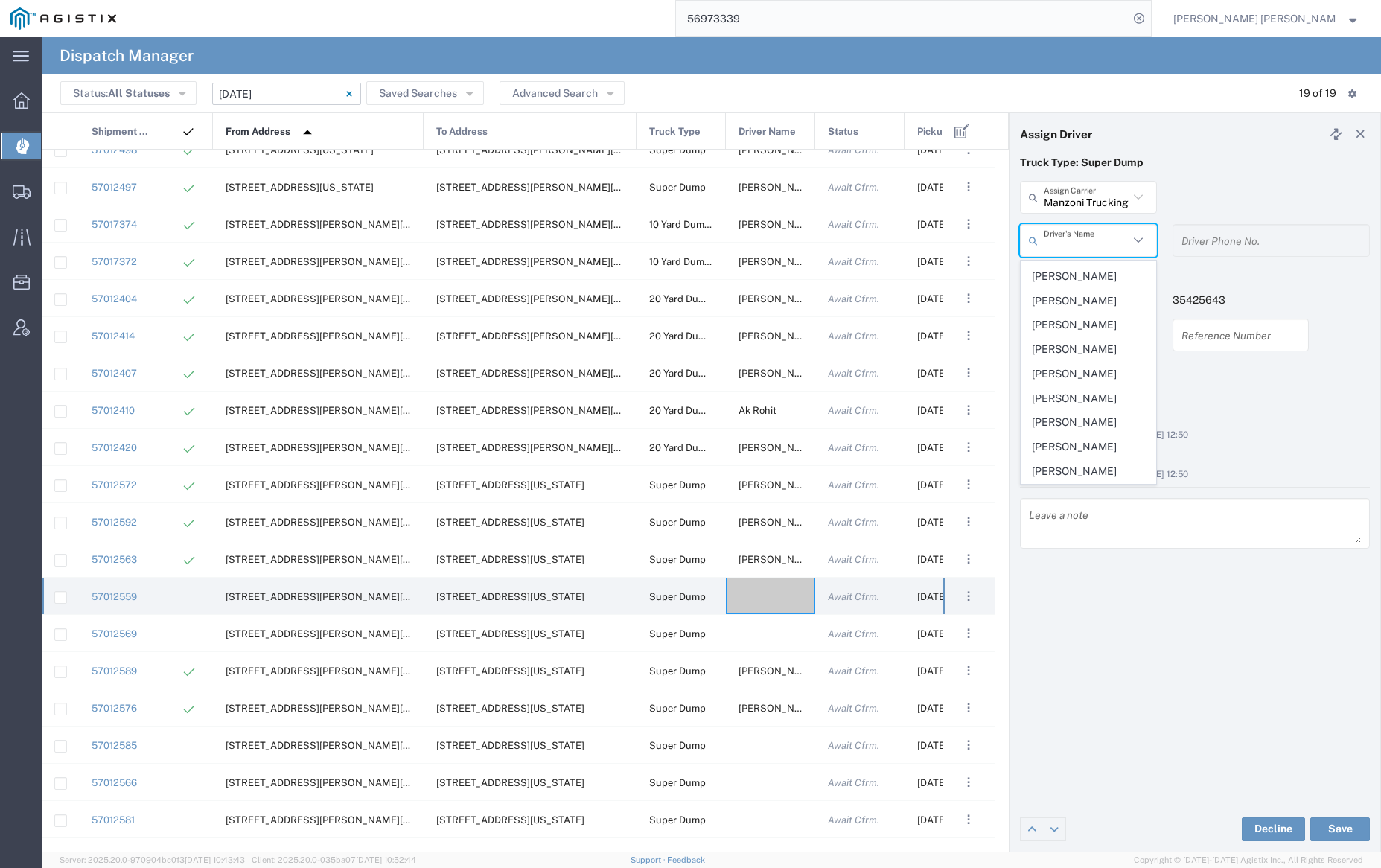
scroll to position [320, 0]
click at [1068, 344] on span "[PERSON_NAME]" at bounding box center [1088, 350] width 133 height 23
type input "[PERSON_NAME]"
type input "7079345664"
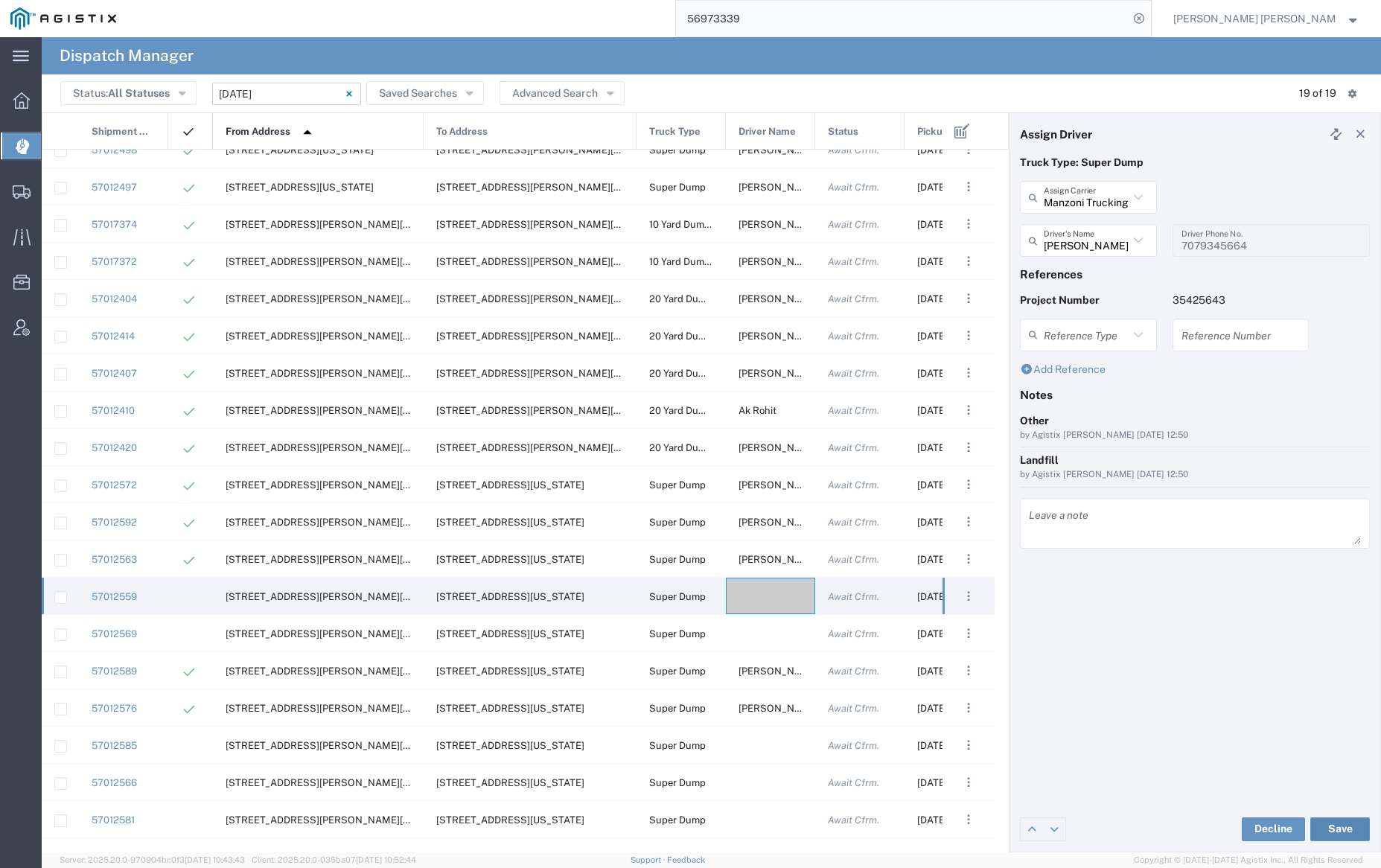
click at [1344, 822] on button "Save" at bounding box center [1340, 829] width 60 height 24
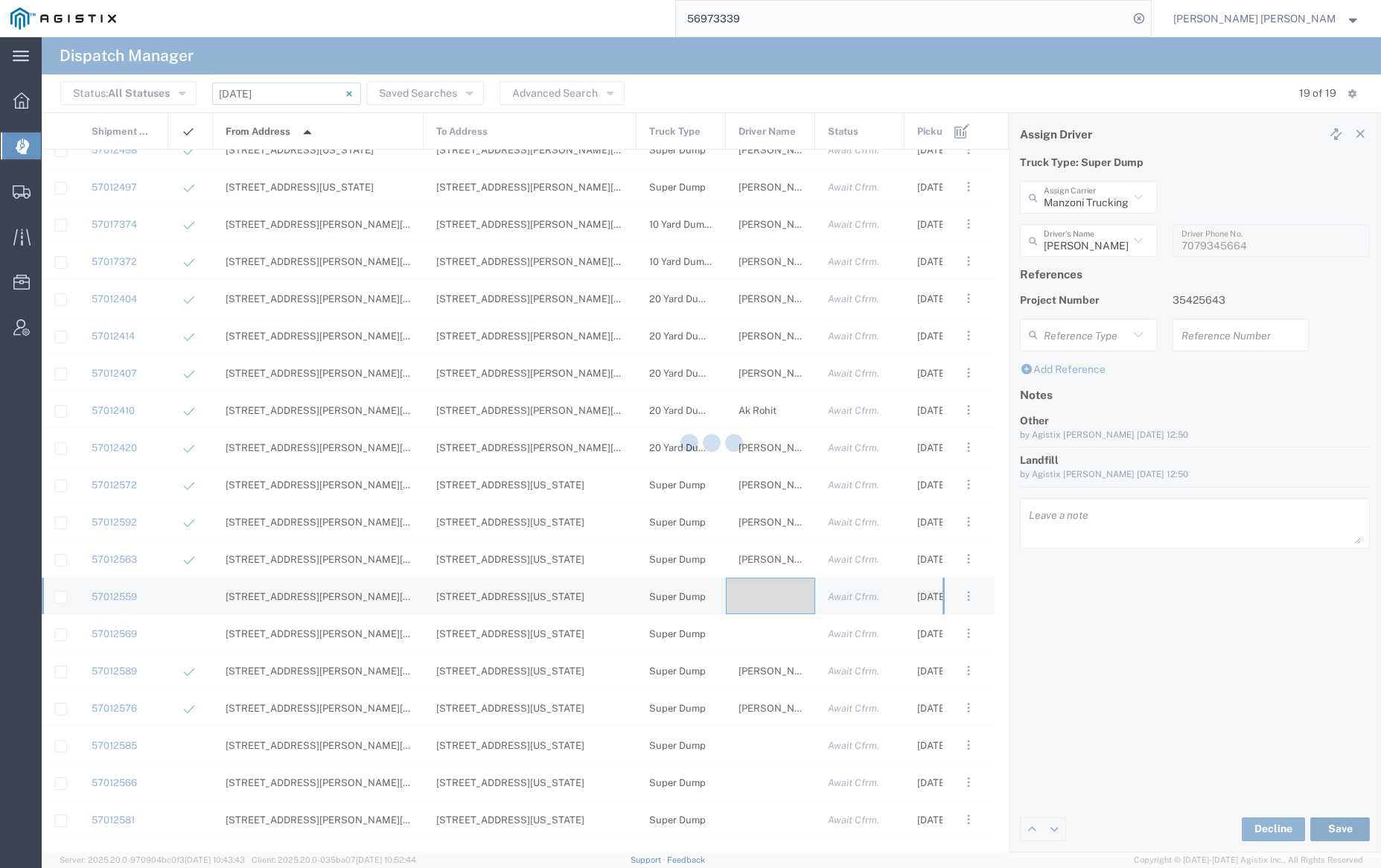
type input "[PERSON_NAME]"
type input "Manzoni Trucking"
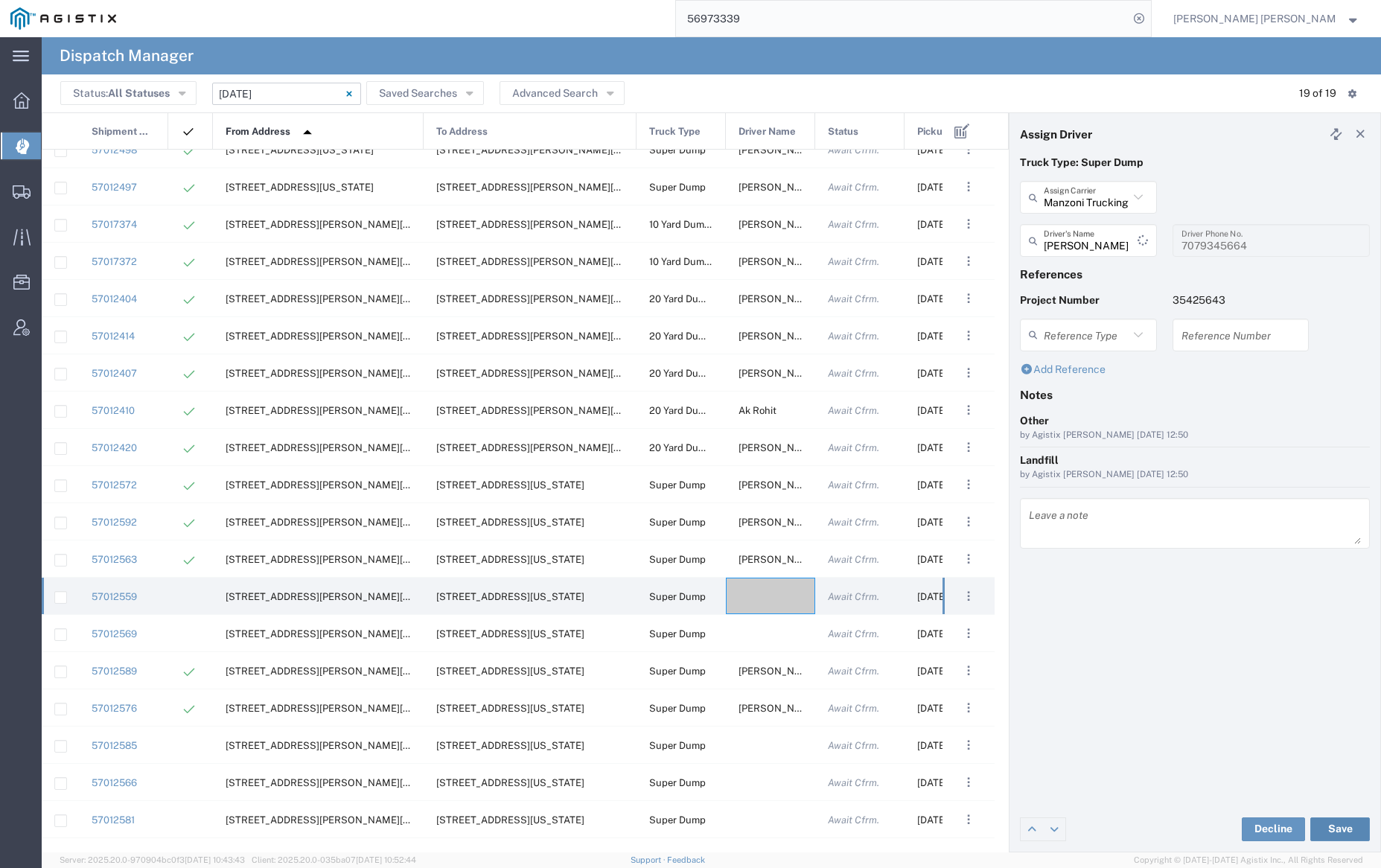
click at [1343, 829] on button "Save" at bounding box center [1340, 829] width 60 height 24
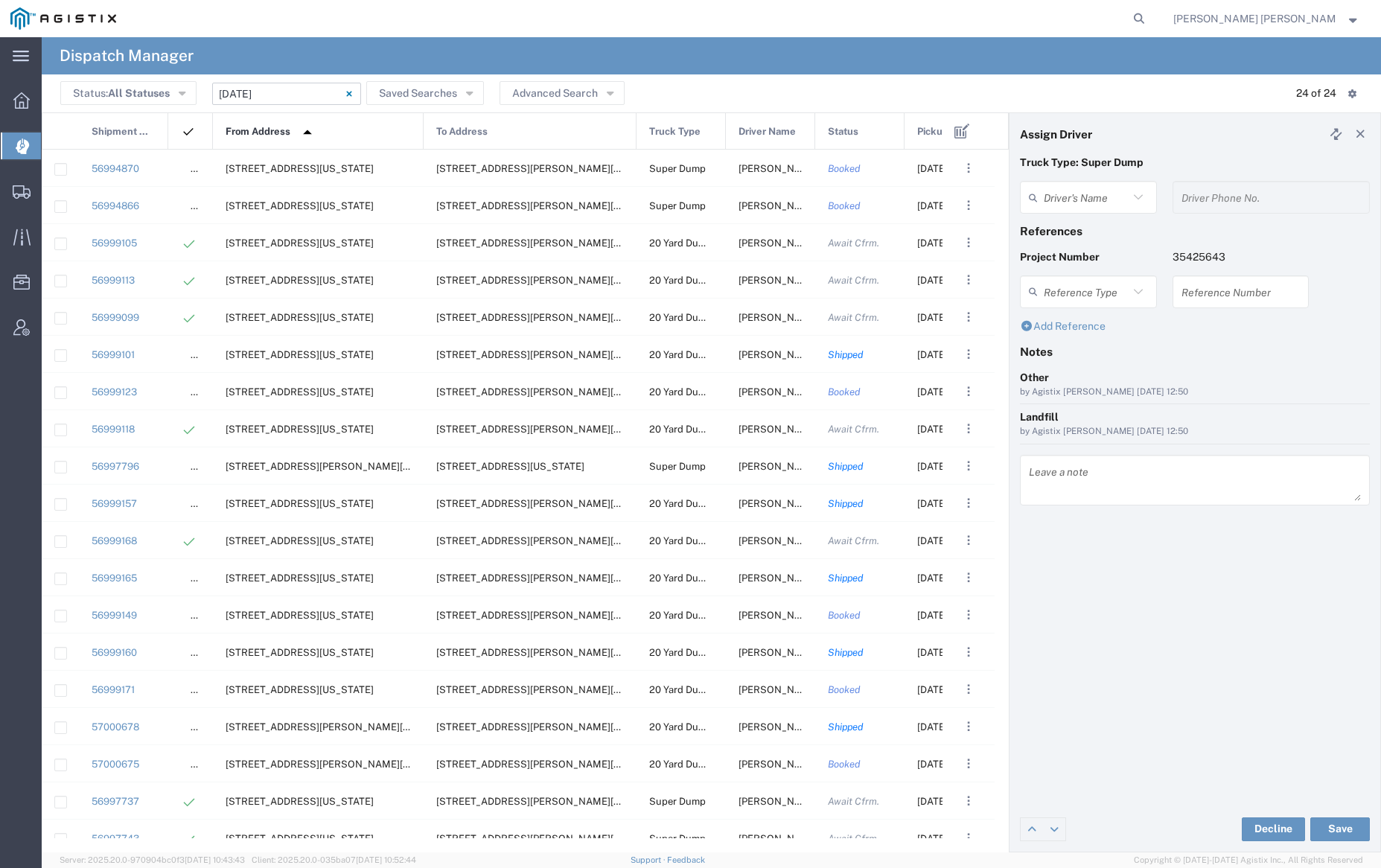
type input "[PERSON_NAME]"
type input "7079345664"
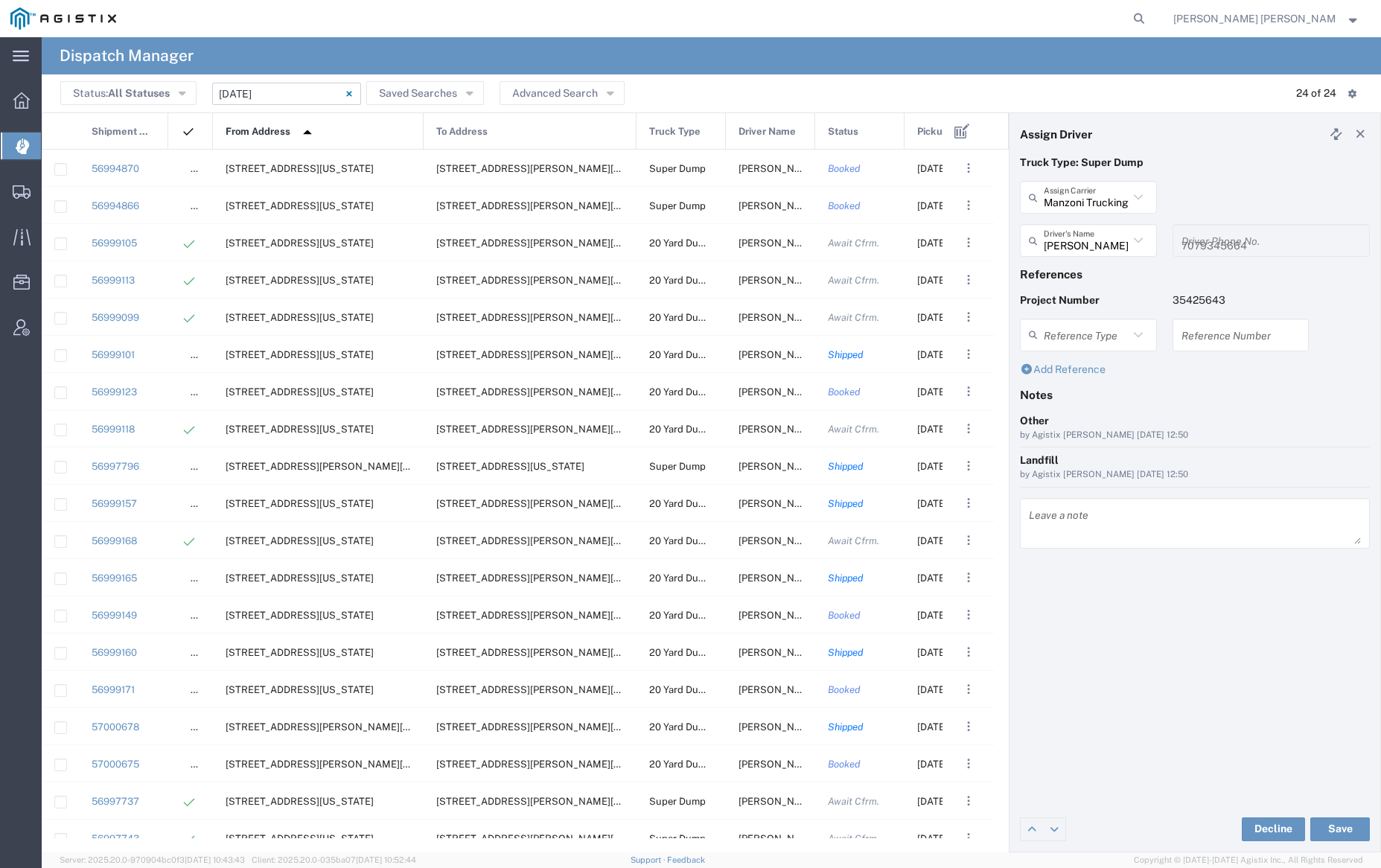
click at [289, 82] on input "10/02/2025 - 10/02/2025" at bounding box center [286, 93] width 148 height 22
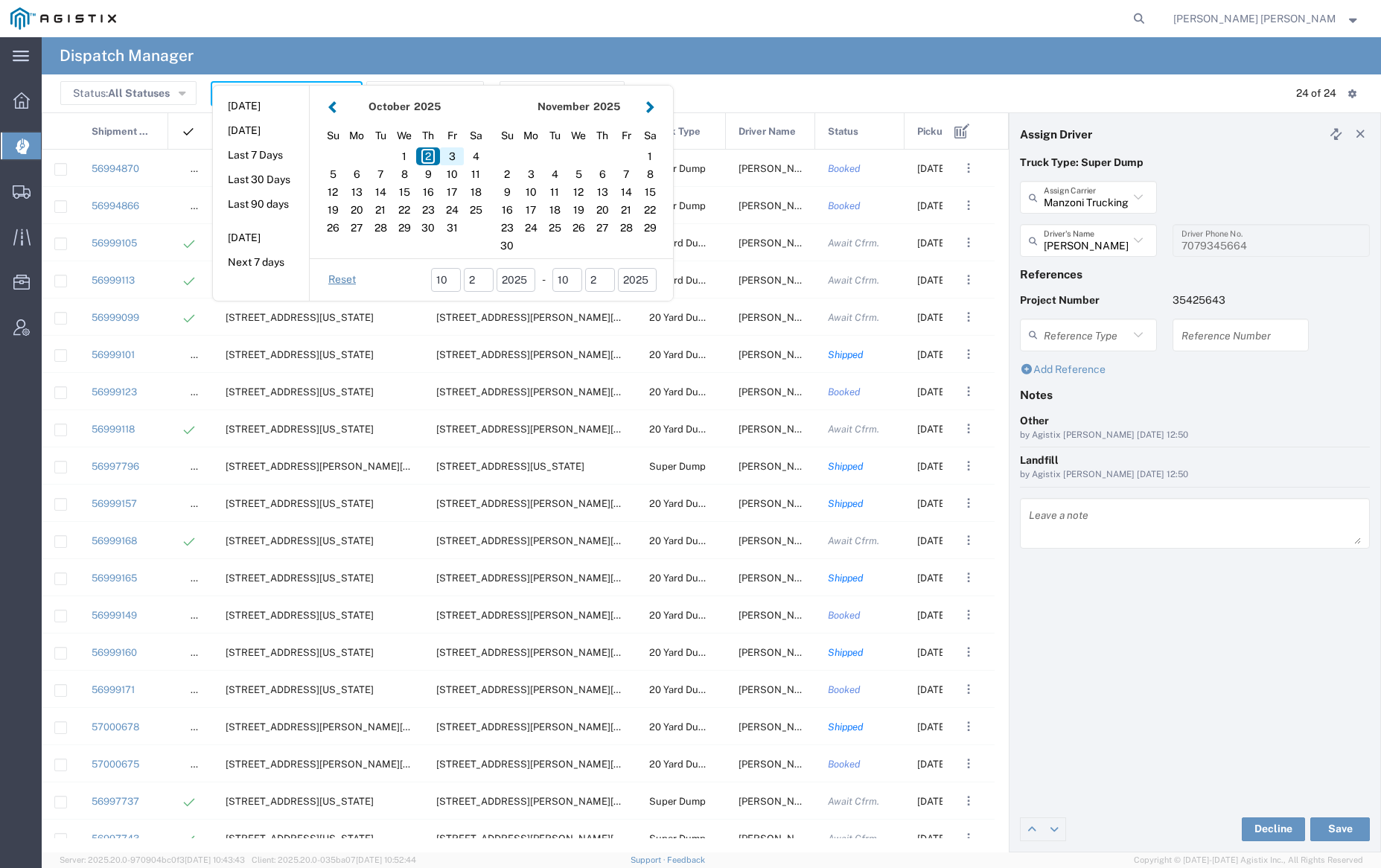
click at [455, 158] on div "3" at bounding box center [452, 156] width 24 height 18
type input "[DATE]"
type input "[DATE] - [DATE]"
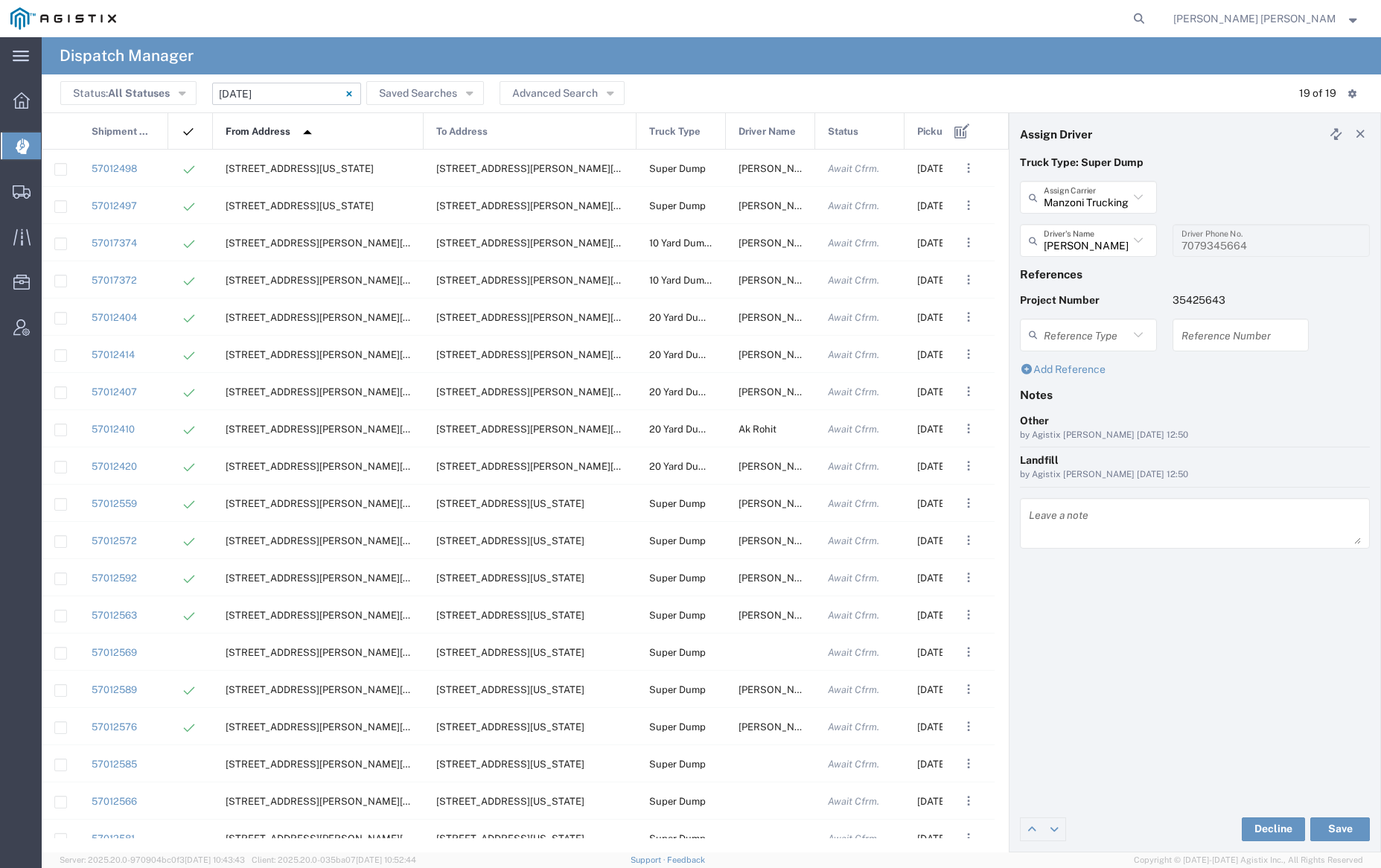
click at [289, 131] on span "From Address" at bounding box center [258, 132] width 64 height 38
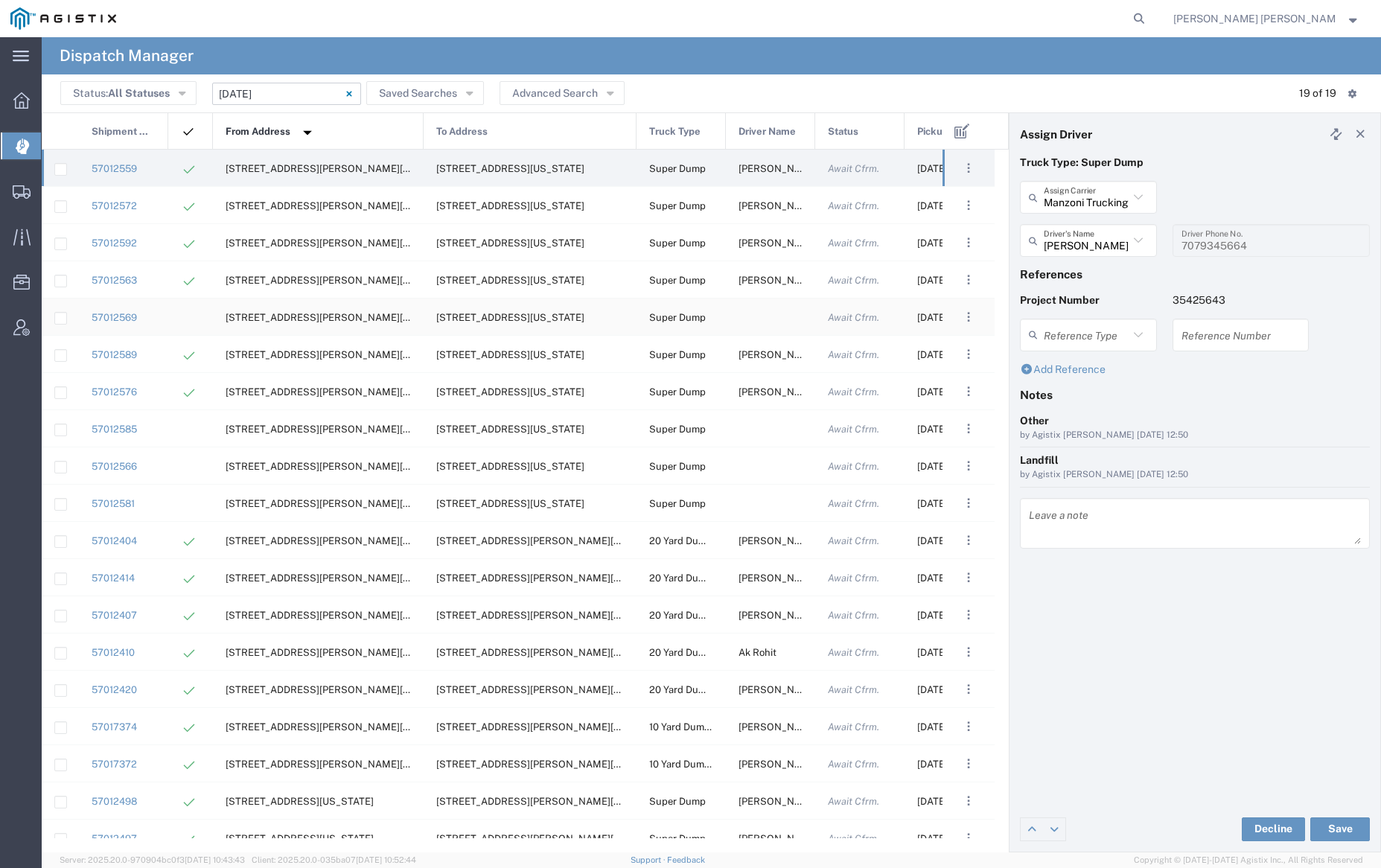
click at [767, 313] on div at bounding box center [771, 316] width 89 height 37
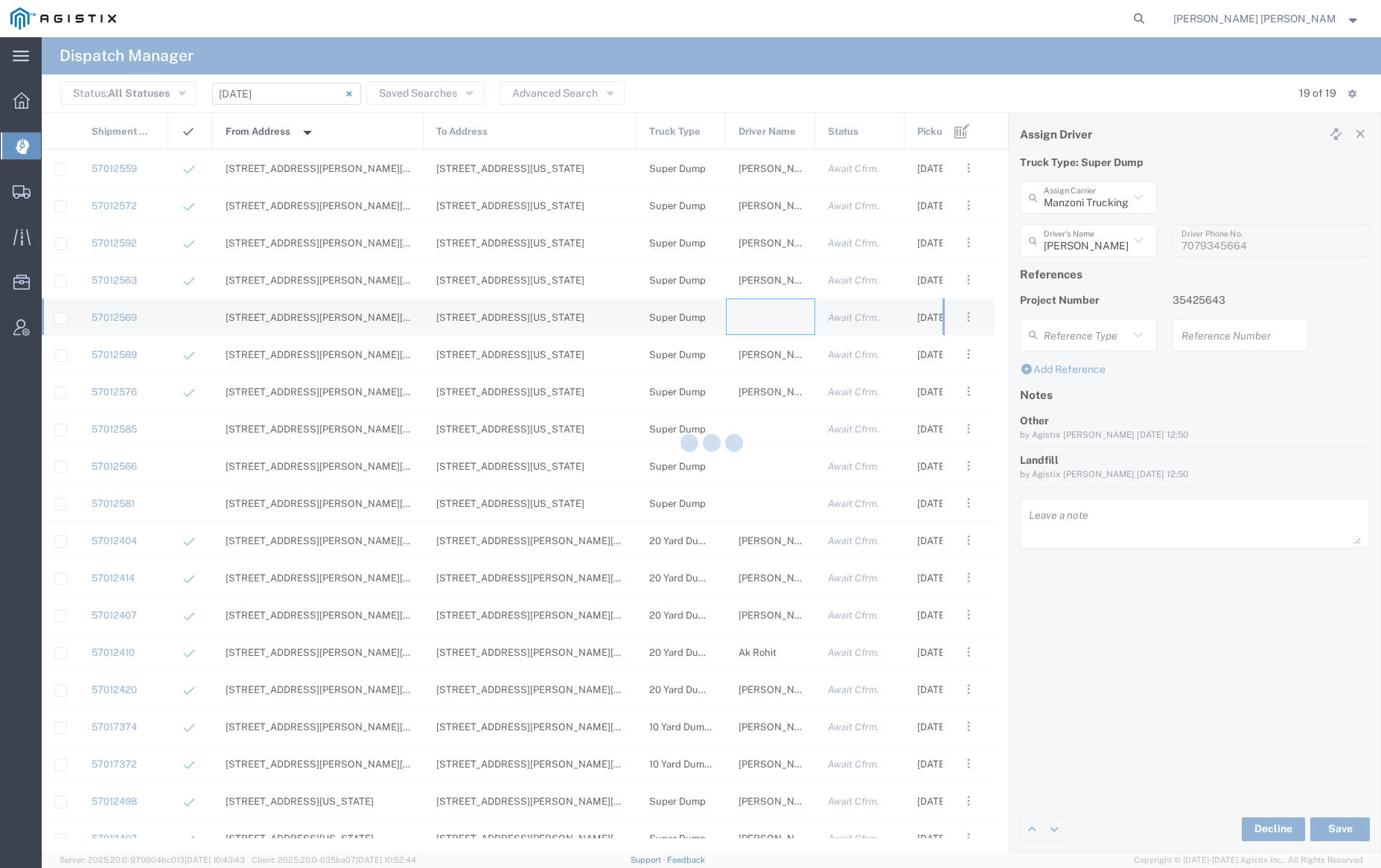
type input "[PERSON_NAME] Trucking"
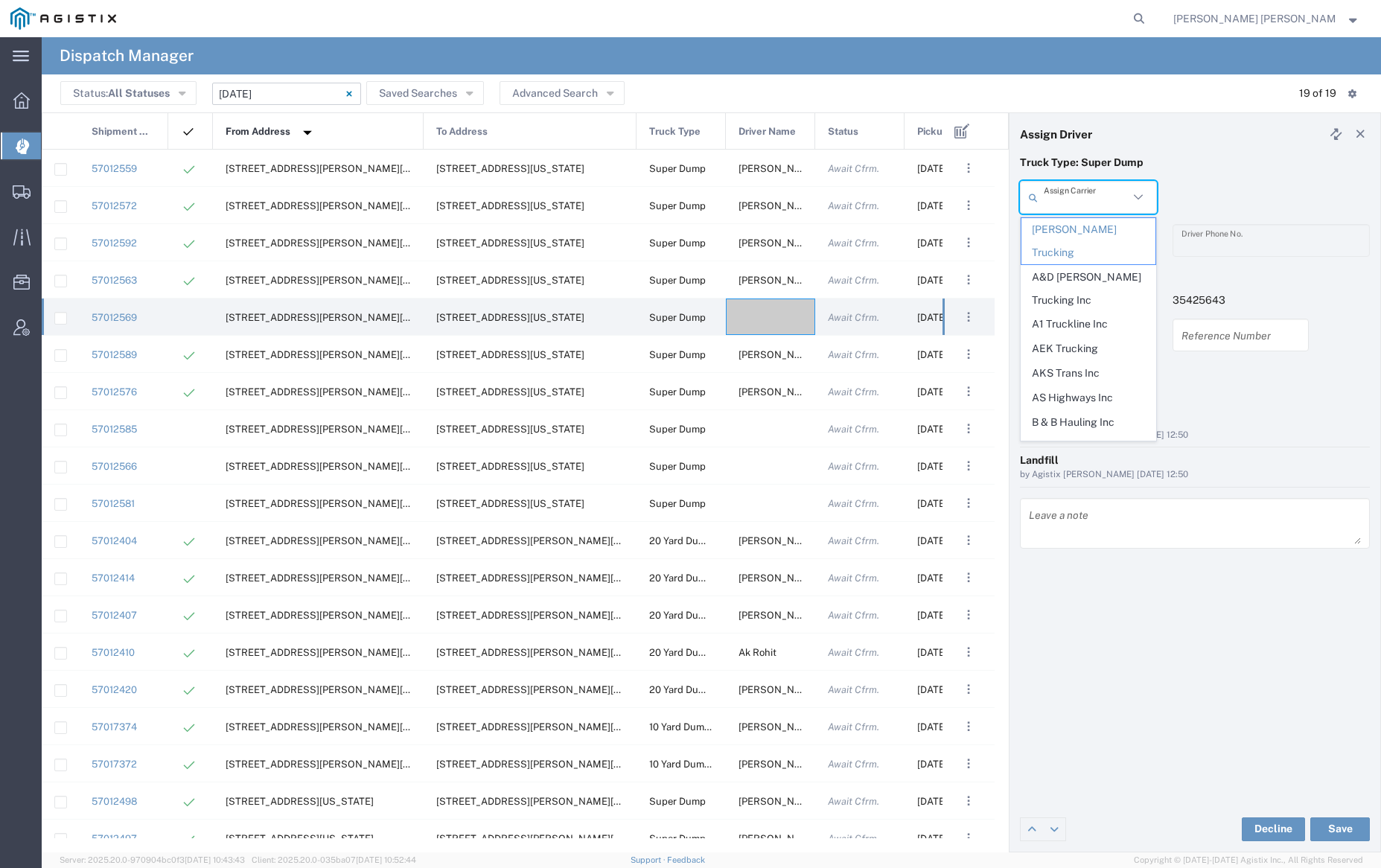
click at [1072, 197] on input "text" at bounding box center [1086, 197] width 85 height 26
click at [1089, 313] on span "Manzoni Trucking" at bounding box center [1088, 324] width 133 height 23
type input "Manzoni Trucking"
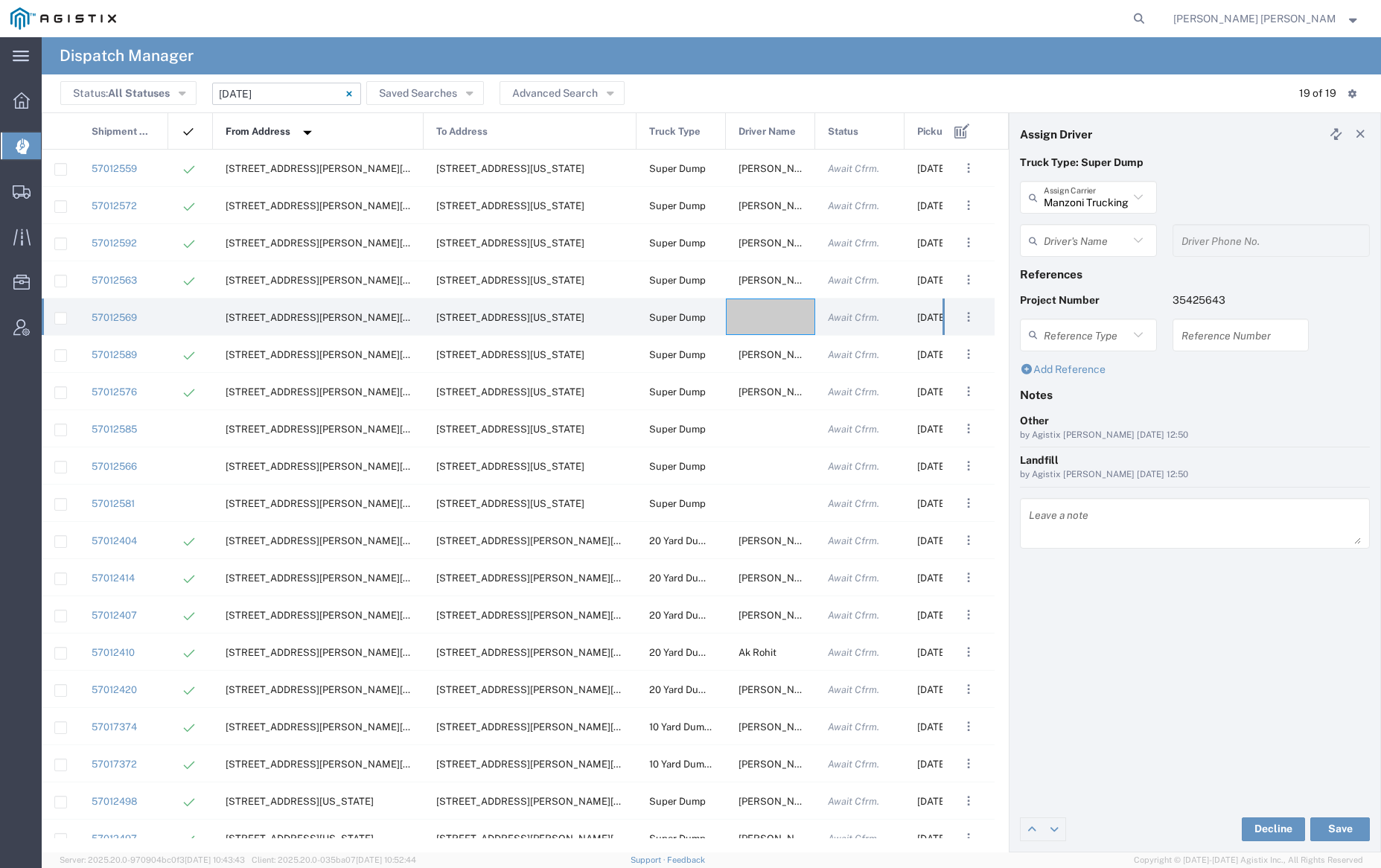
click at [1073, 254] on div "Driver's Name" at bounding box center [1088, 240] width 137 height 33
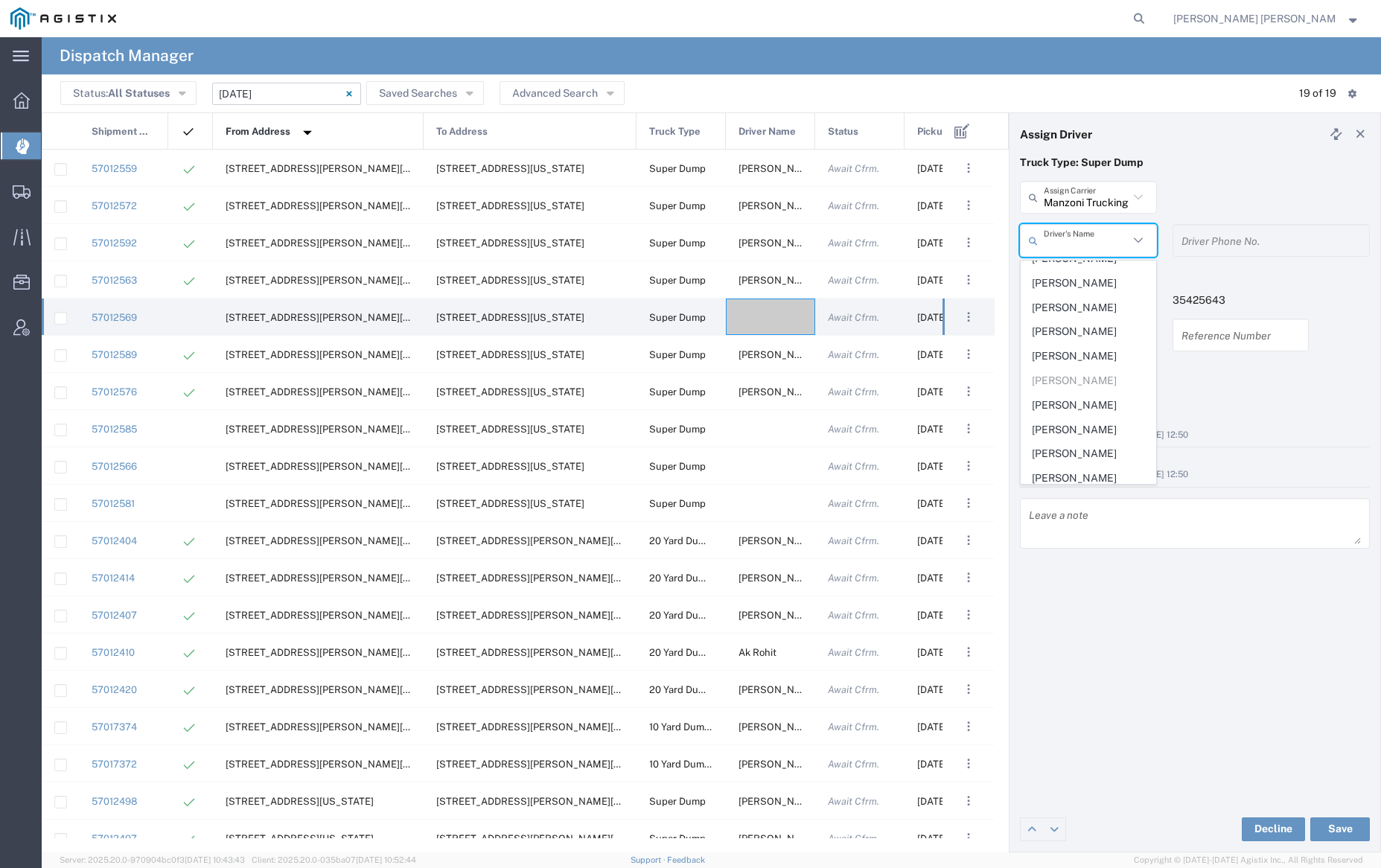
scroll to position [318, 0]
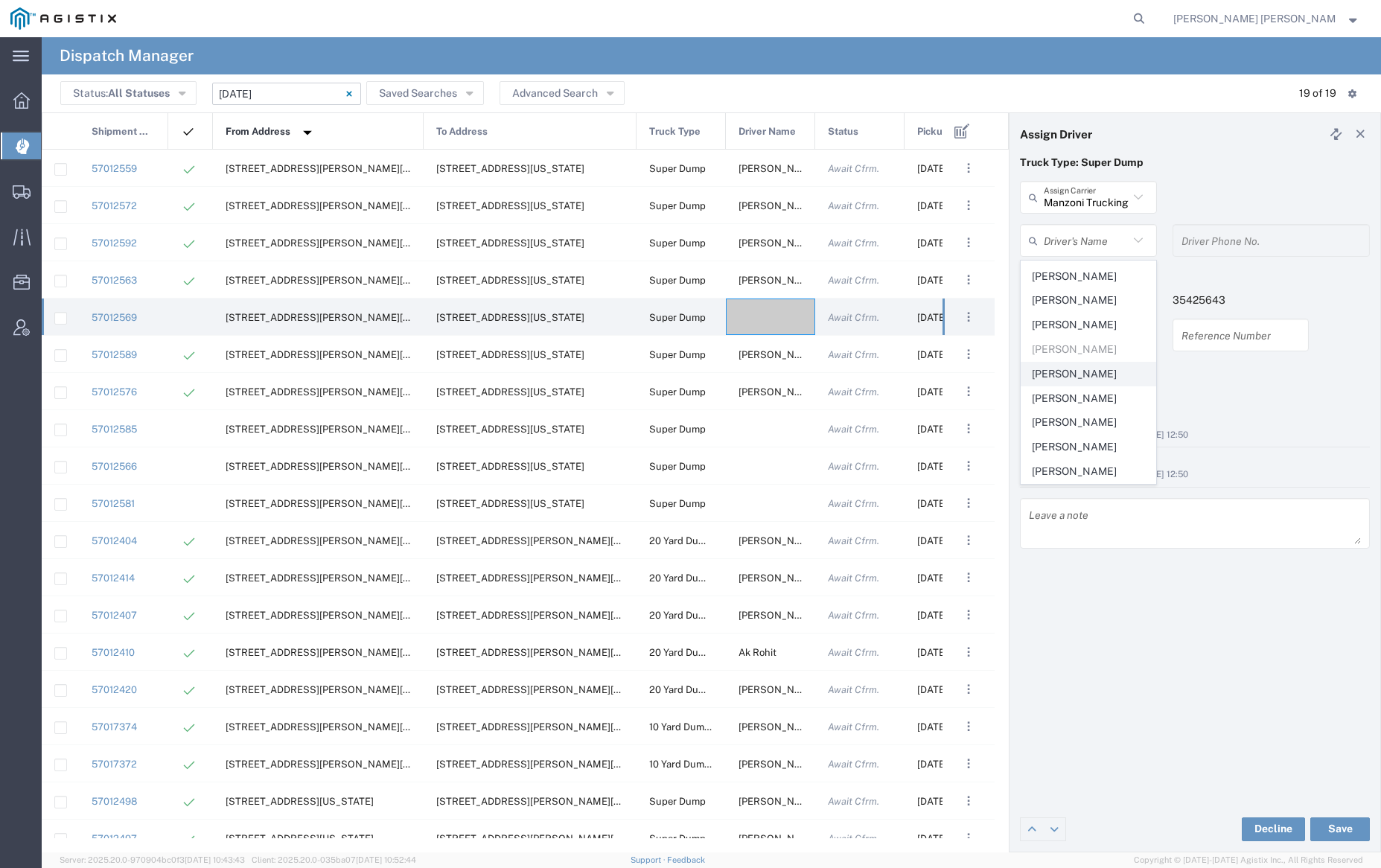
click at [1084, 375] on span "[PERSON_NAME]" at bounding box center [1088, 374] width 133 height 23
type input "[PERSON_NAME]"
type input "7072410213"
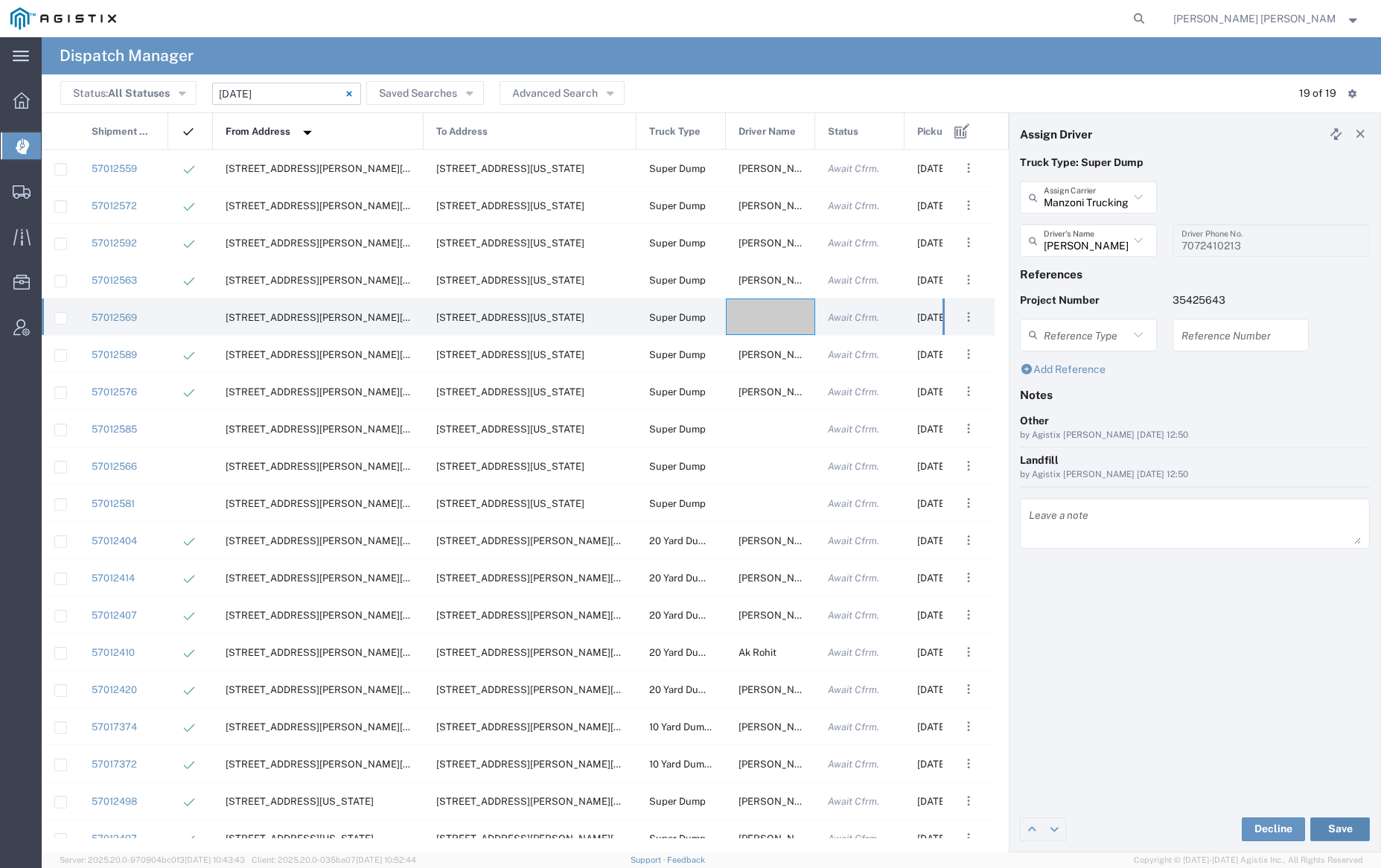
click at [1341, 828] on button "Save" at bounding box center [1340, 829] width 60 height 24
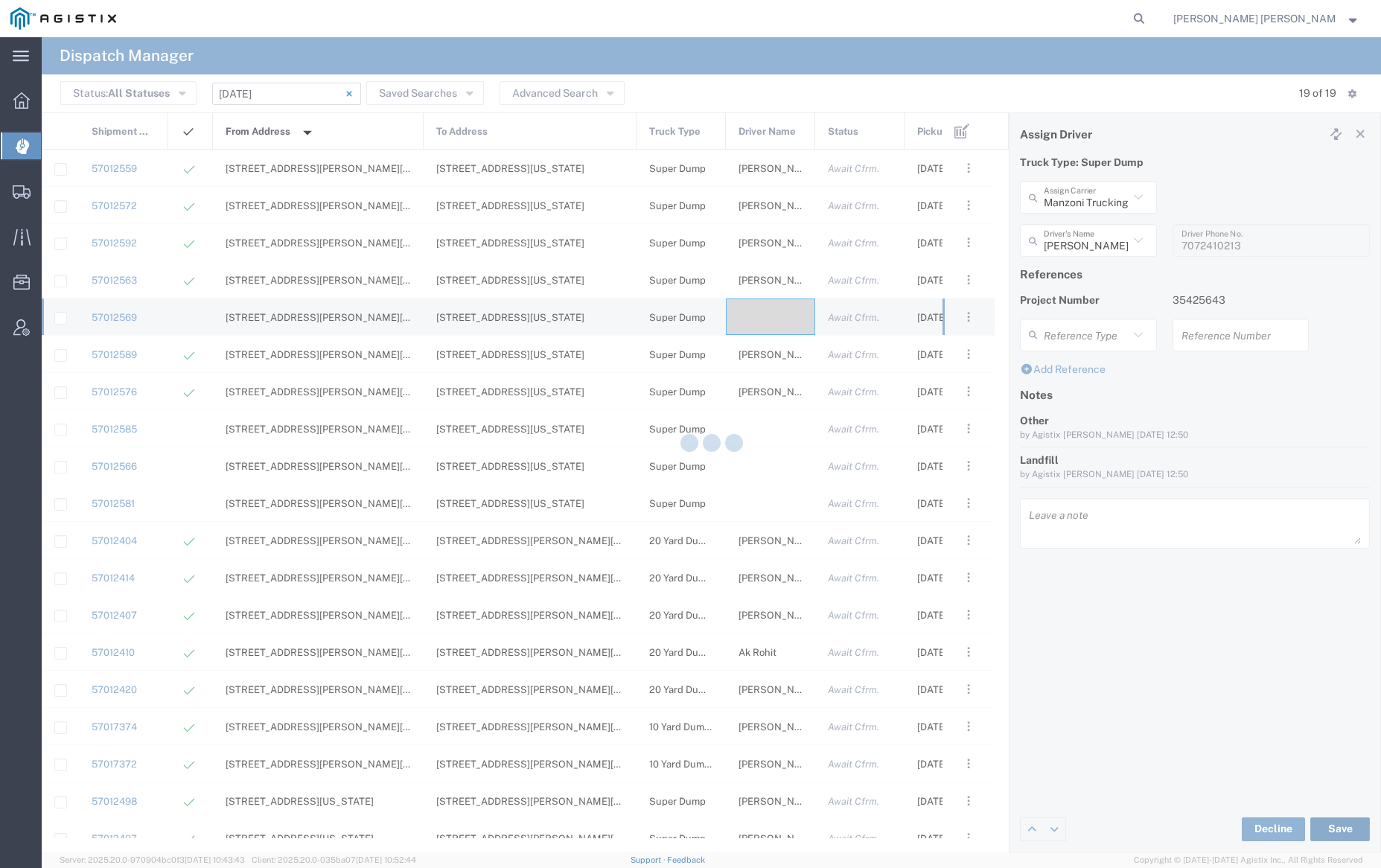
type input "[PERSON_NAME]"
type input "Manzoni Trucking"
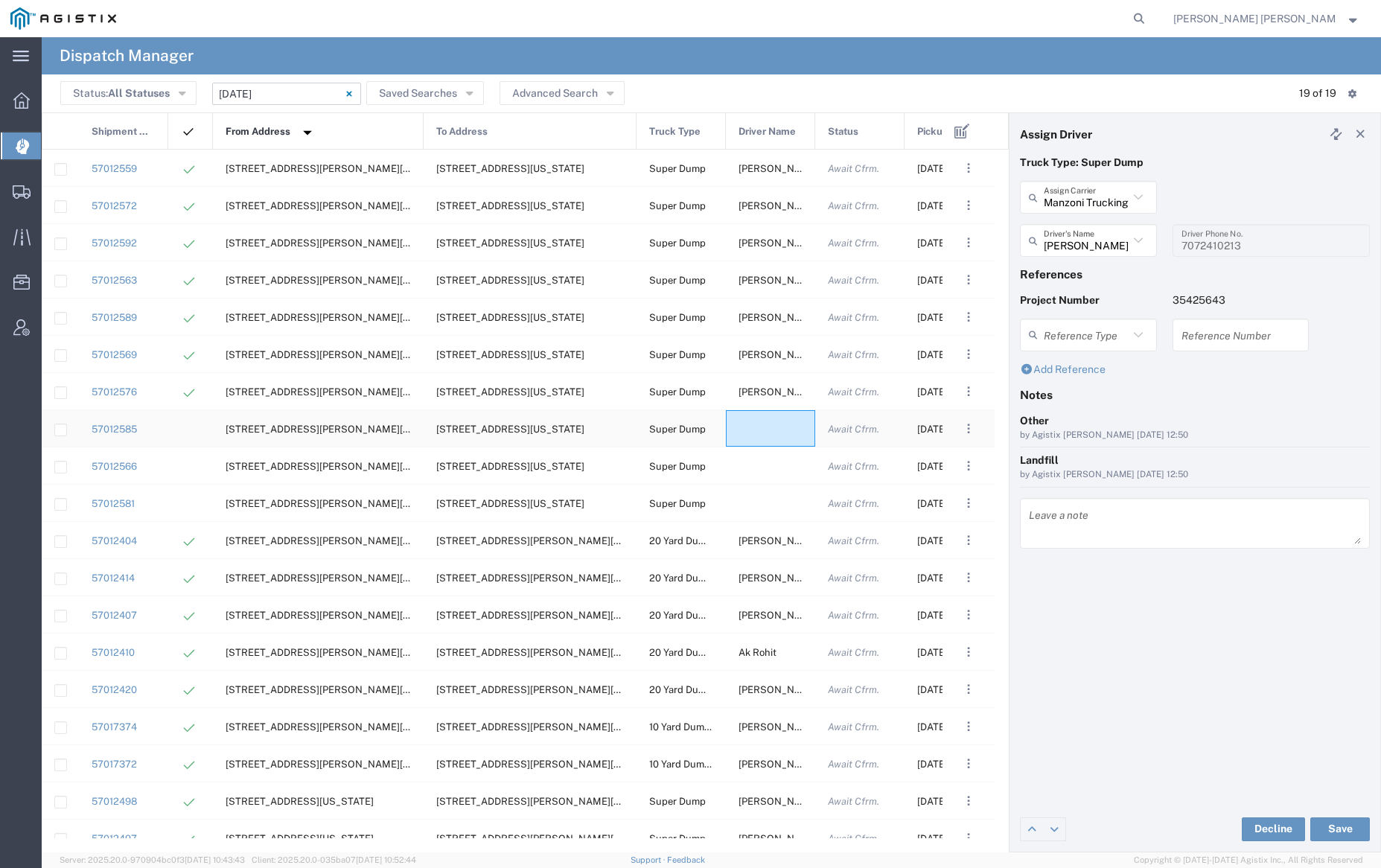
click at [767, 433] on div at bounding box center [771, 428] width 89 height 37
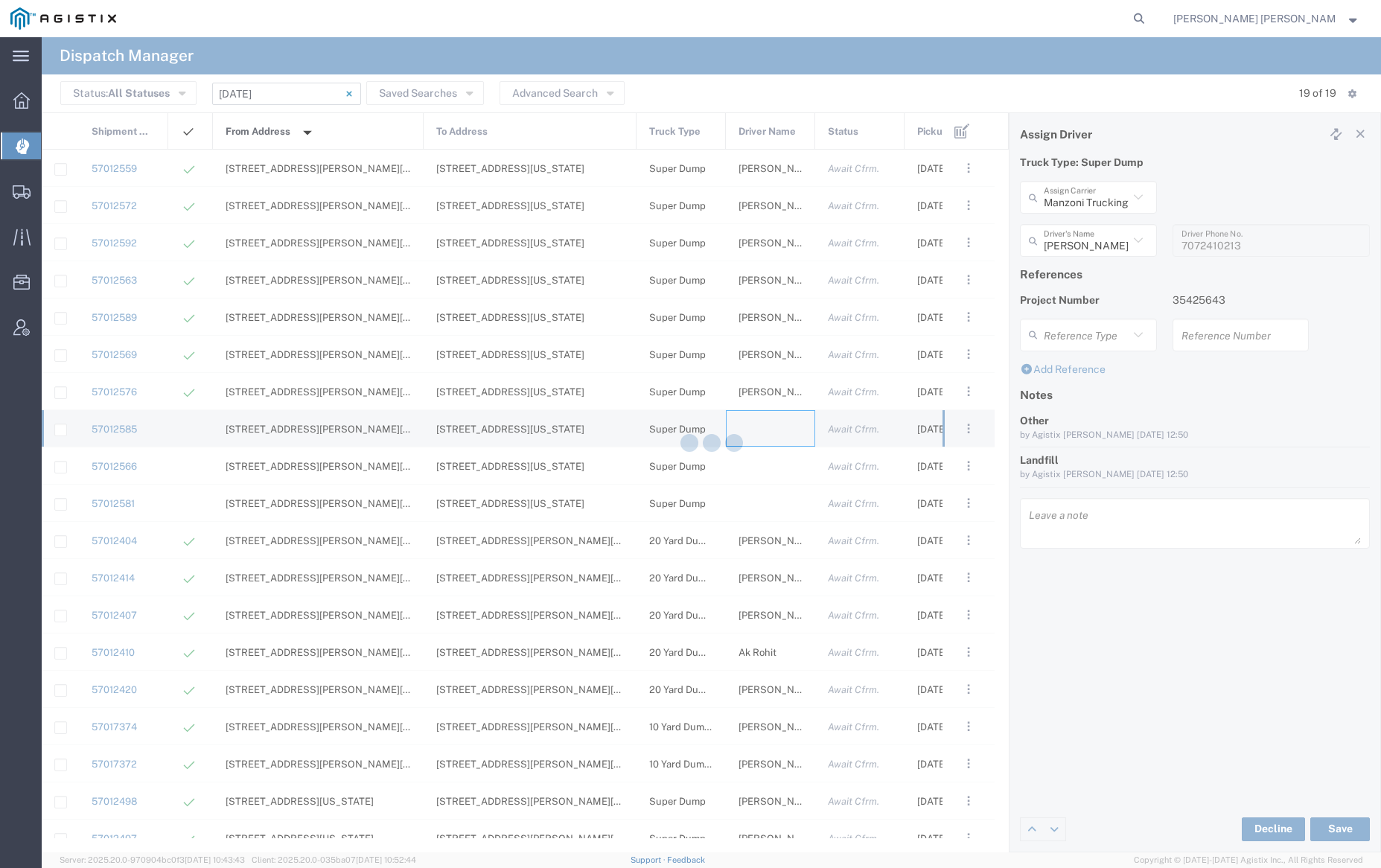
type input "[PERSON_NAME] Trucking"
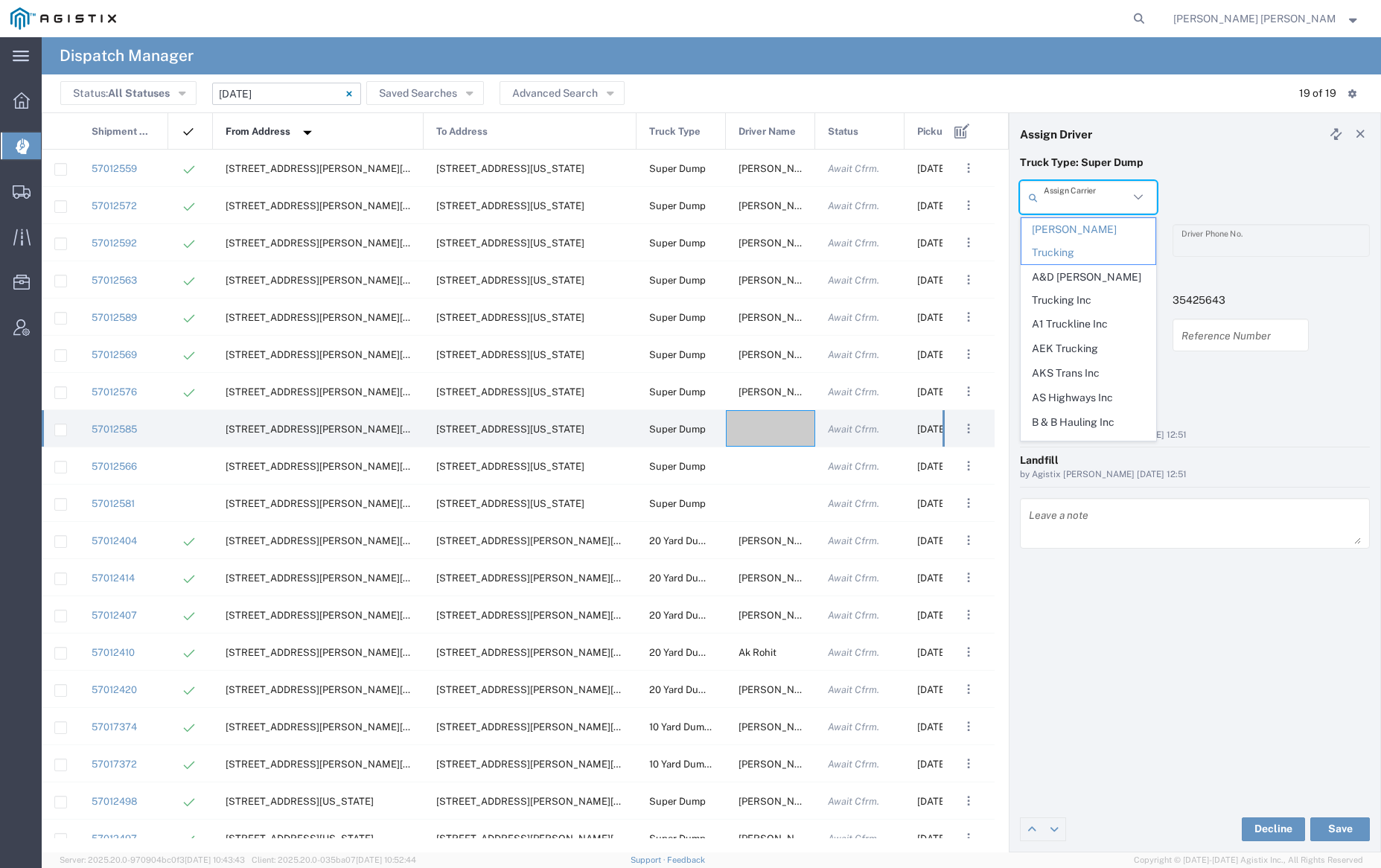
click at [1080, 198] on input "text" at bounding box center [1086, 197] width 85 height 26
click at [1091, 313] on span "Manzoni Trucking" at bounding box center [1088, 324] width 133 height 23
type input "Manzoni Trucking"
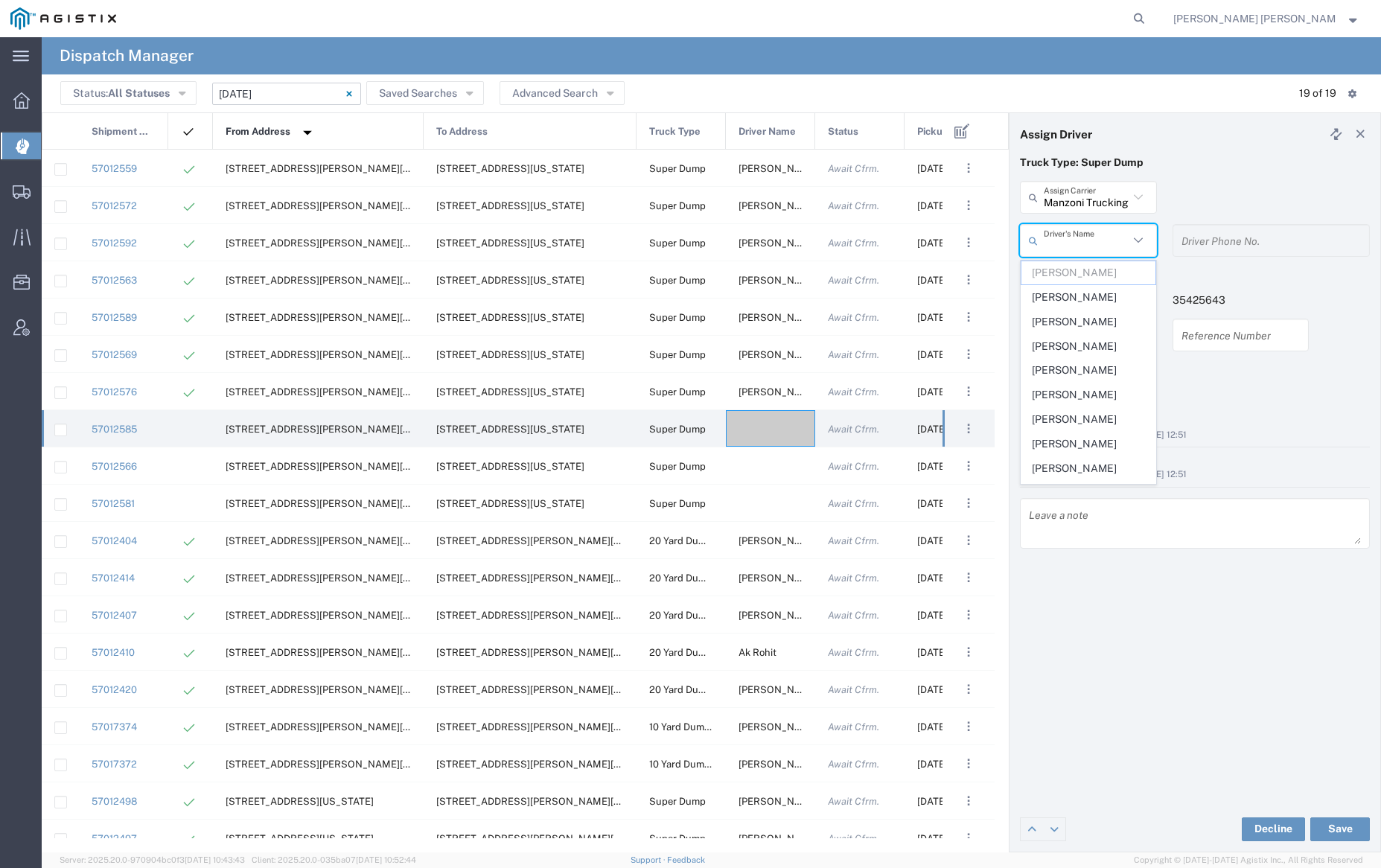
click at [1090, 231] on input "text" at bounding box center [1086, 240] width 85 height 26
click at [1084, 268] on span "[PERSON_NAME]" at bounding box center [1088, 257] width 133 height 23
type input "[PERSON_NAME]"
type input "707-241-5875"
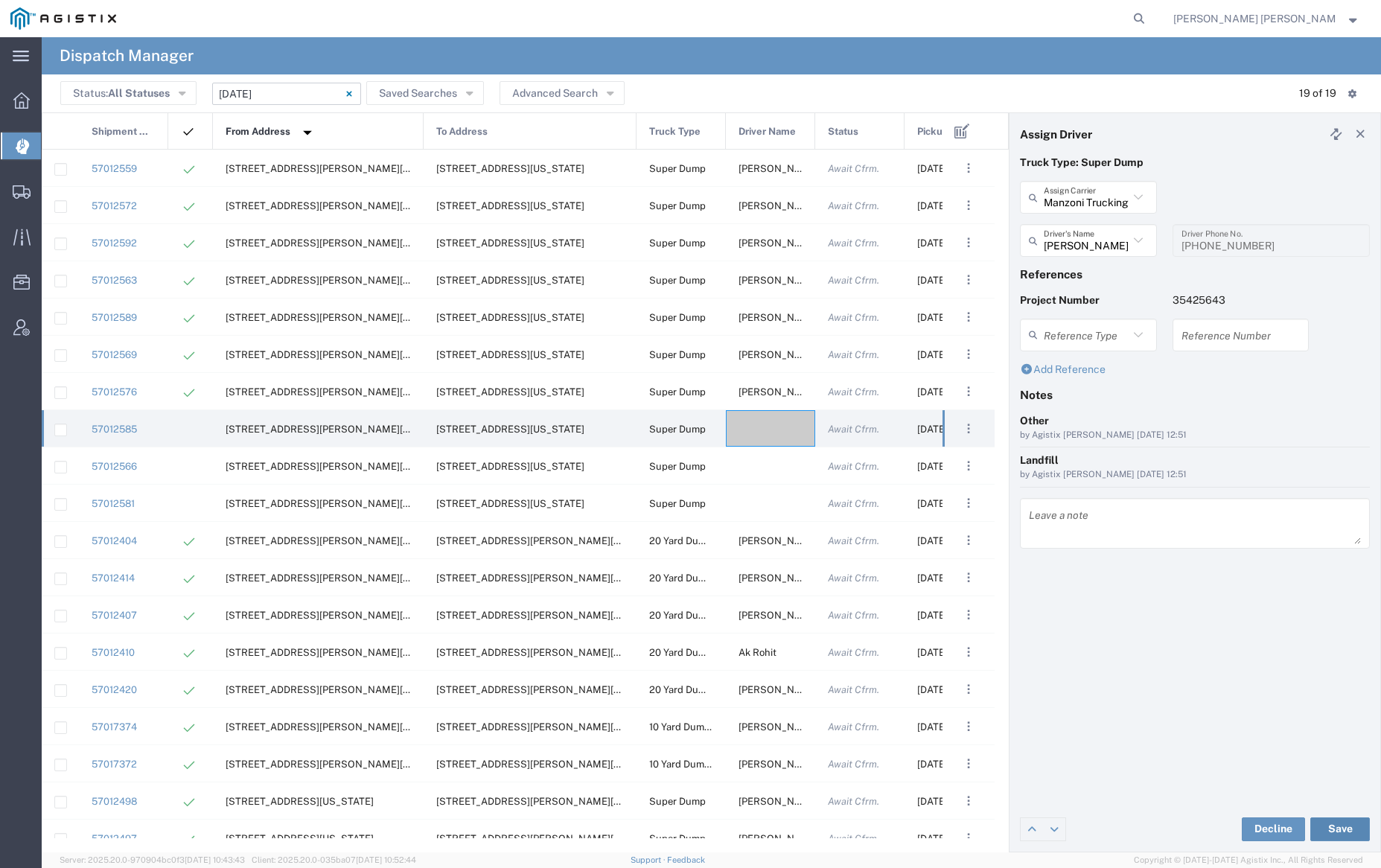
click at [1339, 819] on button "Save" at bounding box center [1340, 829] width 60 height 24
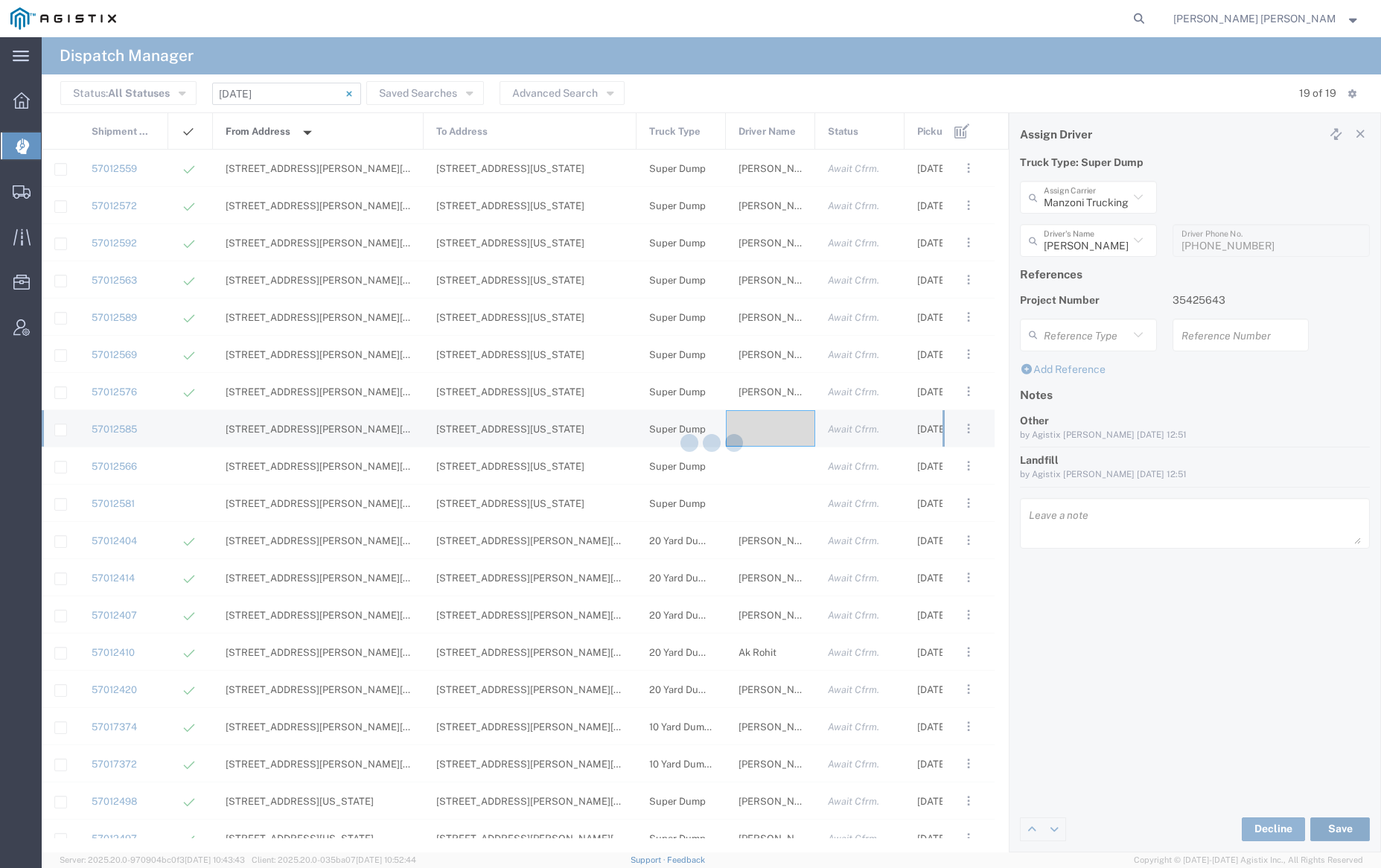
type input "[PERSON_NAME]"
type input "Manzoni Trucking"
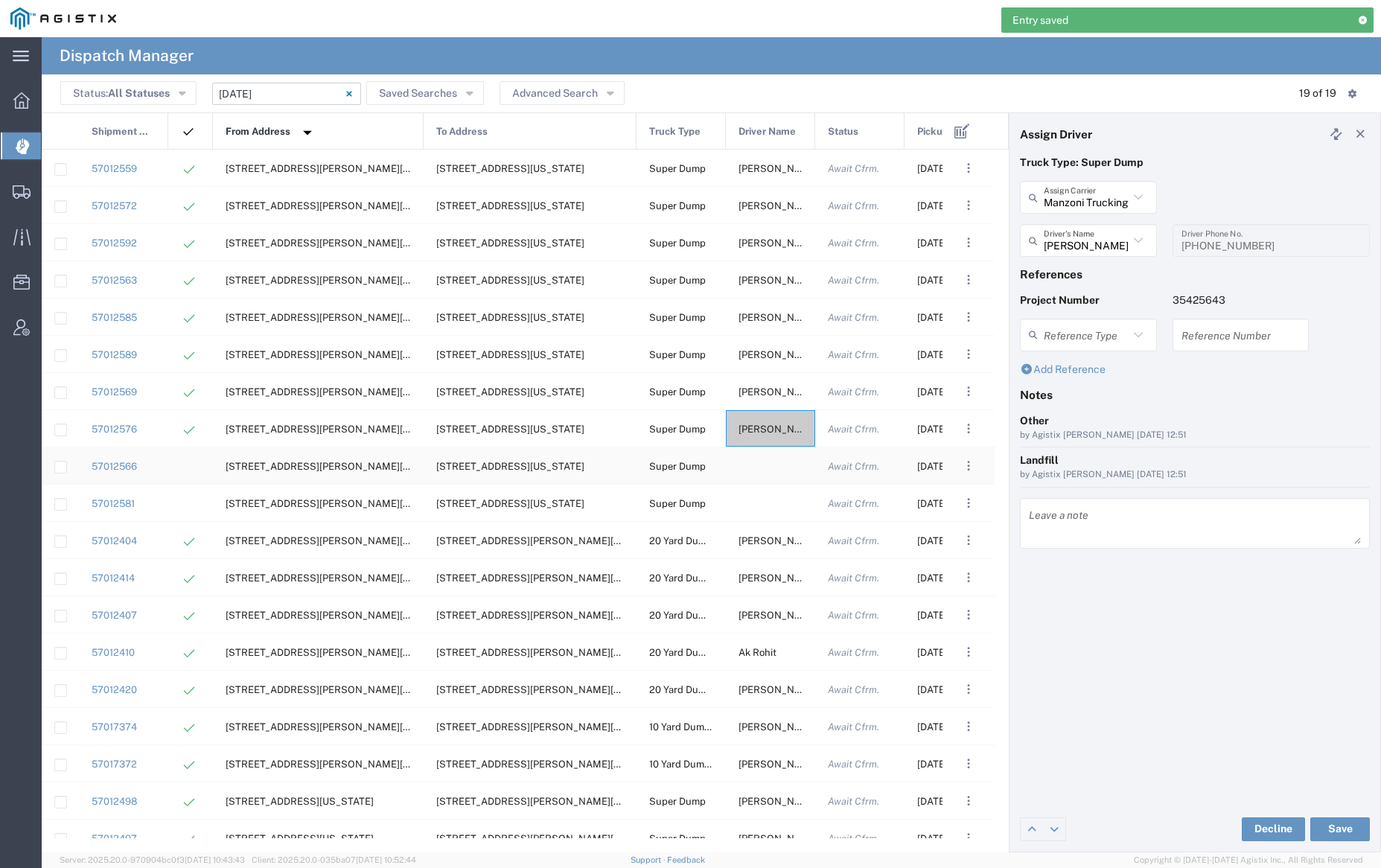
click at [774, 463] on div at bounding box center [771, 465] width 89 height 37
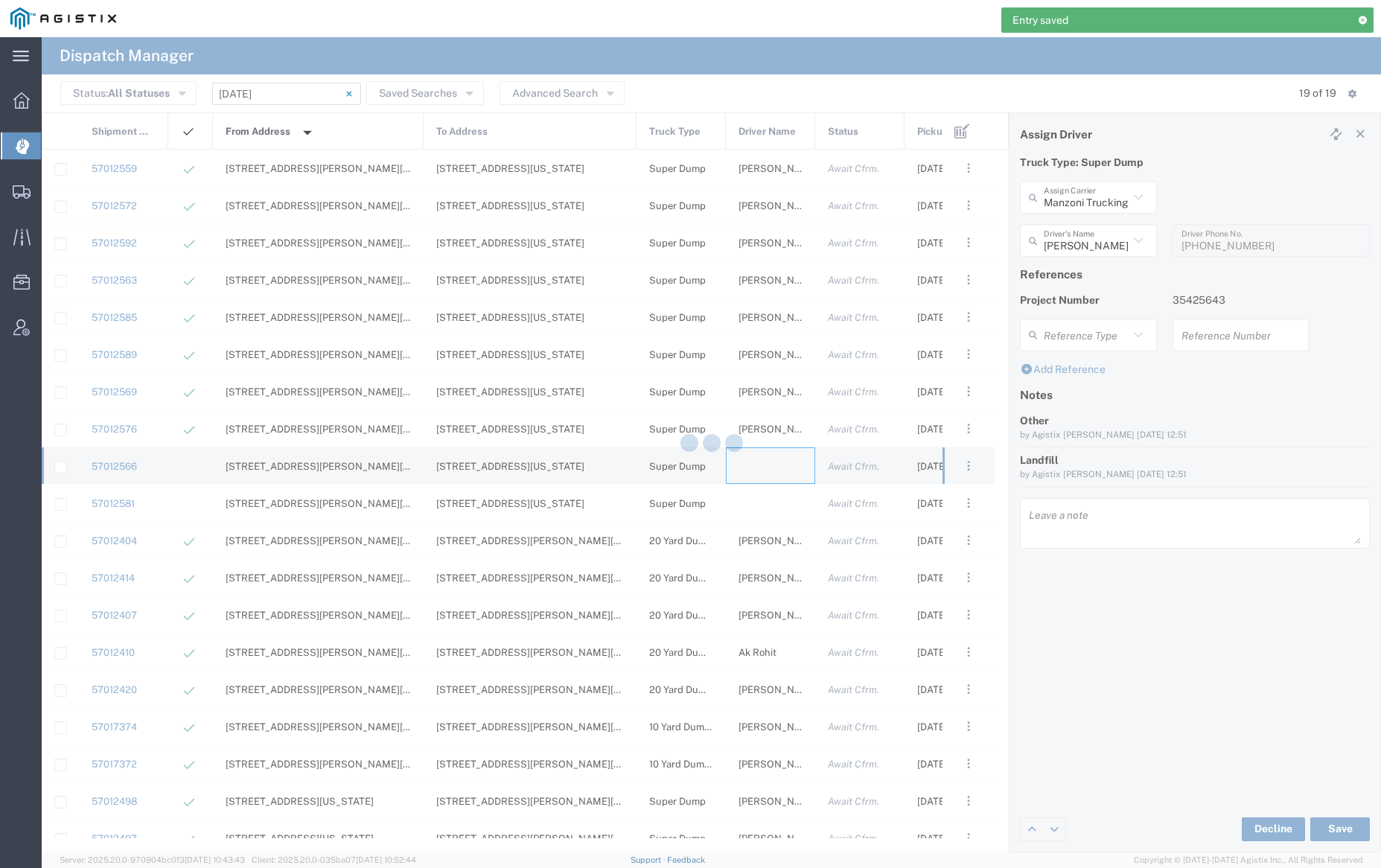
type input "[PERSON_NAME] Trucking"
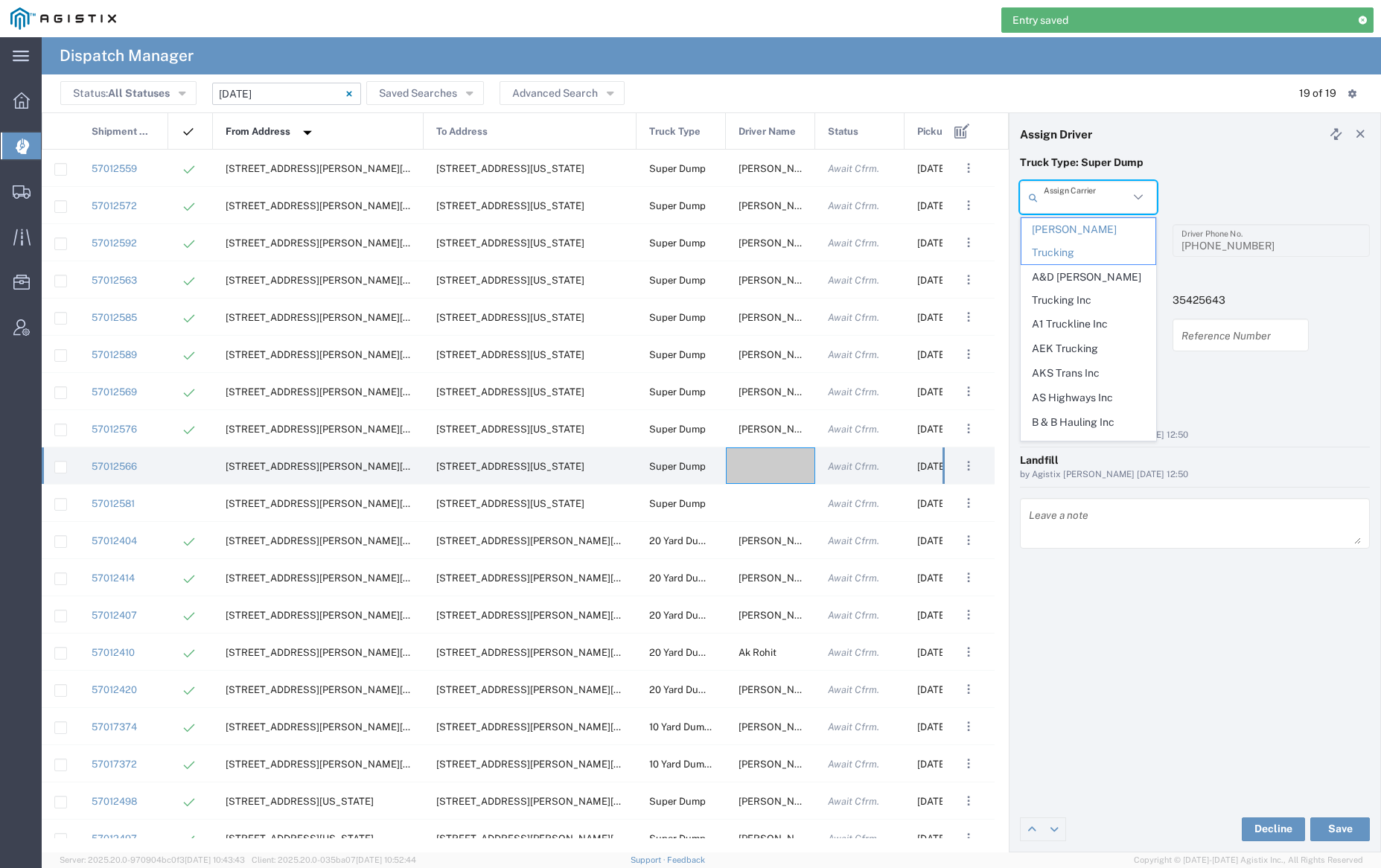
click at [1074, 191] on input "text" at bounding box center [1086, 197] width 85 height 26
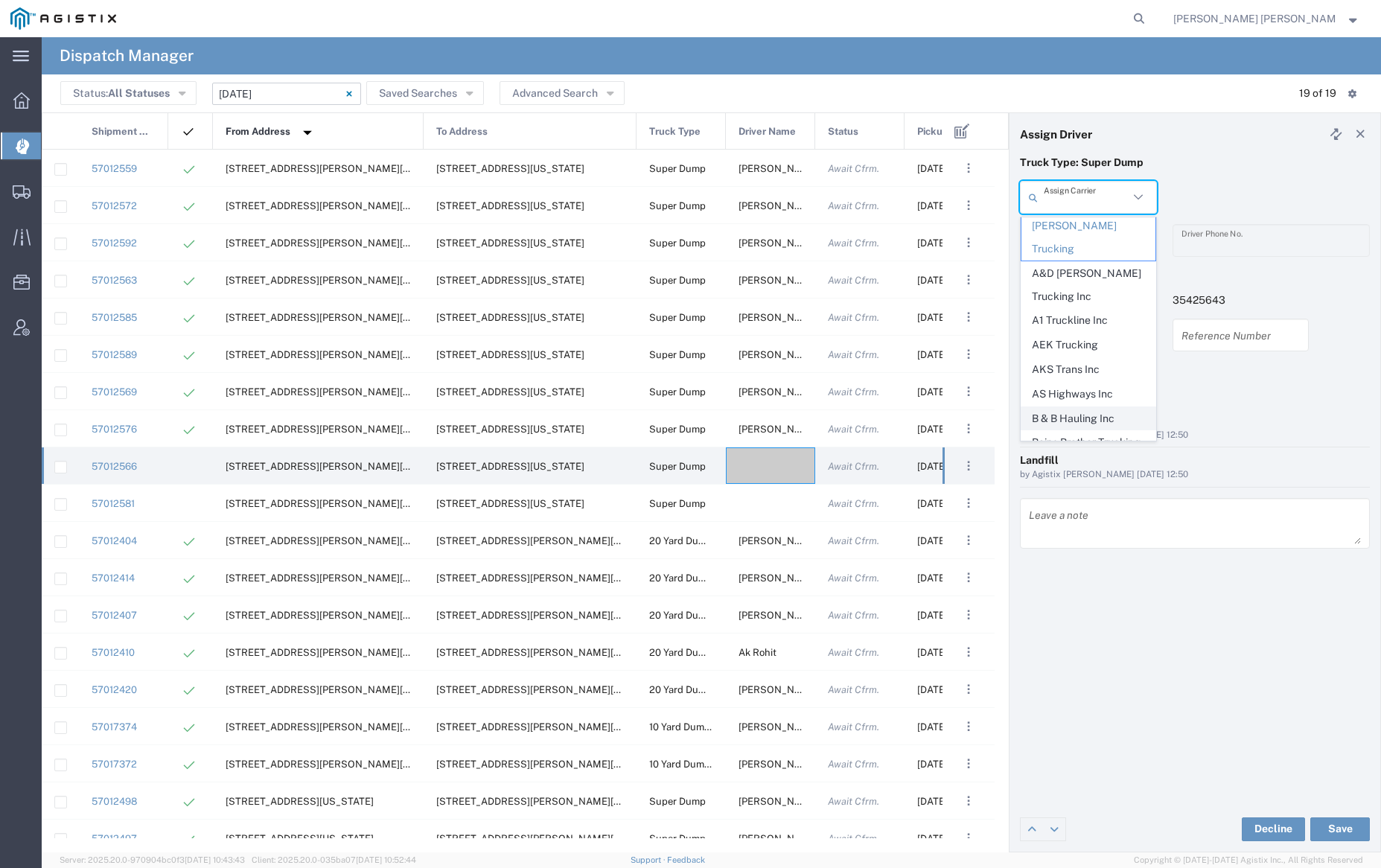
click at [1095, 407] on span "B & B Hauling Inc" at bounding box center [1088, 418] width 133 height 23
type input "B & B Hauling Inc"
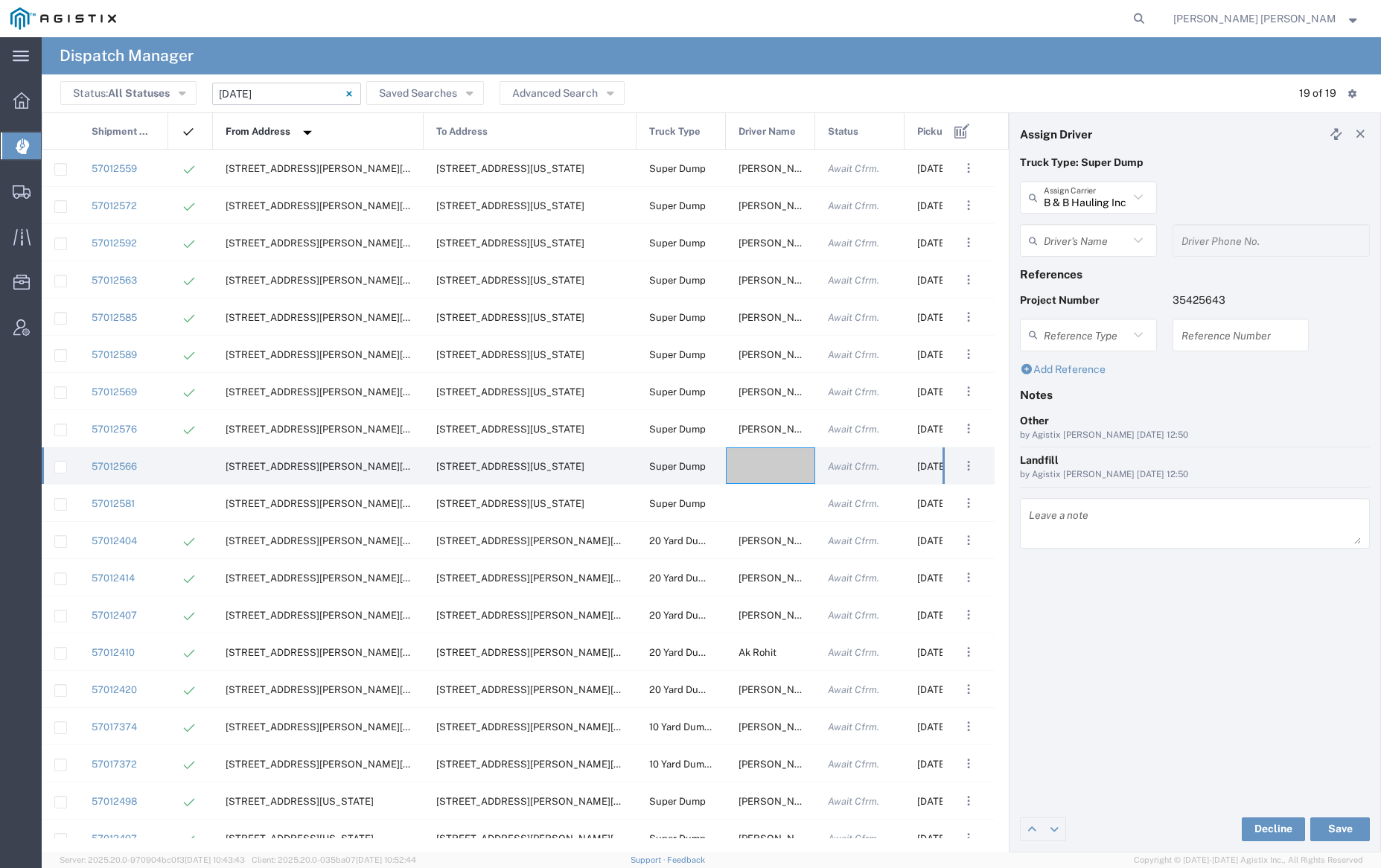
scroll to position [0, 0]
click at [1073, 233] on input "text" at bounding box center [1086, 240] width 85 height 26
click at [1121, 266] on span "Dean Brown" at bounding box center [1088, 273] width 133 height 23
type input "Dean Brown"
type input "7075533221"
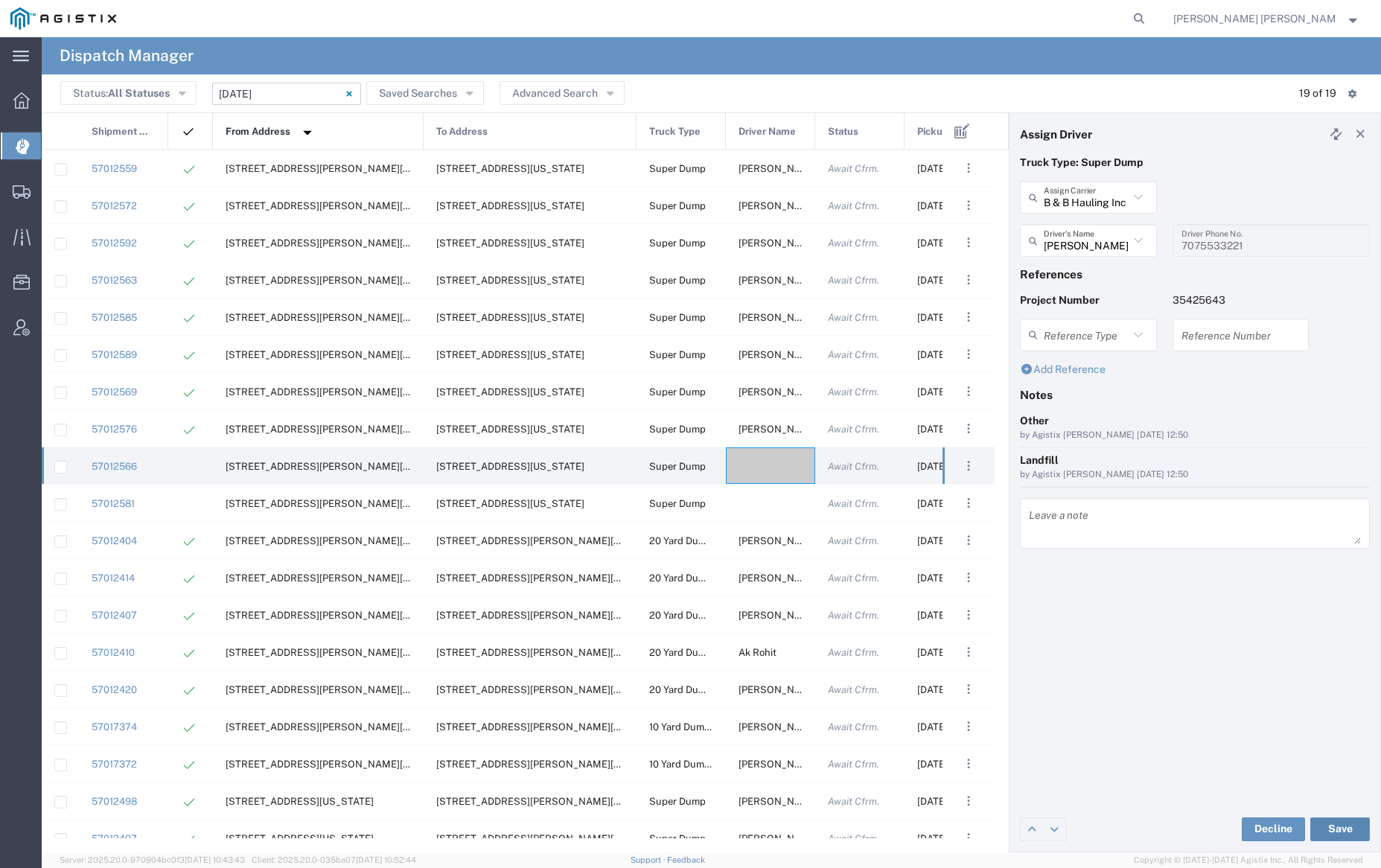
click at [1335, 822] on button "Save" at bounding box center [1340, 829] width 60 height 24
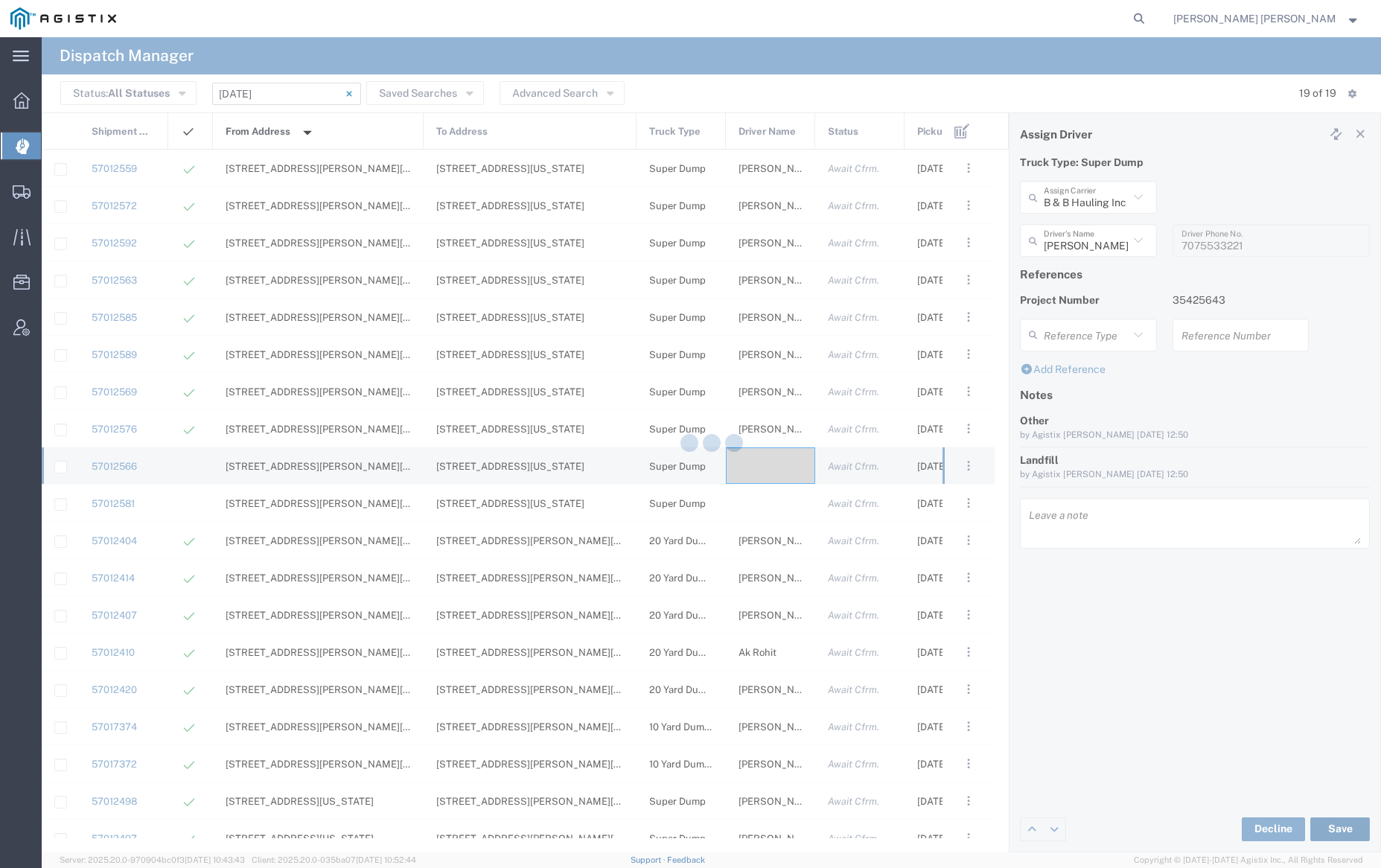
type input "Dean Brown"
type input "B & B Hauling Inc"
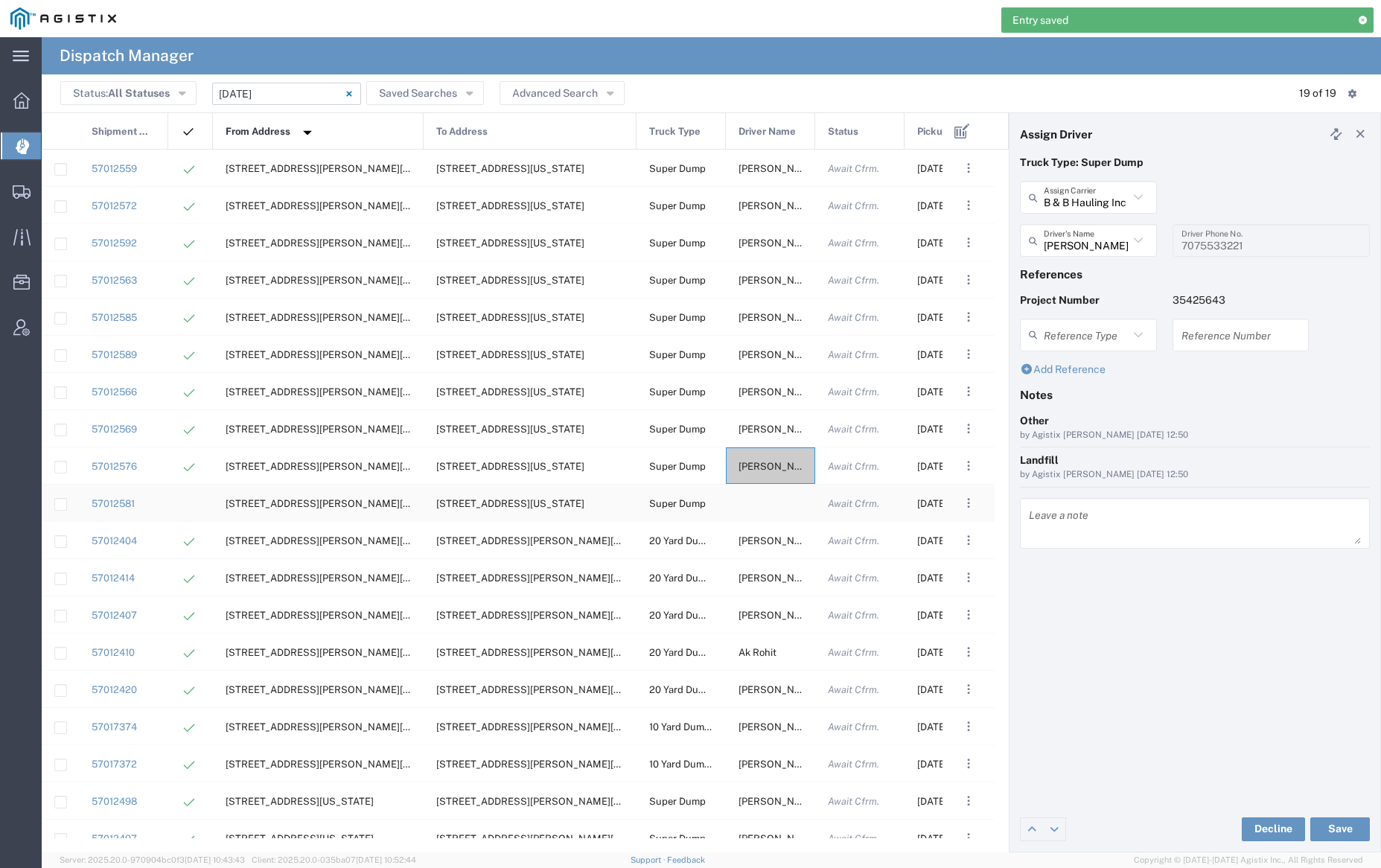
click at [758, 505] on div at bounding box center [771, 502] width 89 height 37
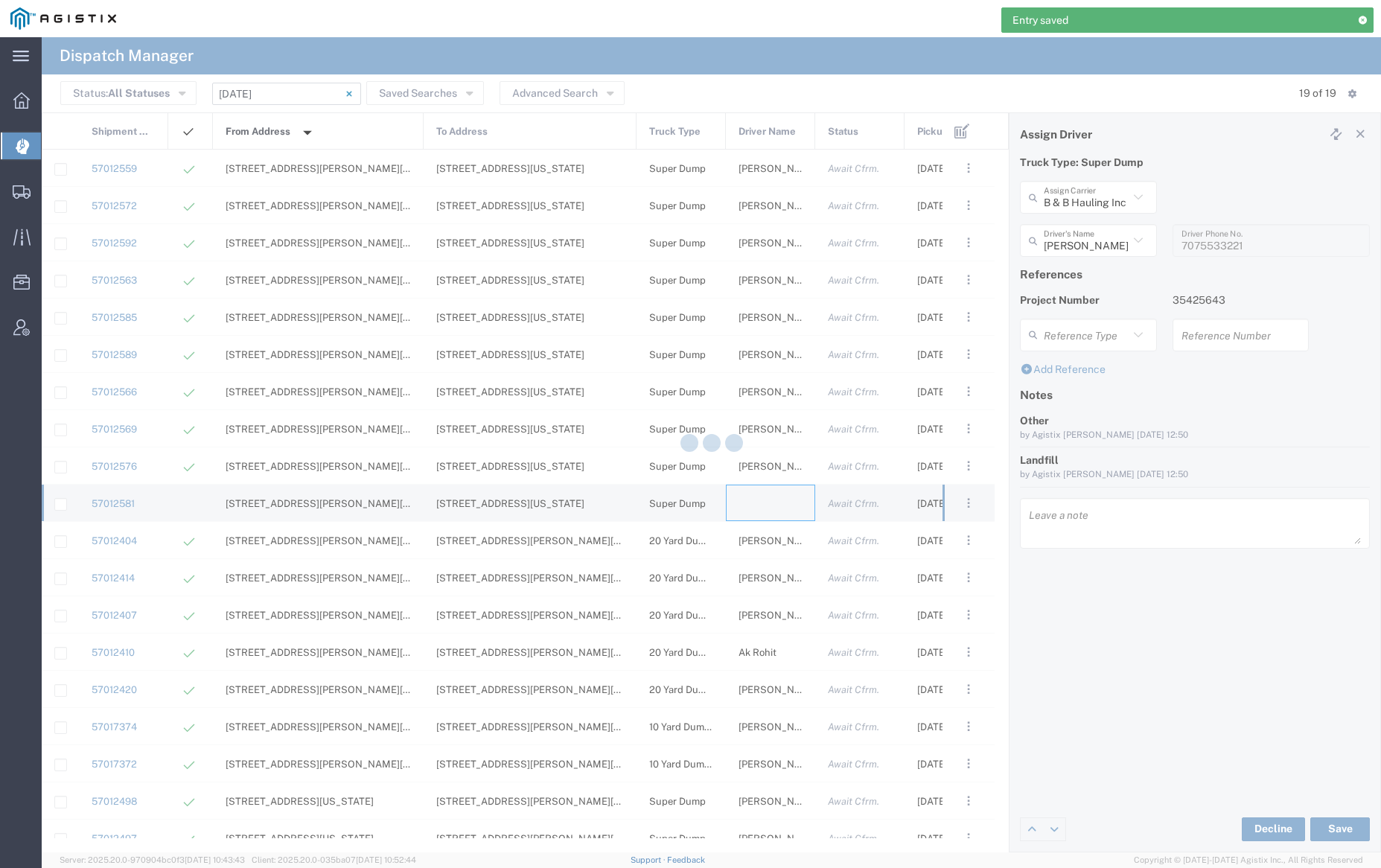
type input "[PERSON_NAME] Trucking"
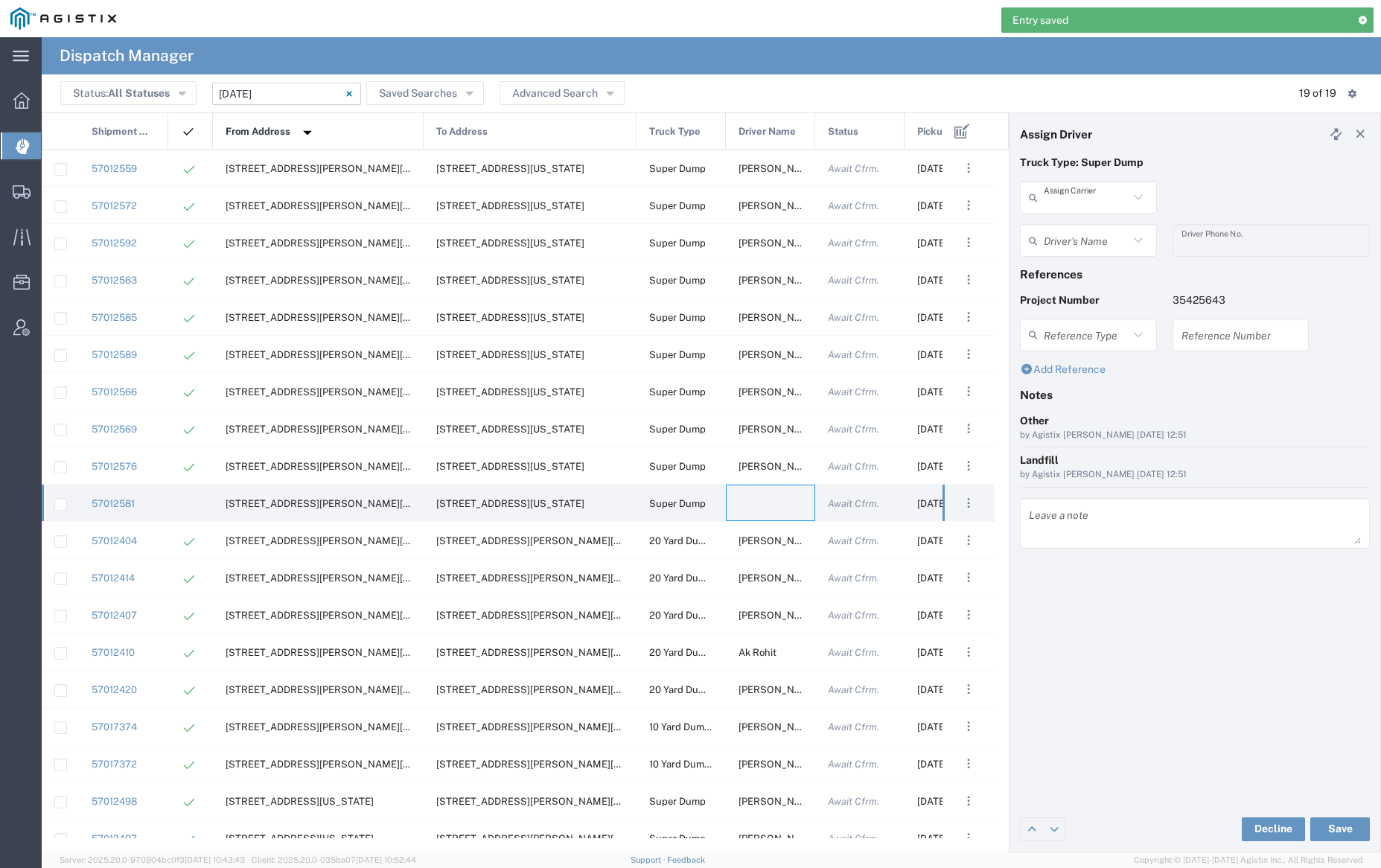
click at [1086, 184] on input "text" at bounding box center [1086, 197] width 85 height 26
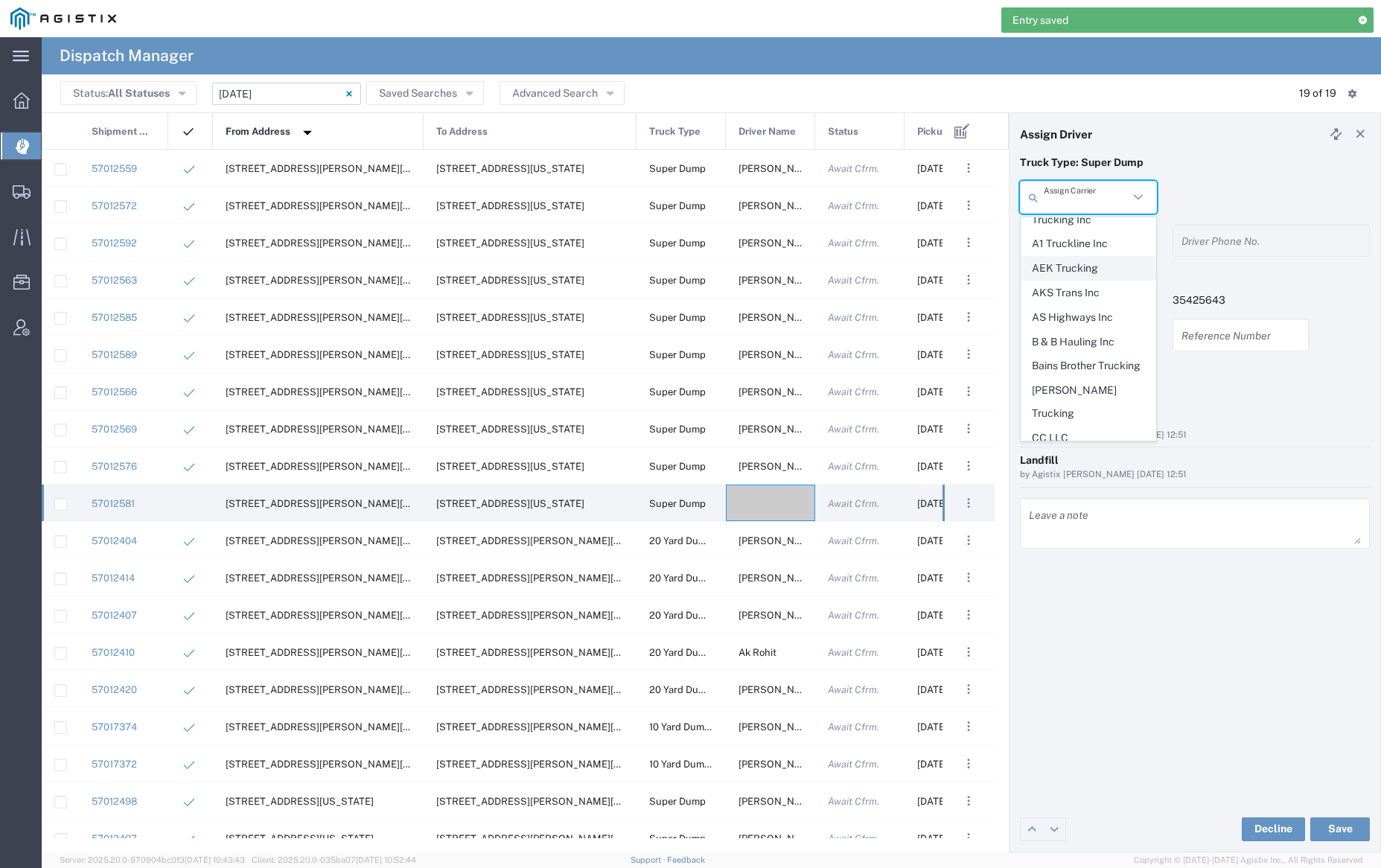
scroll to position [206, 0]
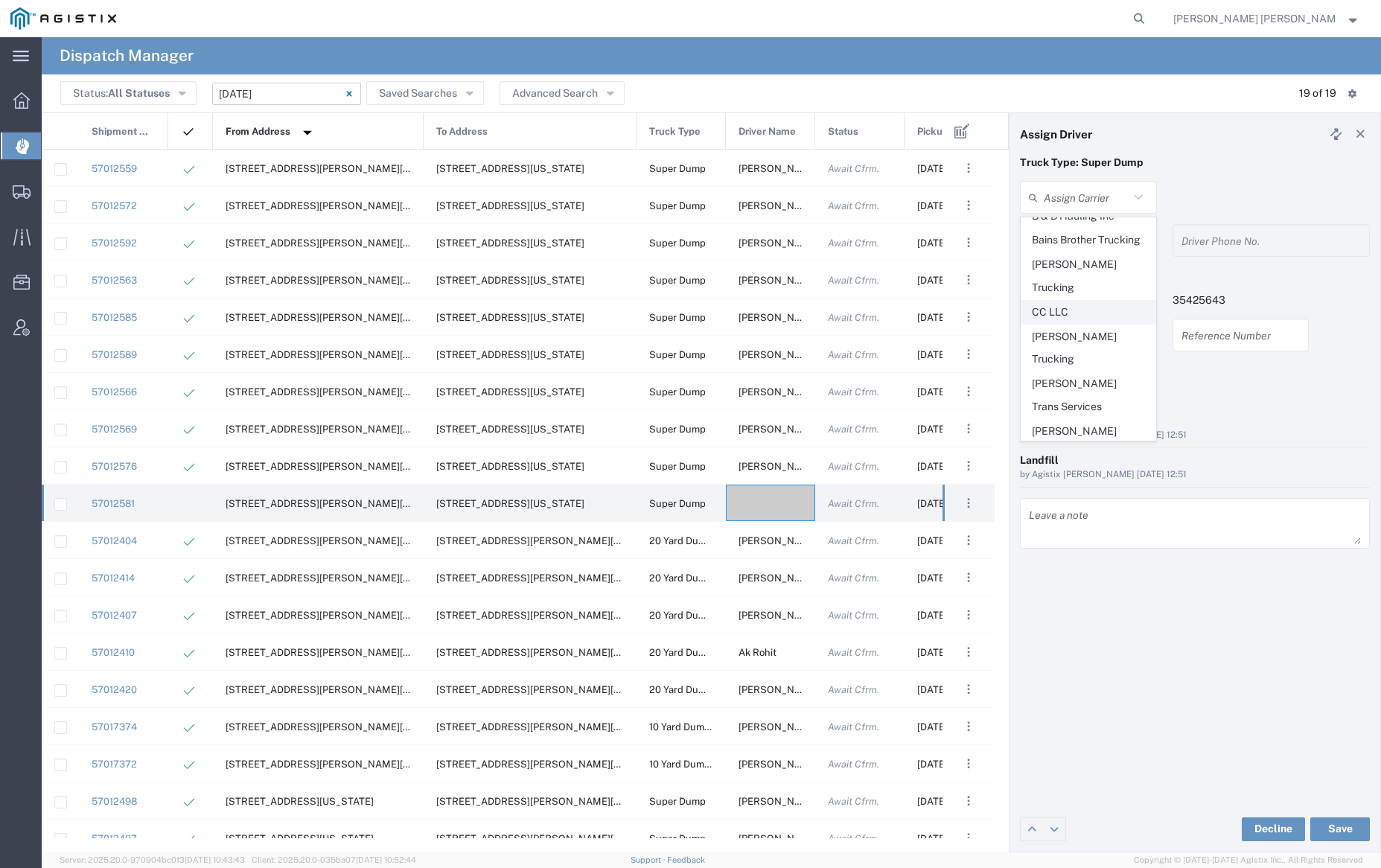
click at [1057, 305] on span "CC LLC" at bounding box center [1088, 312] width 133 height 23
type input "CC LLC"
click at [1073, 222] on div "CC LLC Assign Carrier Bray Trucking A&D Titus Trucking Inc A1 Truckline Inc AEK…" at bounding box center [1089, 202] width 153 height 43
click at [1085, 248] on input "text" at bounding box center [1086, 240] width 85 height 26
click at [1095, 282] on span "Jose Arroyo" at bounding box center [1088, 273] width 133 height 23
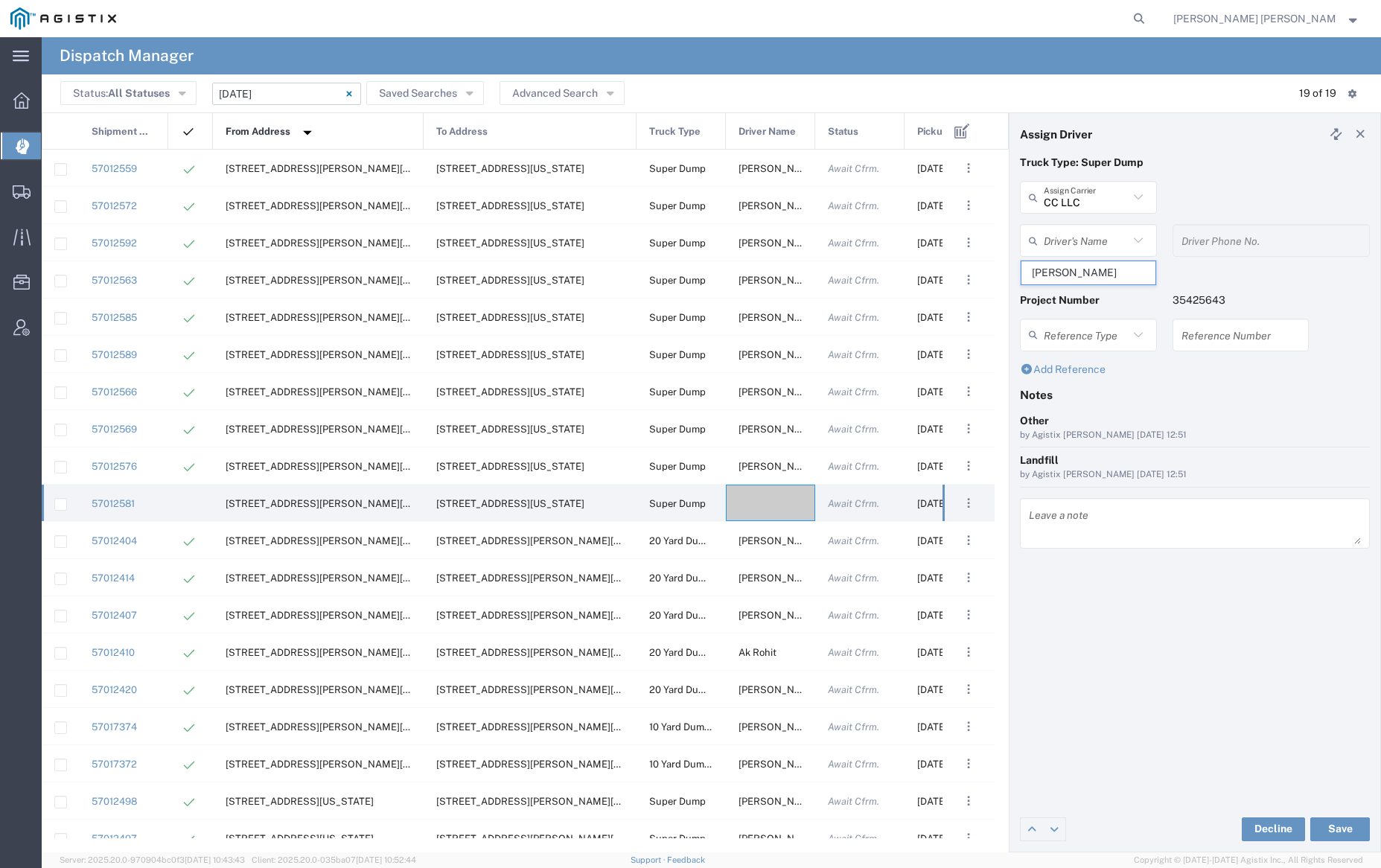
type input "Jose Arroyo"
type input "7075900360"
click at [1343, 819] on button "Save" at bounding box center [1340, 829] width 60 height 24
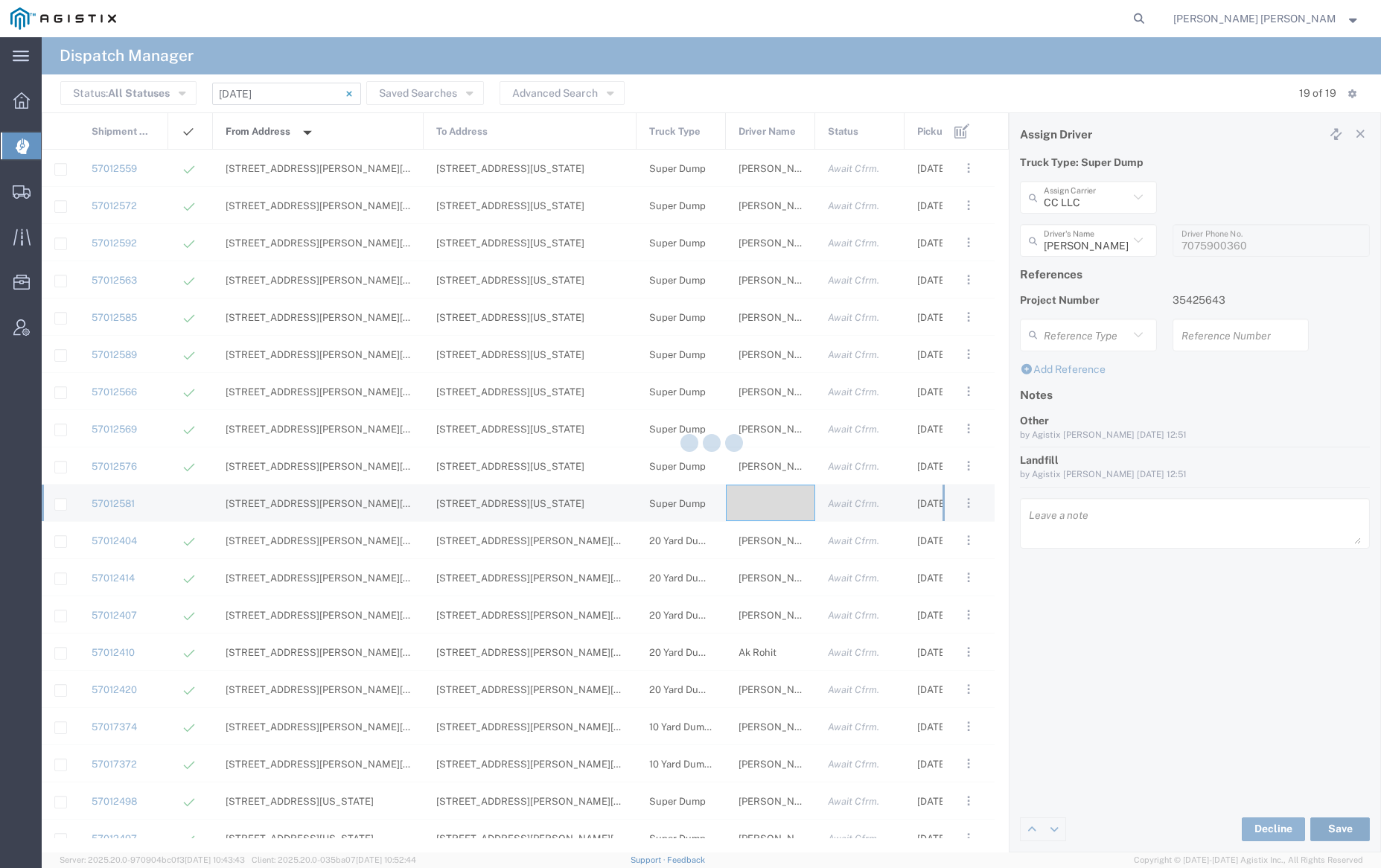
type input "Jose Arroyo"
type input "CC LLC"
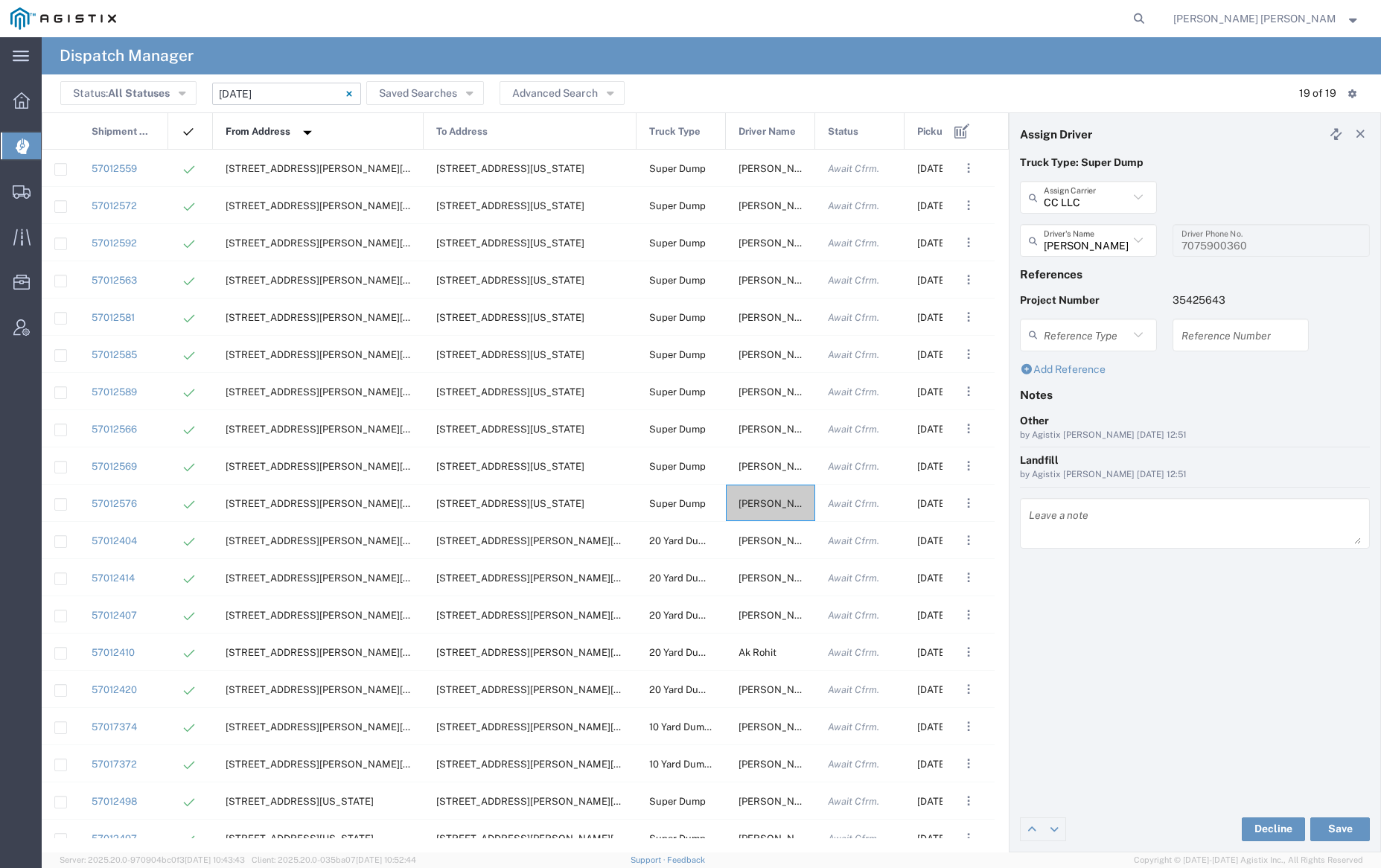
drag, startPoint x: 1215, startPoint y: 16, endPoint x: 1035, endPoint y: 22, distance: 180.1
click at [1149, 16] on icon at bounding box center [1139, 18] width 21 height 21
click at [990, 19] on input "search" at bounding box center [902, 19] width 453 height 36
paste input "56973339"
type input "56973339"
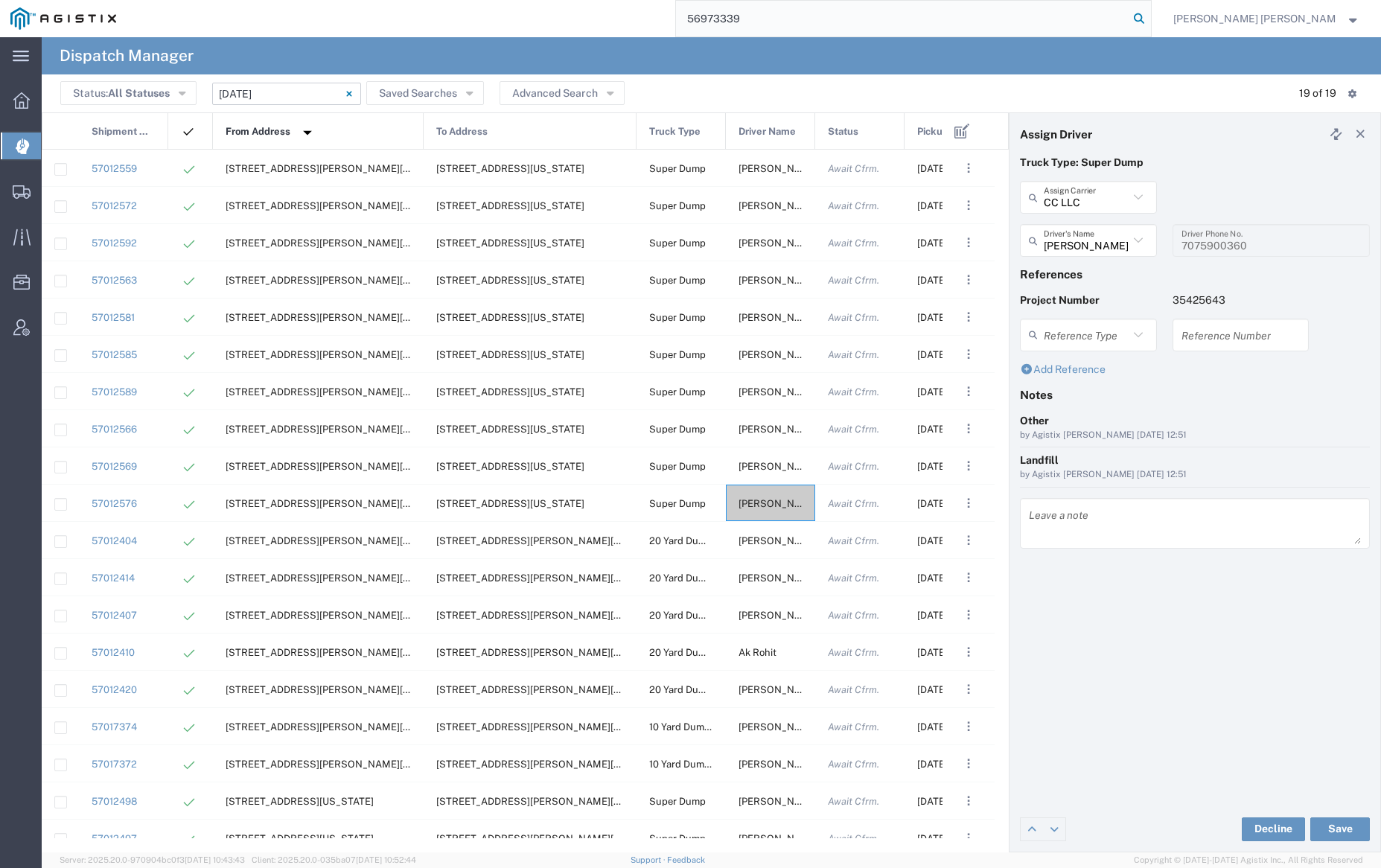
click at [1149, 16] on icon at bounding box center [1139, 18] width 21 height 21
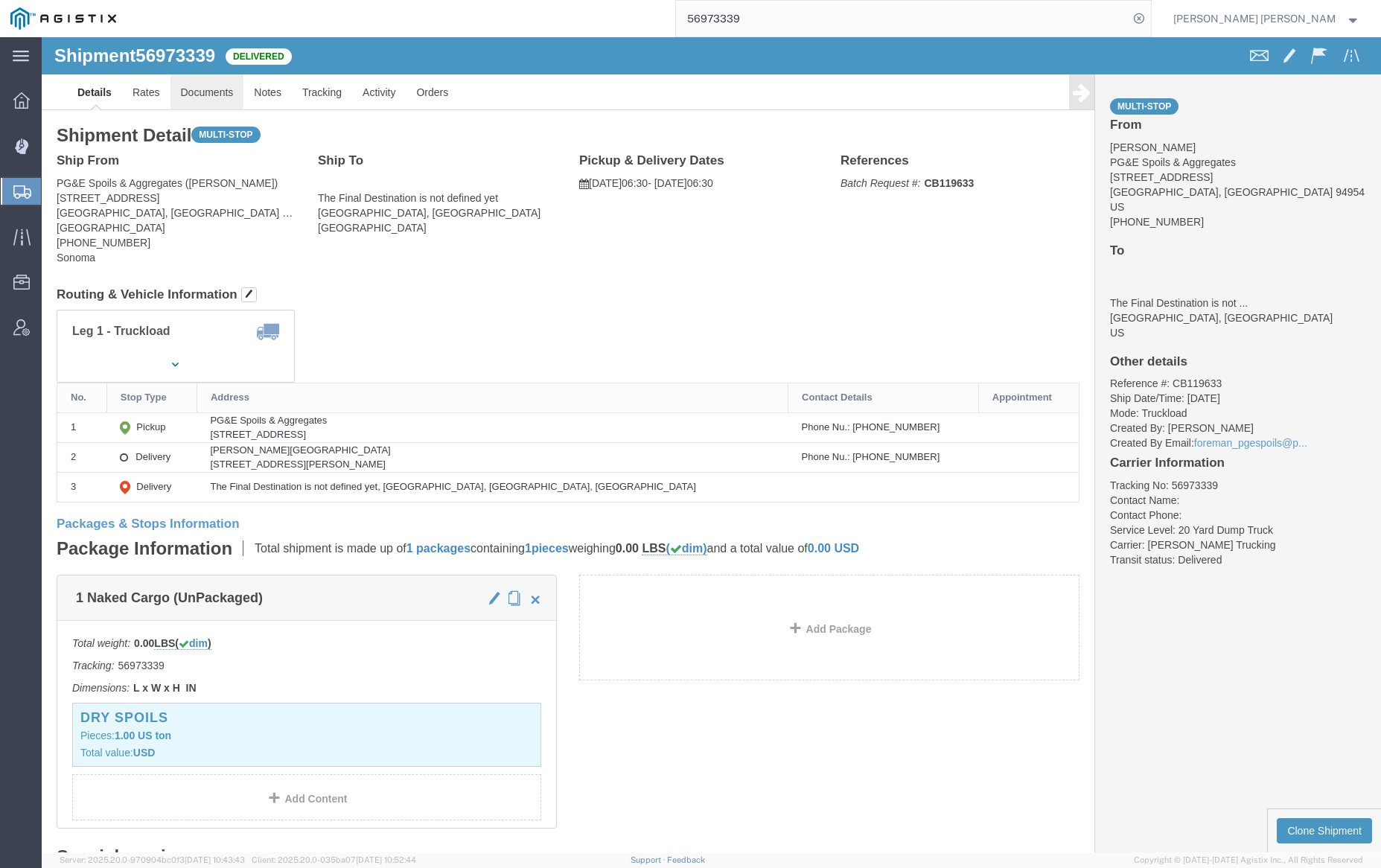
click link "Documents"
